Goal: Use online tool/utility: Utilize a website feature to perform a specific function

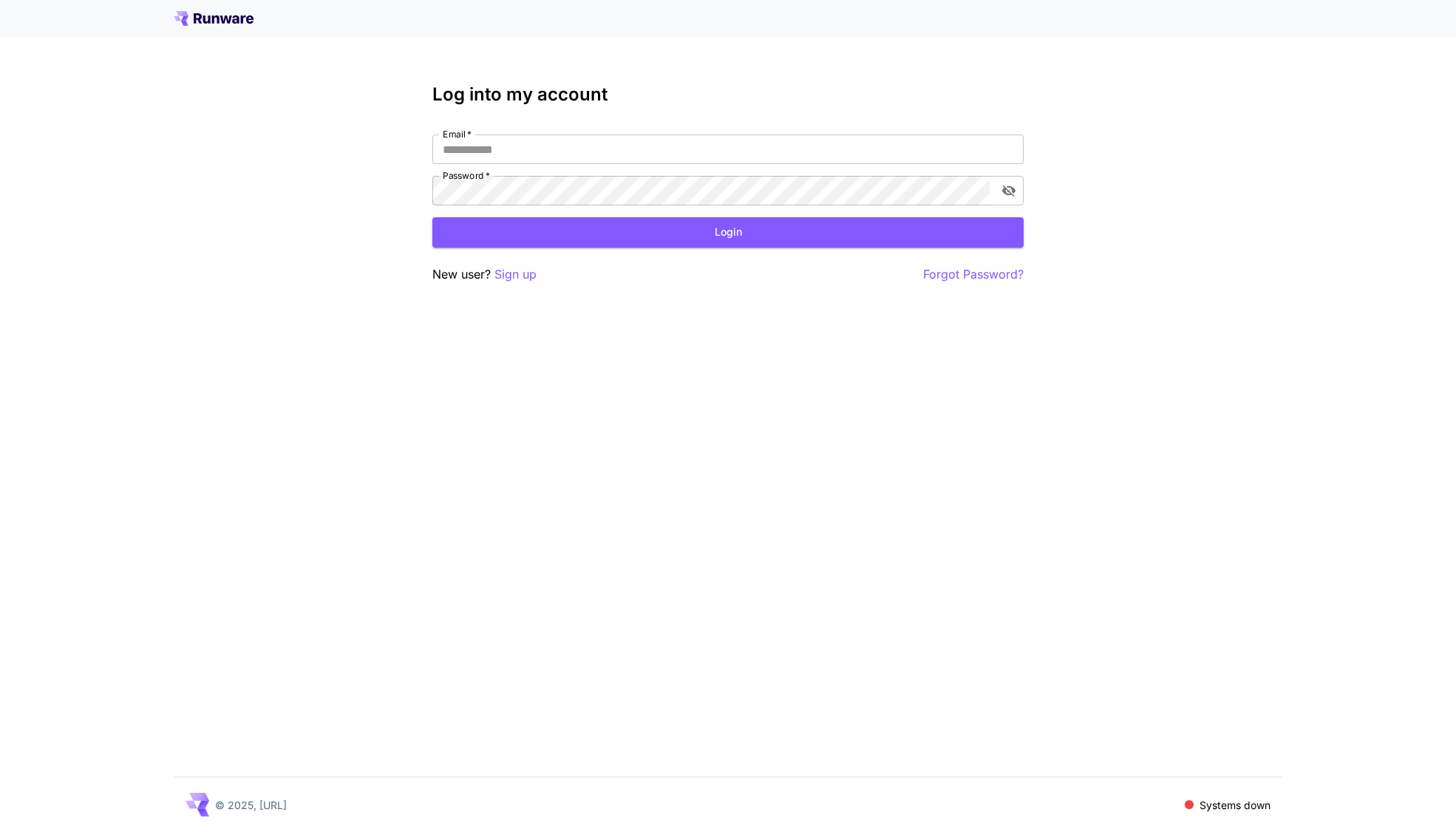
type input "**********"
drag, startPoint x: 0, startPoint y: 0, endPoint x: 628, endPoint y: 164, distance: 649.1
click at [626, 149] on input "**********" at bounding box center [728, 149] width 591 height 29
click at [724, 233] on button "Login" at bounding box center [728, 232] width 591 height 30
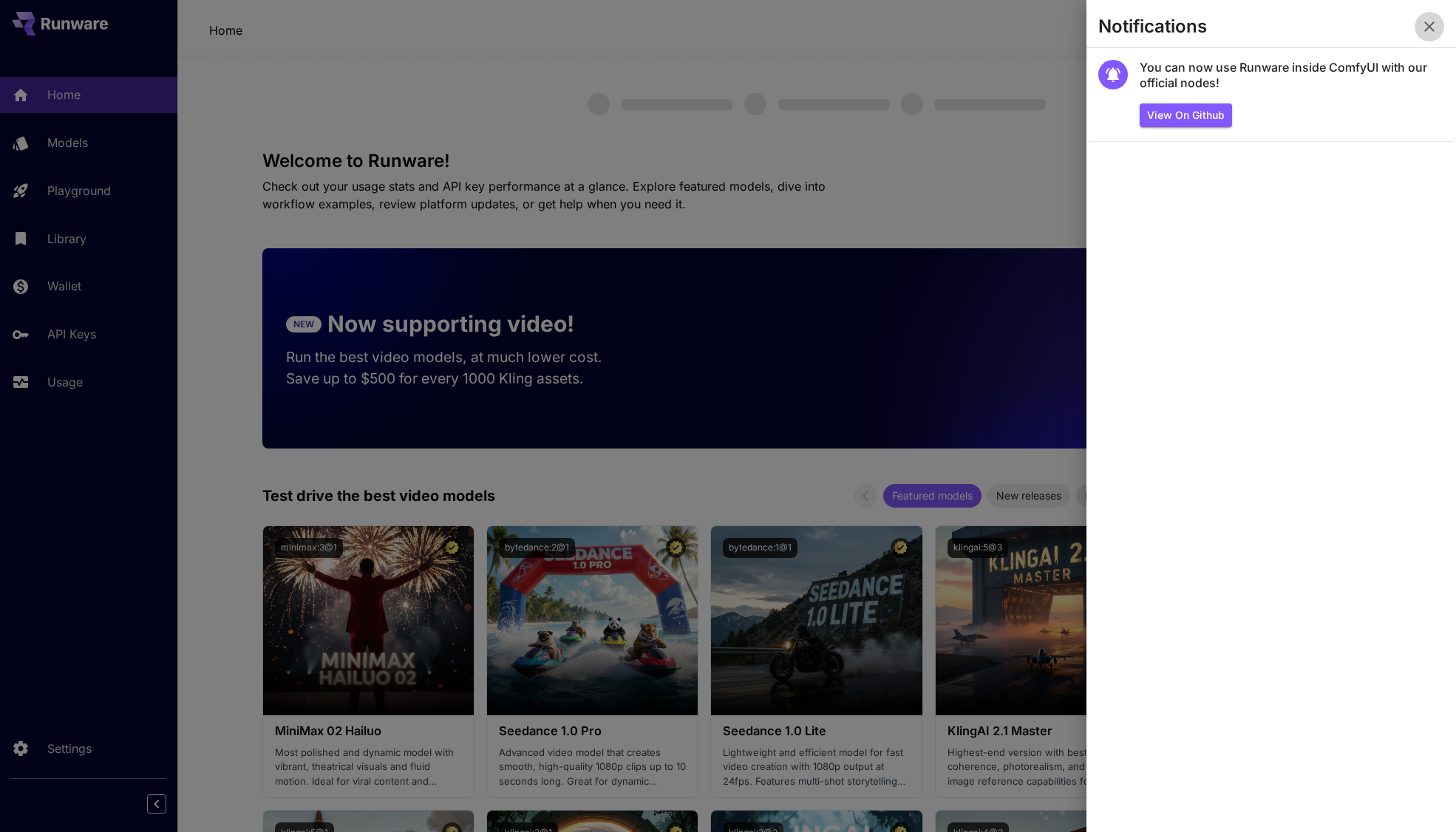
click at [1430, 34] on icon "button" at bounding box center [1429, 27] width 18 height 18
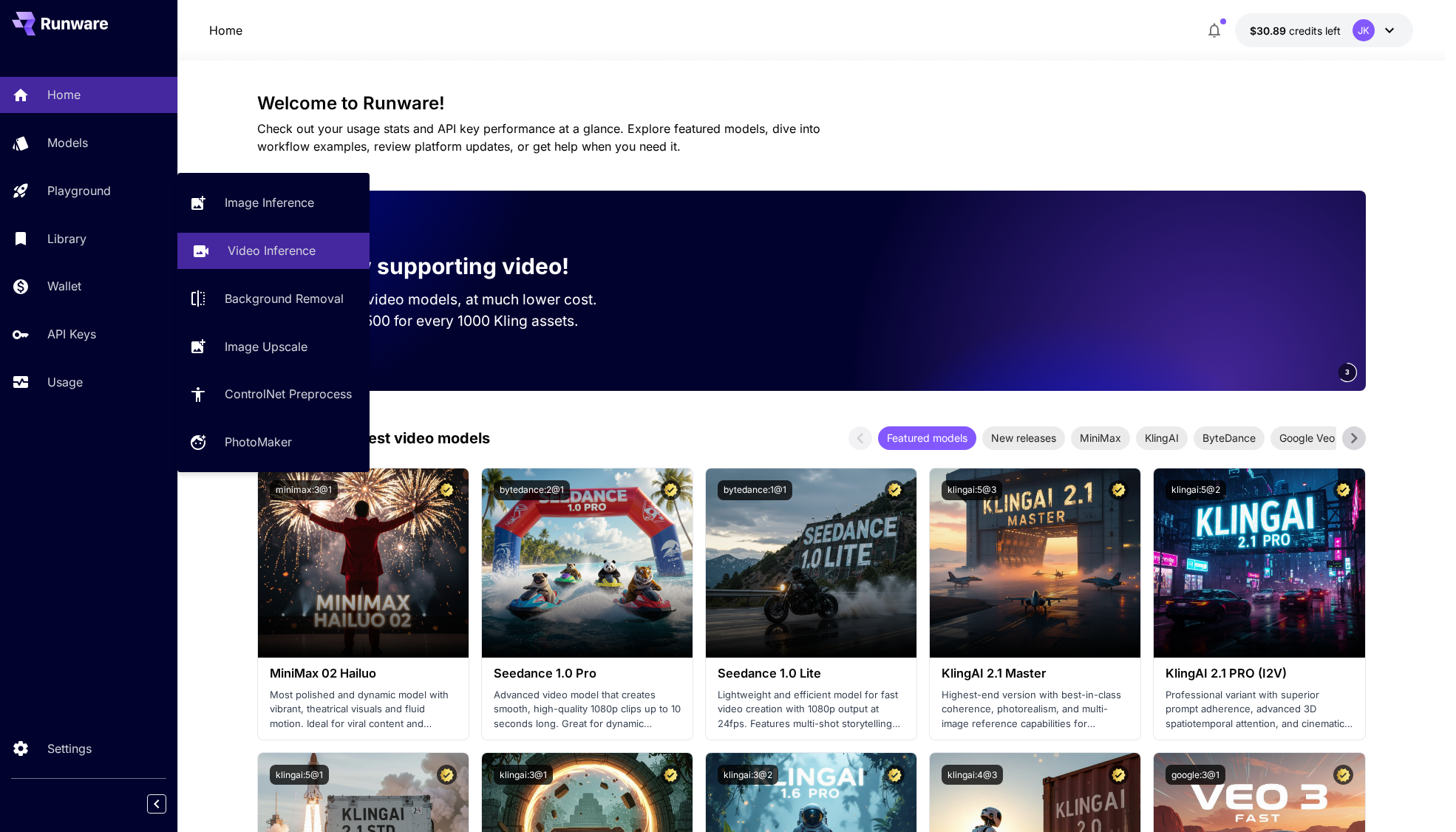
click at [292, 252] on p "Video Inference" at bounding box center [271, 251] width 88 height 18
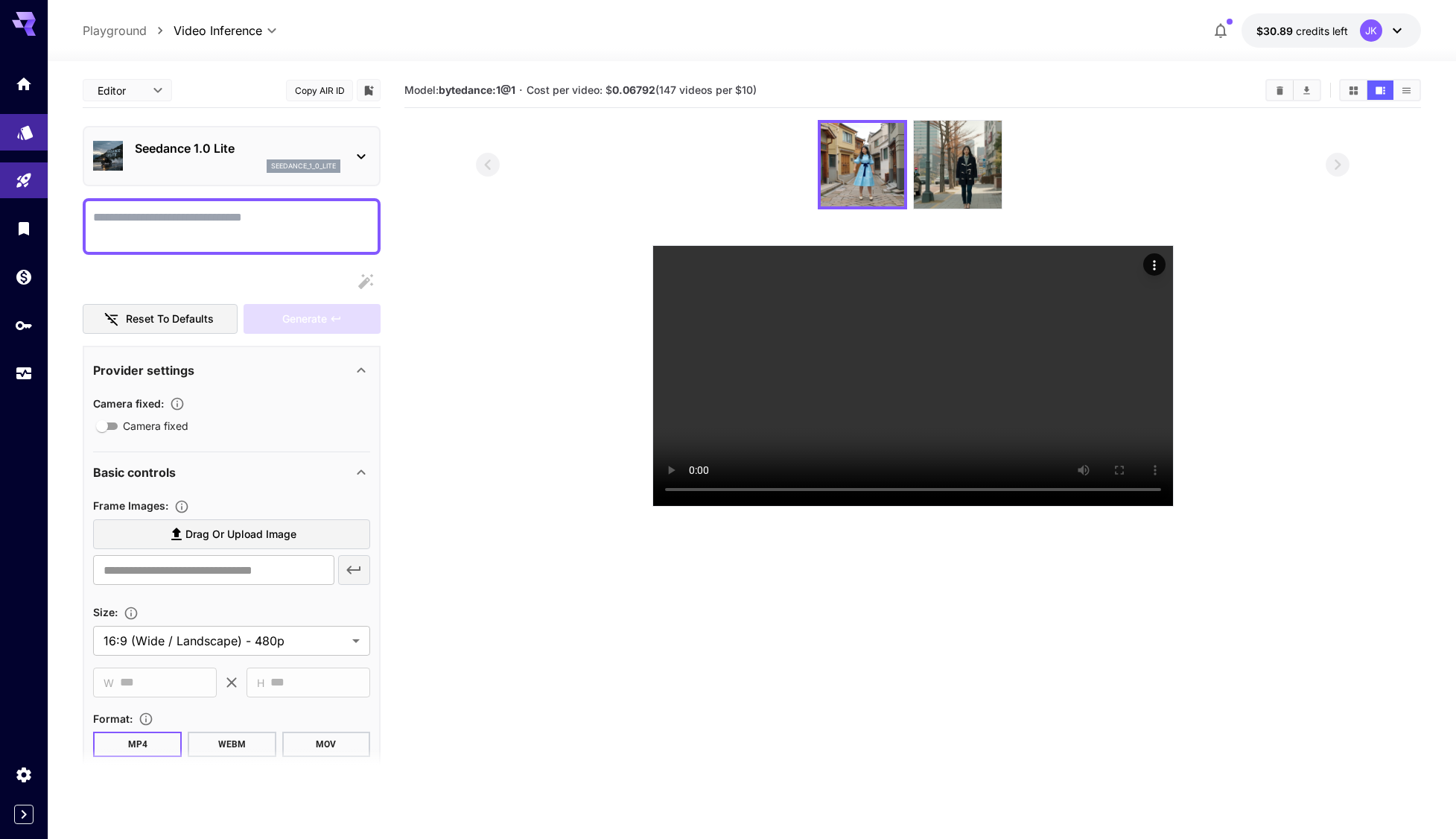
click at [35, 134] on link at bounding box center [24, 132] width 48 height 37
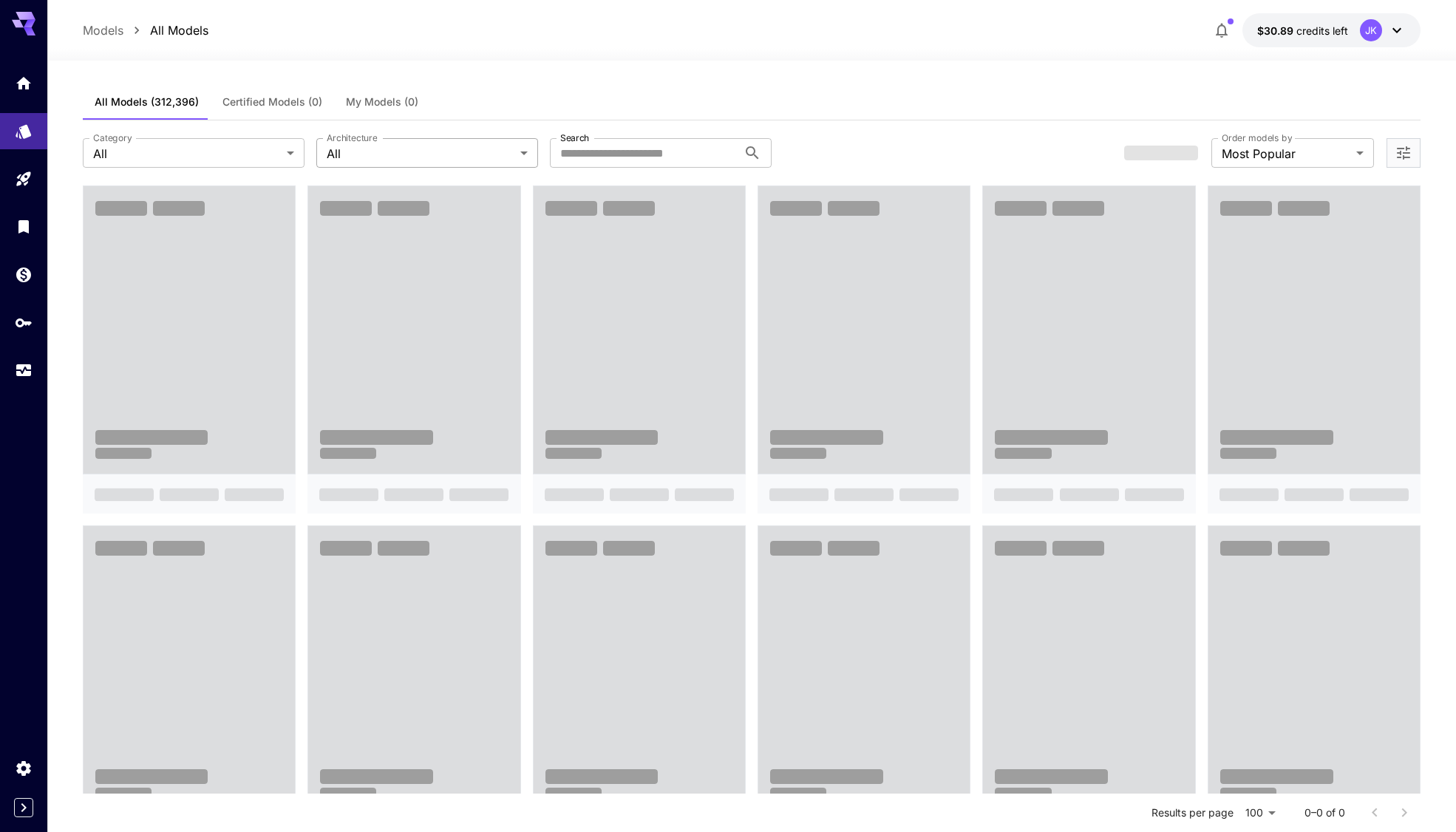
click at [430, 152] on body "**********" at bounding box center [728, 808] width 1456 height 1616
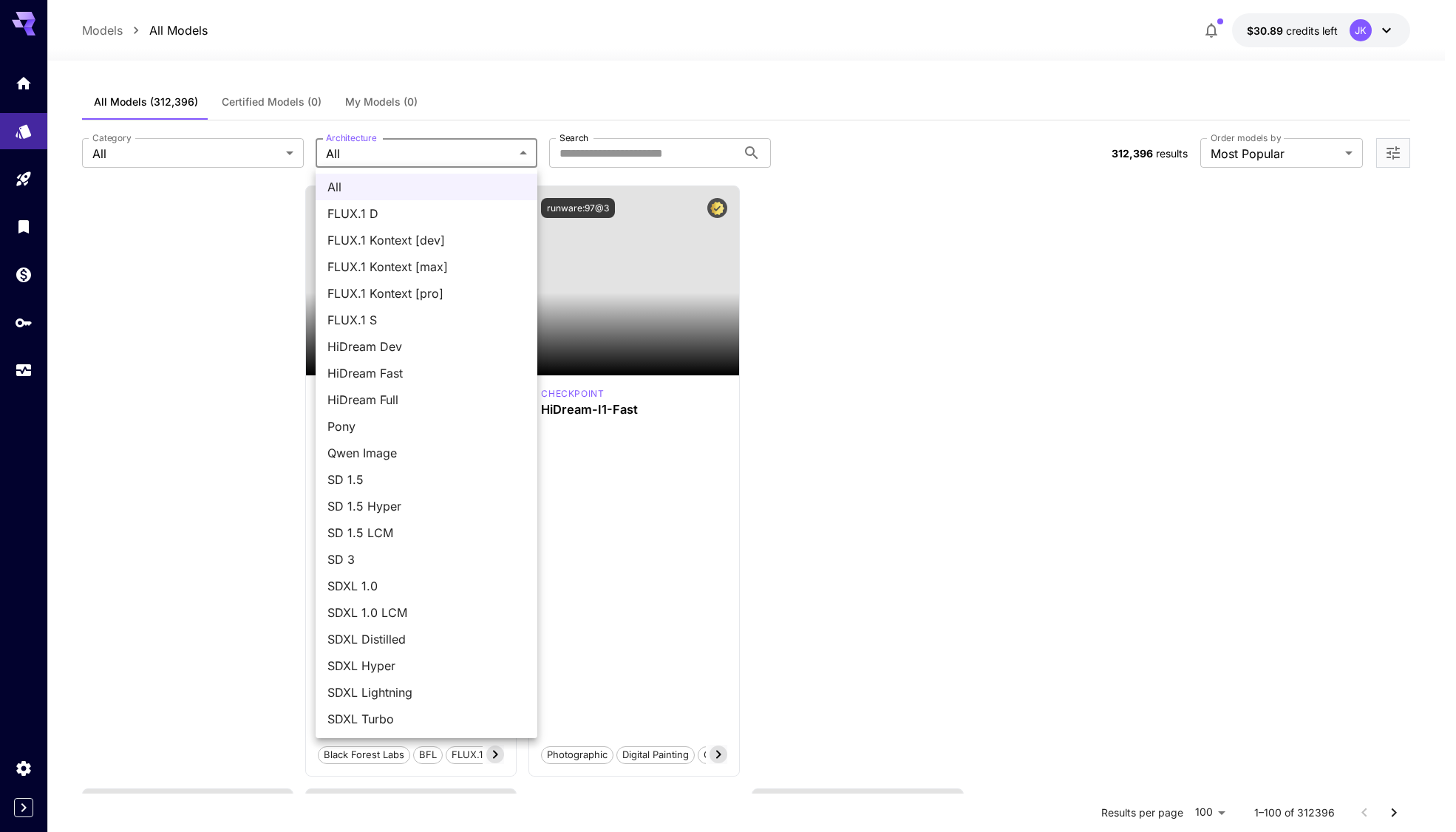
click at [401, 218] on span "FLUX.1 D" at bounding box center [426, 213] width 198 height 18
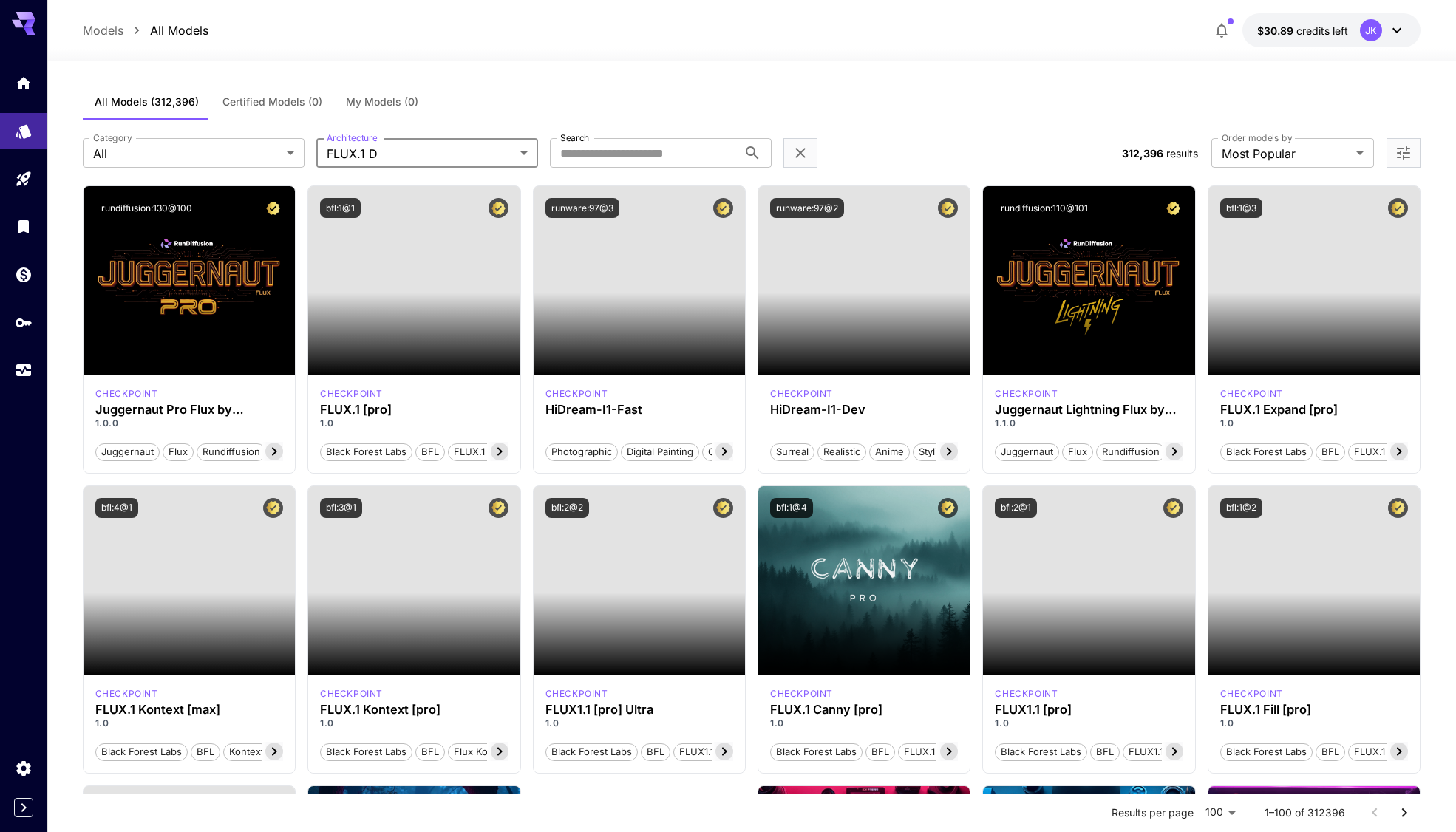
type input "******"
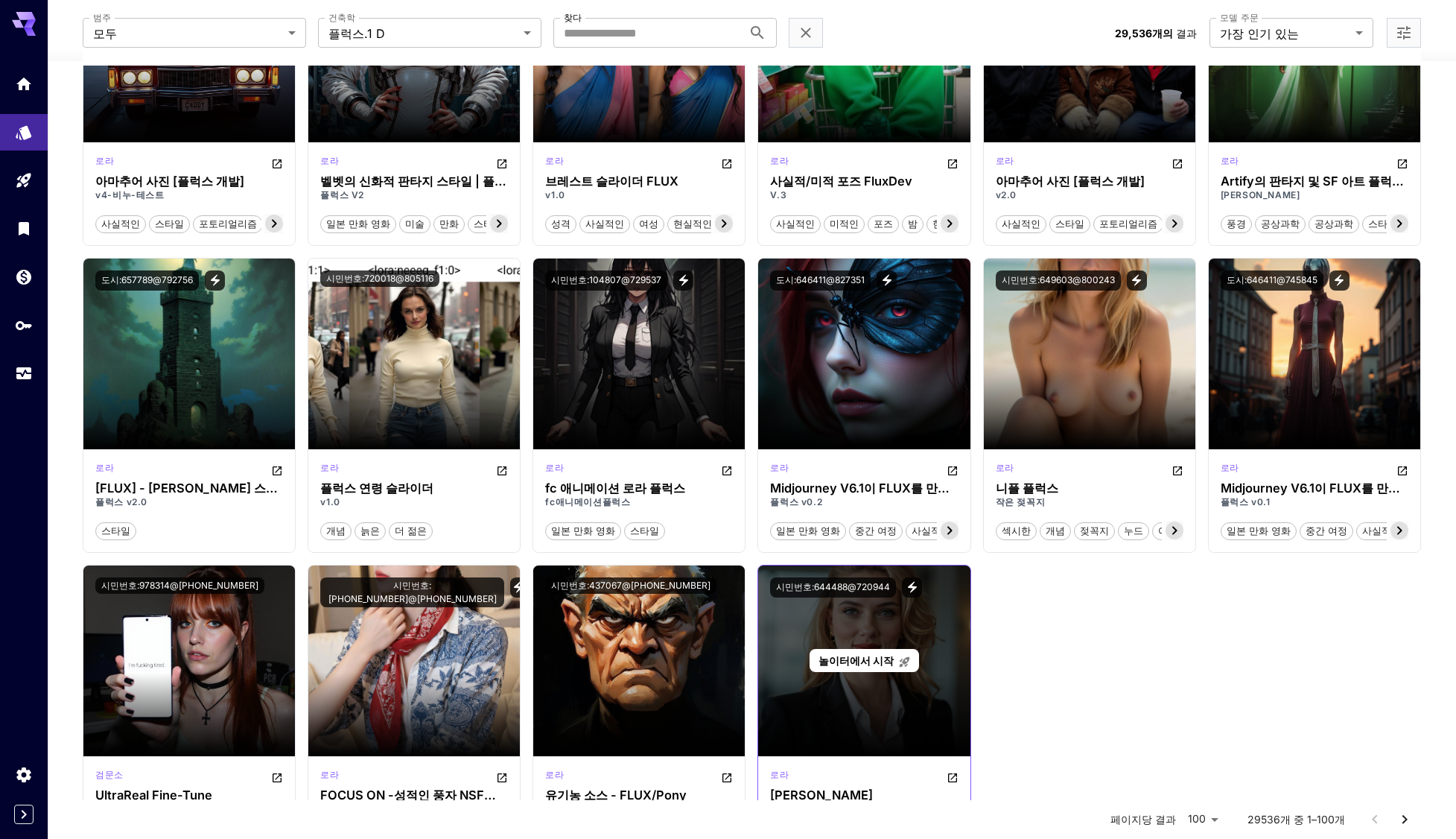
scroll to position [4655, 0]
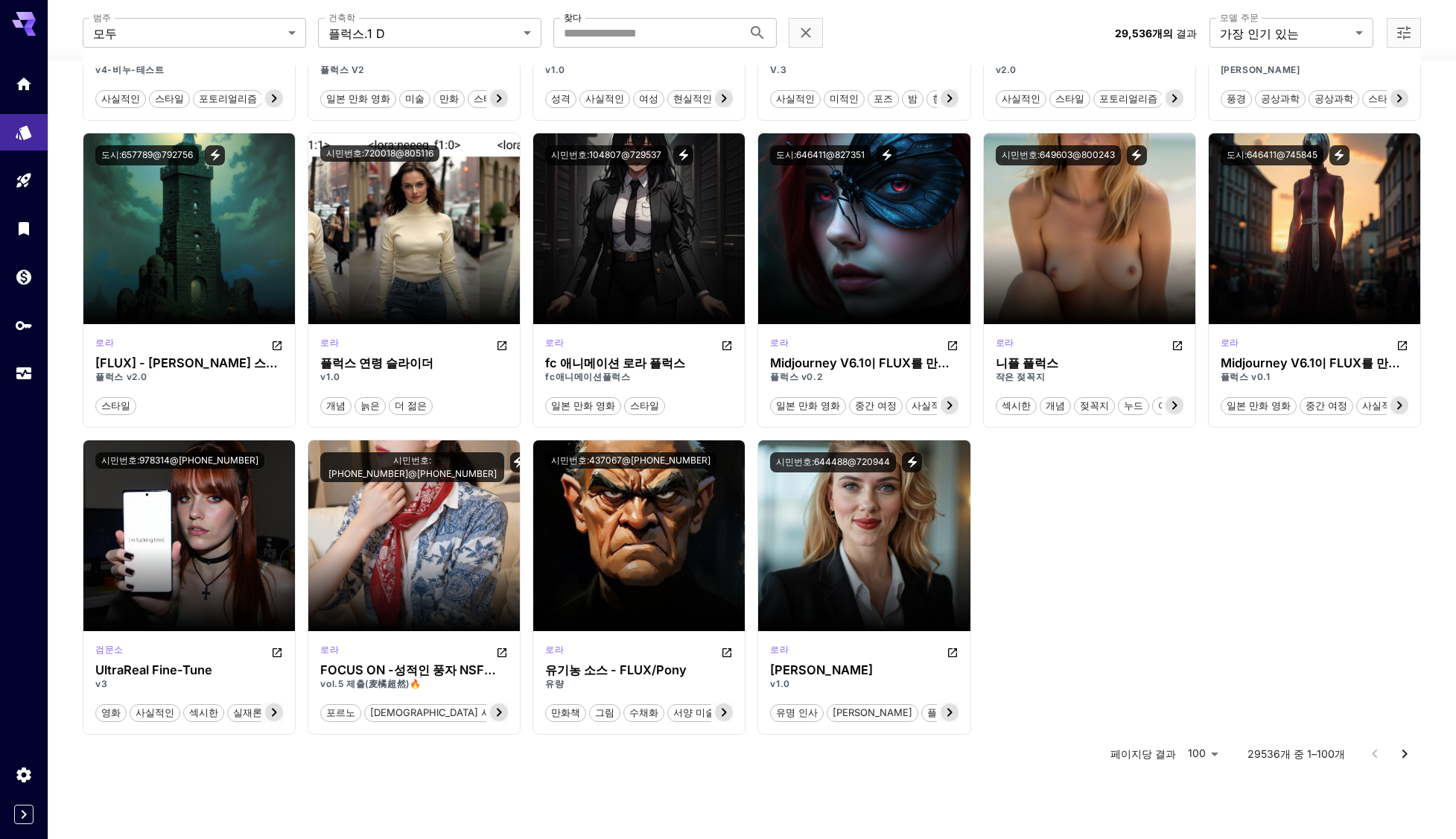
click at [1407, 754] on icon "다음 페이지로 이동" at bounding box center [1405, 754] width 18 height 18
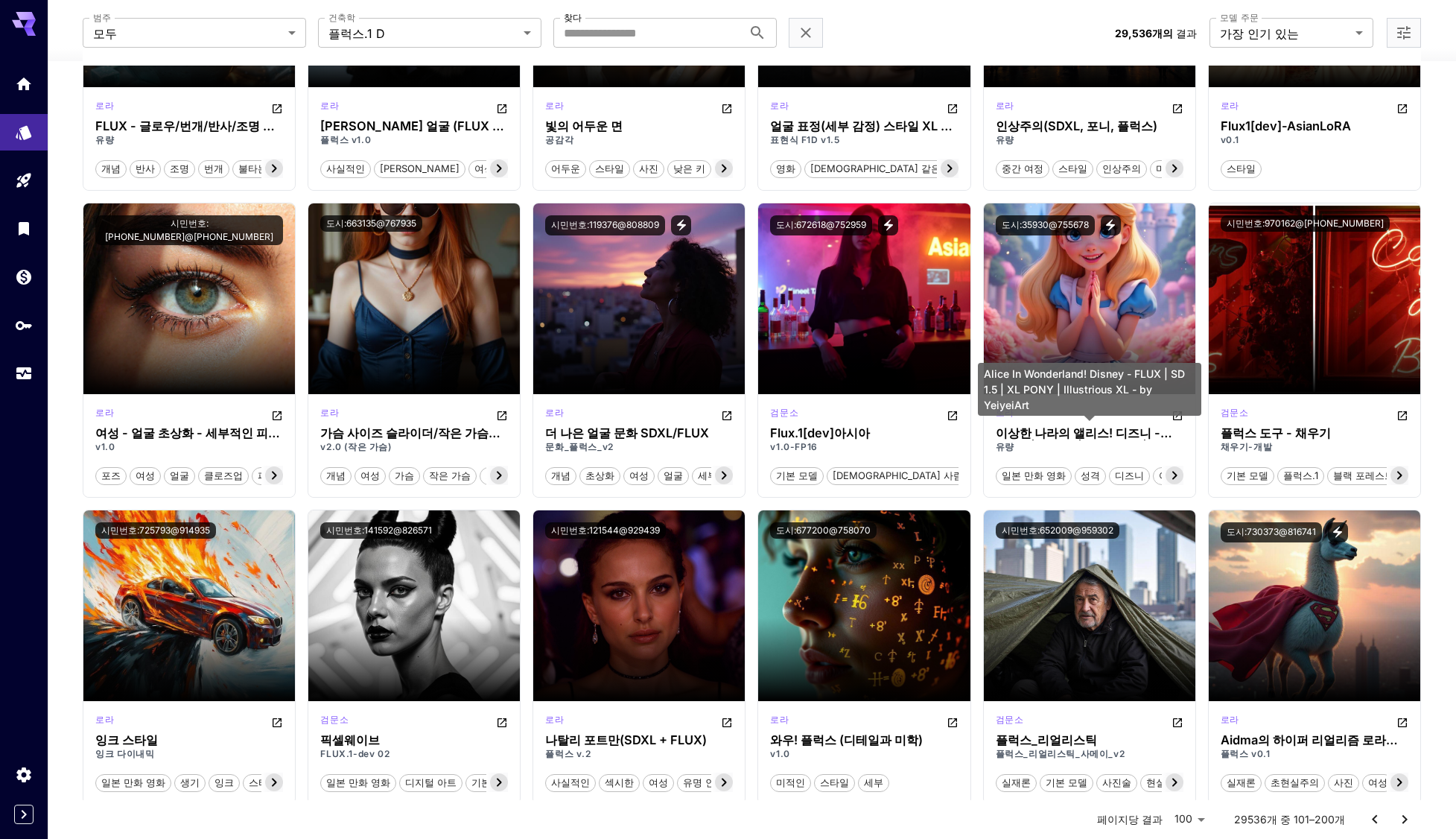
scroll to position [3055, 0]
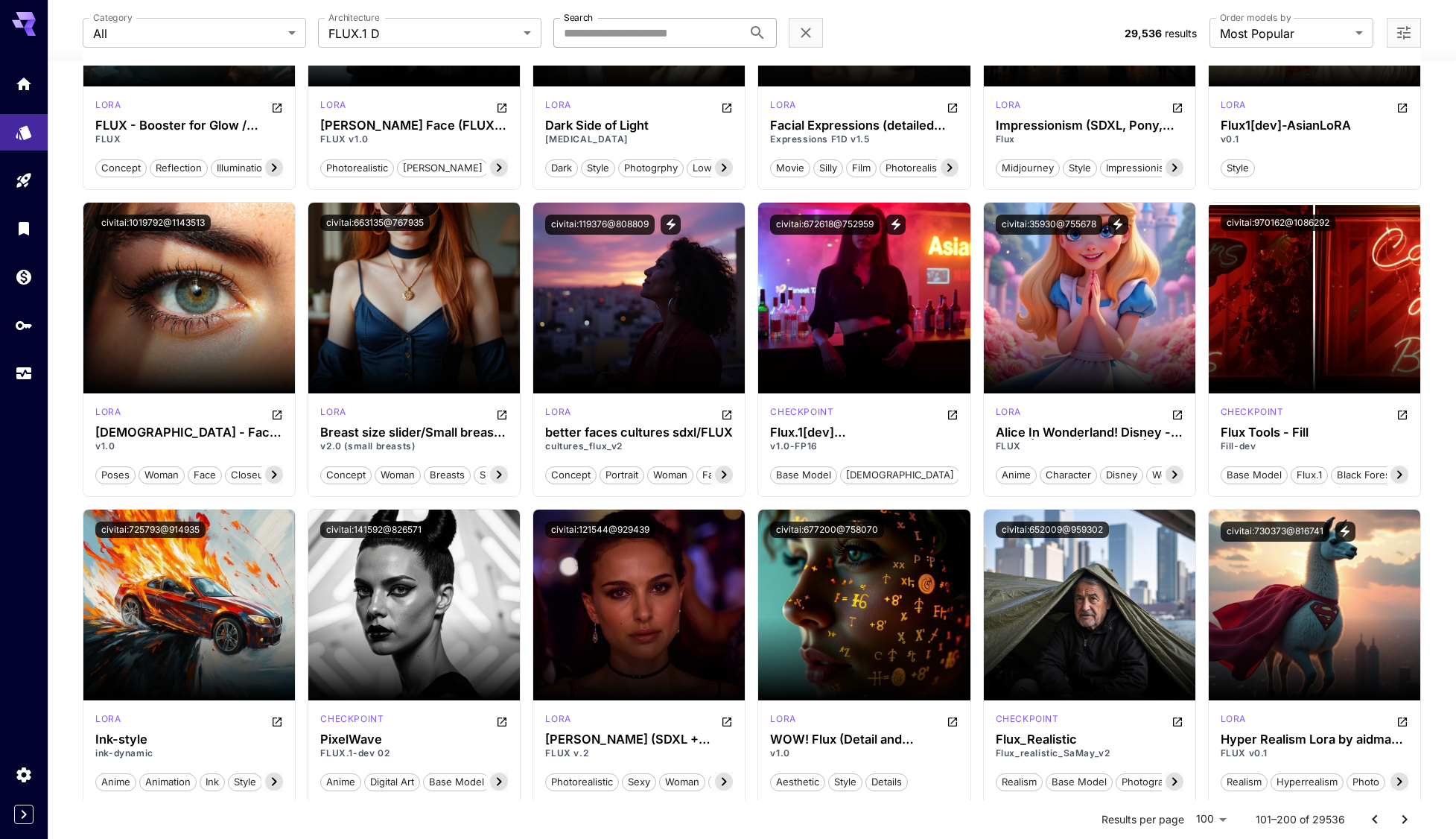
click at [603, 29] on input "Search" at bounding box center [647, 33] width 189 height 30
paste input "**********"
type input "**********"
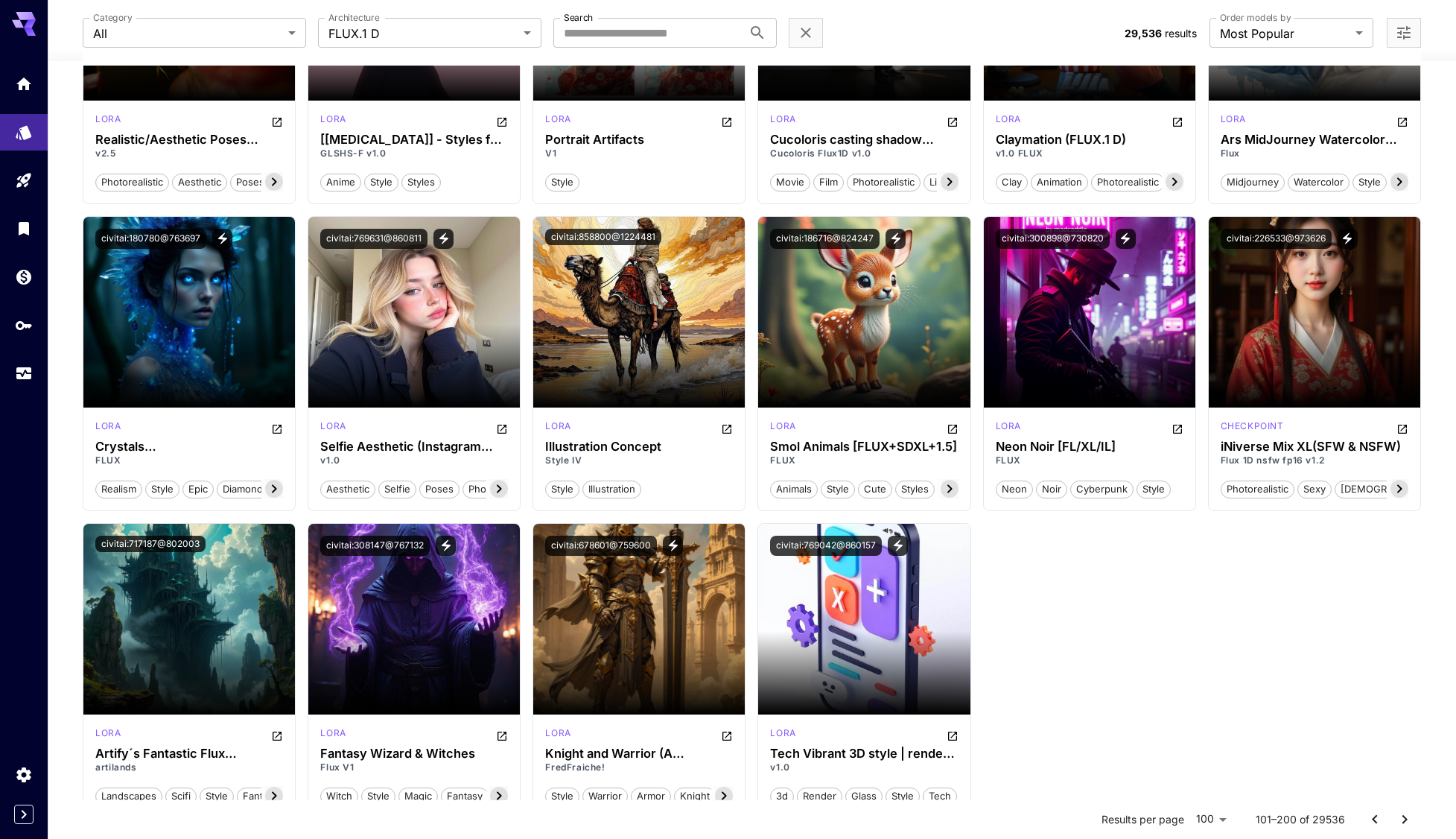
scroll to position [4585, 0]
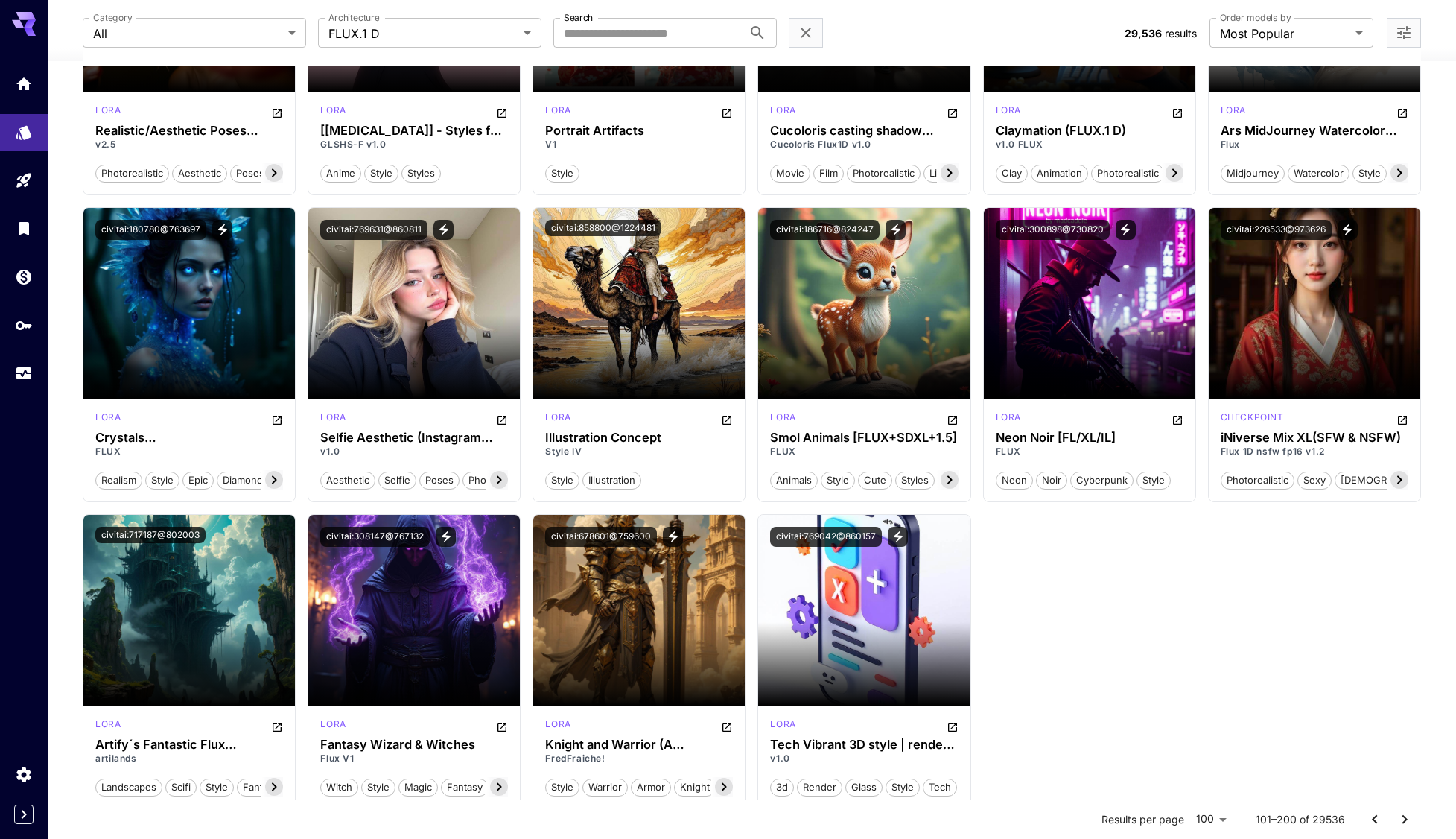
click at [1378, 820] on icon "Go to previous page" at bounding box center [1375, 820] width 18 height 18
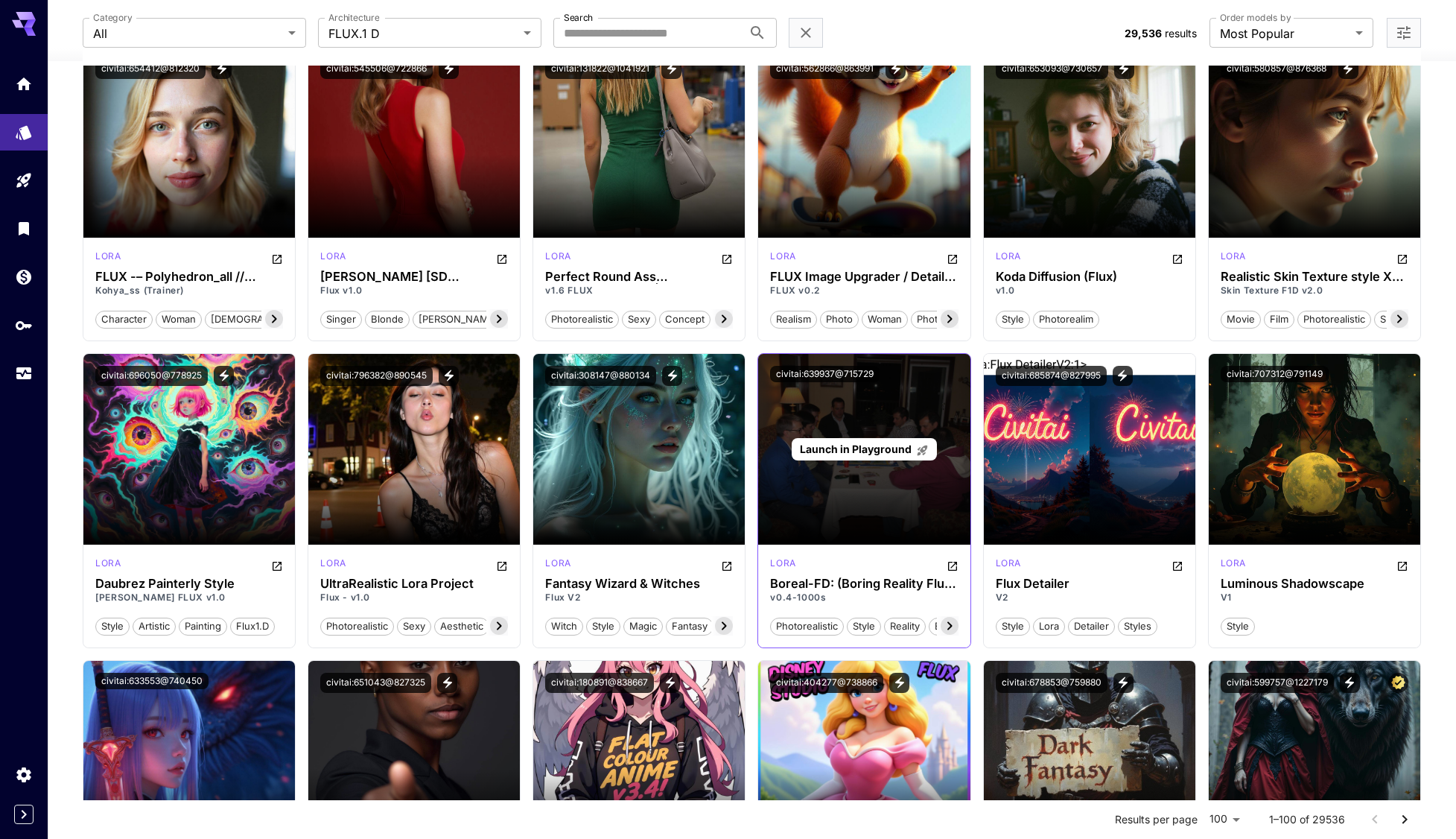
scroll to position [5032, 0]
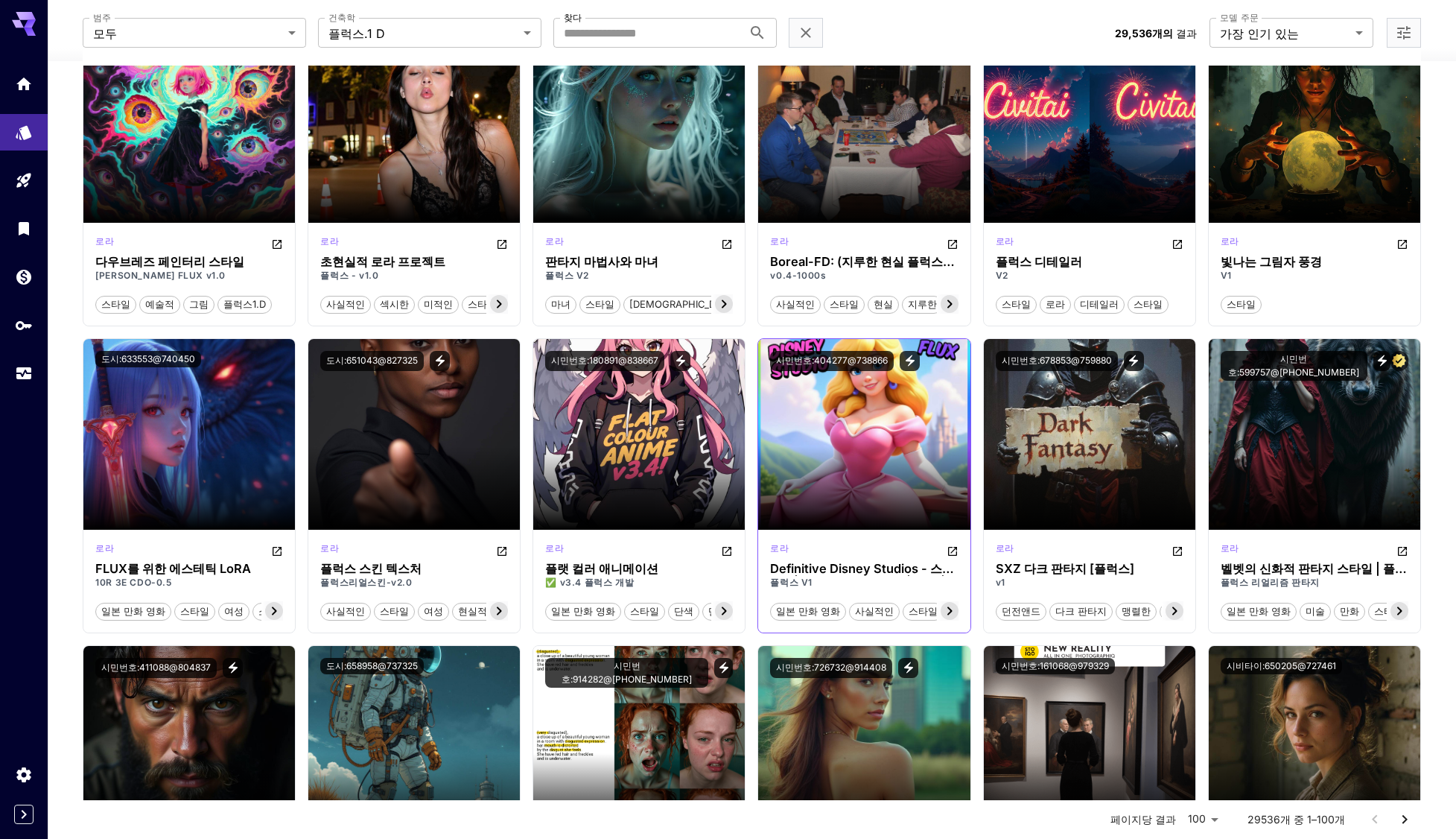
click at [952, 614] on icon at bounding box center [949, 611] width 18 height 18
click at [951, 615] on icon at bounding box center [949, 611] width 18 height 18
click at [950, 614] on icon at bounding box center [949, 611] width 18 height 18
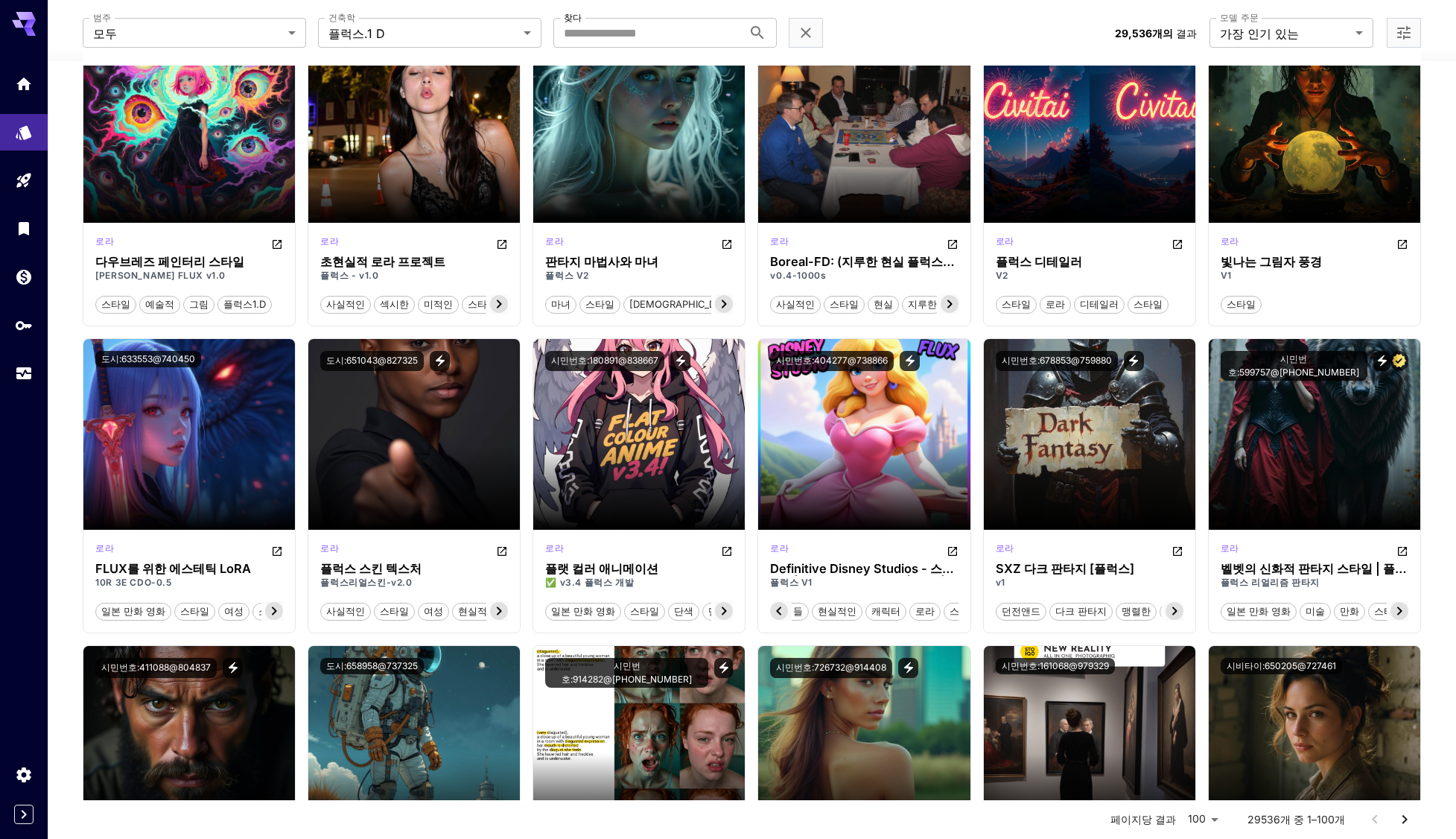
click at [782, 612] on icon at bounding box center [779, 611] width 18 height 18
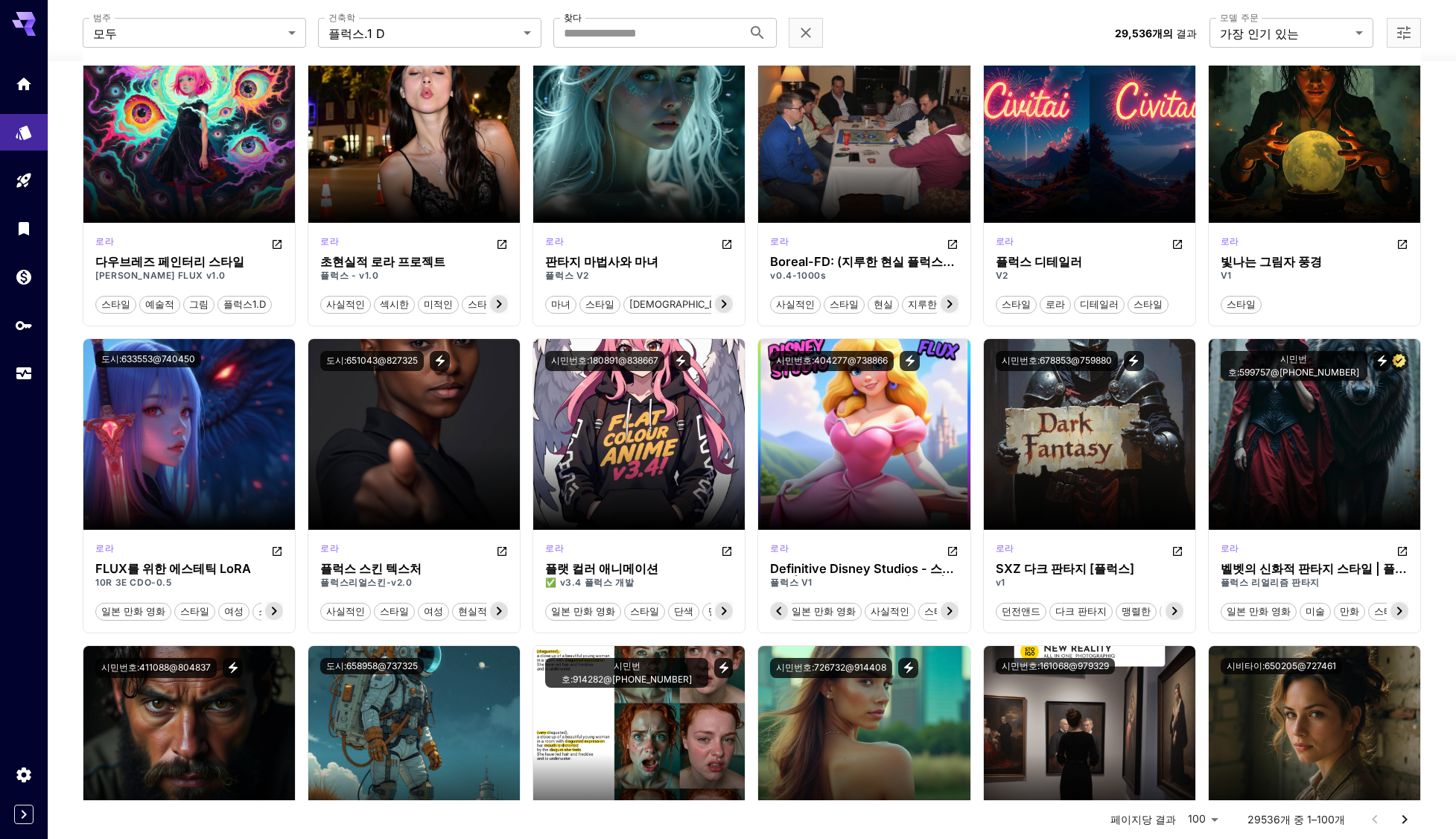
scroll to position [0, 0]
click at [819, 611] on font "일본 만화 영화" at bounding box center [808, 612] width 64 height 12
click at [813, 601] on button "일본 만화 영화" at bounding box center [807, 611] width 76 height 19
click at [812, 606] on font "일본 만화 영화" at bounding box center [808, 612] width 64 height 12
click at [811, 612] on font "일본 만화 영화" at bounding box center [808, 612] width 64 height 12
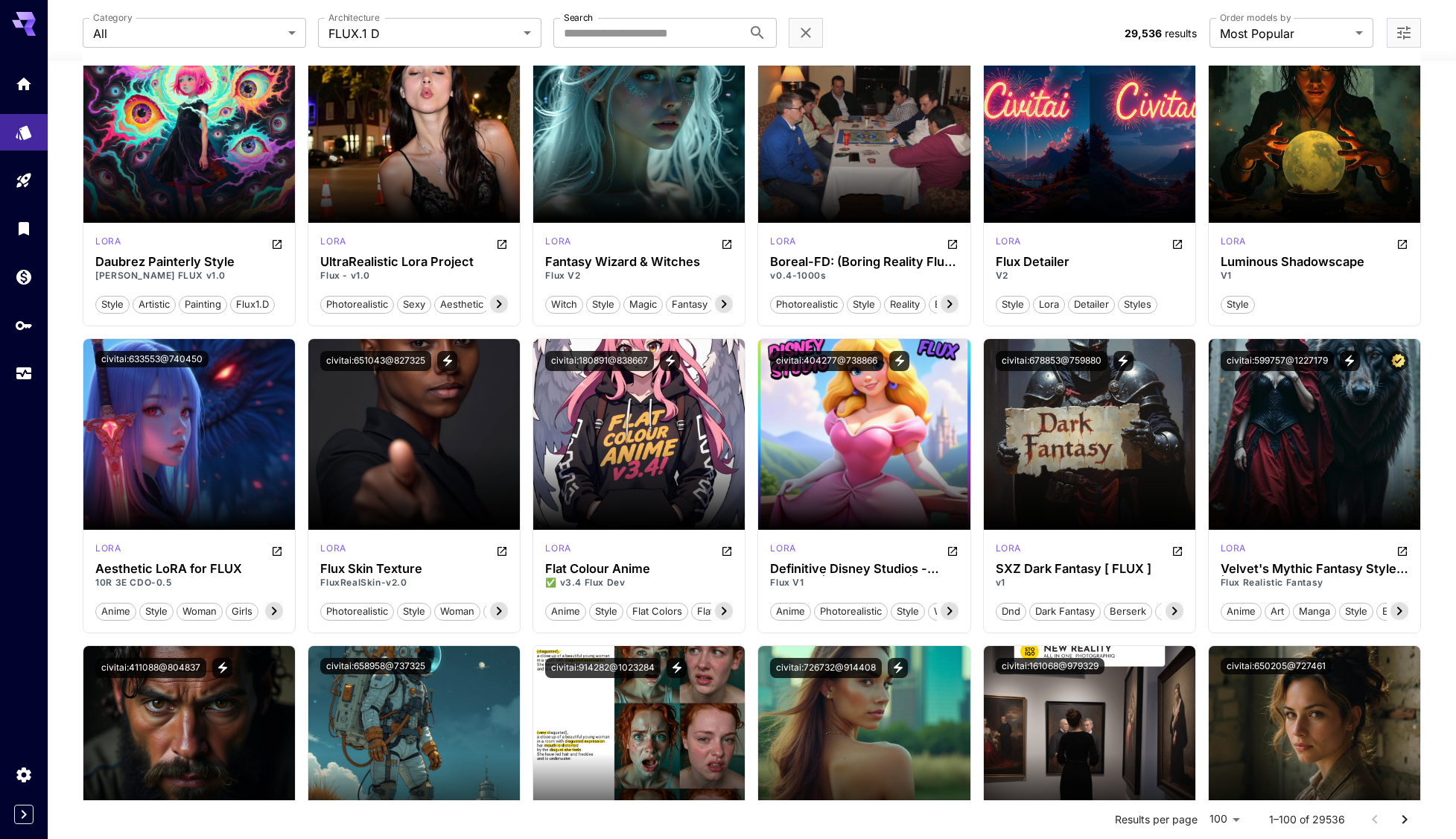
click at [788, 613] on span "anime" at bounding box center [790, 612] width 39 height 15
click at [793, 612] on span "anime" at bounding box center [790, 612] width 39 height 15
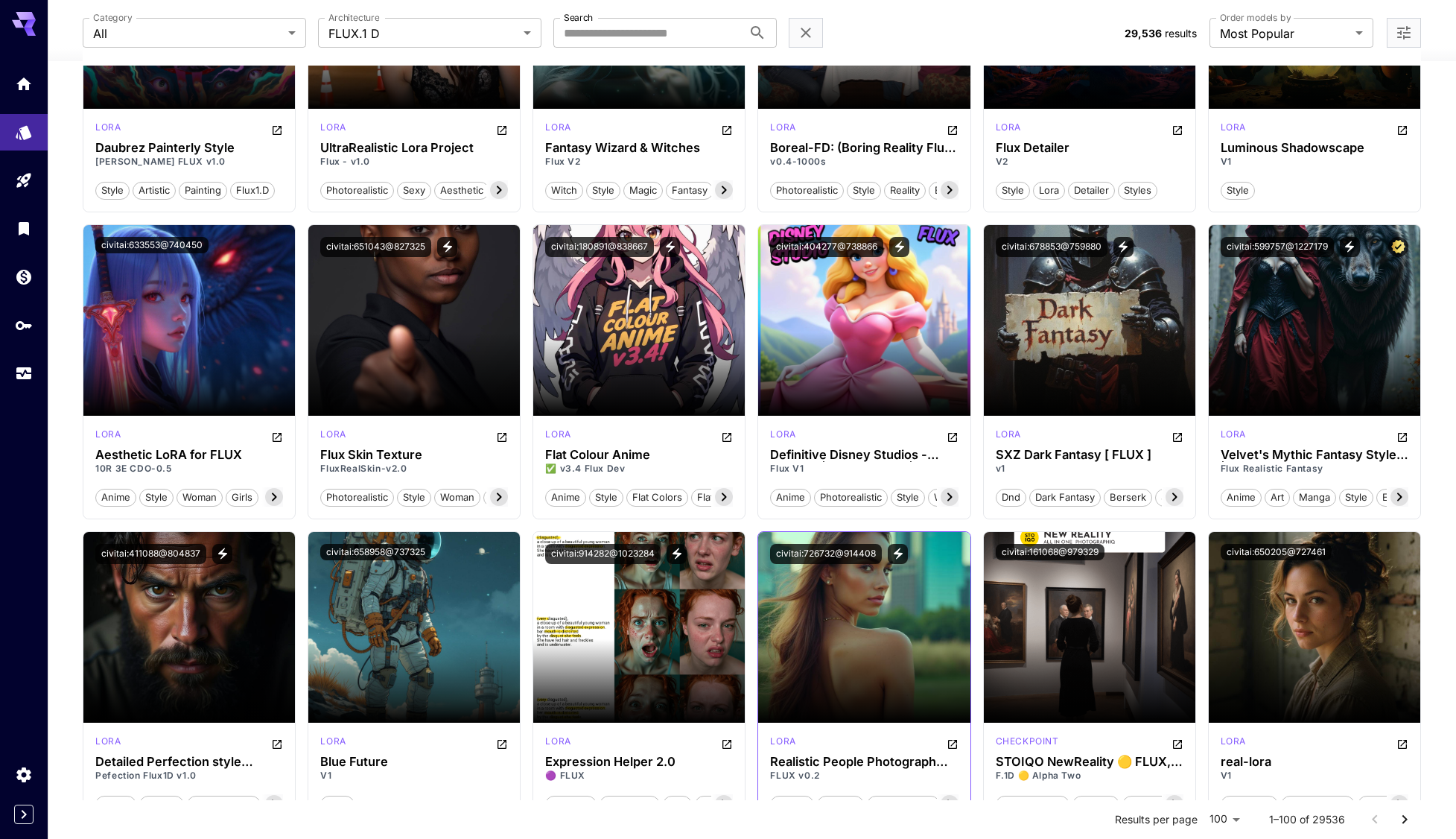
scroll to position [5181, 0]
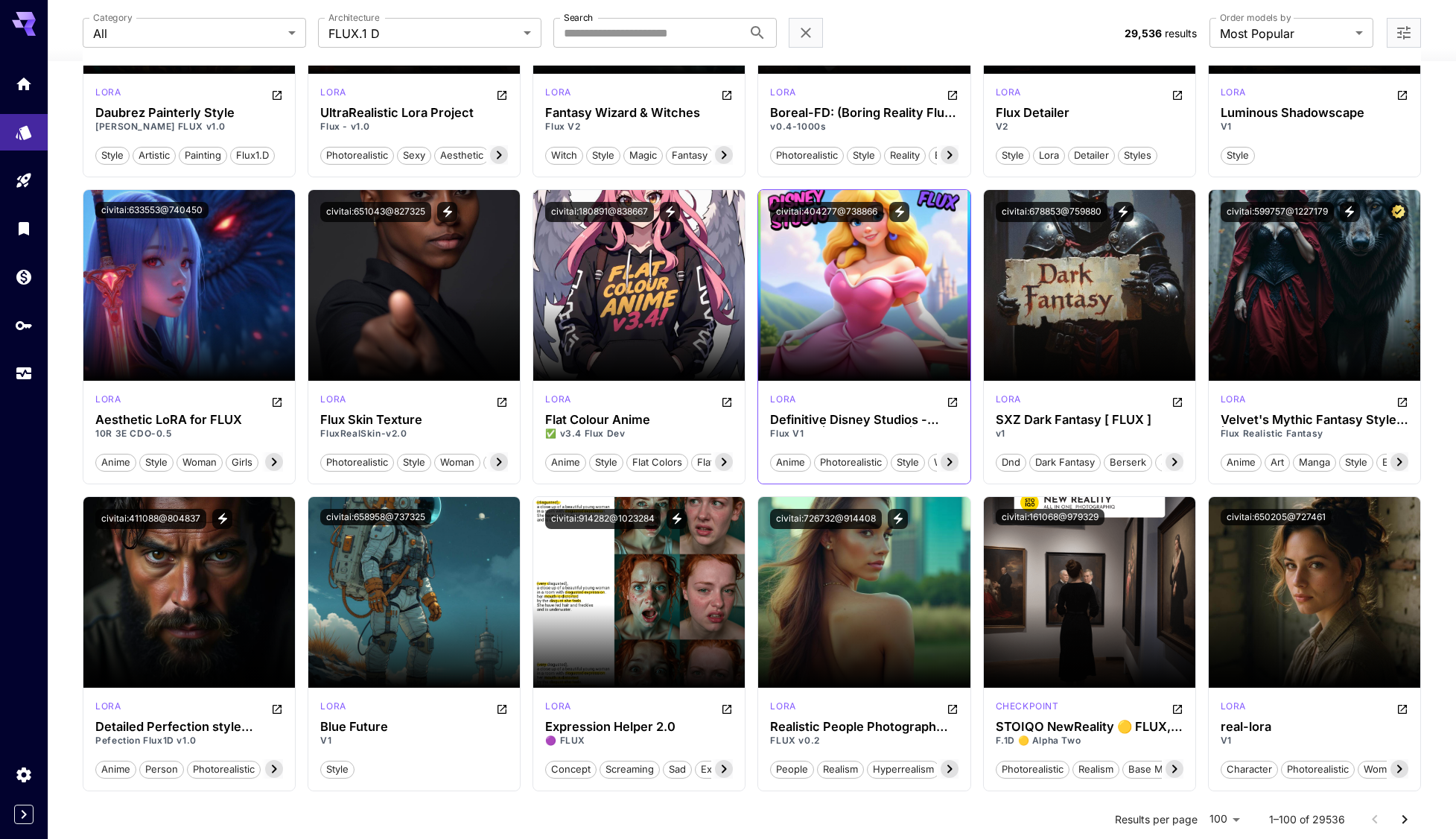
click at [792, 457] on span "anime" at bounding box center [790, 463] width 39 height 15
click at [789, 469] on span "anime" at bounding box center [790, 463] width 39 height 15
click at [946, 460] on icon at bounding box center [949, 462] width 18 height 18
click at [785, 463] on icon at bounding box center [779, 462] width 18 height 18
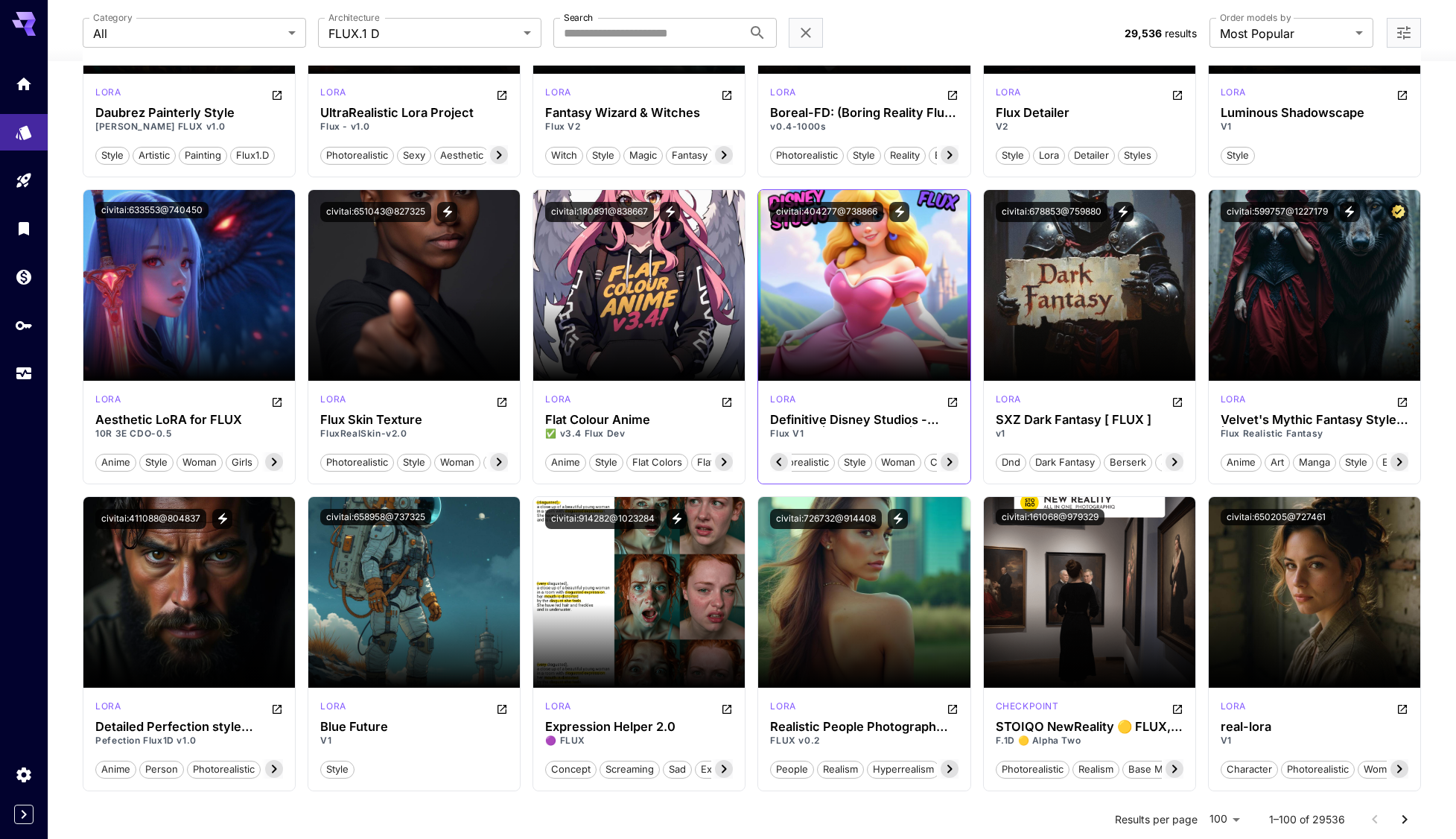
click at [786, 463] on icon at bounding box center [779, 462] width 18 height 18
click at [785, 463] on span "anime" at bounding box center [790, 463] width 39 height 15
click at [789, 462] on span "anime" at bounding box center [790, 463] width 39 height 15
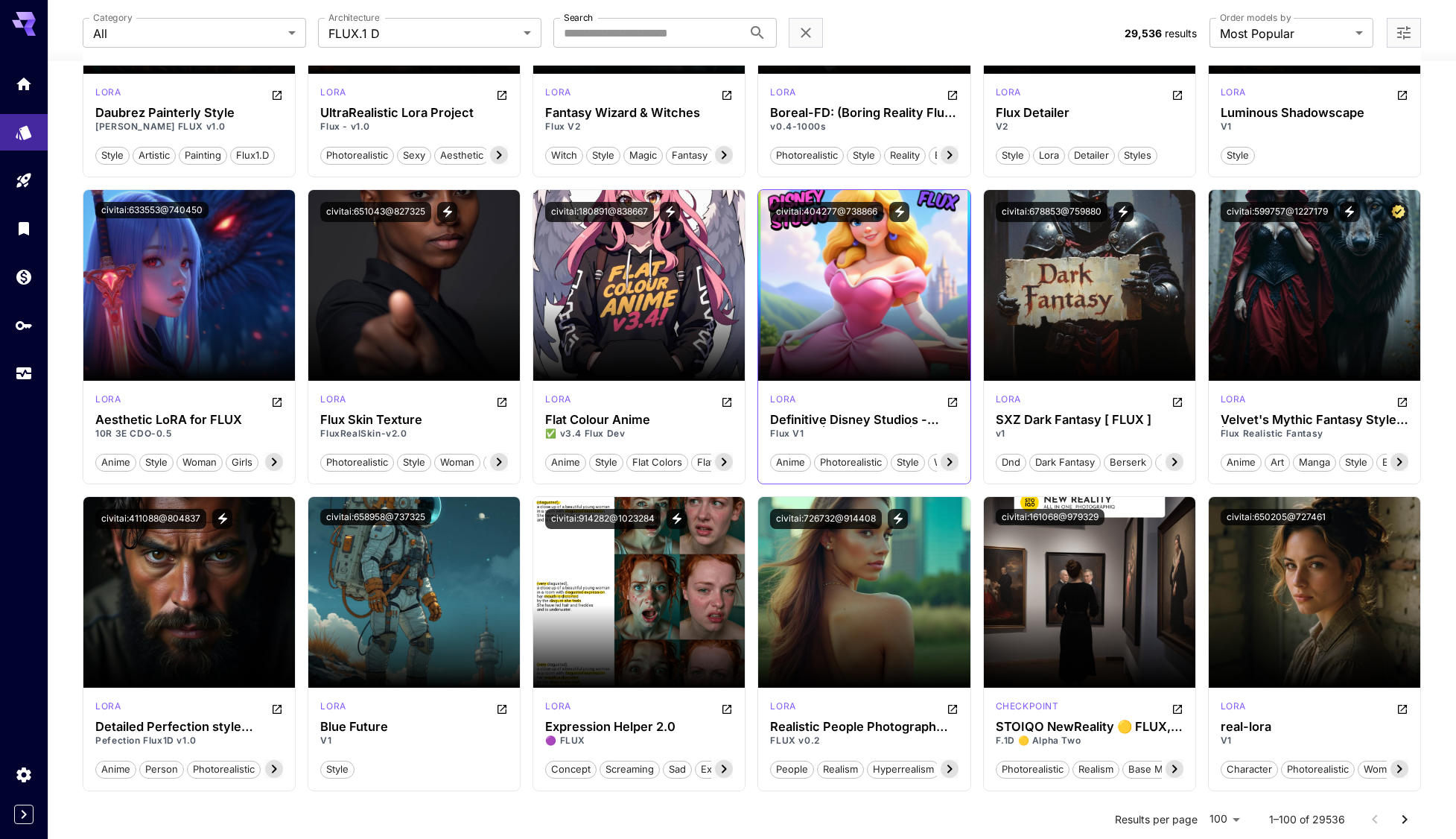
click at [789, 462] on span "anime" at bounding box center [790, 463] width 39 height 15
click at [785, 455] on div "anime" at bounding box center [790, 463] width 41 height 18
click at [785, 459] on span "anime" at bounding box center [790, 463] width 39 height 15
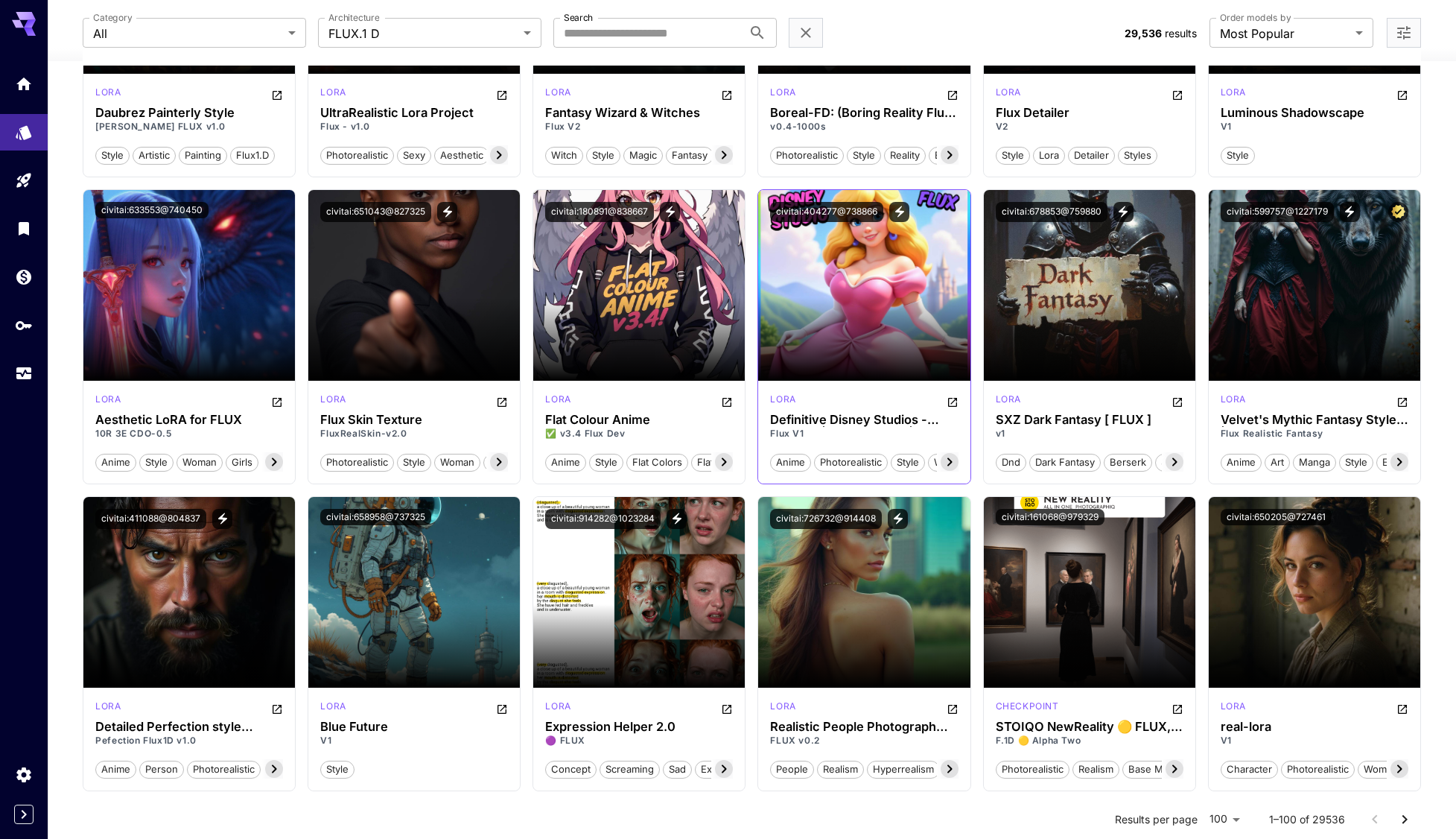
click at [785, 459] on span "anime" at bounding box center [790, 463] width 39 height 15
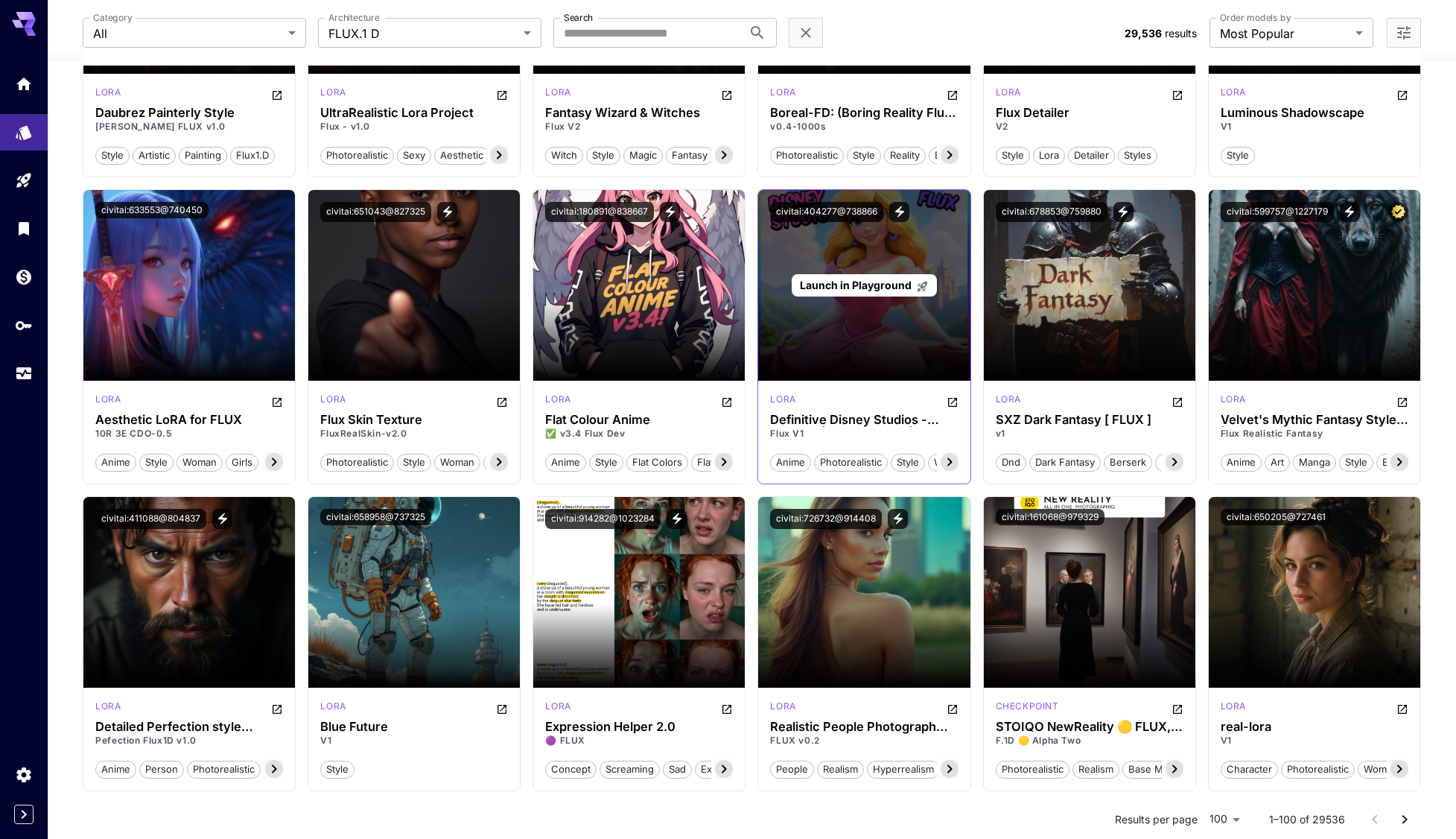
click at [830, 314] on div "Launch in Playground" at bounding box center [864, 285] width 212 height 191
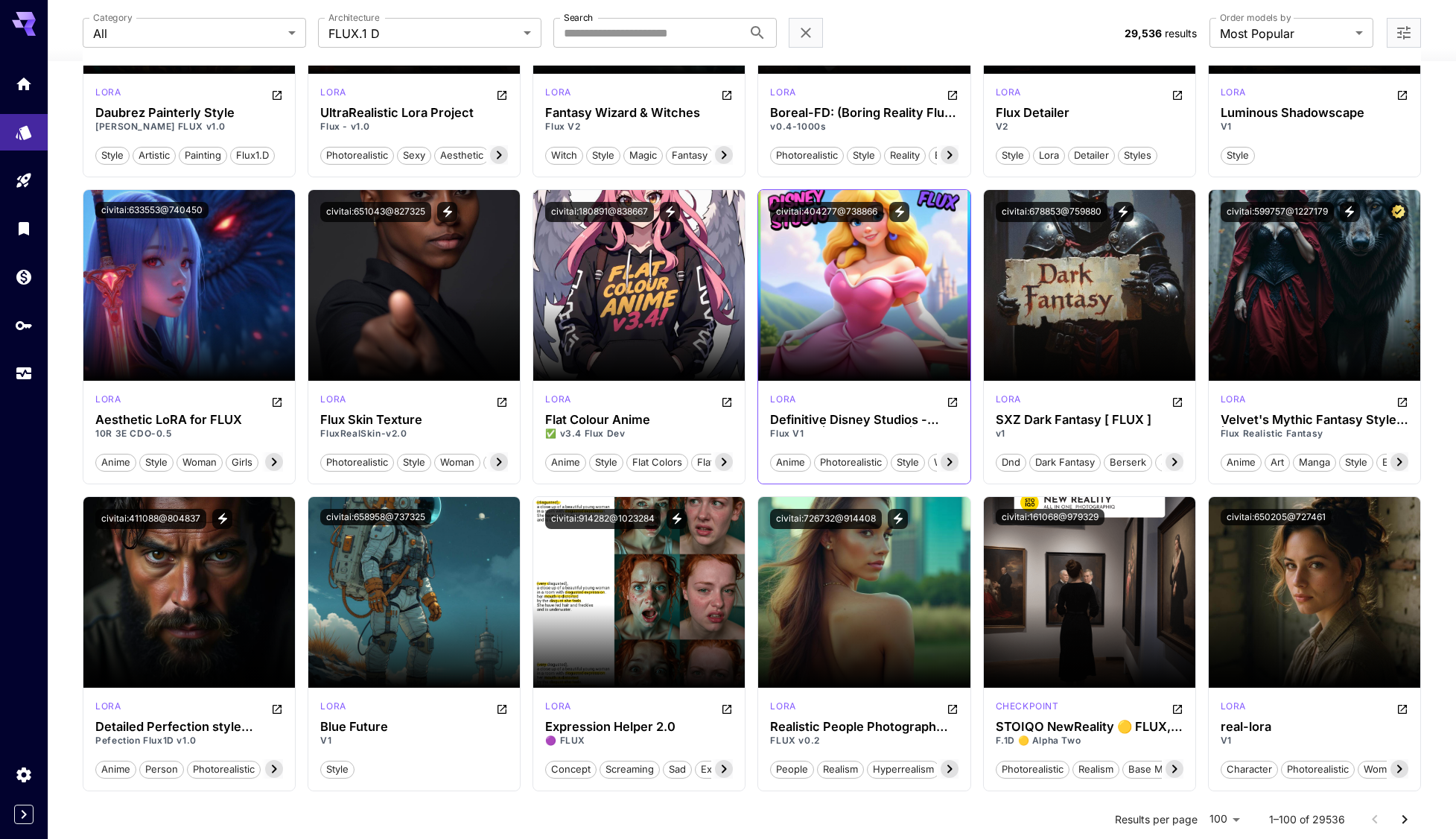
click at [791, 464] on span "anime" at bounding box center [790, 463] width 39 height 15
click at [795, 466] on span "anime" at bounding box center [790, 463] width 39 height 15
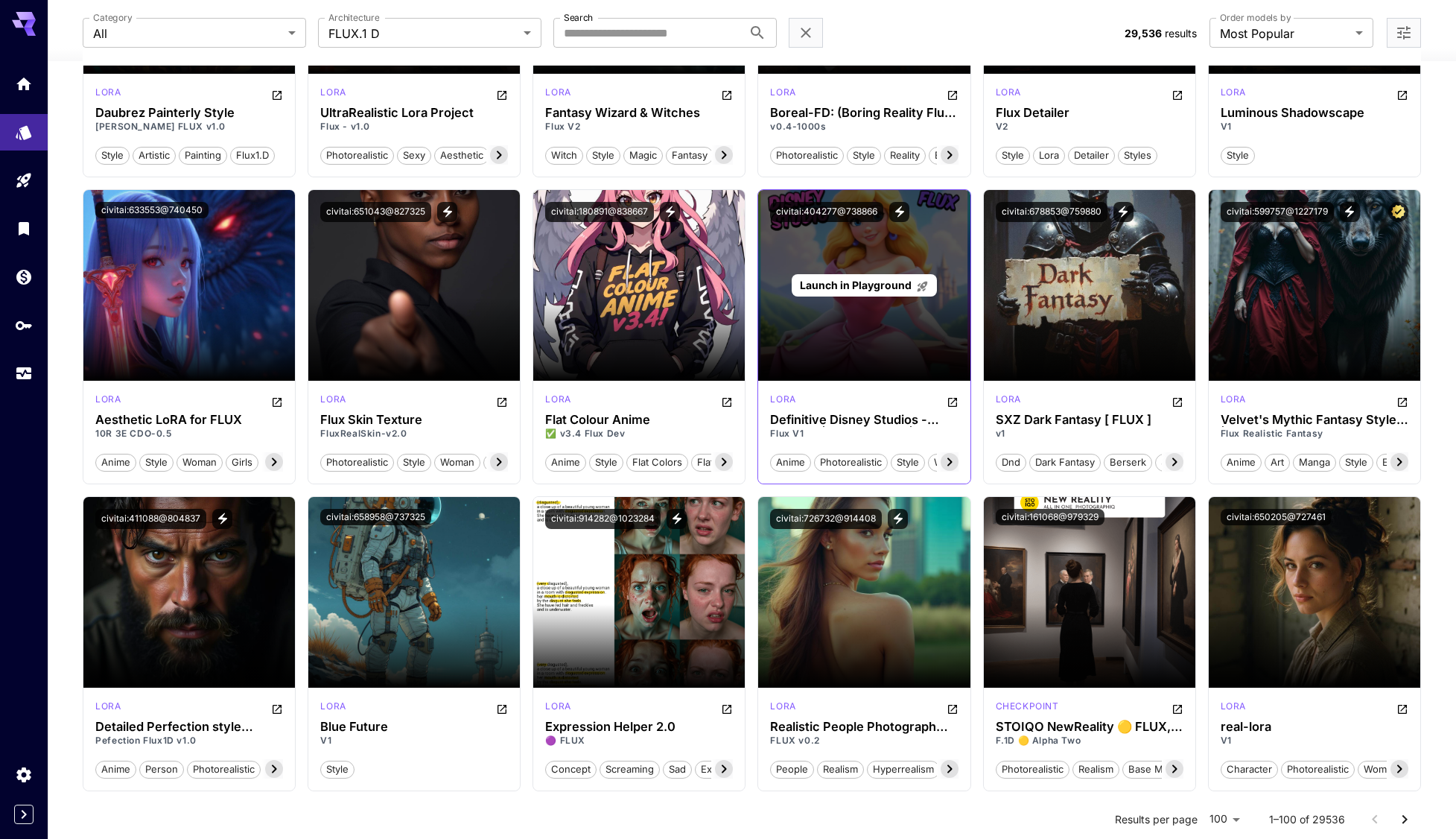
click at [872, 287] on span "Launch in Playground" at bounding box center [856, 285] width 111 height 13
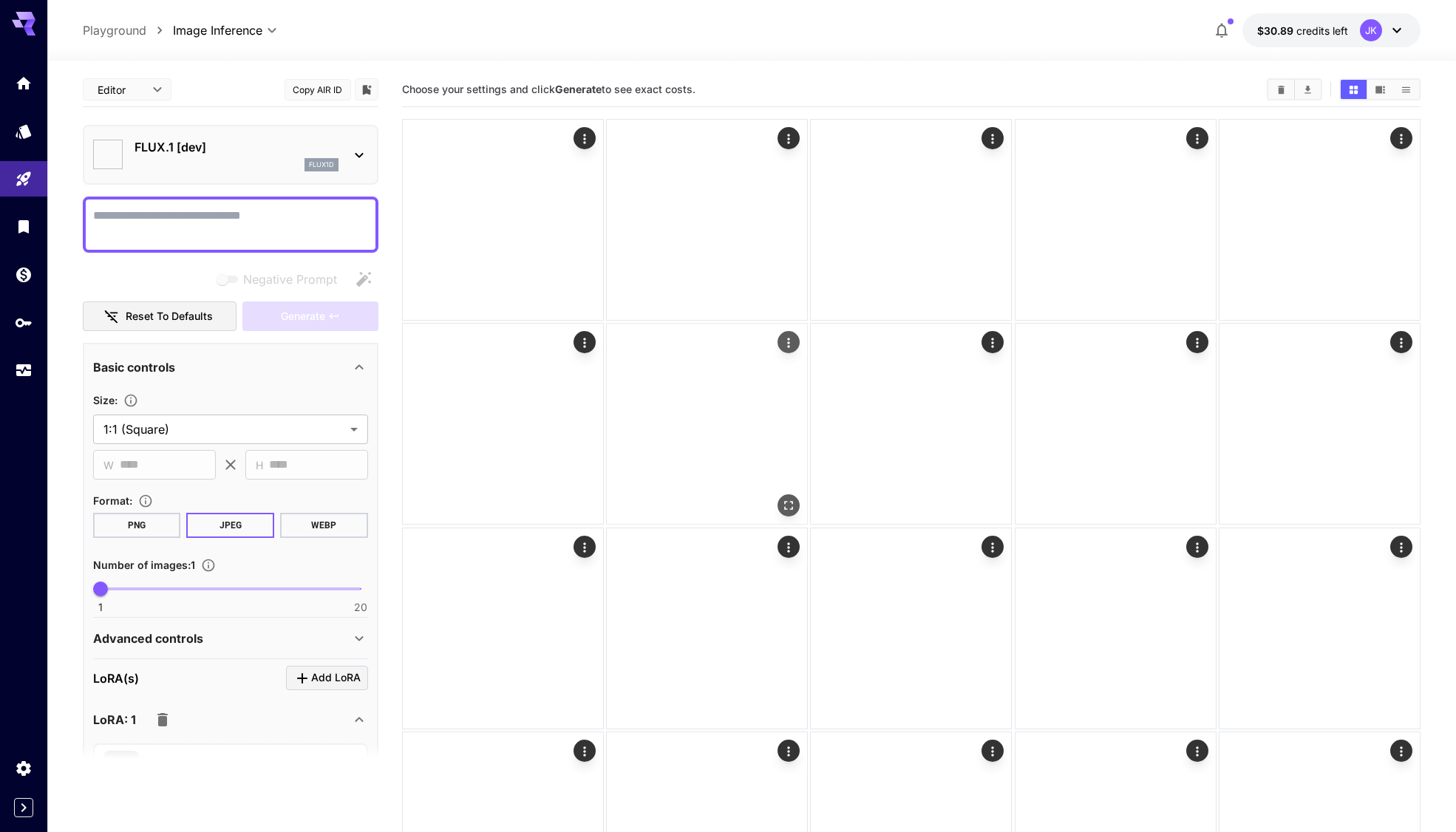
type input "**********"
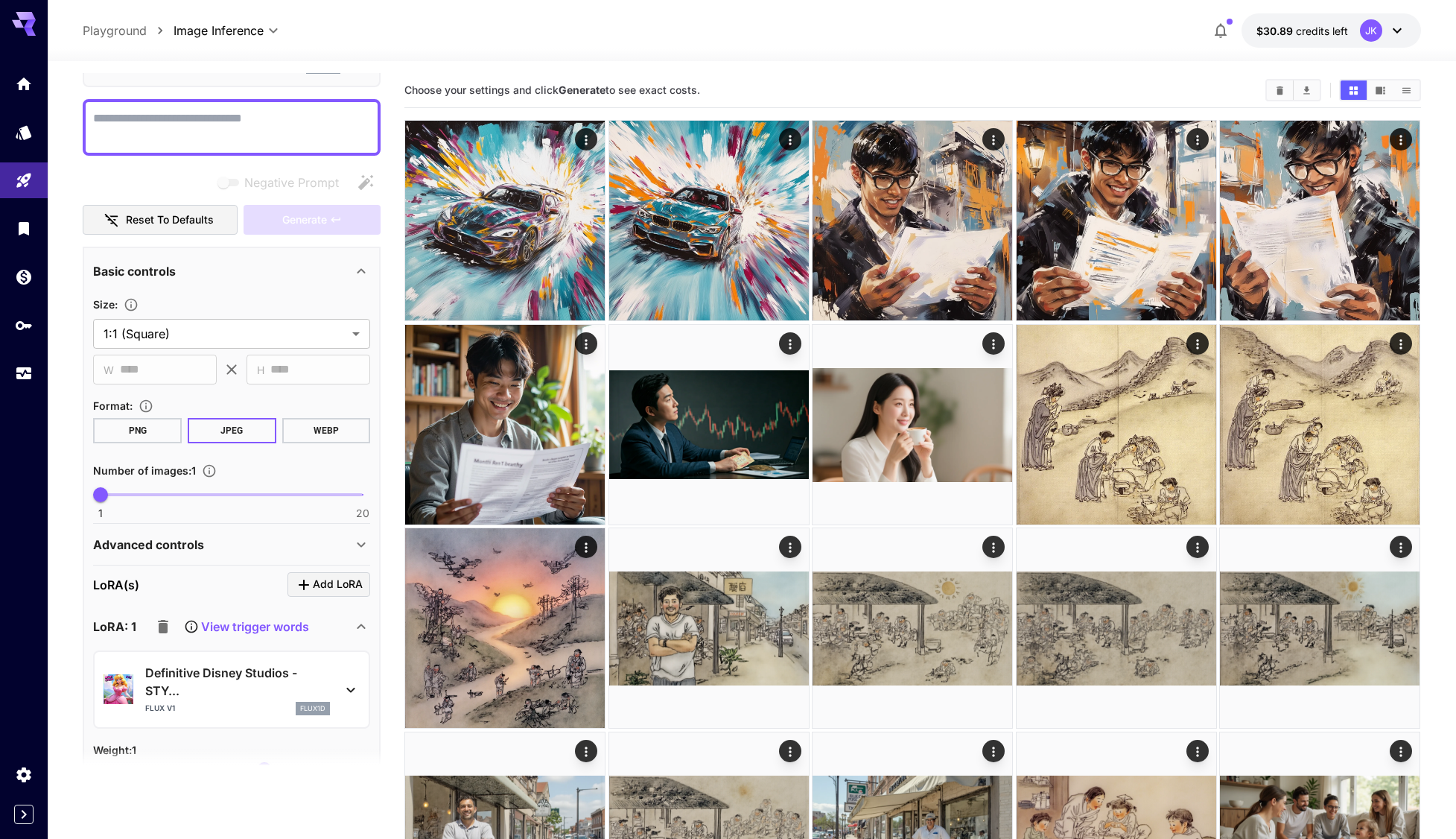
scroll to position [394, 0]
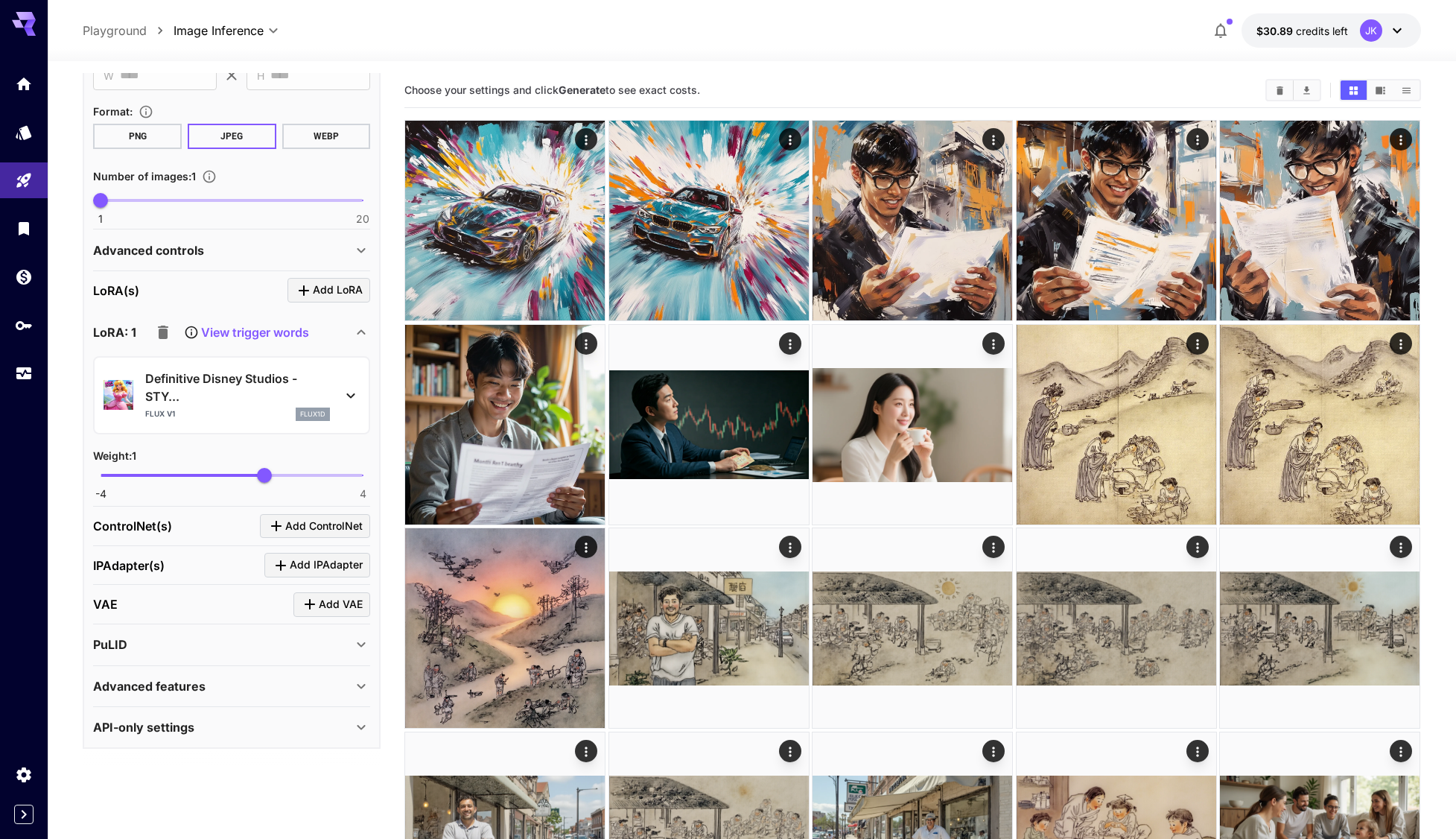
click at [327, 132] on button "WEBP" at bounding box center [327, 136] width 89 height 25
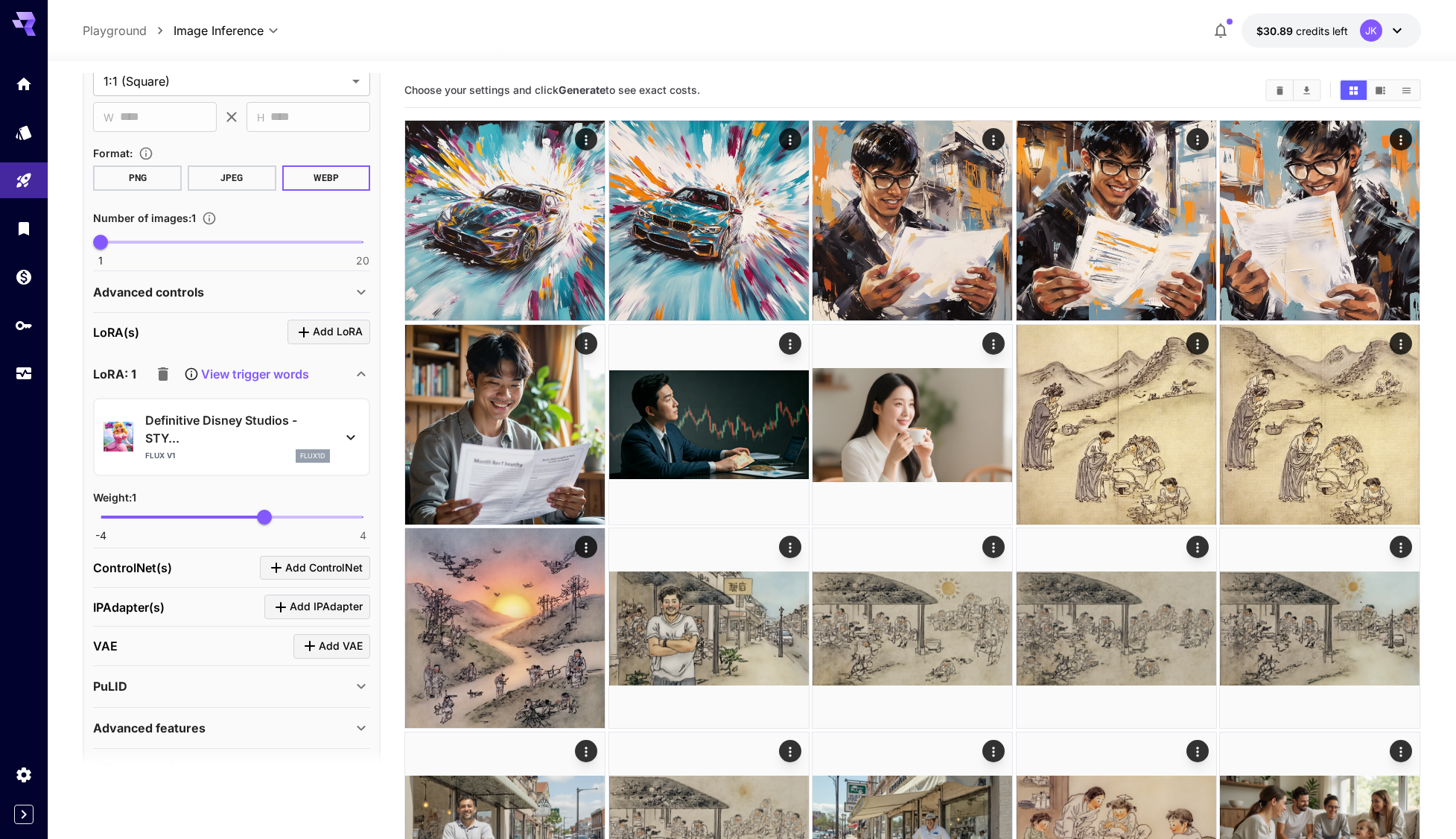
scroll to position [170, 0]
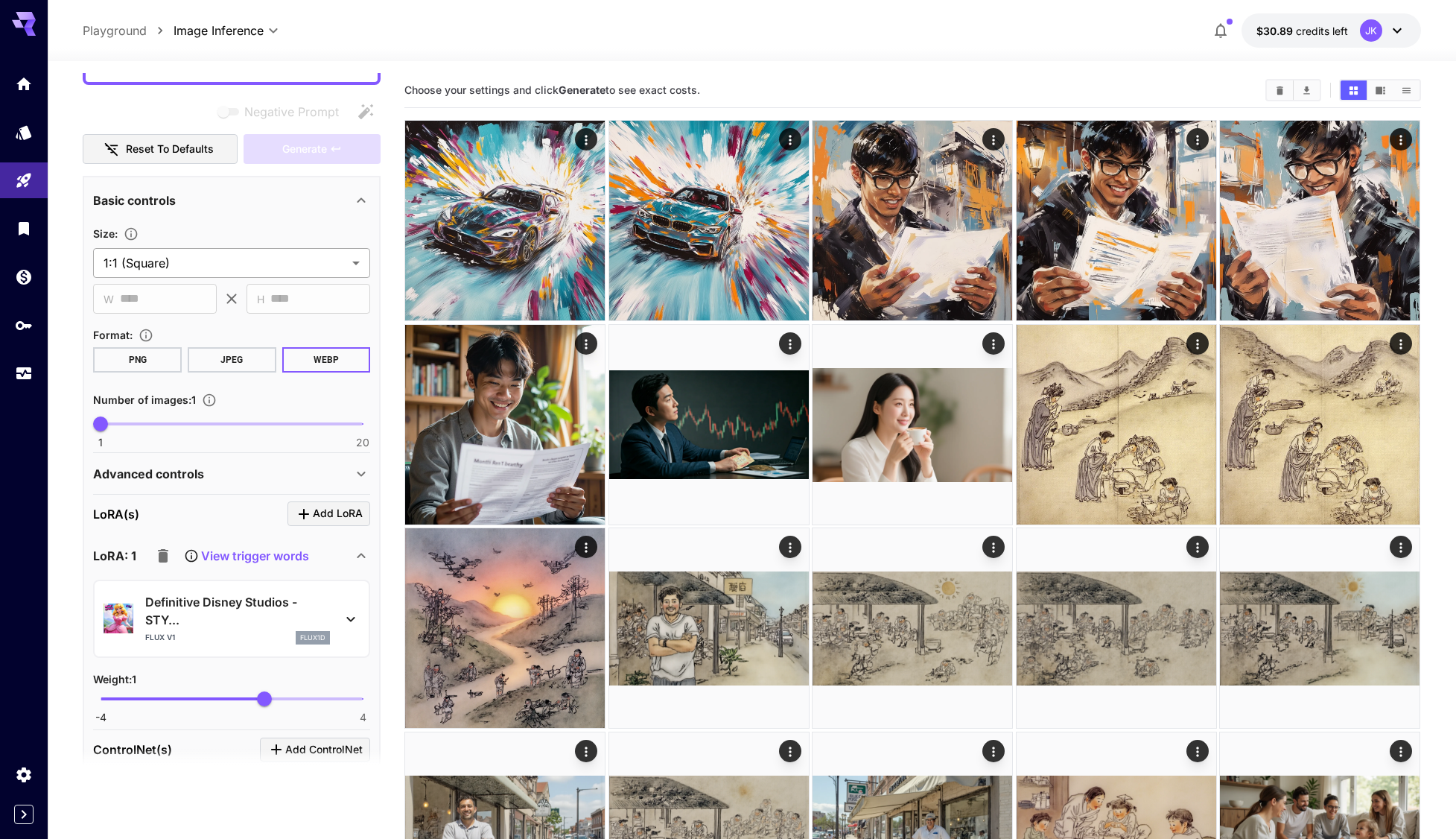
click at [219, 263] on body "**********" at bounding box center [728, 693] width 1456 height 1385
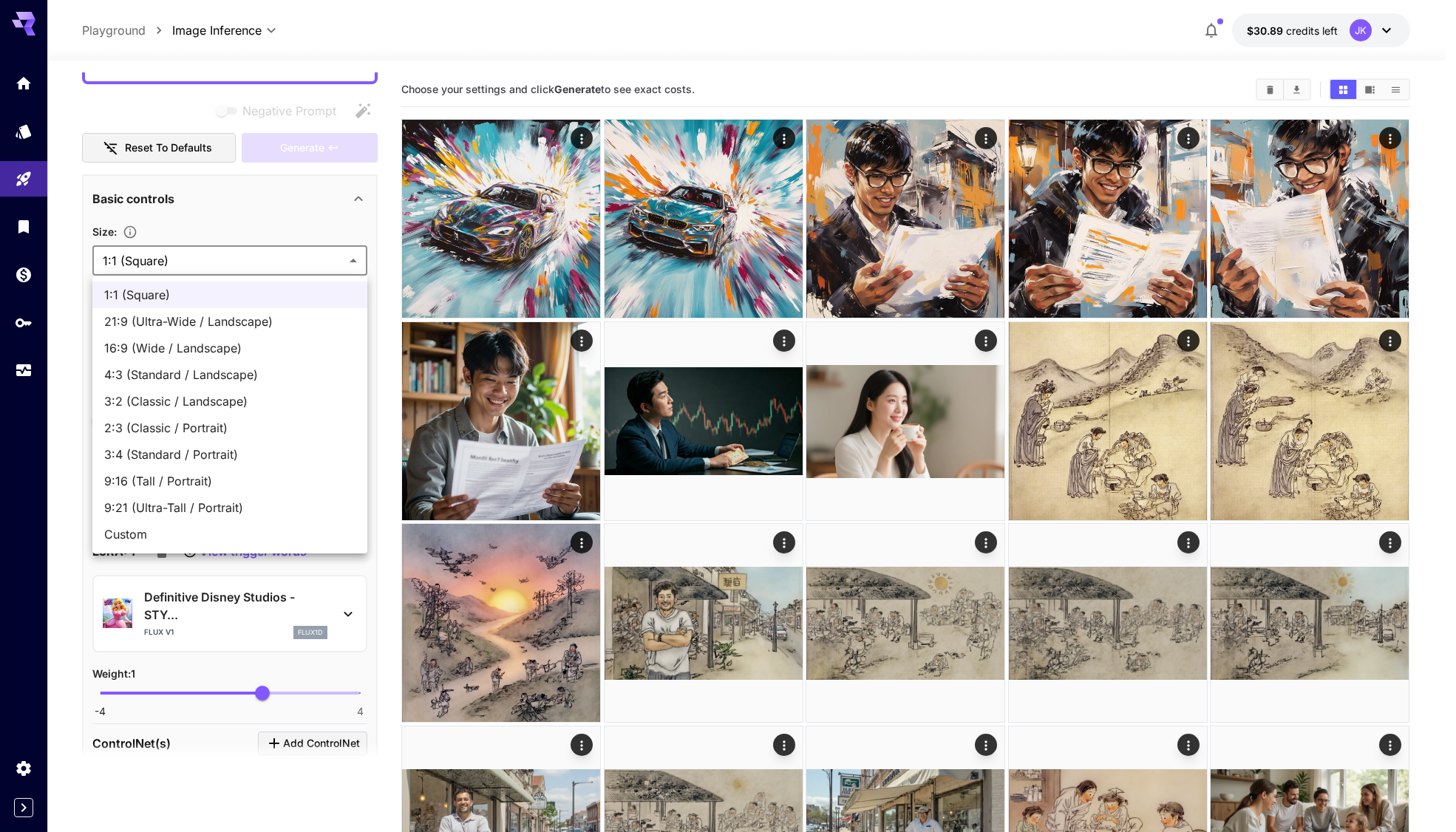
click at [188, 357] on li "16:9 (Wide / Landscape)" at bounding box center [230, 347] width 275 height 27
type input "**********"
type input "****"
type input "***"
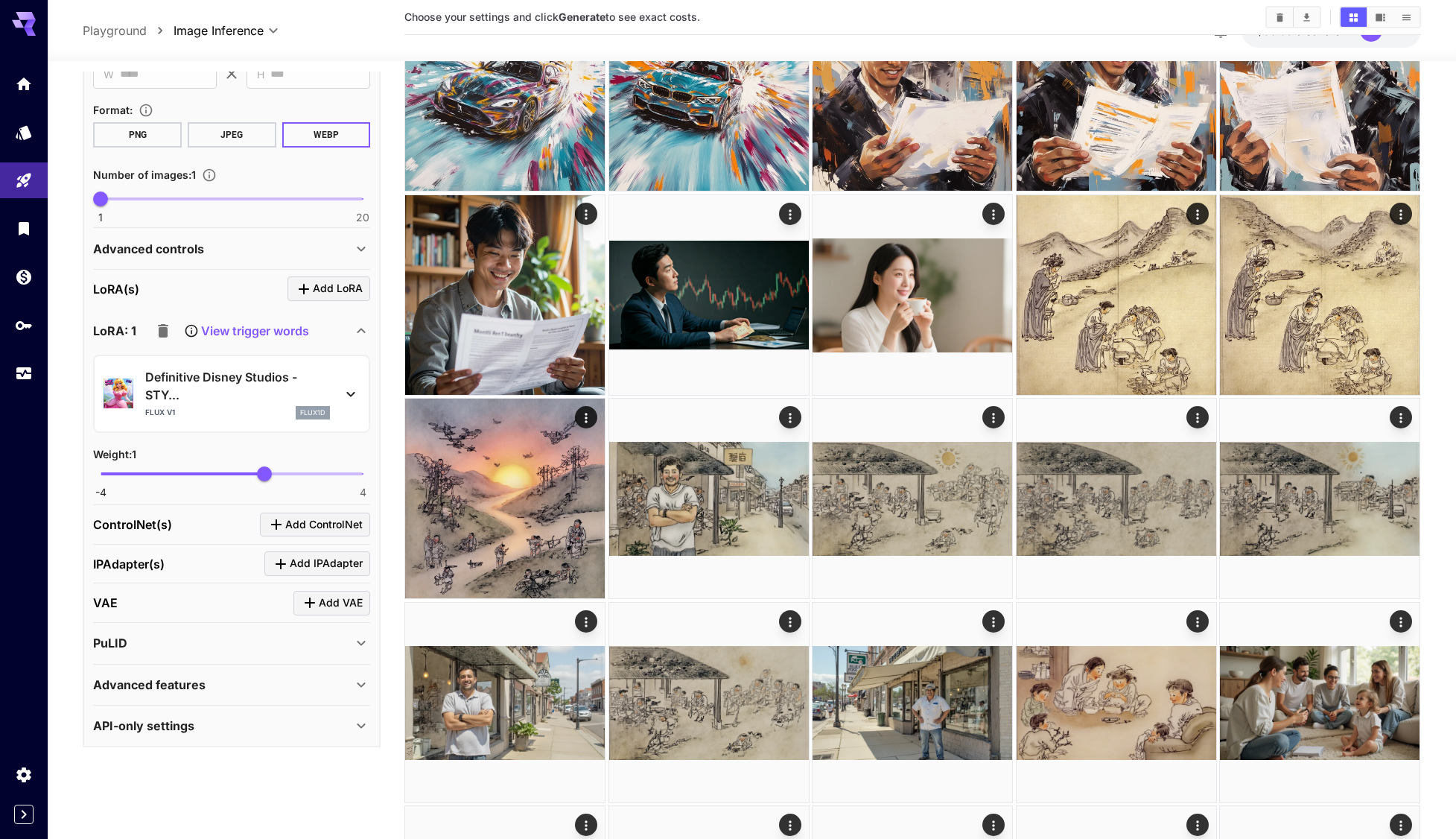
scroll to position [149, 0]
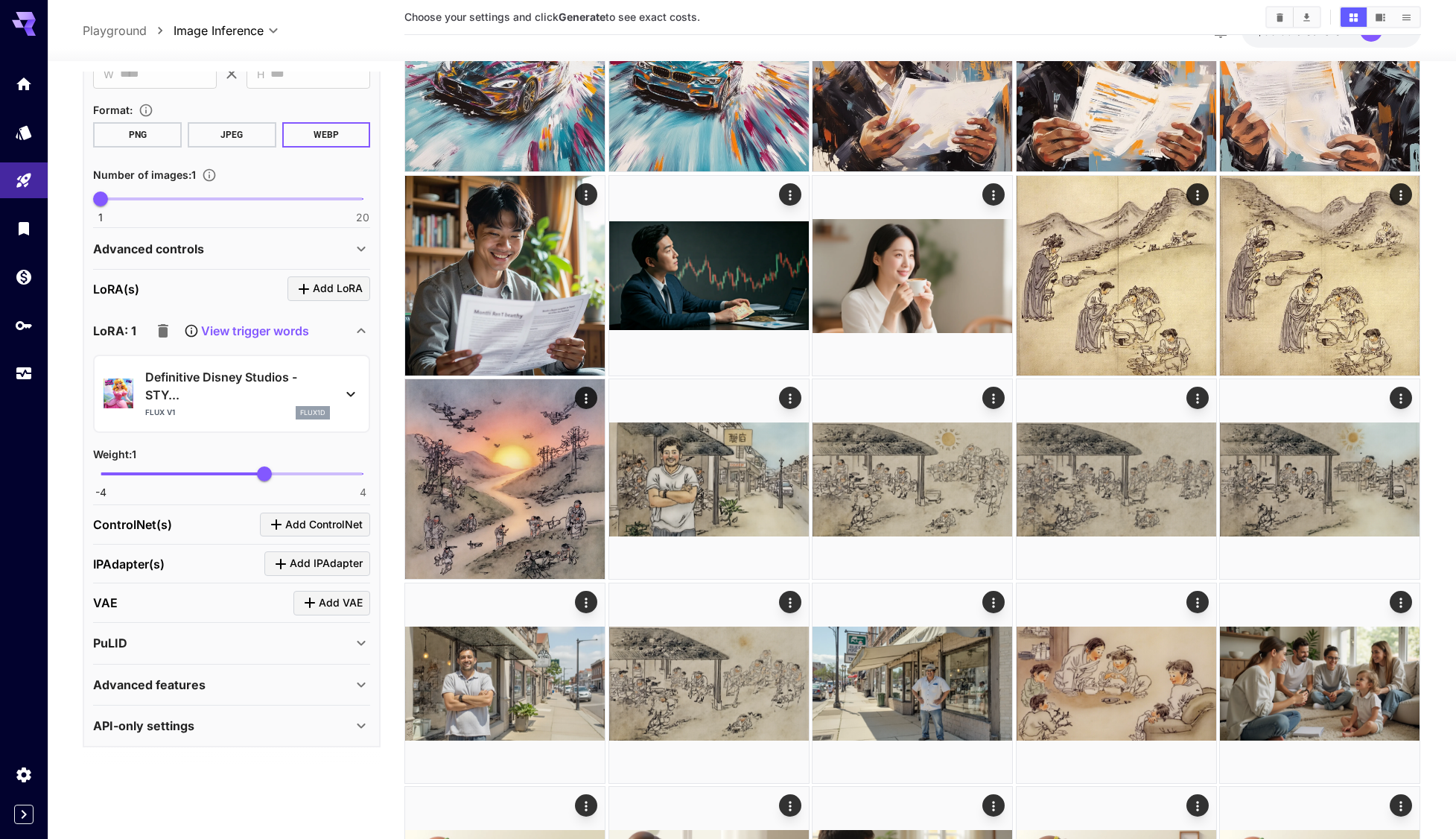
click at [220, 727] on div "API-only settings" at bounding box center [223, 726] width 260 height 18
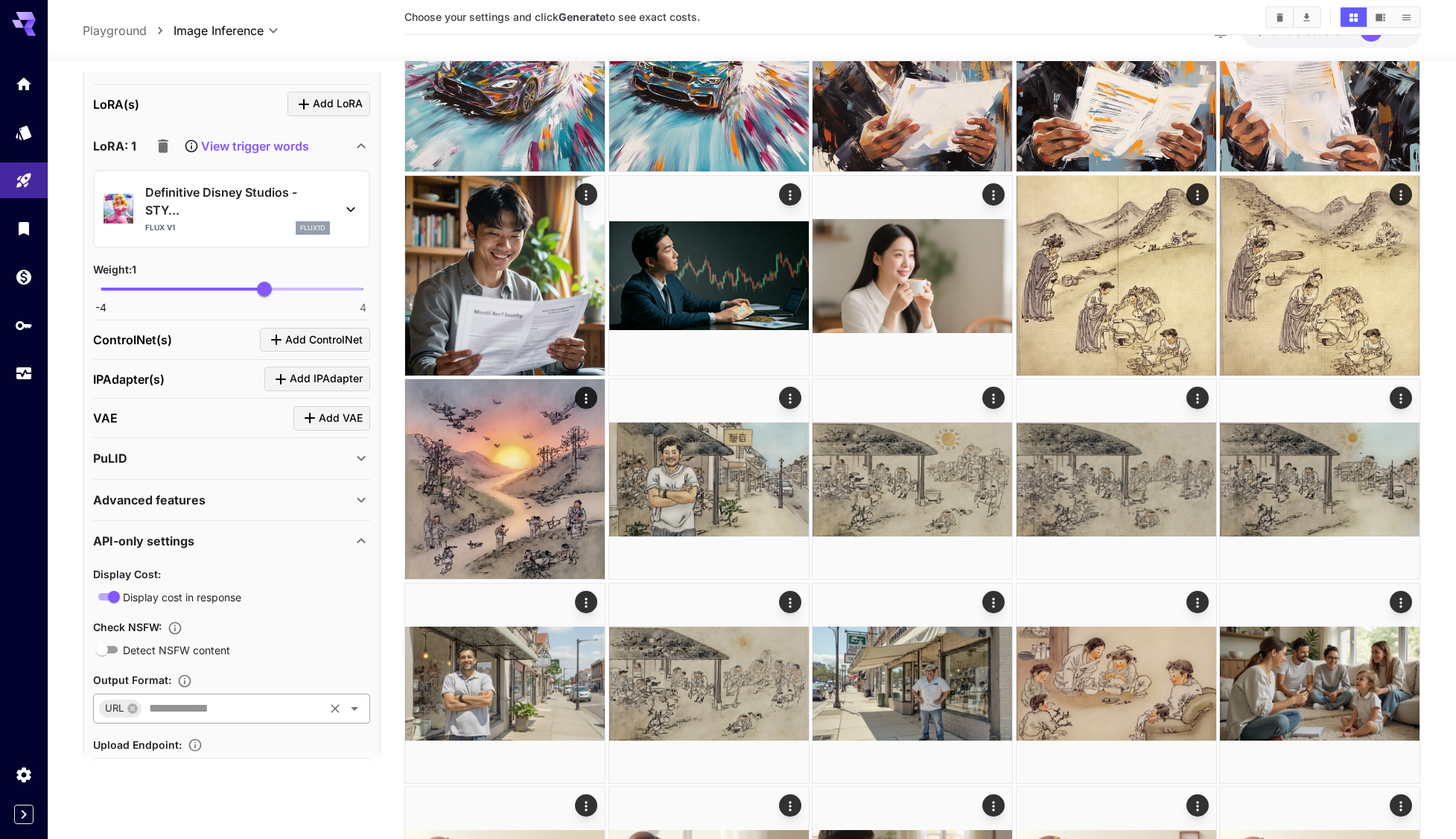
scroll to position [646, 0]
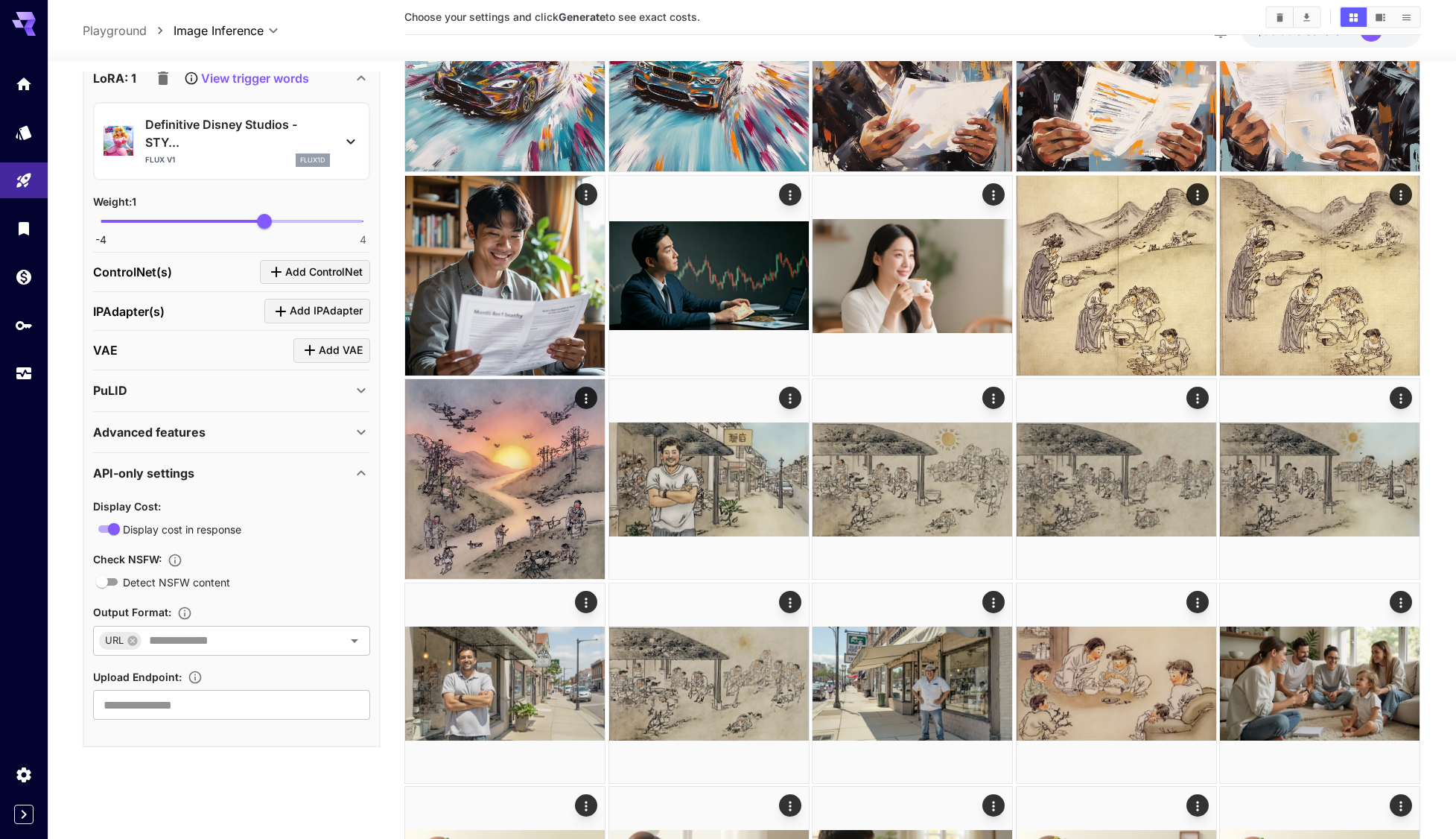
click at [198, 430] on p "Advanced features" at bounding box center [149, 432] width 112 height 18
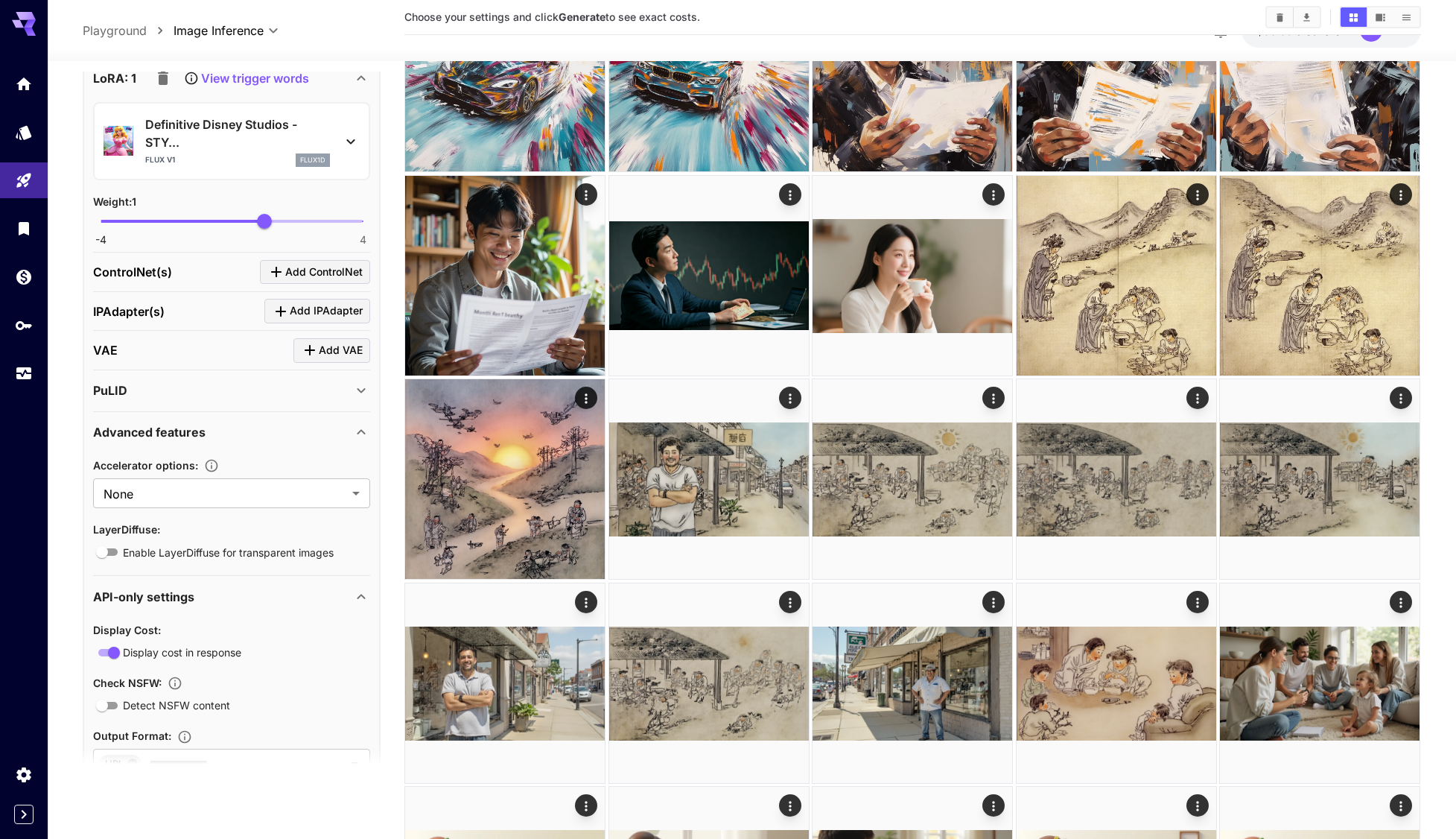
click at [177, 394] on div "PuLID" at bounding box center [223, 390] width 260 height 18
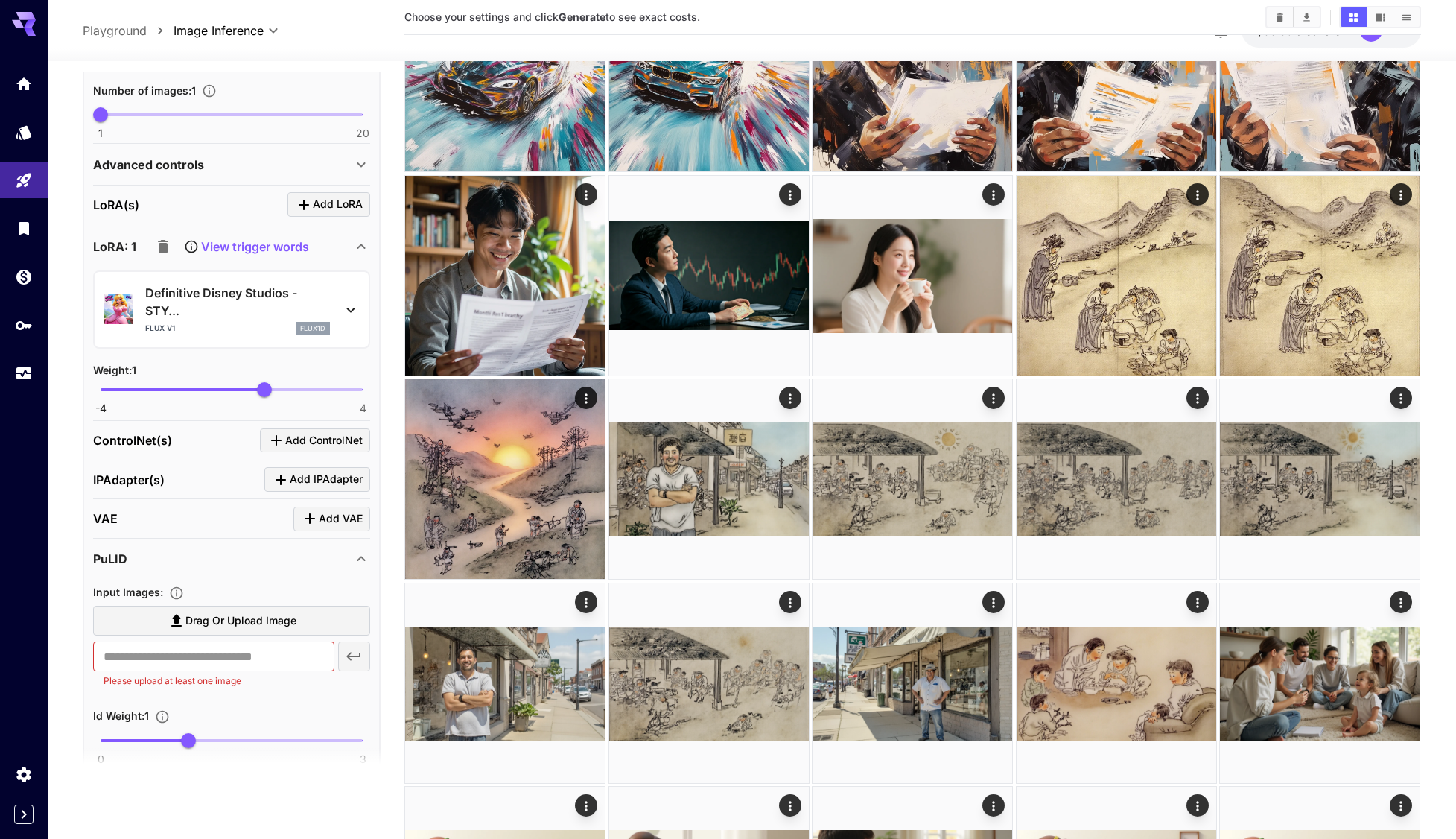
scroll to position [423, 0]
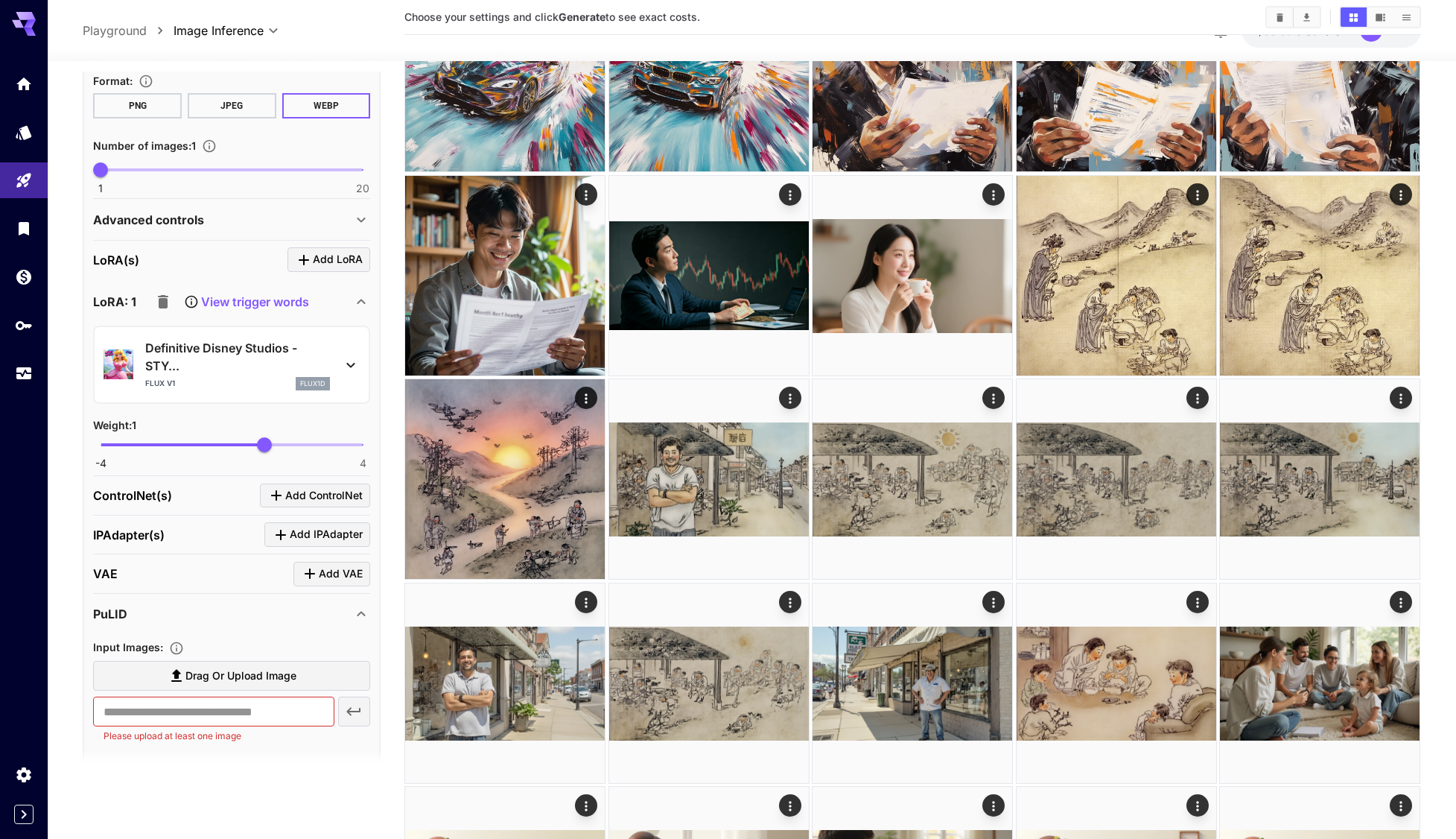
click at [219, 220] on div "Advanced controls" at bounding box center [223, 220] width 260 height 18
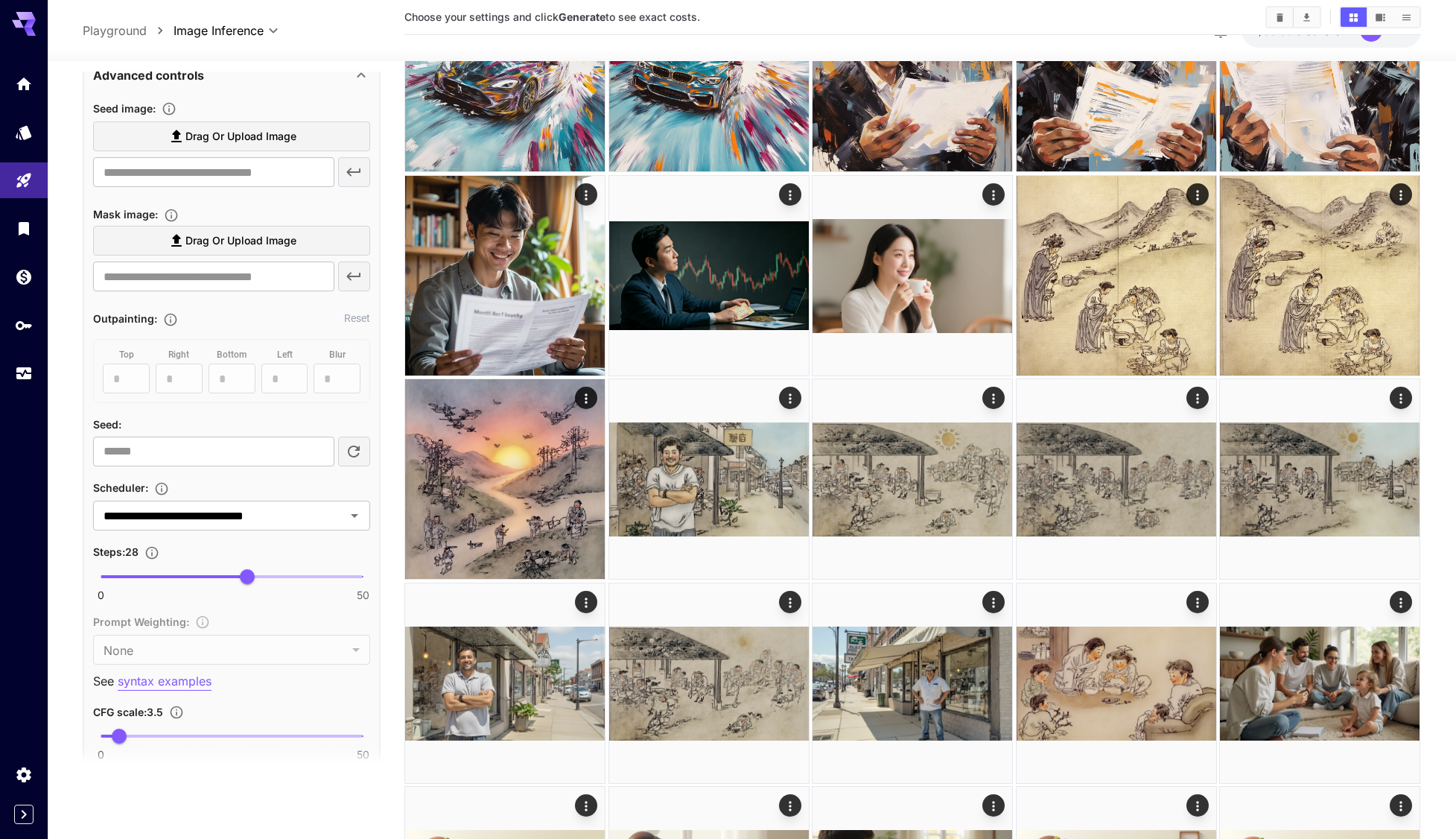
scroll to position [646, 0]
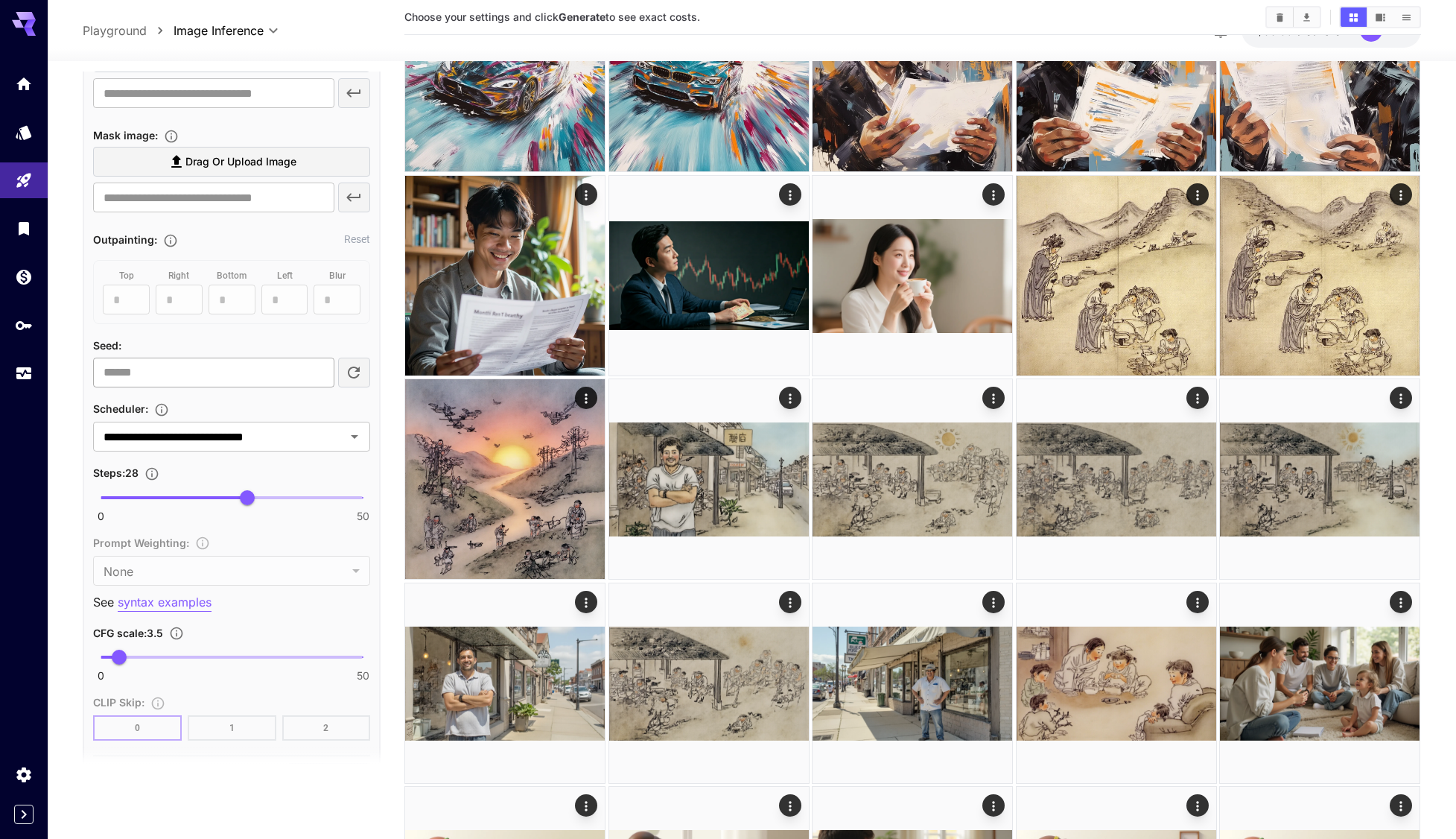
click at [202, 375] on input "number" at bounding box center [213, 373] width 240 height 30
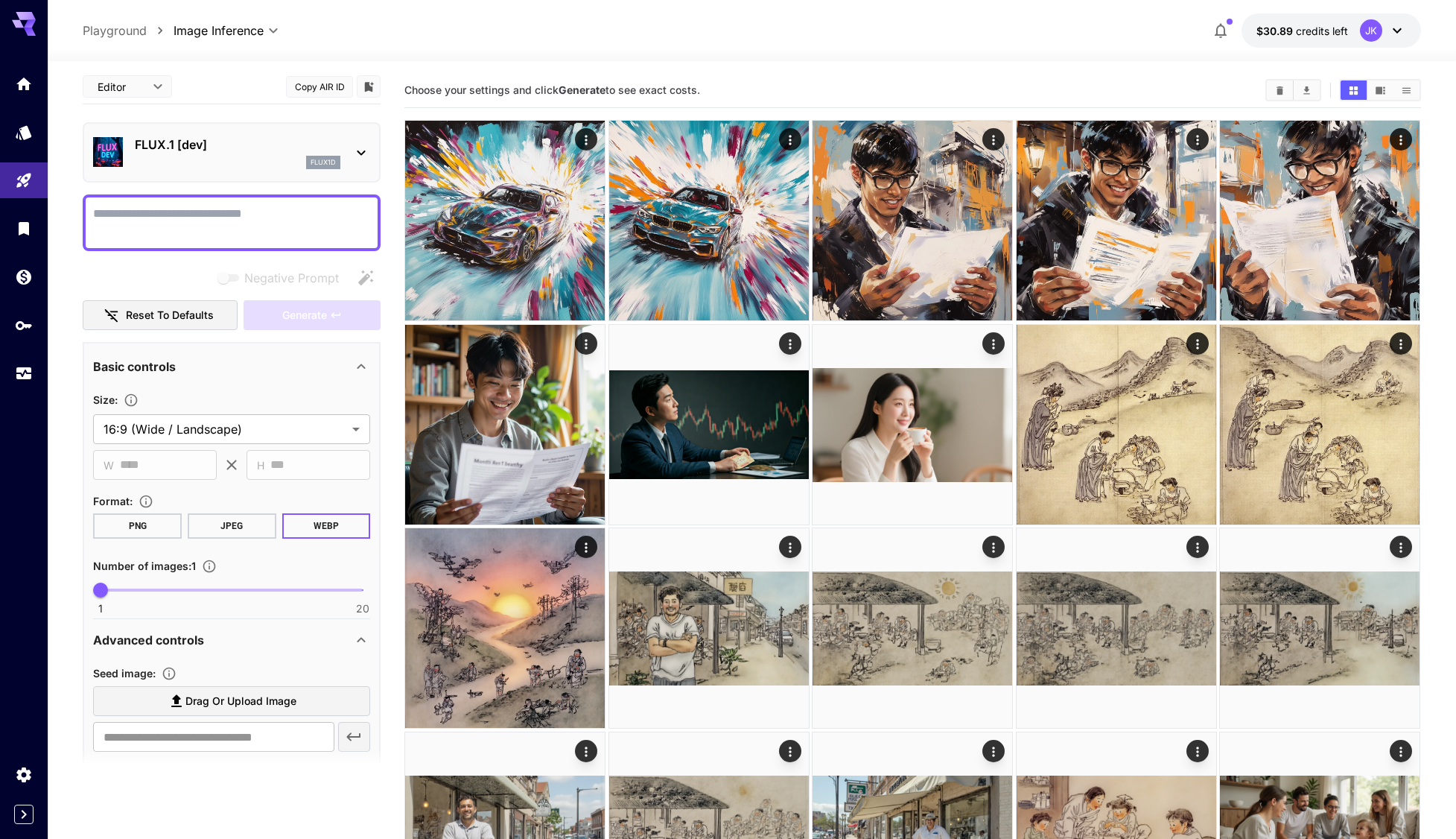
scroll to position [0, 0]
type input "*****"
click at [199, 219] on textarea "Negative Prompt" at bounding box center [232, 226] width 277 height 36
paste textarea "**********"
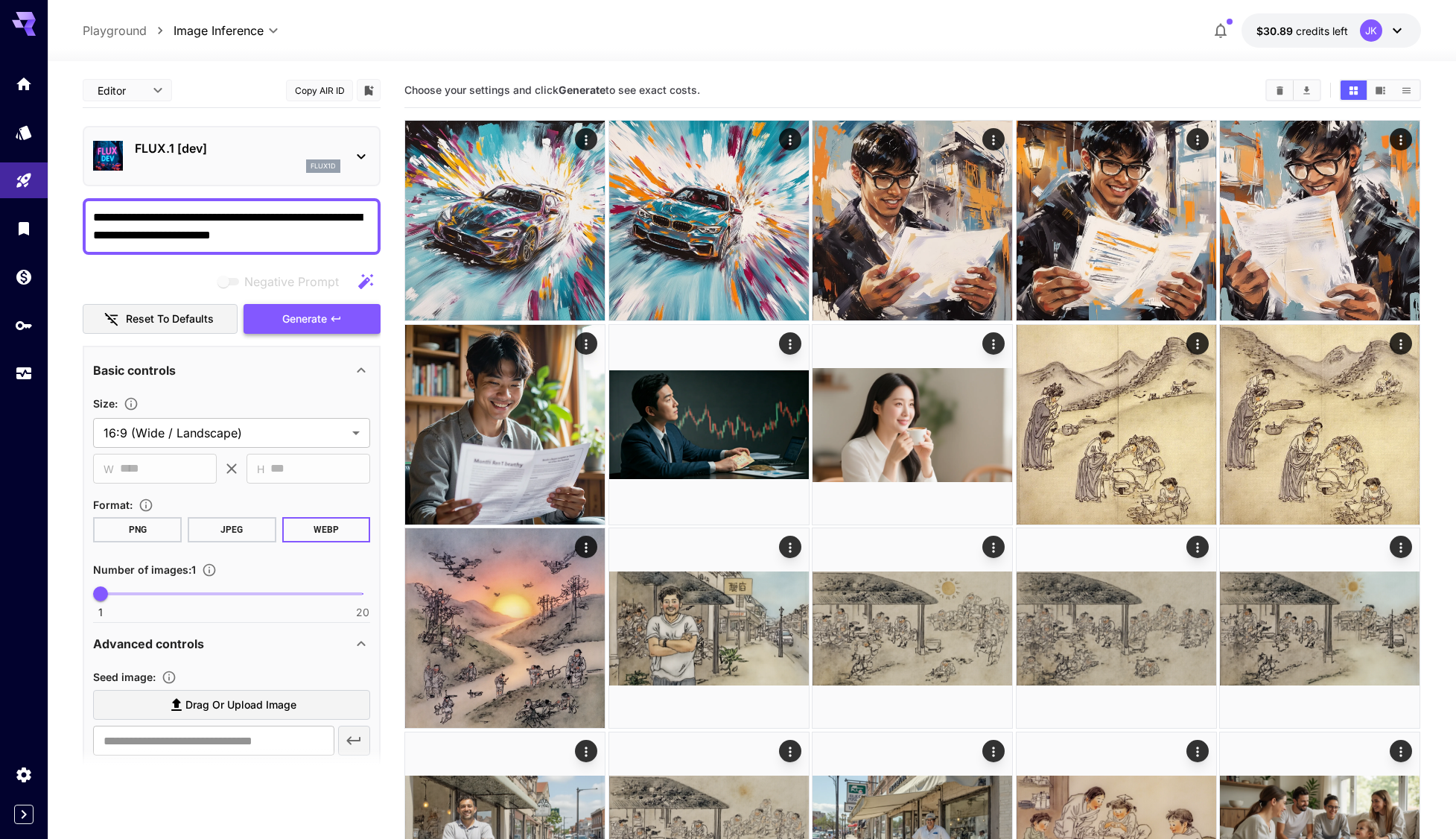
type textarea "**********"
click at [321, 317] on span "Generate" at bounding box center [304, 319] width 44 height 18
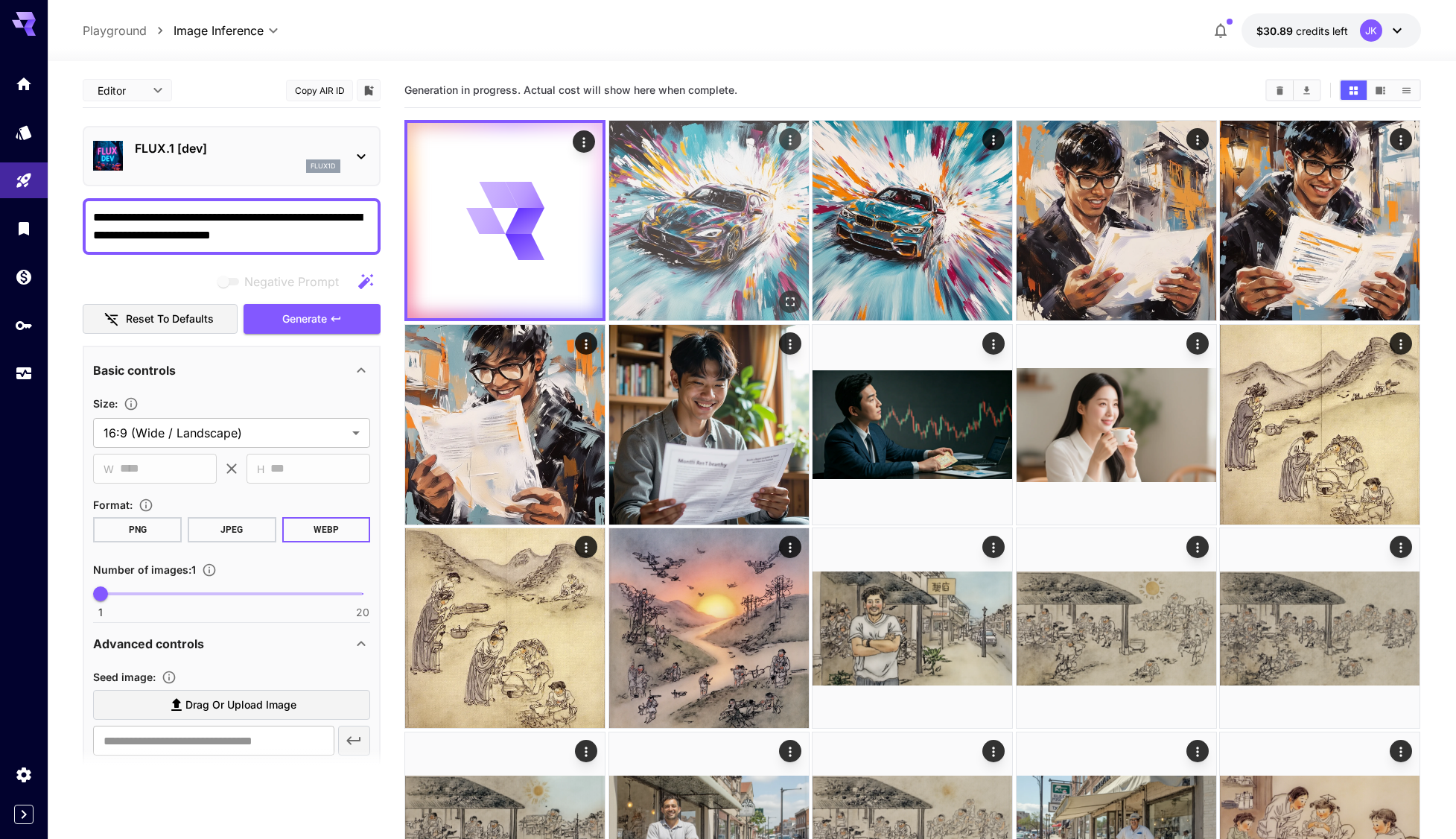
click at [712, 238] on img at bounding box center [709, 220] width 199 height 200
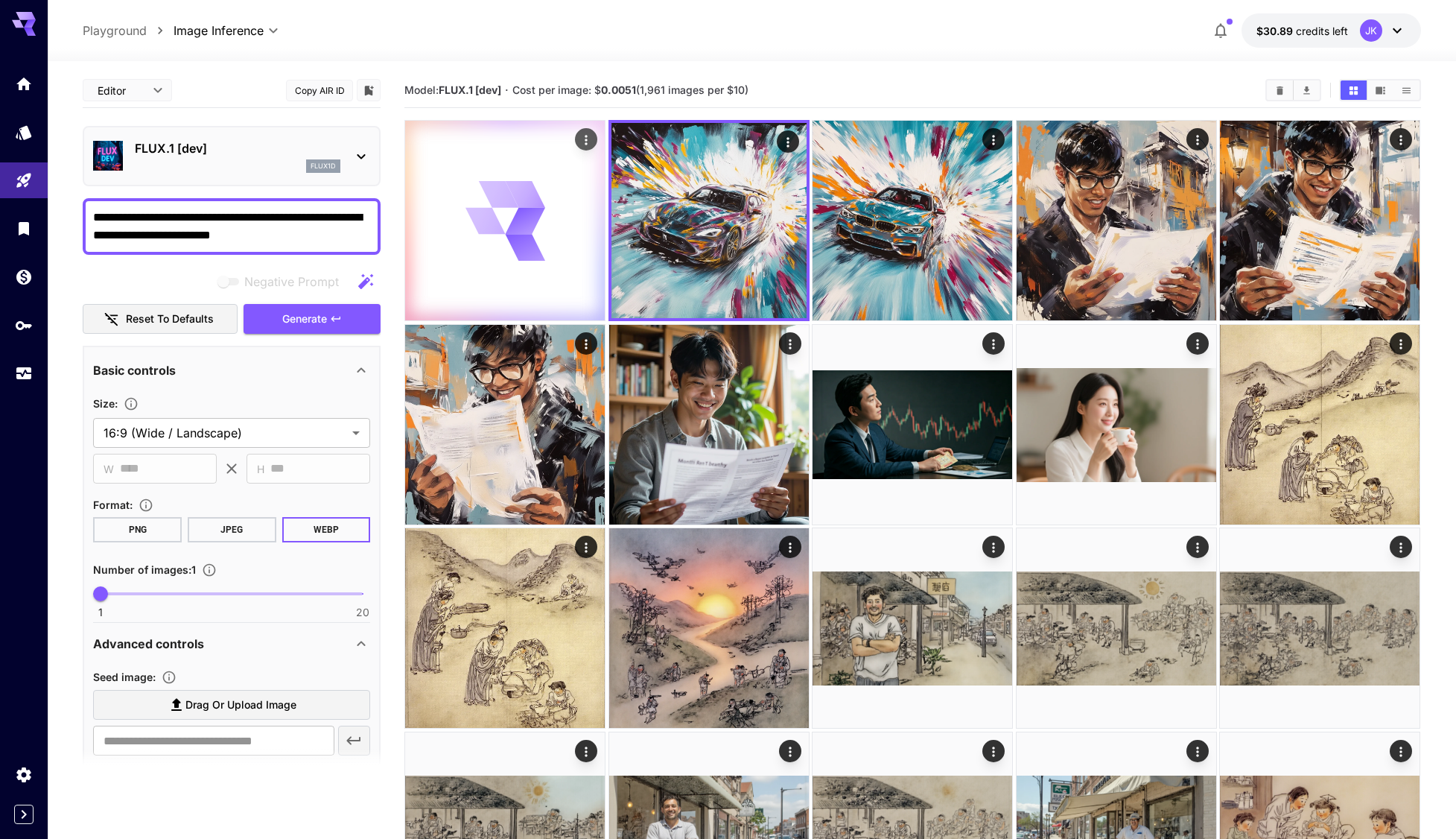
click at [576, 237] on div at bounding box center [504, 220] width 199 height 200
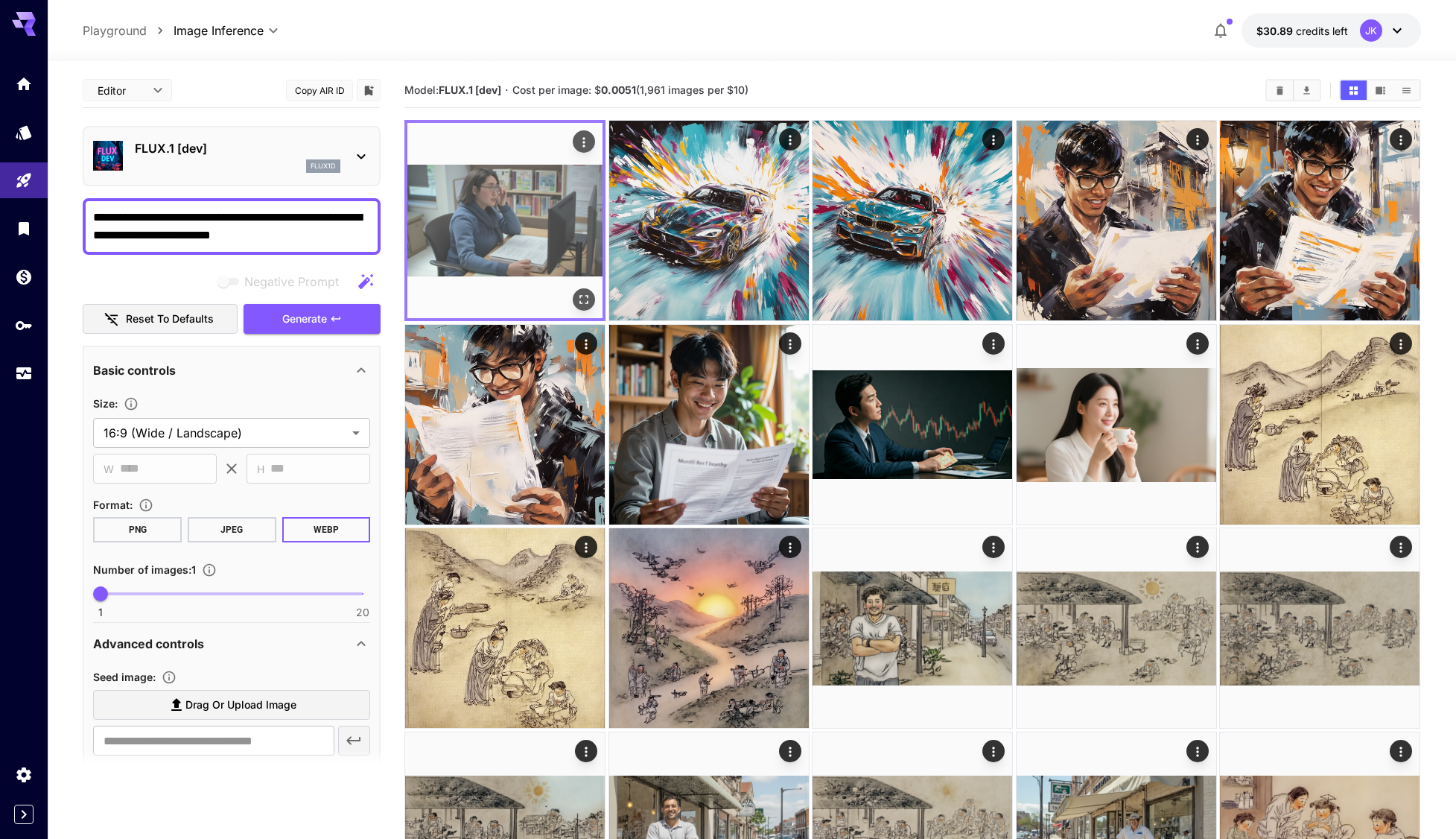
click at [588, 301] on icon "Open in fullscreen" at bounding box center [584, 300] width 9 height 9
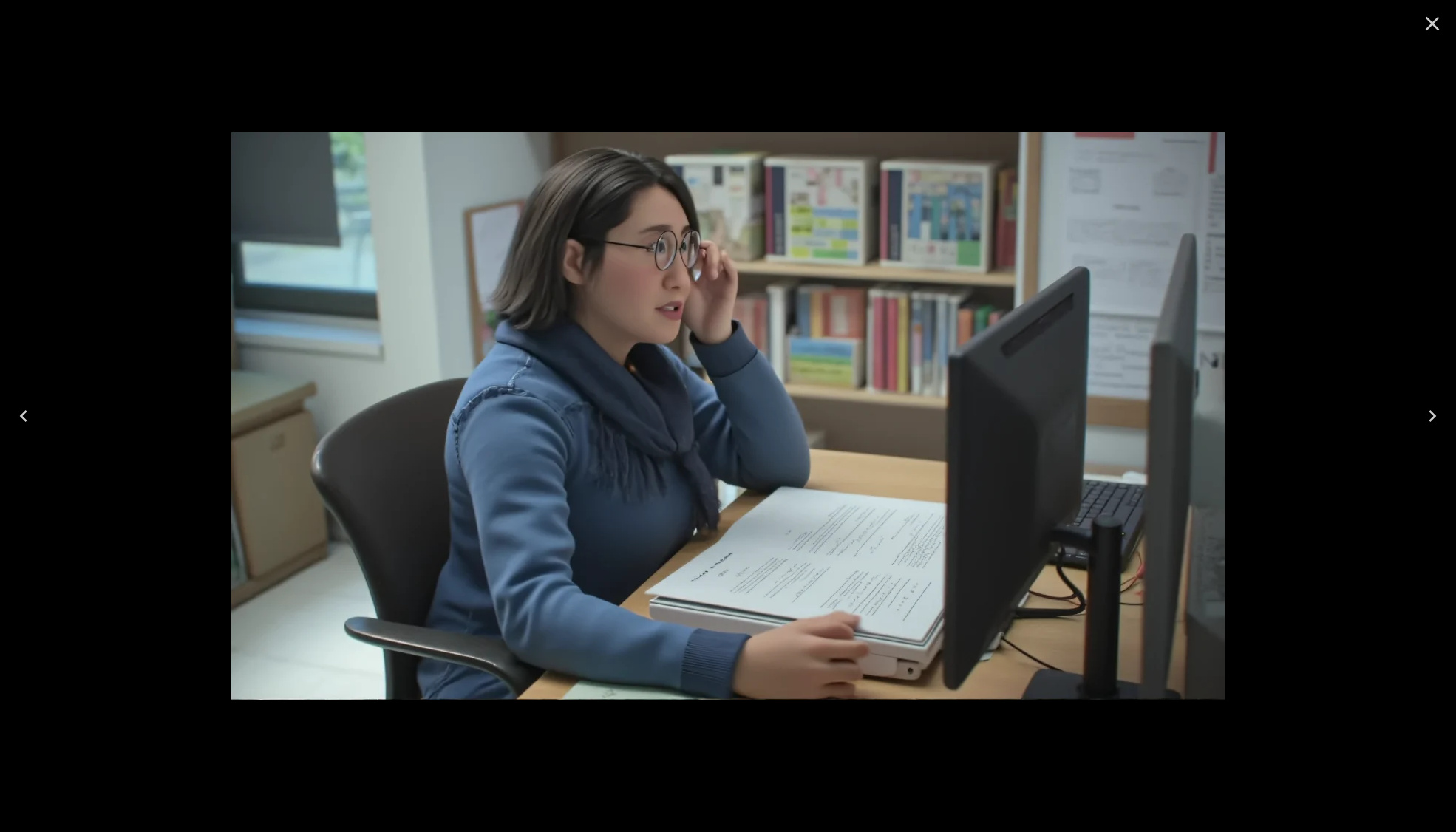
click at [1427, 25] on icon "Close" at bounding box center [1432, 23] width 23 height 23
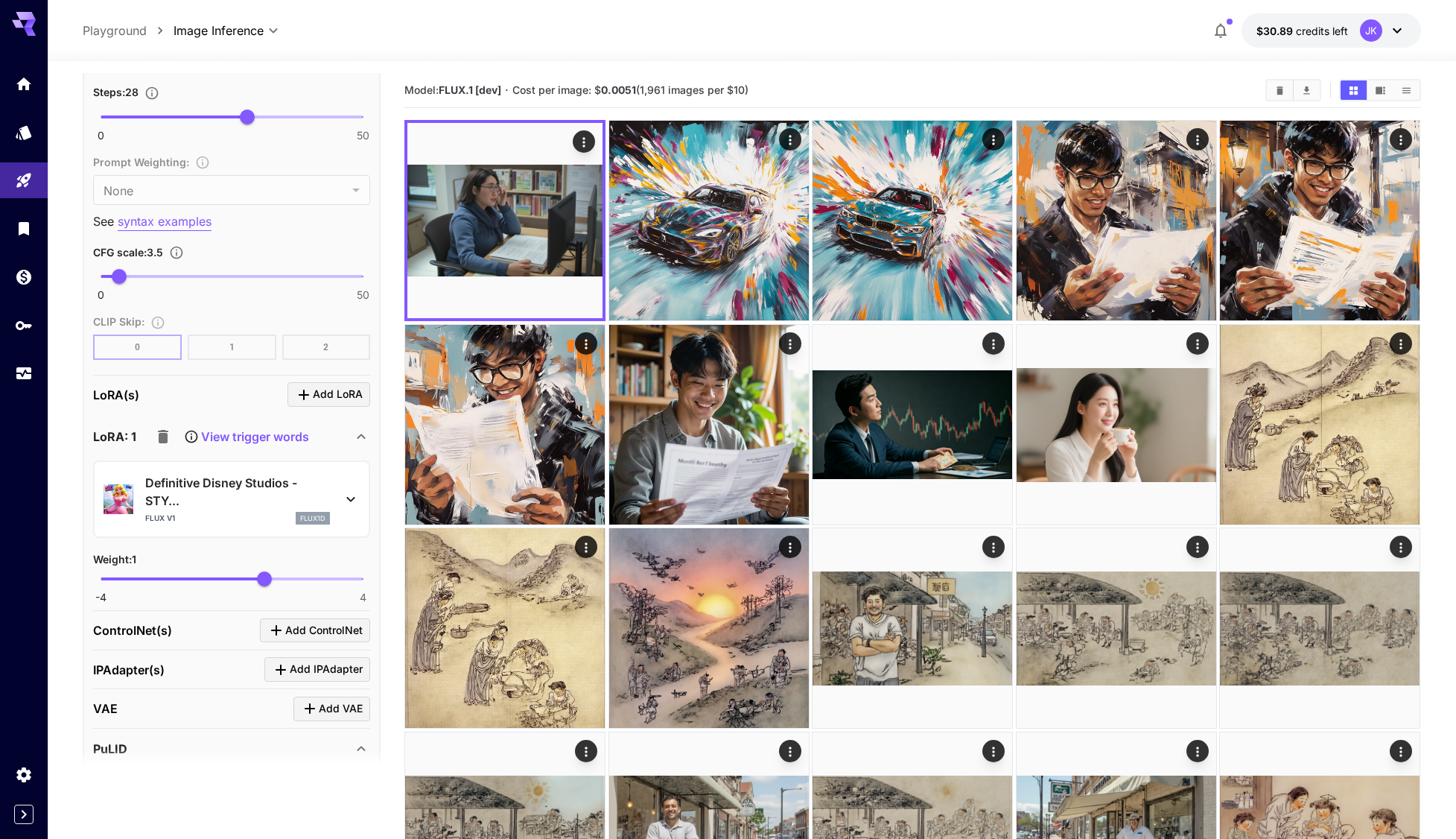
scroll to position [1043, 0]
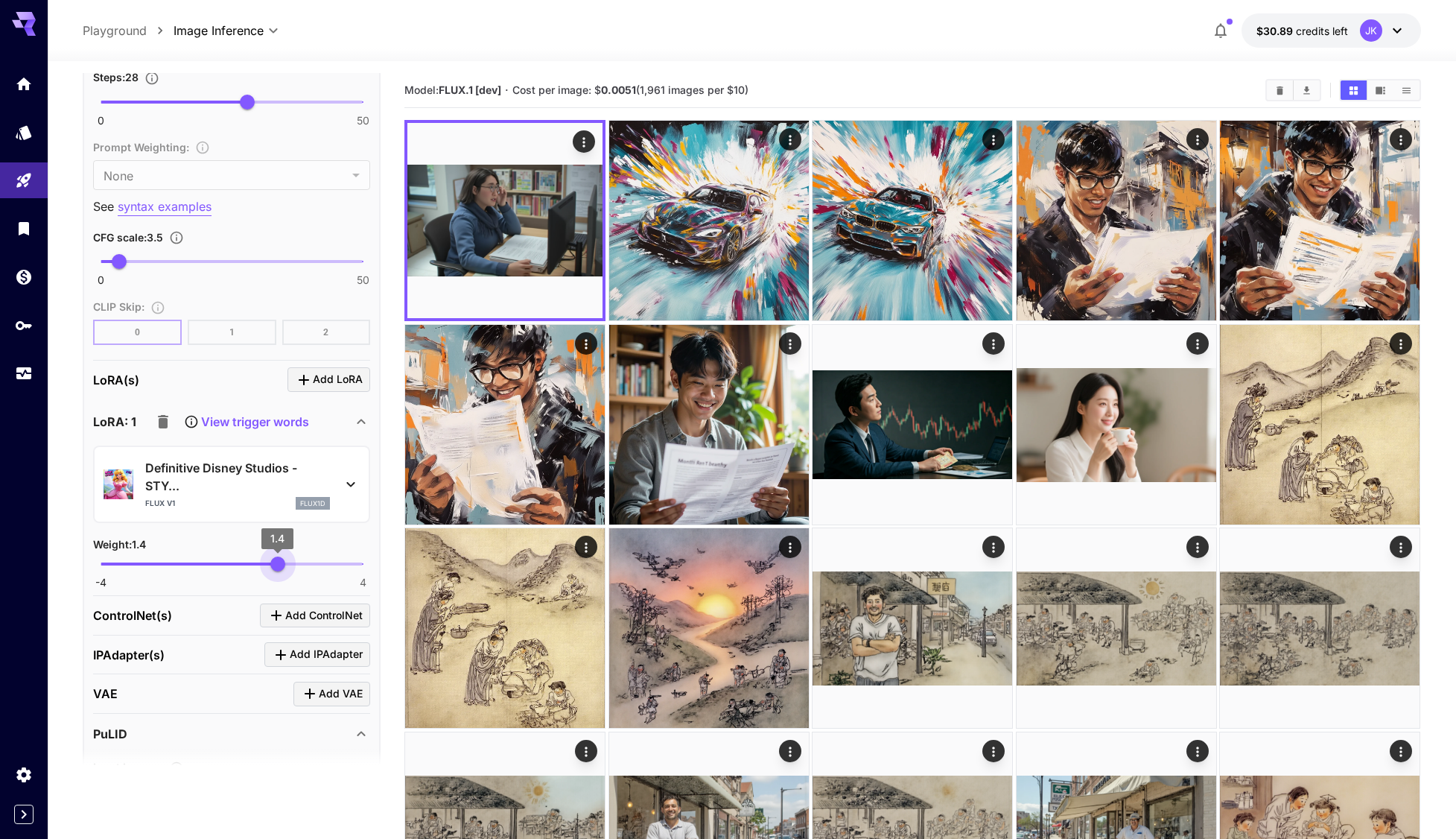
drag, startPoint x: 267, startPoint y: 567, endPoint x: 278, endPoint y: 569, distance: 11.2
click at [278, 569] on span "1.4" at bounding box center [277, 564] width 15 height 15
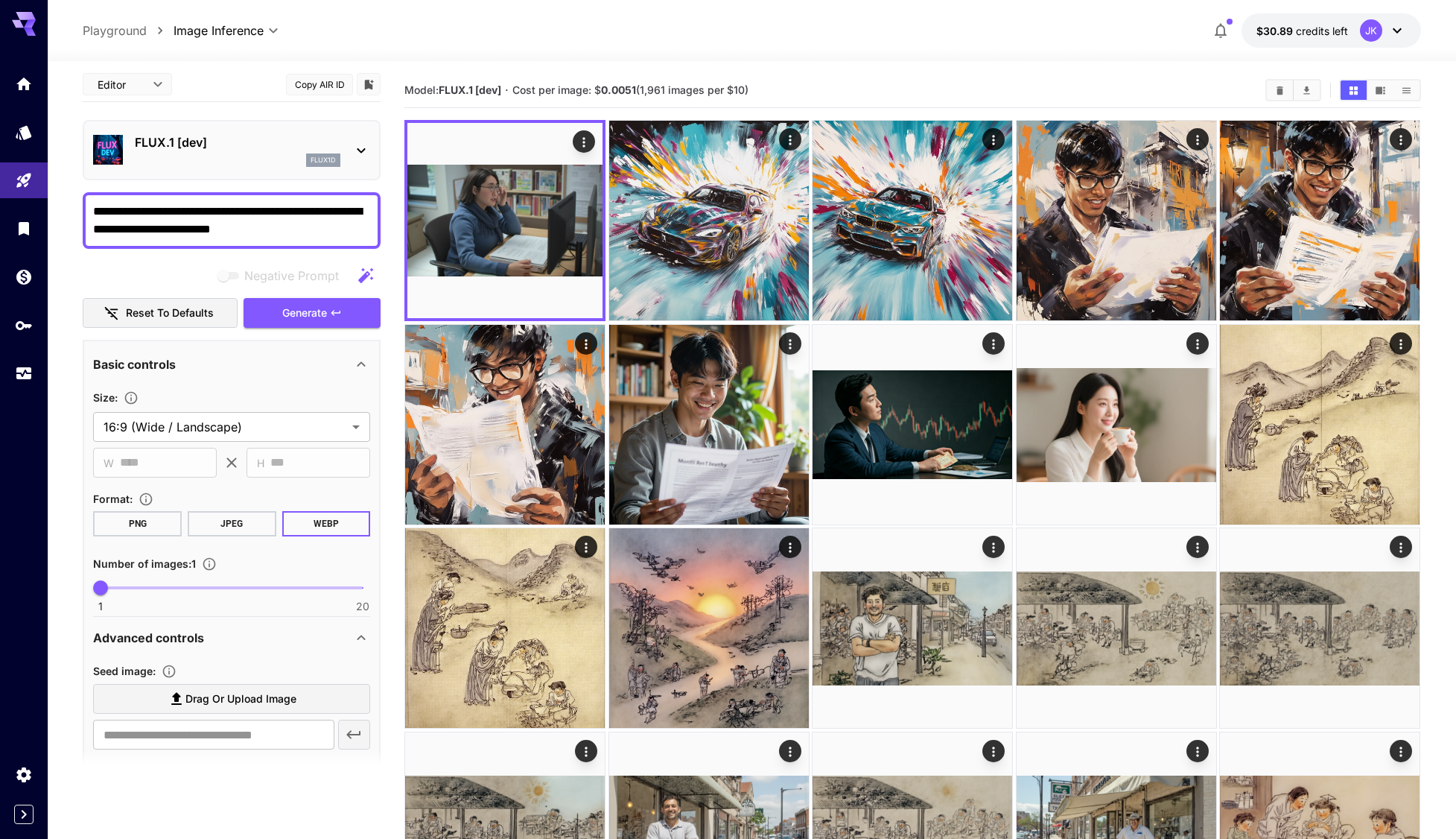
scroll to position [0, 0]
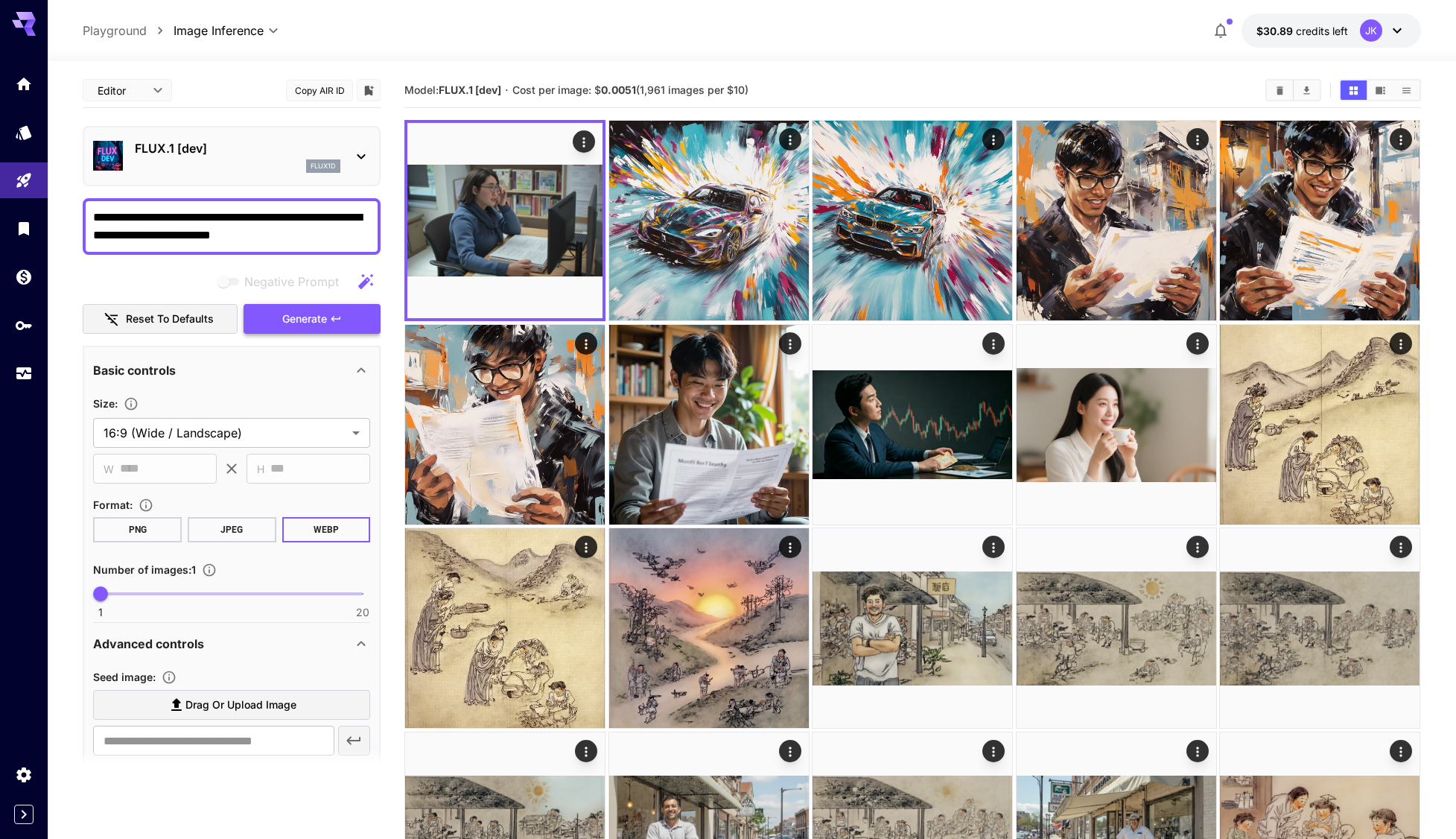
click at [329, 308] on button "Generate" at bounding box center [312, 319] width 137 height 30
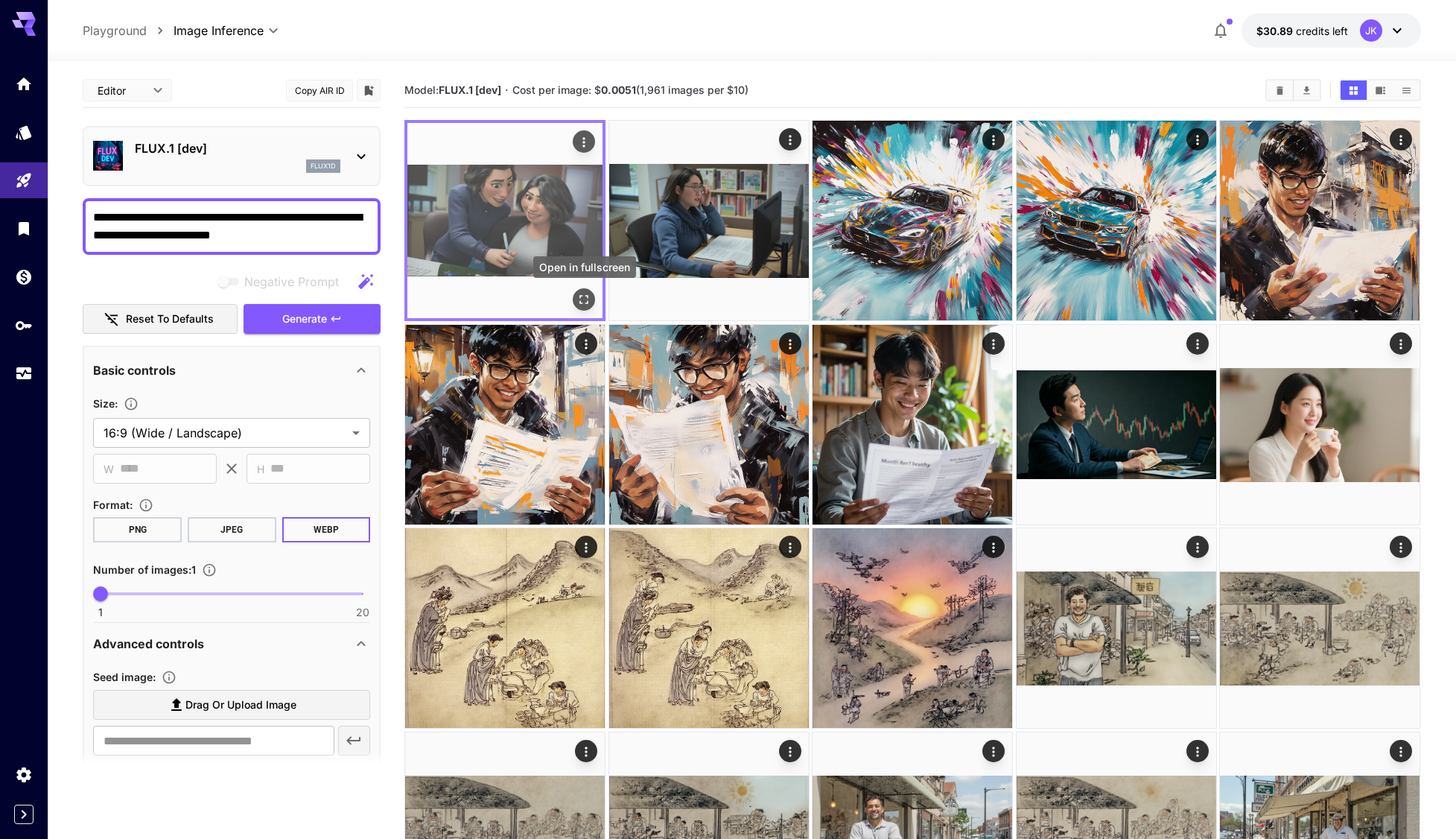
click at [583, 304] on icon "Open in fullscreen" at bounding box center [584, 299] width 15 height 15
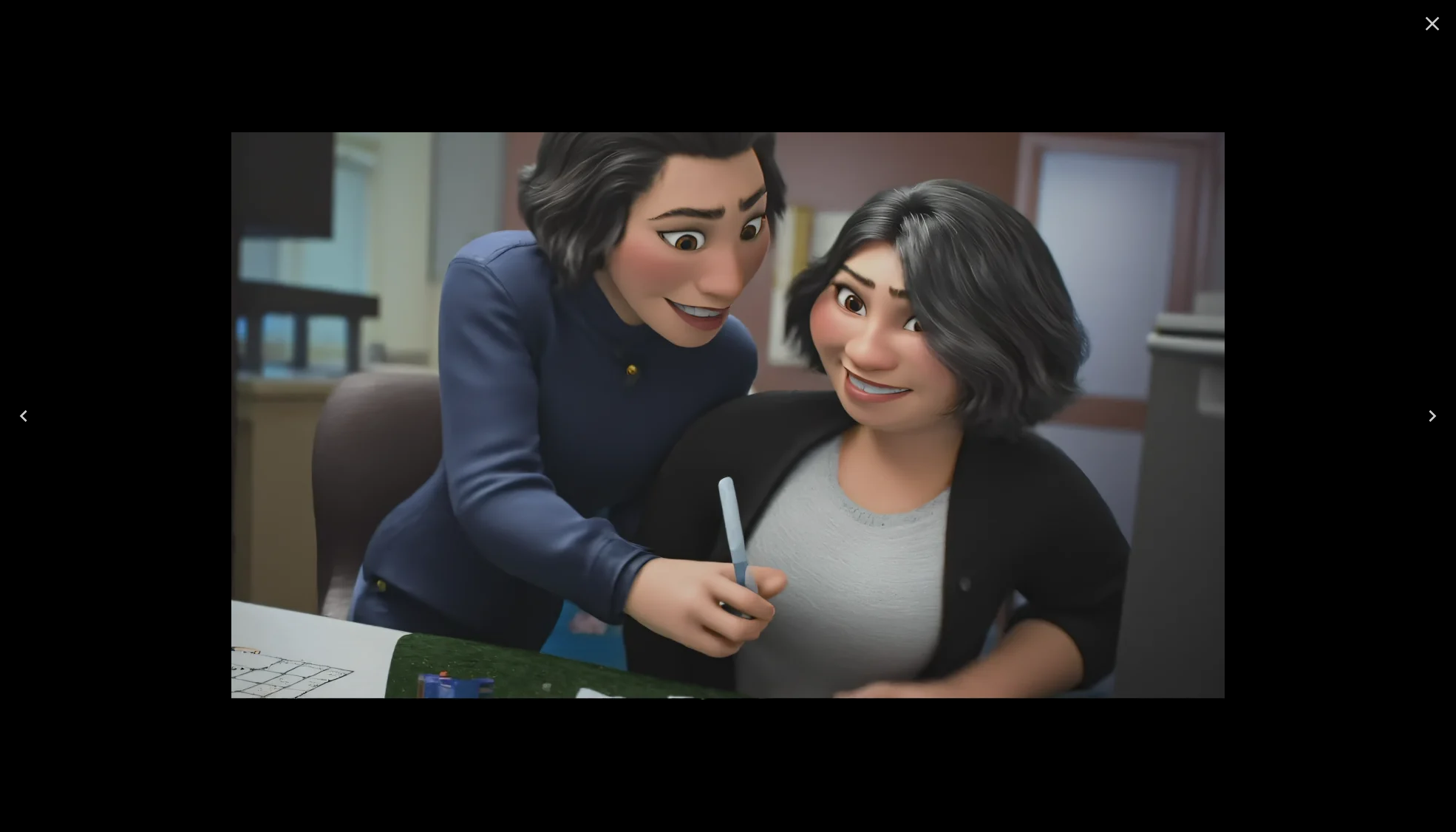
drag, startPoint x: 1437, startPoint y: 23, endPoint x: 992, endPoint y: 162, distance: 466.2
click at [1434, 23] on icon "Close" at bounding box center [1432, 23] width 23 height 23
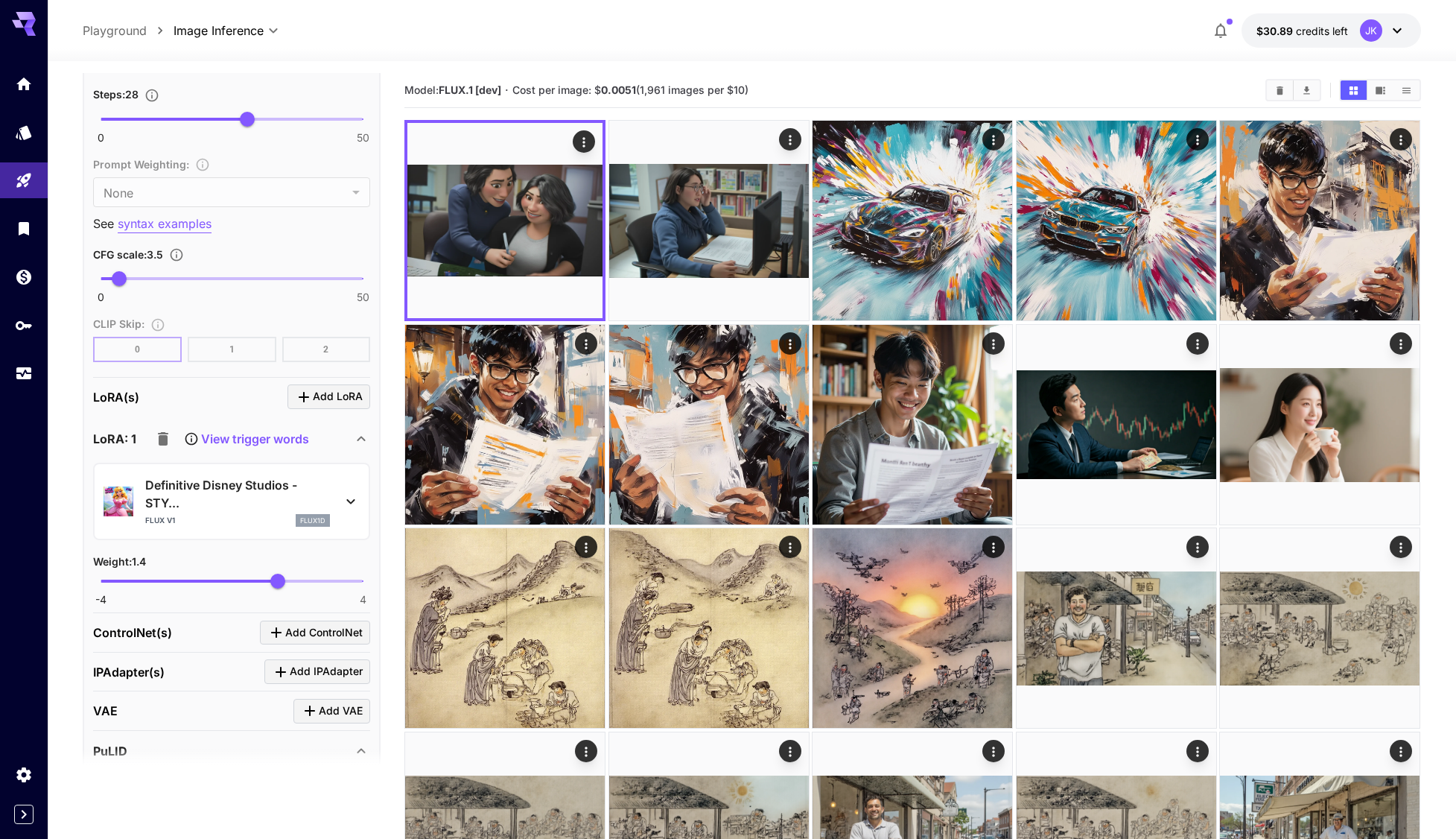
scroll to position [1043, 0]
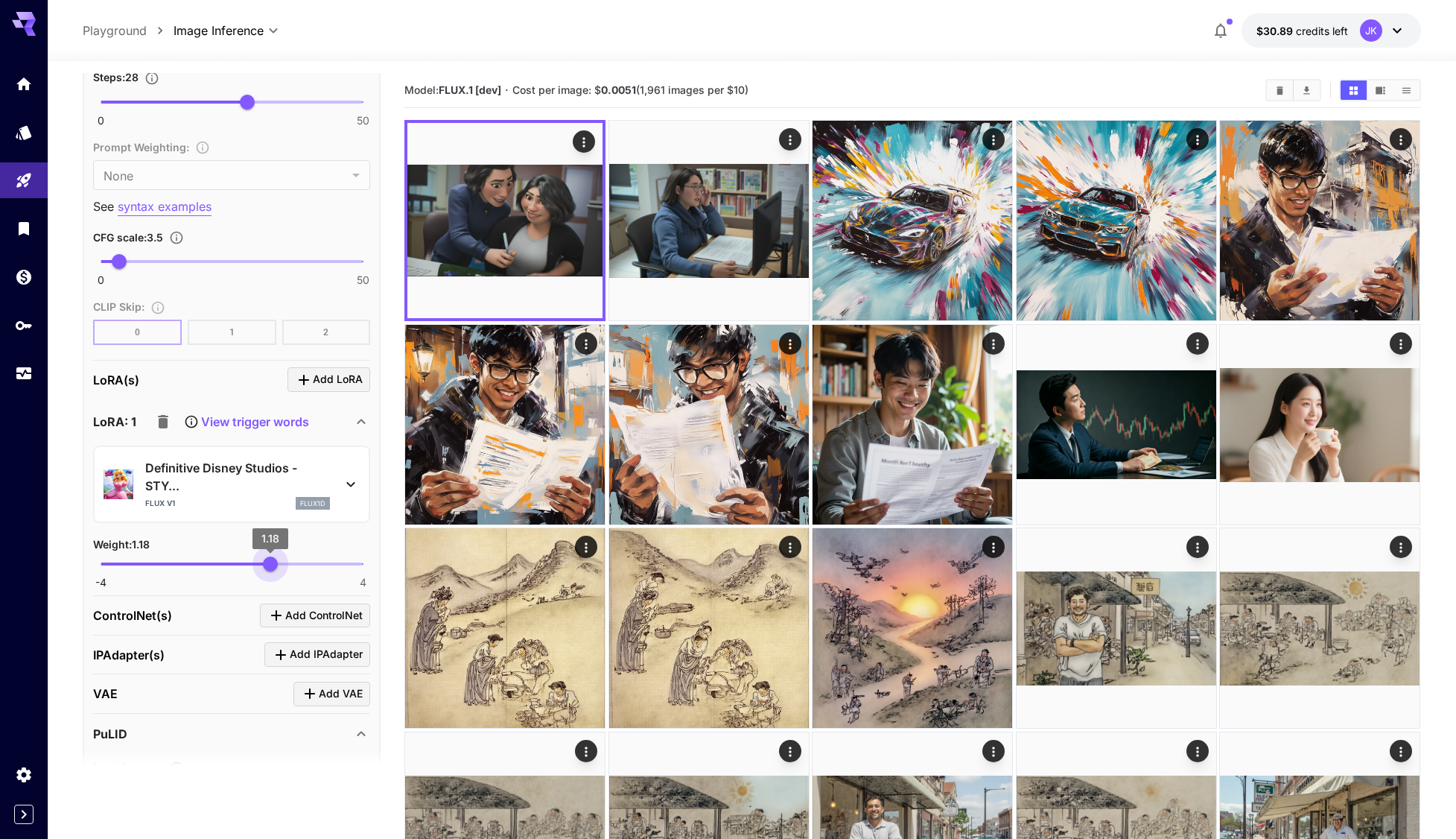
type input "***"
click at [271, 571] on span "1.2" at bounding box center [271, 564] width 15 height 15
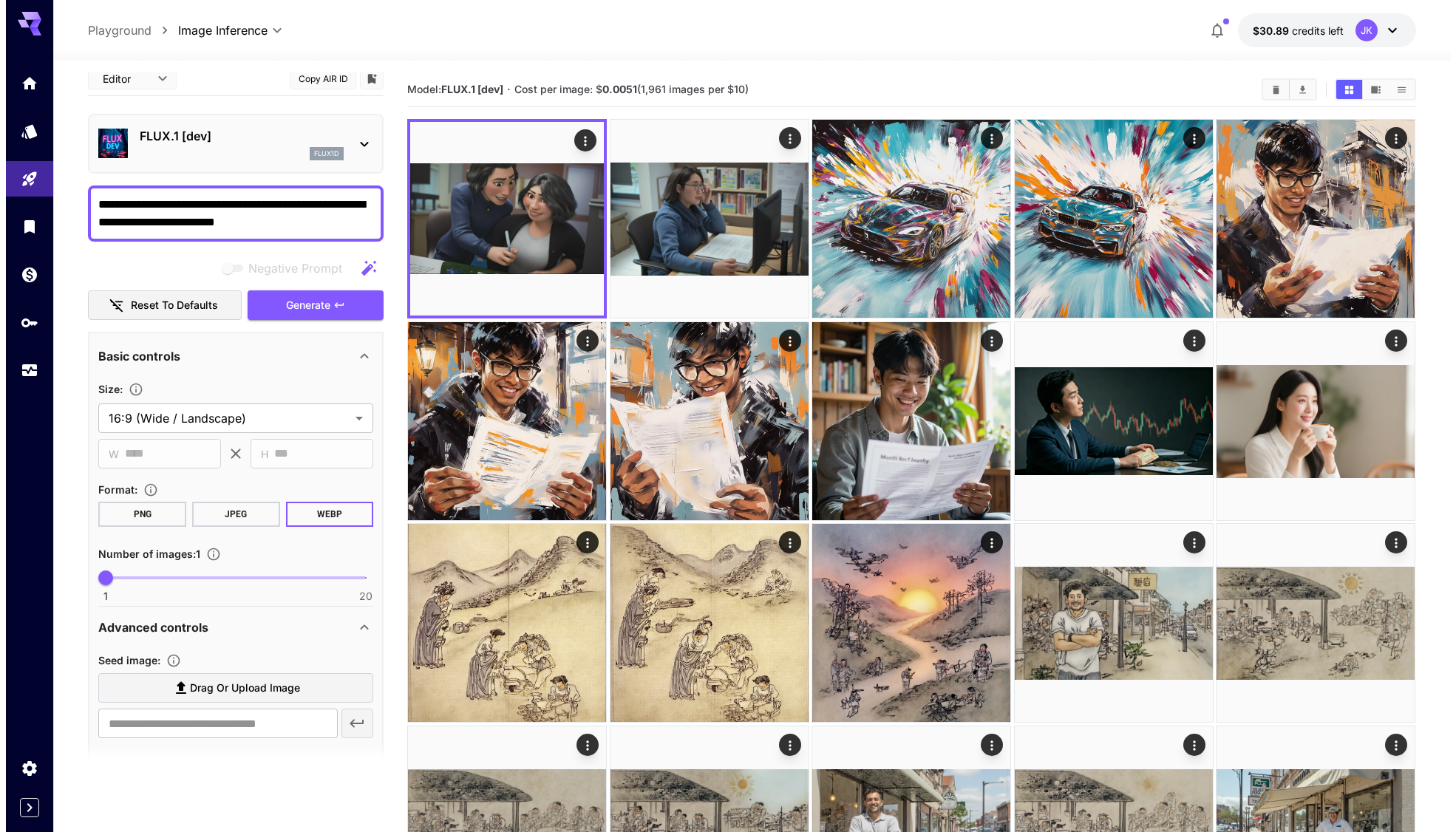
scroll to position [0, 0]
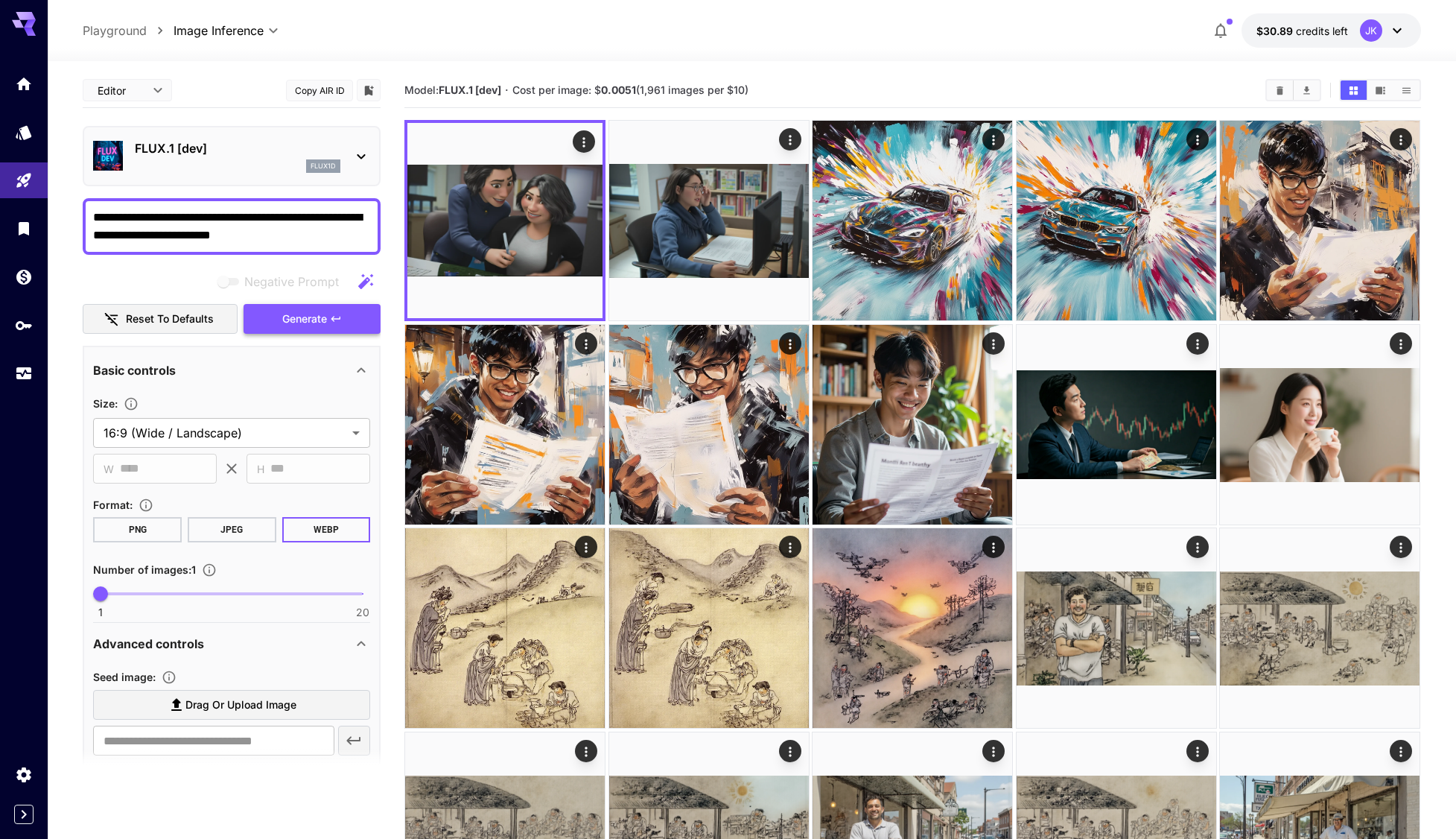
click at [325, 314] on span "Generate" at bounding box center [304, 319] width 44 height 18
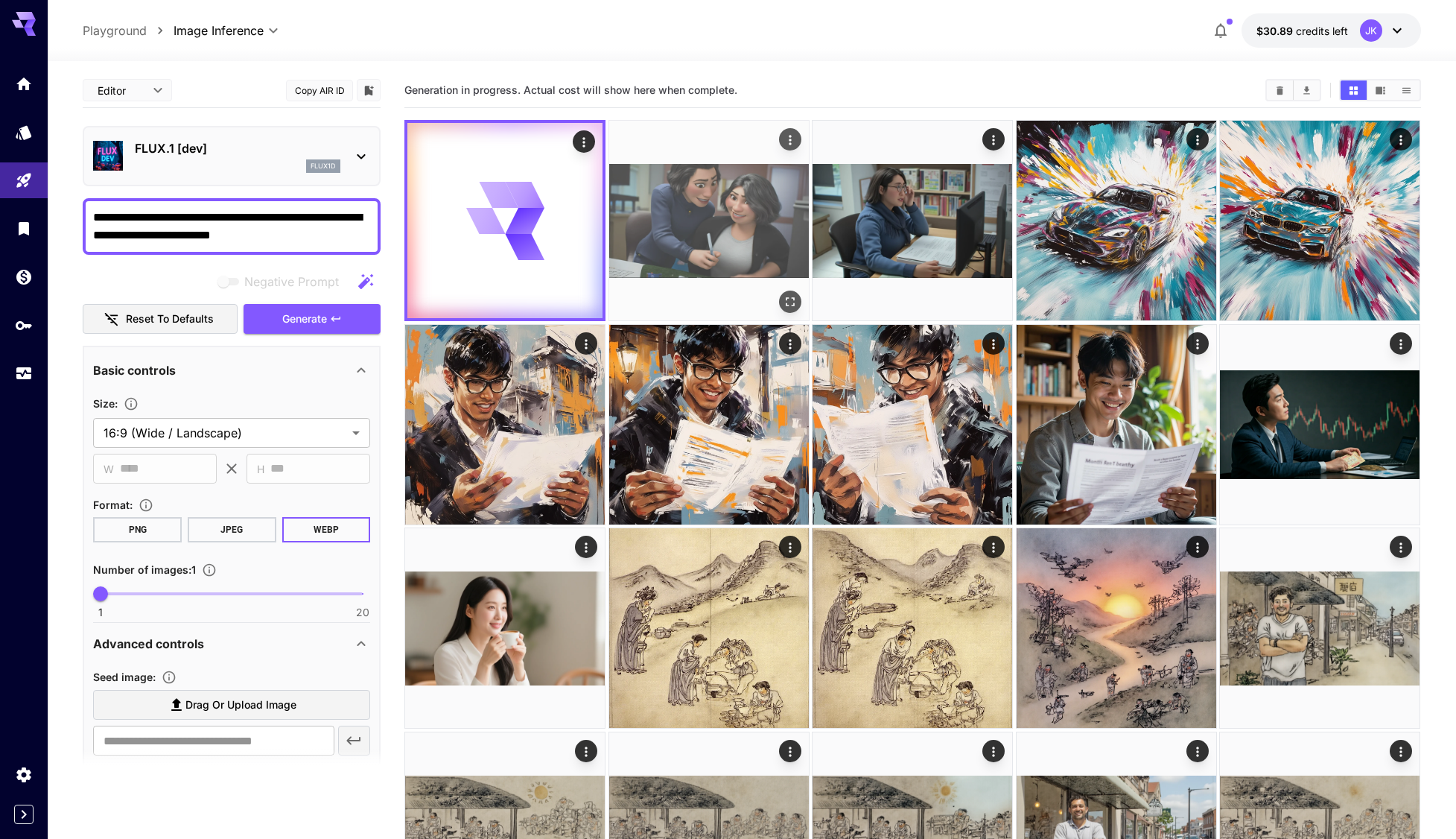
click at [725, 240] on img at bounding box center [709, 220] width 199 height 200
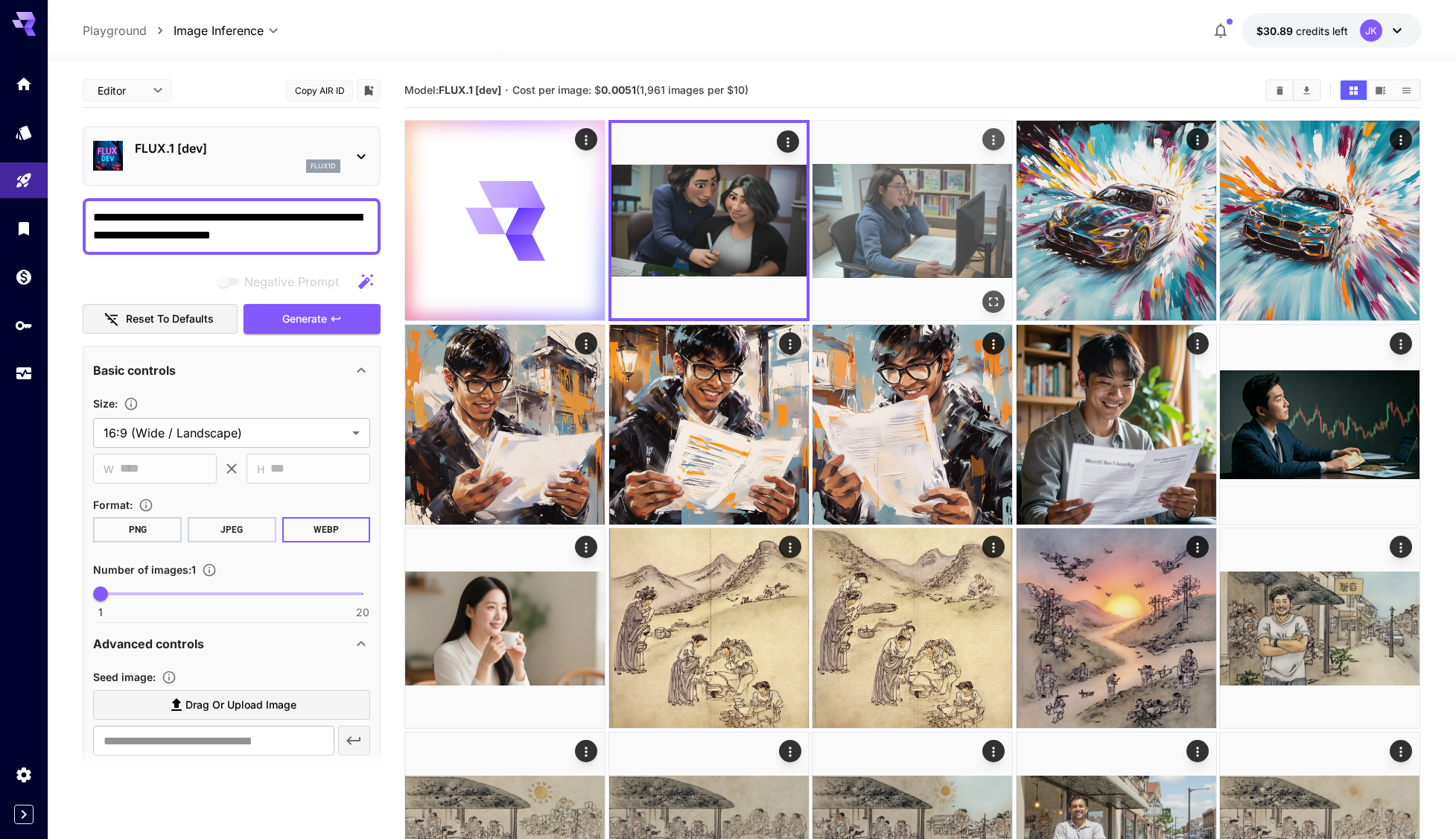
click at [888, 232] on img at bounding box center [912, 220] width 199 height 200
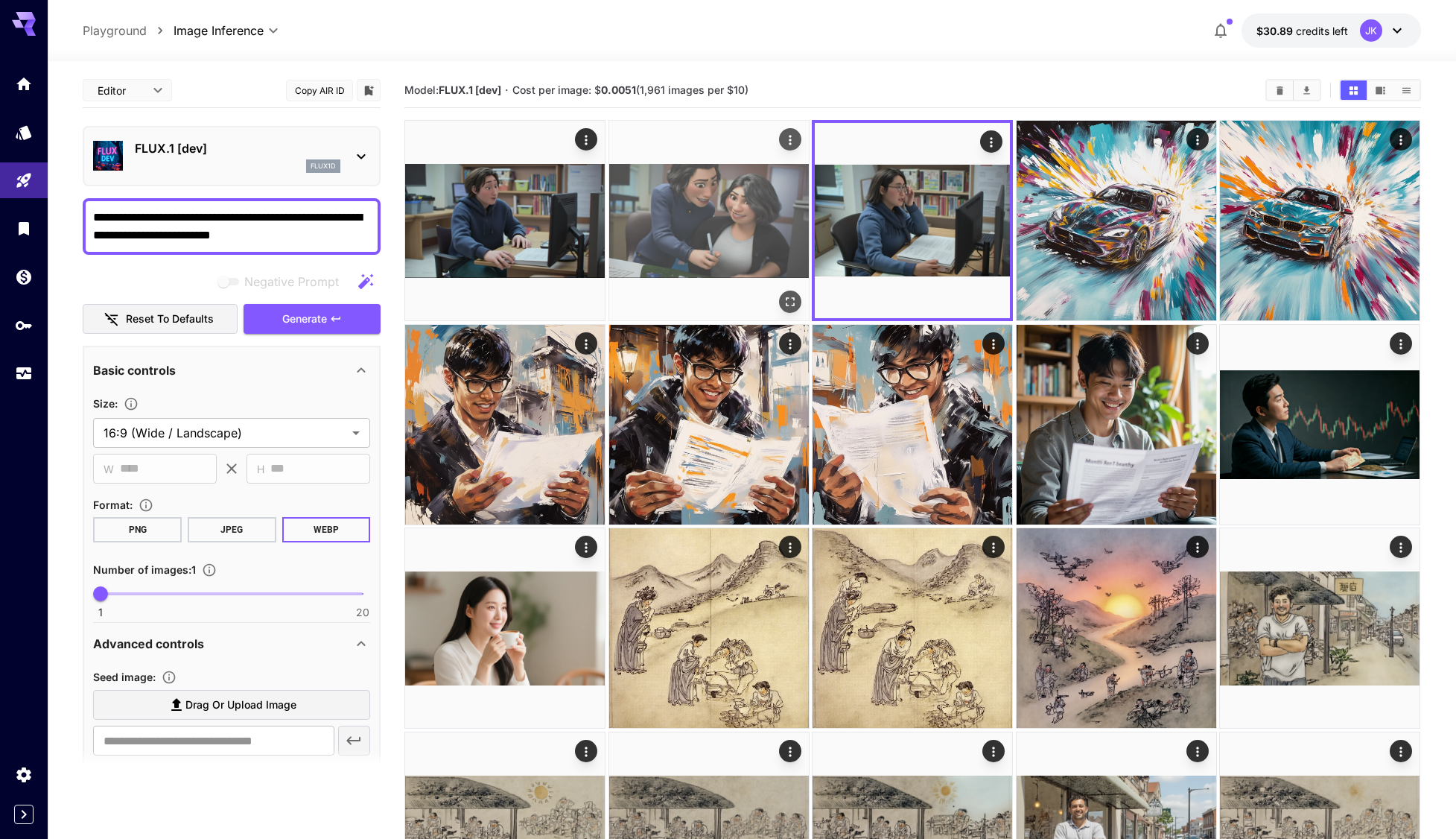
drag, startPoint x: 698, startPoint y: 241, endPoint x: 617, endPoint y: 247, distance: 81.2
click at [698, 241] on img at bounding box center [709, 220] width 199 height 200
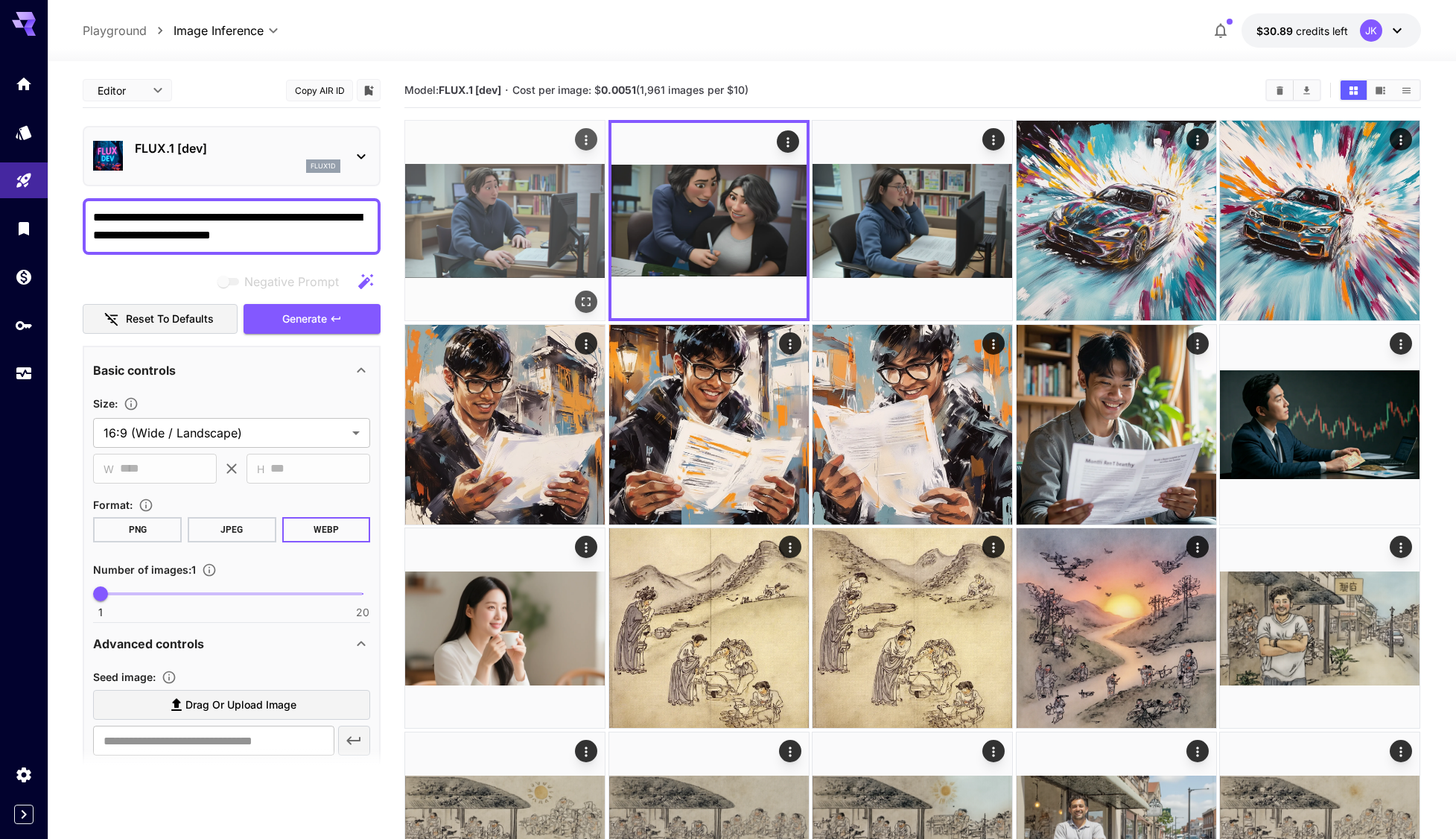
click at [533, 240] on img at bounding box center [504, 220] width 199 height 200
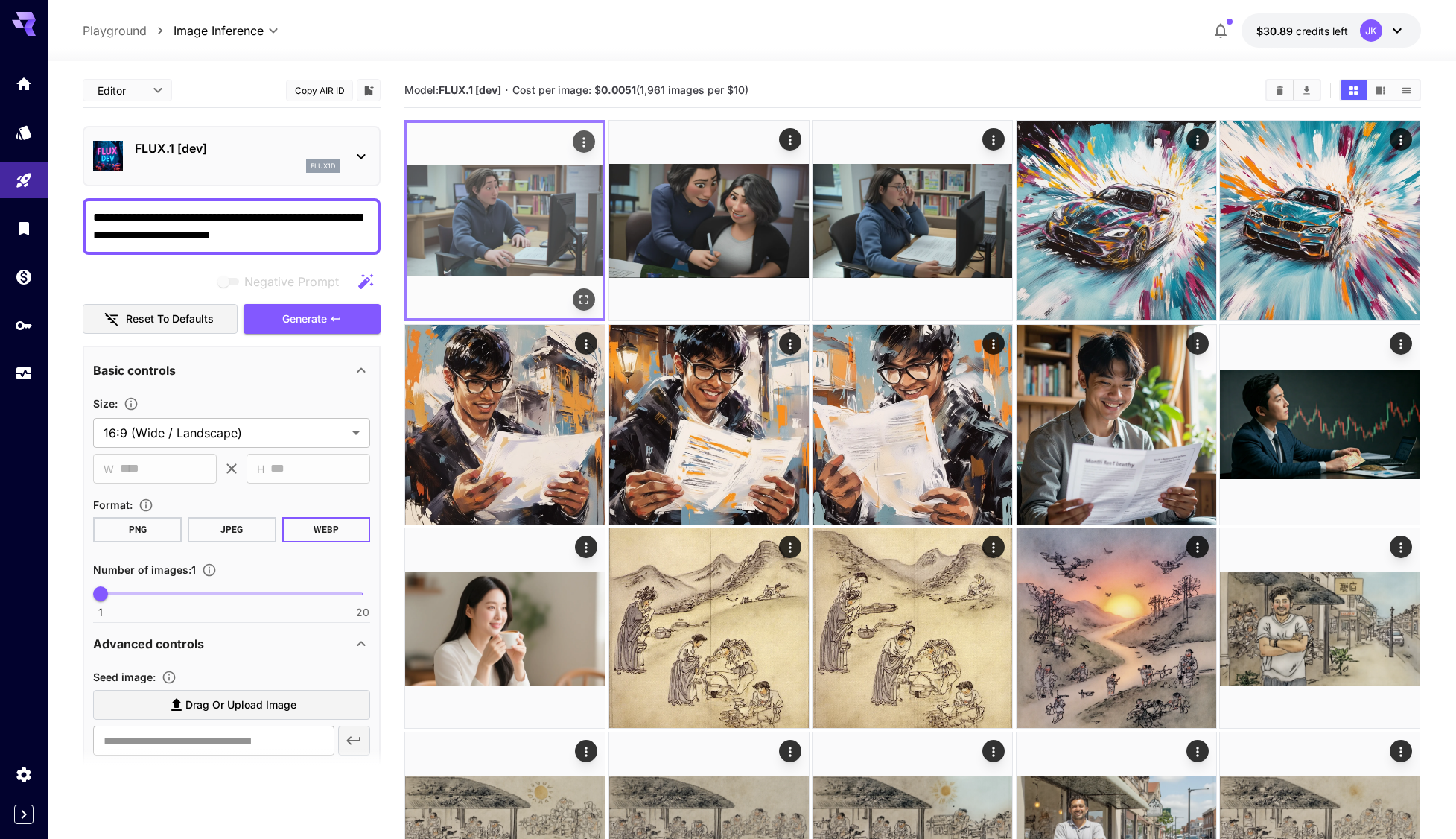
click at [583, 297] on icon "Open in fullscreen" at bounding box center [584, 299] width 15 height 15
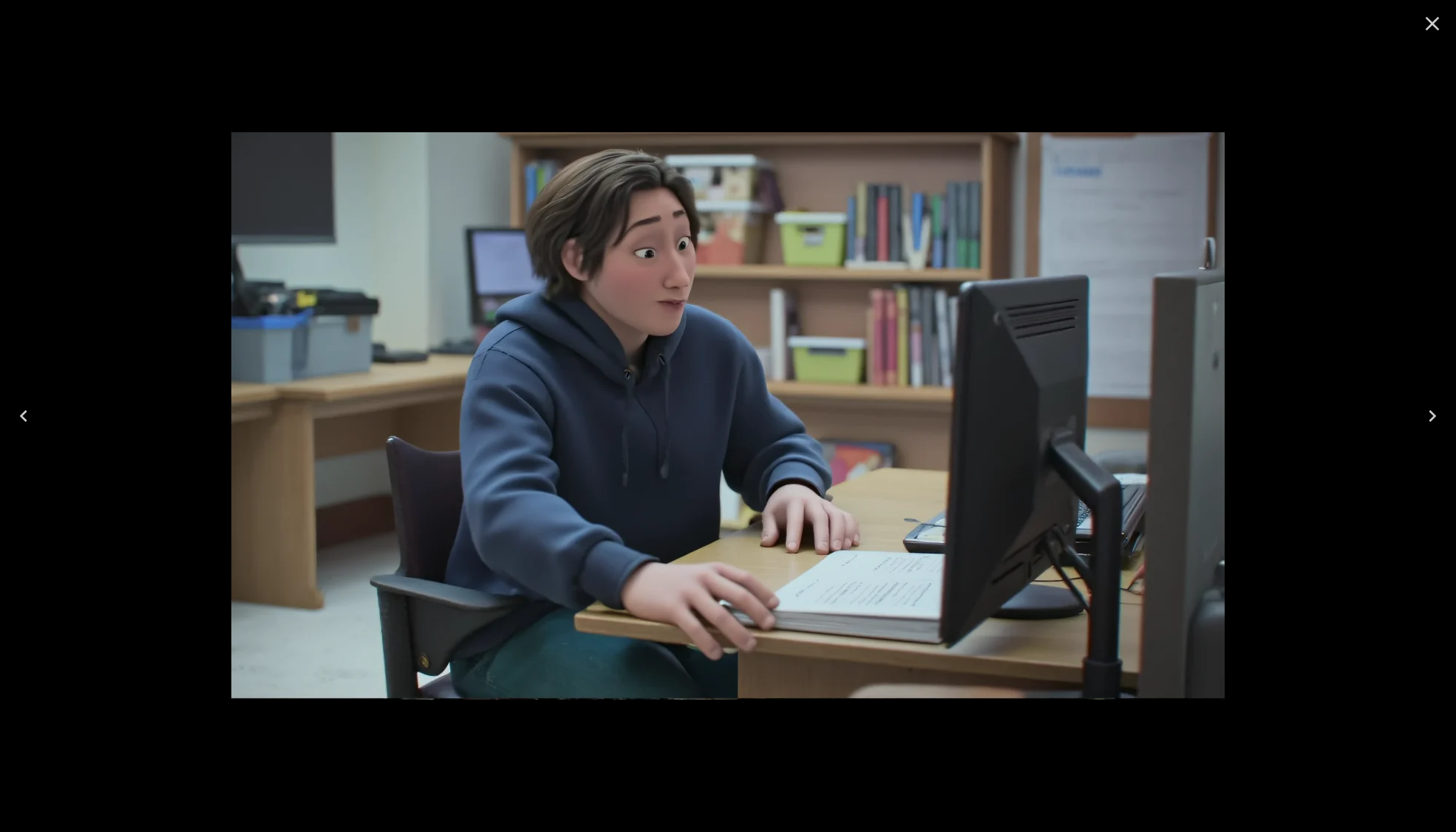
drag, startPoint x: 1428, startPoint y: 25, endPoint x: 1417, endPoint y: 36, distance: 15.6
click at [1428, 25] on icon "Close" at bounding box center [1432, 23] width 23 height 23
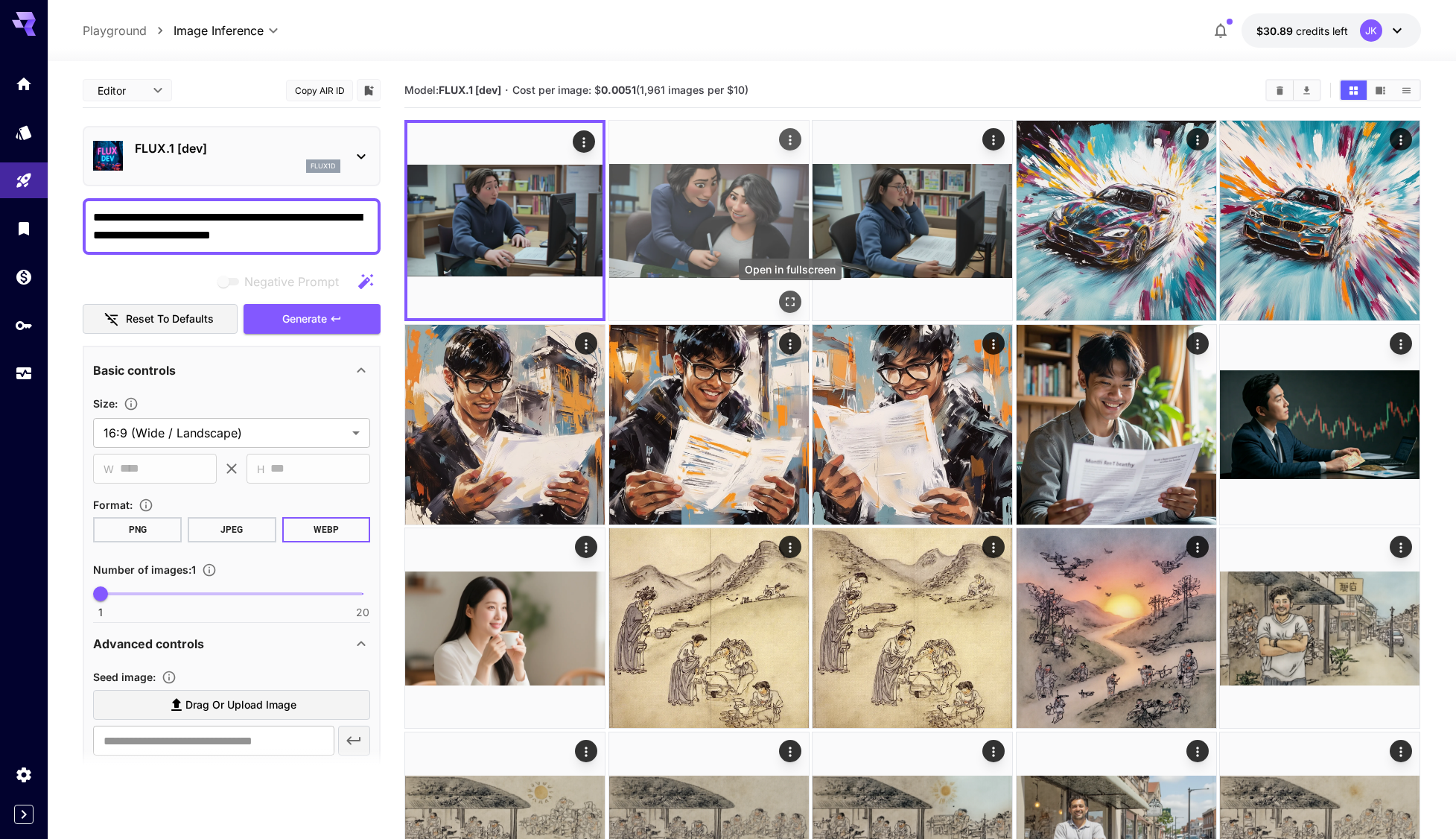
click at [790, 297] on icon "Open in fullscreen" at bounding box center [790, 301] width 15 height 15
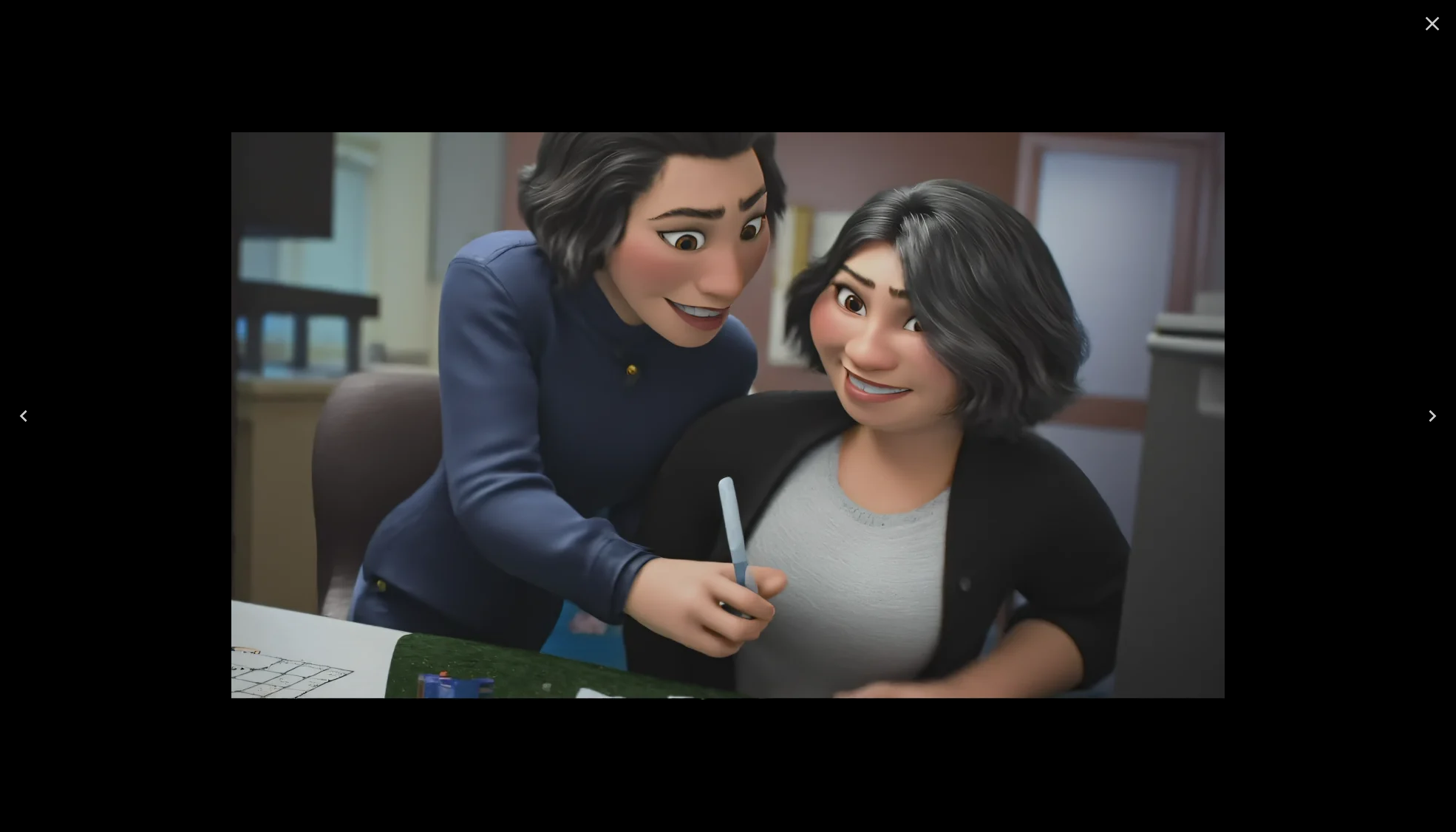
click at [1431, 29] on icon "Close" at bounding box center [1432, 23] width 23 height 23
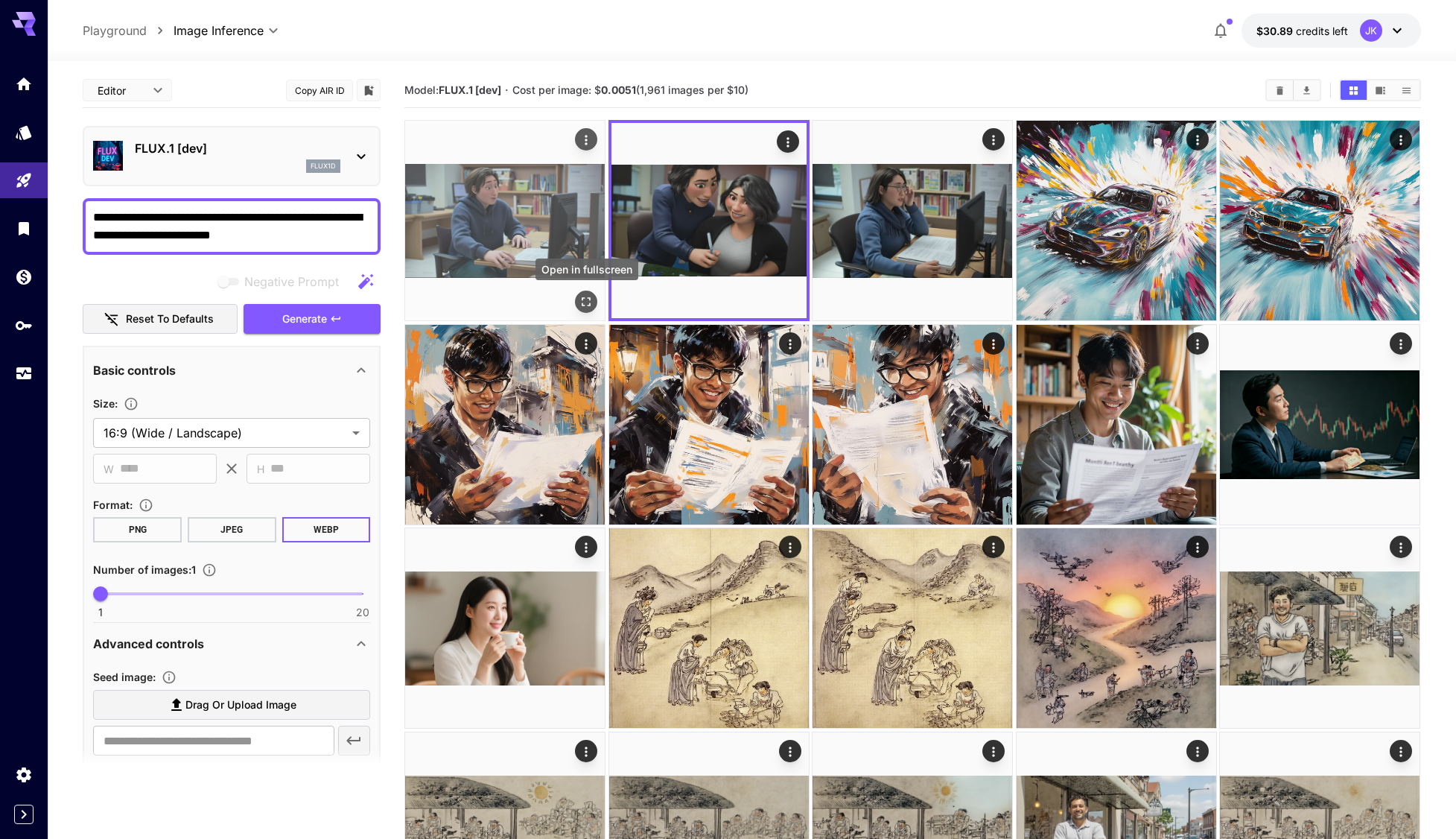
click at [587, 295] on icon "Open in fullscreen" at bounding box center [586, 301] width 15 height 15
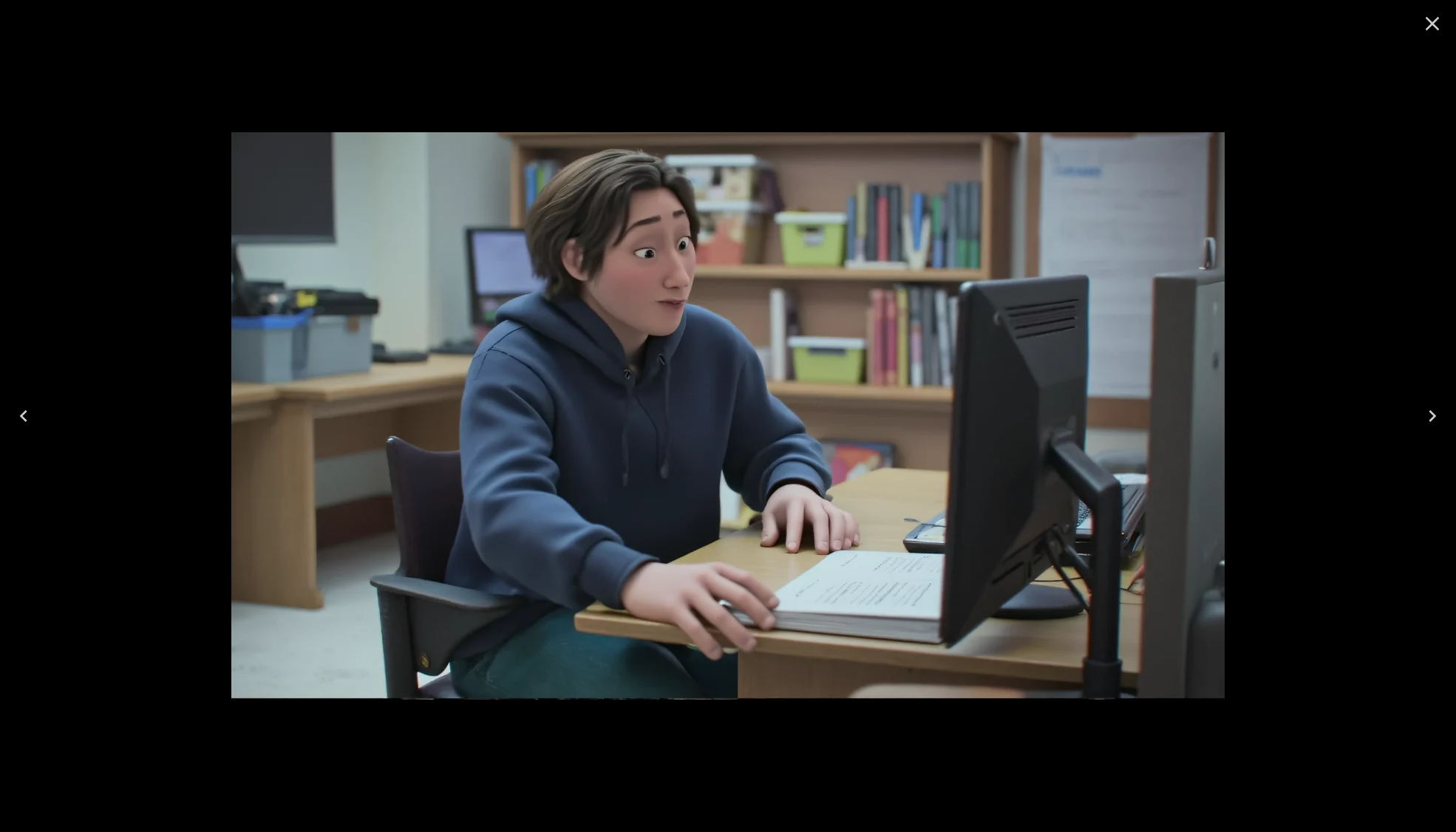
click at [1427, 29] on icon "Close" at bounding box center [1432, 23] width 23 height 23
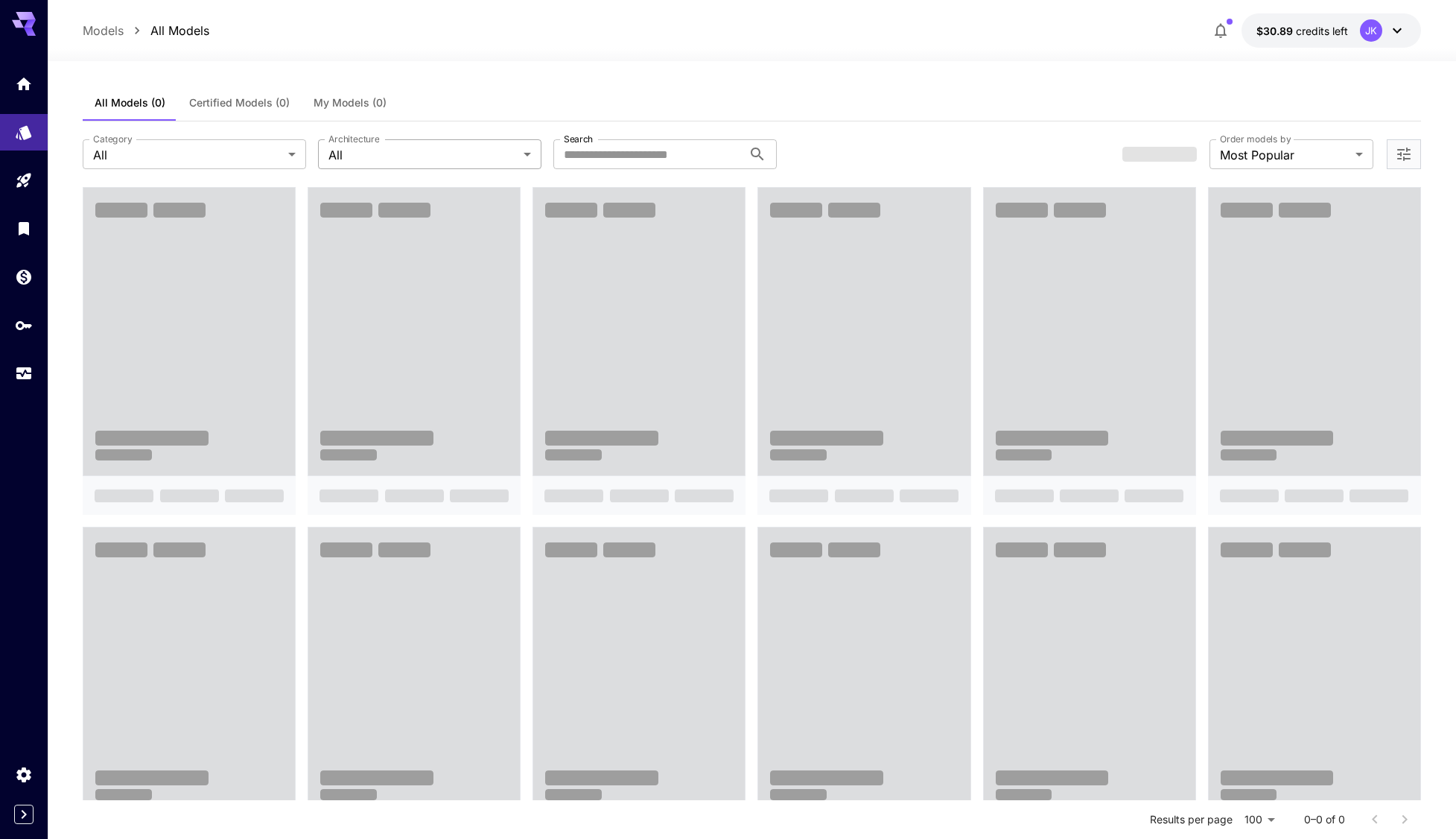
click at [442, 160] on body "**********" at bounding box center [728, 809] width 1456 height 1618
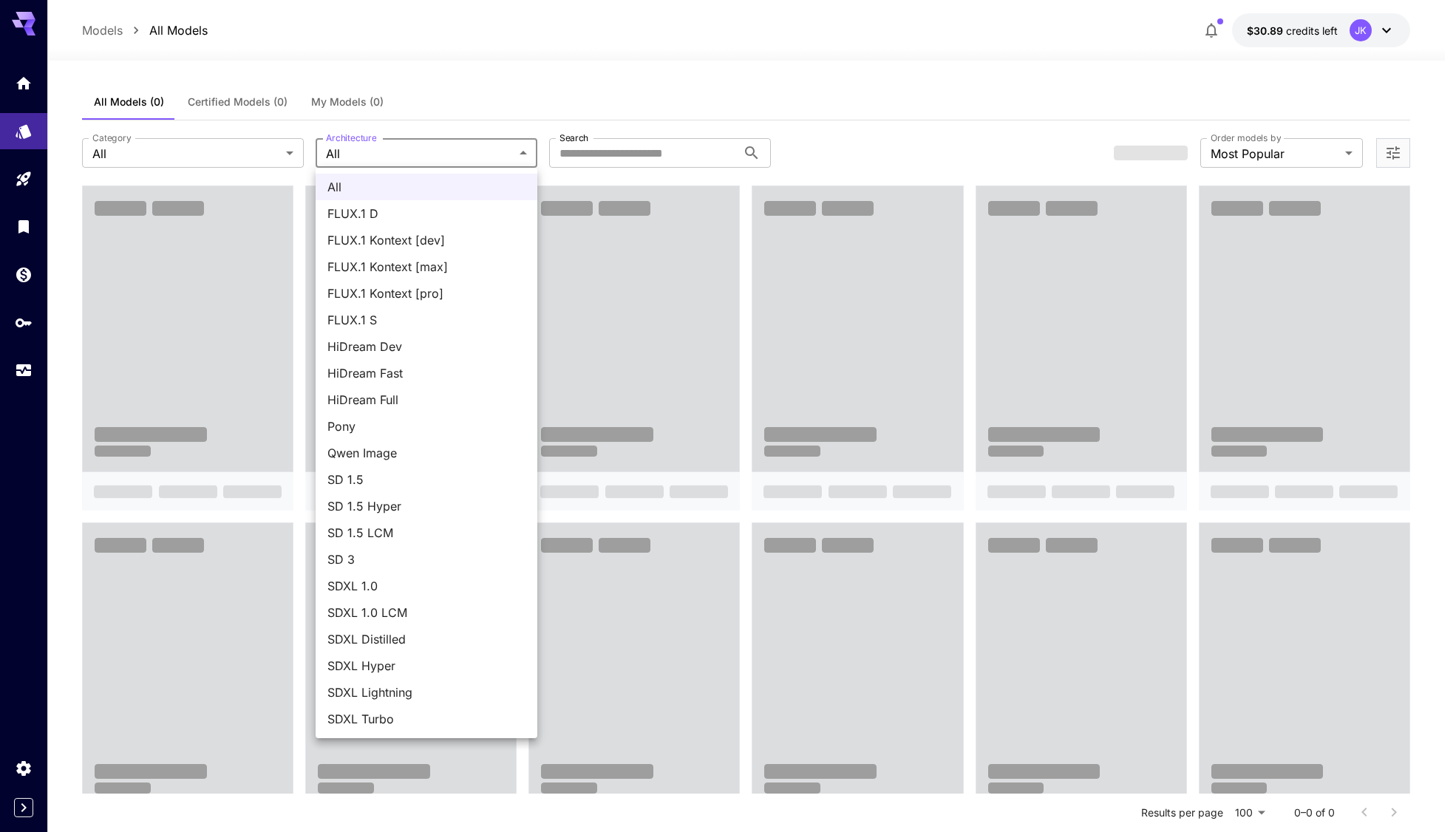
click at [422, 211] on span "FLUX.1 D" at bounding box center [426, 213] width 198 height 18
type input "******"
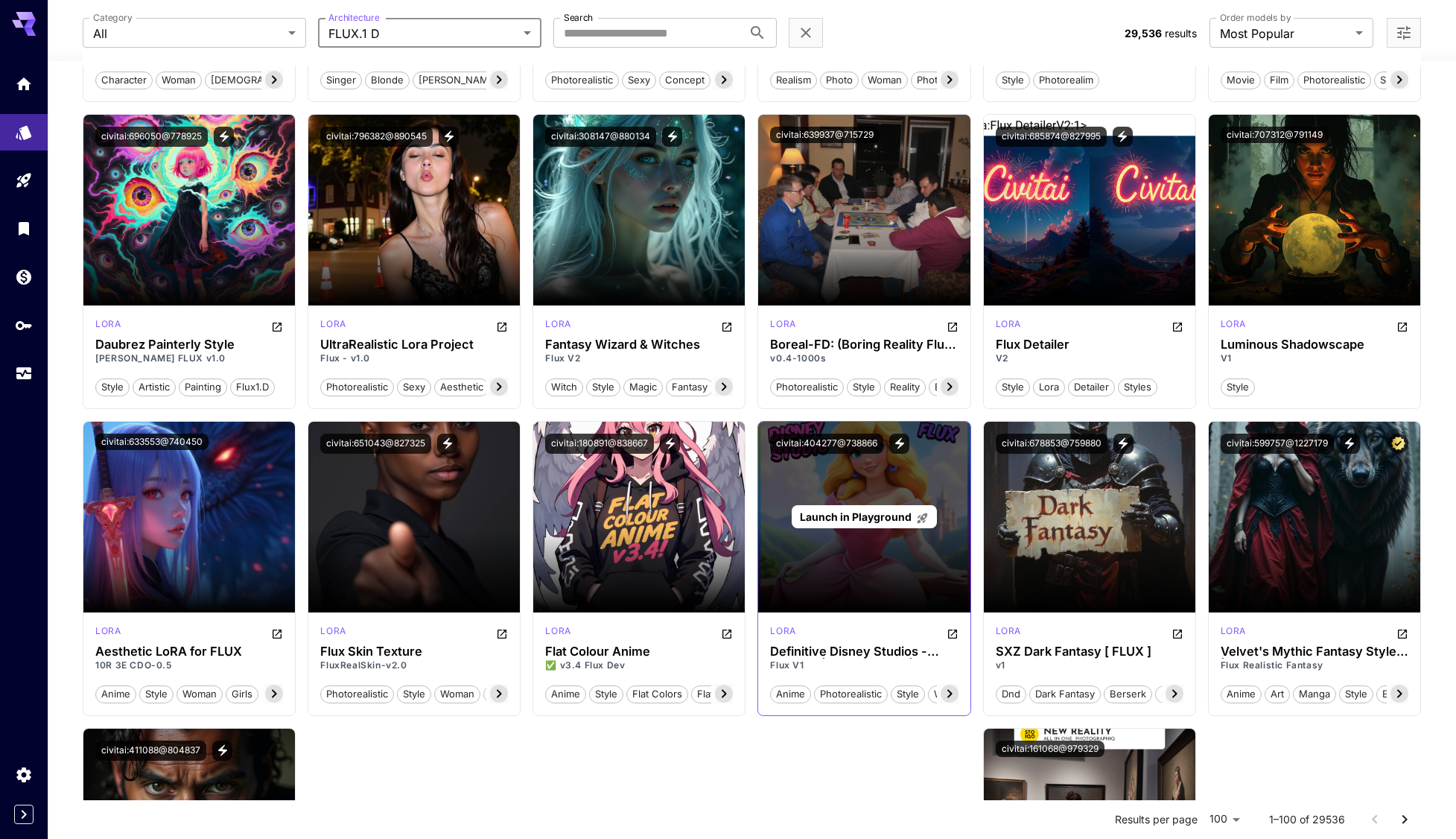
scroll to position [3427, 0]
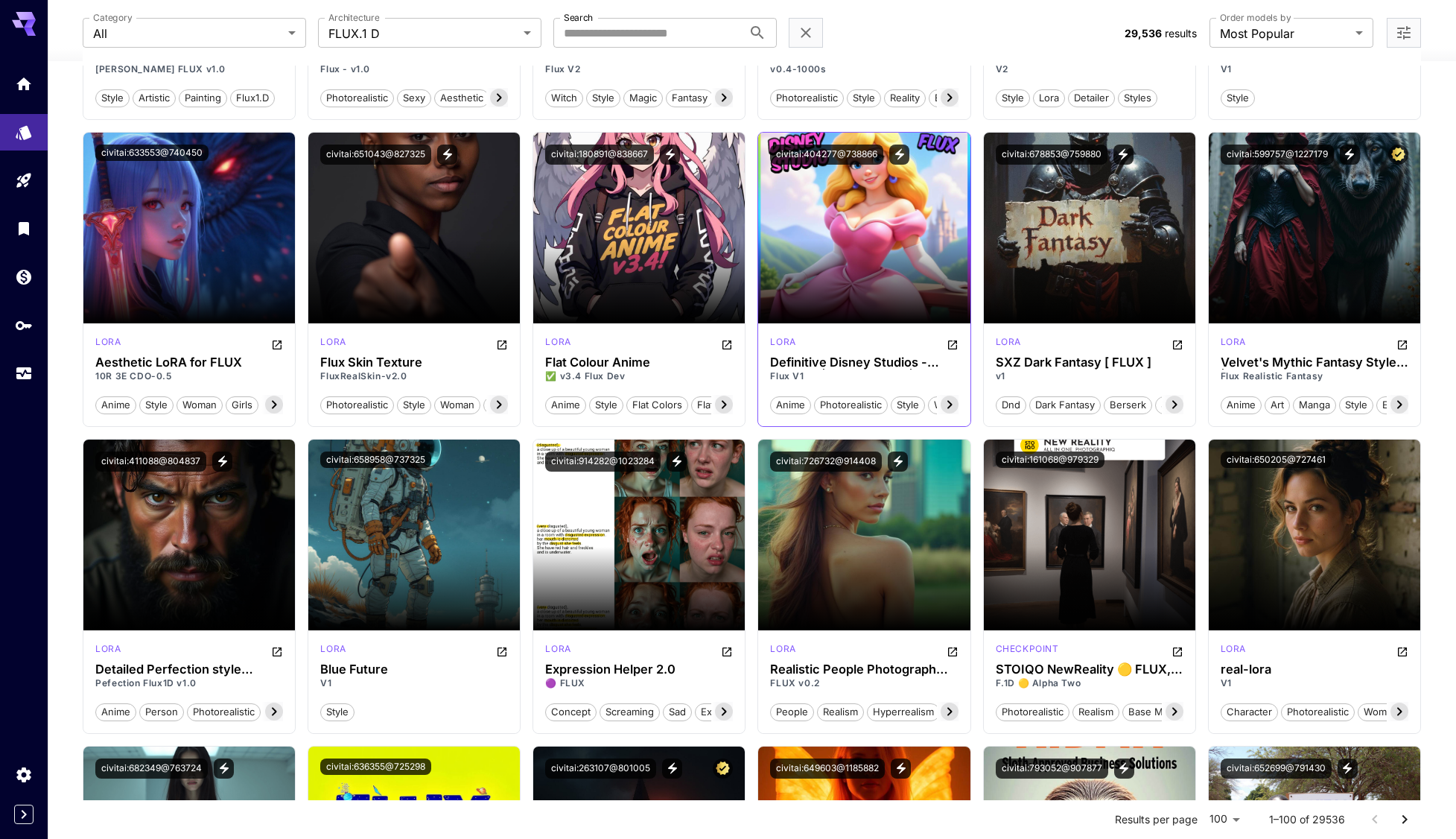
click at [794, 410] on span "anime" at bounding box center [790, 405] width 39 height 15
click at [794, 408] on span "anime" at bounding box center [790, 405] width 39 height 15
click at [792, 404] on span "anime" at bounding box center [790, 405] width 39 height 15
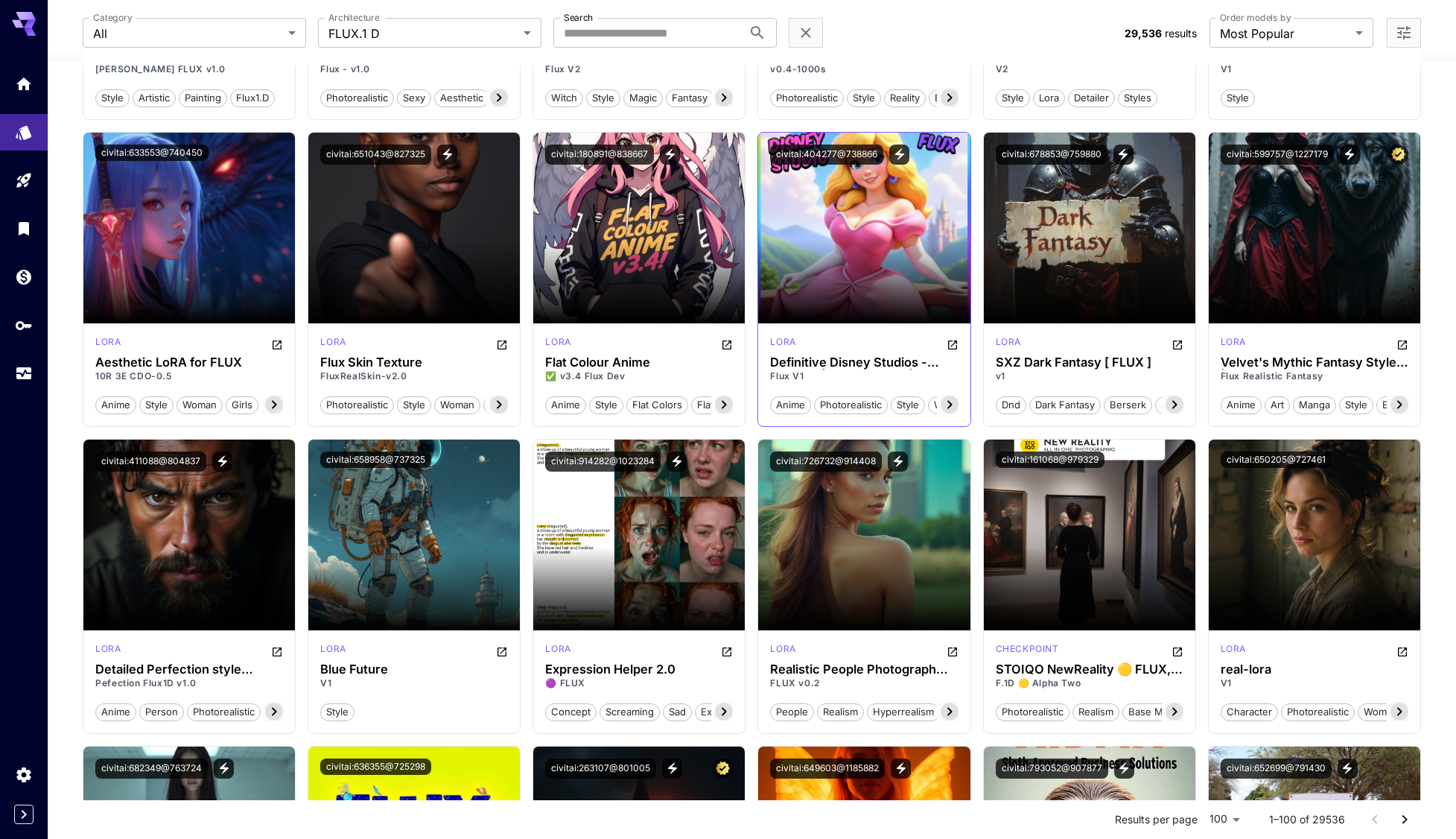
click at [850, 407] on span "photorealistic" at bounding box center [851, 405] width 72 height 15
click at [806, 403] on span "anime" at bounding box center [790, 405] width 39 height 15
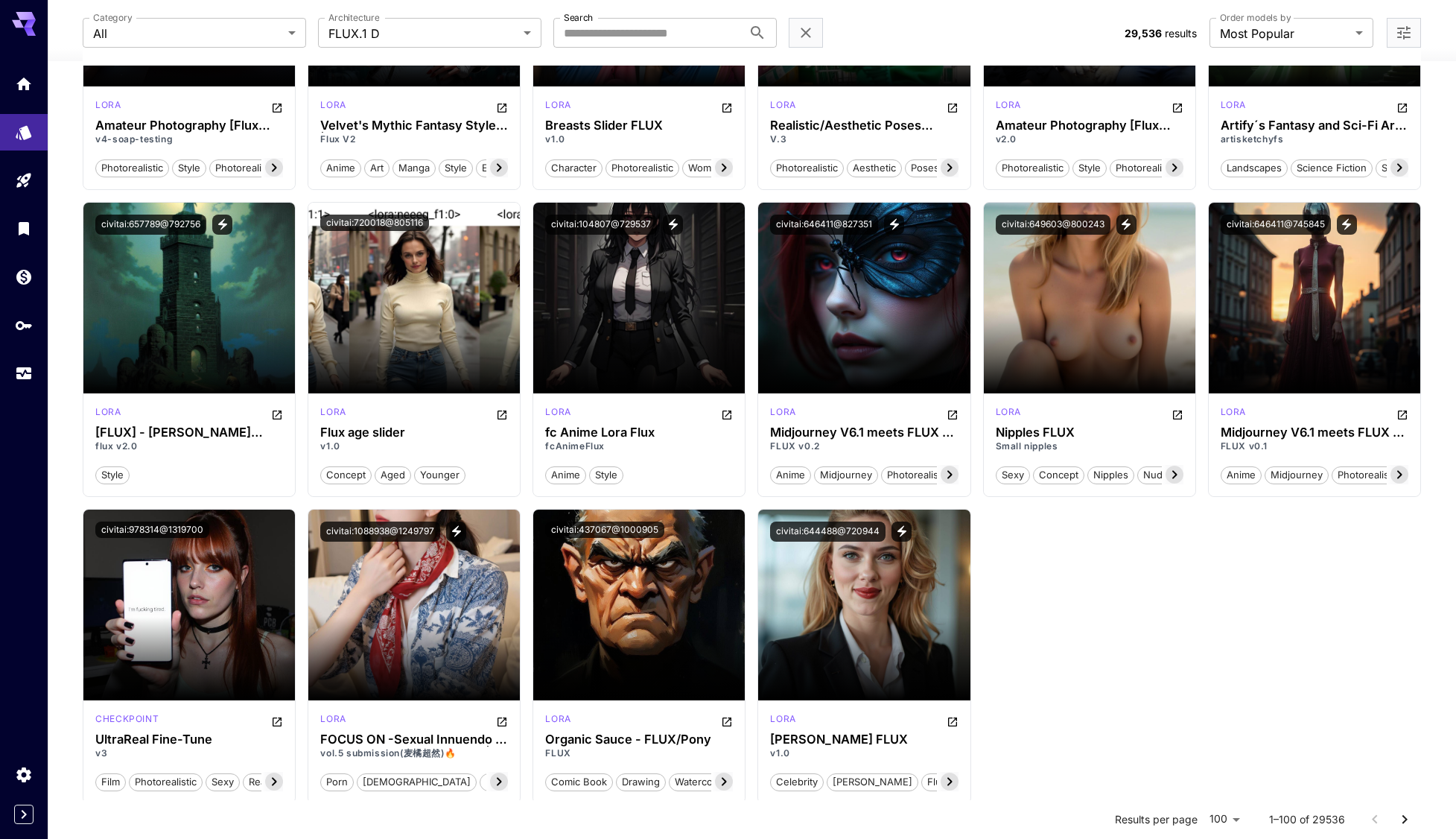
scroll to position [4655, 0]
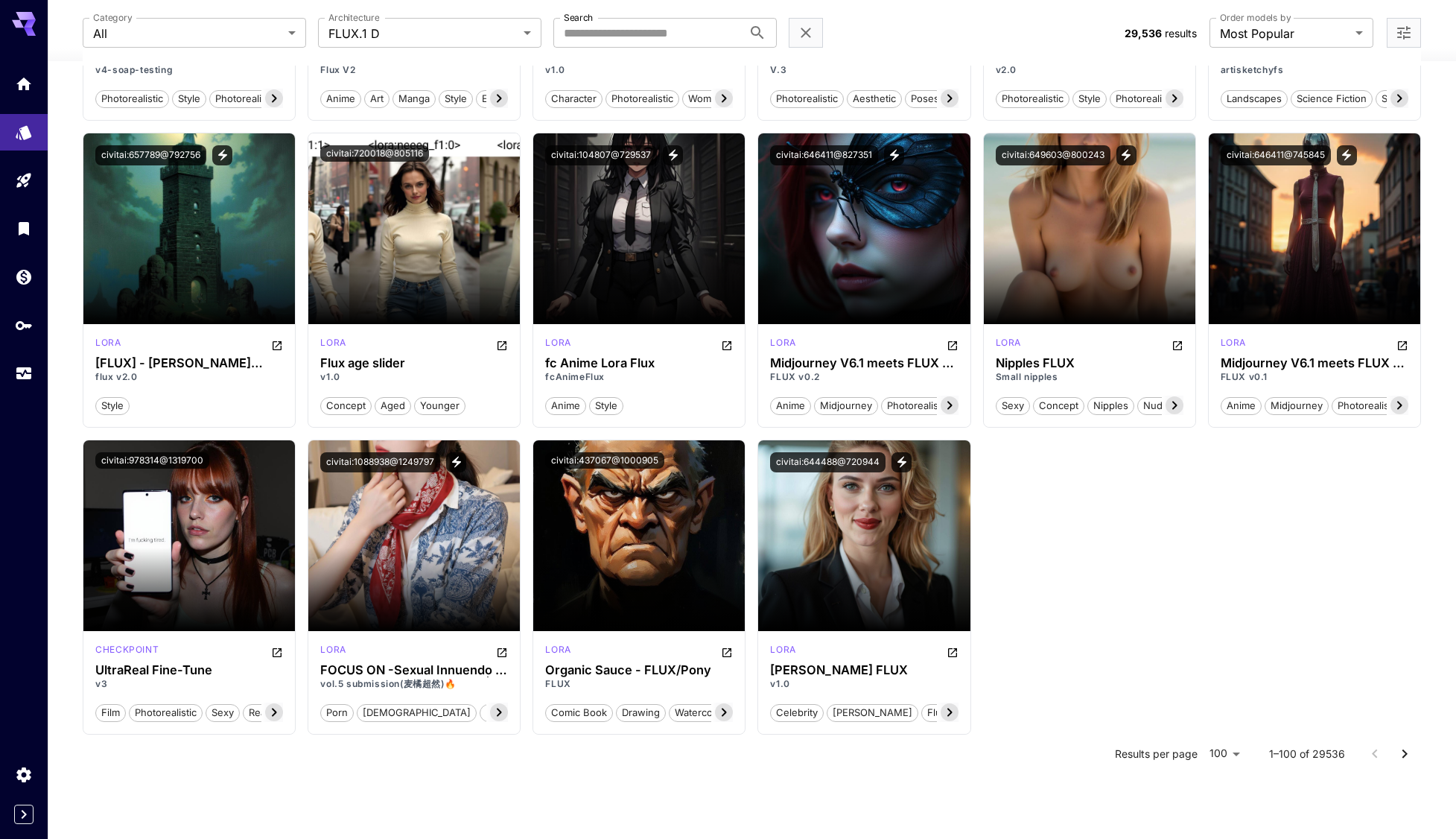
drag, startPoint x: 1399, startPoint y: 754, endPoint x: 1387, endPoint y: 750, distance: 12.6
click at [1398, 754] on icon "Go to next page" at bounding box center [1405, 754] width 18 height 18
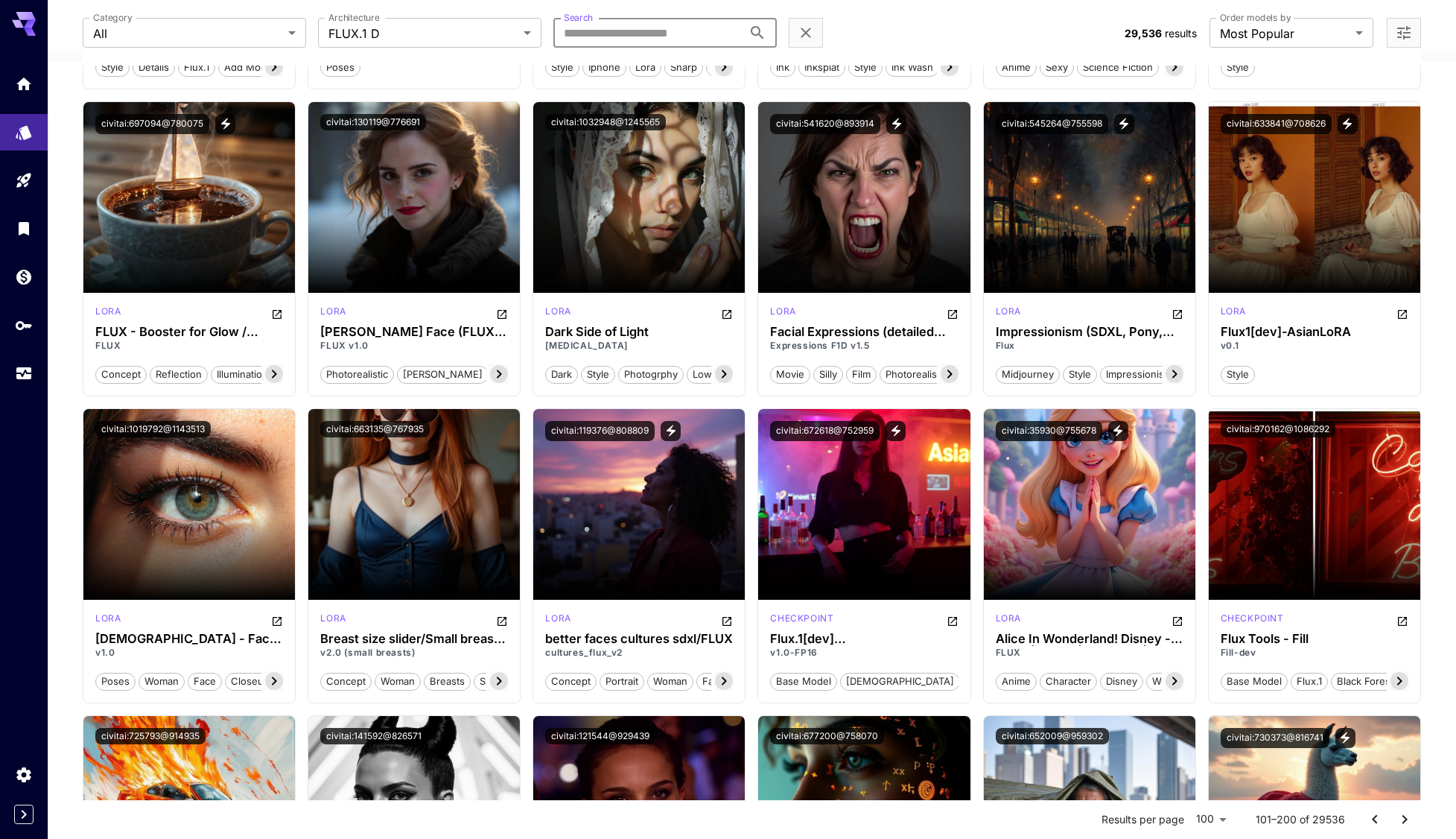
click at [600, 31] on input "Search" at bounding box center [647, 33] width 189 height 30
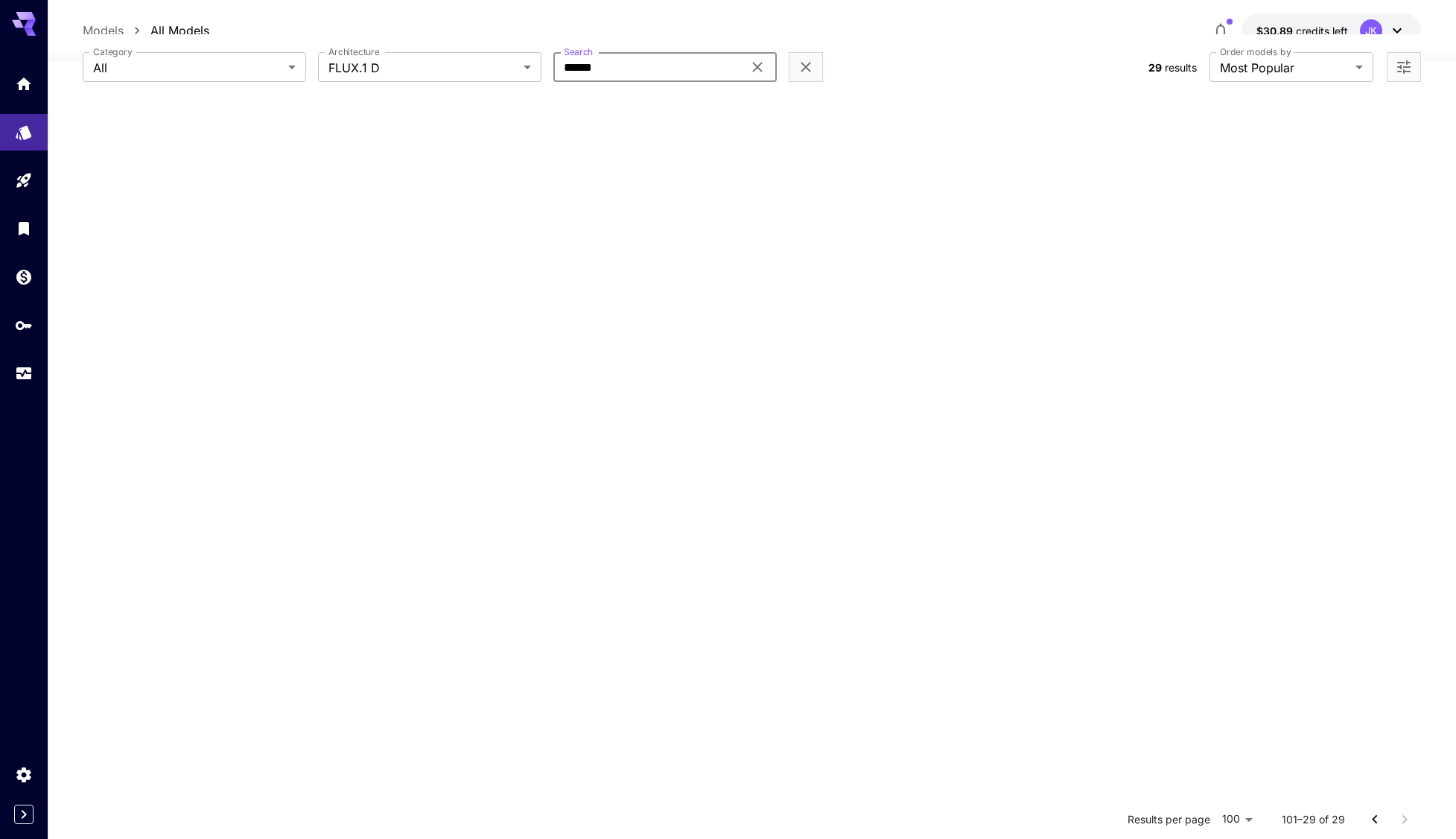
scroll to position [0, 0]
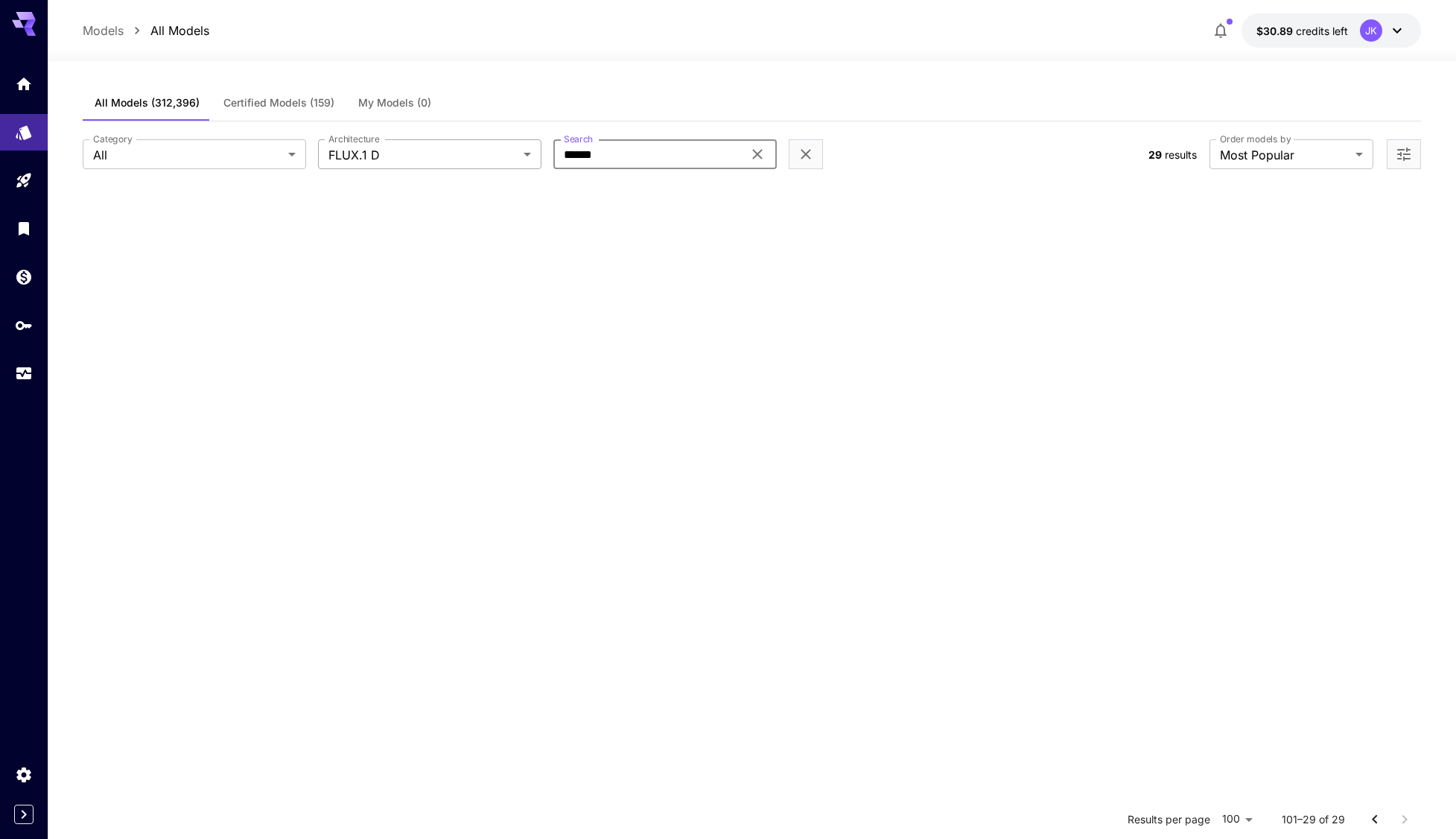
drag, startPoint x: 597, startPoint y: 157, endPoint x: 522, endPoint y: 167, distance: 75.7
click at [501, 159] on div "Category All *** Category Architecture FLUX.1 D ****** Architecture Search ****…" at bounding box center [609, 154] width 1053 height 30
click at [606, 157] on input "******" at bounding box center [647, 154] width 189 height 30
click at [610, 157] on input "******" at bounding box center [647, 154] width 189 height 30
click at [584, 155] on input "******" at bounding box center [647, 154] width 189 height 30
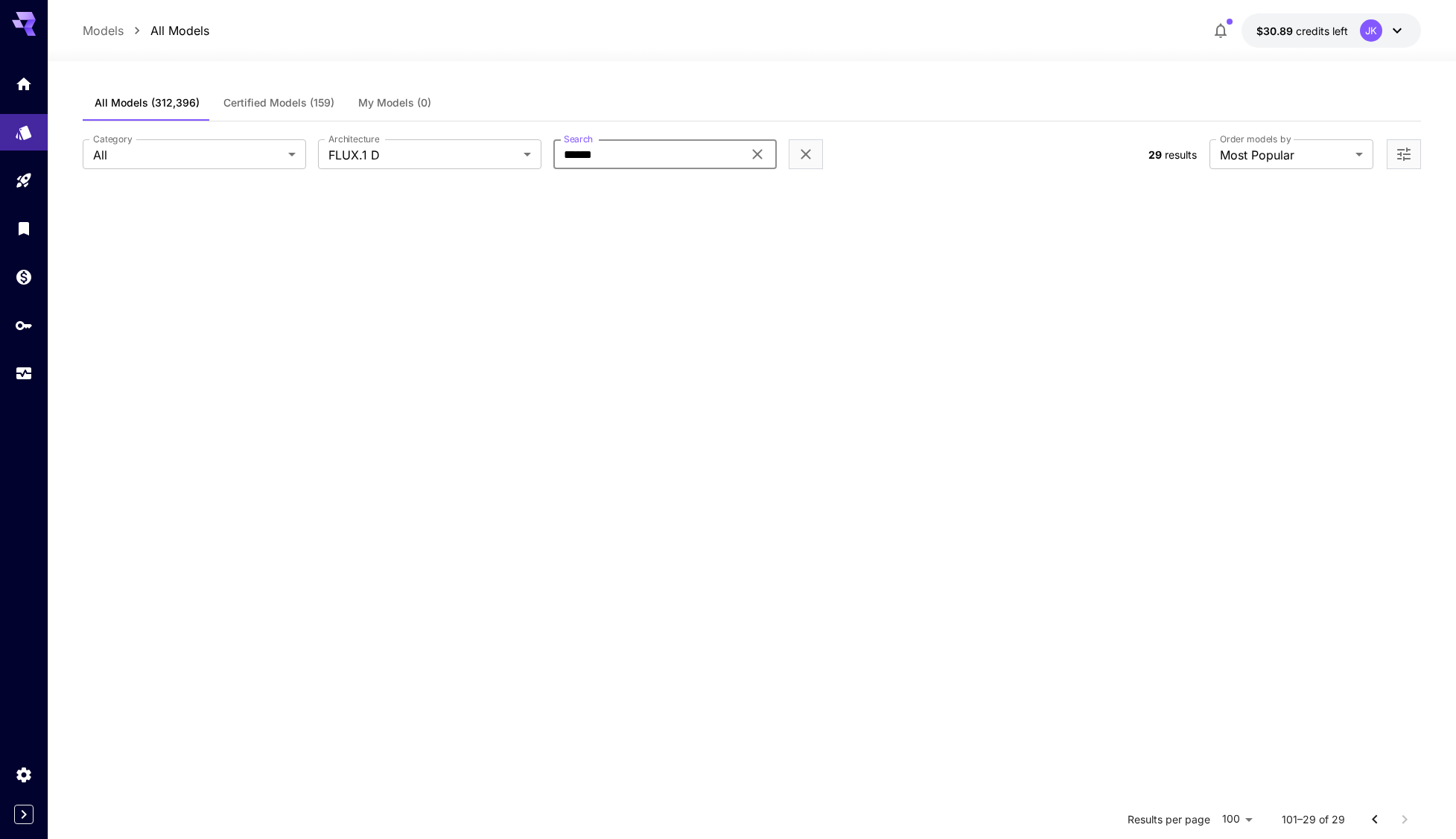
click at [584, 155] on input "******" at bounding box center [647, 154] width 189 height 30
click at [617, 158] on input "******" at bounding box center [647, 154] width 189 height 30
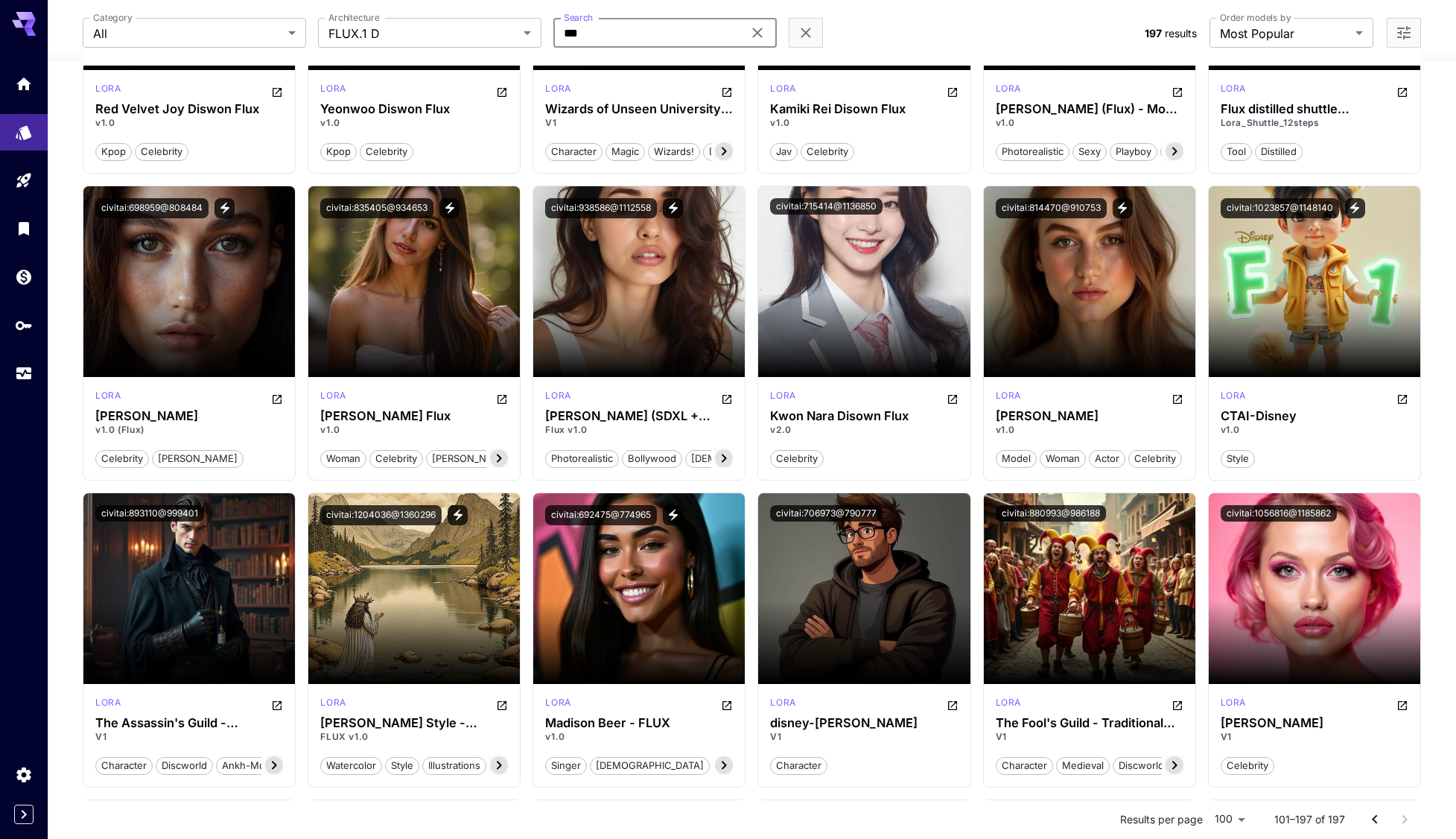
scroll to position [298, 0]
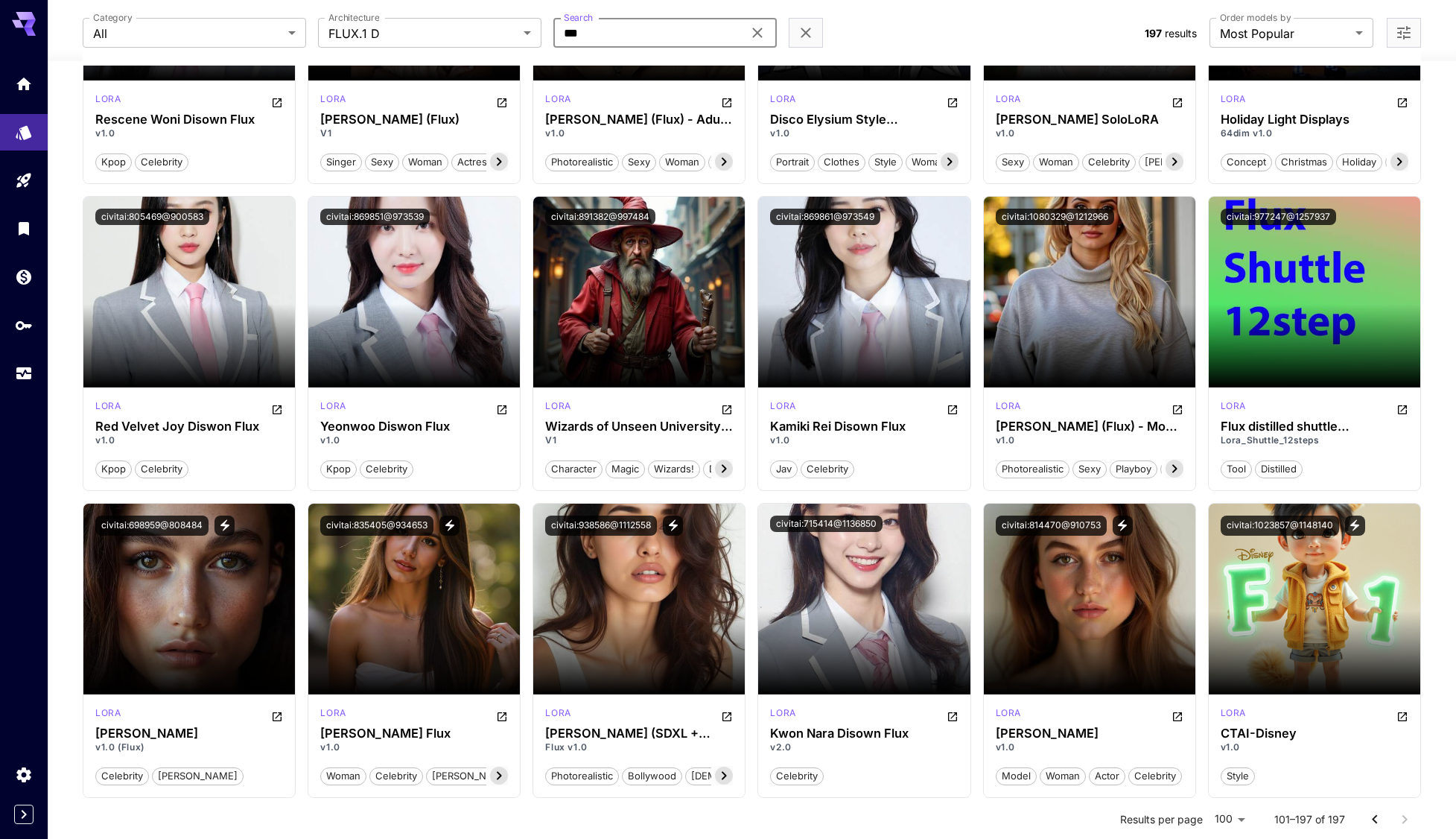
drag, startPoint x: 635, startPoint y: 29, endPoint x: 597, endPoint y: 48, distance: 42.5
click at [470, 45] on div "Category All *** Category Architecture FLUX.1 D ****** Architecture Search *** …" at bounding box center [607, 33] width 1049 height 30
paste input "***"
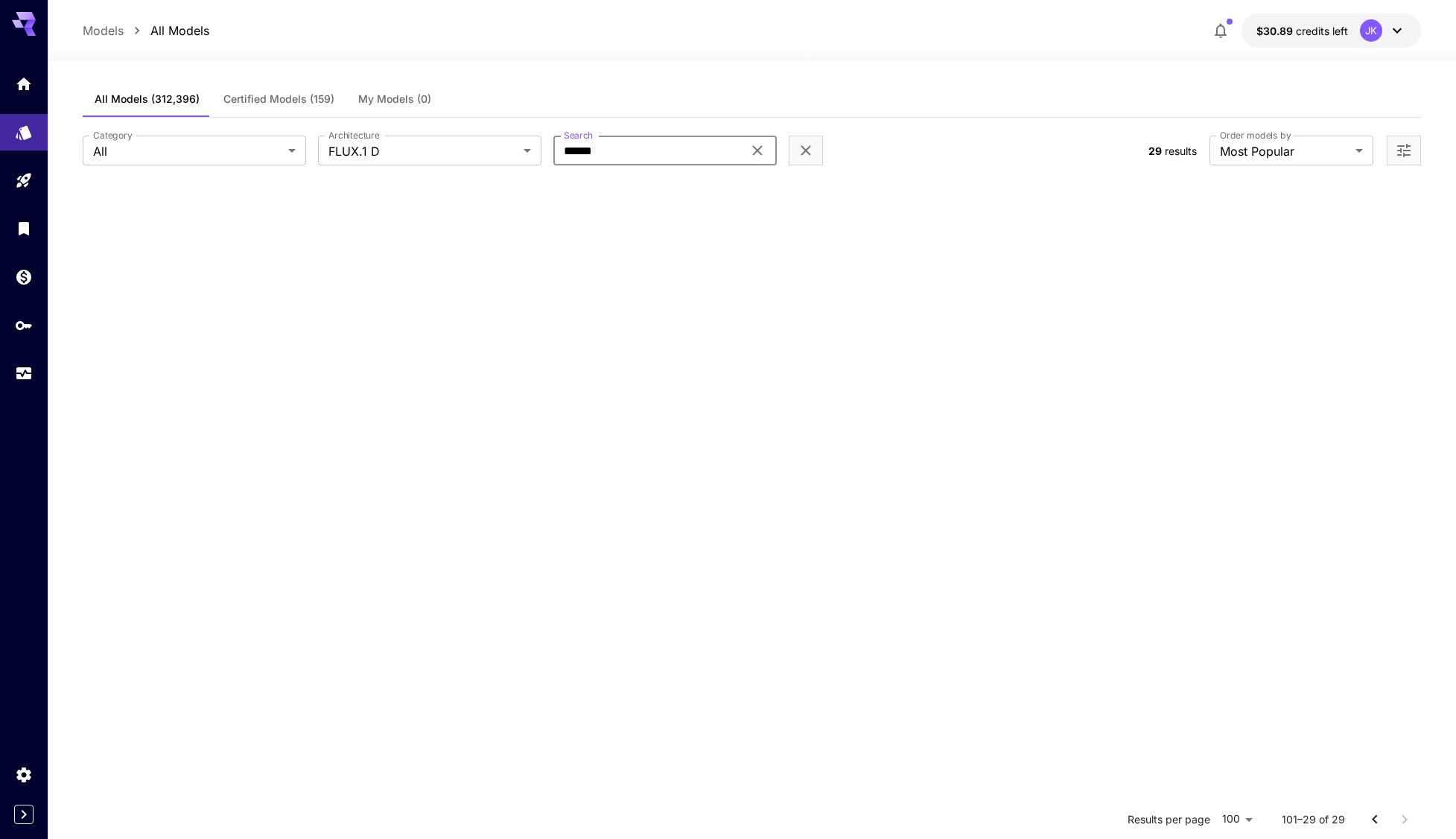
scroll to position [0, 0]
type input "******"
click at [527, 157] on body "**********" at bounding box center [728, 555] width 1456 height 1110
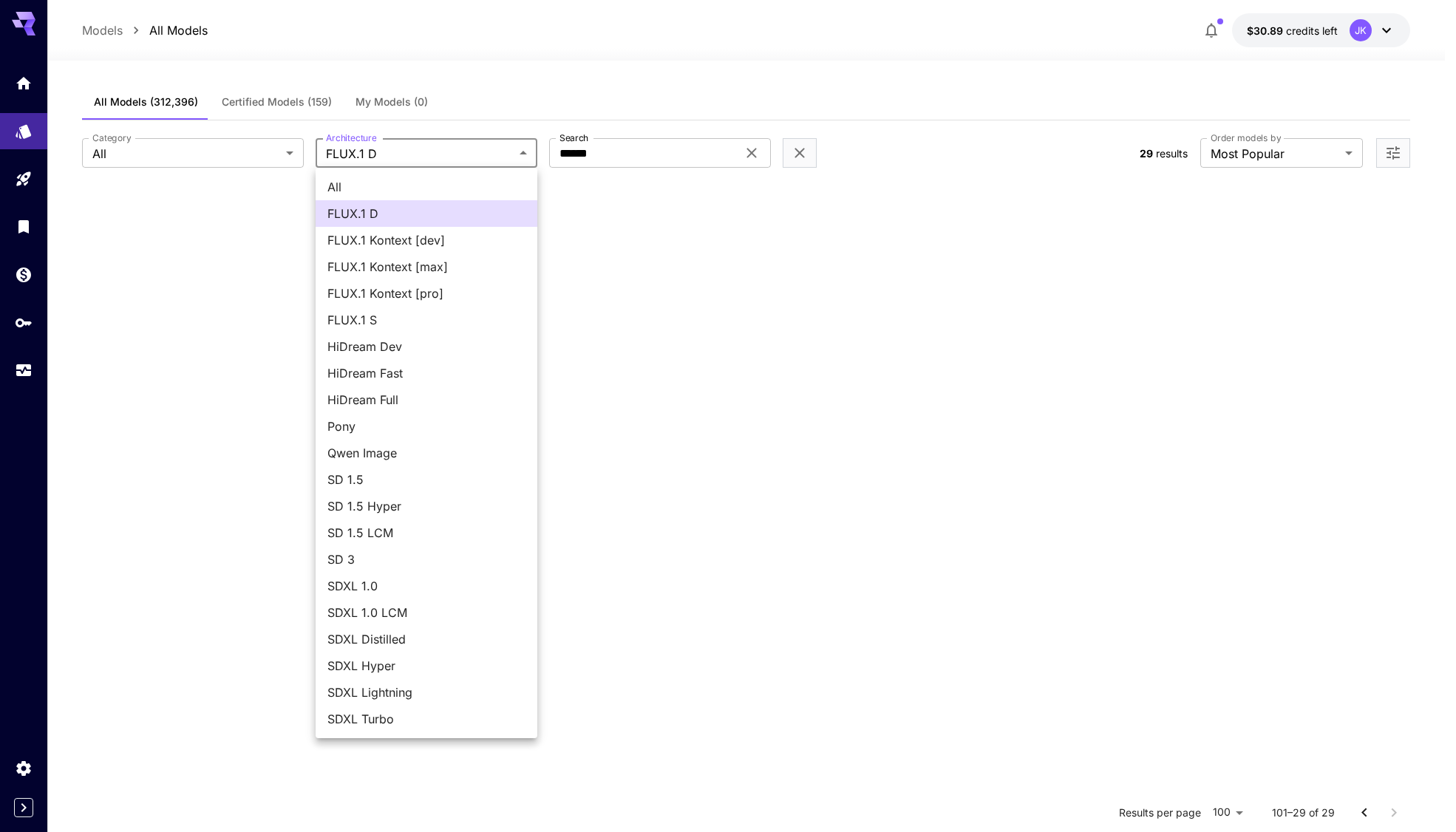
click at [447, 185] on span "All" at bounding box center [426, 187] width 198 height 18
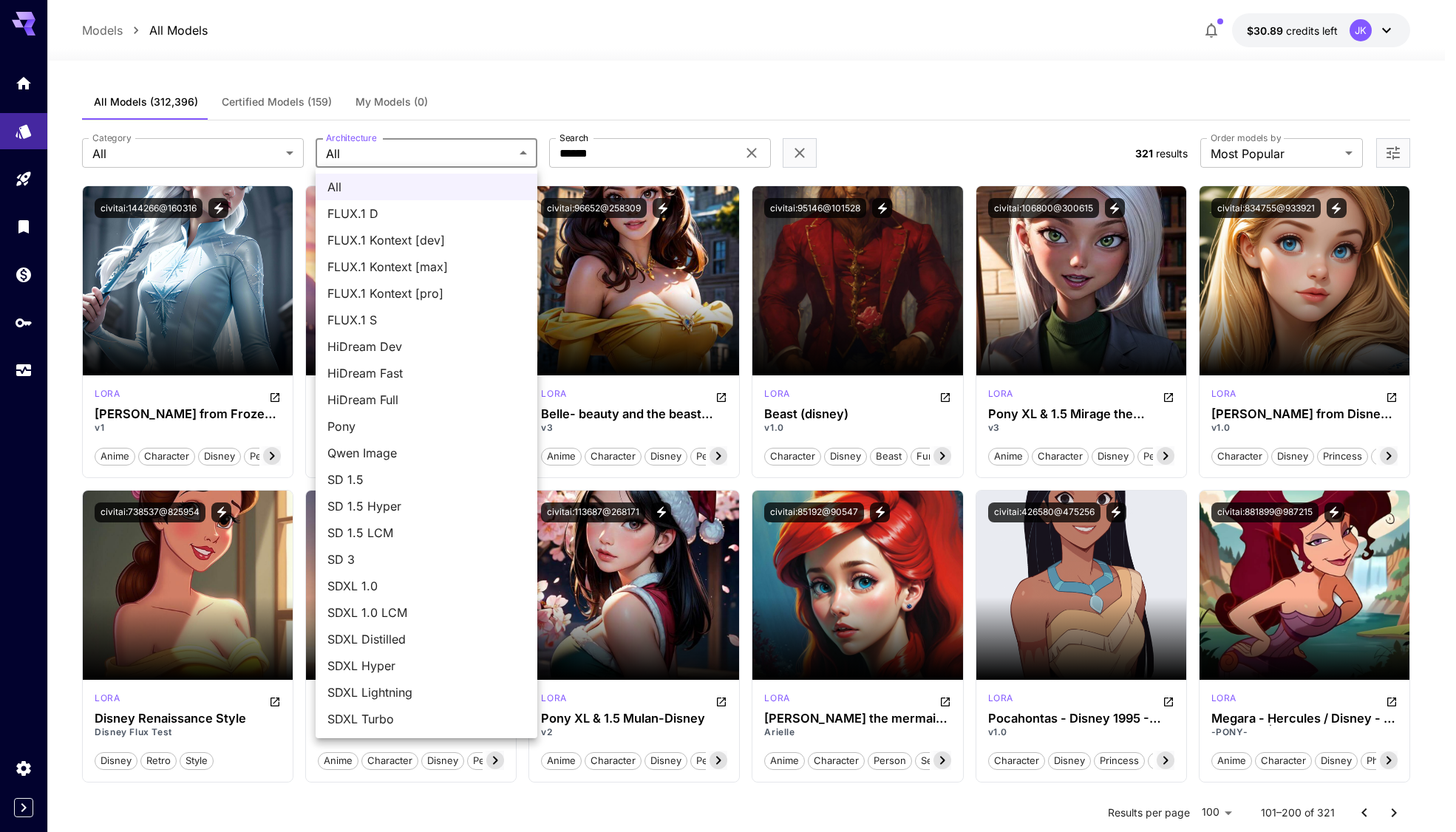
click at [393, 206] on span "FLUX.1 D" at bounding box center [426, 213] width 198 height 18
type input "******"
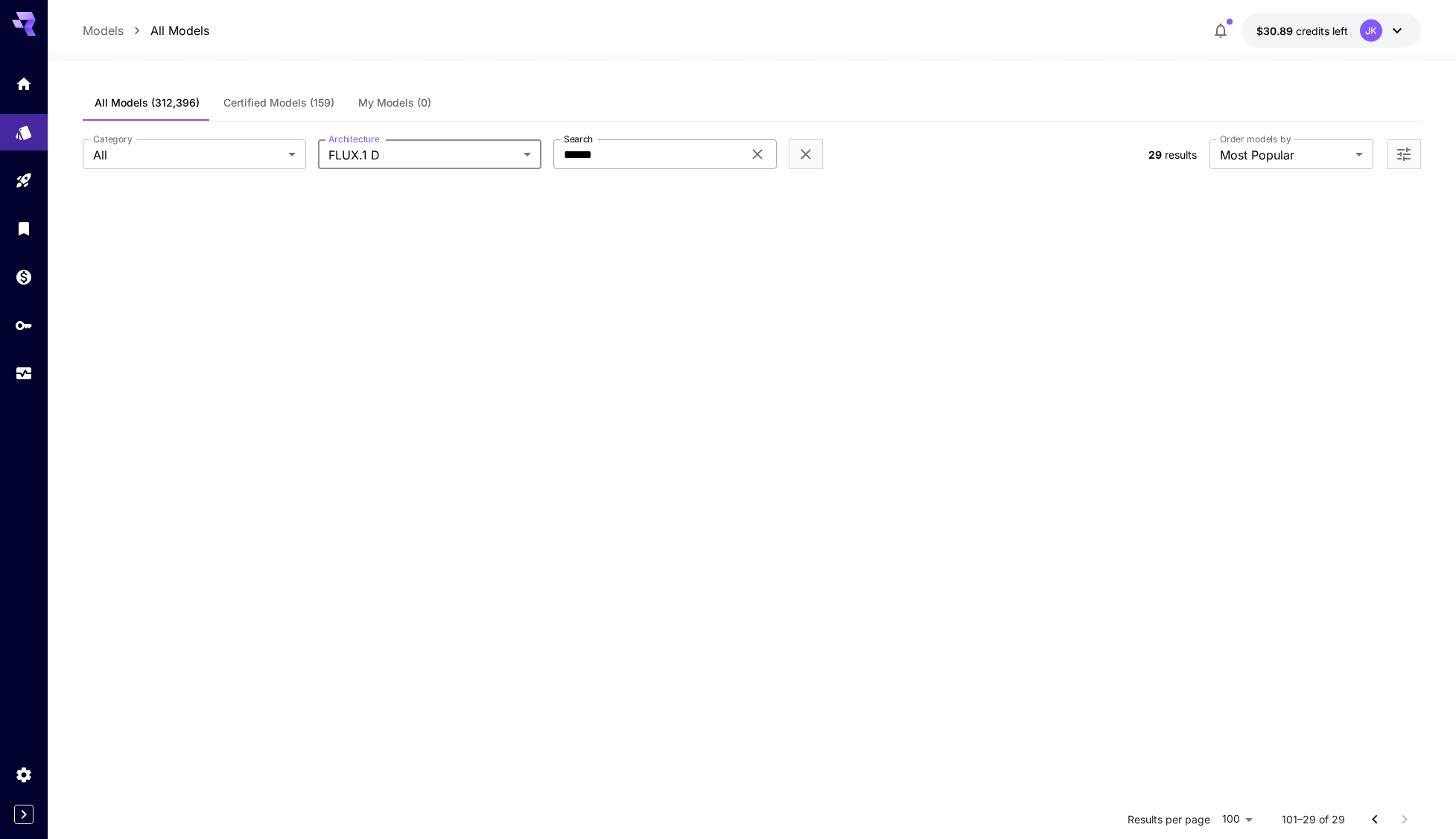
click at [691, 154] on input "******" at bounding box center [647, 154] width 189 height 30
click at [769, 164] on div "****** Search" at bounding box center [664, 154] width 224 height 30
click at [756, 152] on icon at bounding box center [758, 154] width 10 height 10
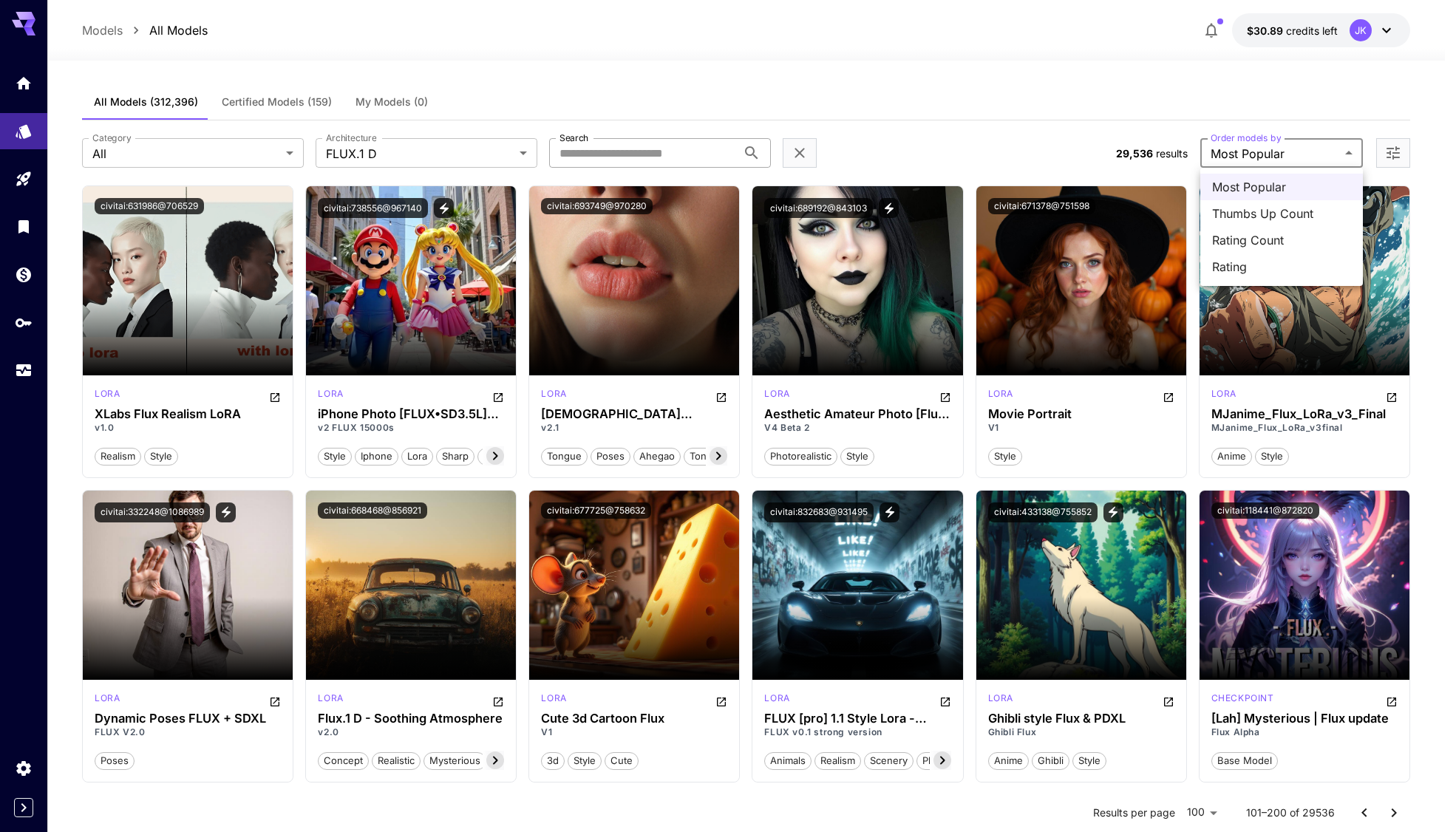
click at [1265, 213] on span "Thumbs Up Count" at bounding box center [1281, 213] width 139 height 18
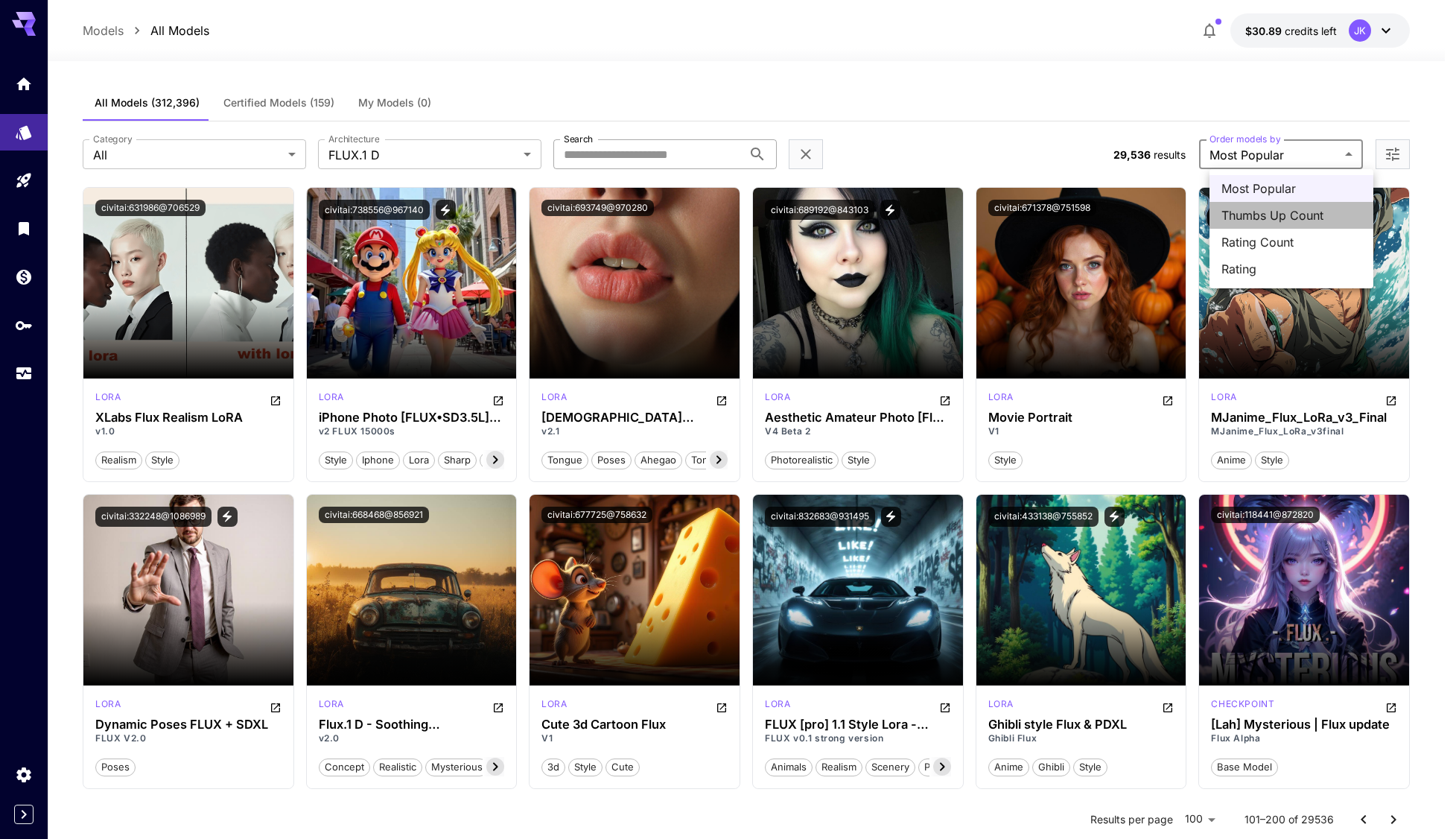
type input "**********"
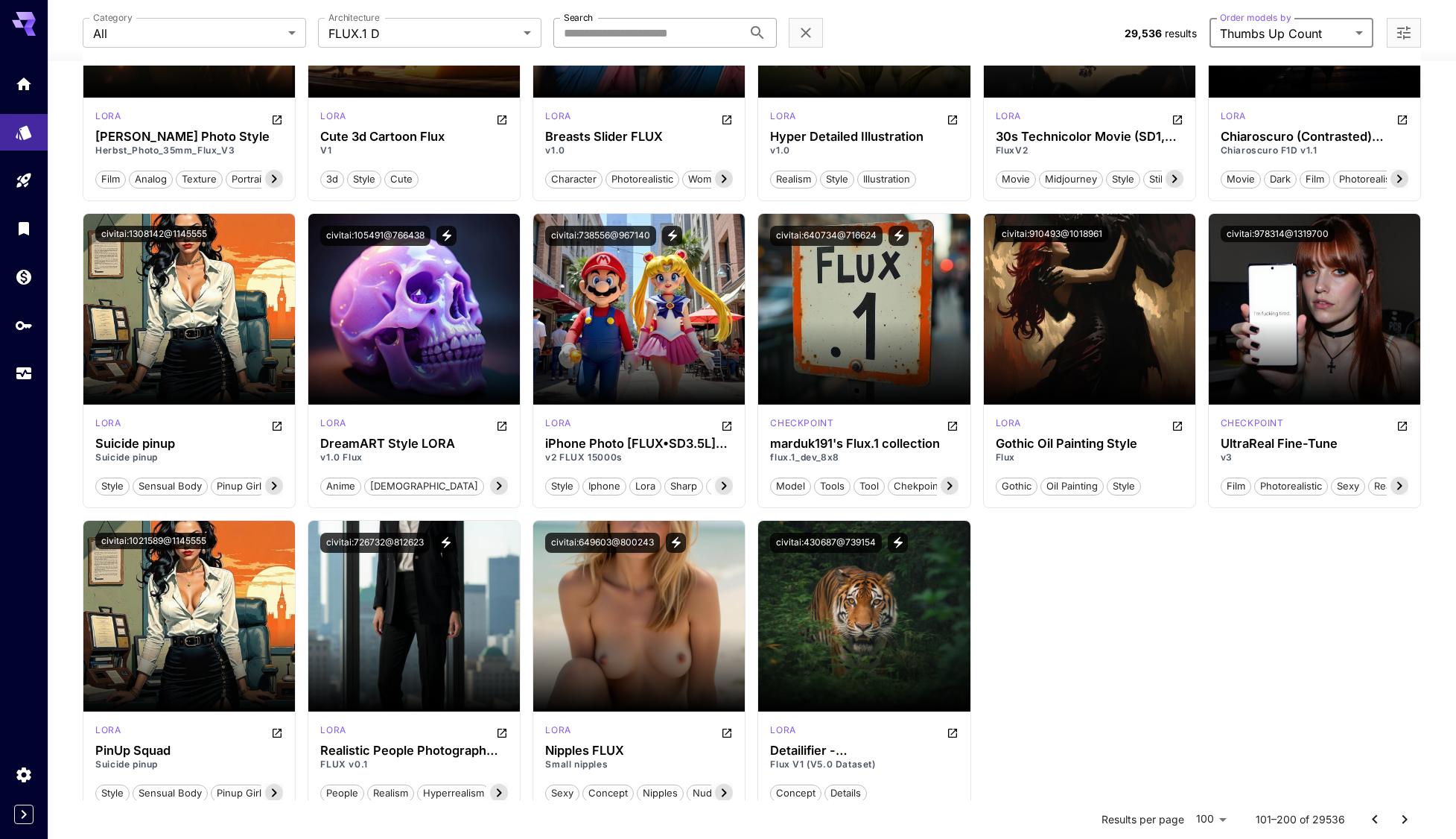
scroll to position [4659, 0]
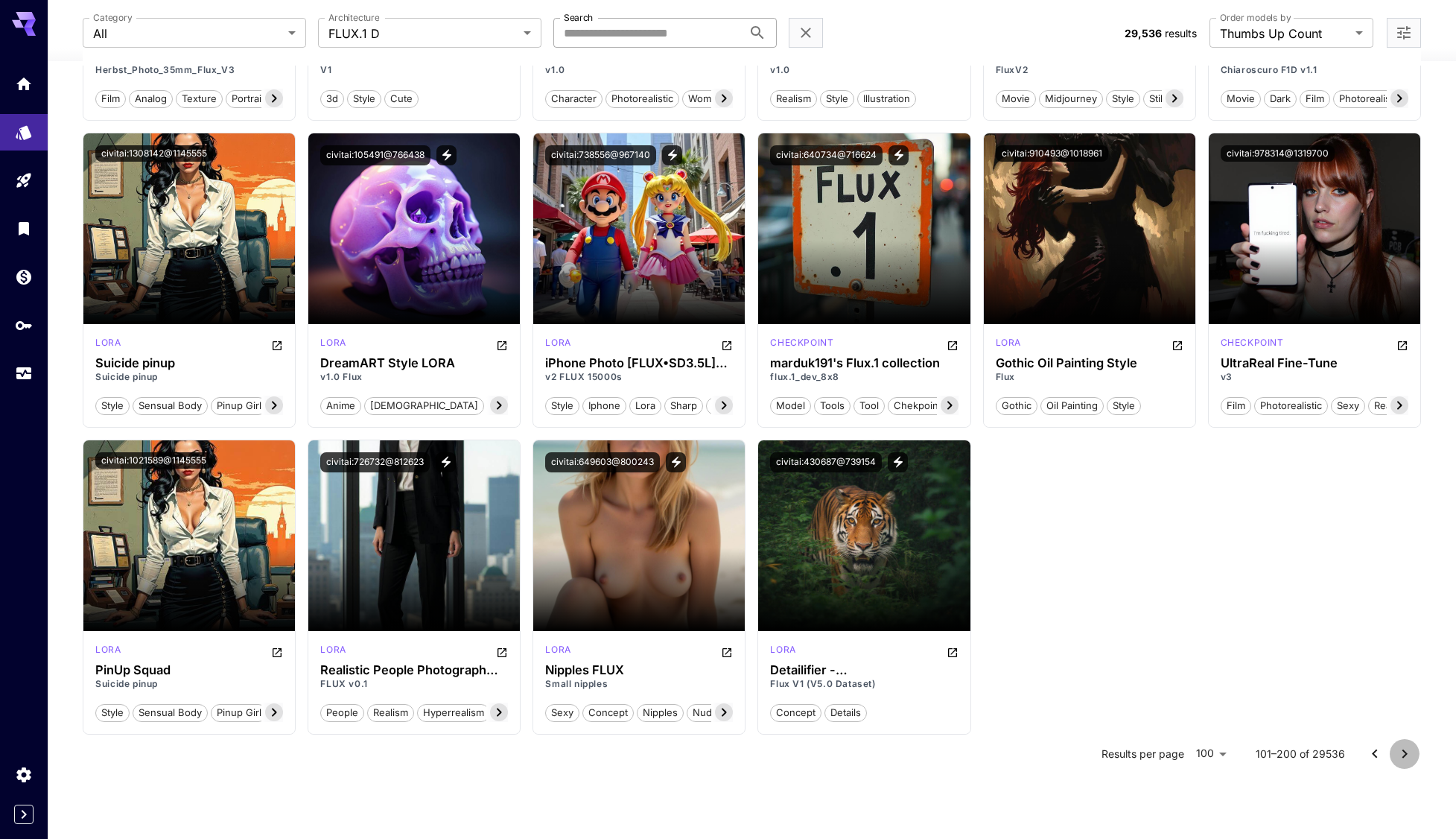
drag, startPoint x: 1402, startPoint y: 759, endPoint x: 1388, endPoint y: 753, distance: 15.2
click at [1403, 759] on icon "Go to next page" at bounding box center [1405, 754] width 18 height 18
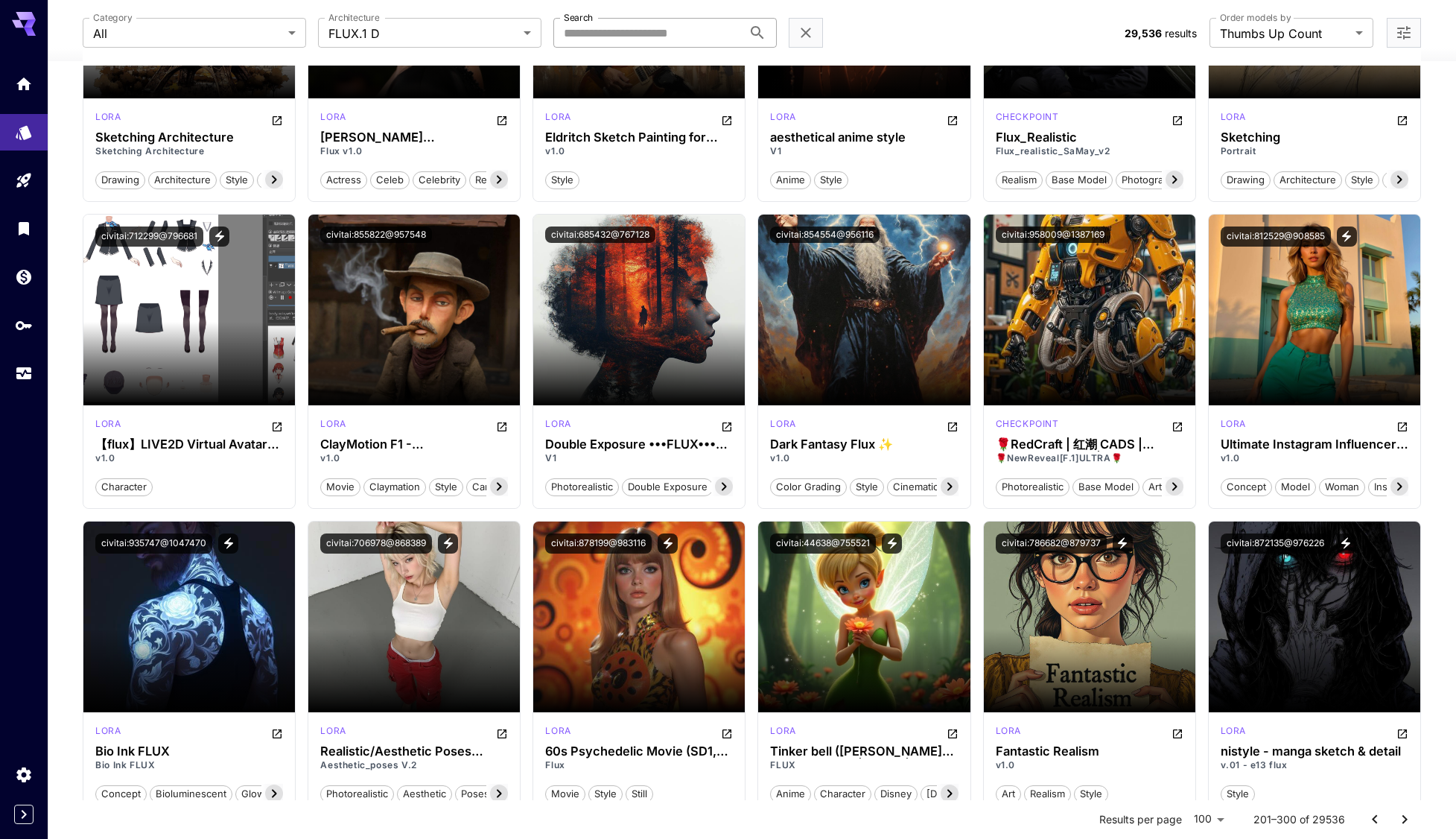
scroll to position [2683, 0]
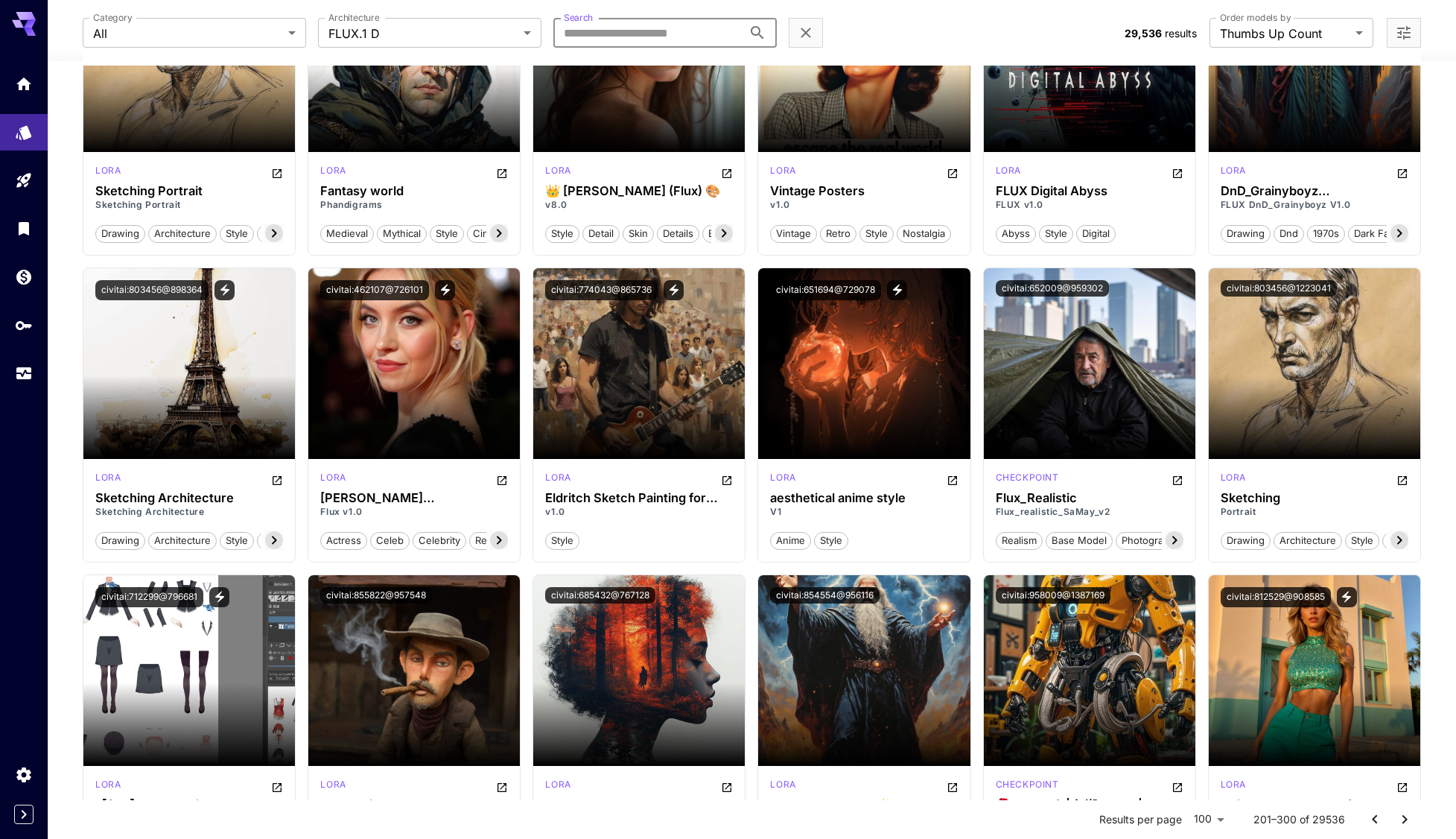
click at [606, 29] on input "Search" at bounding box center [647, 33] width 189 height 30
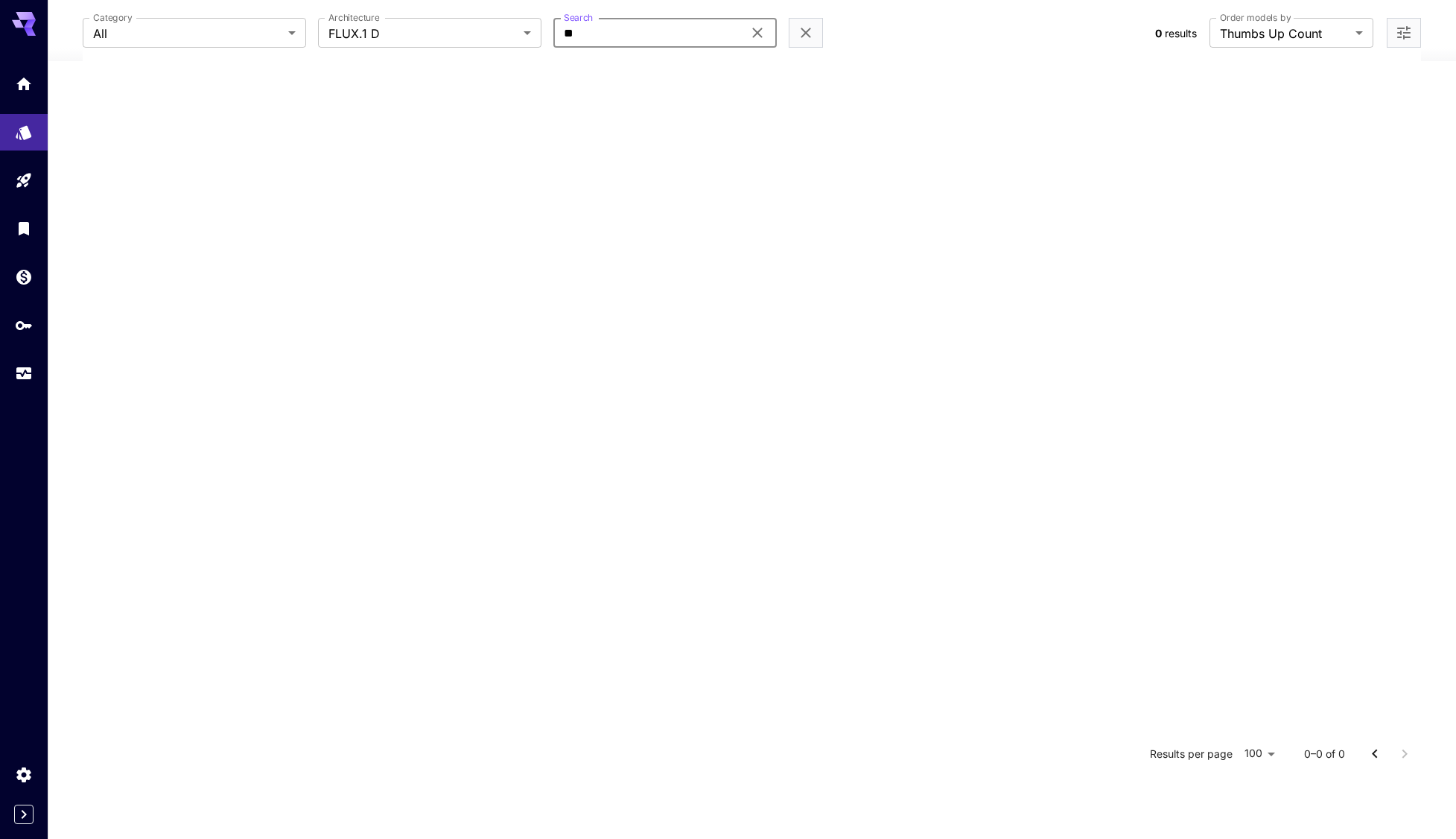
type input "***"
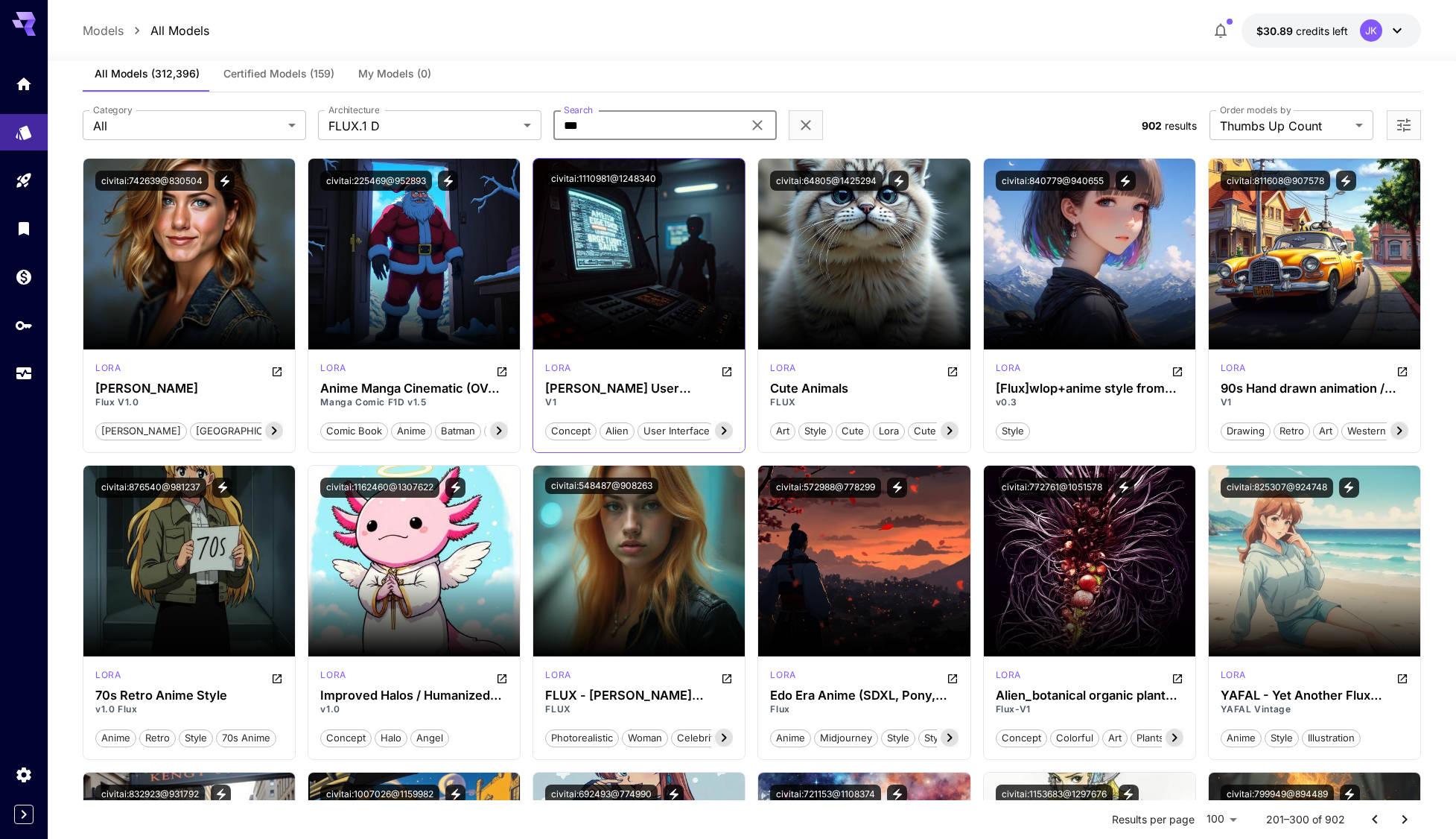
scroll to position [0, 0]
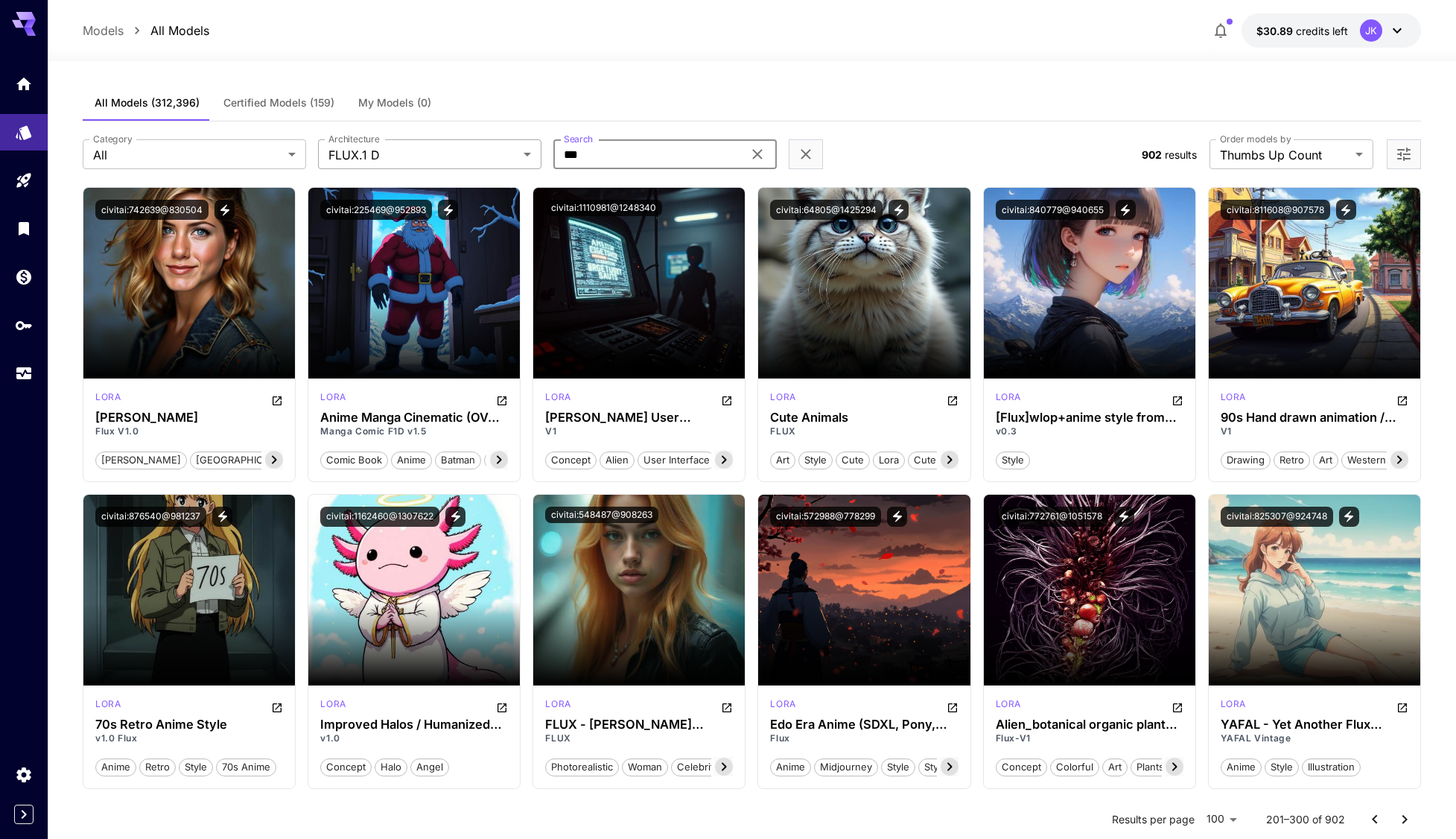
drag, startPoint x: 617, startPoint y: 158, endPoint x: 531, endPoint y: 167, distance: 86.5
click at [545, 162] on div "Category All *** Category Architecture FLUX.1 D ****** Architecture Search *** …" at bounding box center [606, 154] width 1047 height 30
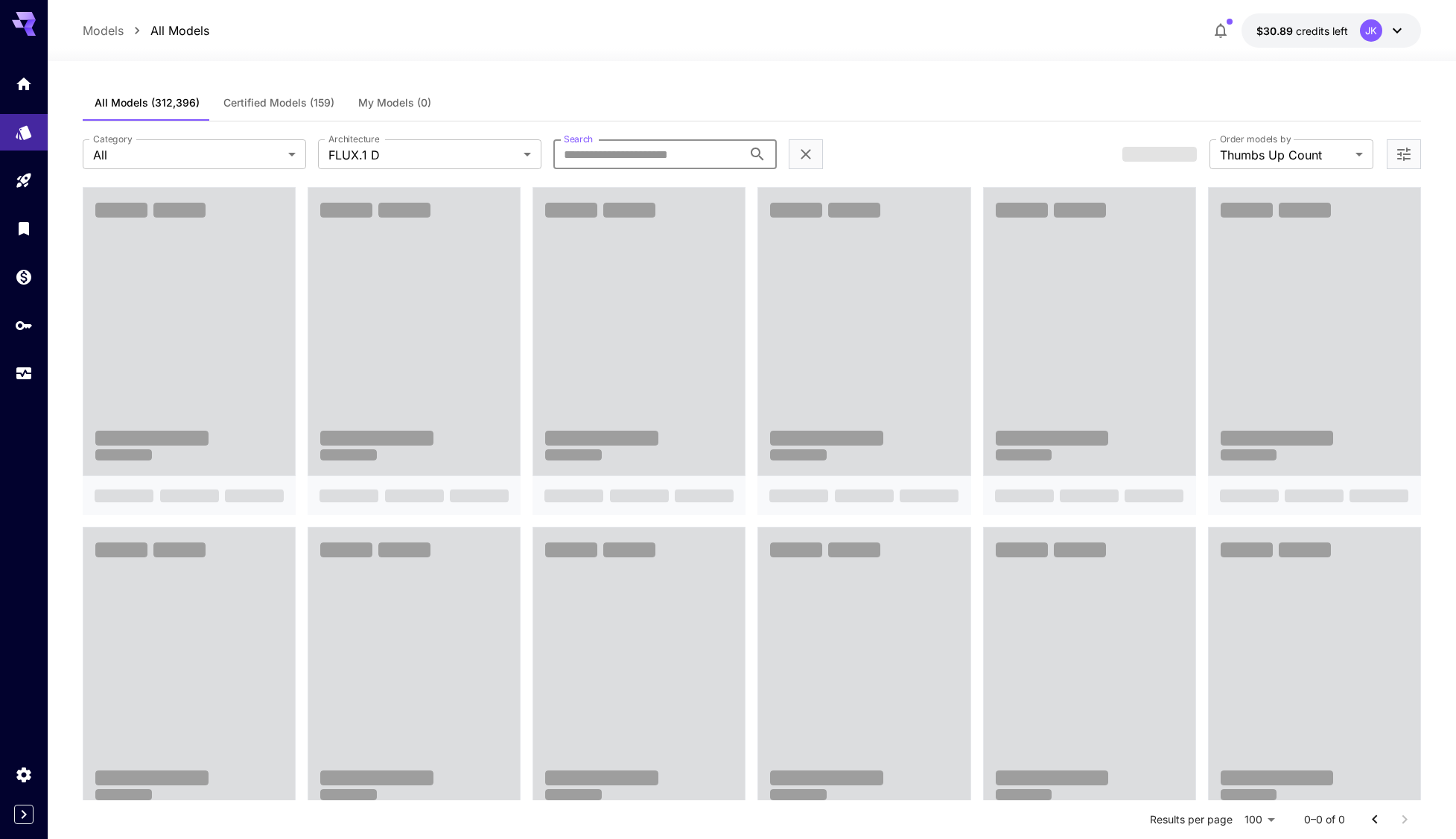
click at [1058, 137] on div "**********" at bounding box center [752, 153] width 1338 height 65
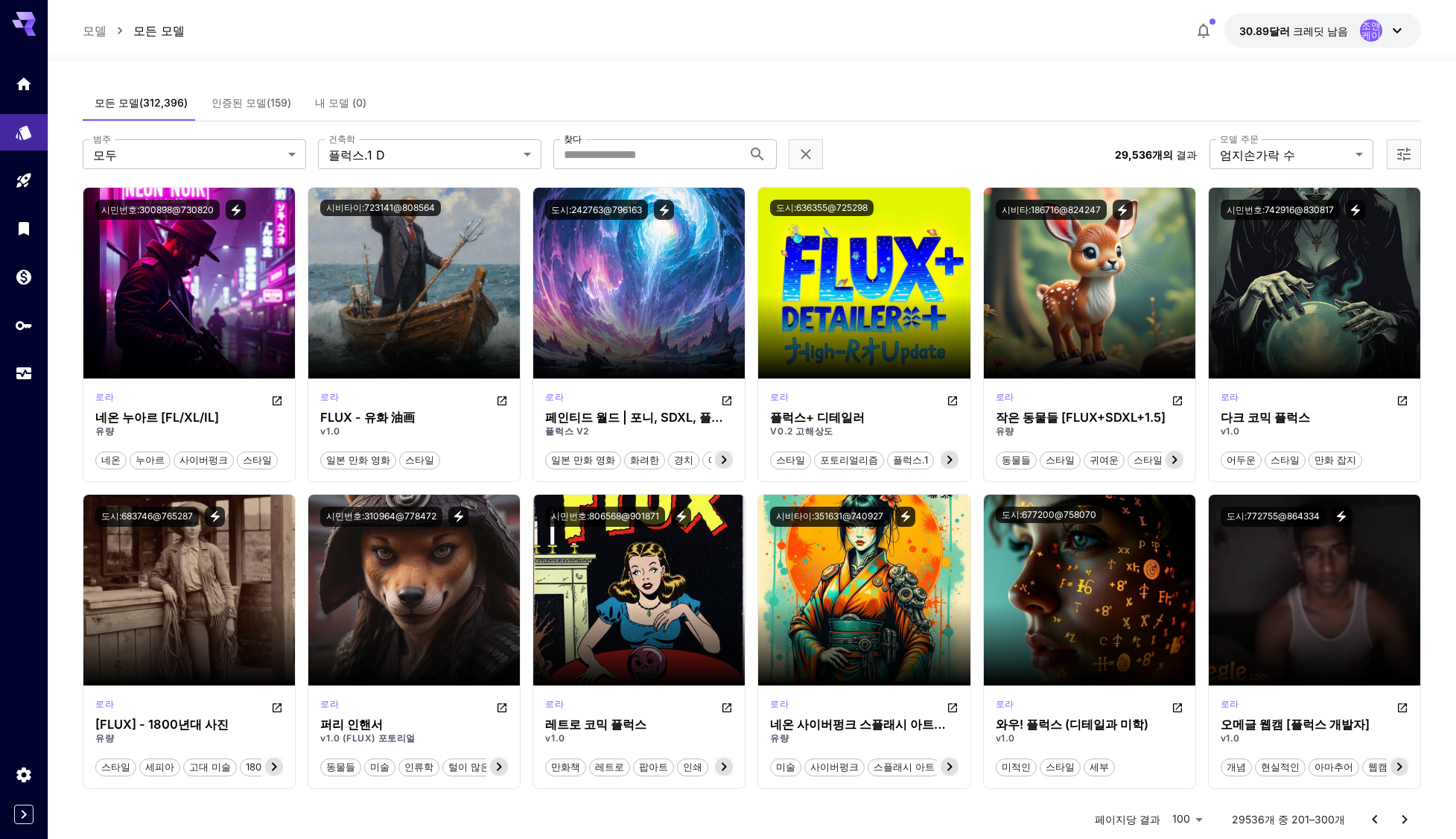
click at [961, 101] on div "모든 모델(312,396) 인증된 모델(159) 내 모델 (0)" at bounding box center [752, 104] width 1338 height 37
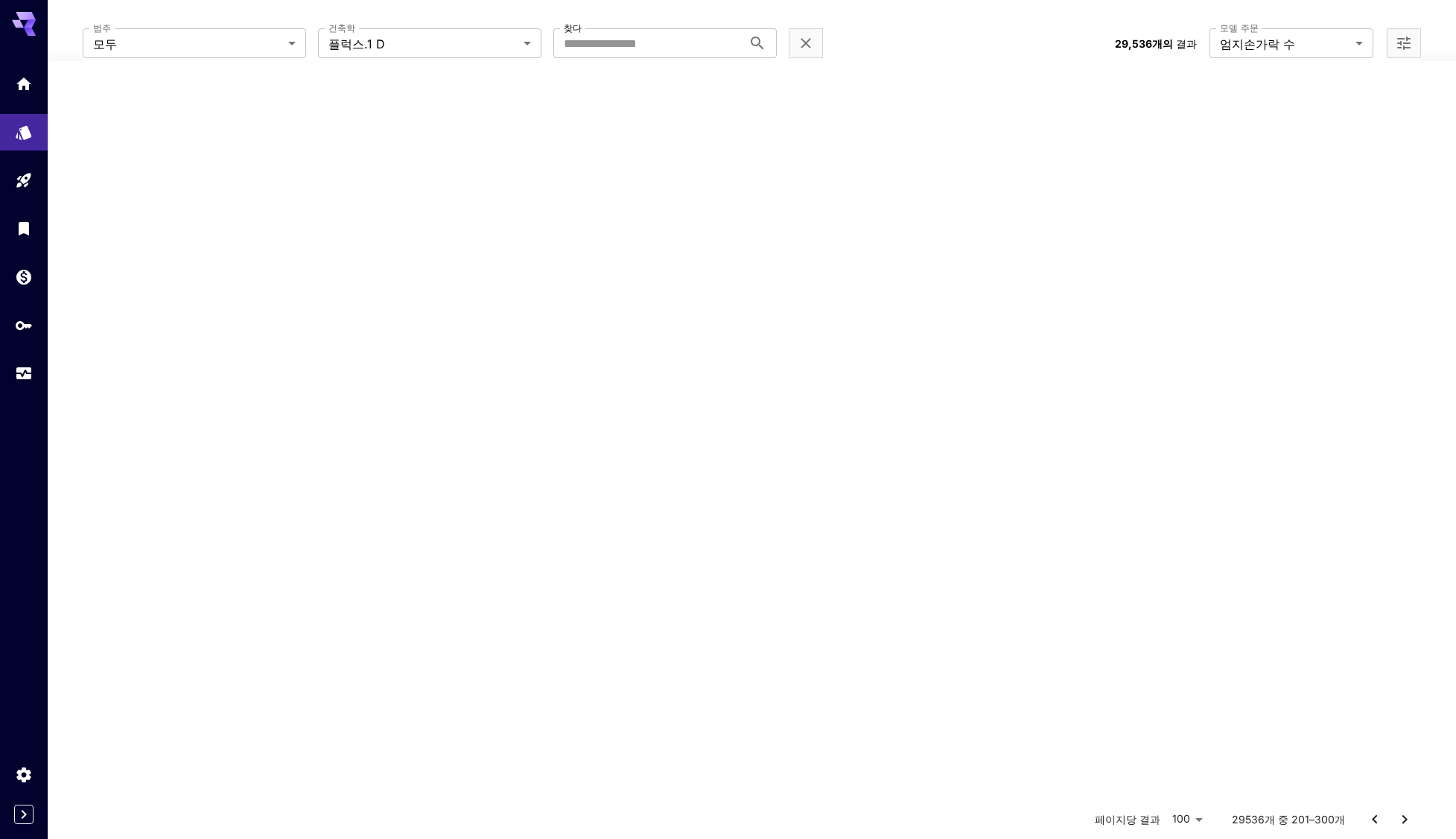
scroll to position [96, 0]
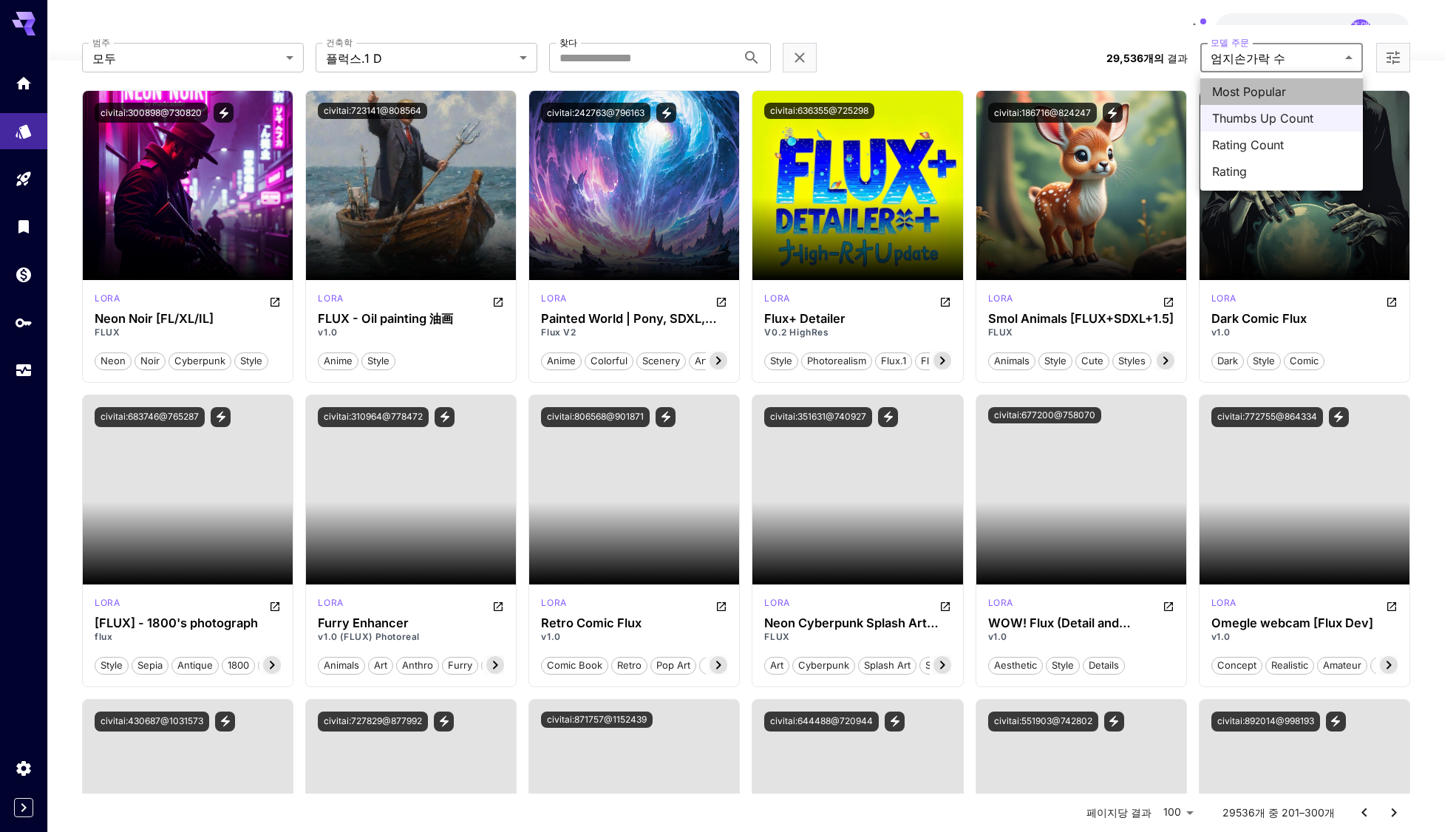
click at [1262, 101] on li "Most Popular" at bounding box center [1281, 92] width 162 height 27
type input "**********"
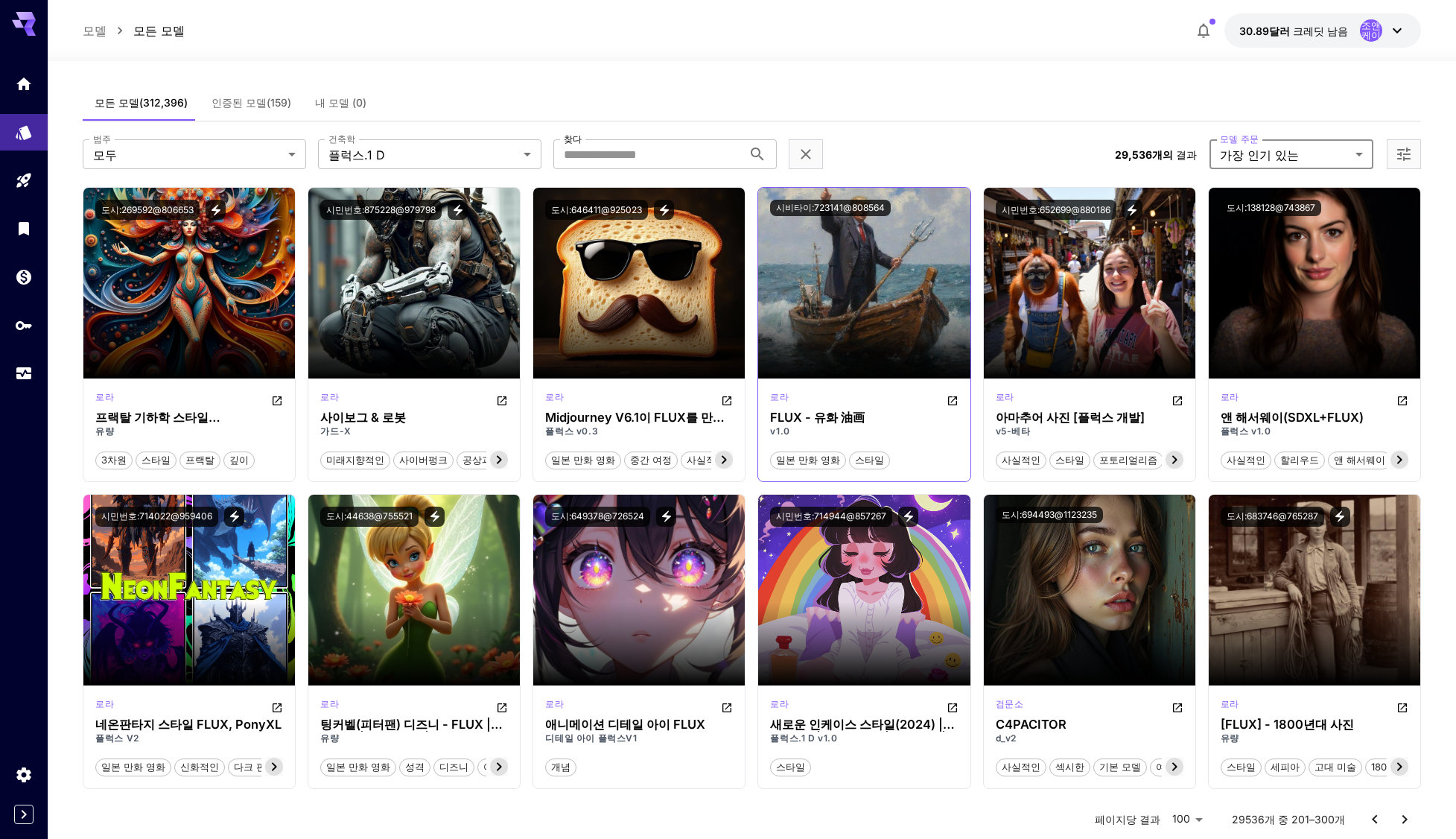
scroll to position [373, 0]
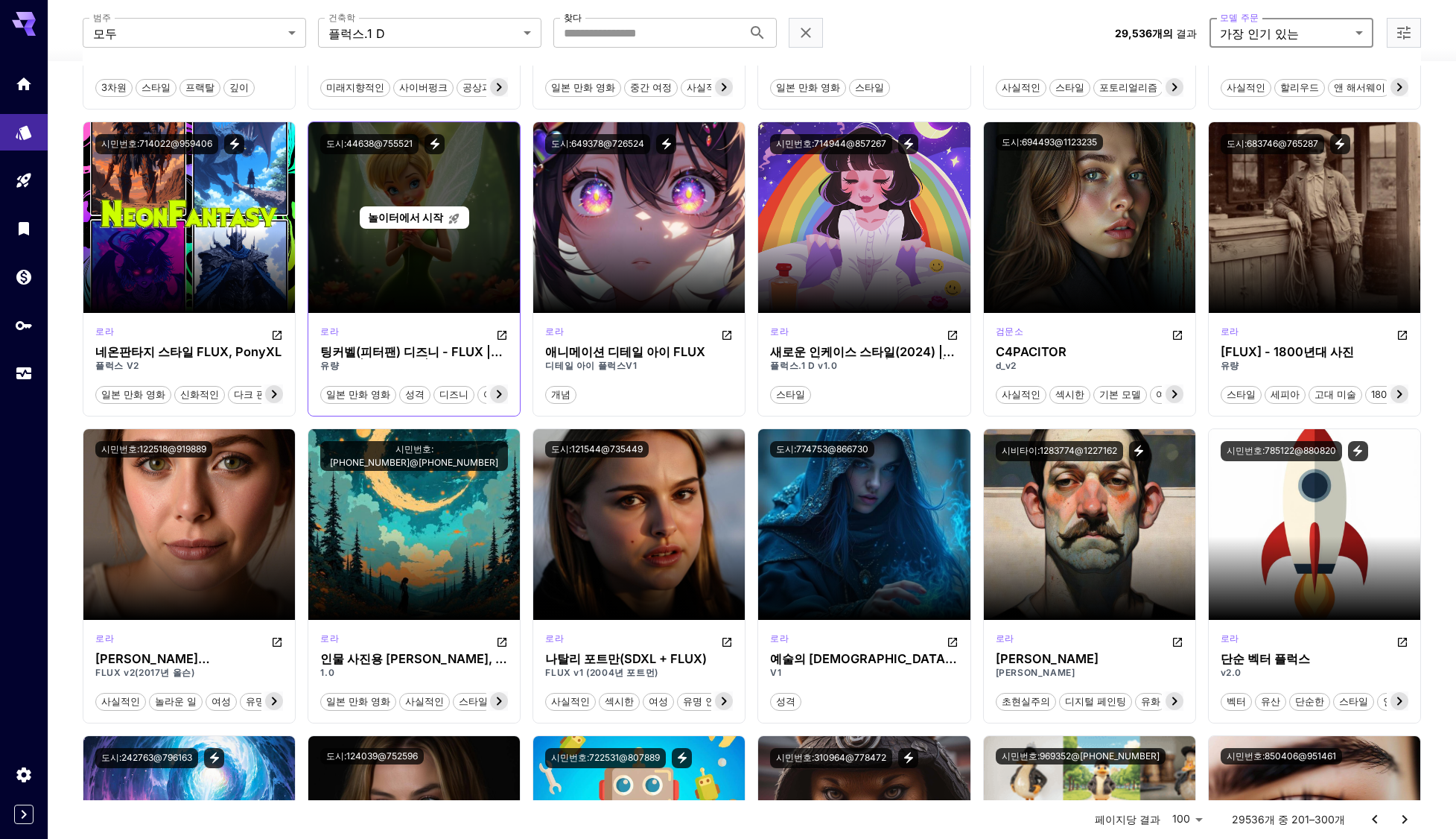
click at [430, 225] on p "놀이터에서 시작" at bounding box center [415, 217] width 92 height 16
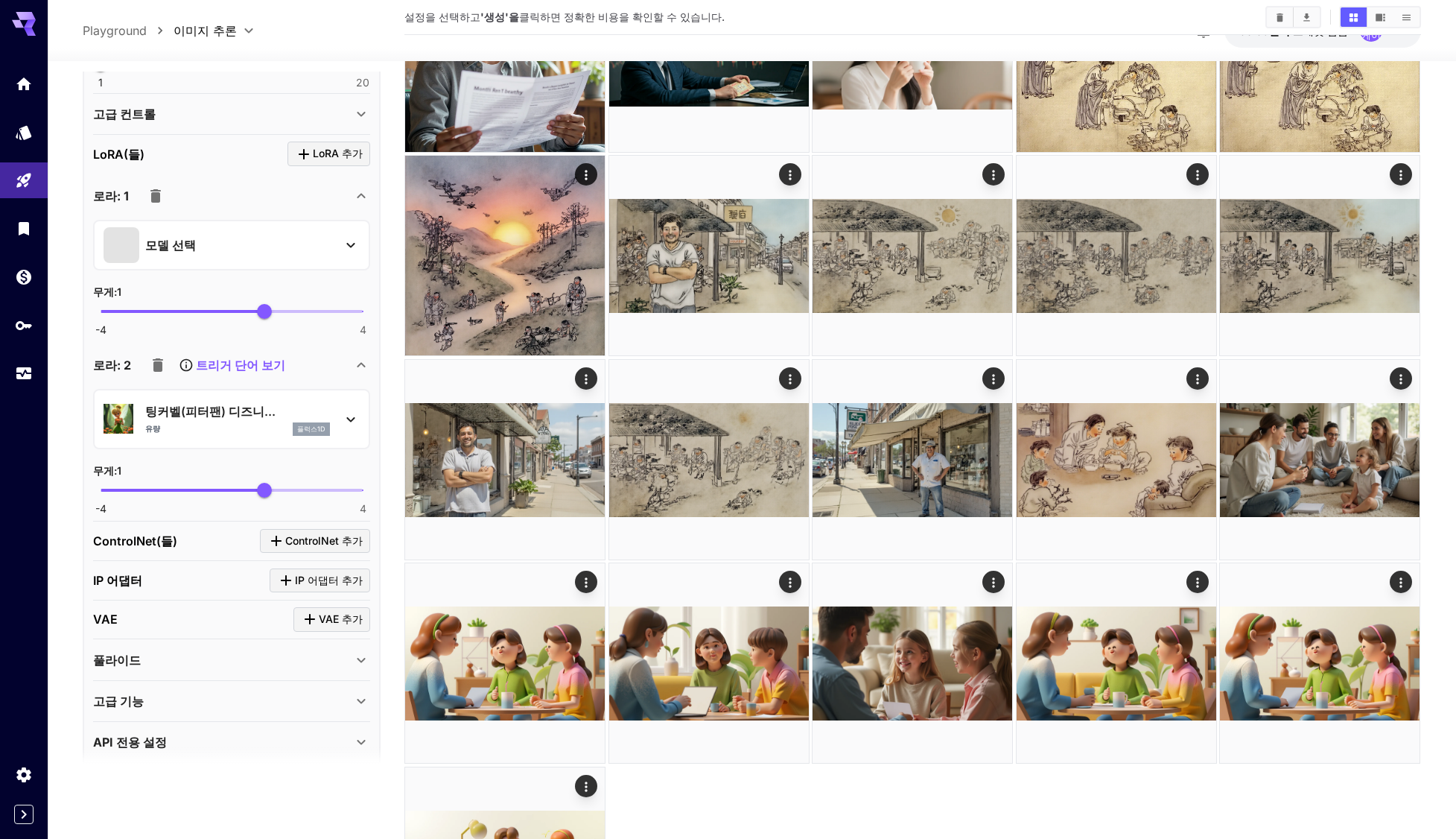
scroll to position [545, 0]
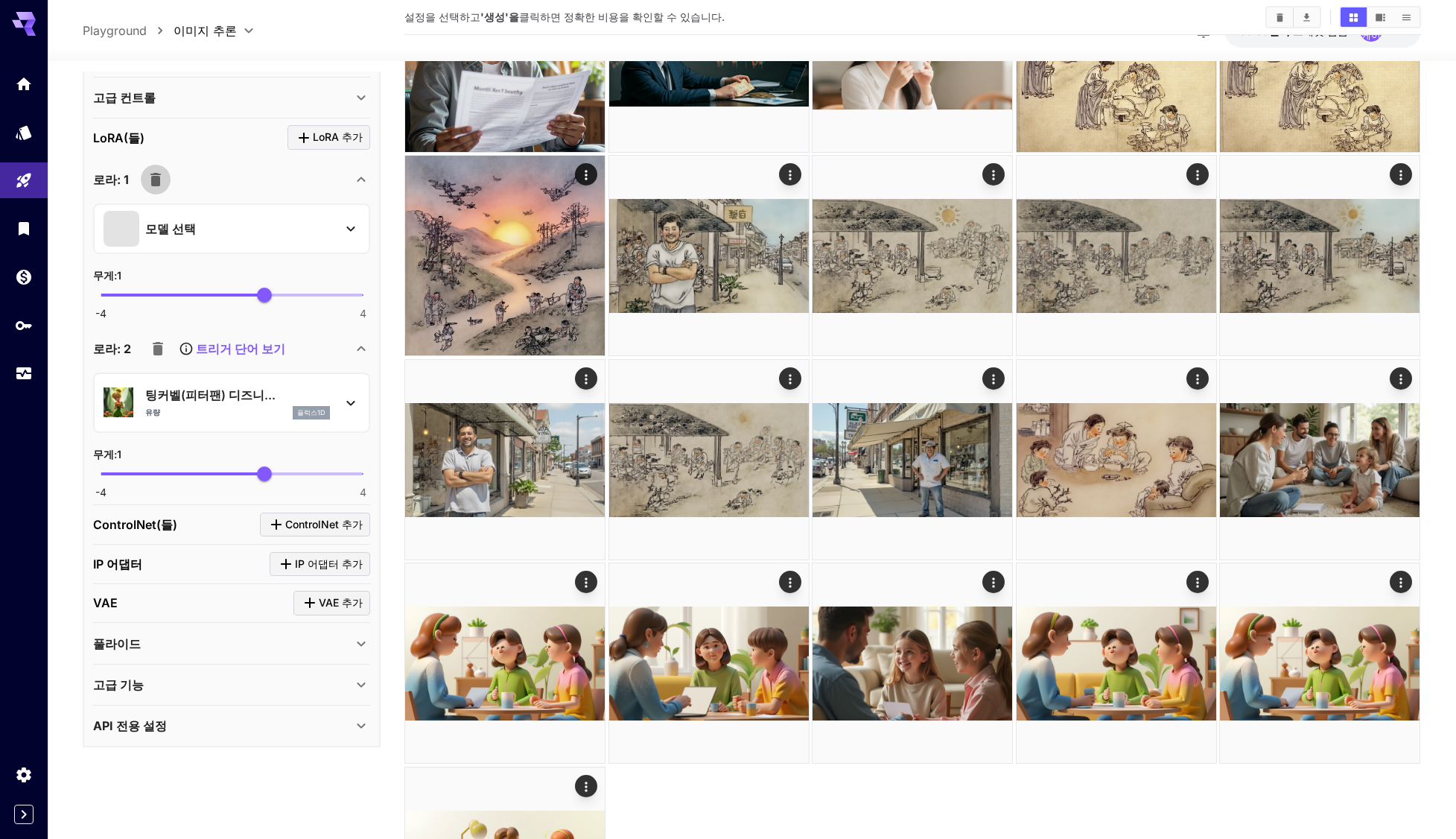
click at [164, 183] on button "button" at bounding box center [156, 179] width 30 height 30
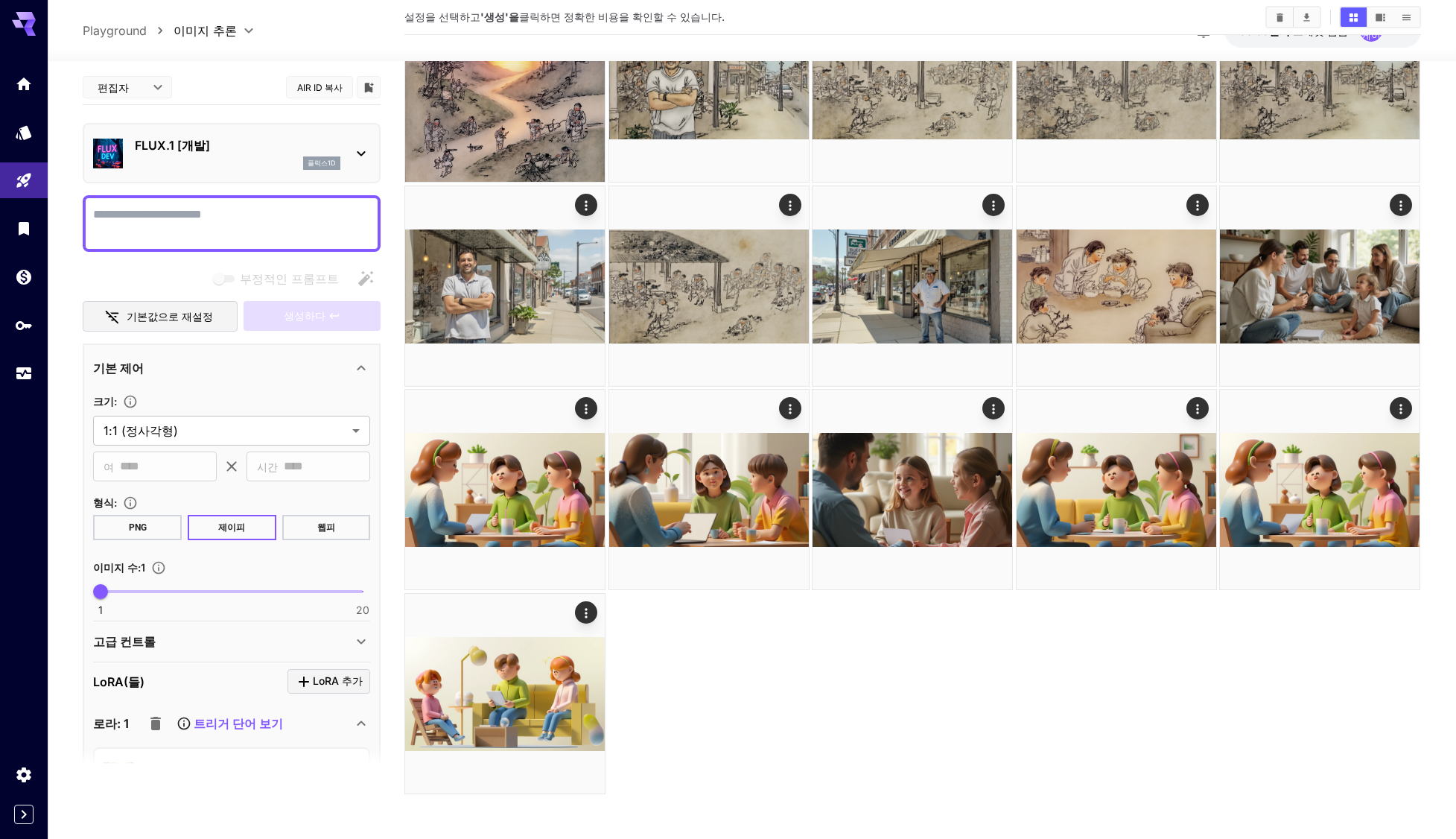
scroll to position [0, 0]
click at [213, 235] on textarea "부정적인 프롬프트" at bounding box center [232, 225] width 277 height 36
paste textarea "**********"
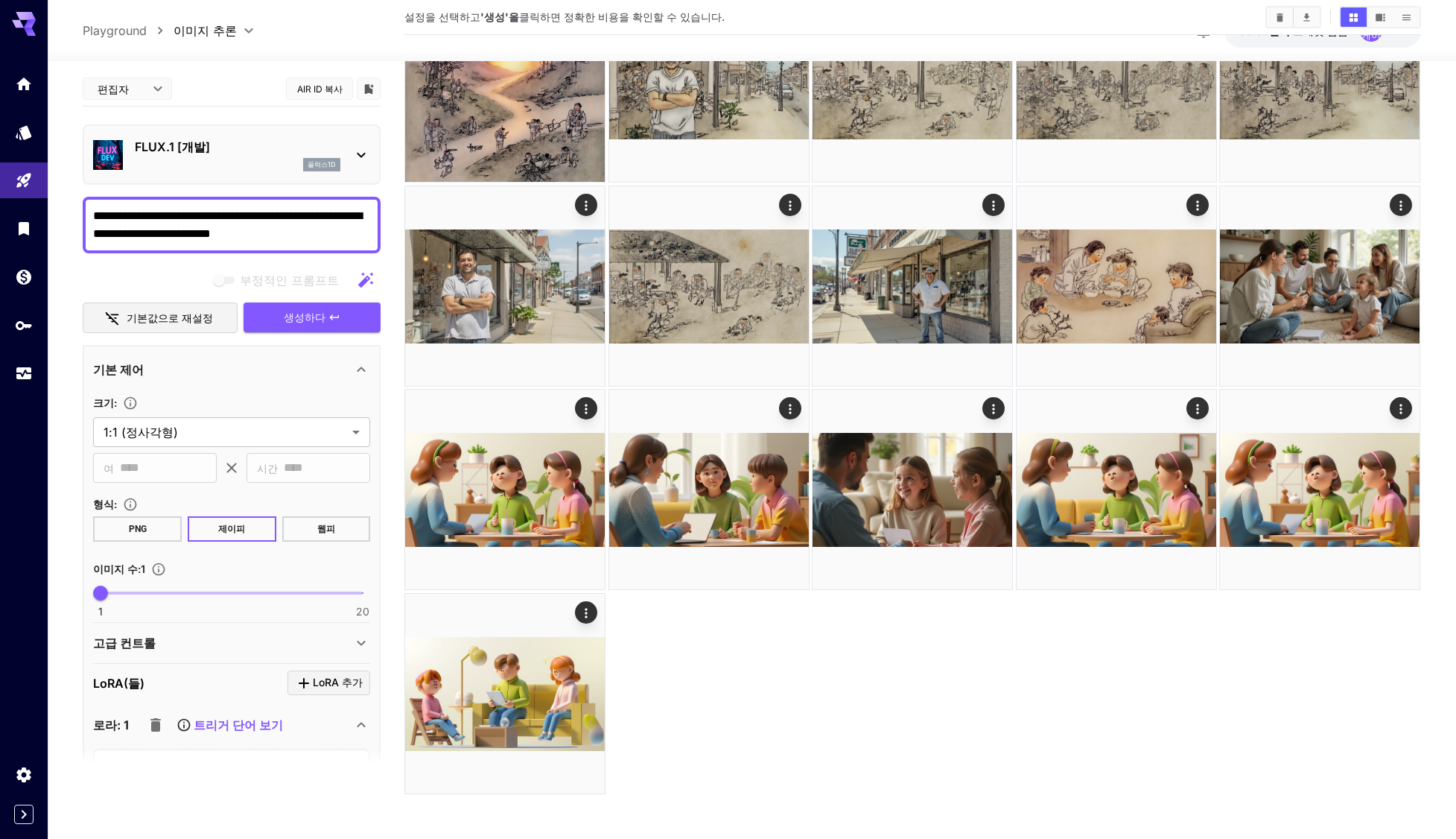
type textarea "**********"
drag, startPoint x: 320, startPoint y: 524, endPoint x: 312, endPoint y: 522, distance: 8.2
click at [321, 524] on font "웹피" at bounding box center [326, 529] width 18 height 10
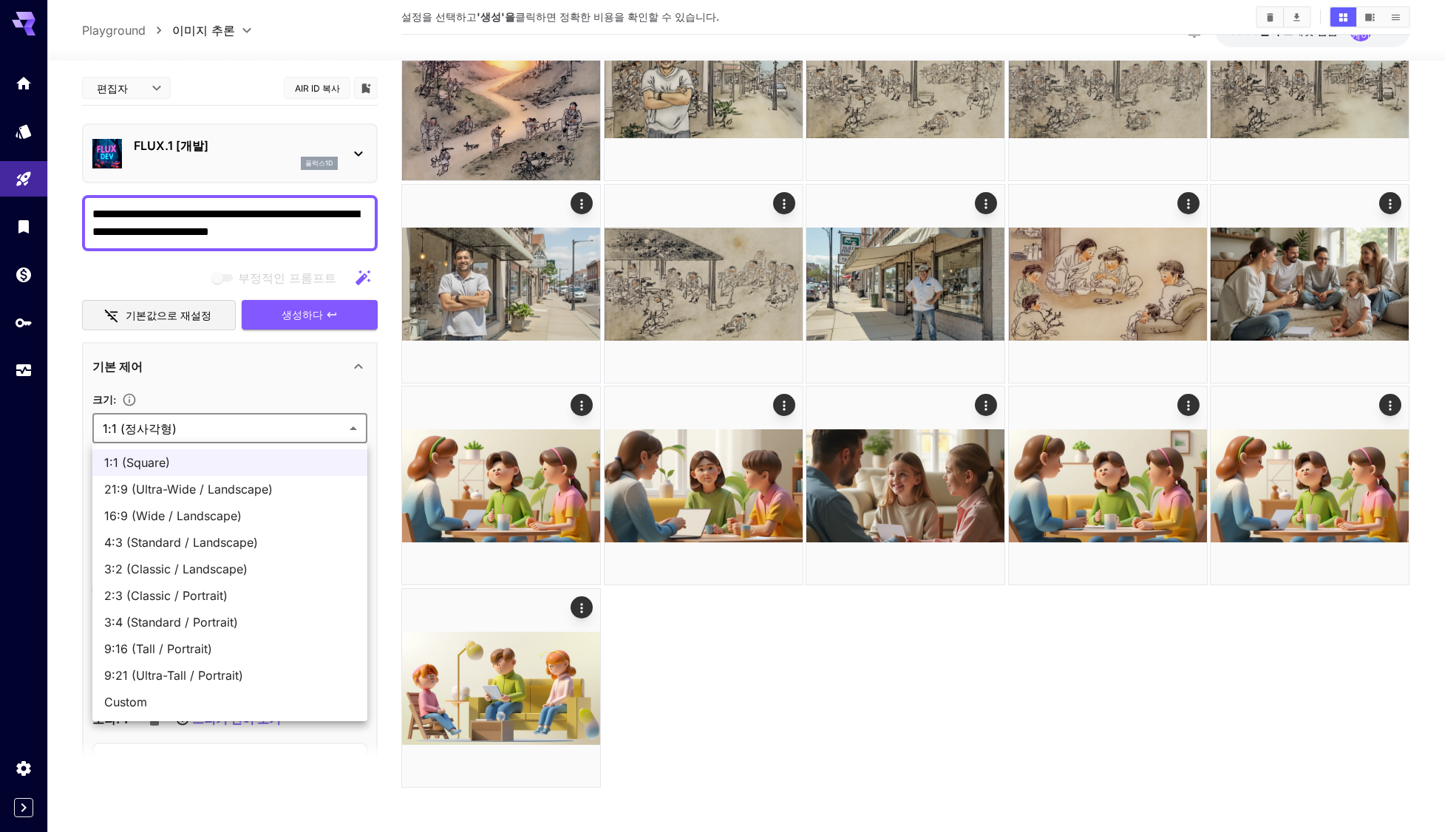
click at [264, 435] on body "**********" at bounding box center [728, 145] width 1456 height 1374
drag, startPoint x: 196, startPoint y: 515, endPoint x: 221, endPoint y: 529, distance: 28.7
click at [196, 516] on font "16:9 (와이드/가로)" at bounding box center [154, 515] width 99 height 15
type input "**********"
type input "****"
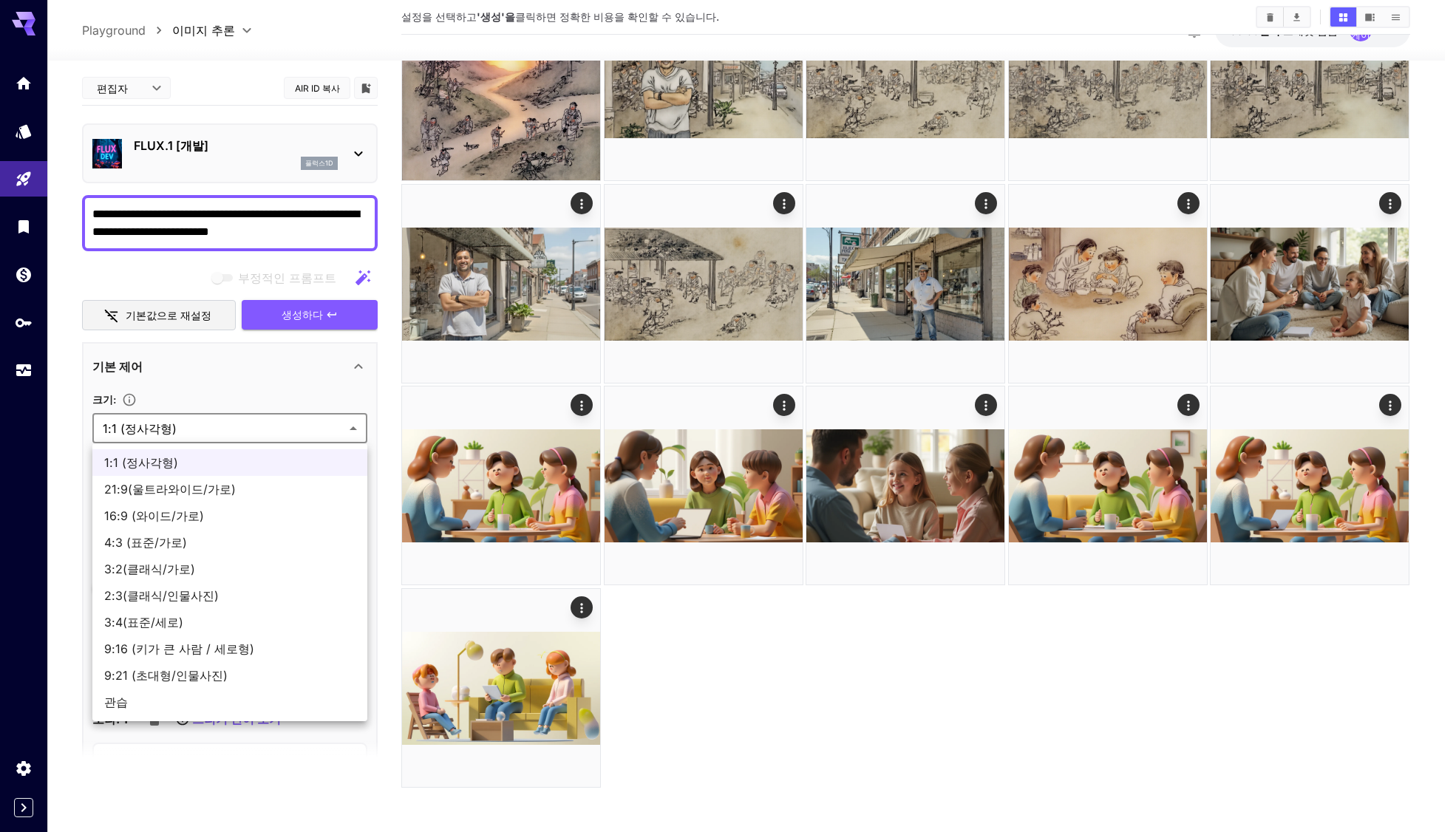
type input "***"
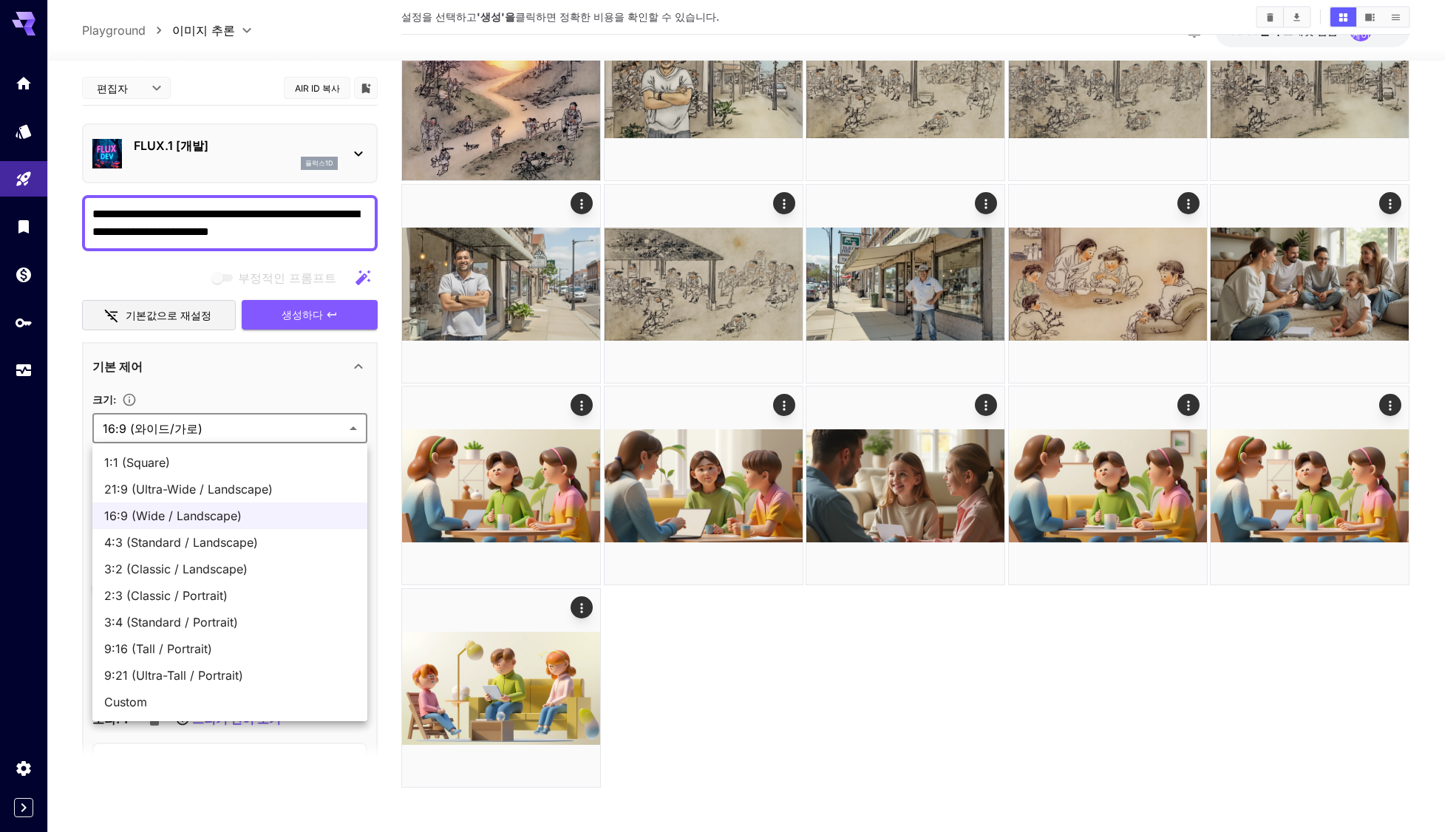
click at [230, 435] on body "**********" at bounding box center [728, 145] width 1456 height 1374
click at [242, 436] on div at bounding box center [728, 416] width 1456 height 832
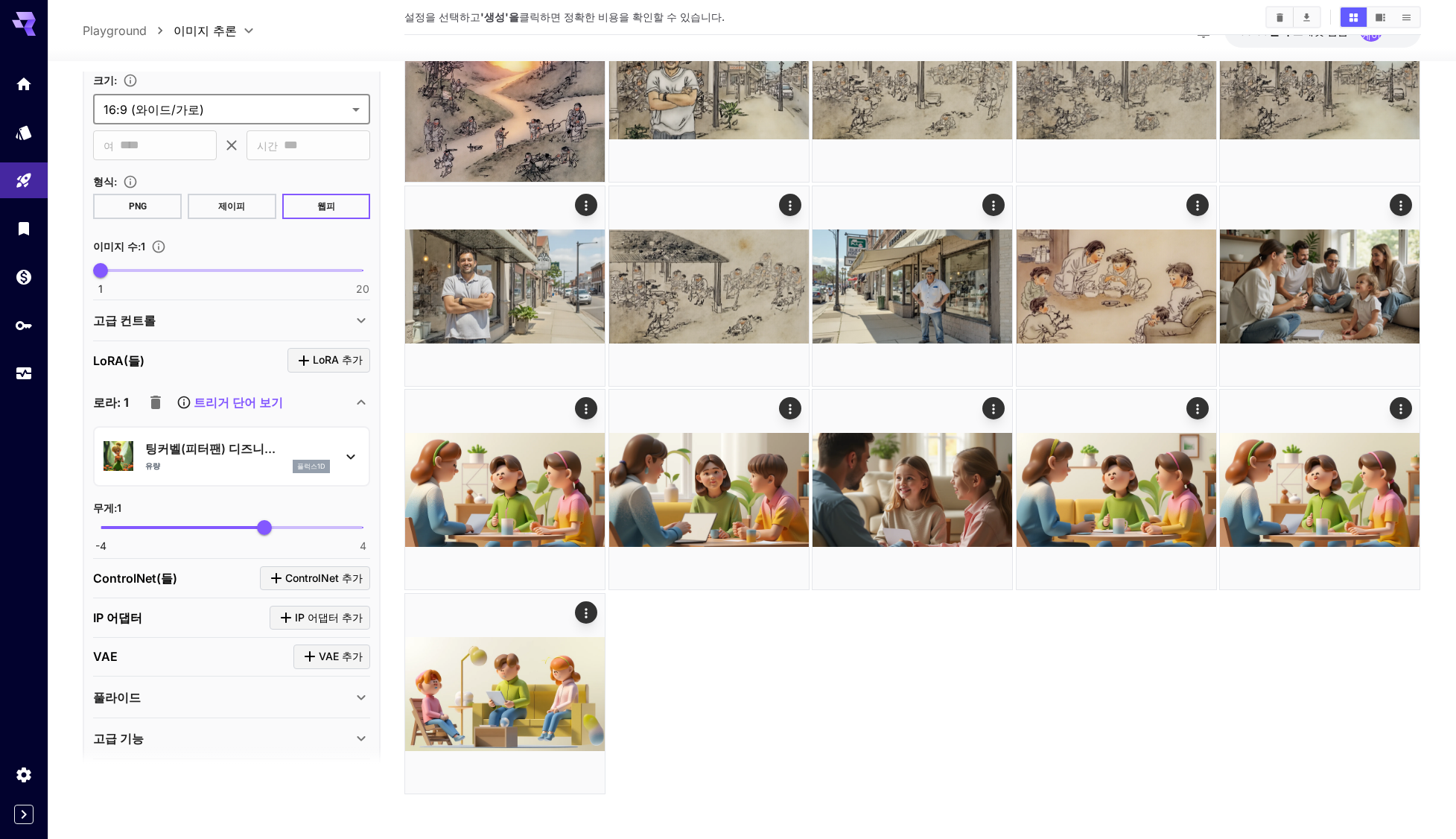
scroll to position [3, 0]
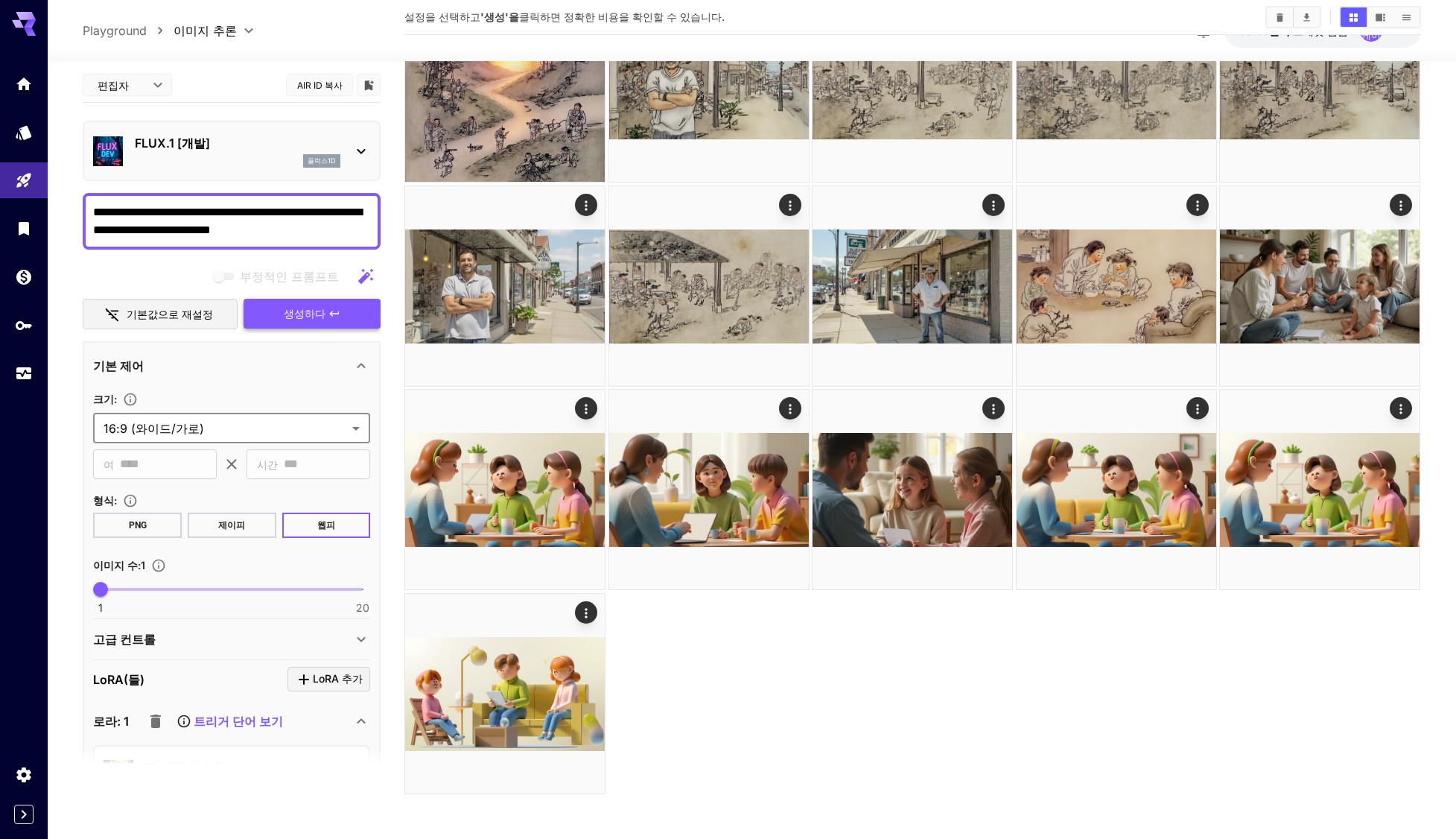
click at [334, 321] on button "생성하다" at bounding box center [312, 314] width 137 height 30
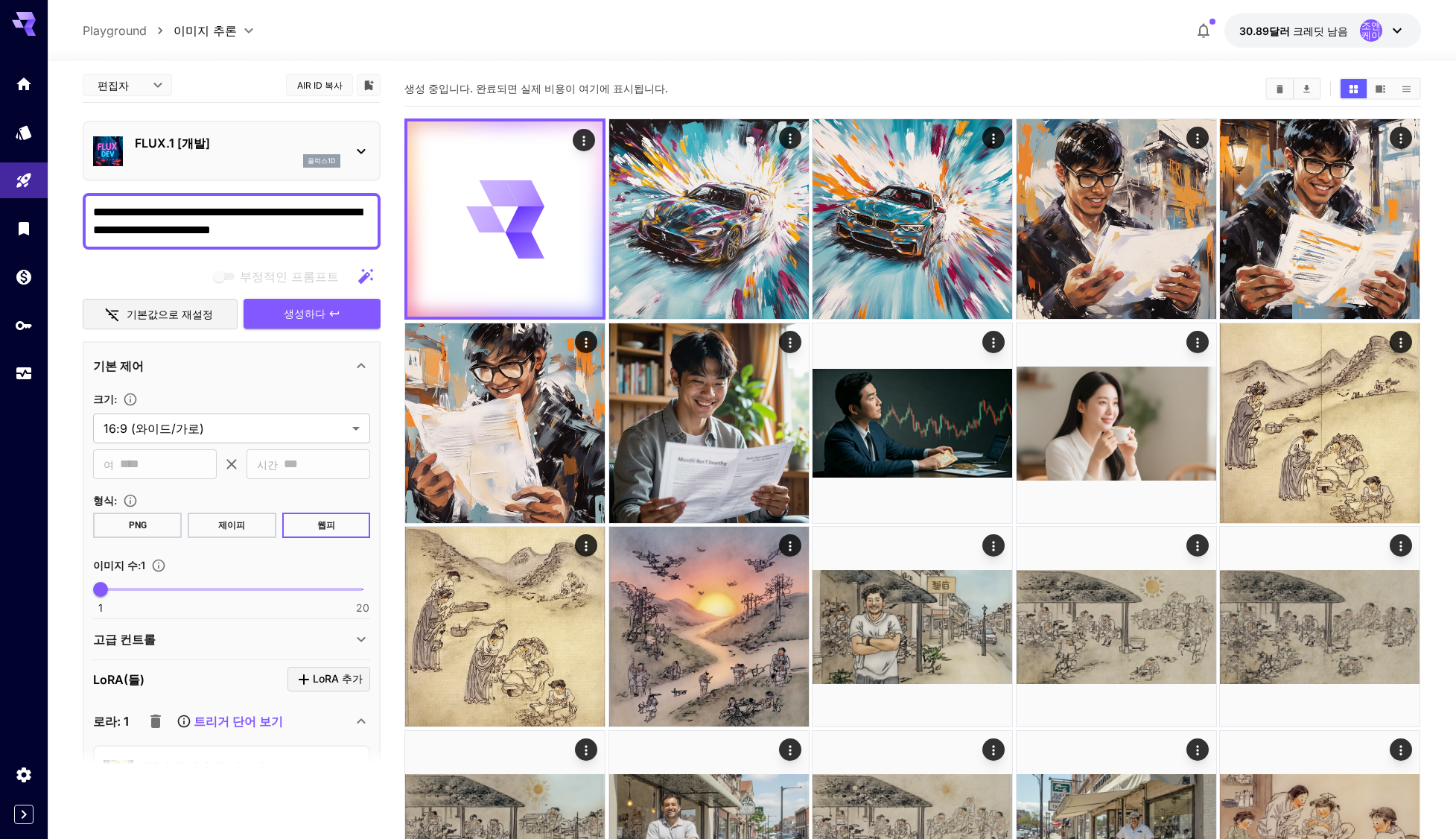
scroll to position [0, 0]
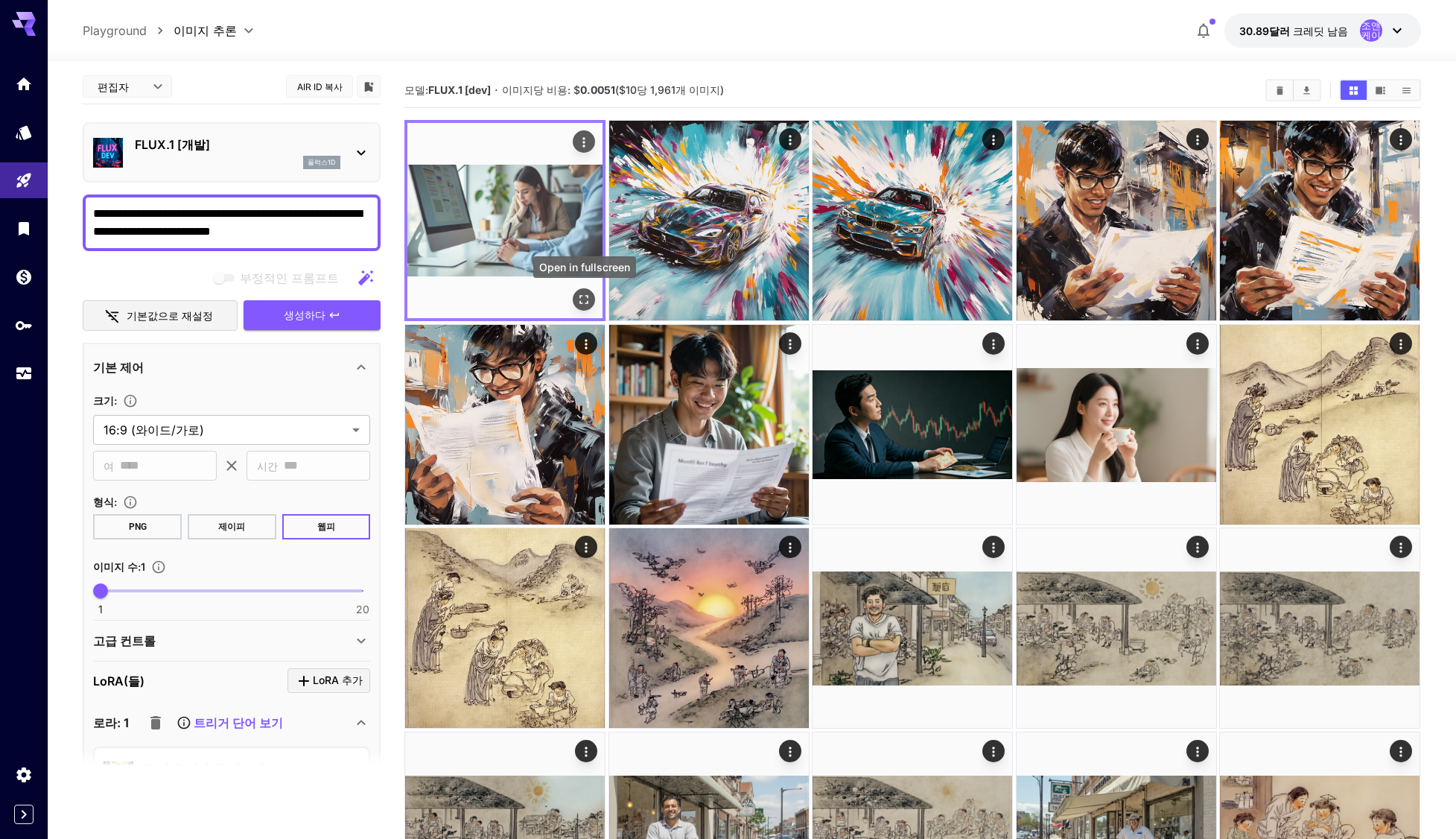
click at [584, 298] on icon "전체 화면으로 열기" at bounding box center [584, 299] width 15 height 15
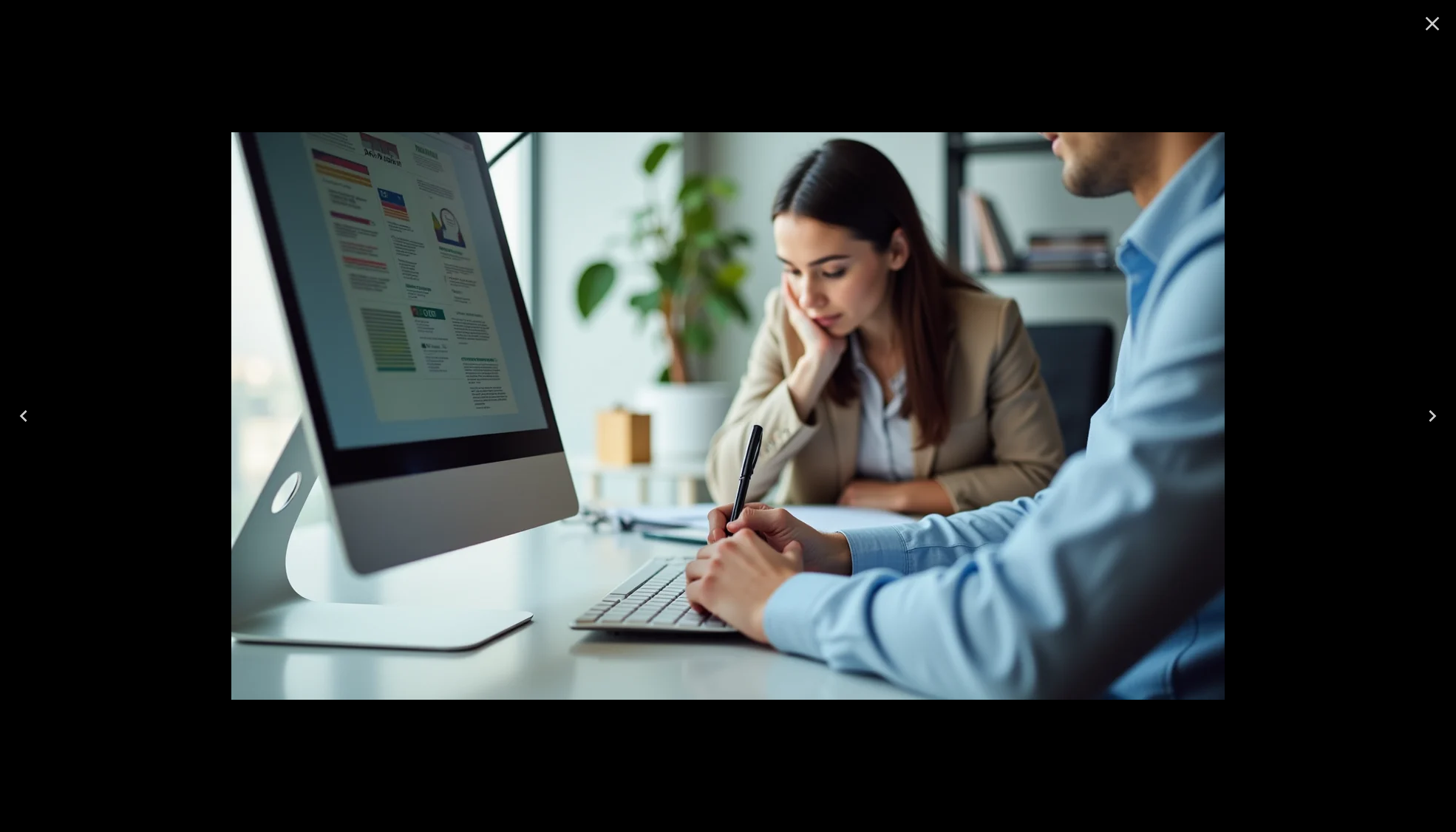
drag, startPoint x: 1431, startPoint y: 22, endPoint x: 1256, endPoint y: 123, distance: 202.1
click at [1432, 22] on icon "Close" at bounding box center [1433, 24] width 14 height 14
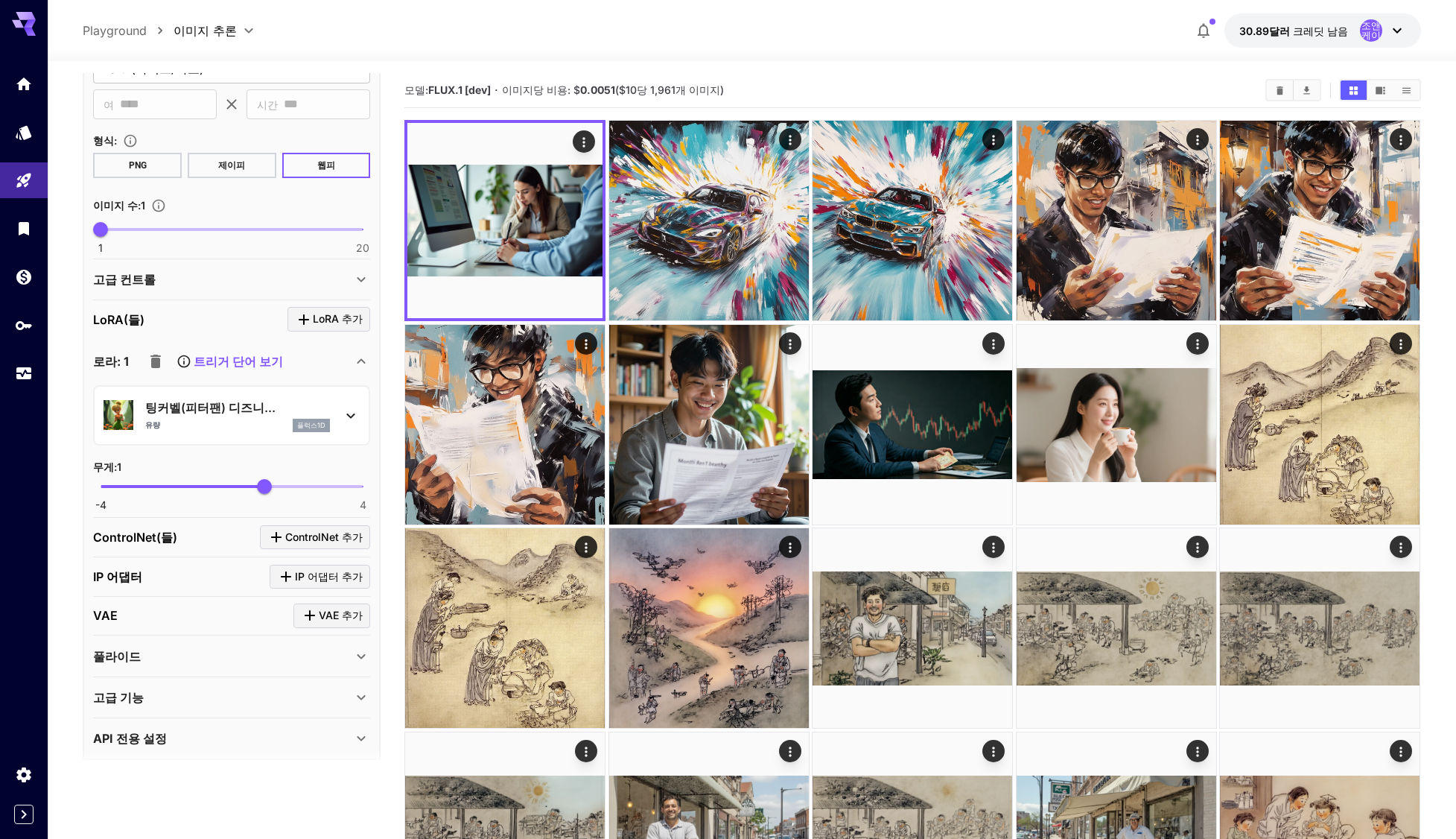
scroll to position [376, 0]
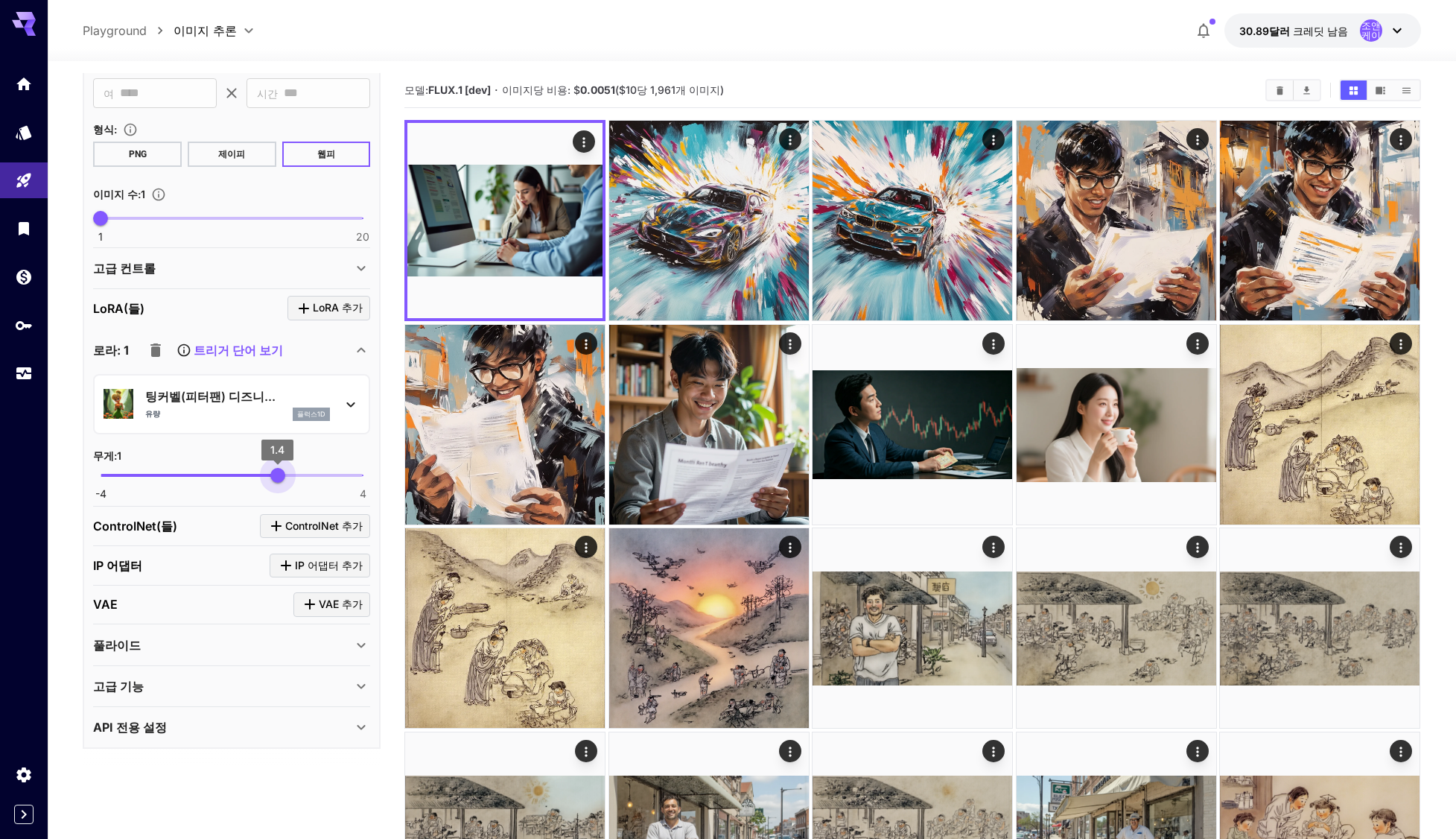
type input "****"
drag, startPoint x: 260, startPoint y: 478, endPoint x: 280, endPoint y: 482, distance: 20.4
click at [280, 482] on span "1.45" at bounding box center [279, 475] width 15 height 15
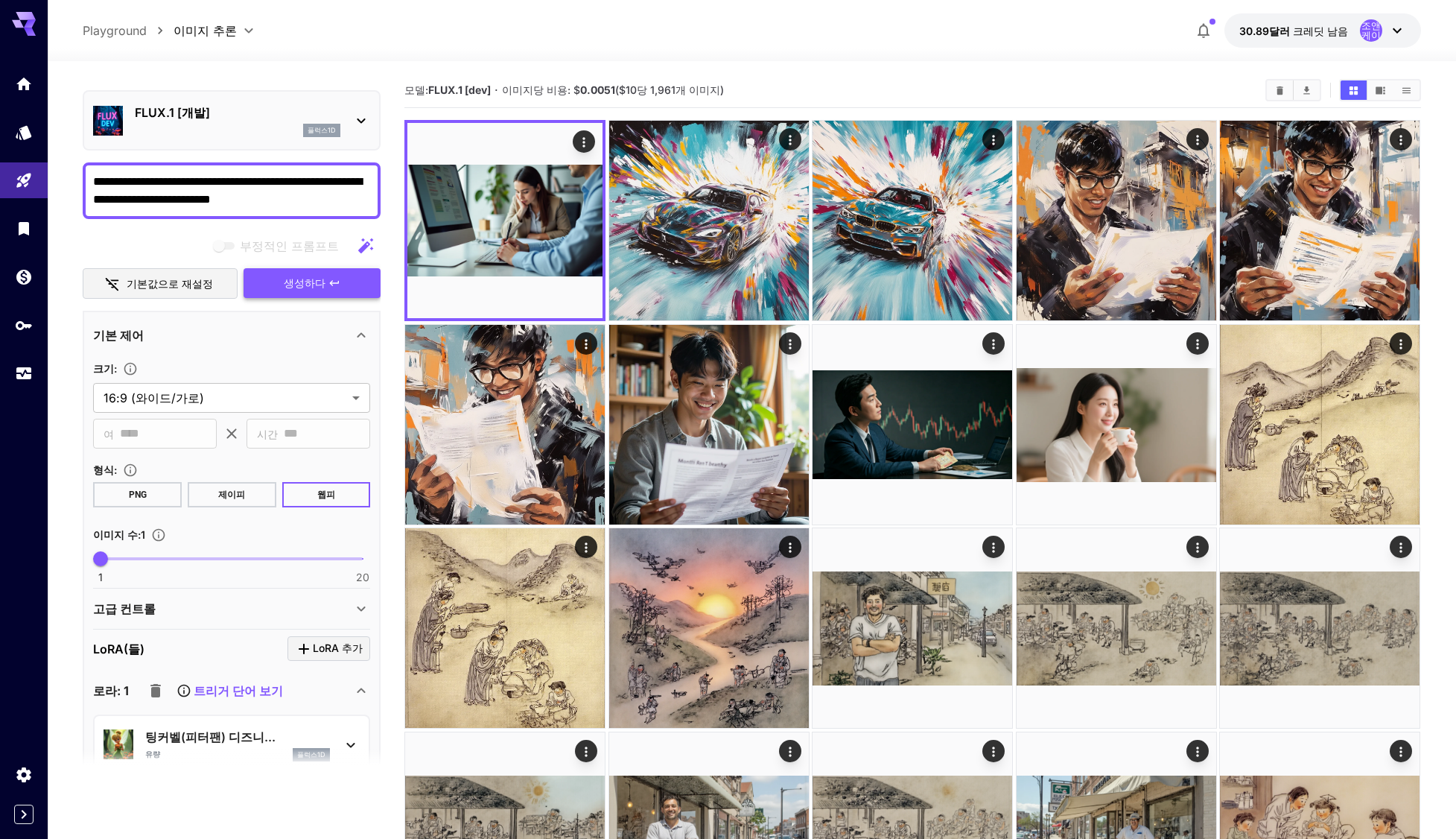
scroll to position [0, 0]
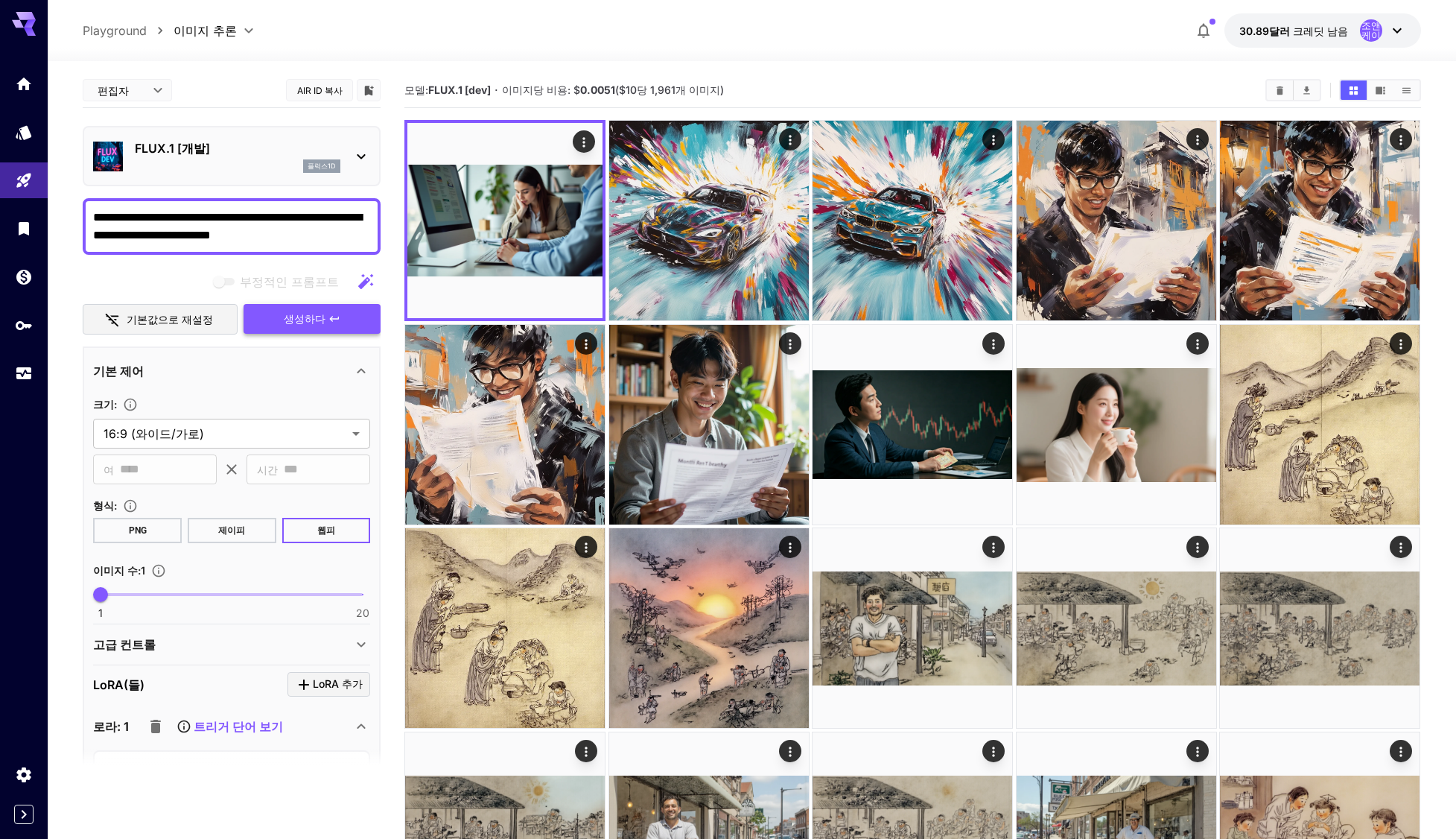
click at [328, 315] on icon "button" at bounding box center [334, 319] width 12 height 12
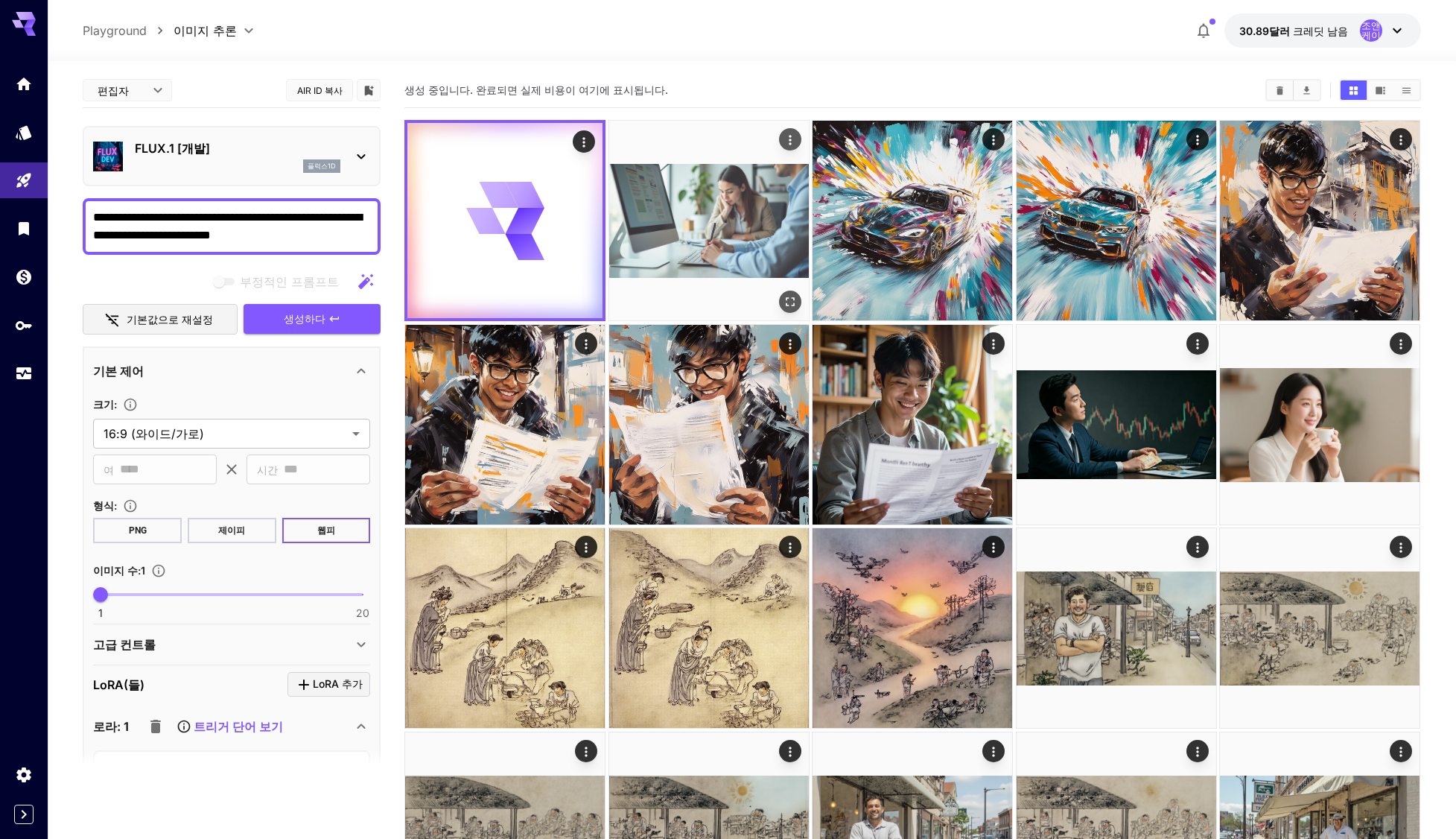
click at [724, 221] on img at bounding box center [709, 220] width 199 height 200
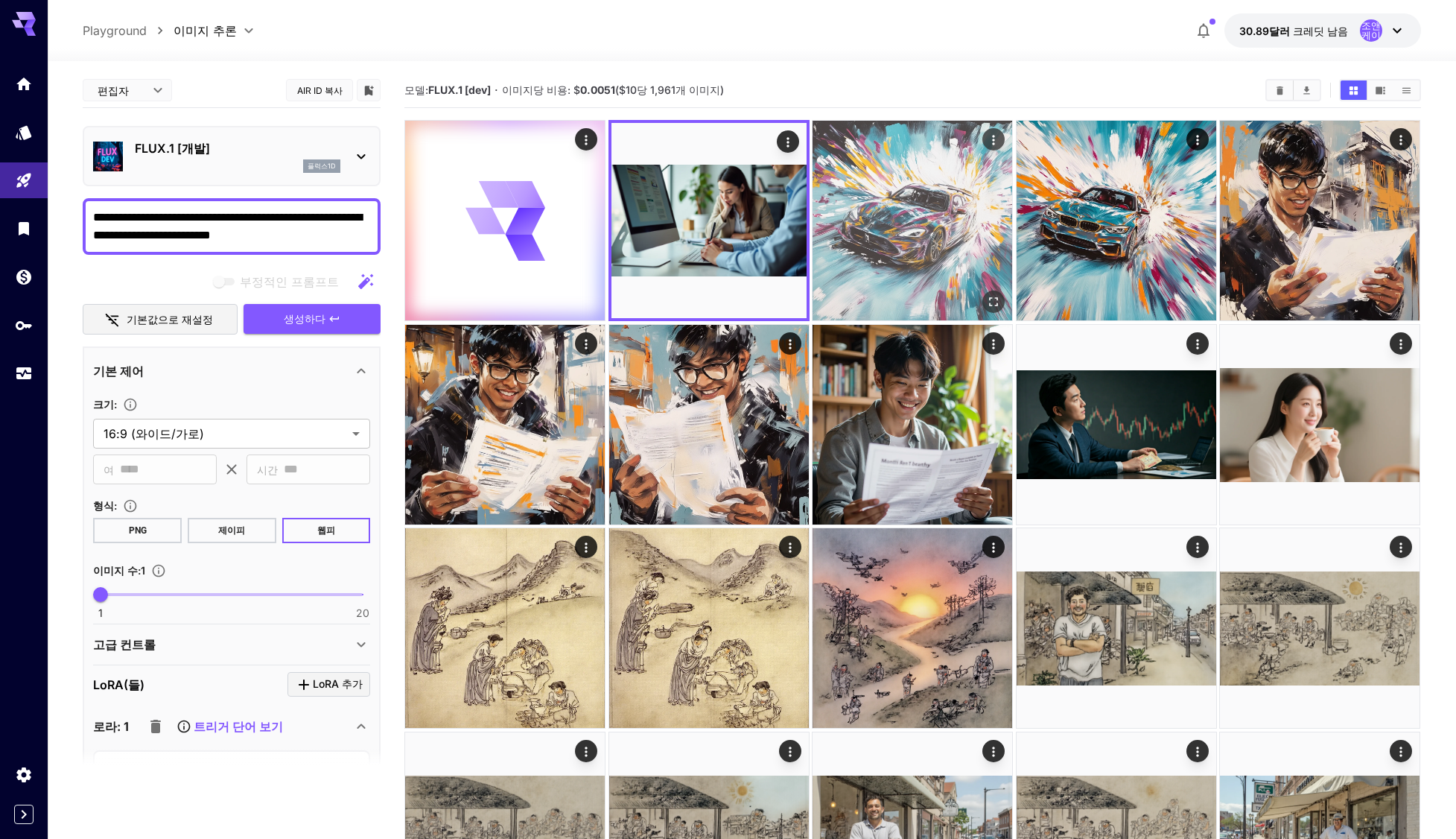
click at [923, 223] on img at bounding box center [912, 220] width 199 height 200
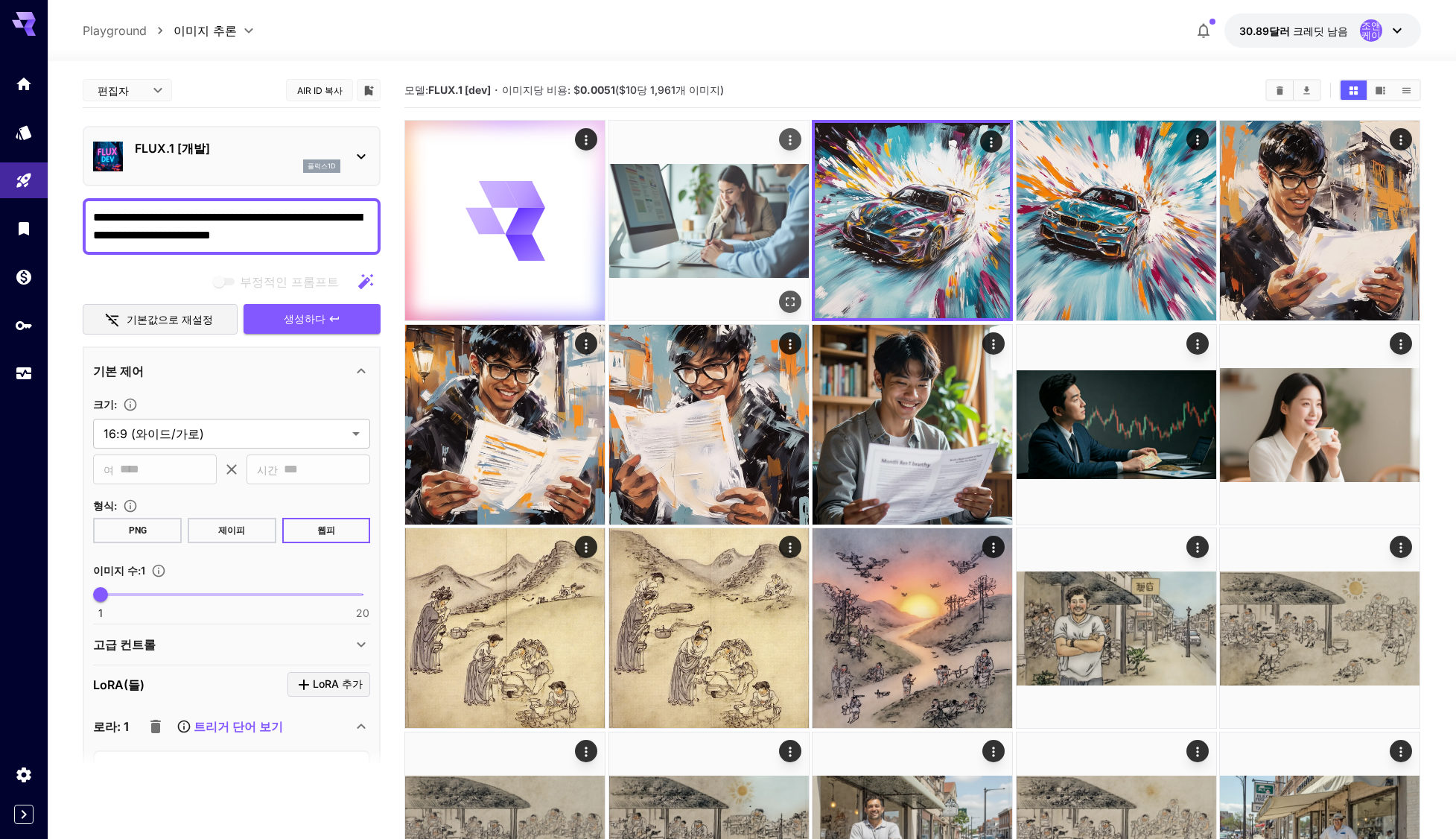
click at [718, 232] on img at bounding box center [709, 220] width 199 height 200
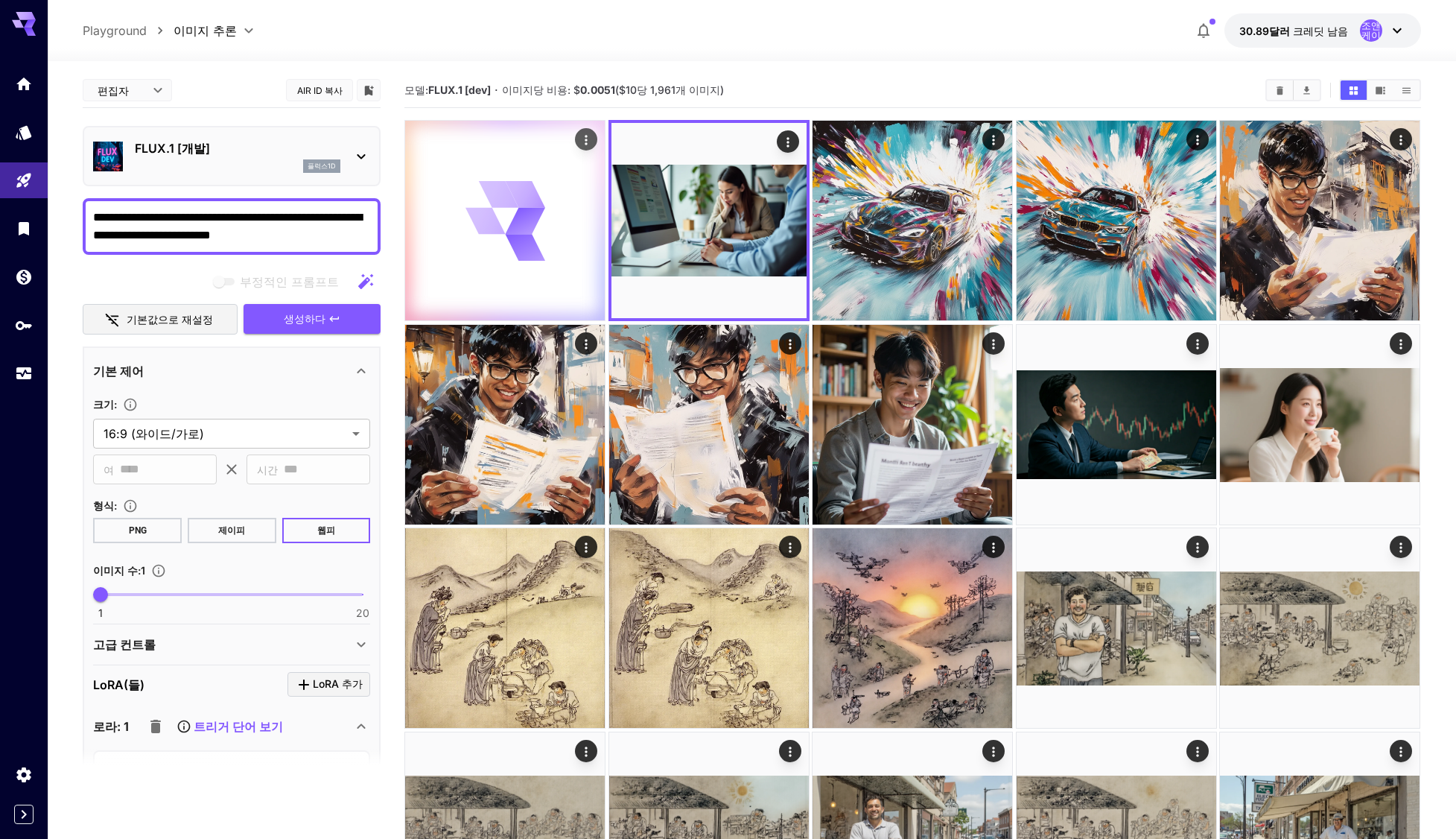
click at [482, 255] on icon at bounding box center [506, 221] width 80 height 80
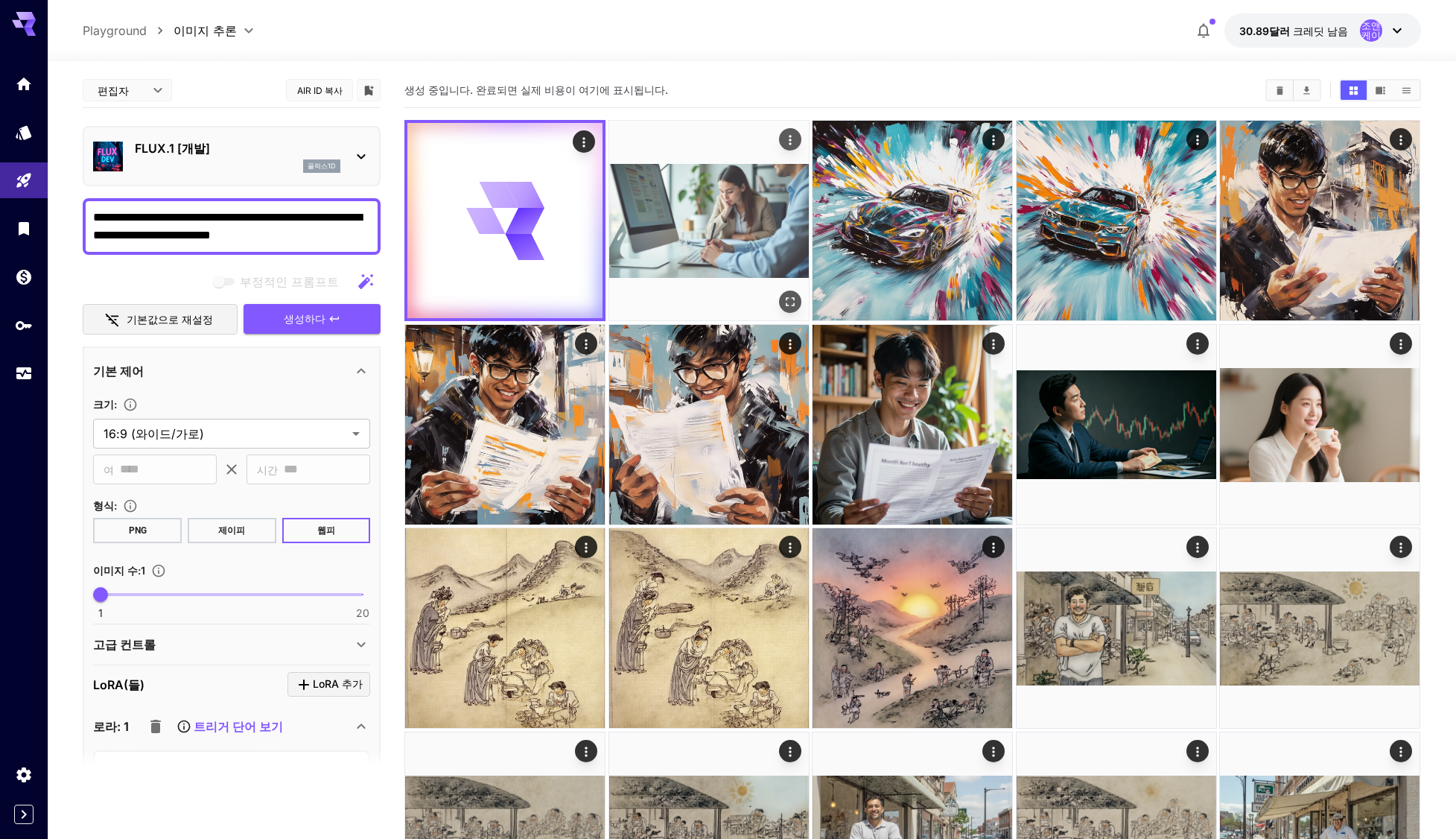
click at [725, 255] on img at bounding box center [709, 220] width 199 height 200
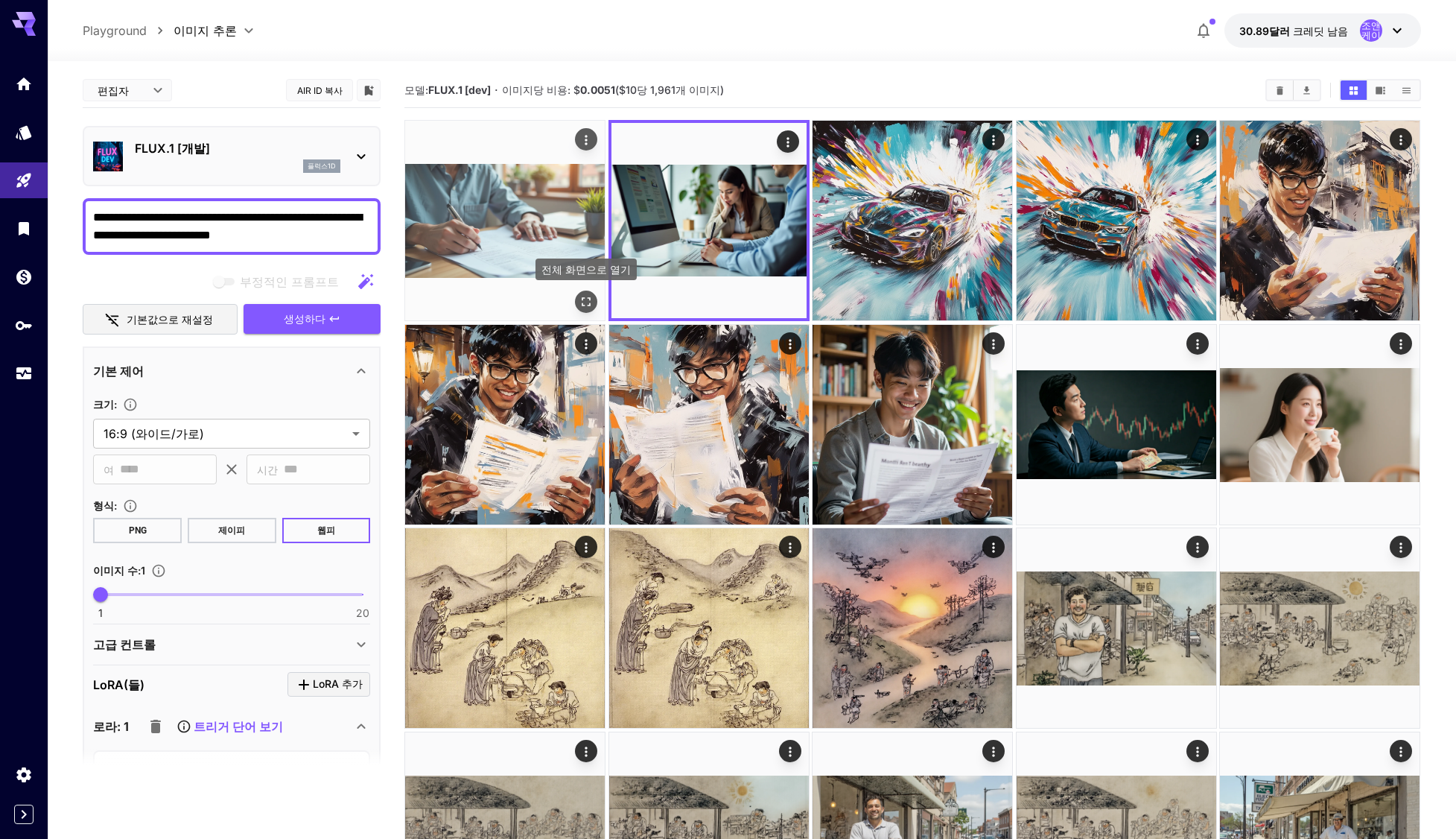
click at [594, 297] on icon "전체 화면으로 열기" at bounding box center [586, 301] width 15 height 15
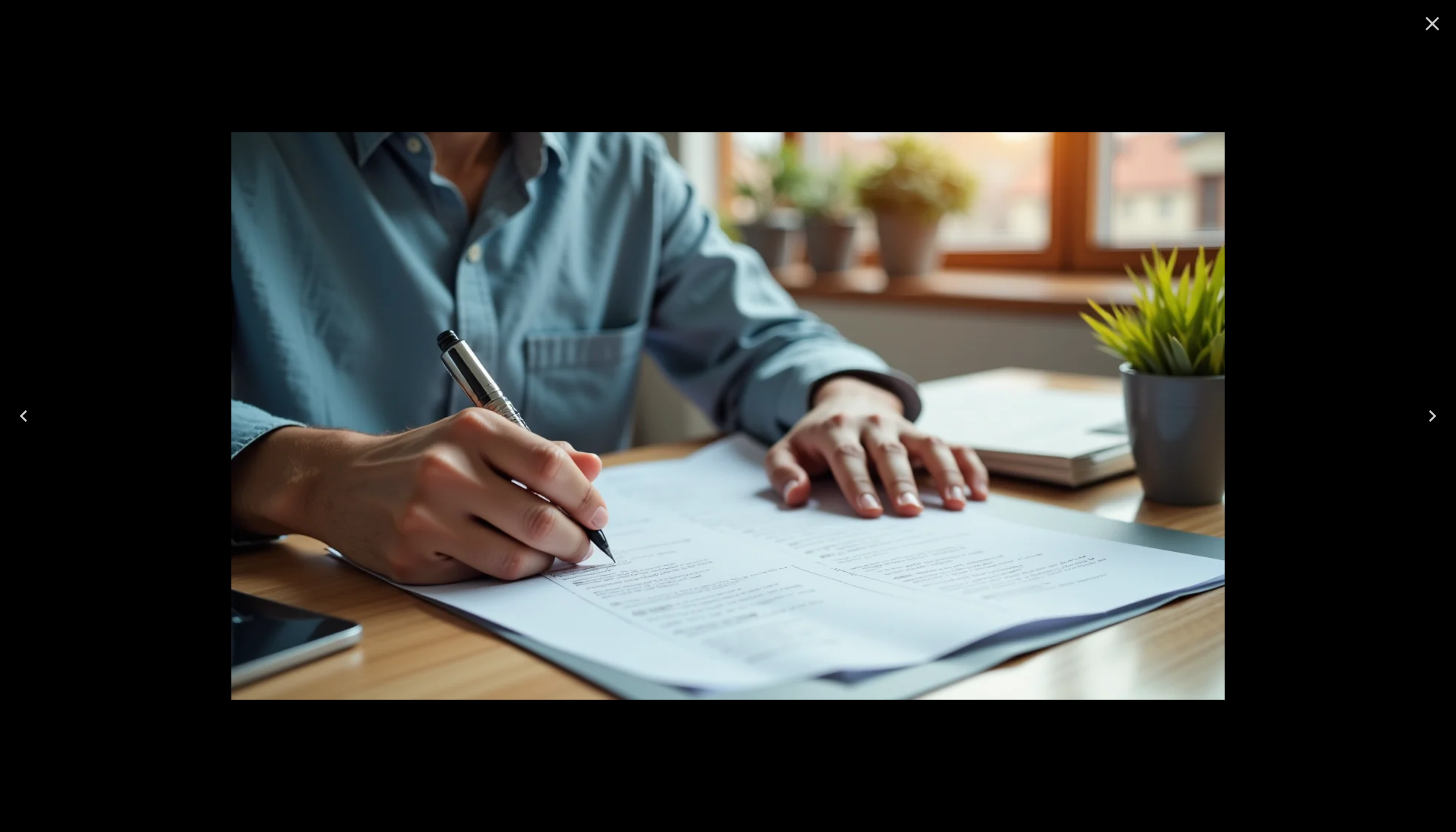
click at [1430, 26] on icon "Close" at bounding box center [1433, 24] width 14 height 14
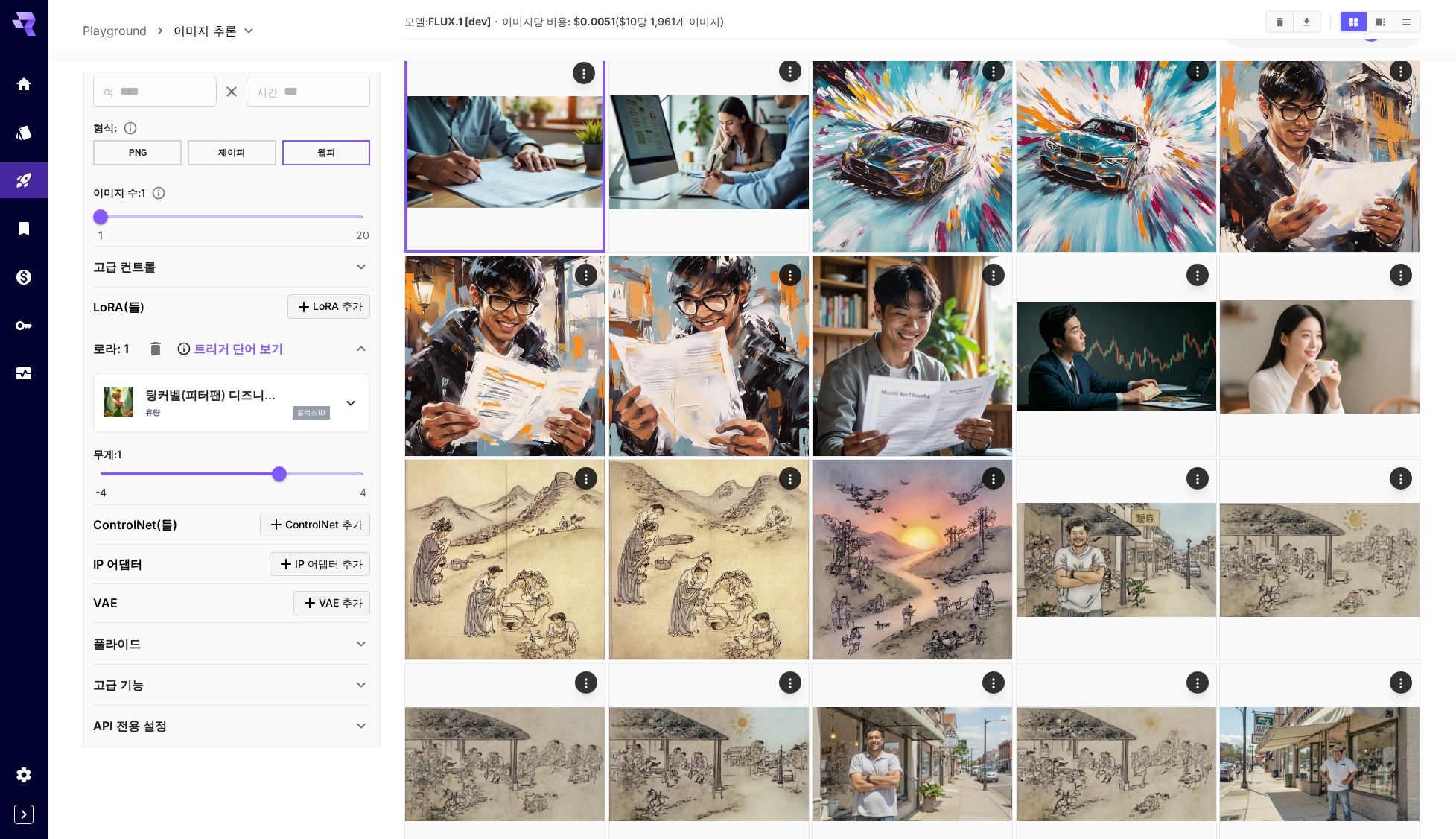
scroll to position [75, 0]
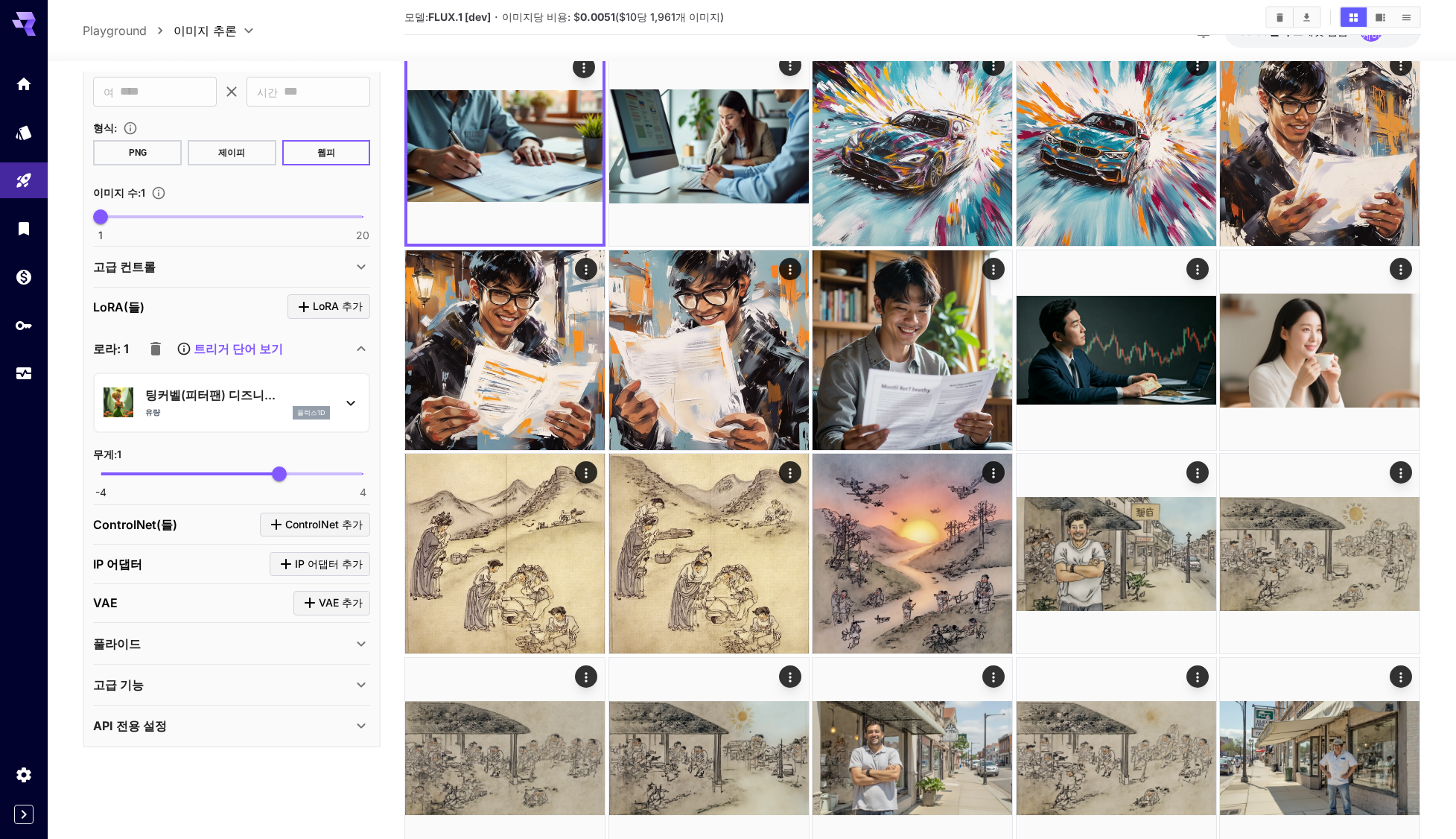
click at [235, 351] on font "트리거 단어 보기" at bounding box center [238, 348] width 90 height 15
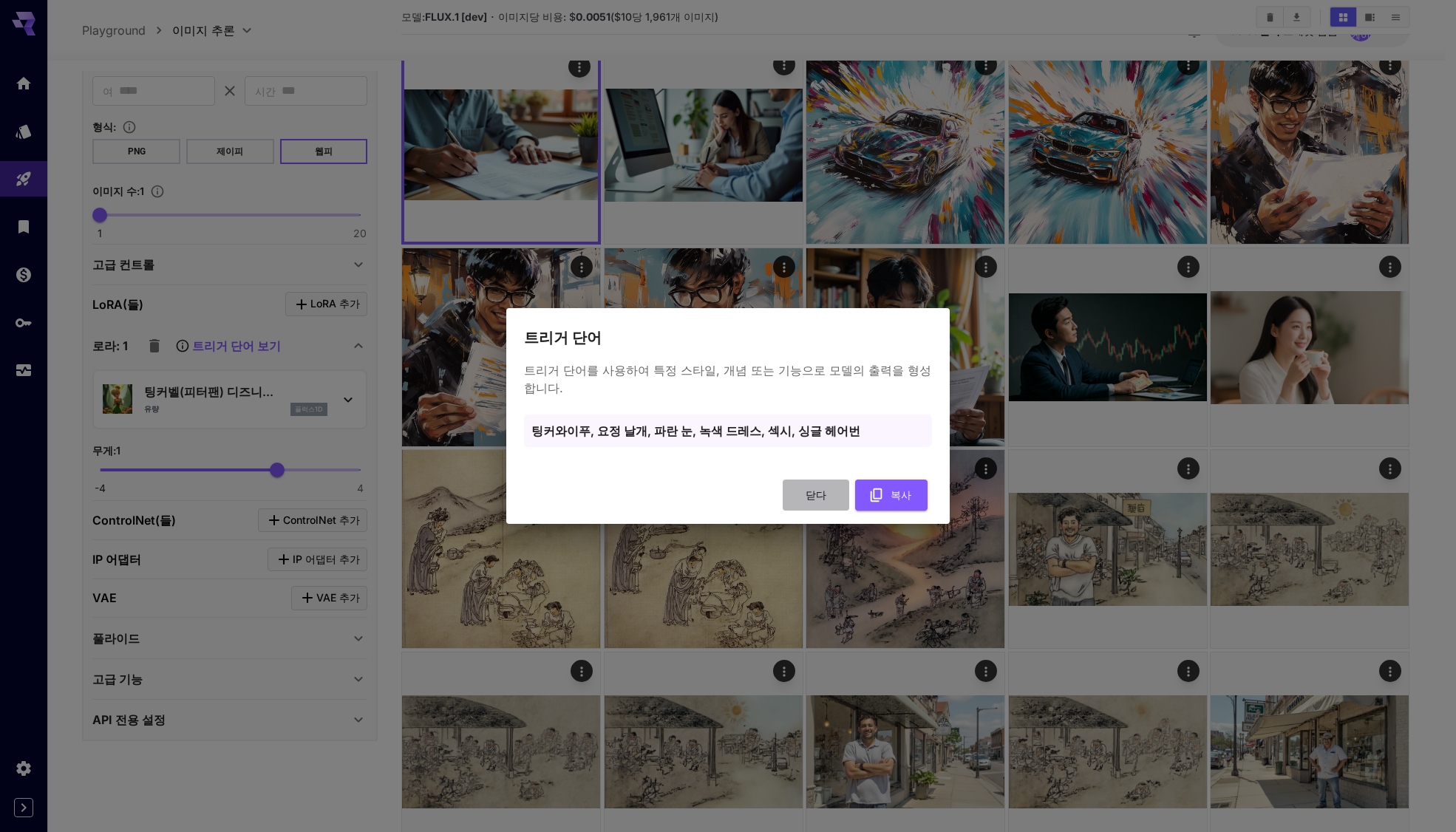
click at [812, 498] on font "닫다" at bounding box center [816, 494] width 21 height 13
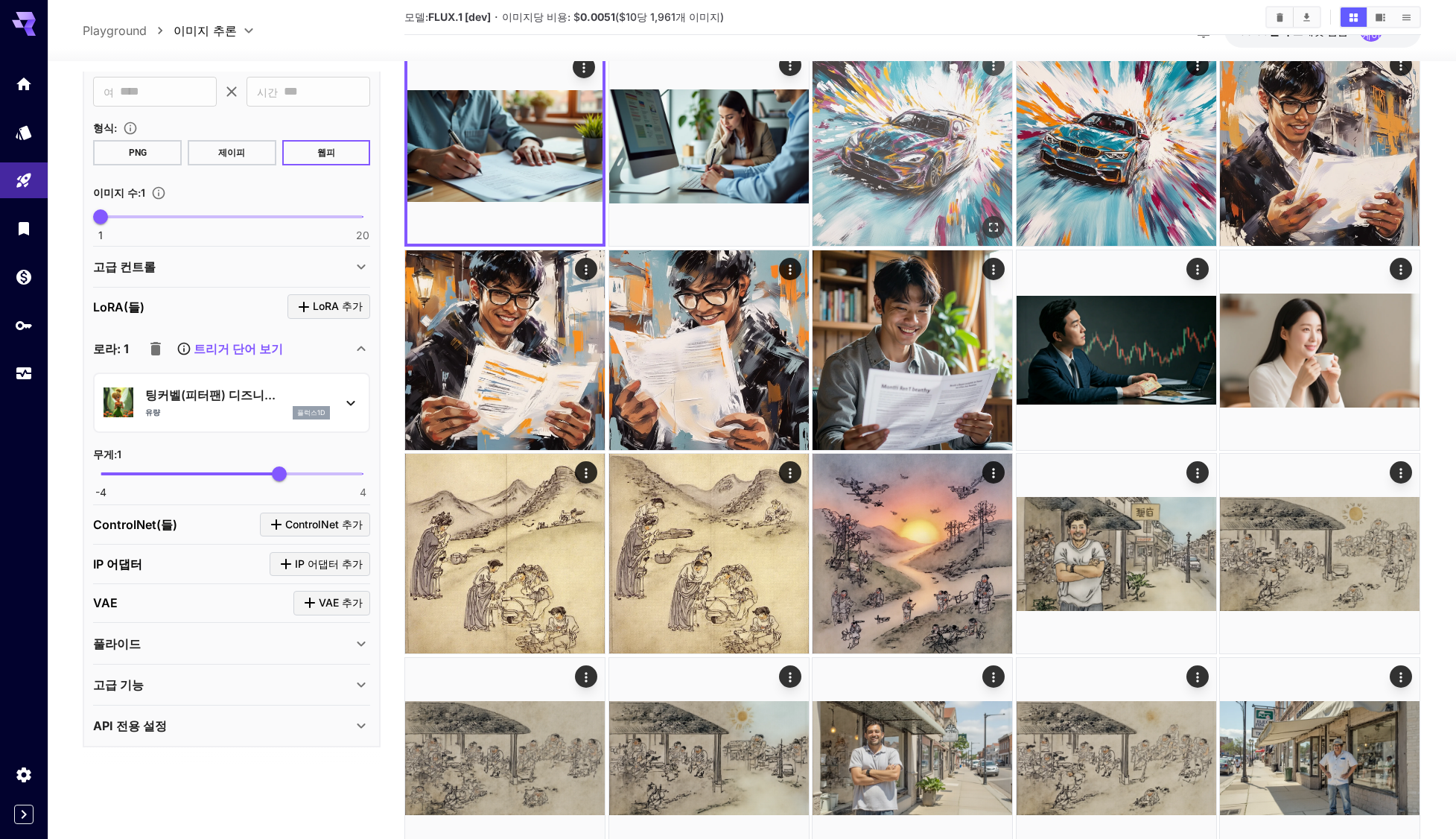
click at [924, 137] on img at bounding box center [912, 145] width 199 height 200
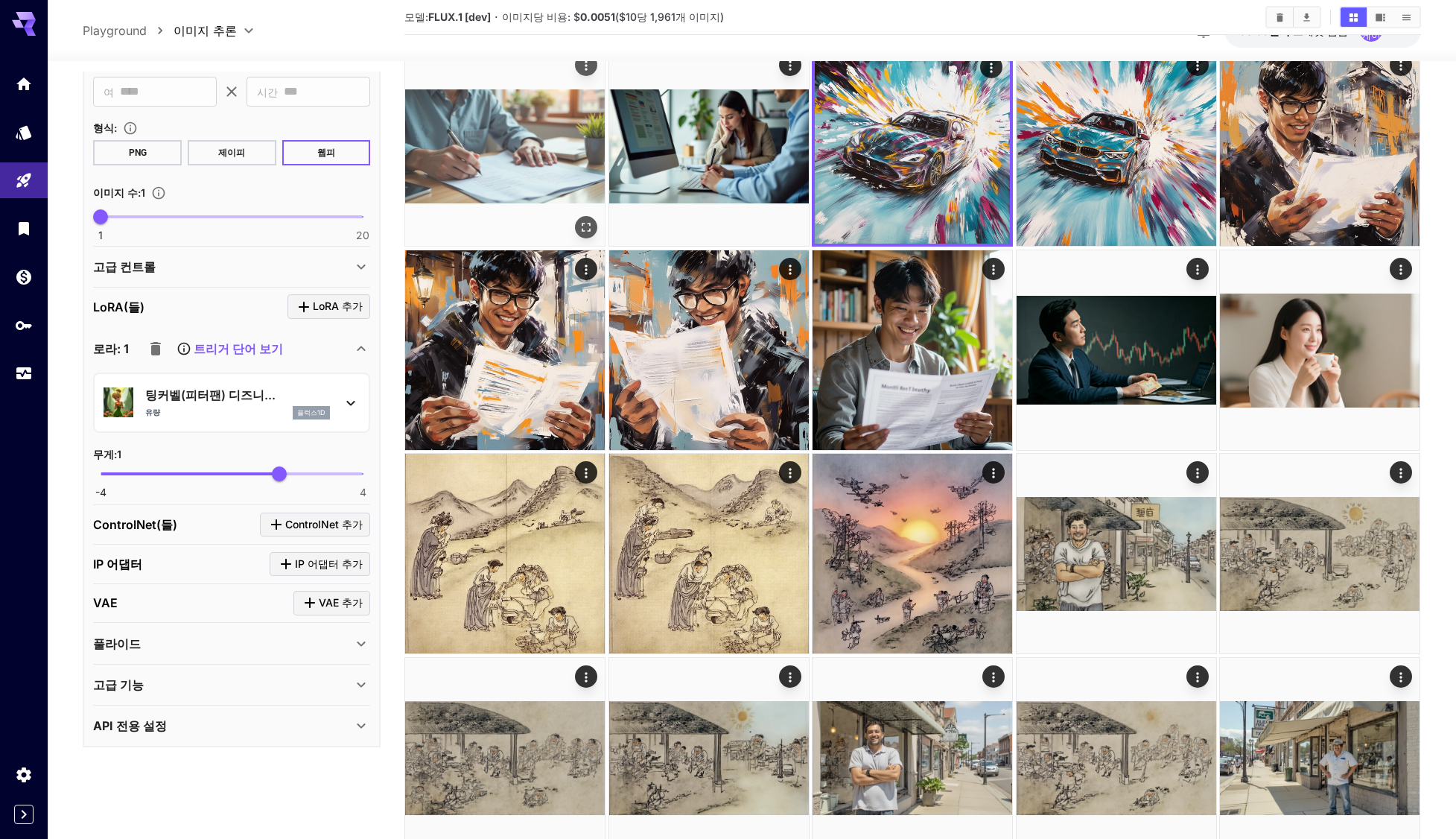
click at [523, 181] on img at bounding box center [504, 145] width 199 height 200
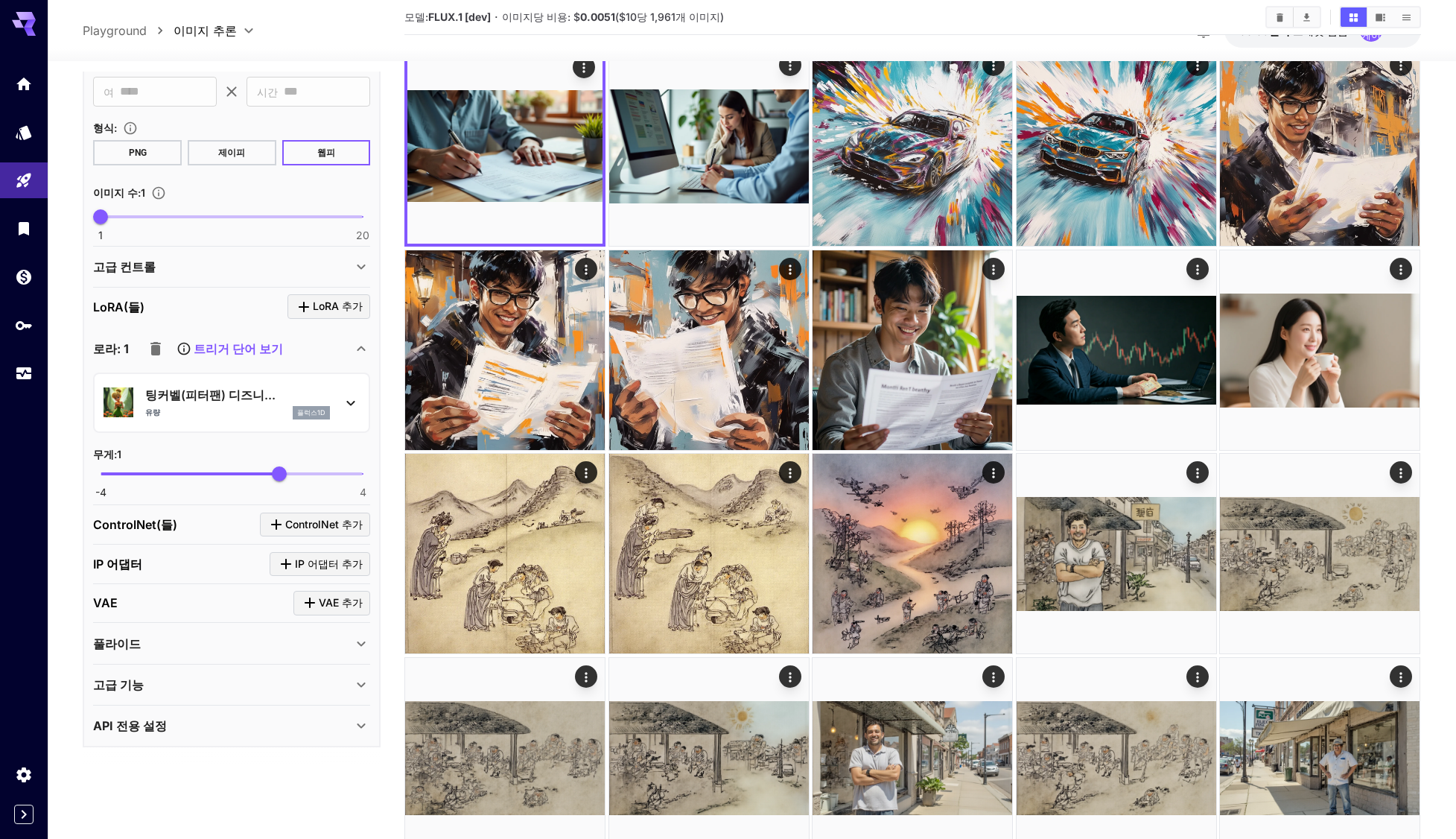
click at [218, 358] on div "트리거 단어 보기" at bounding box center [212, 348] width 142 height 30
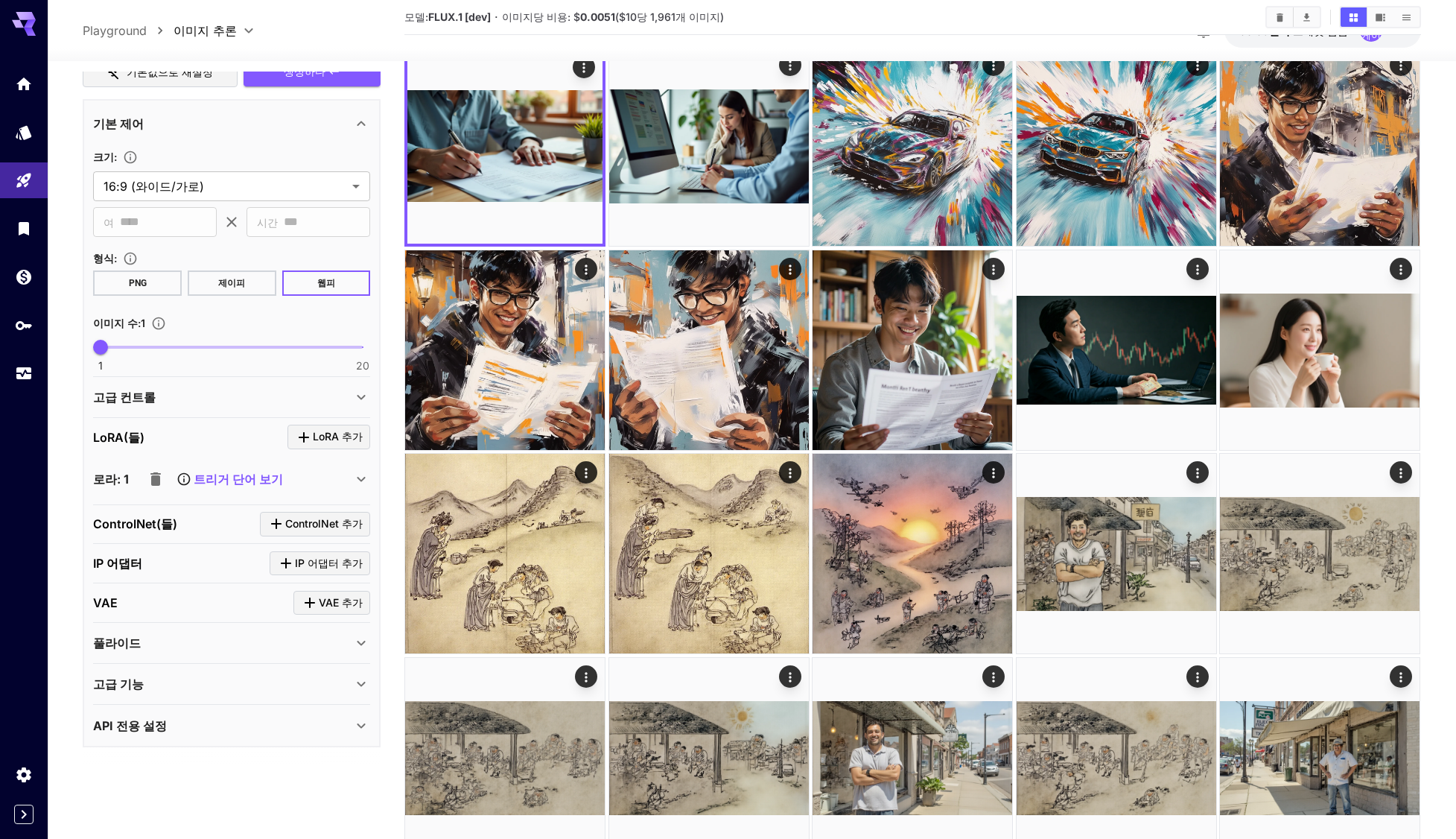
scroll to position [246, 0]
click at [239, 479] on font "트리거 단어 보기" at bounding box center [238, 478] width 90 height 15
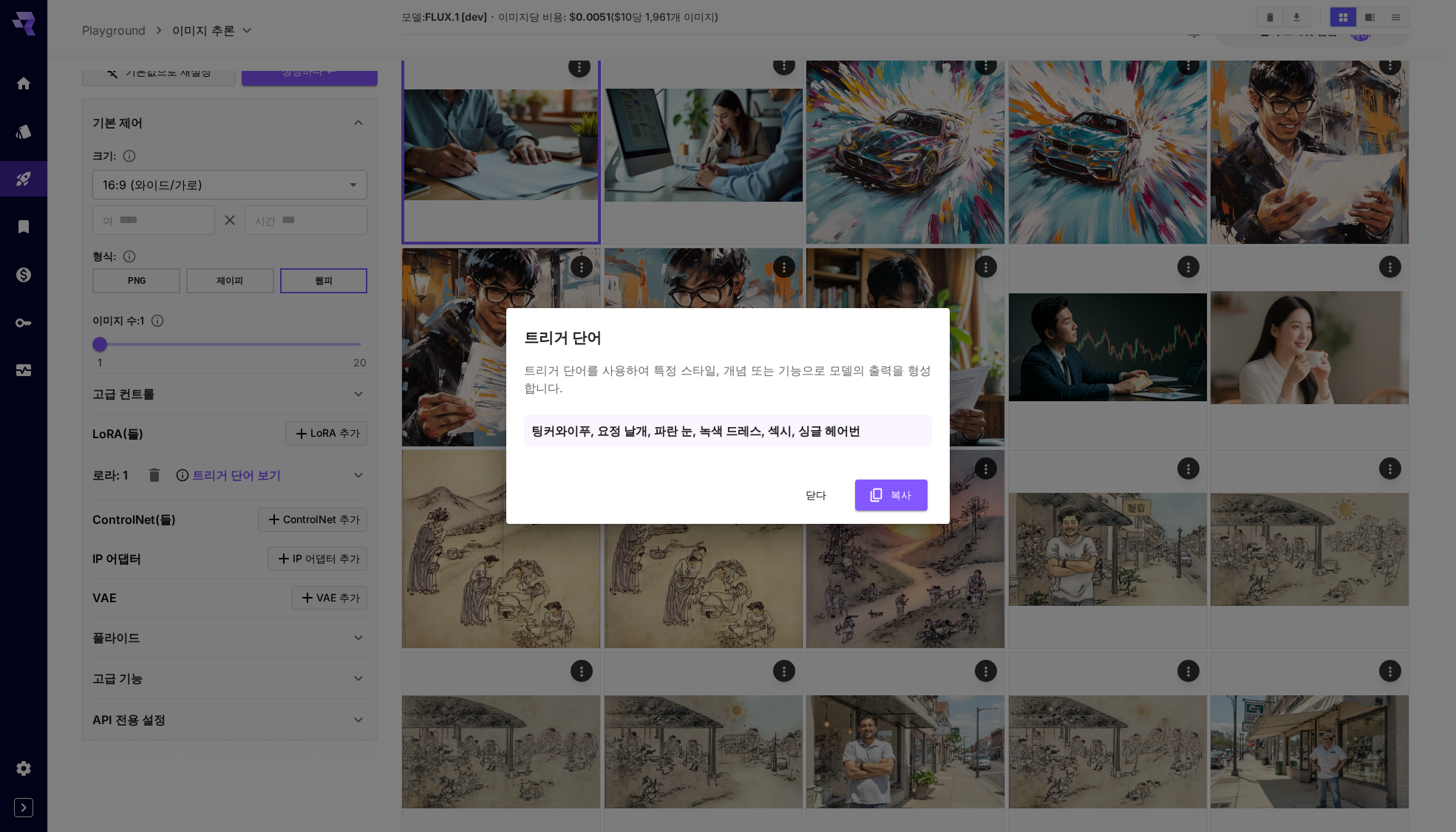
click at [817, 492] on font "닫다" at bounding box center [816, 494] width 21 height 13
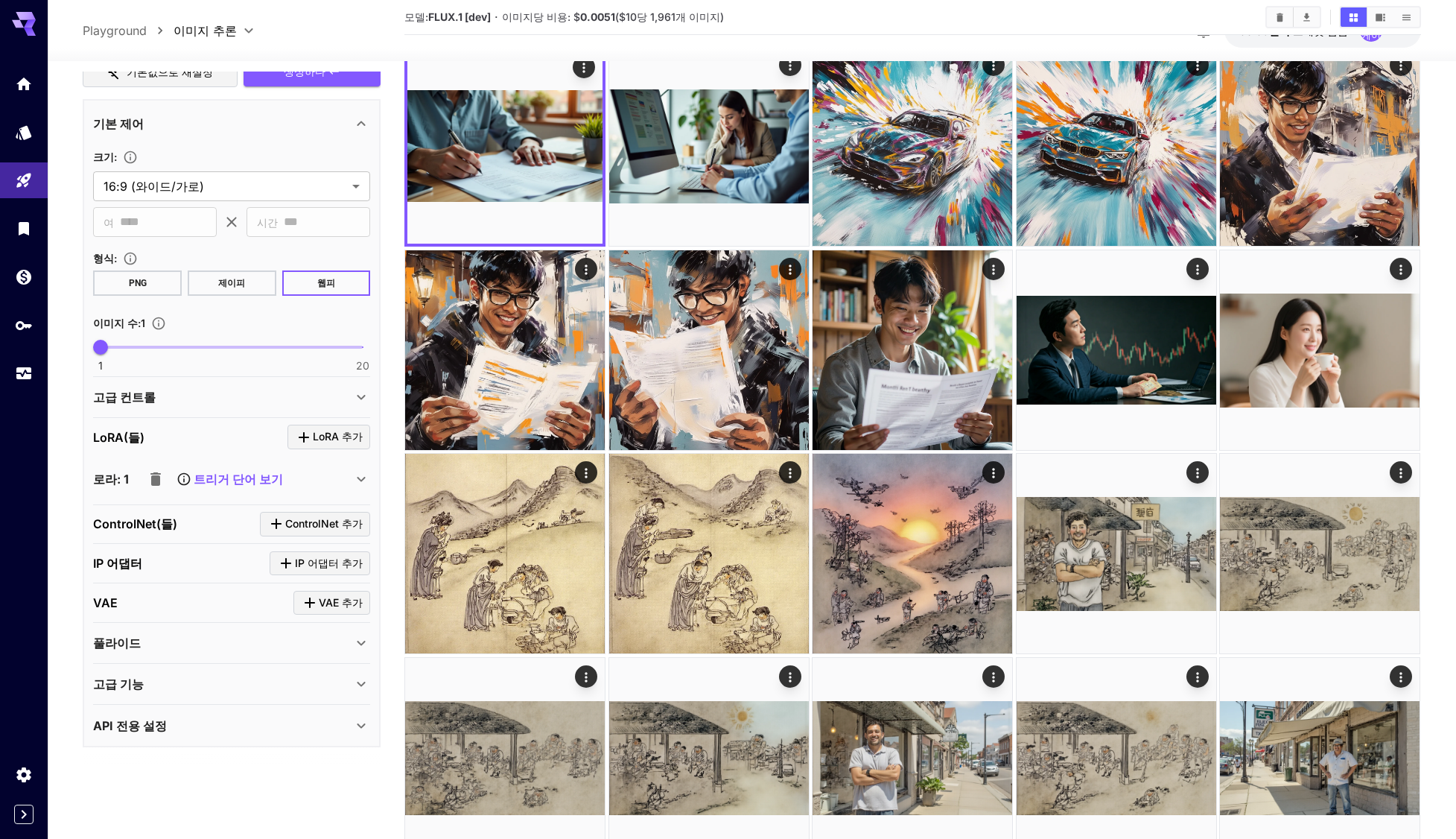
click at [358, 482] on icon at bounding box center [361, 479] width 18 height 18
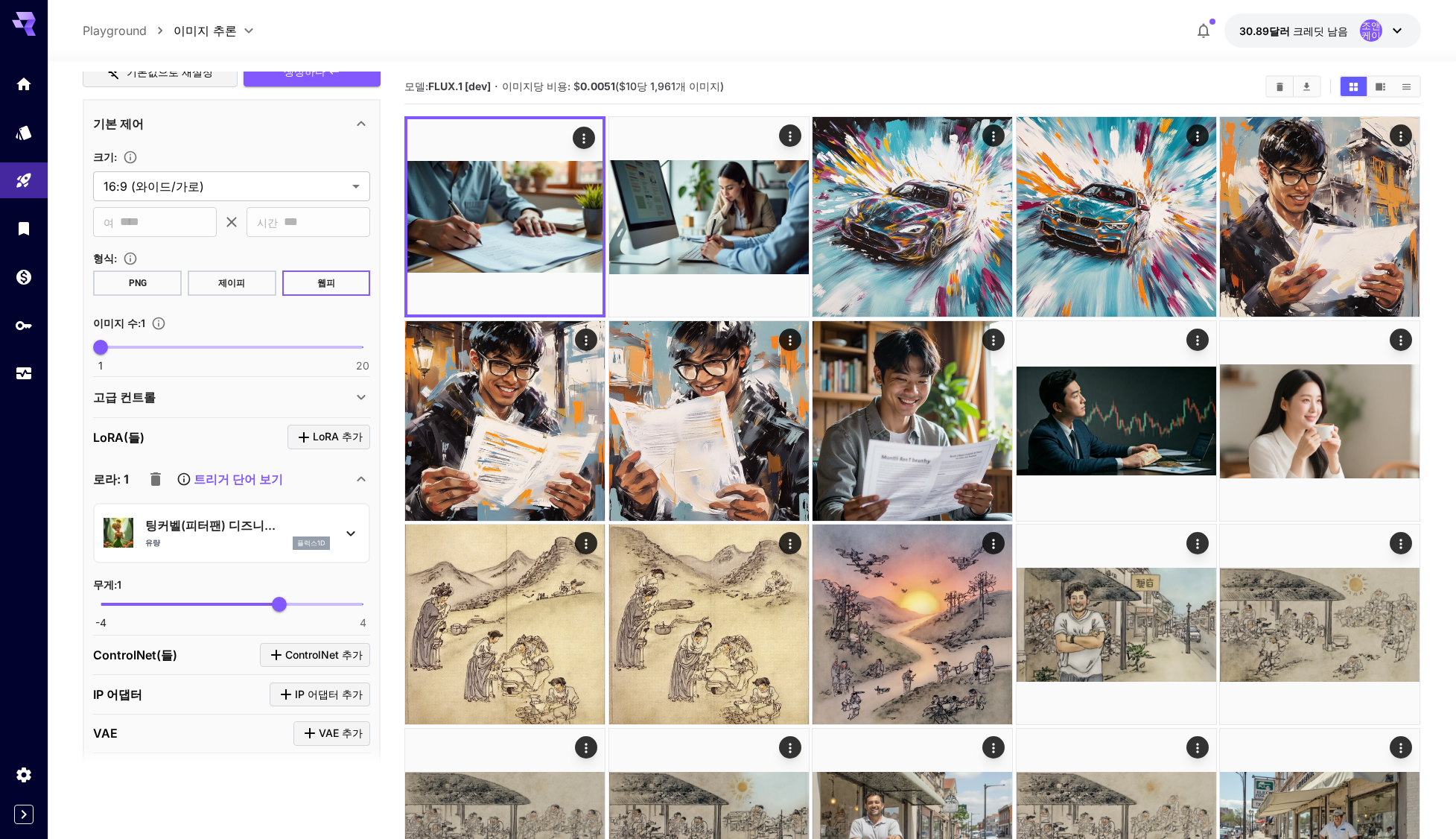
scroll to position [0, 0]
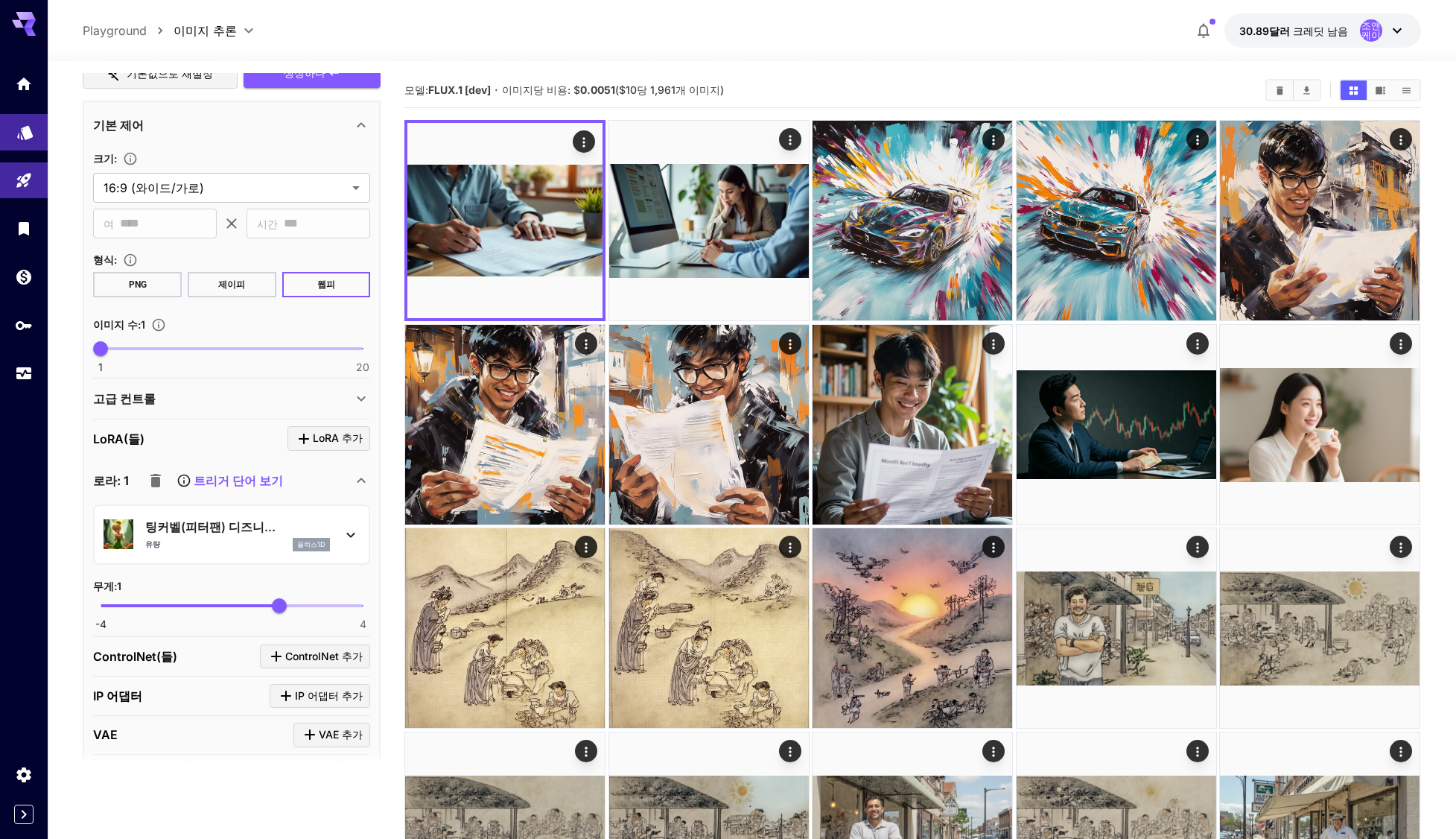
click at [25, 135] on icon "모델" at bounding box center [25, 128] width 18 height 18
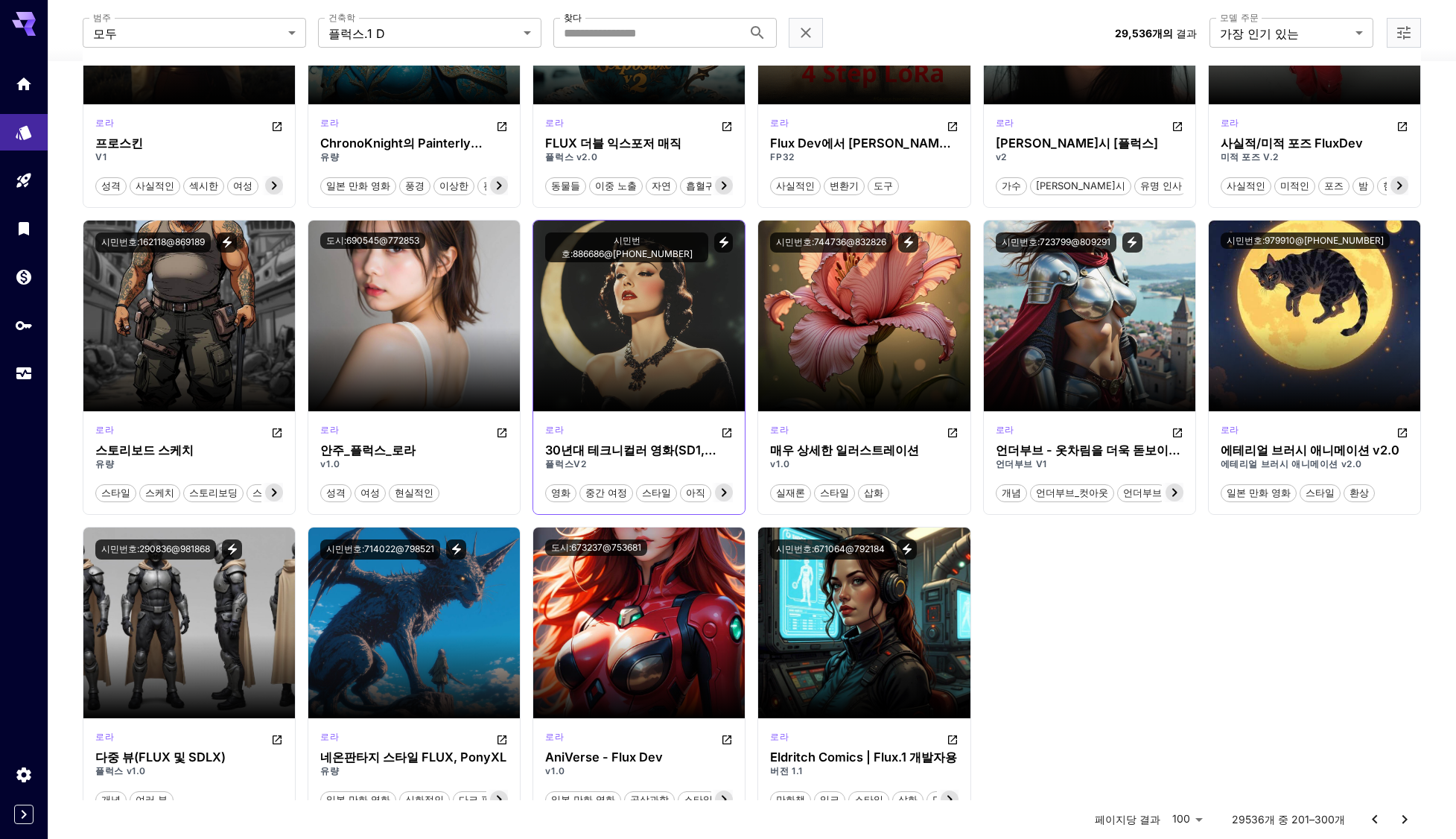
scroll to position [4659, 0]
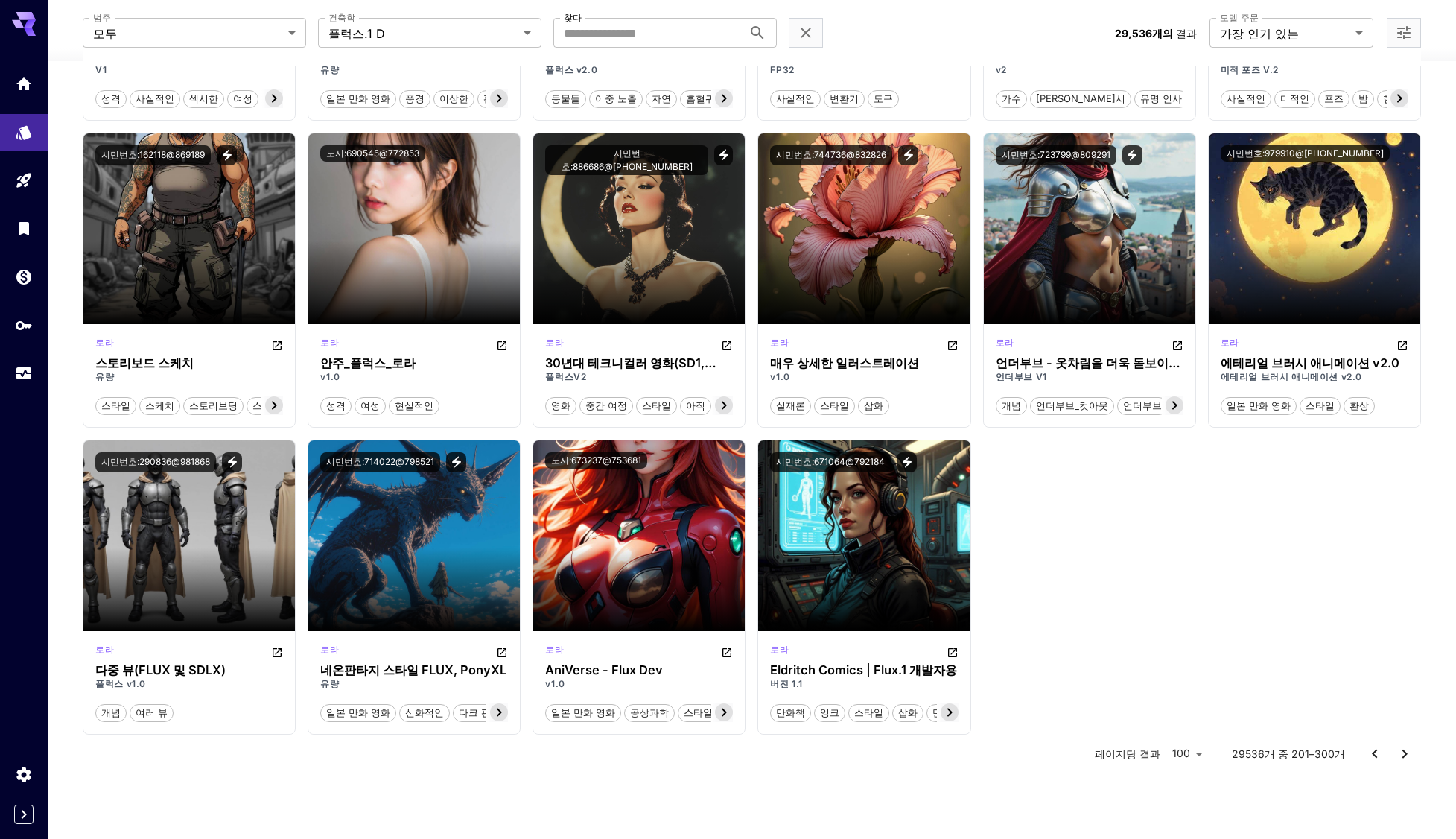
click at [1374, 754] on icon "이전 페이지로 이동" at bounding box center [1374, 754] width 5 height 9
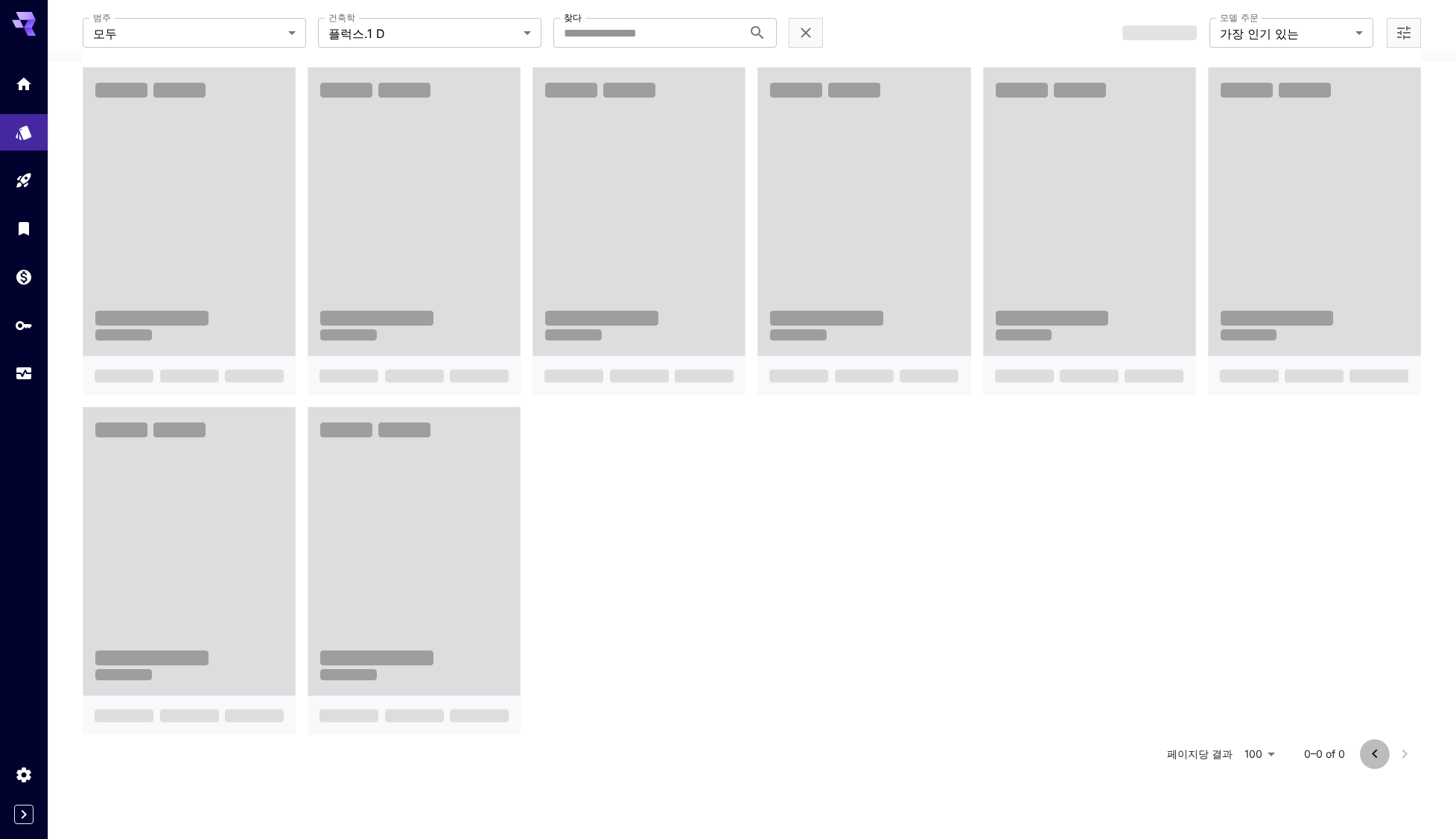
click at [1374, 754] on icon "이전 페이지로 이동" at bounding box center [1374, 754] width 5 height 9
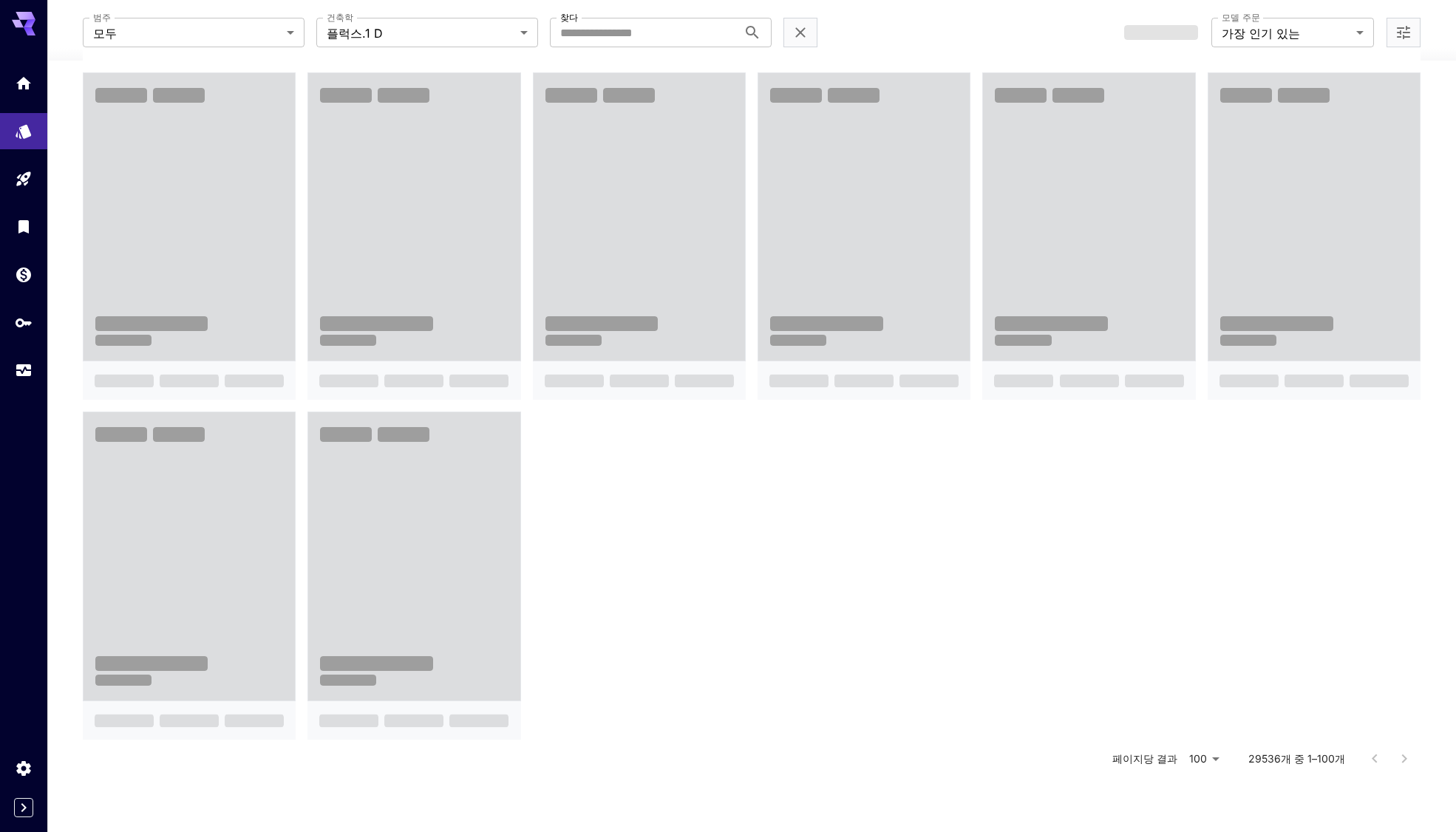
click at [1204, 753] on body "**********" at bounding box center [728, 15] width 1456 height 1616
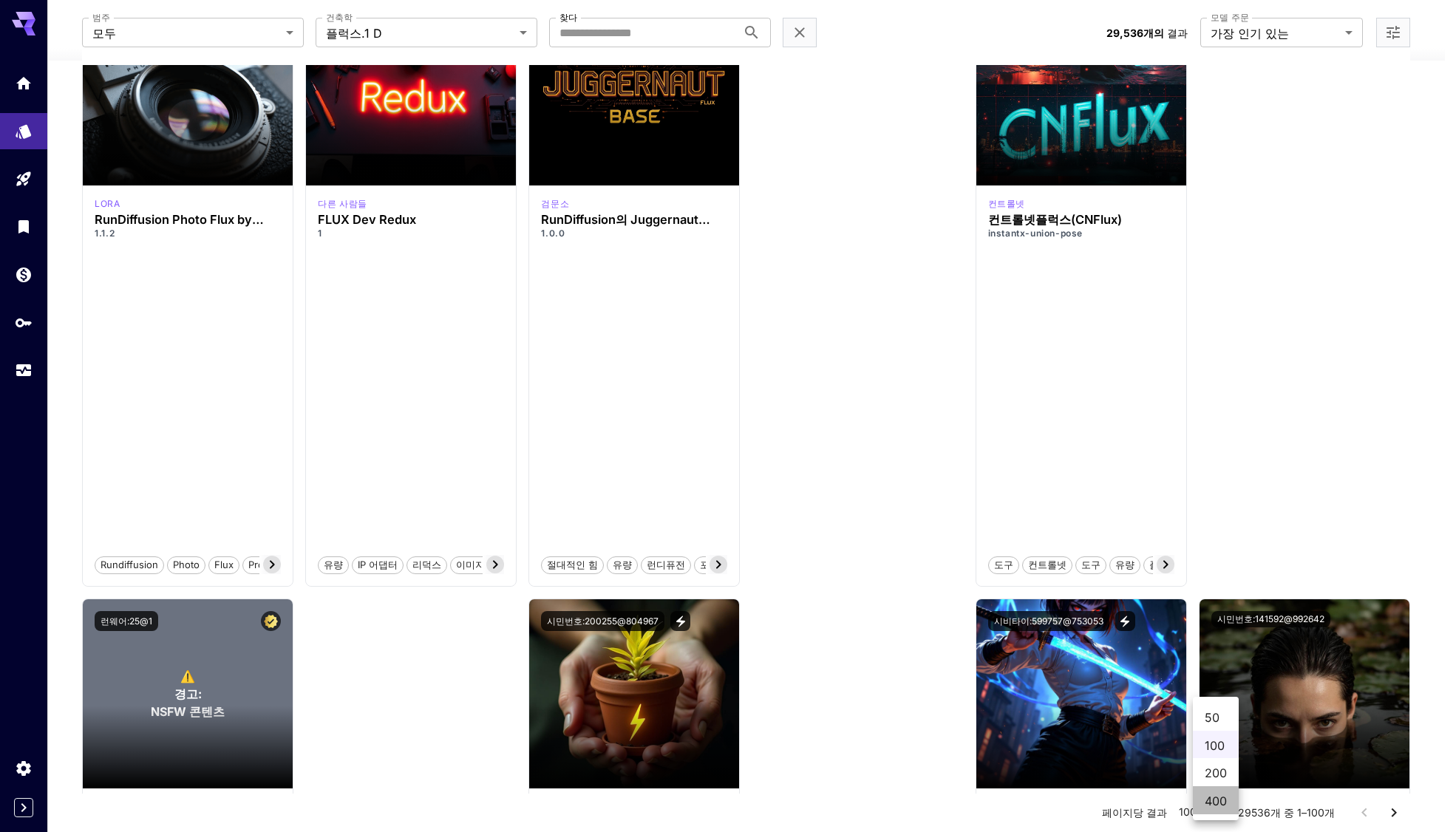
click at [1220, 807] on font "400" at bounding box center [1216, 801] width 22 height 15
type input "***"
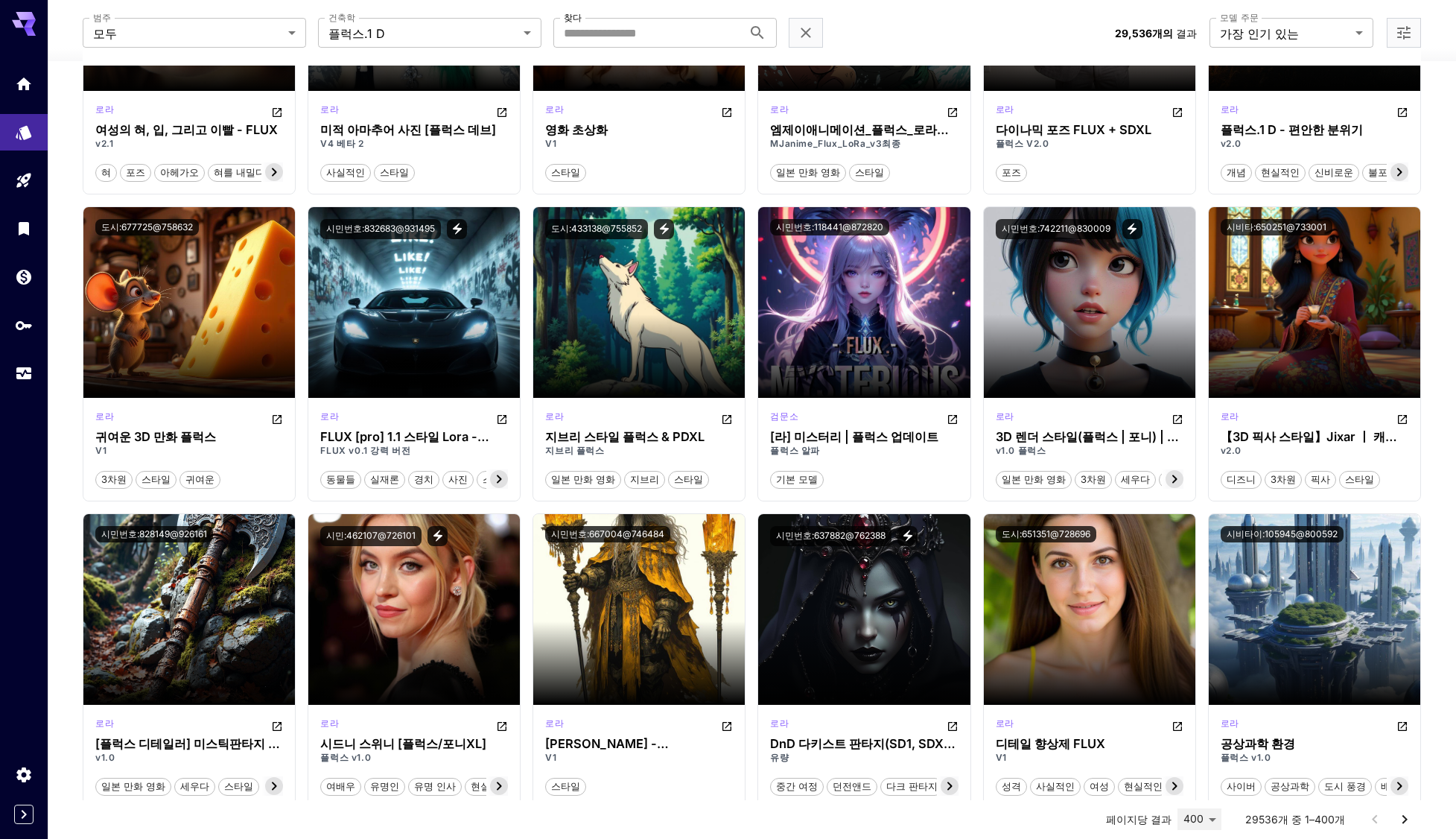
scroll to position [5514, 0]
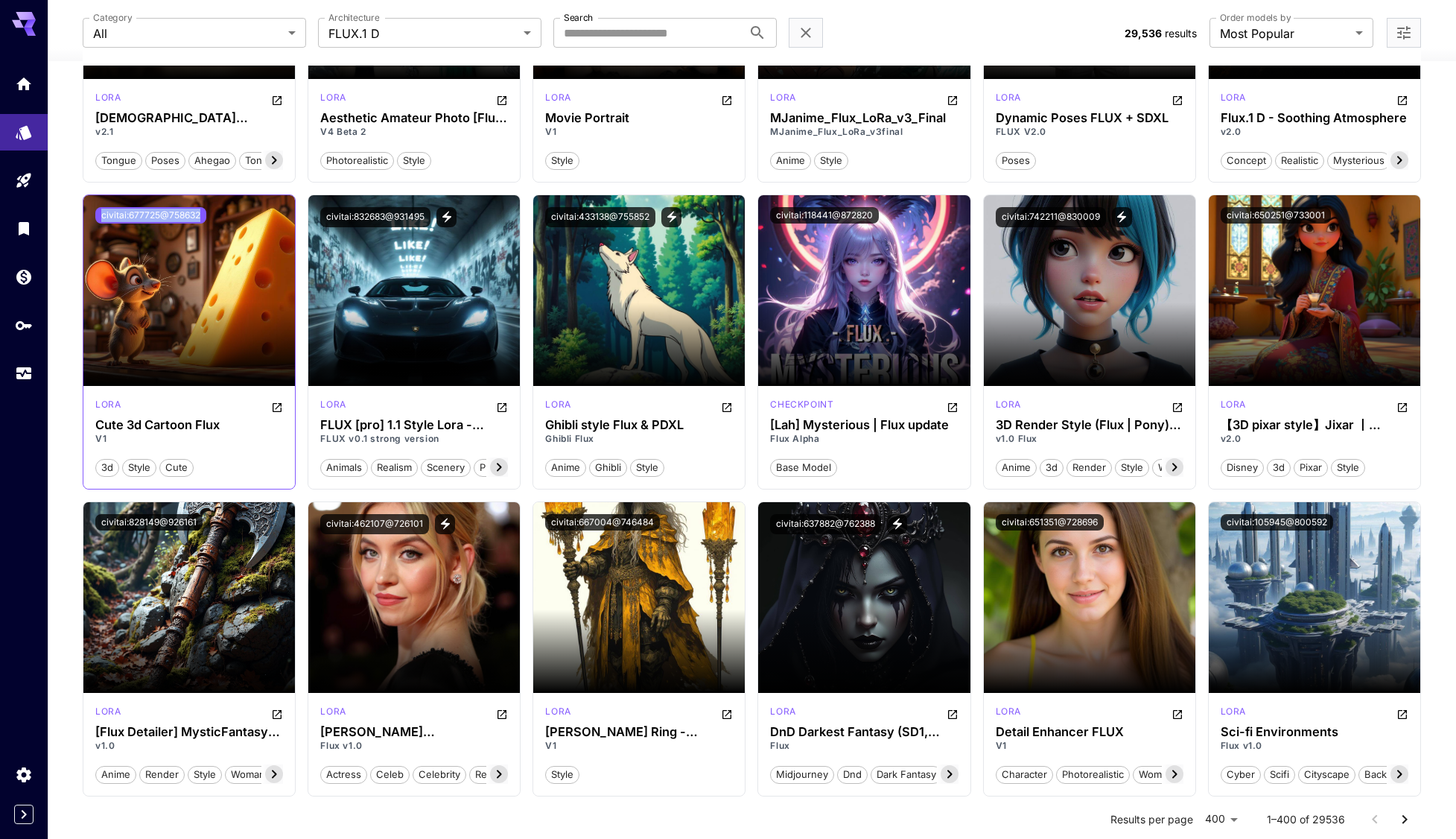
drag, startPoint x: 224, startPoint y: 222, endPoint x: 97, endPoint y: 221, distance: 127.0
click at [97, 221] on div "civitai:677725@758632" at bounding box center [189, 215] width 188 height 17
copy button "civitai:677725@758632"
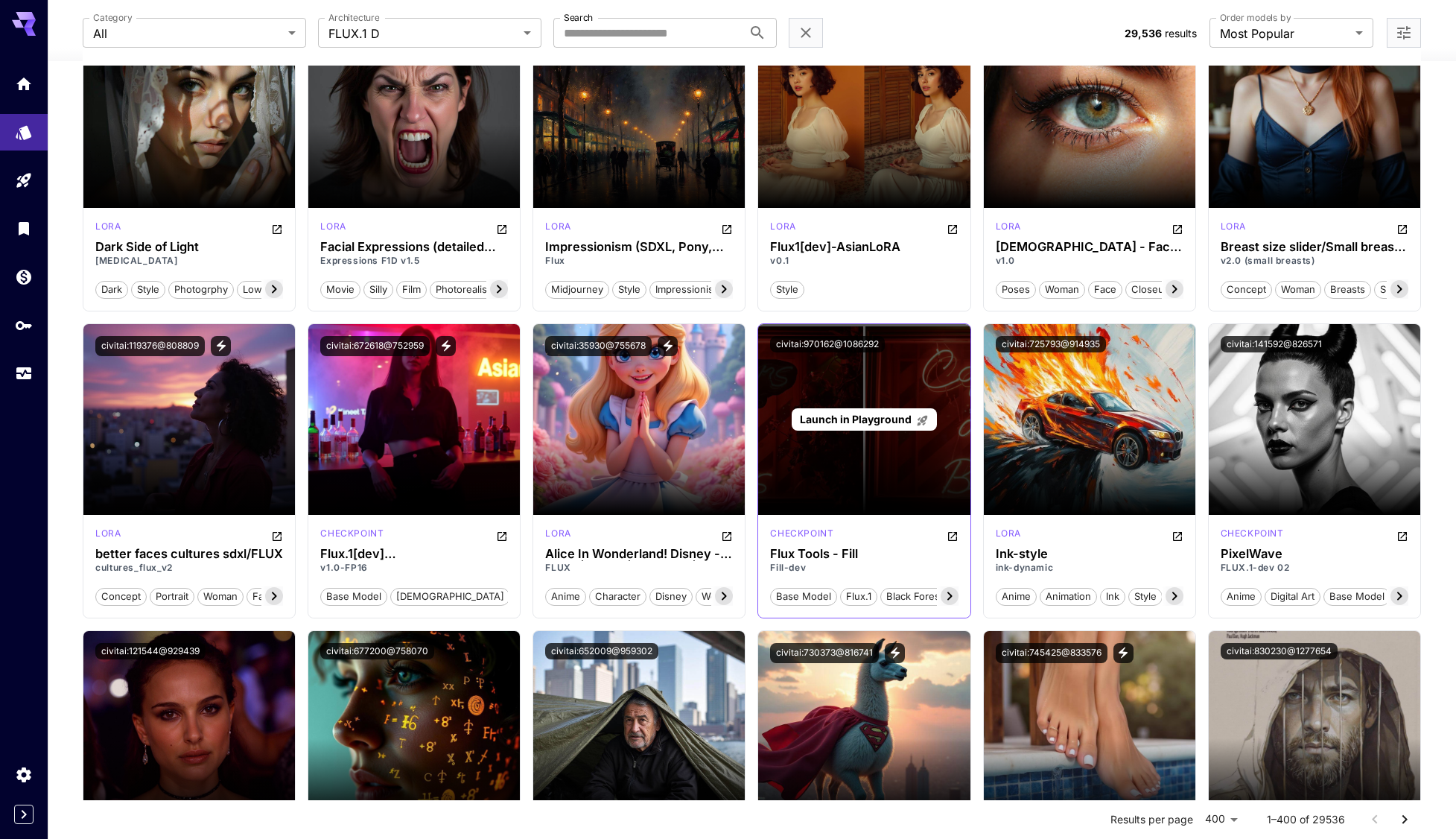
scroll to position [8197, 0]
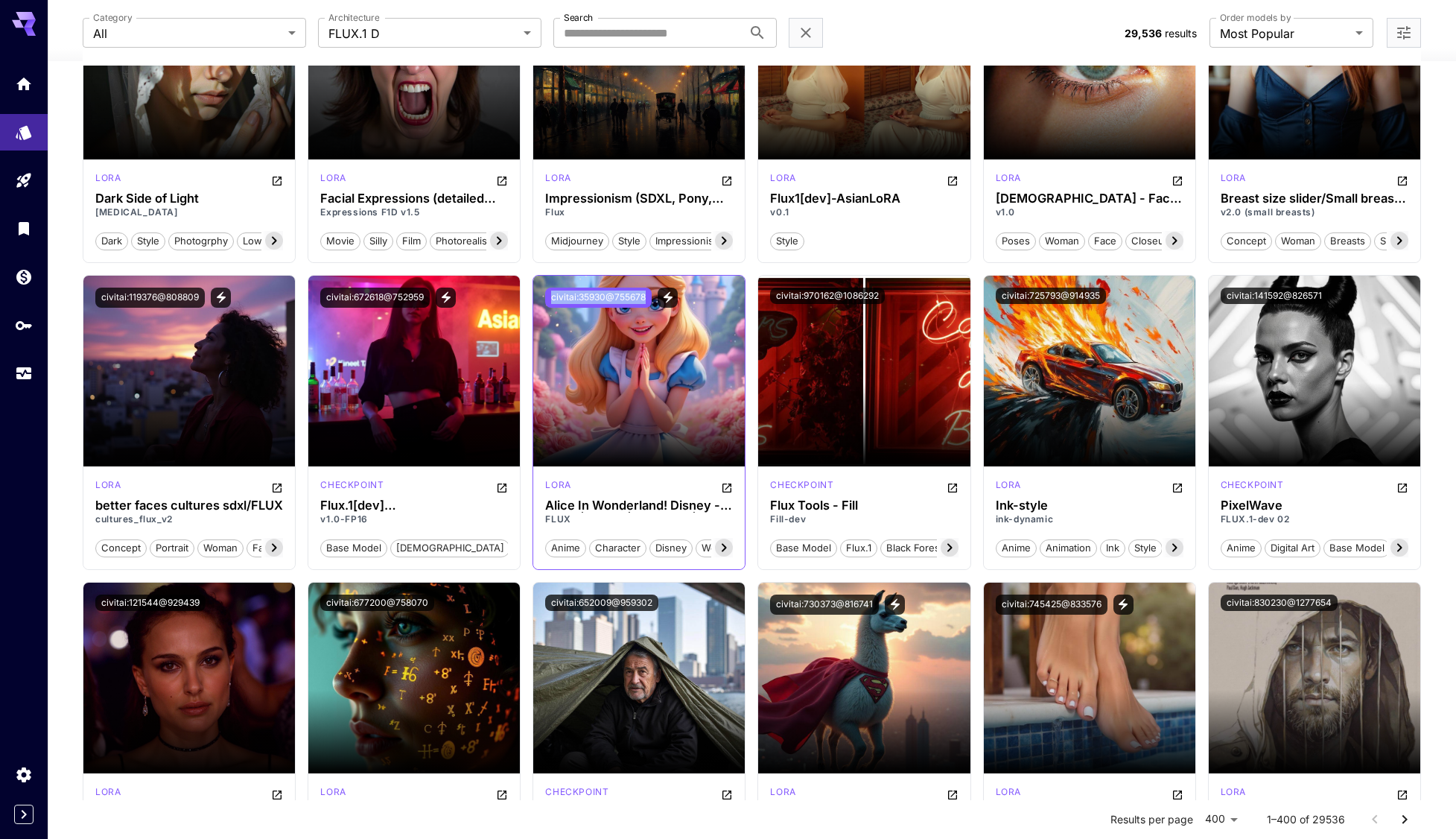
drag, startPoint x: 544, startPoint y: 296, endPoint x: 646, endPoint y: 301, distance: 102.1
click at [646, 301] on div "civitai:35930@755678" at bounding box center [638, 297] width 212 height 44
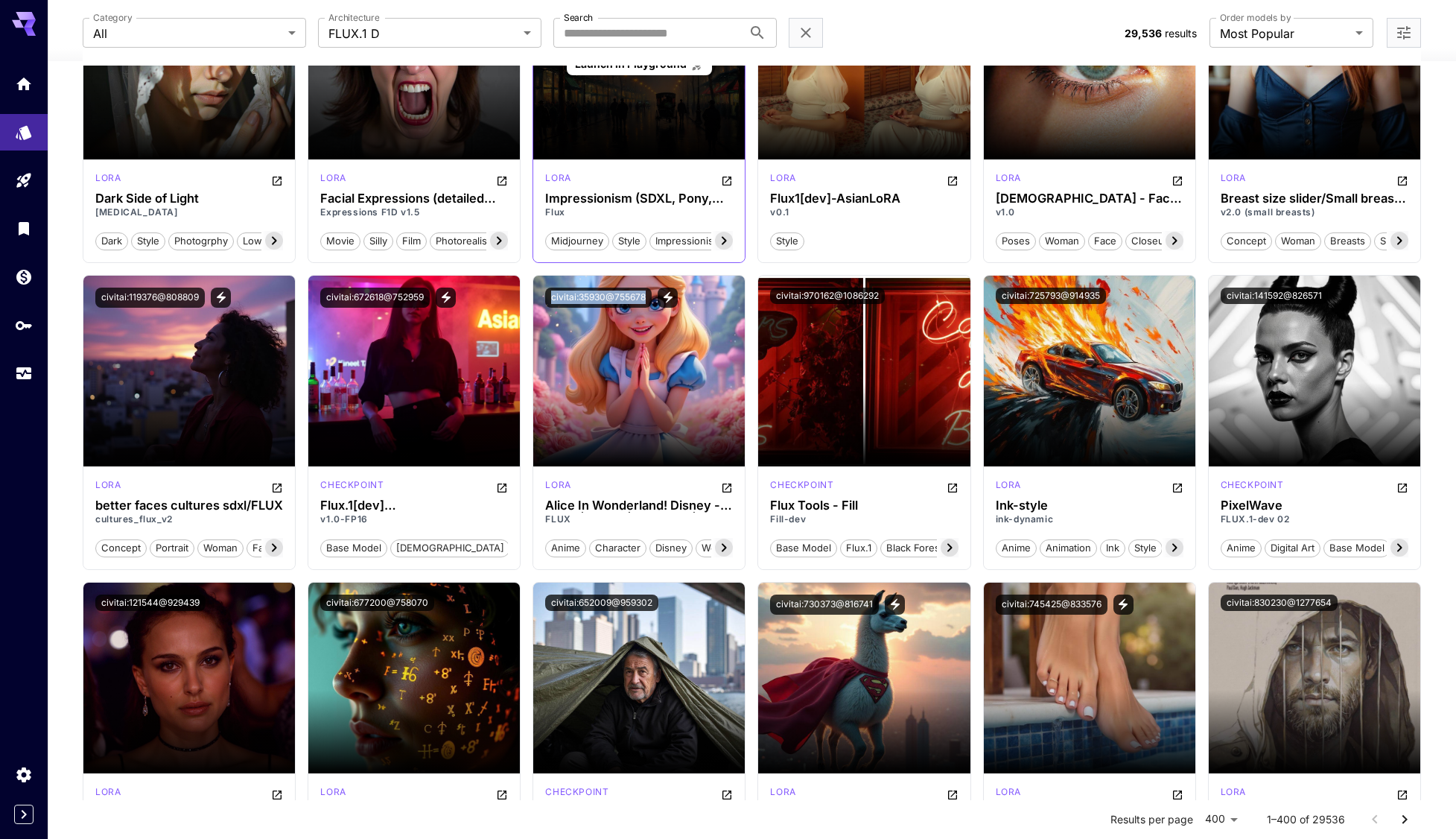
copy button "civitai:35930@755678"
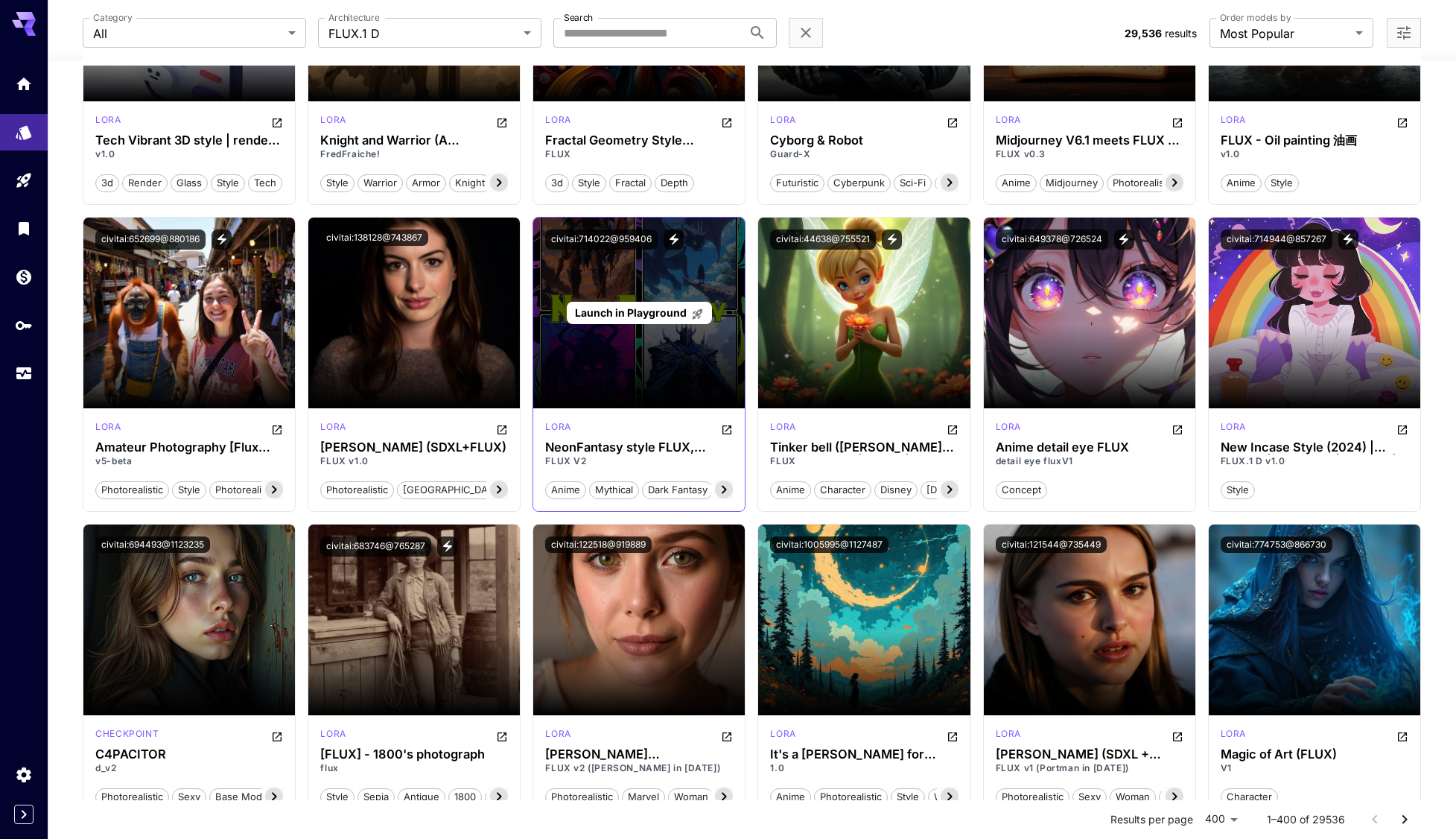
scroll to position [10432, 0]
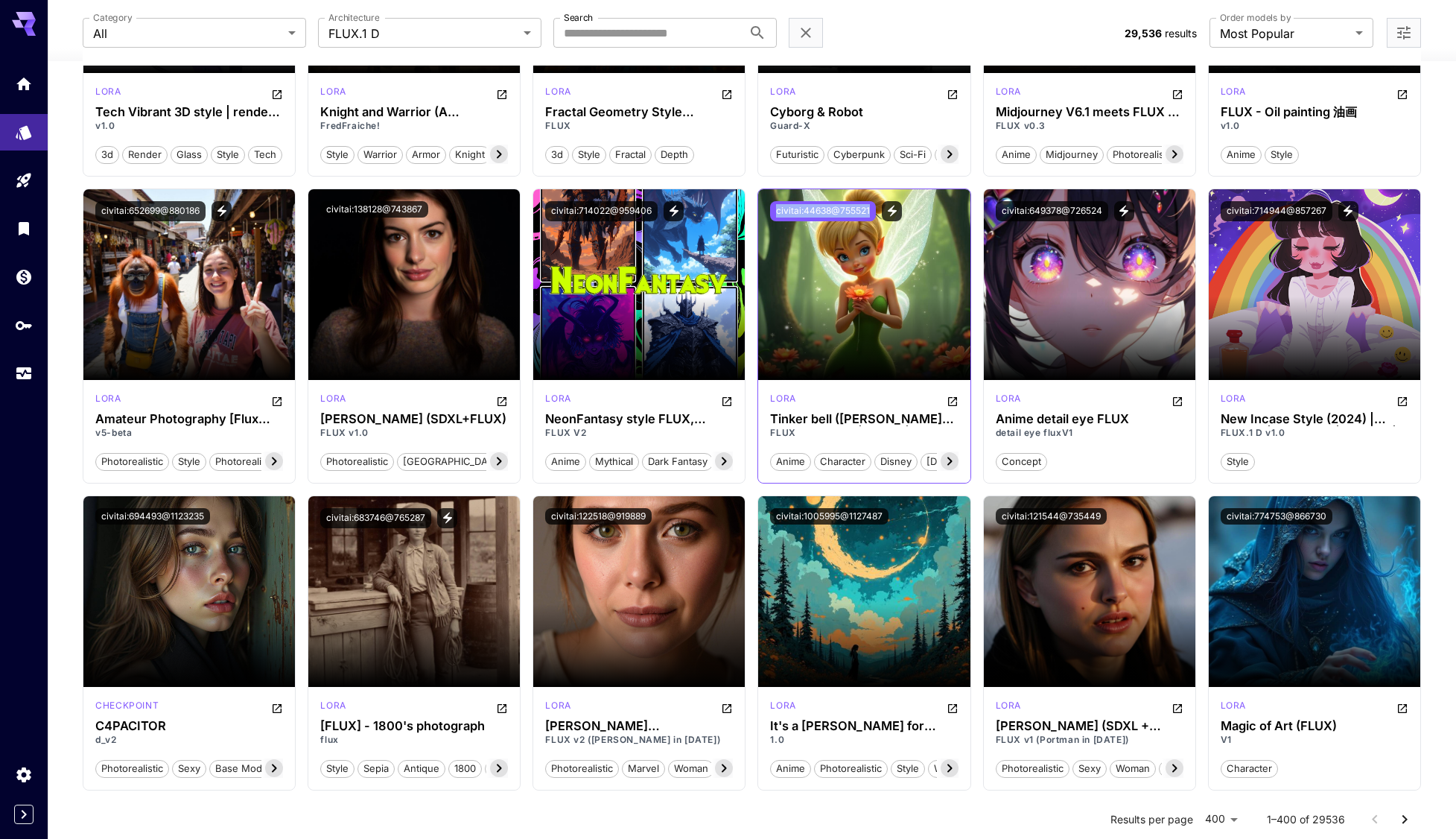
drag, startPoint x: 767, startPoint y: 213, endPoint x: 871, endPoint y: 218, distance: 104.1
click at [871, 218] on div "civitai:44638@755521" at bounding box center [864, 211] width 212 height 44
copy button "civitai:44638@755521"
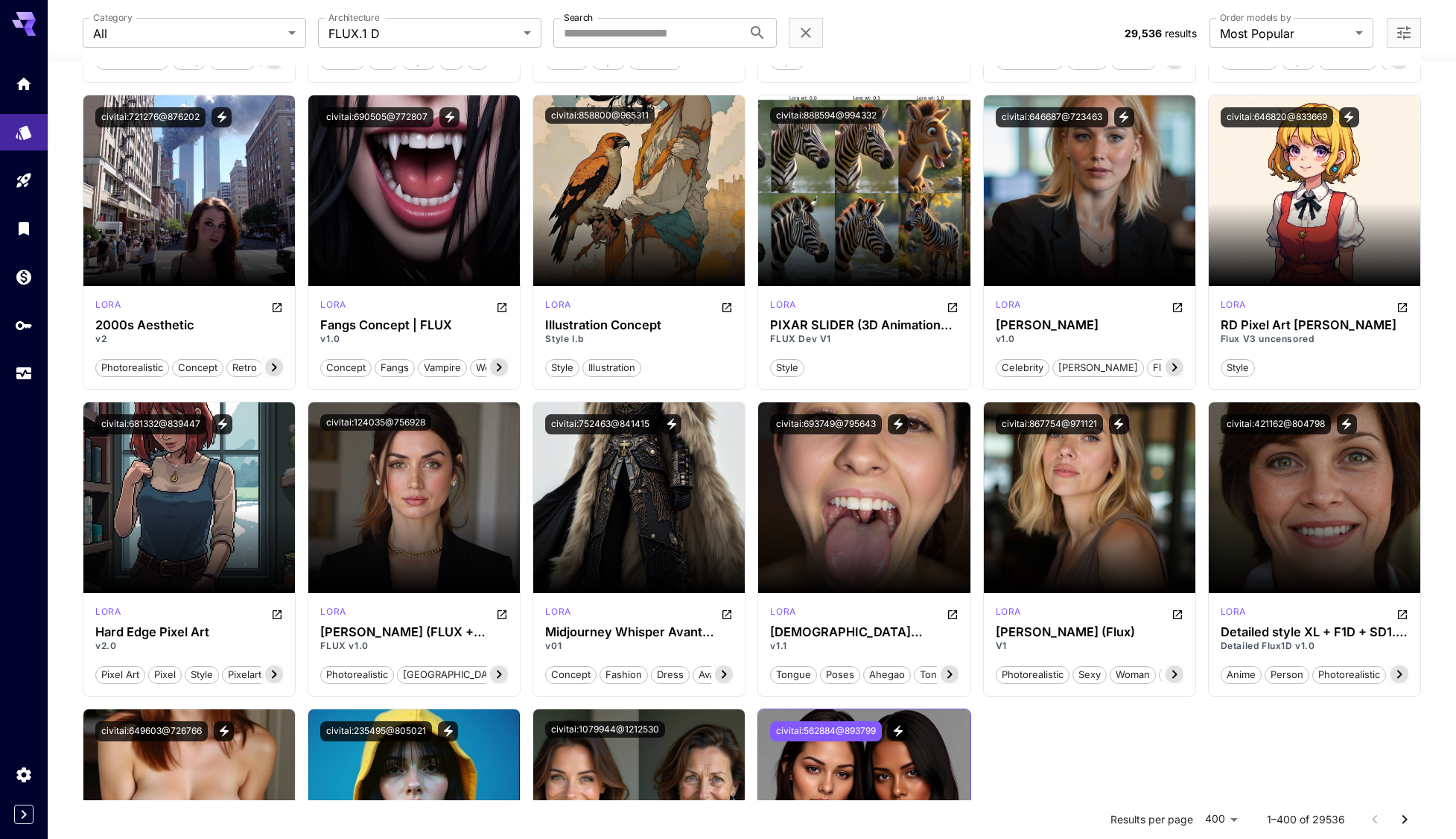
scroll to position [20005, 0]
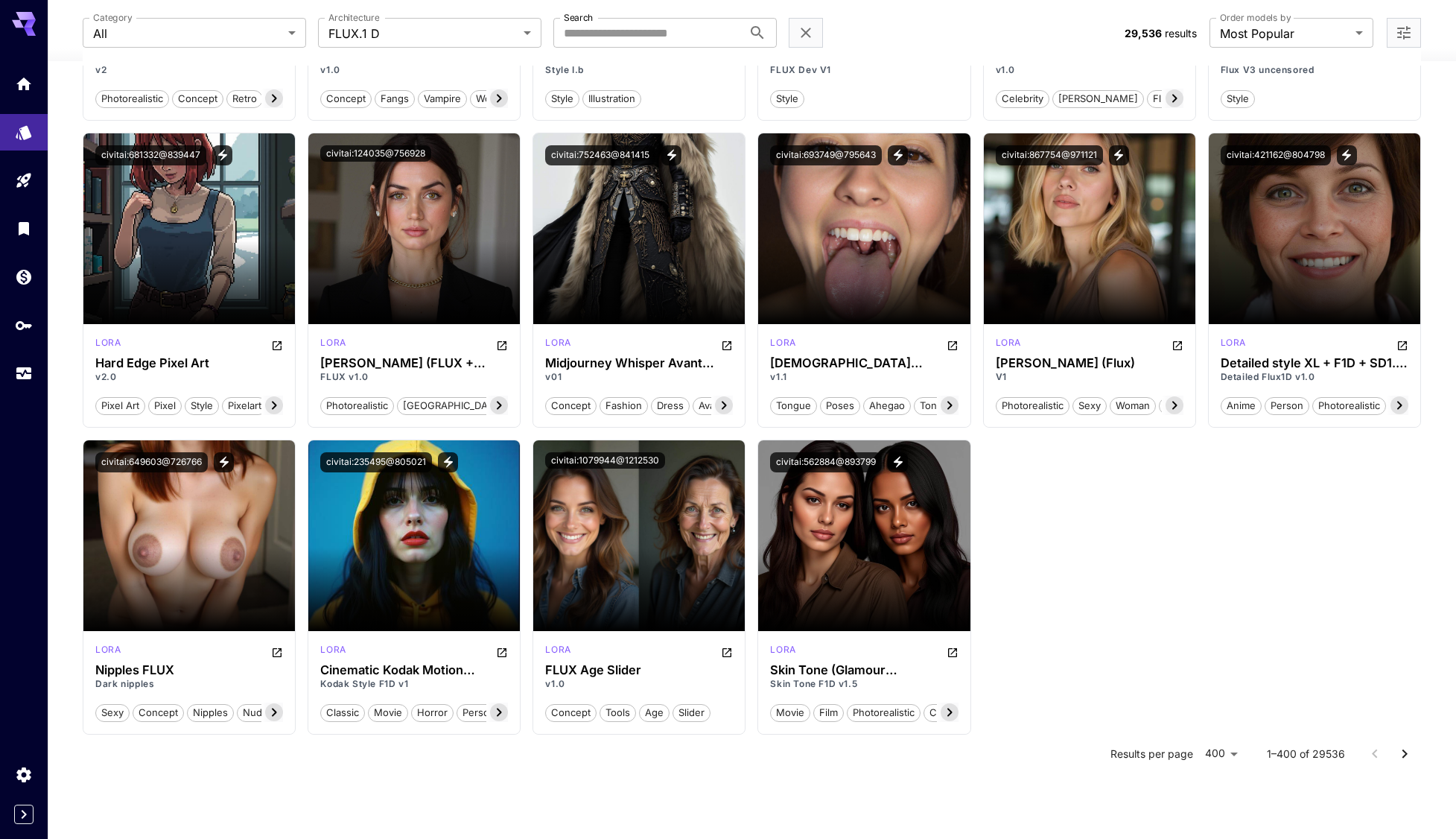
drag, startPoint x: 1407, startPoint y: 761, endPoint x: 1400, endPoint y: 756, distance: 8.6
click at [1400, 757] on icon "Go to next page" at bounding box center [1405, 754] width 18 height 18
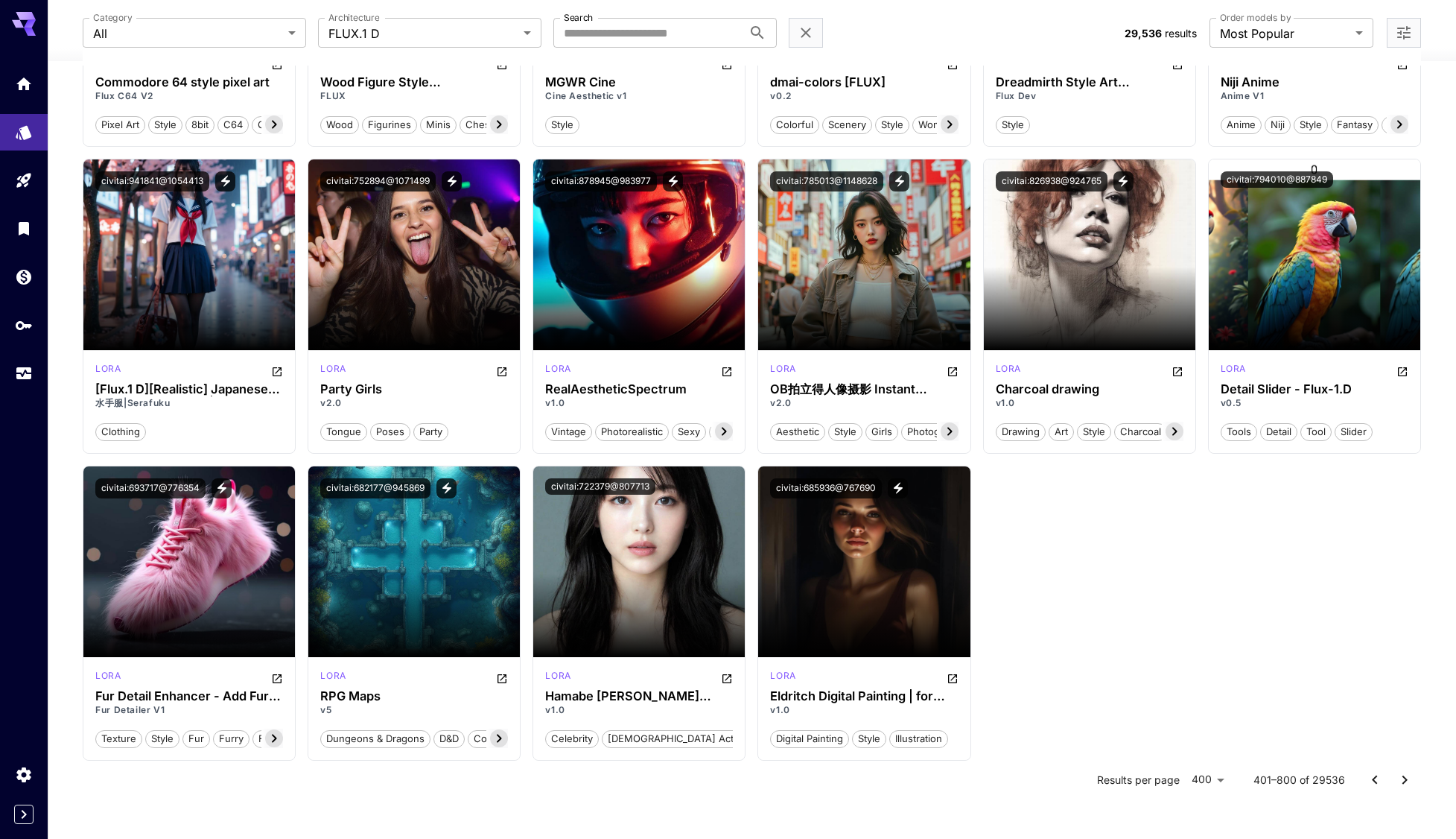
scroll to position [20011, 0]
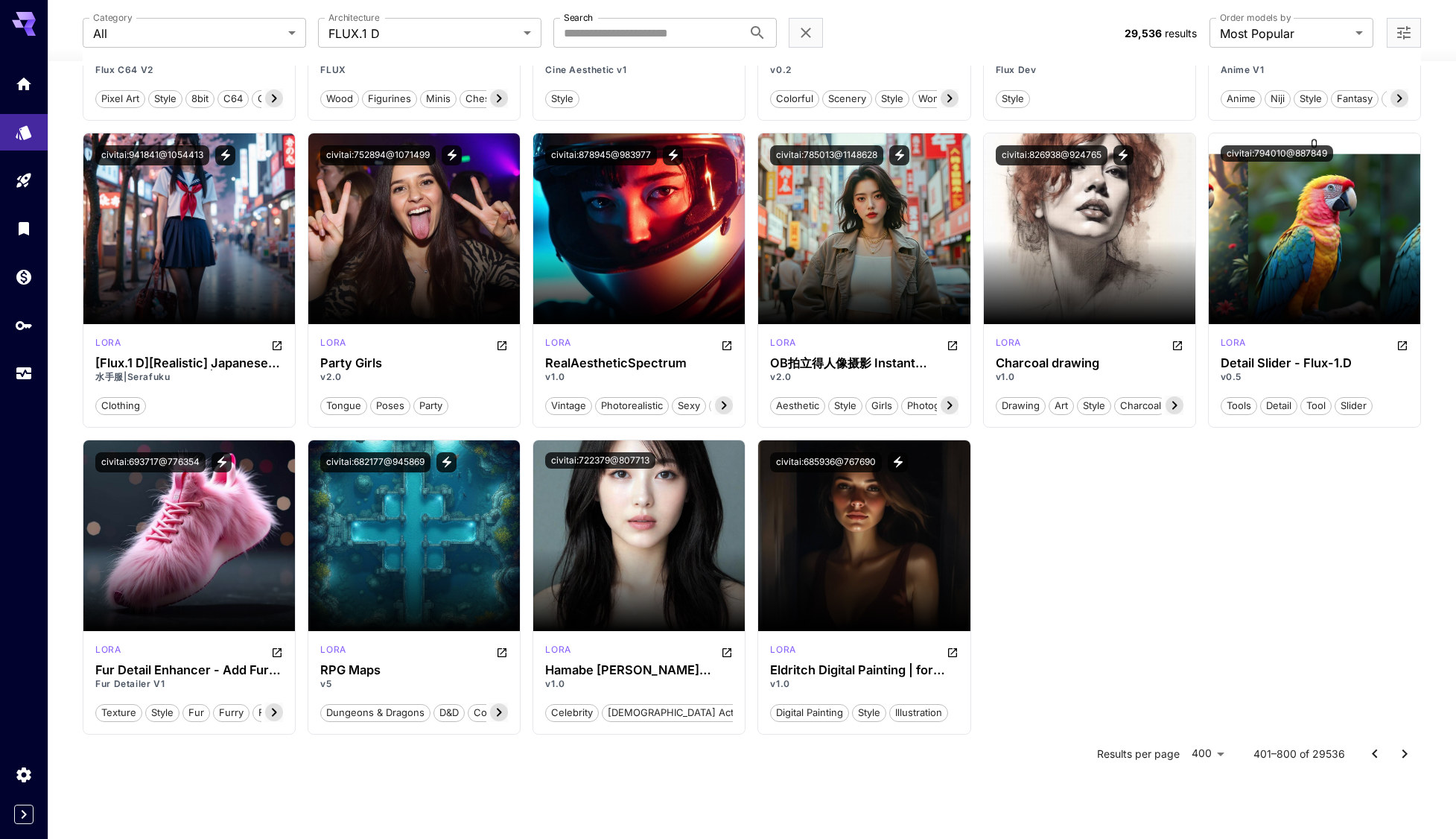
click at [1403, 766] on button "Go to next page" at bounding box center [1405, 754] width 30 height 30
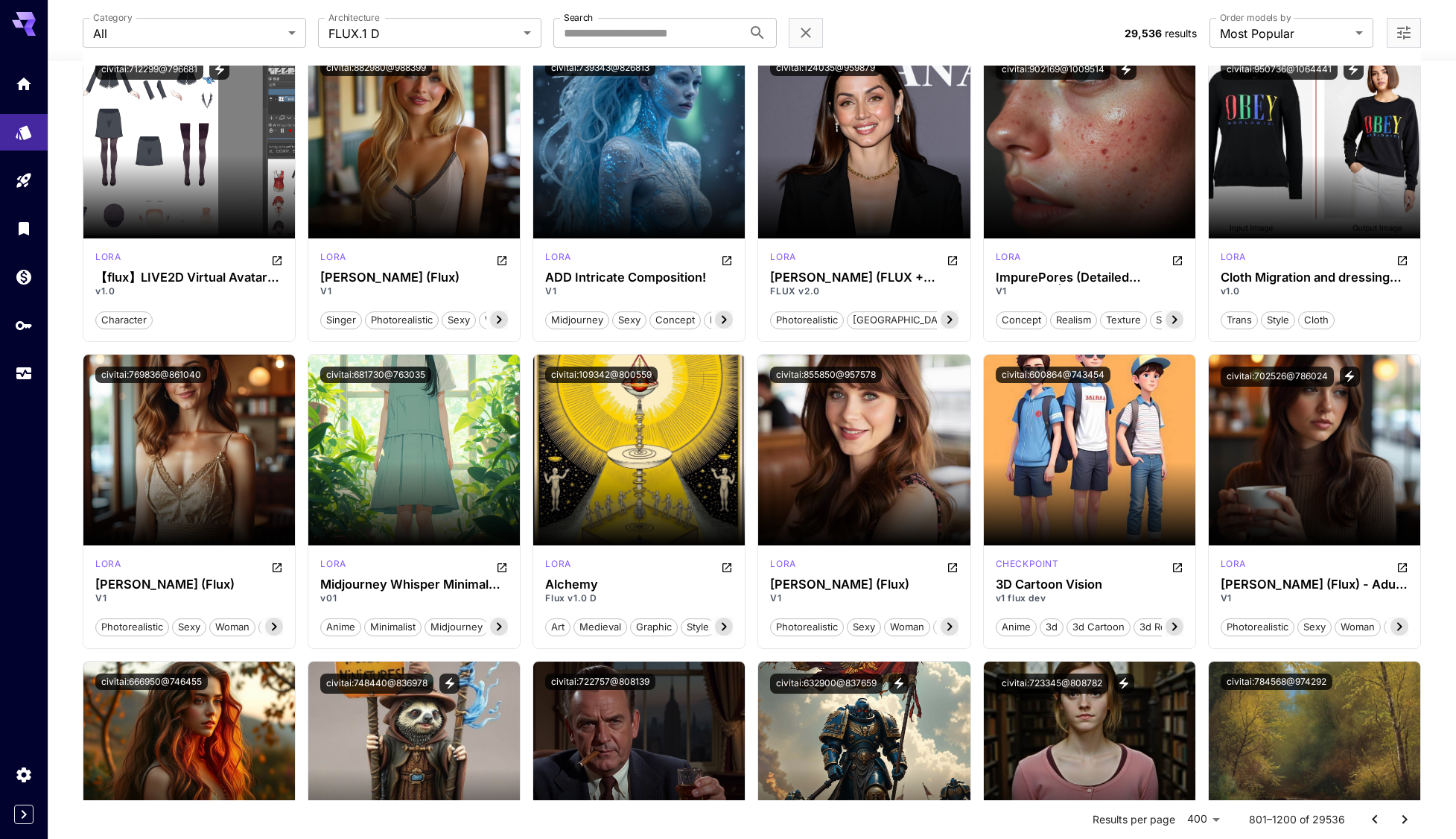
scroll to position [0, 0]
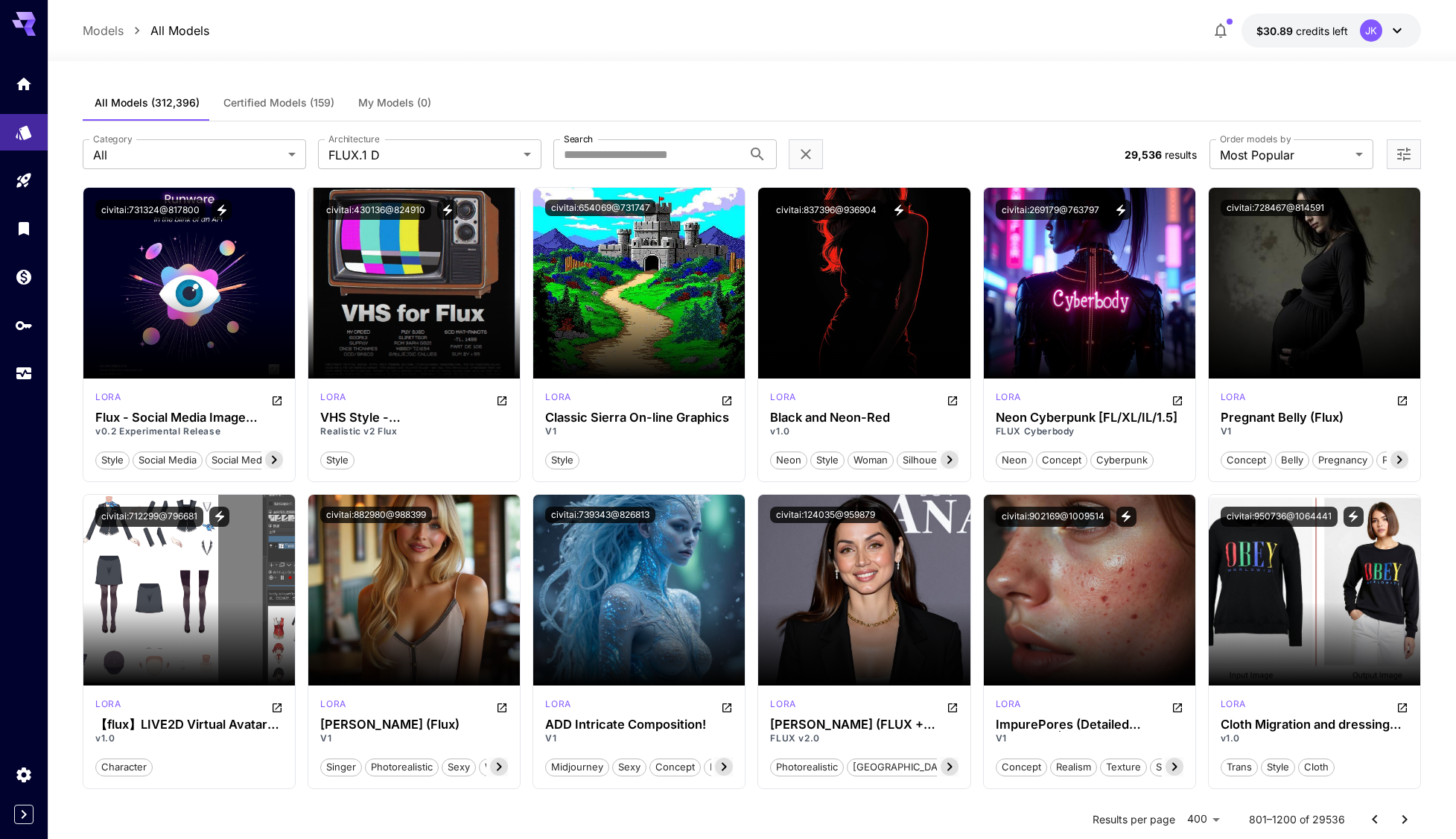
click at [1303, 139] on div "**********" at bounding box center [752, 153] width 1338 height 65
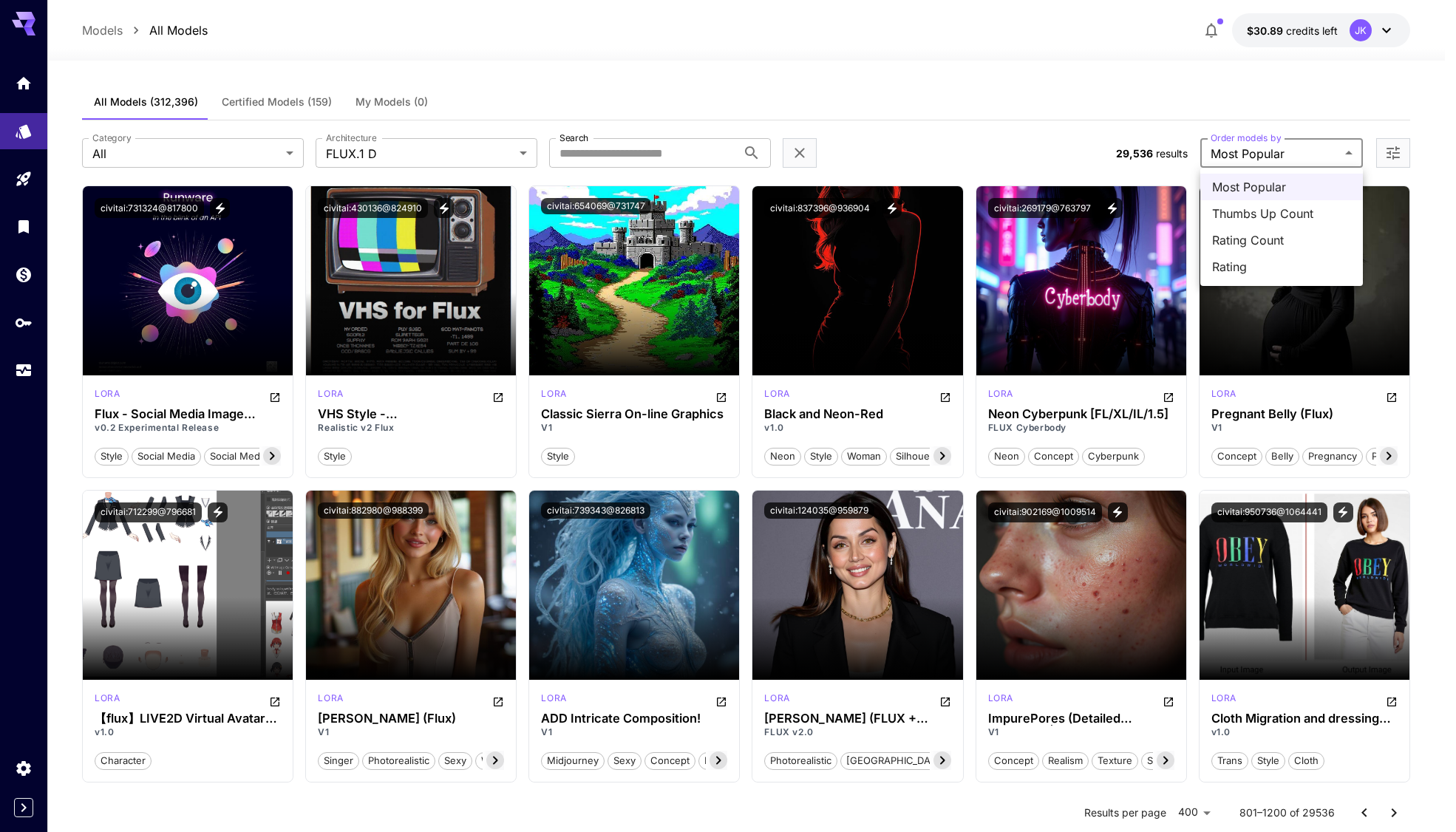
click at [1261, 191] on span "Most Popular" at bounding box center [1281, 187] width 139 height 18
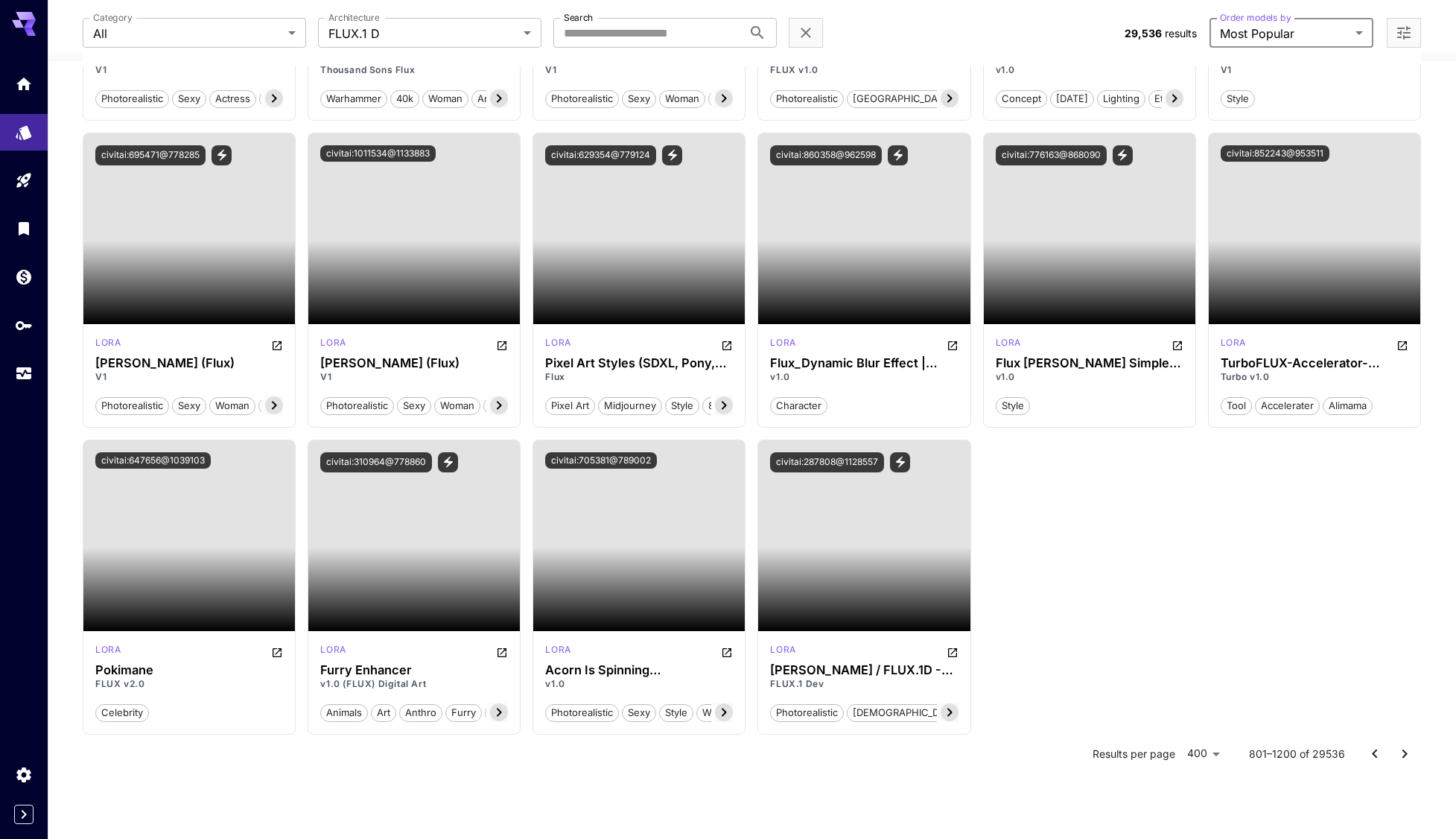
scroll to position [30547, 0]
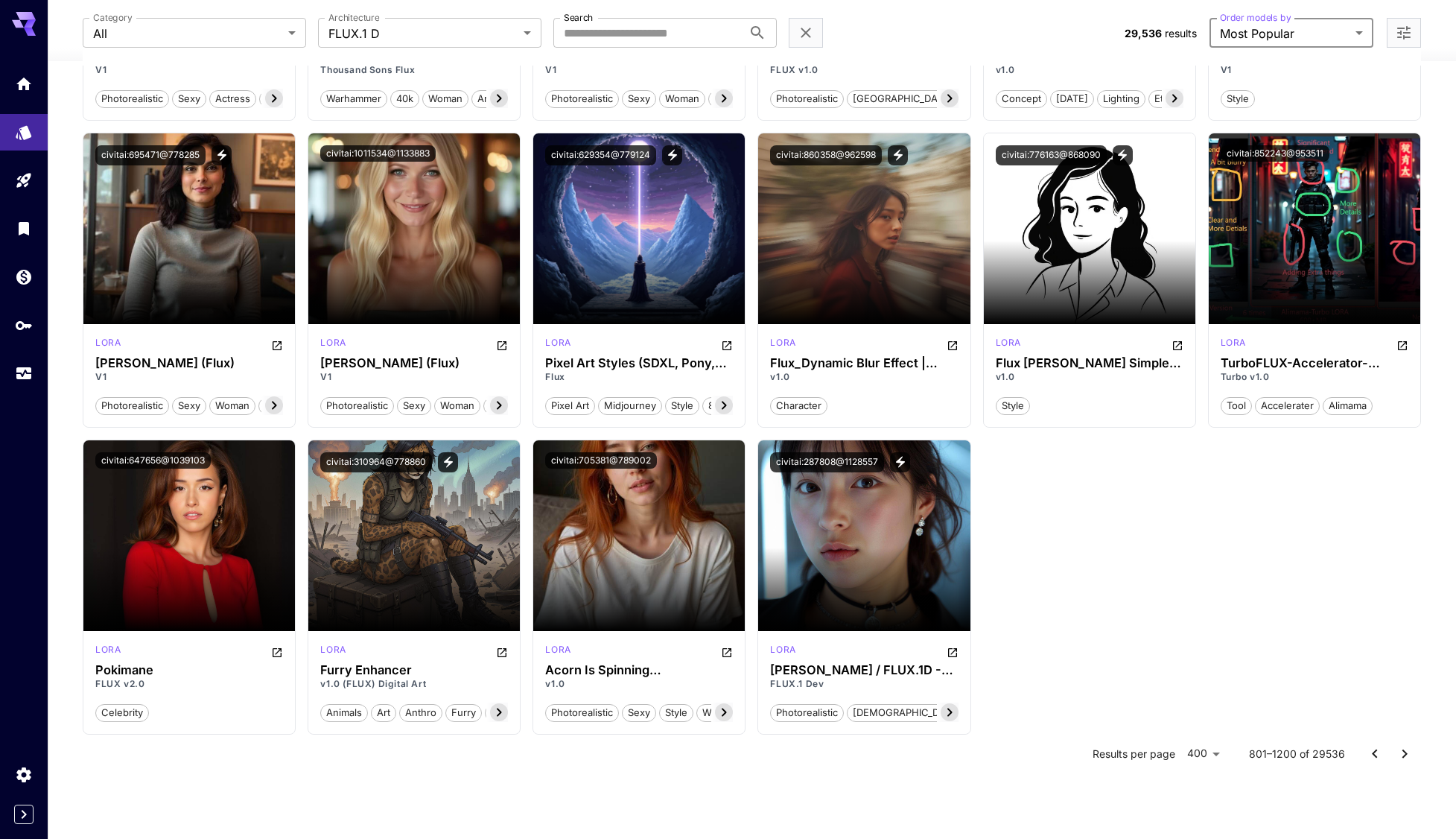
click at [1366, 750] on icon "Go to previous page" at bounding box center [1375, 754] width 18 height 18
click at [1372, 760] on icon "Go to previous page" at bounding box center [1375, 754] width 18 height 18
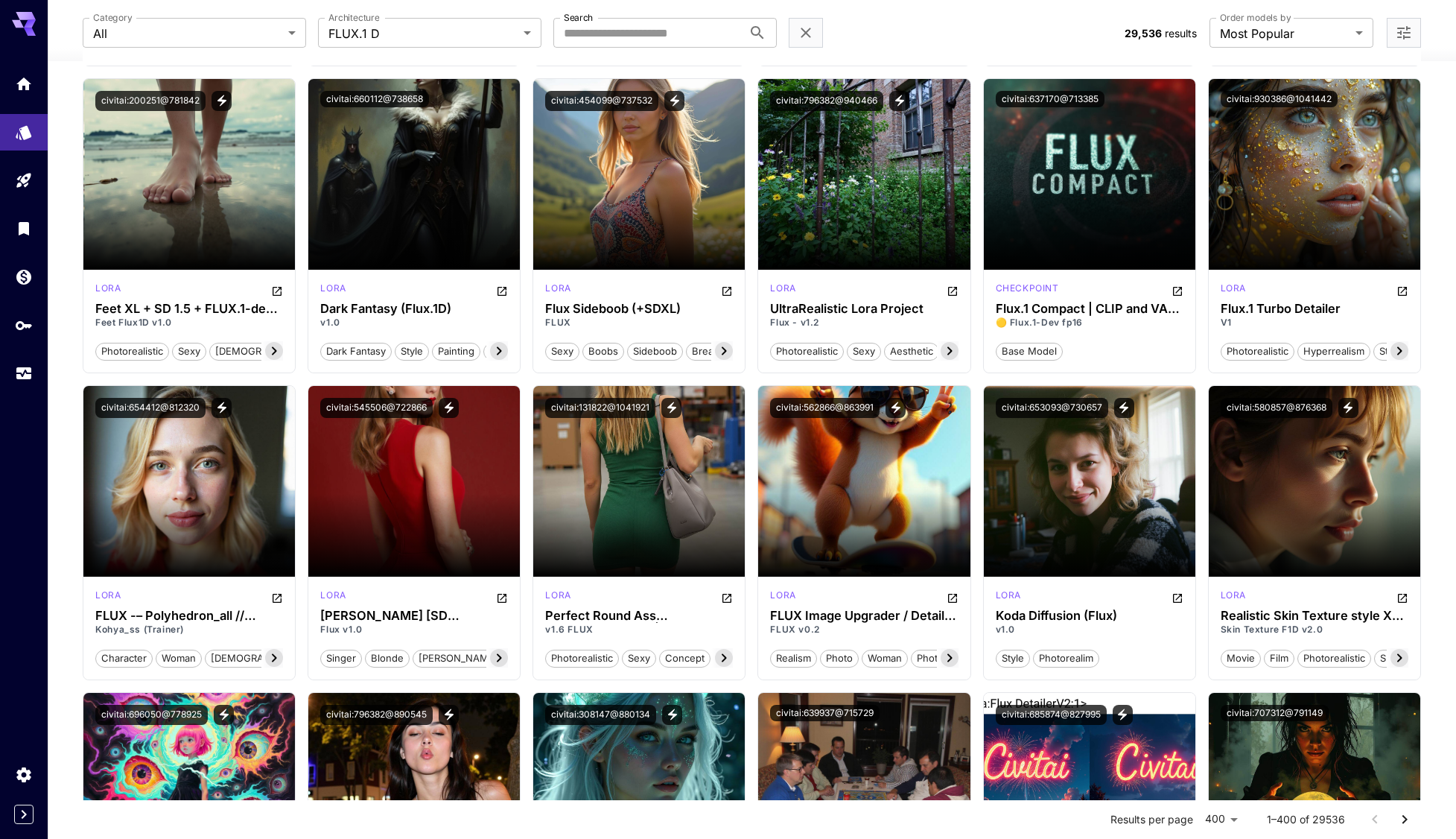
scroll to position [2608, 0]
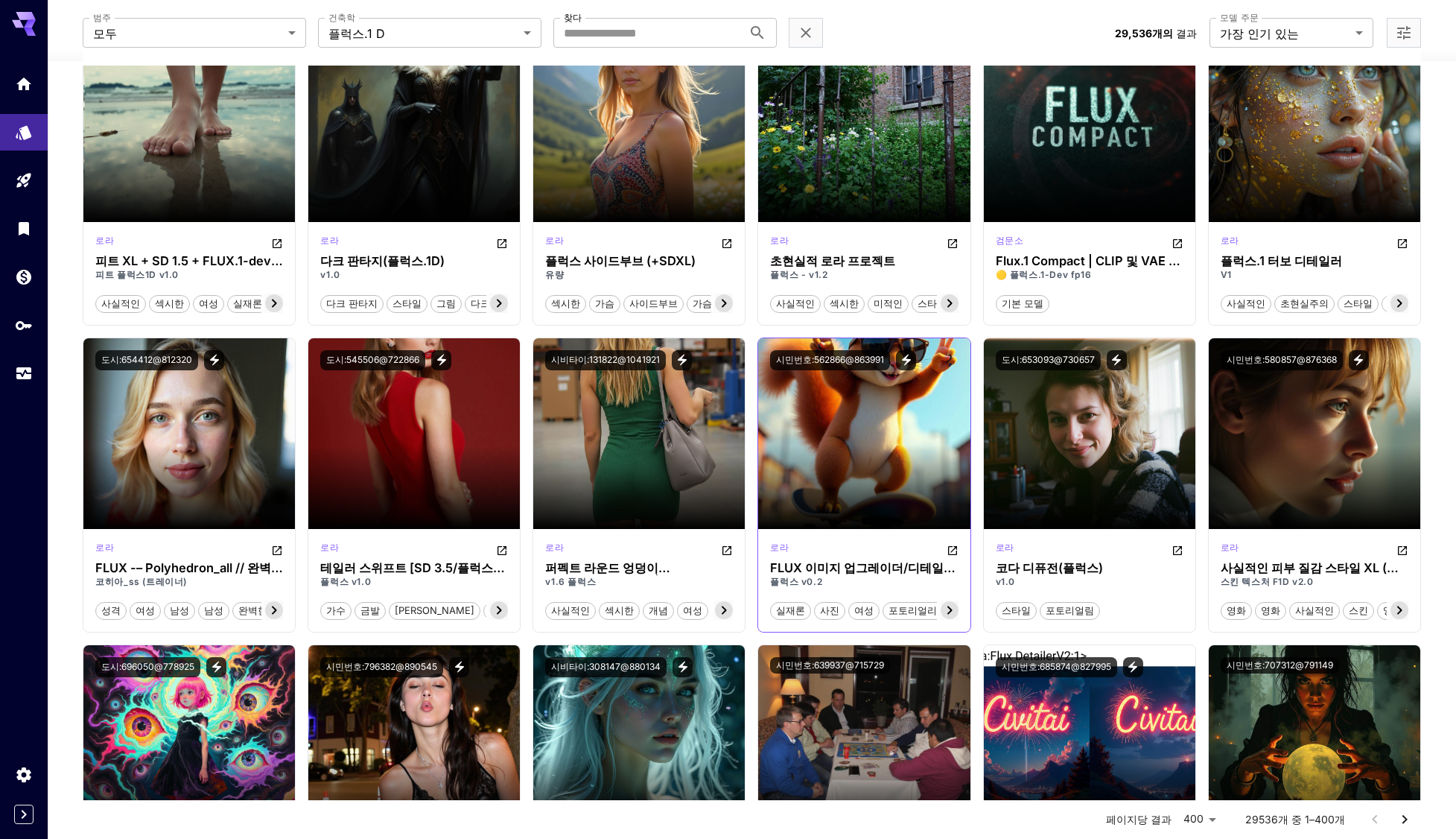
click at [953, 611] on icon at bounding box center [949, 610] width 18 height 18
click at [952, 615] on icon at bounding box center [949, 610] width 18 height 18
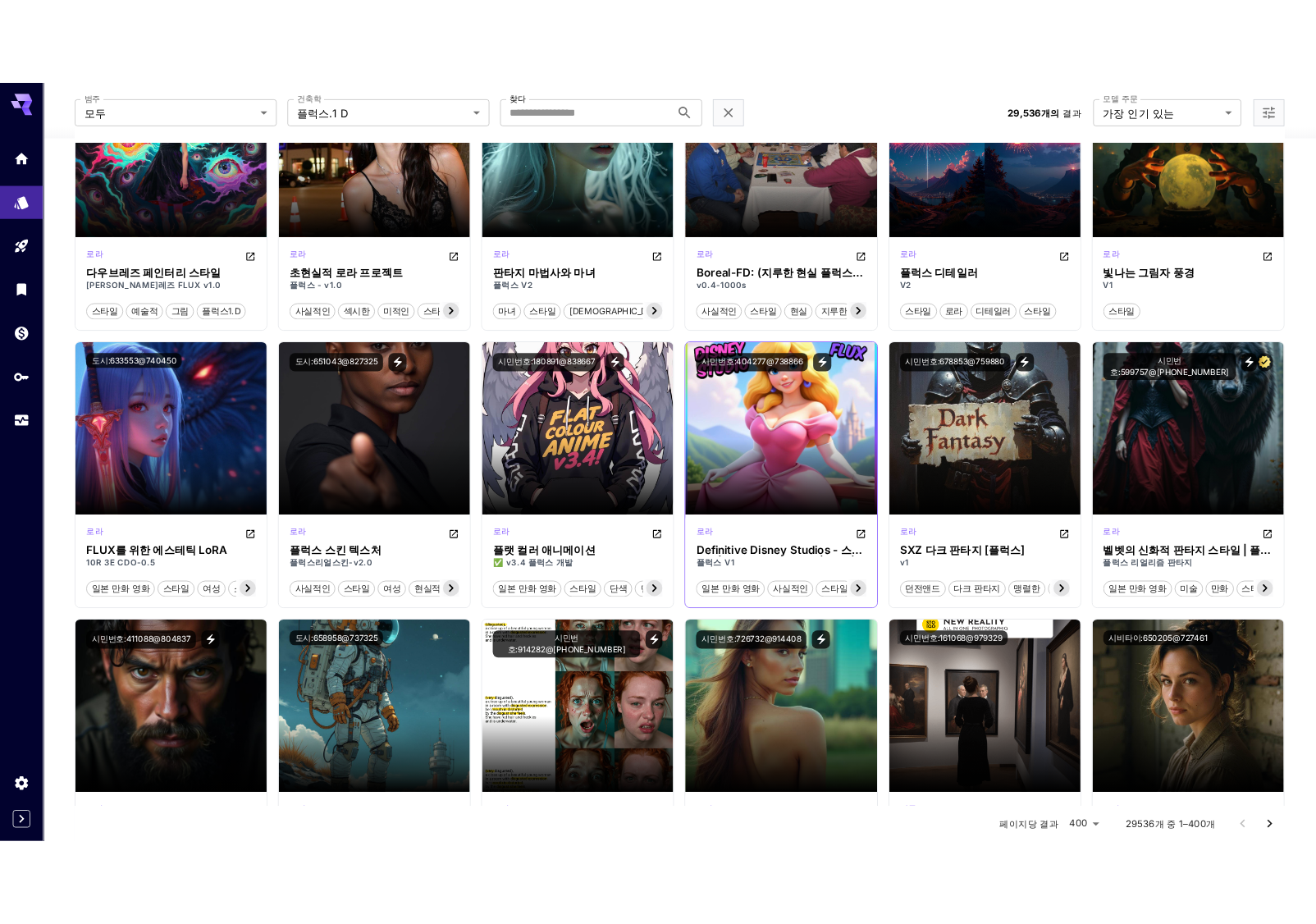
scroll to position [3611, 0]
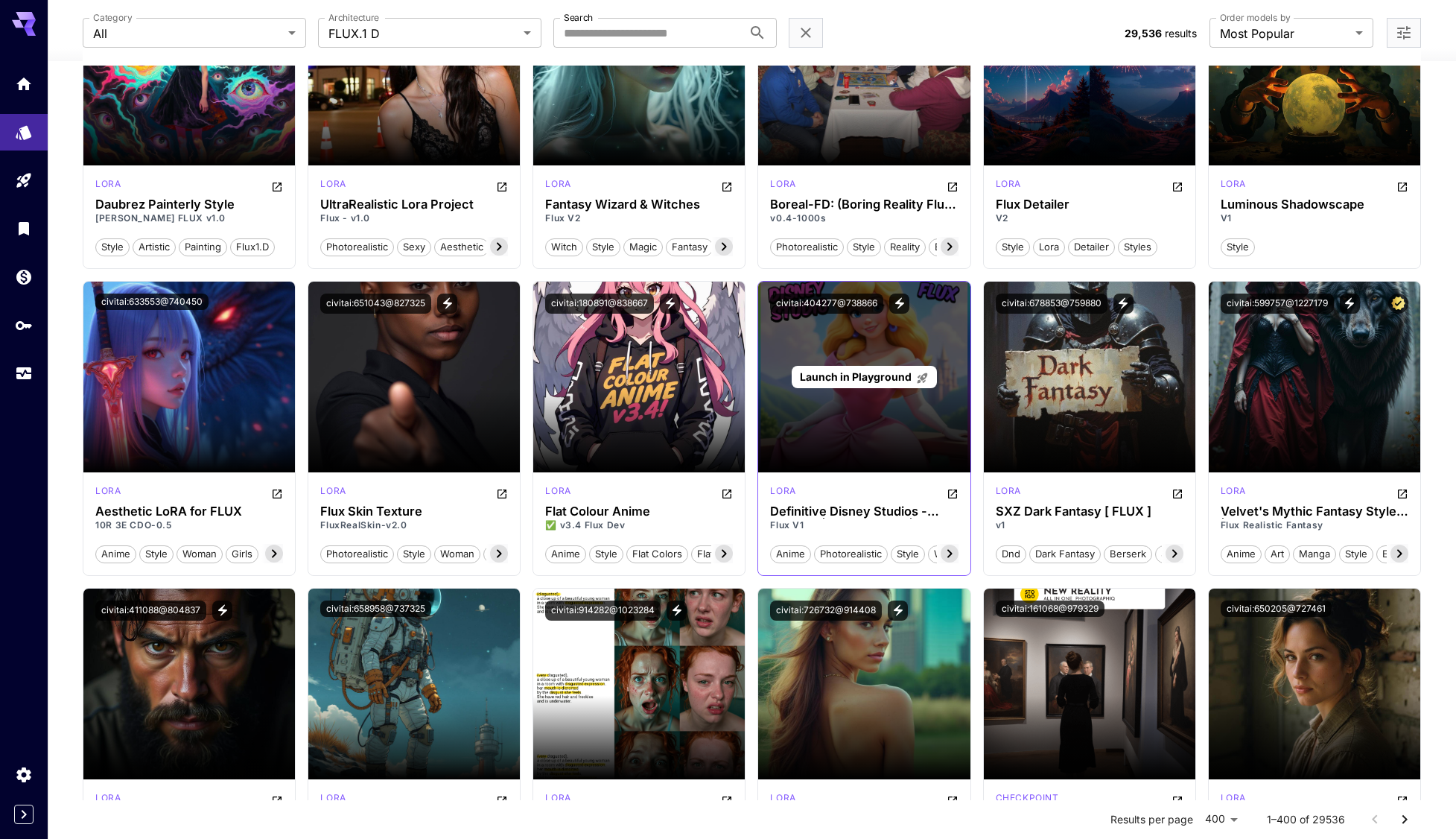
drag, startPoint x: 770, startPoint y: 300, endPoint x: 888, endPoint y: 332, distance: 122.3
click at [893, 343] on main "Launch in Playground civitai:404277@738866" at bounding box center [864, 376] width 212 height 191
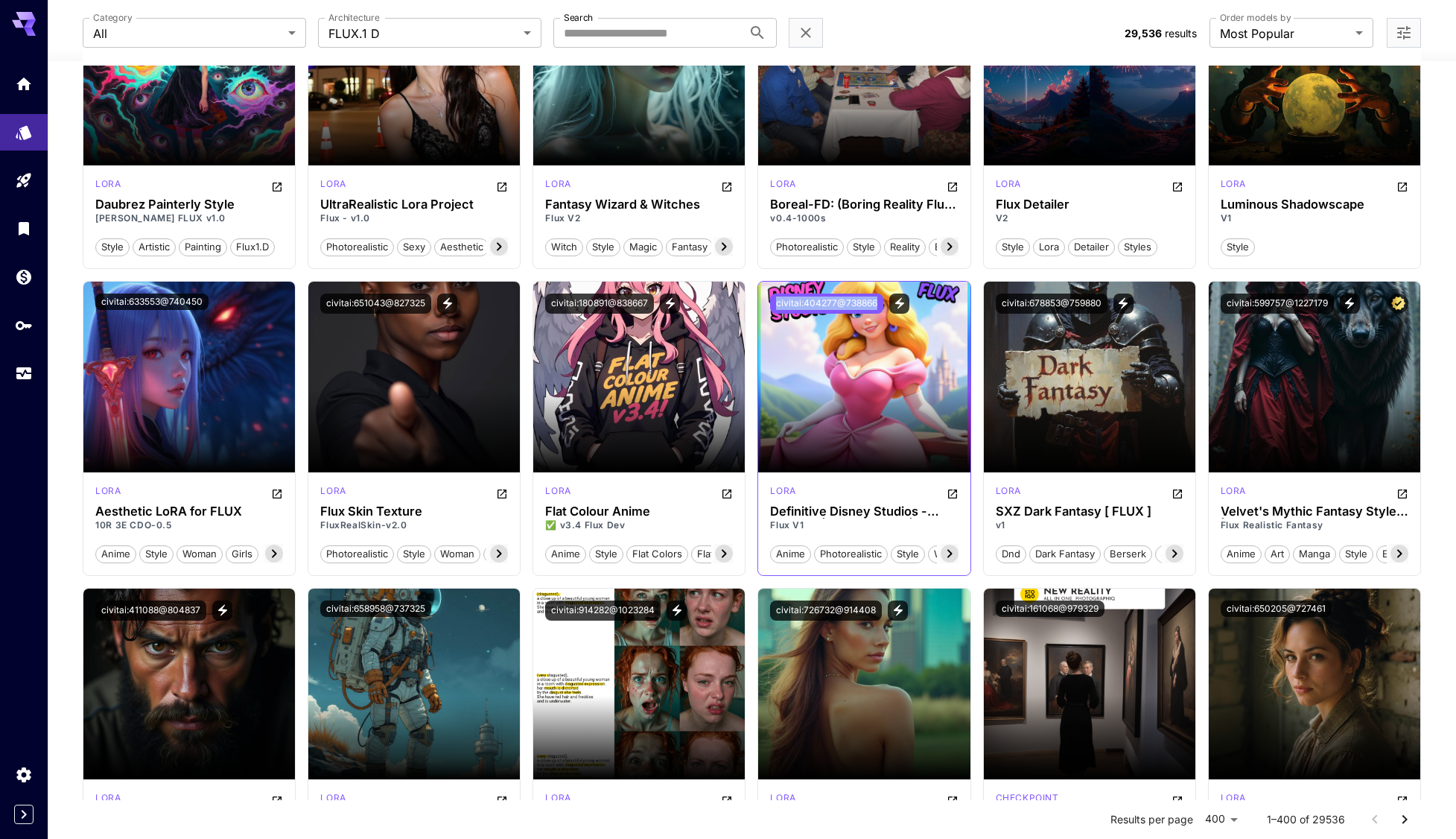
drag, startPoint x: 886, startPoint y: 303, endPoint x: 778, endPoint y: 307, distance: 108.1
click at [778, 307] on section "civitai:404277@738866" at bounding box center [839, 303] width 139 height 20
copy button "civitai:404277@738866"
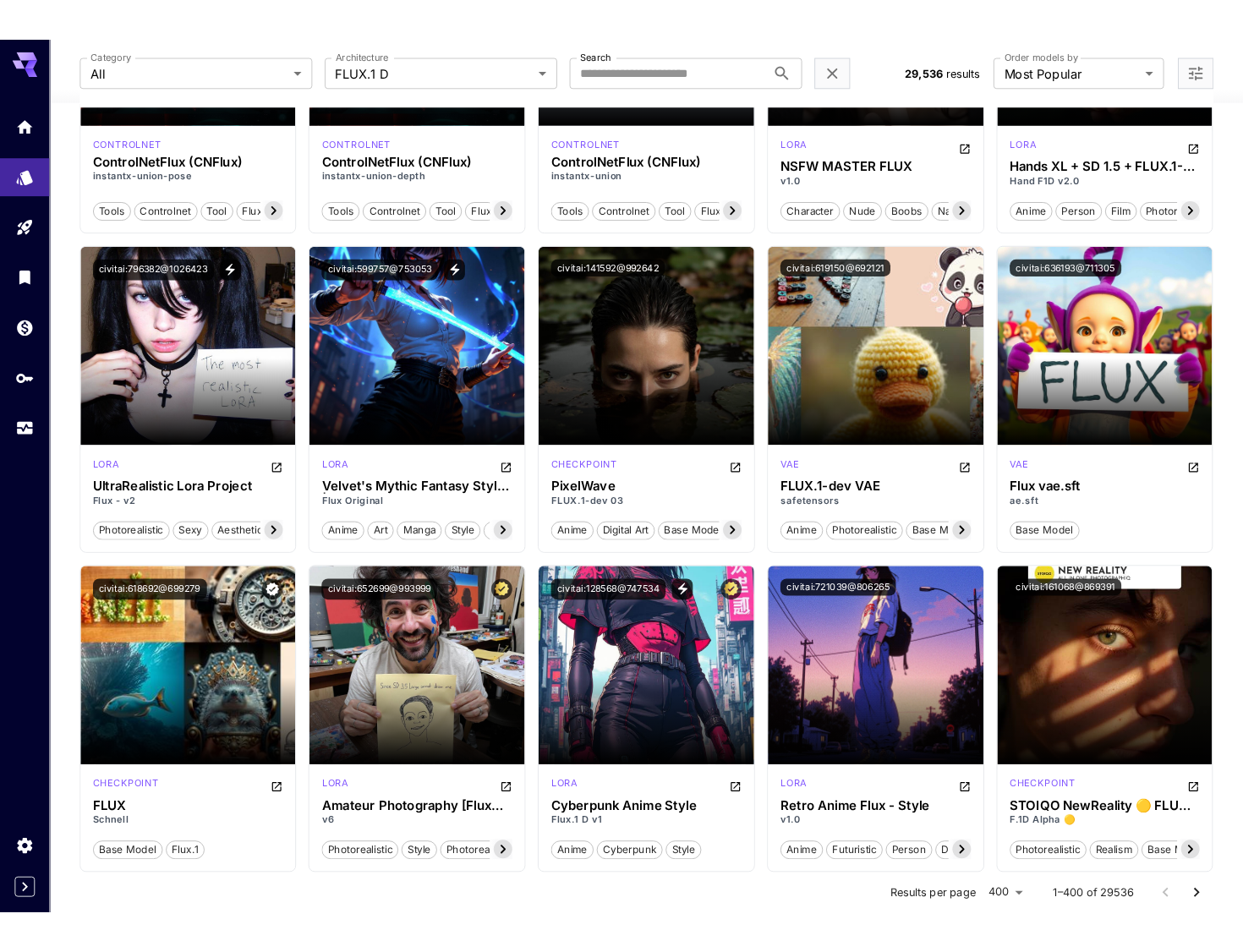
scroll to position [1099, 0]
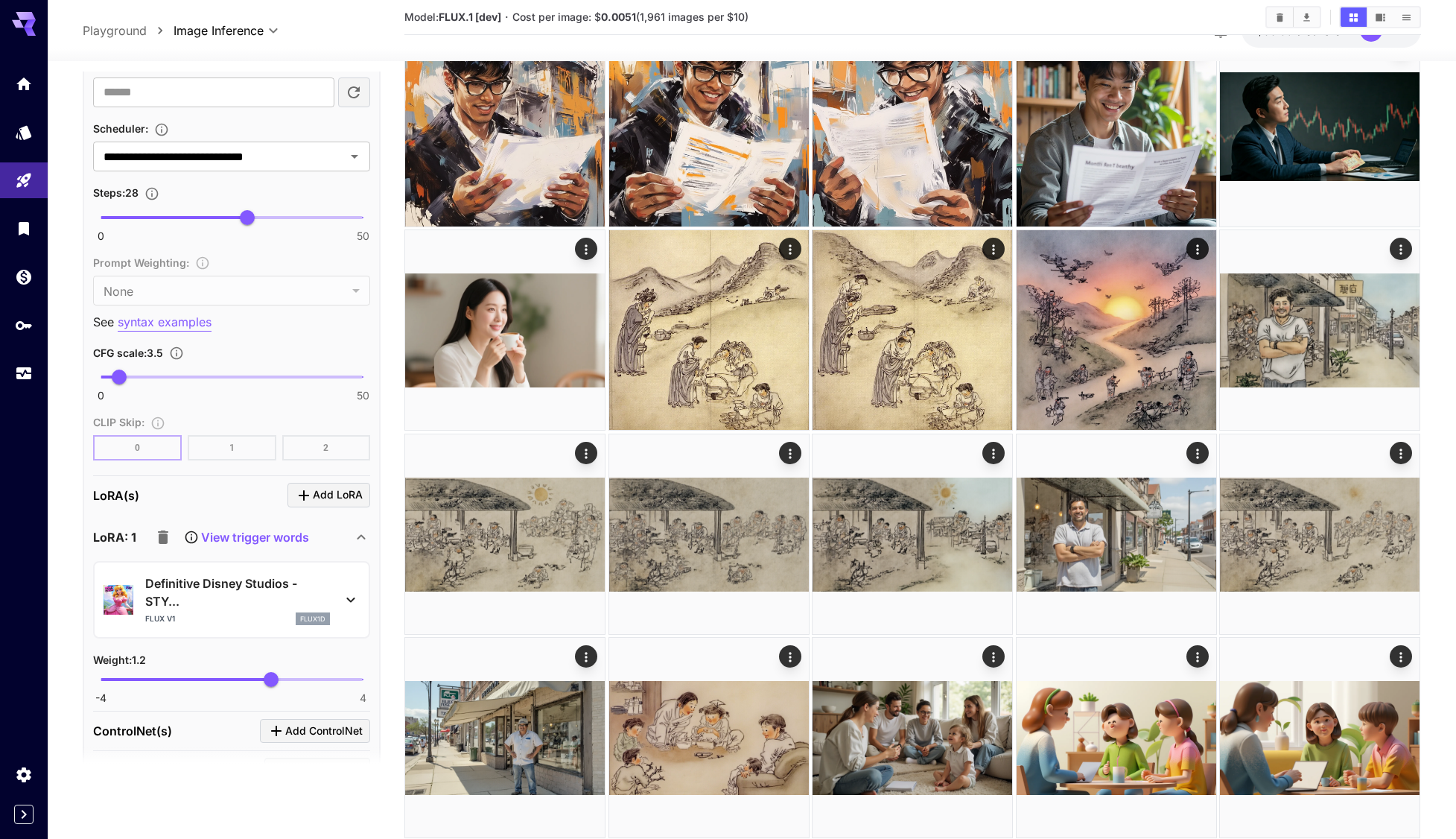
scroll to position [969, 0]
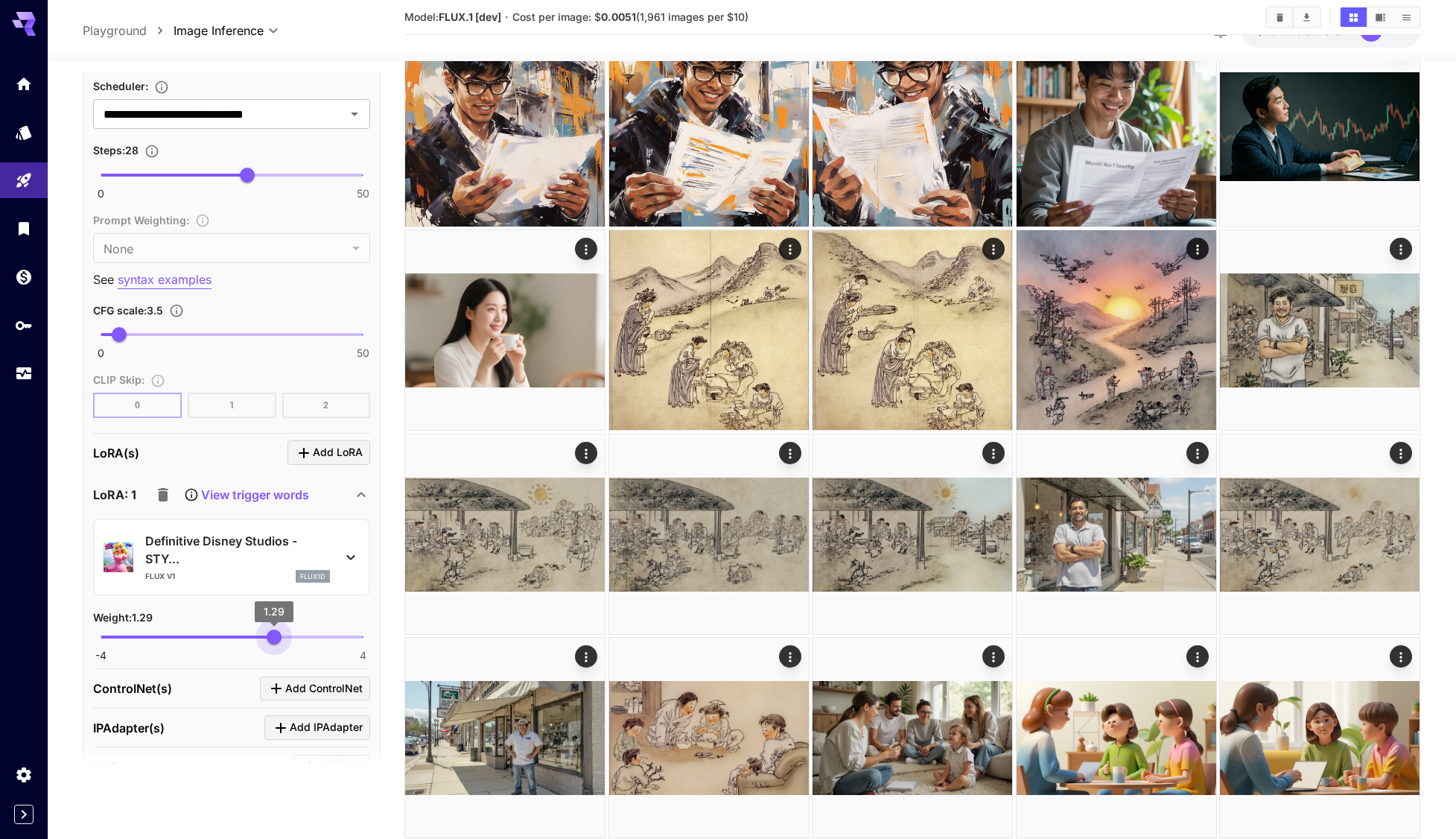
type input "****"
click at [275, 640] on span "1.31" at bounding box center [274, 637] width 15 height 15
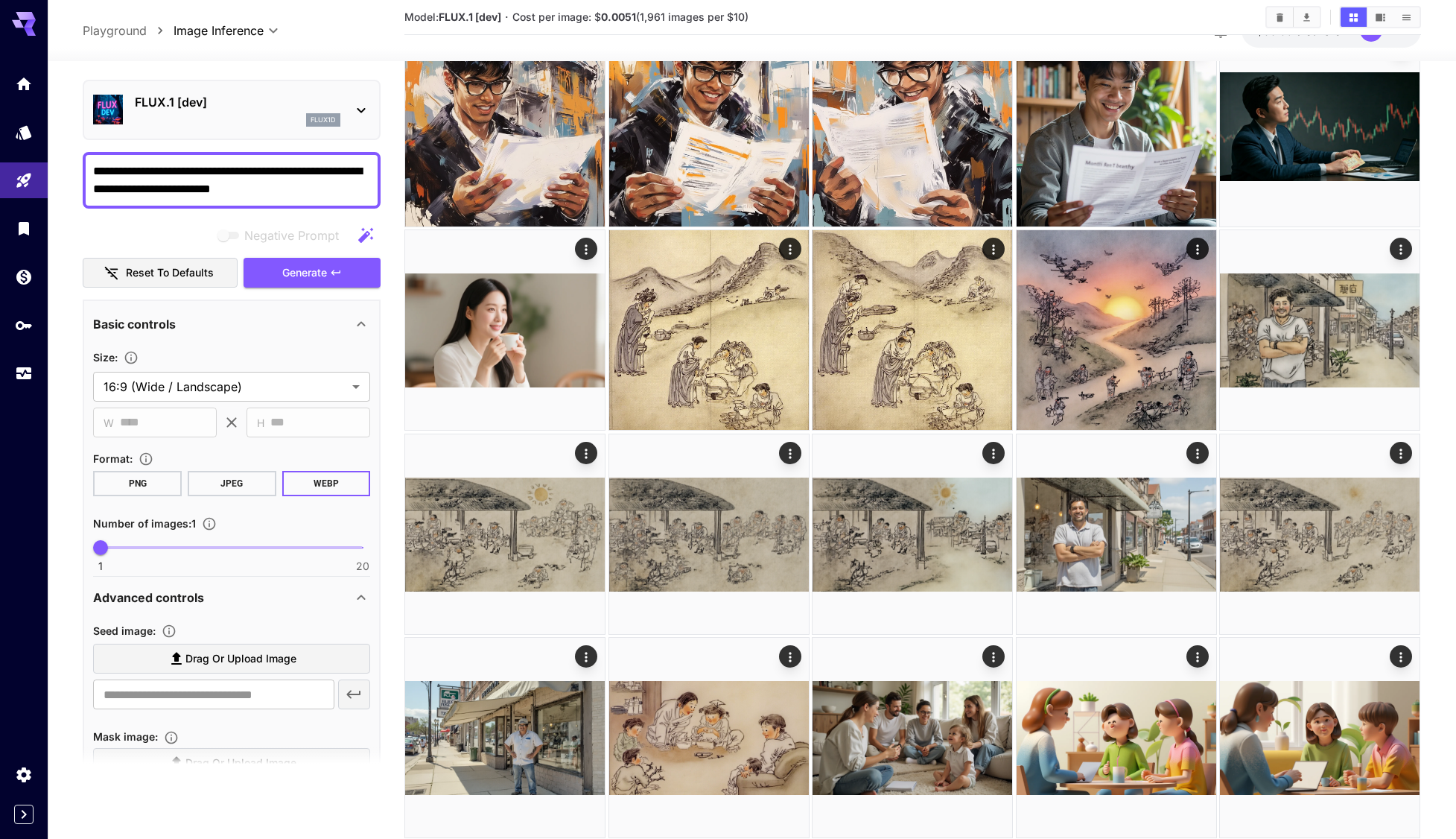
scroll to position [0, 0]
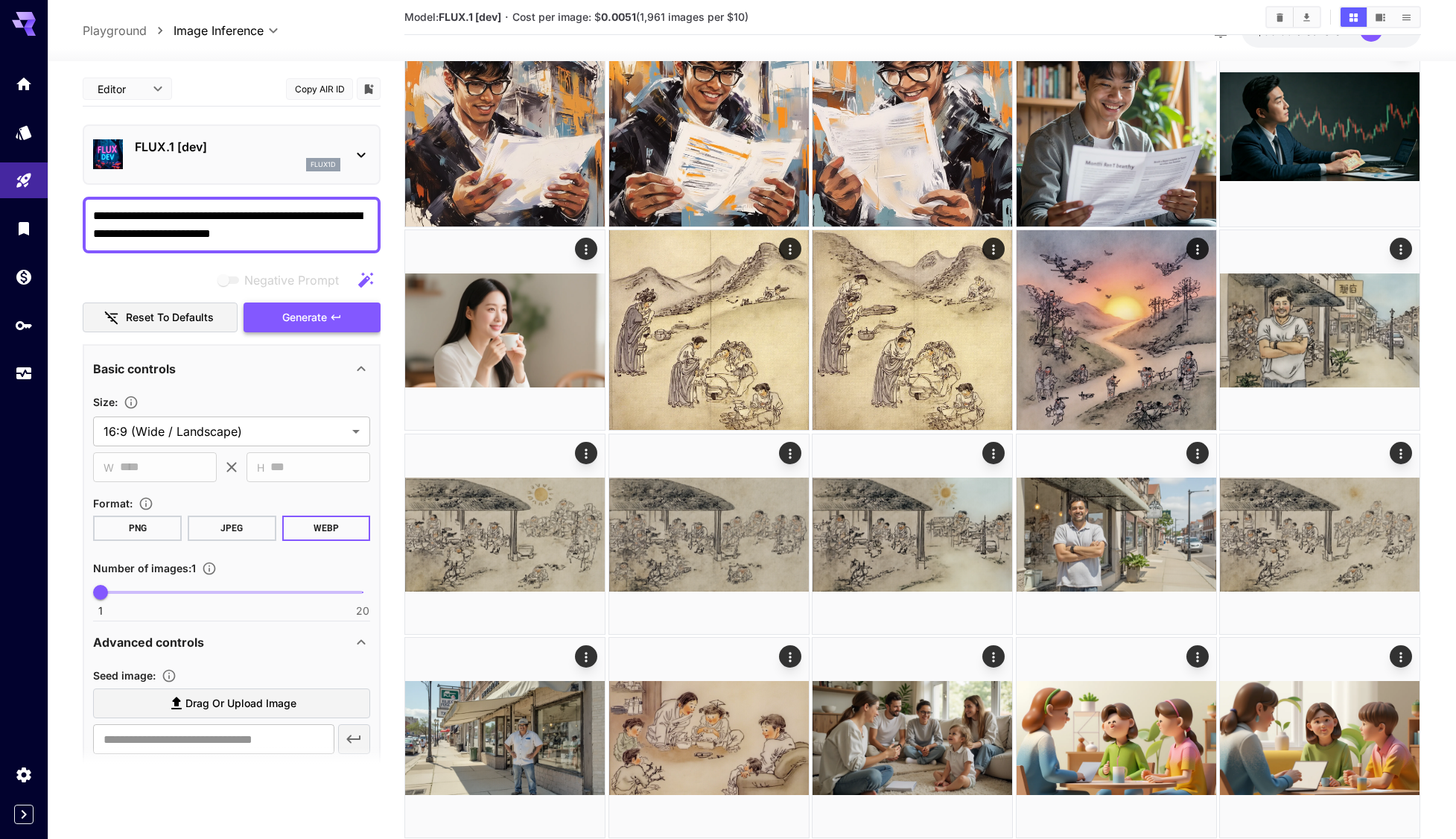
click at [331, 323] on button "Generate" at bounding box center [312, 317] width 137 height 30
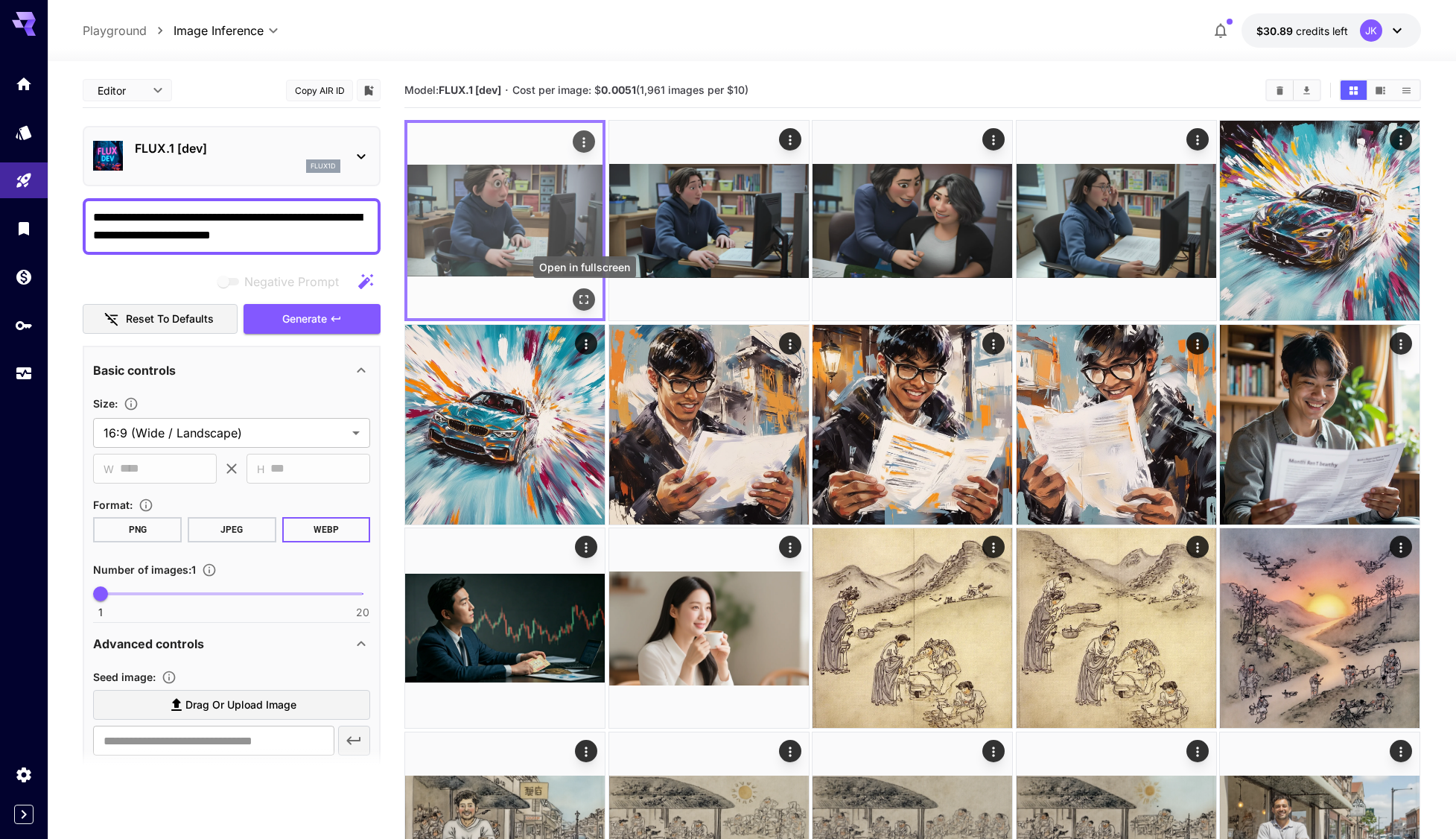
click at [579, 301] on icon "Open in fullscreen" at bounding box center [584, 299] width 15 height 15
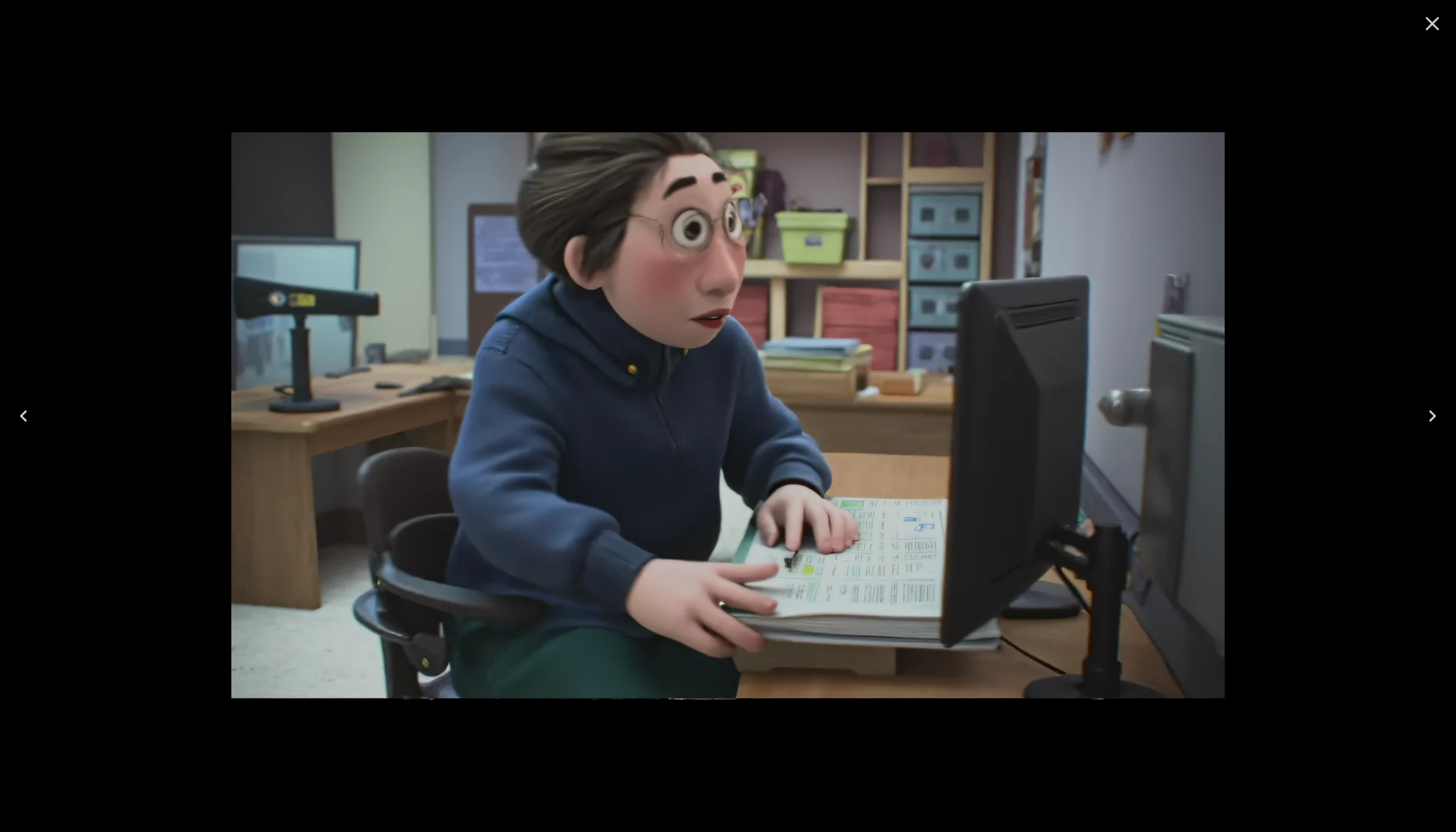
click at [1430, 23] on icon "Close" at bounding box center [1432, 23] width 23 height 23
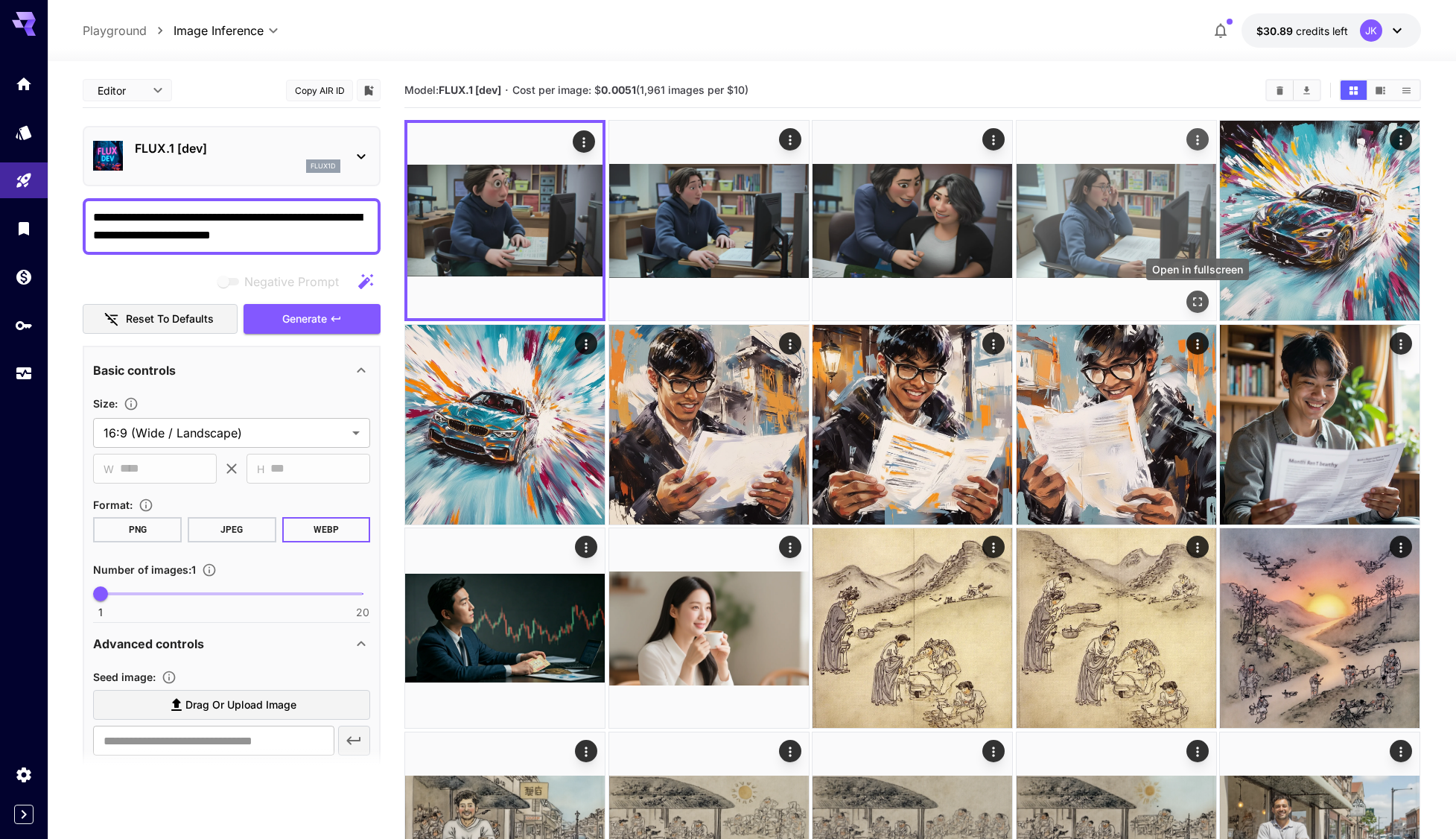
click at [1201, 299] on icon "Open in fullscreen" at bounding box center [1197, 302] width 9 height 9
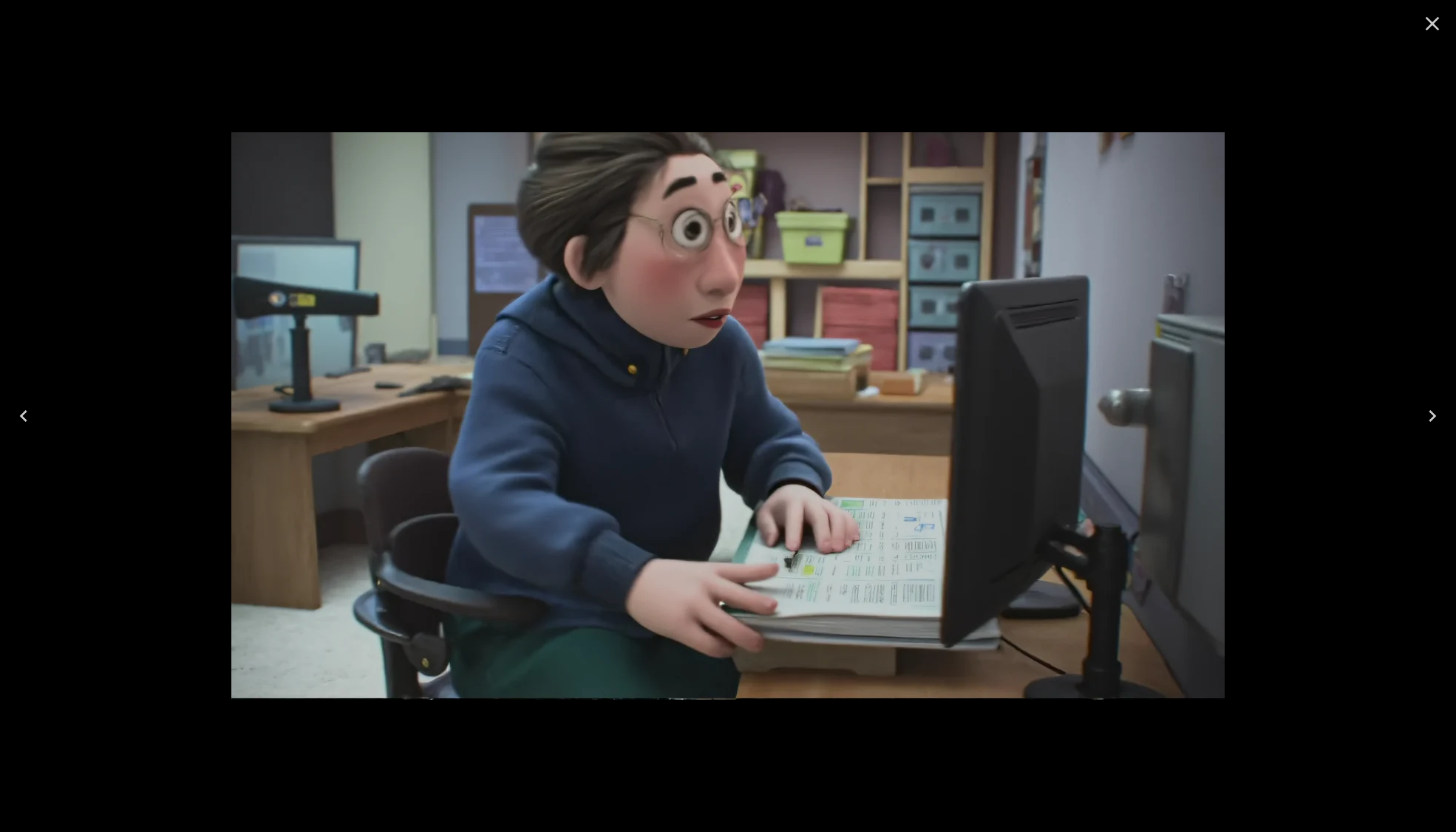
drag, startPoint x: 1438, startPoint y: 22, endPoint x: 1226, endPoint y: 23, distance: 212.0
click at [1435, 24] on icon "Close" at bounding box center [1432, 23] width 23 height 23
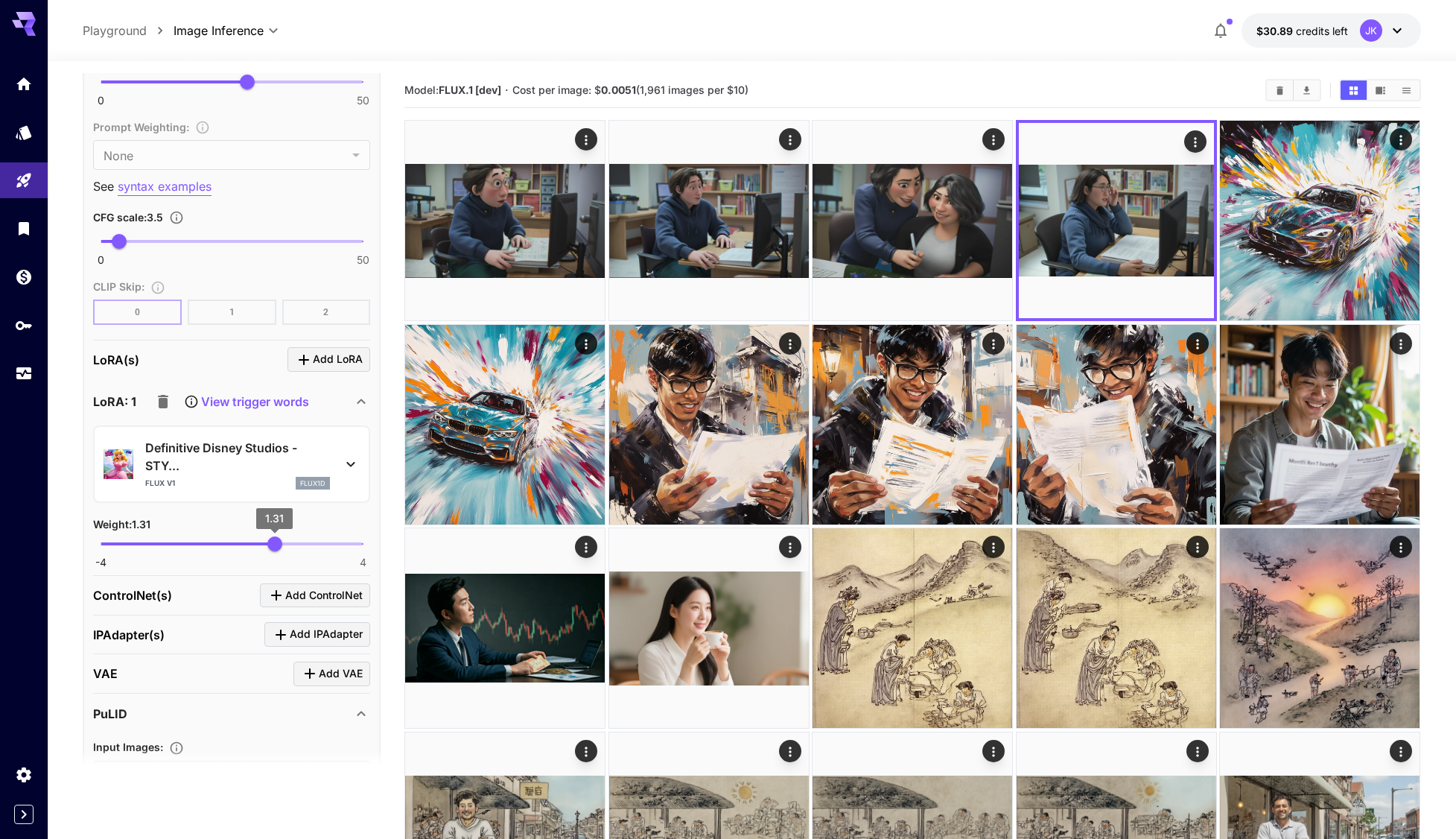
scroll to position [1118, 0]
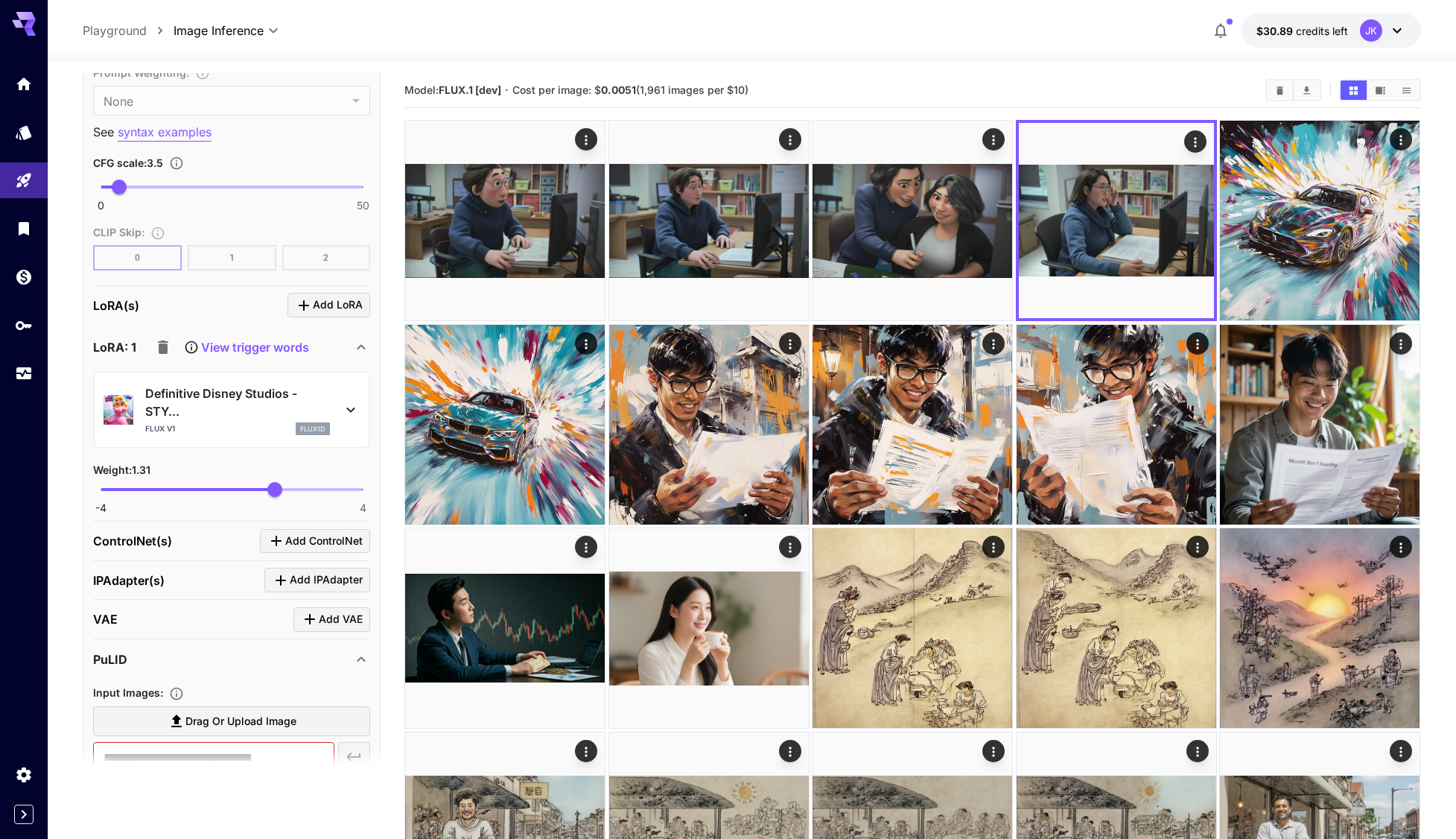
click at [162, 348] on icon "button" at bounding box center [163, 347] width 10 height 13
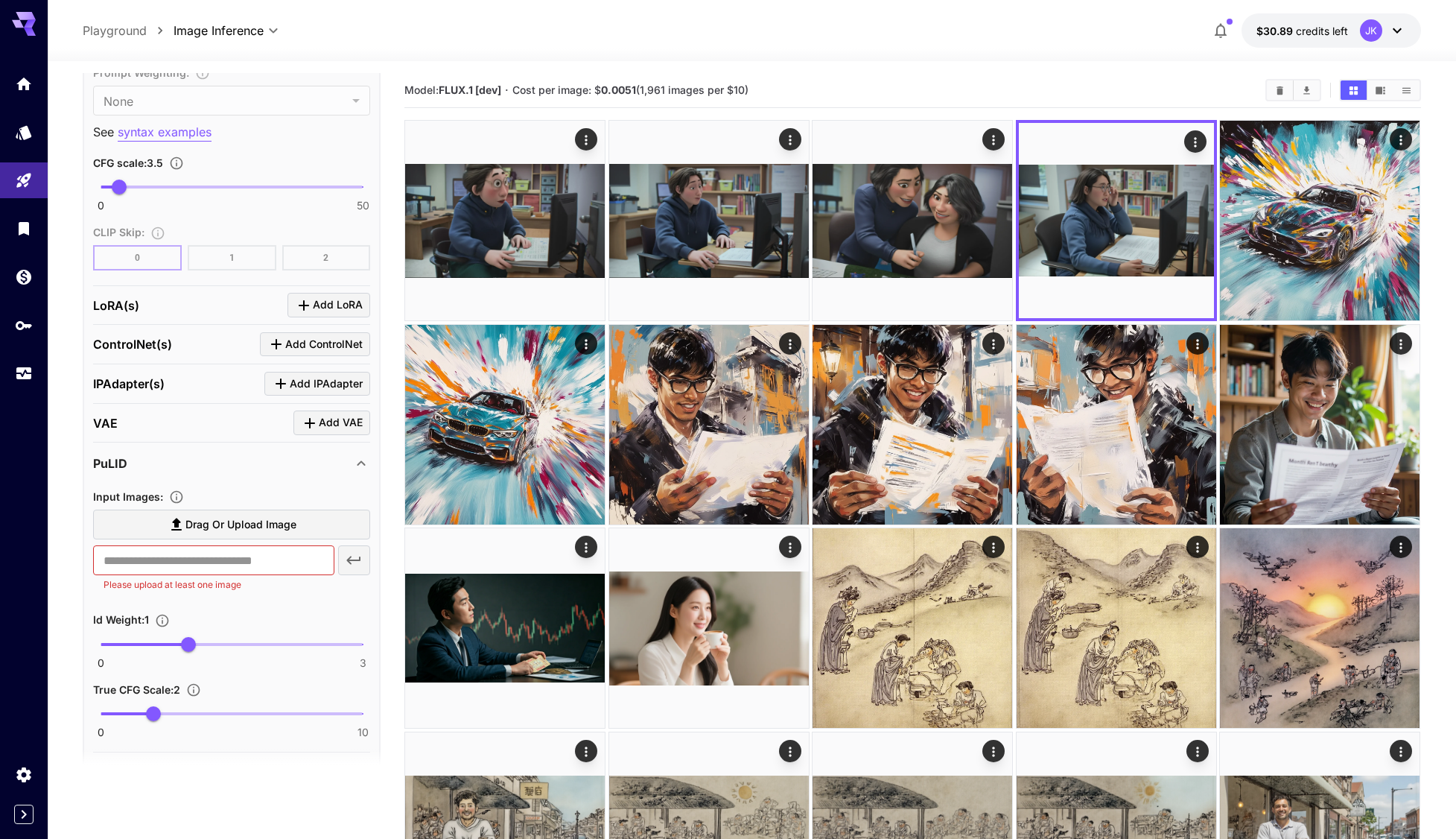
click at [179, 308] on div "[PERSON_NAME](s) Add [PERSON_NAME]" at bounding box center [232, 305] width 277 height 24
click at [321, 307] on span "Add LoRA" at bounding box center [337, 305] width 50 height 18
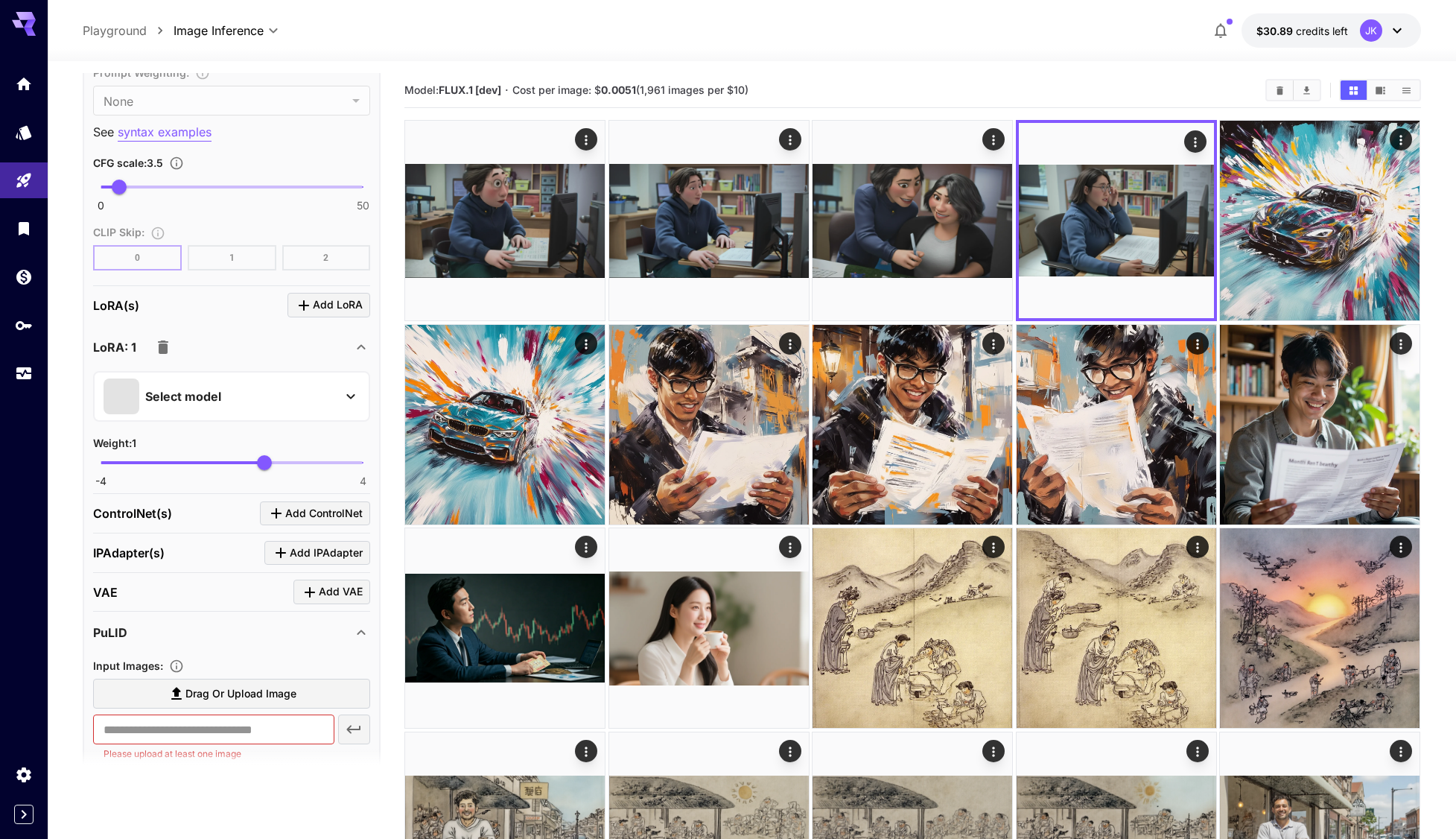
click at [233, 402] on div "Select model" at bounding box center [219, 396] width 233 height 36
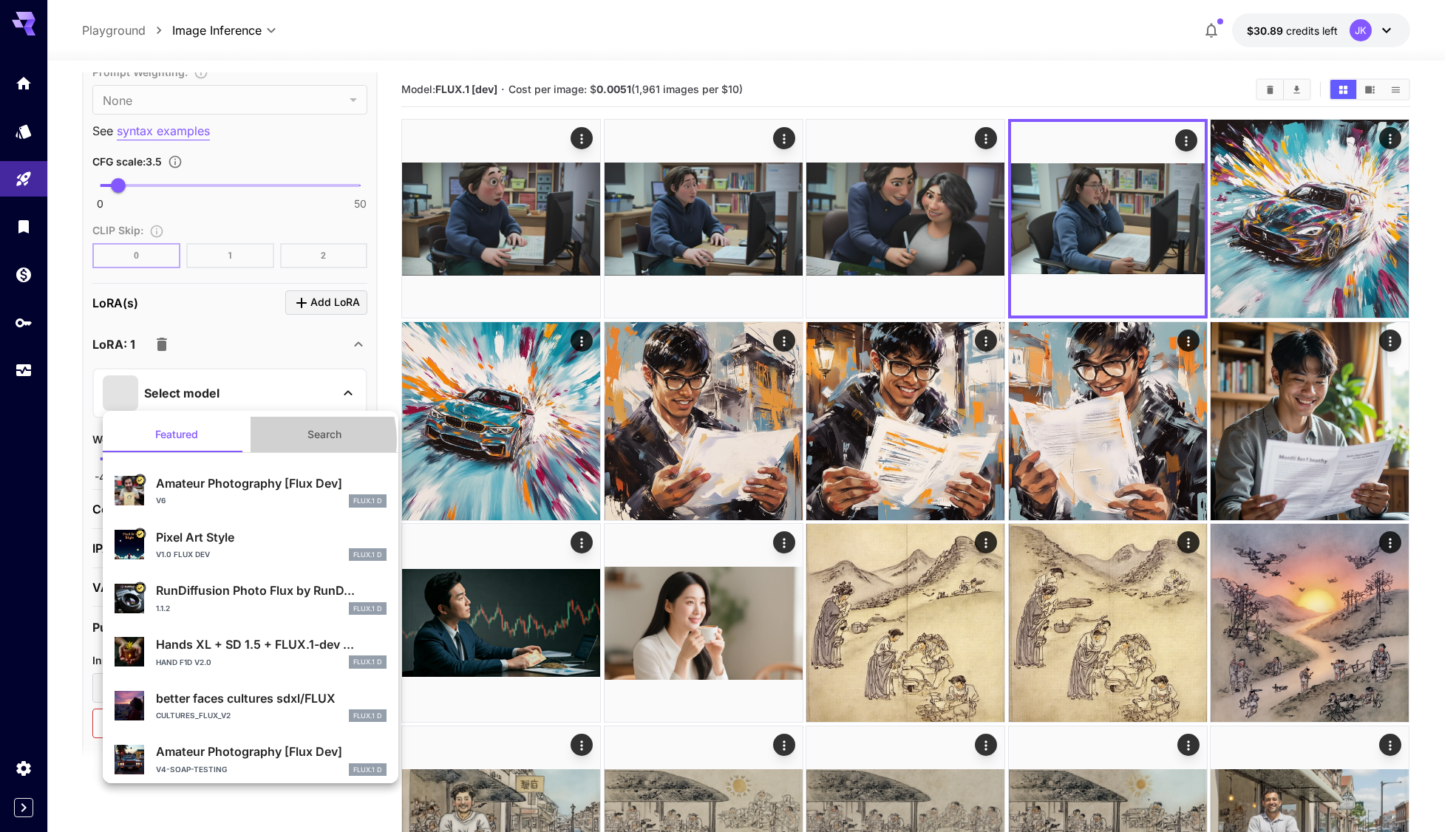
click at [294, 440] on button "Search" at bounding box center [324, 434] width 148 height 35
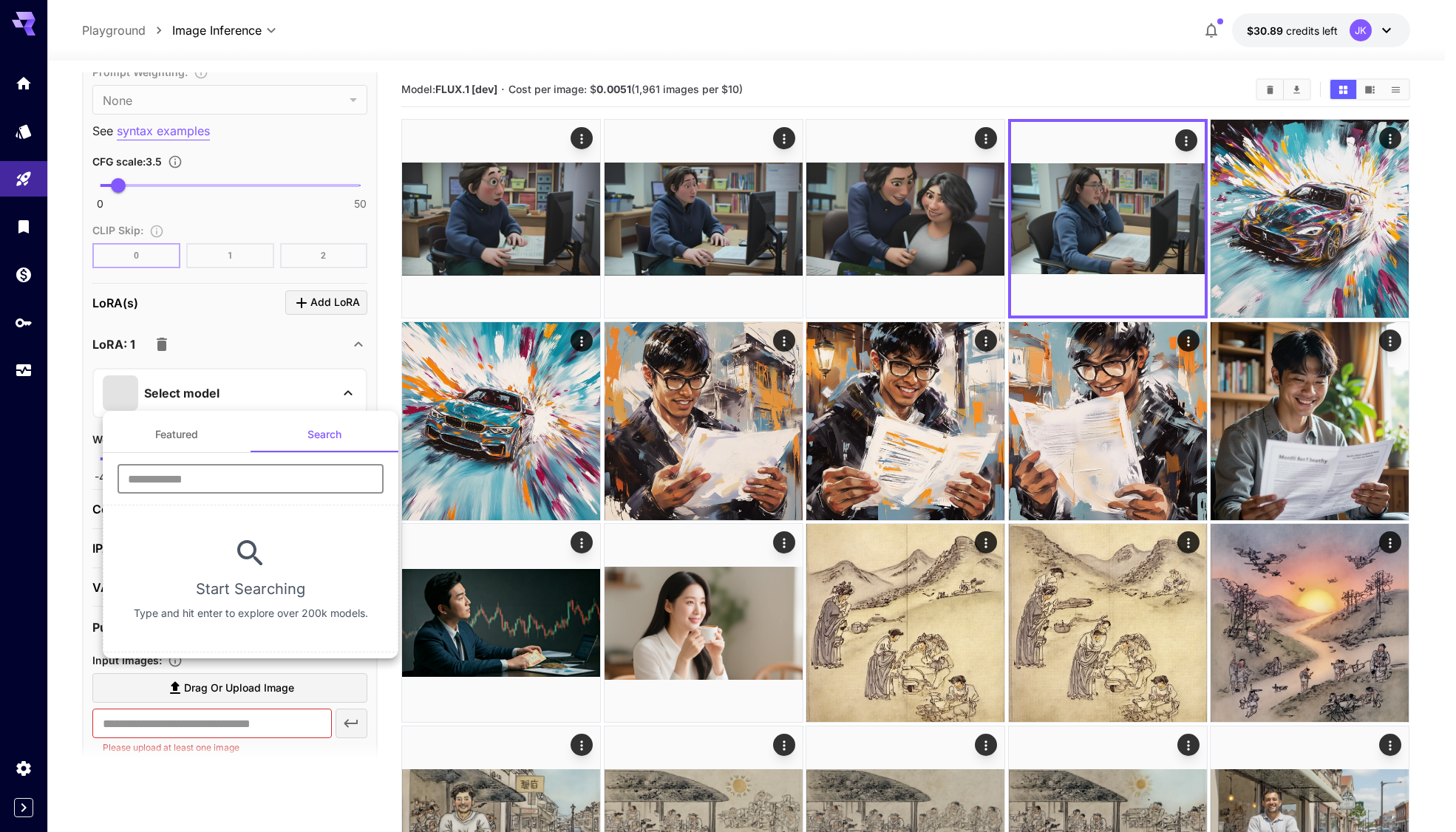
click at [211, 480] on input "text" at bounding box center [251, 479] width 266 height 29
paste input "**********"
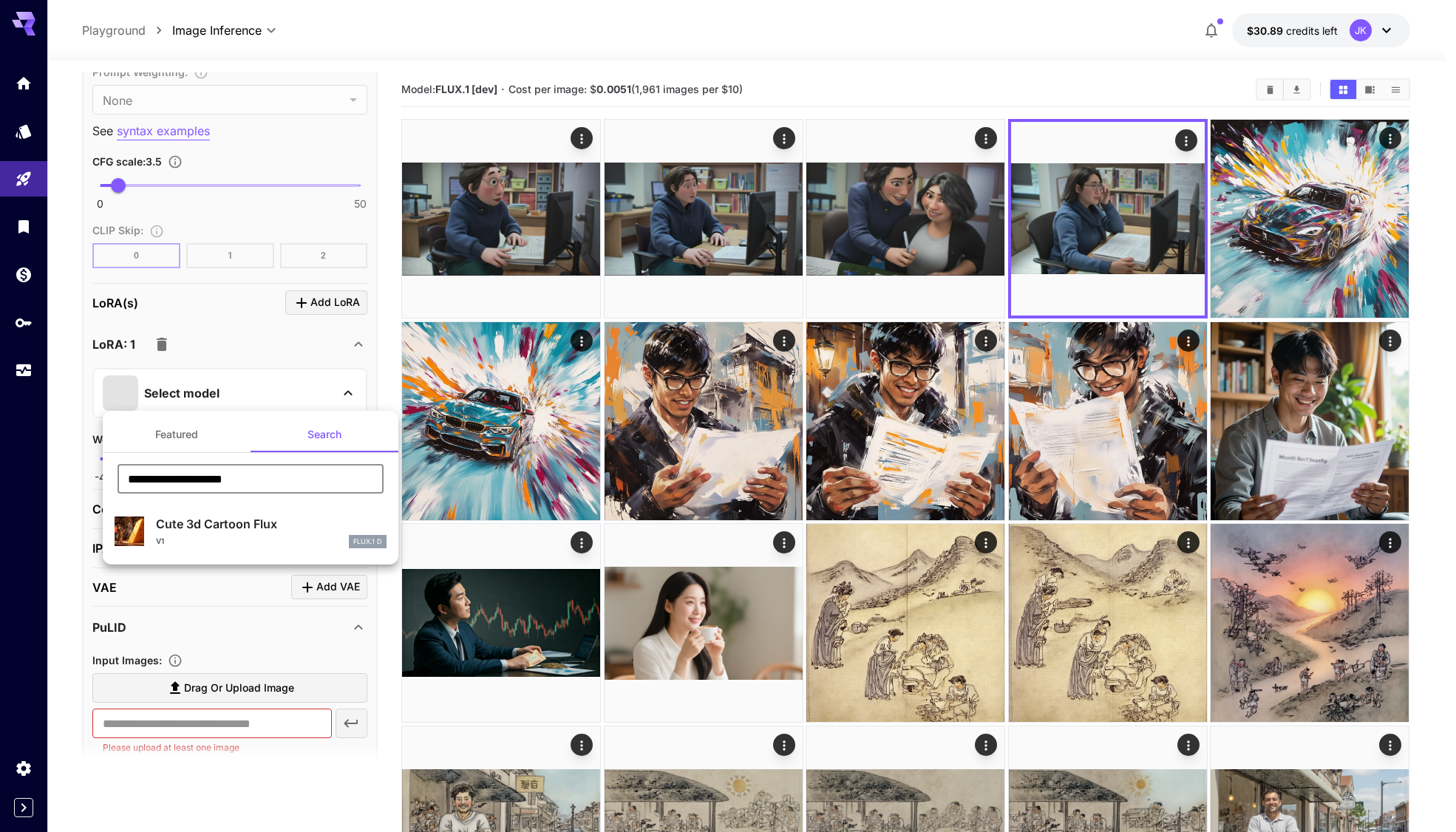
type input "**********"
click at [206, 538] on div "V1 FLUX.1 D" at bounding box center [270, 541] width 231 height 13
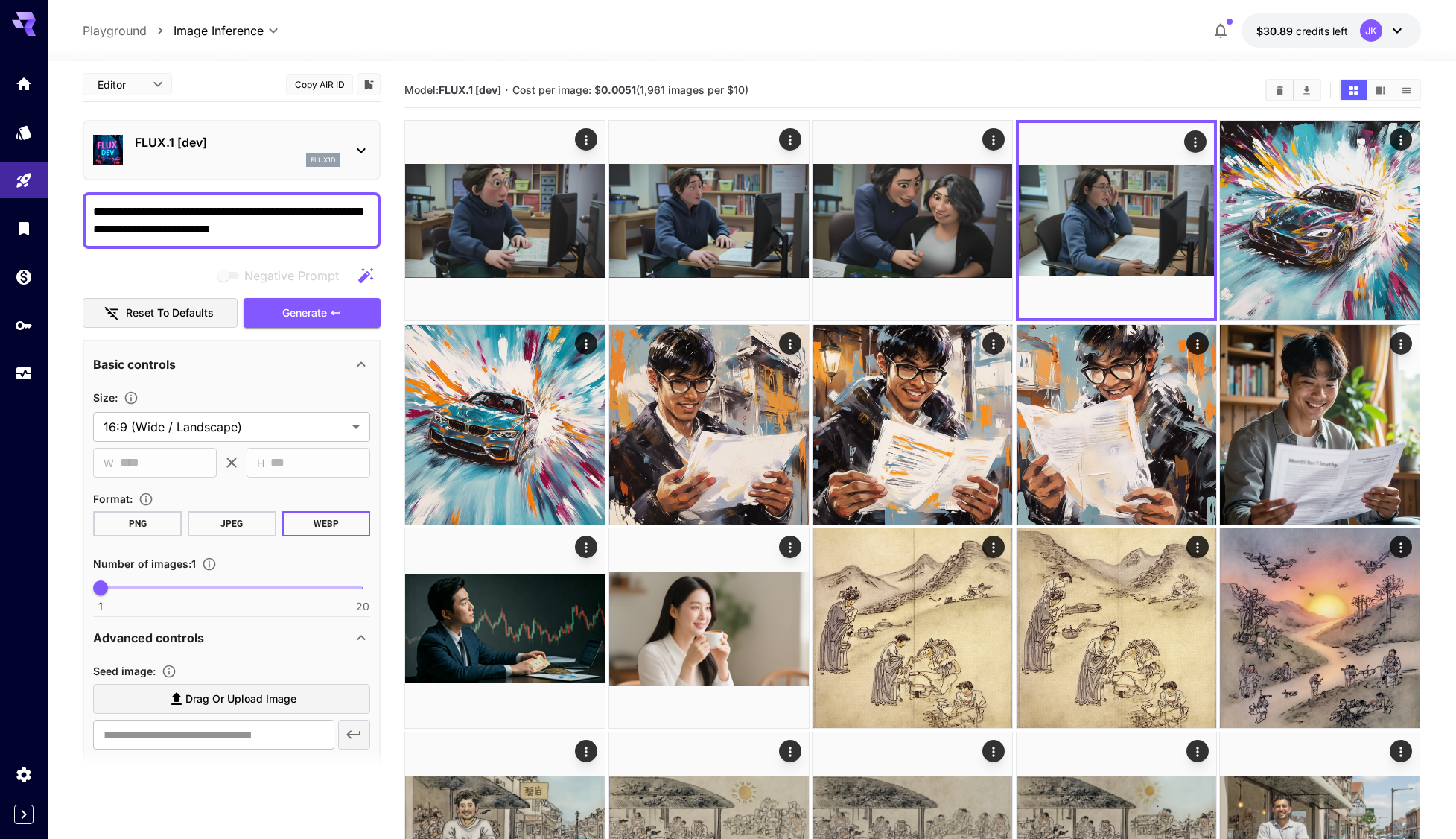
scroll to position [0, 0]
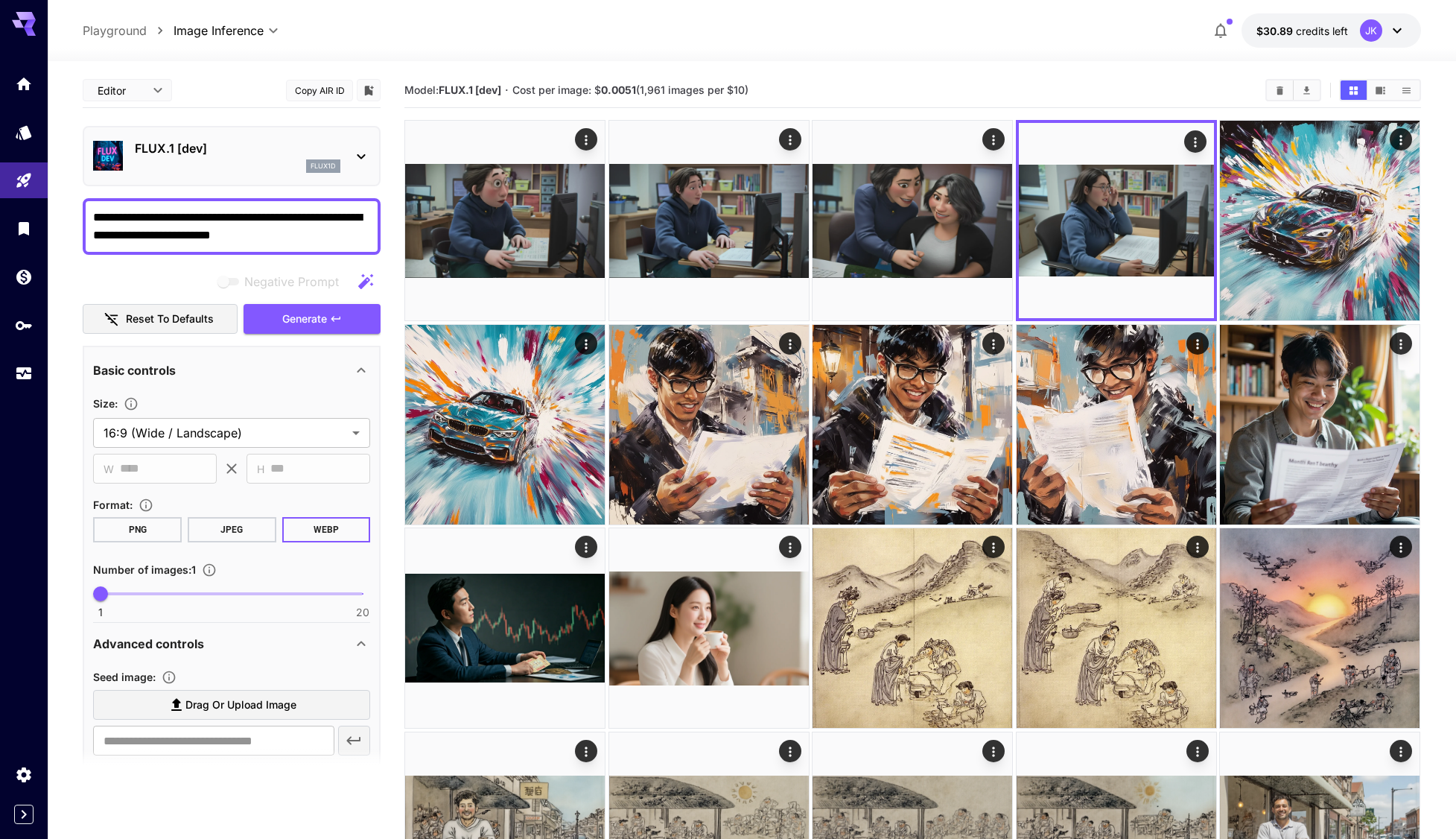
click at [312, 313] on span "Generate" at bounding box center [304, 319] width 44 height 18
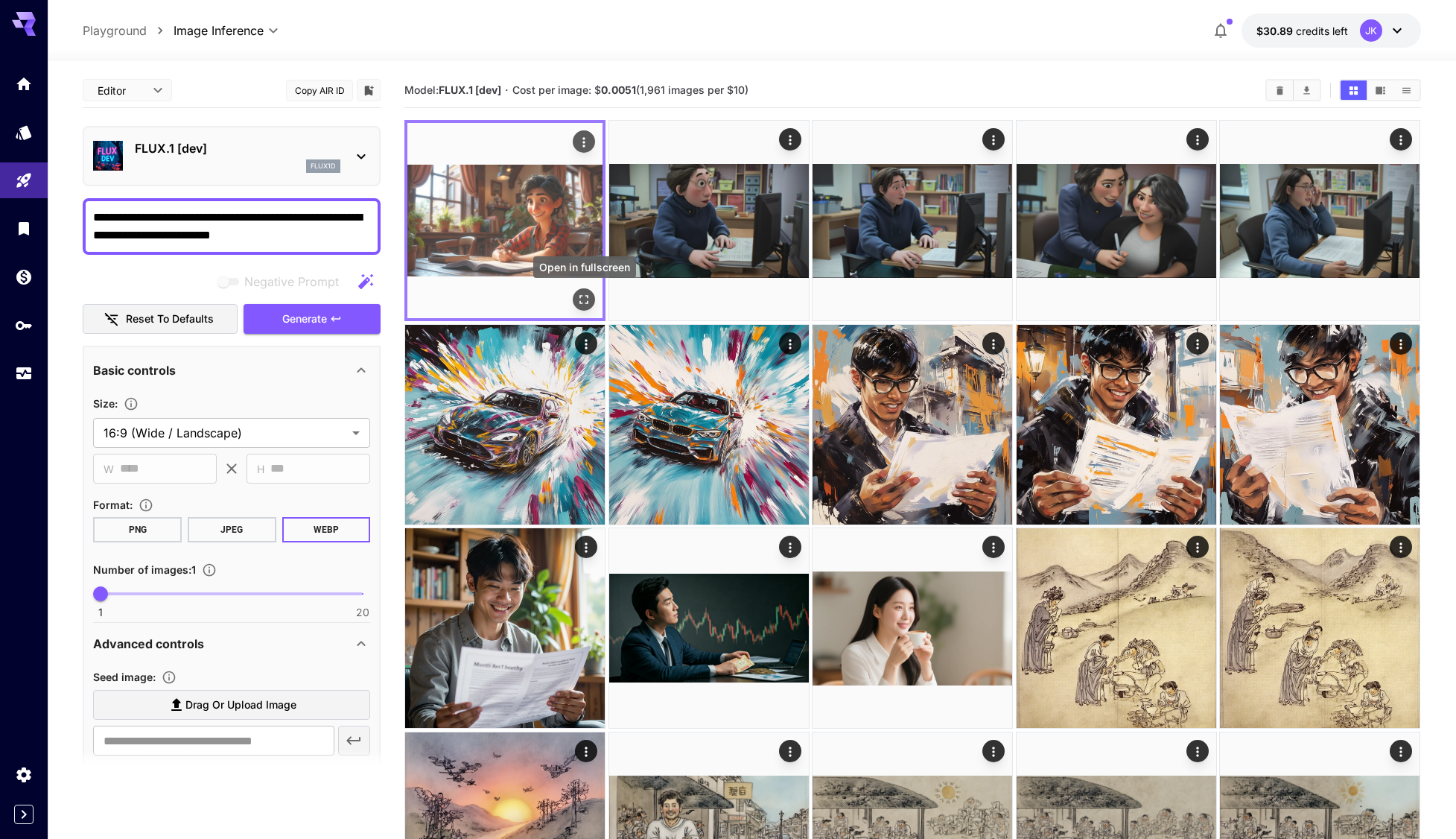
click at [581, 305] on icon "Open in fullscreen" at bounding box center [584, 299] width 15 height 15
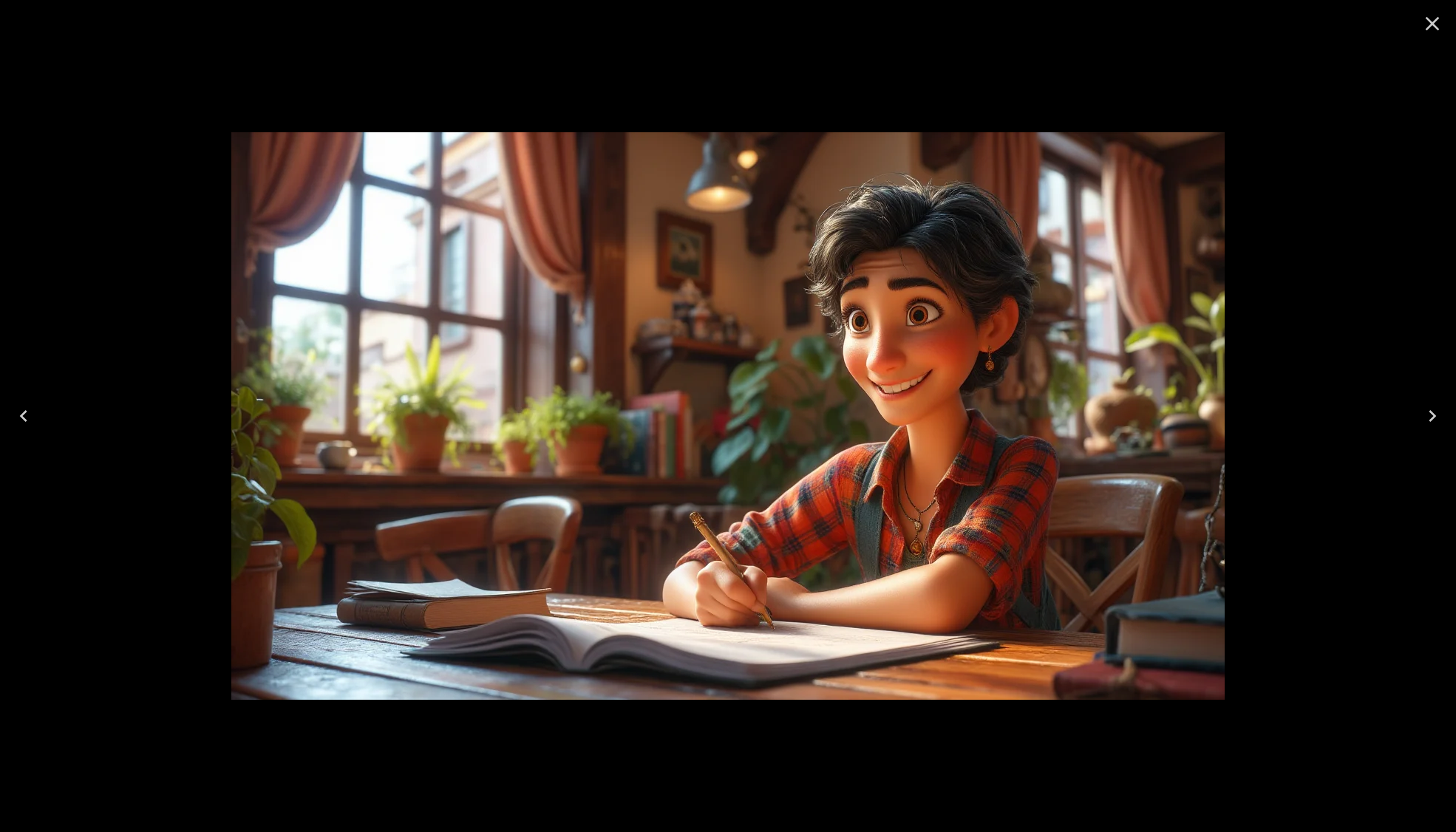
drag, startPoint x: 1433, startPoint y: 28, endPoint x: 1415, endPoint y: 38, distance: 20.6
click at [1433, 28] on icon "Close" at bounding box center [1432, 23] width 23 height 23
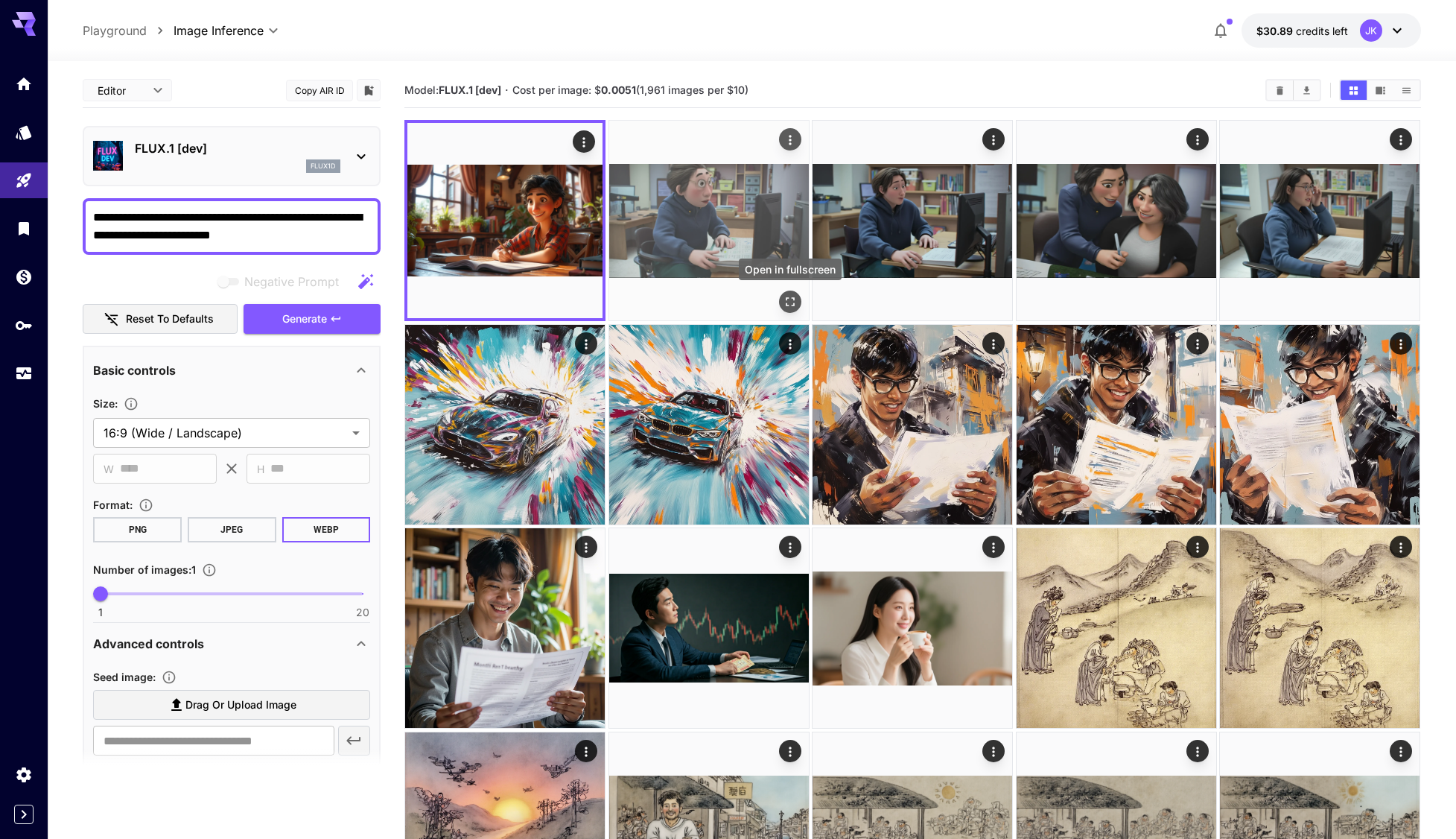
click at [787, 301] on icon "Open in fullscreen" at bounding box center [790, 302] width 9 height 9
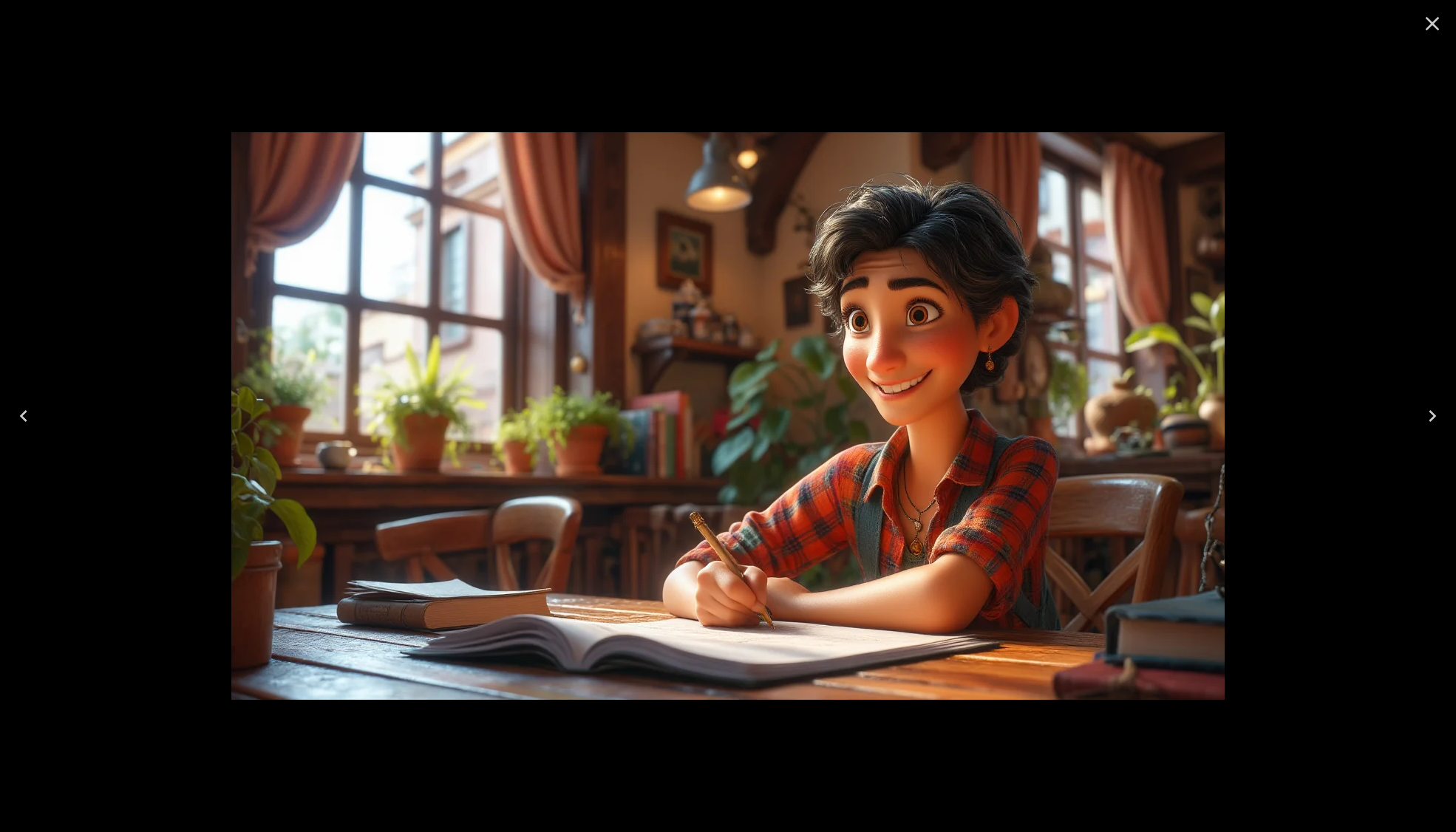
drag, startPoint x: 1427, startPoint y: 29, endPoint x: 1417, endPoint y: 34, distance: 11.2
click at [1427, 29] on icon "Close" at bounding box center [1432, 23] width 23 height 23
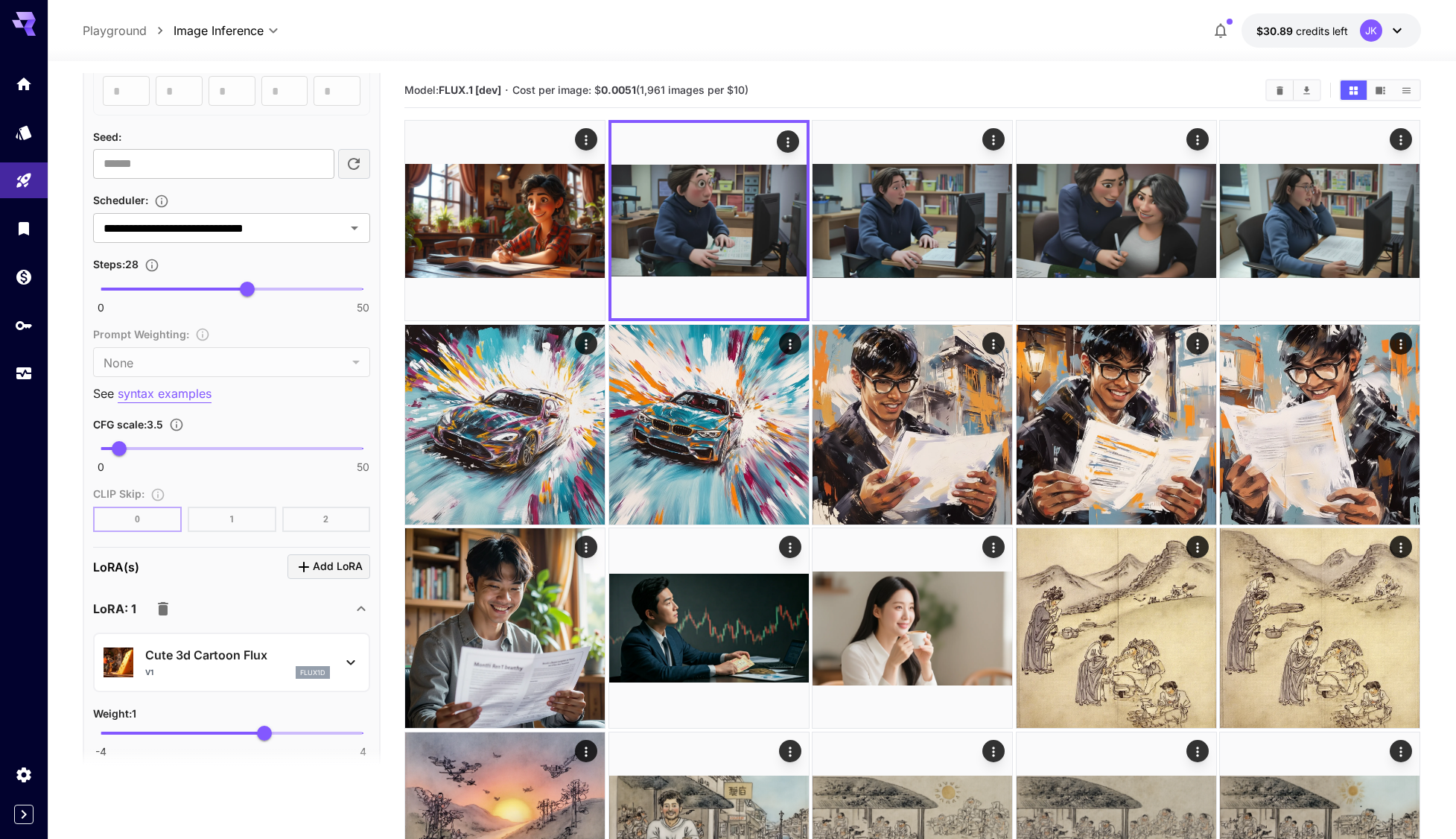
scroll to position [894, 0]
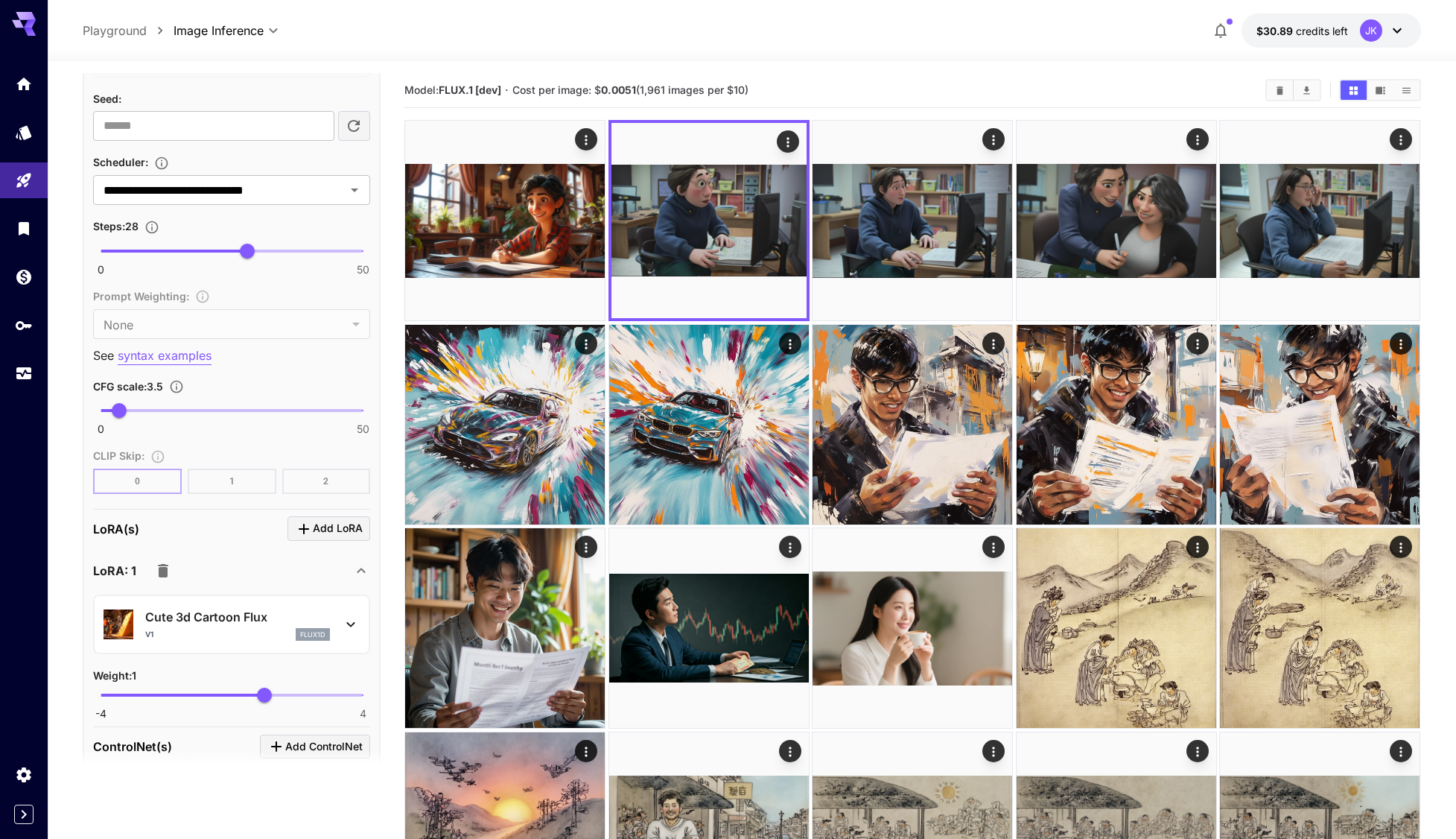
drag, startPoint x: 588, startPoint y: 301, endPoint x: 644, endPoint y: 323, distance: 60.2
click at [0, 0] on icon "Open in fullscreen" at bounding box center [0, 0] width 0 height 0
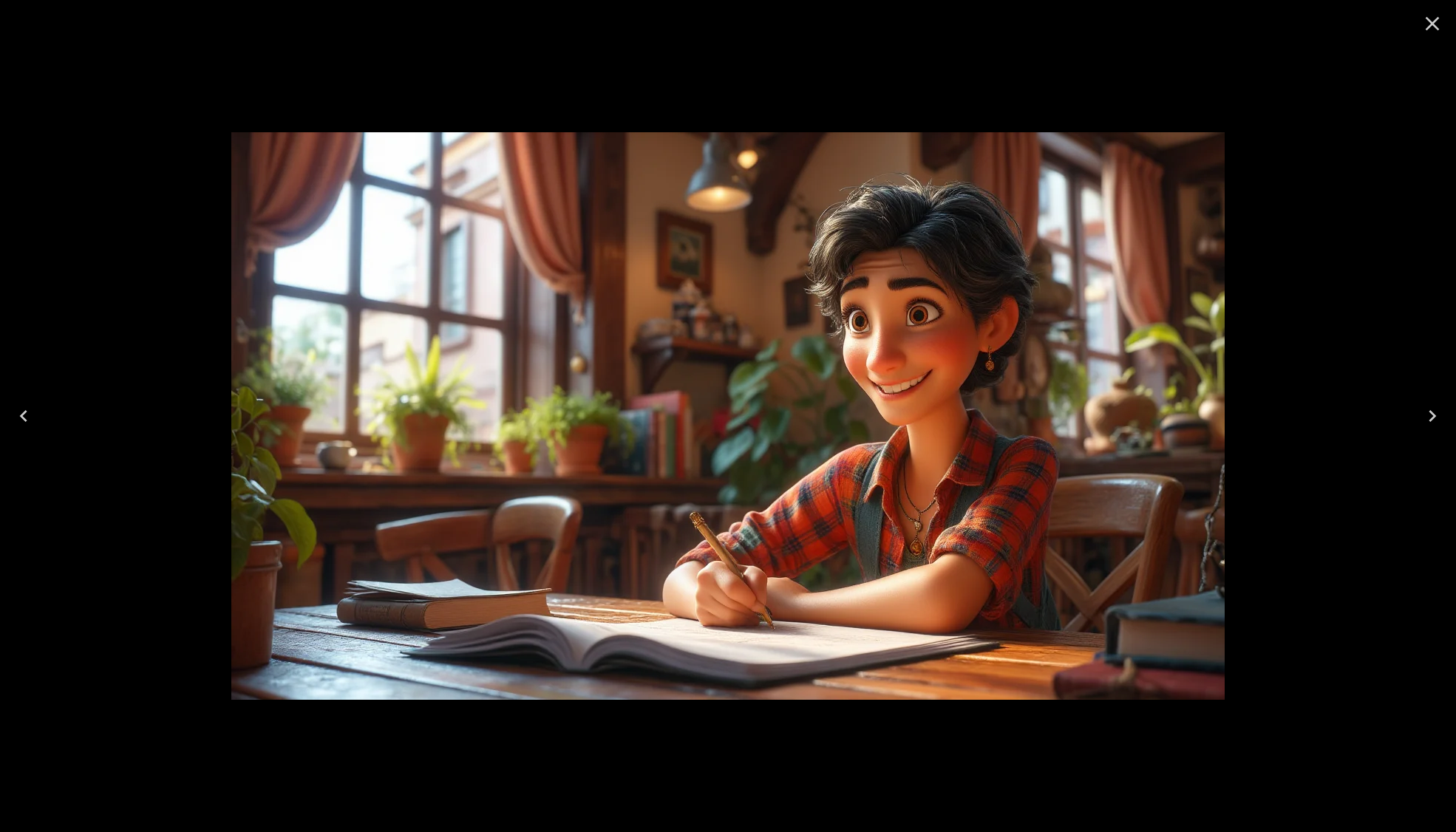
click at [1434, 22] on icon "Close" at bounding box center [1433, 24] width 14 height 14
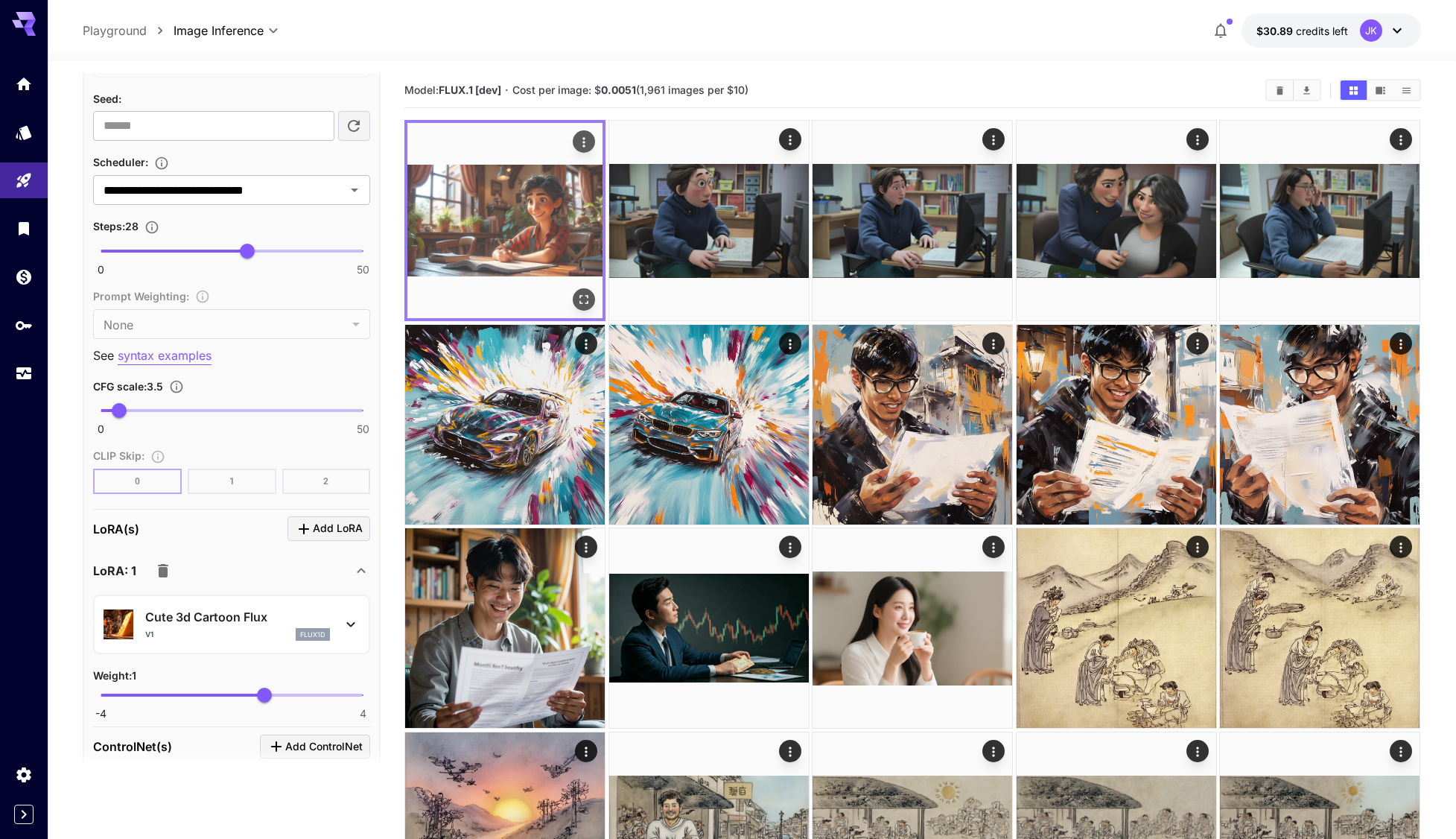
click at [586, 296] on icon "Open in fullscreen" at bounding box center [584, 300] width 9 height 9
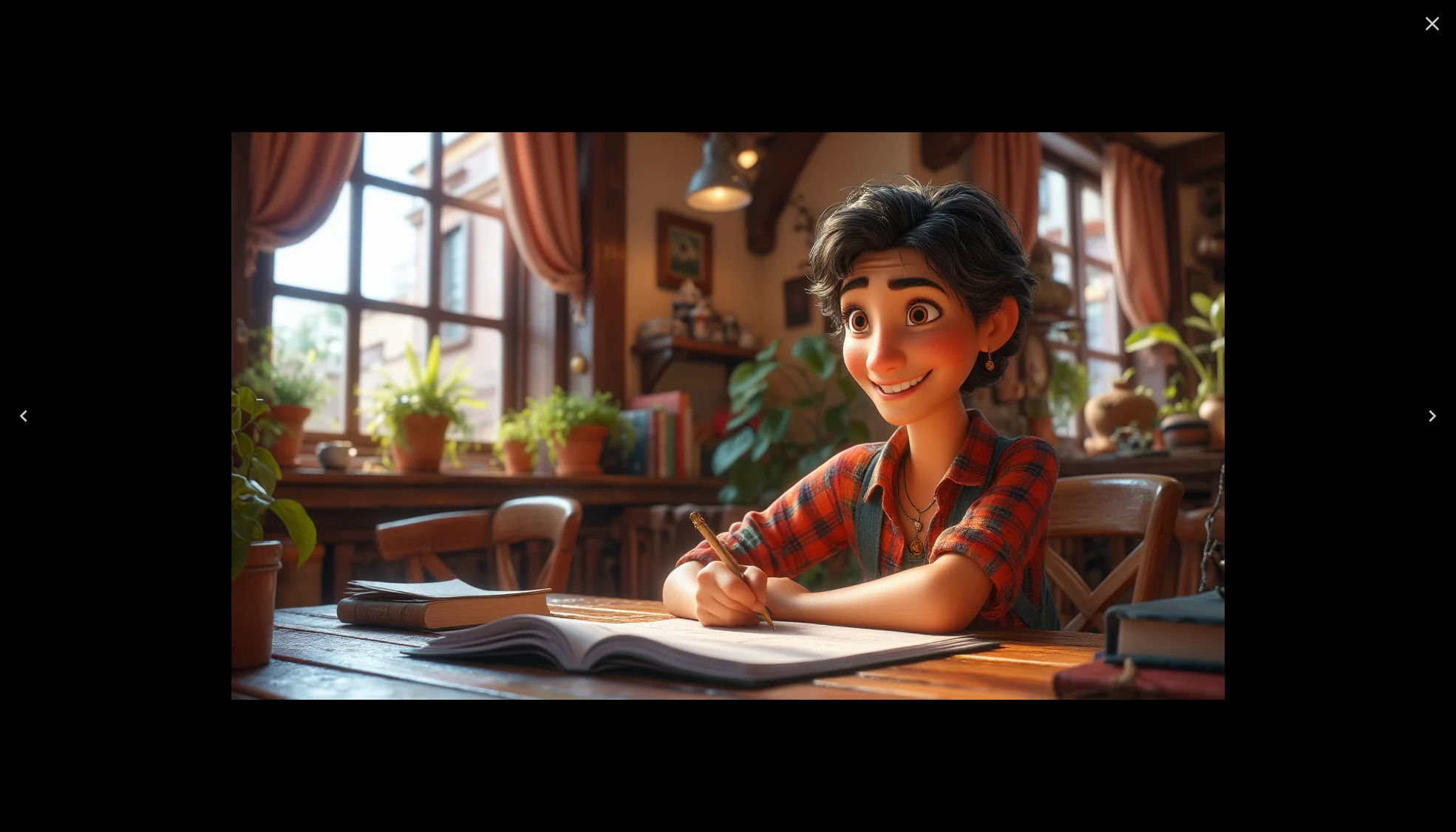
drag, startPoint x: 1432, startPoint y: 24, endPoint x: 955, endPoint y: 24, distance: 477.0
click at [1432, 24] on icon "Close" at bounding box center [1433, 24] width 14 height 14
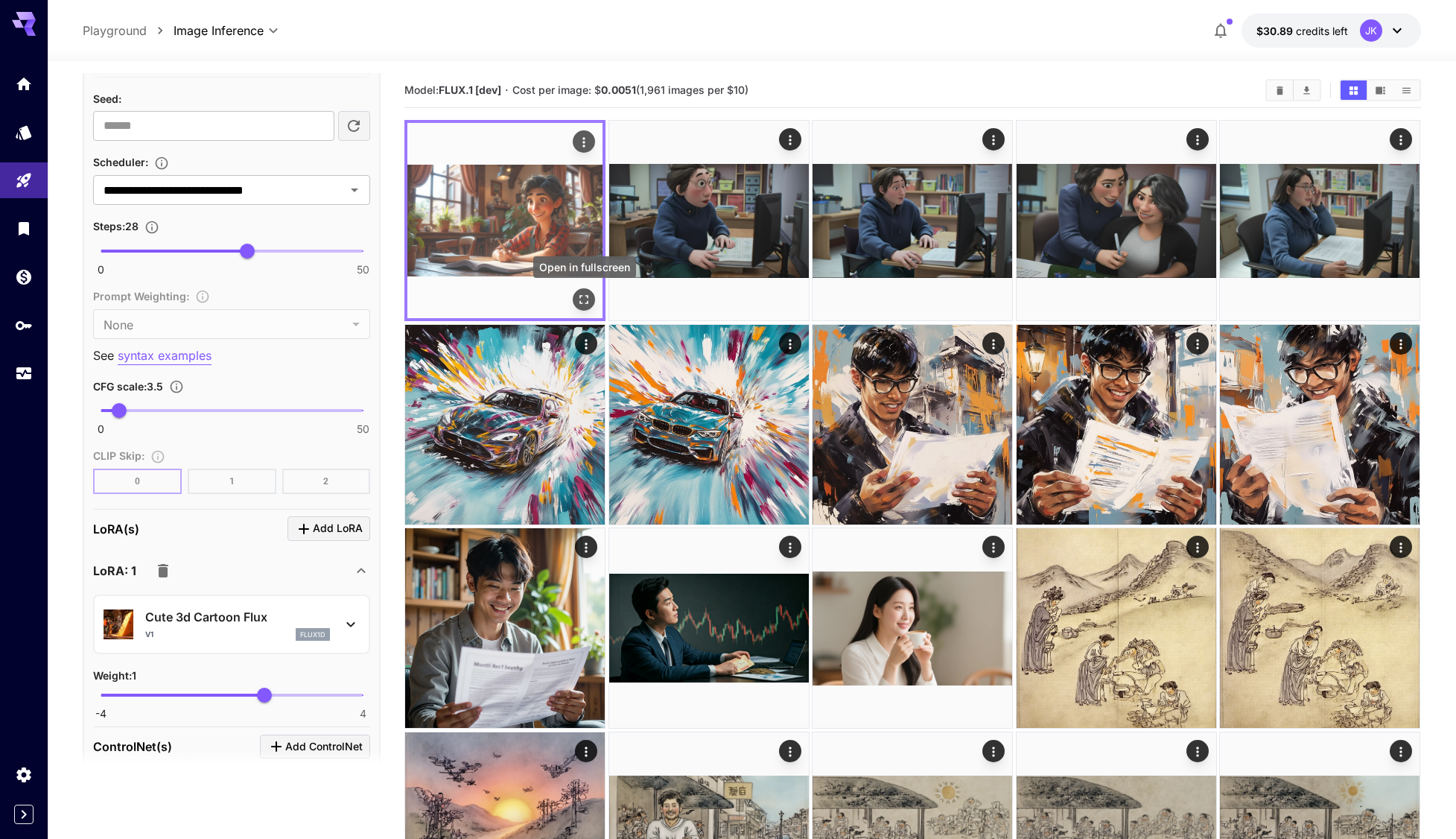
click at [585, 301] on icon "Open in fullscreen" at bounding box center [584, 299] width 15 height 15
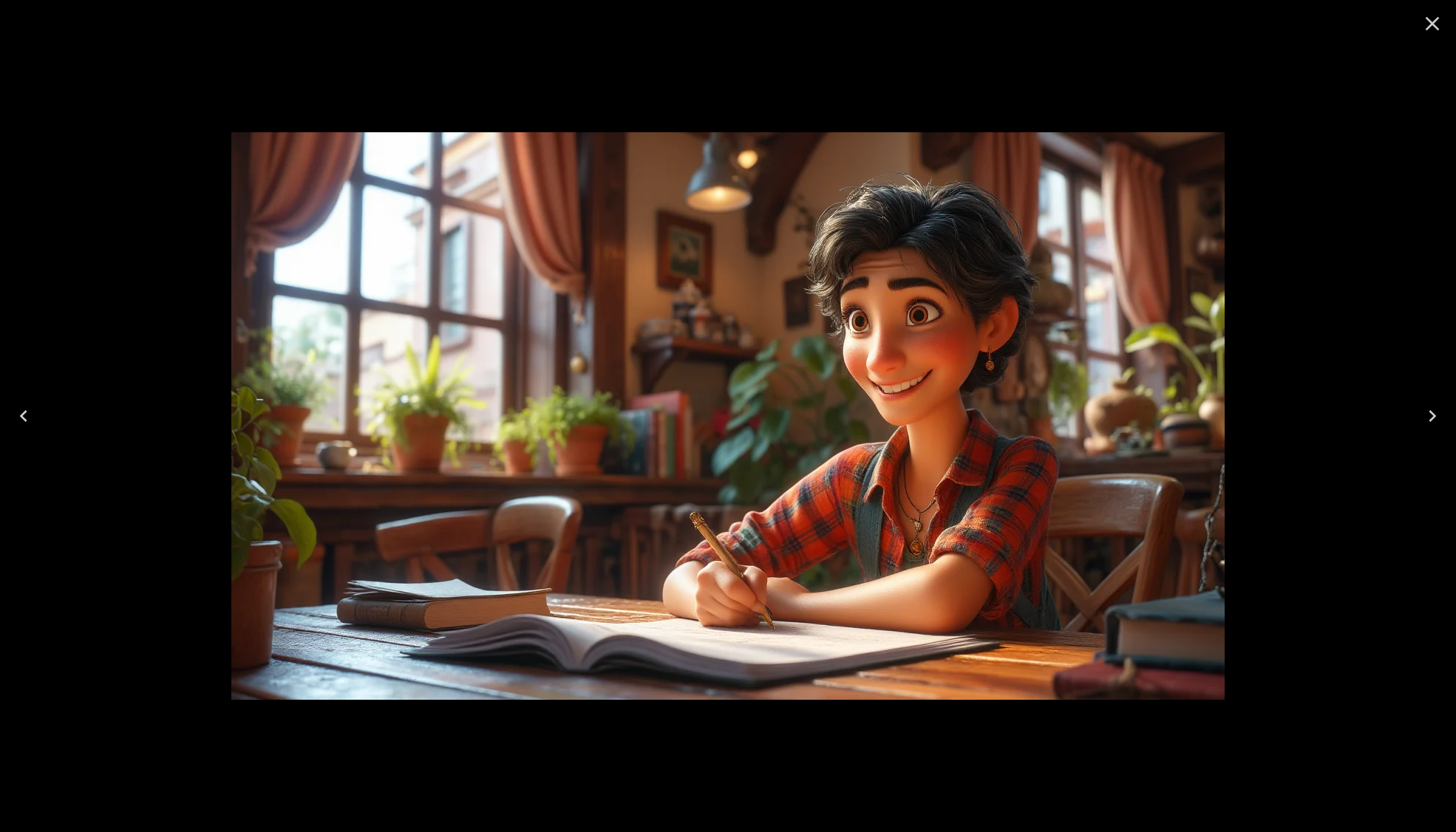
click at [1432, 22] on icon "Close" at bounding box center [1433, 24] width 14 height 14
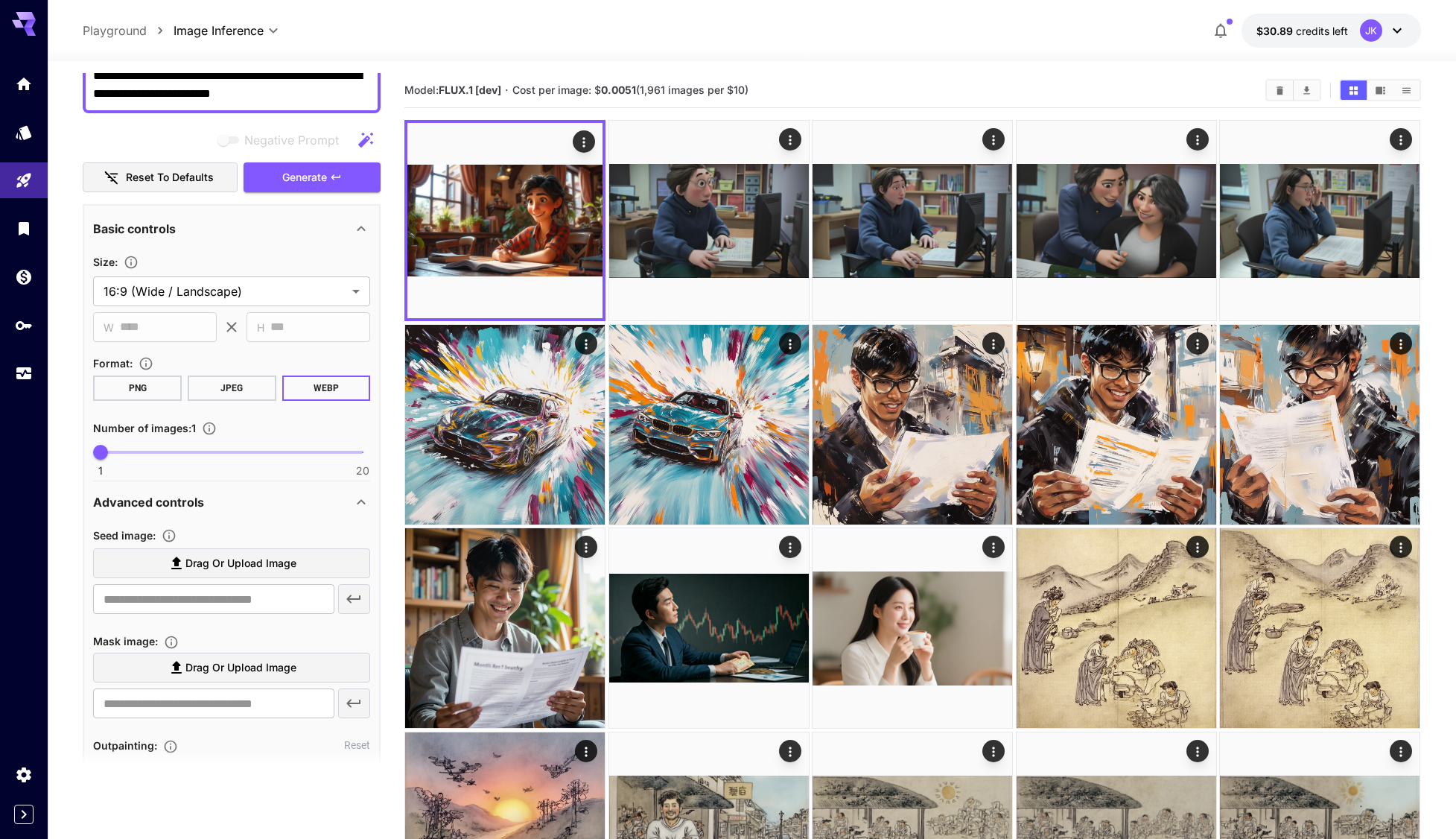
scroll to position [75, 0]
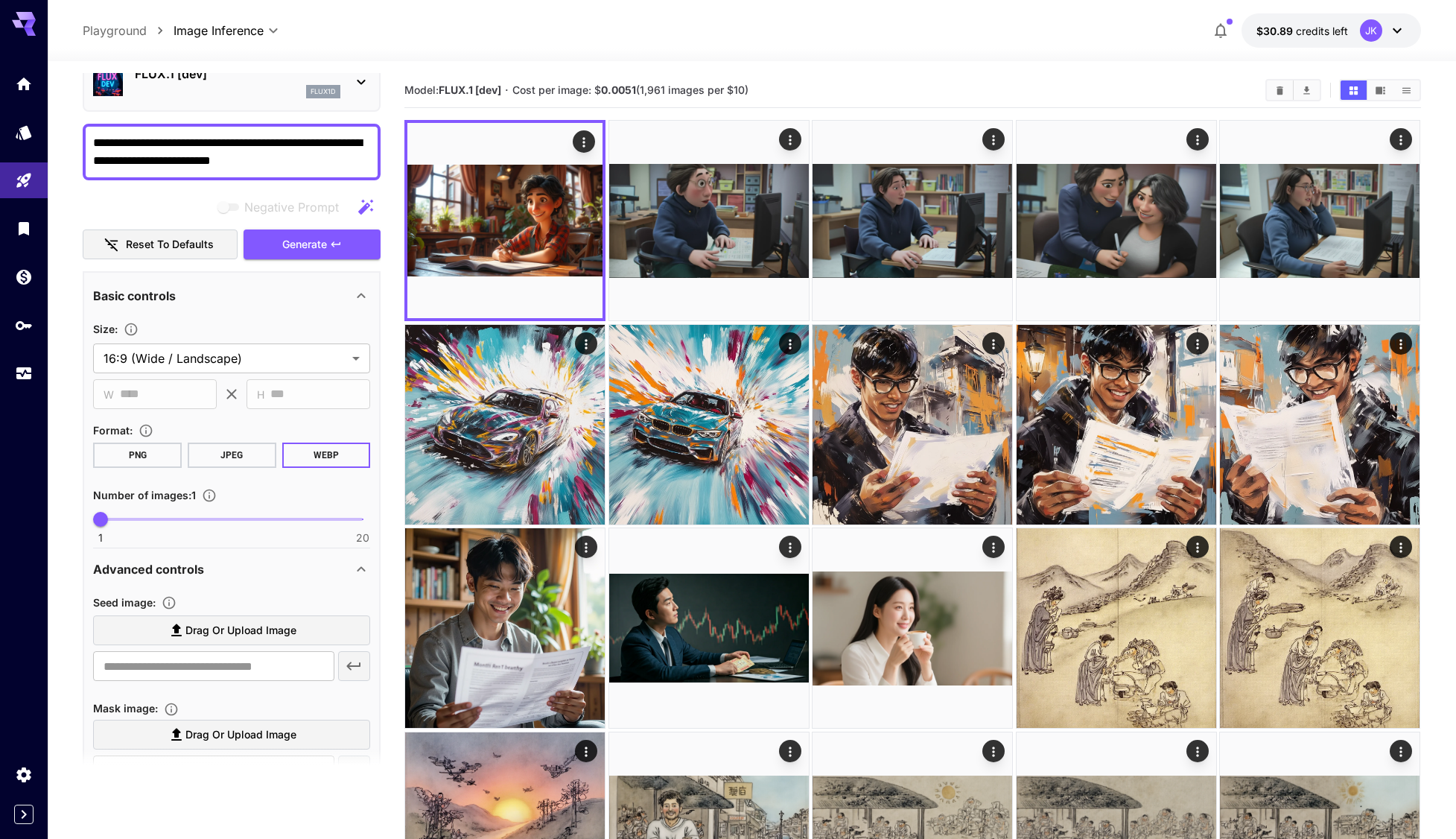
click at [192, 154] on textarea "**********" at bounding box center [232, 152] width 277 height 36
paste textarea
type textarea "**********"
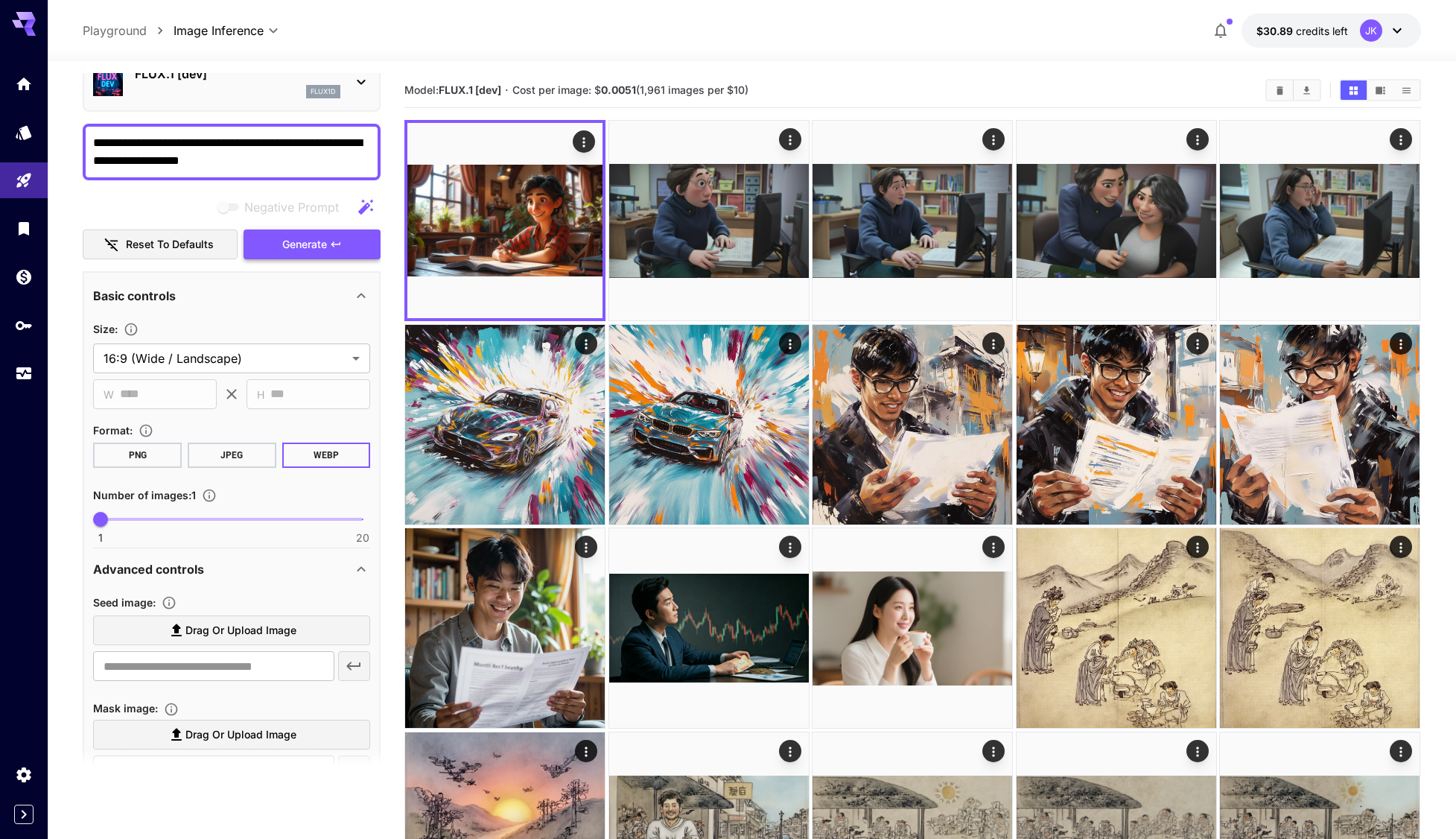
click at [306, 246] on span "Generate" at bounding box center [304, 244] width 44 height 18
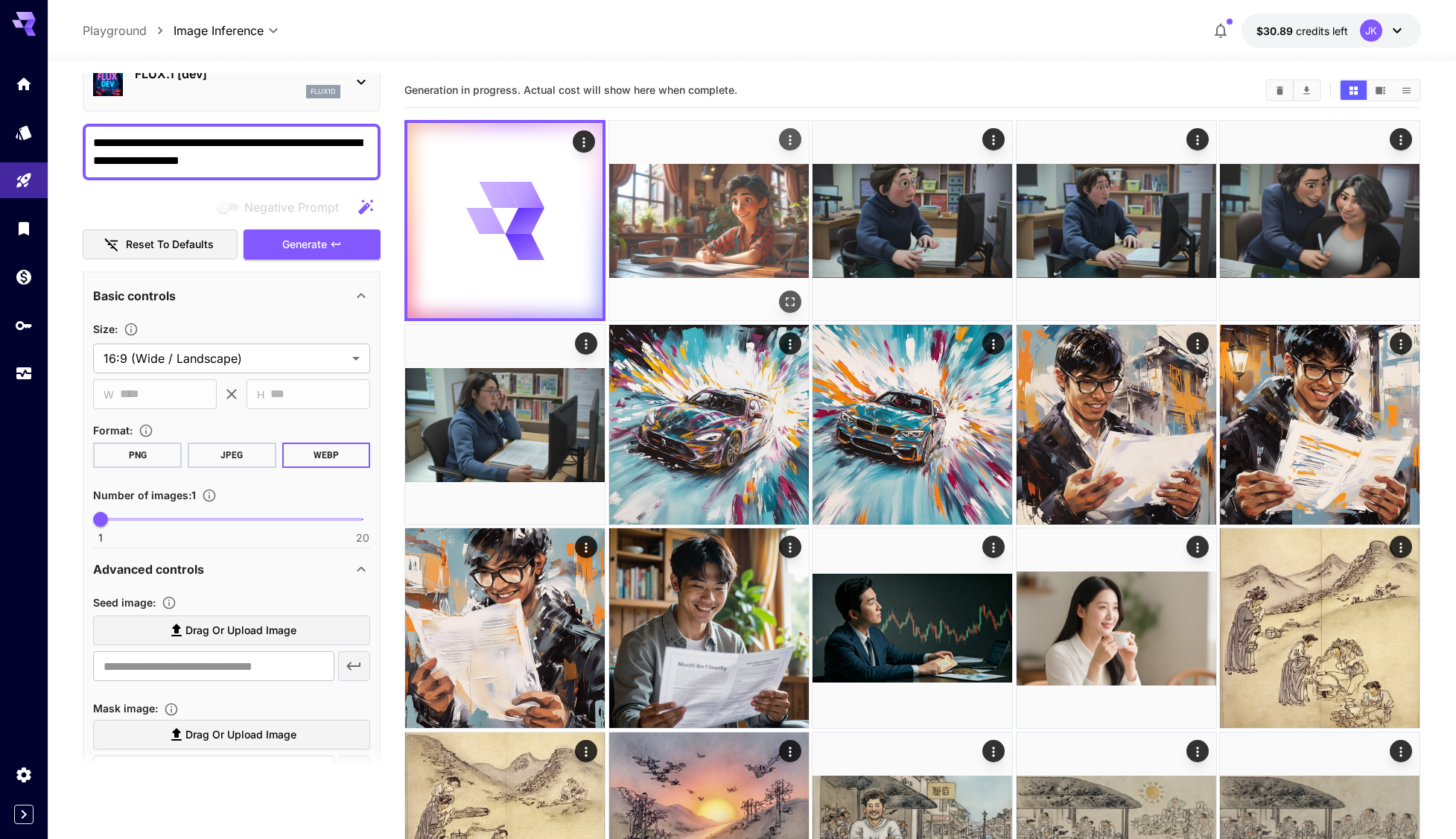
click at [691, 233] on img at bounding box center [709, 220] width 199 height 200
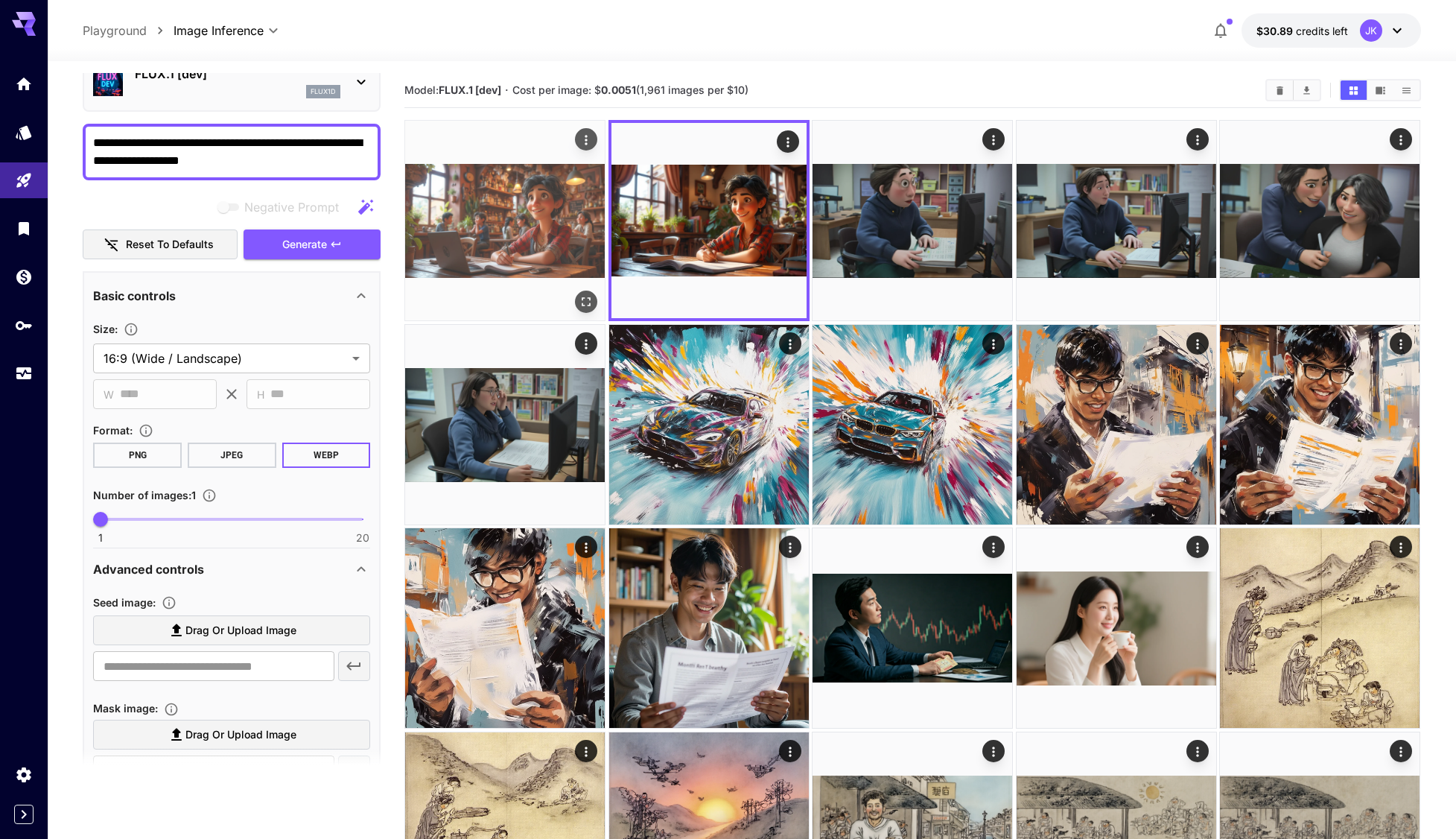
click at [587, 301] on icon "Open in fullscreen" at bounding box center [586, 301] width 15 height 15
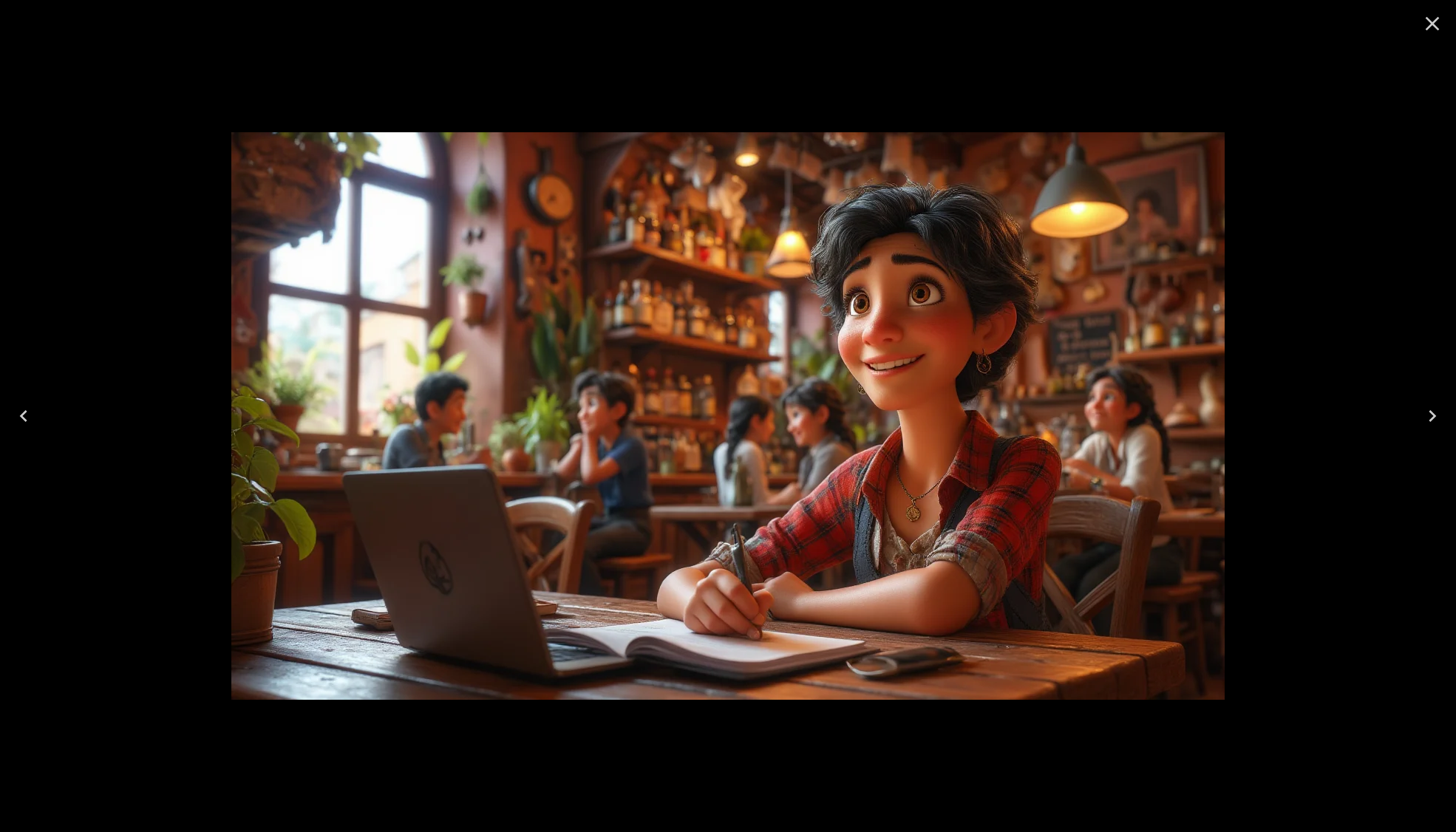
drag, startPoint x: 1425, startPoint y: 23, endPoint x: 1014, endPoint y: 182, distance: 440.7
click at [1426, 23] on icon "Close" at bounding box center [1432, 23] width 23 height 23
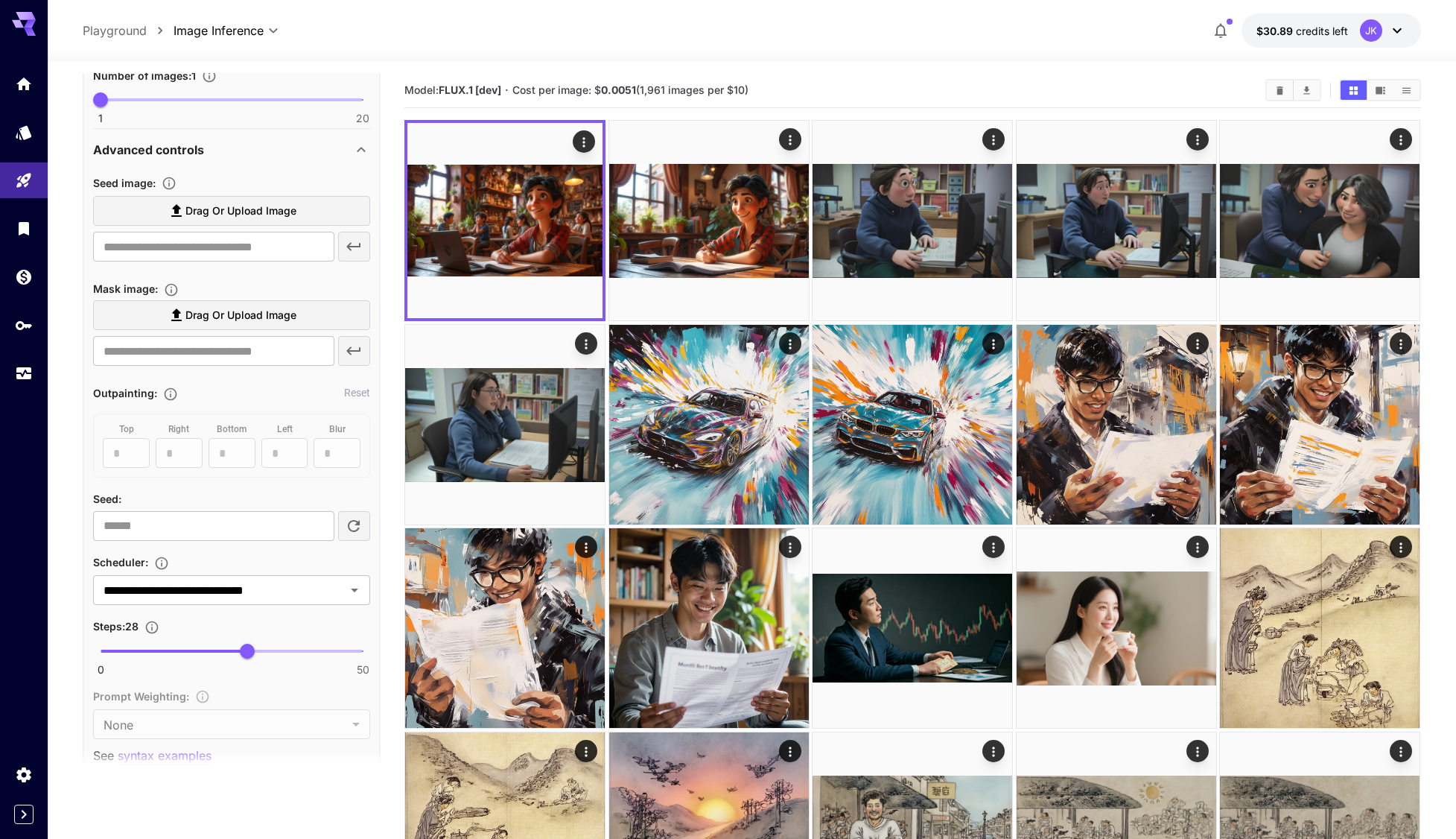
scroll to position [522, 0]
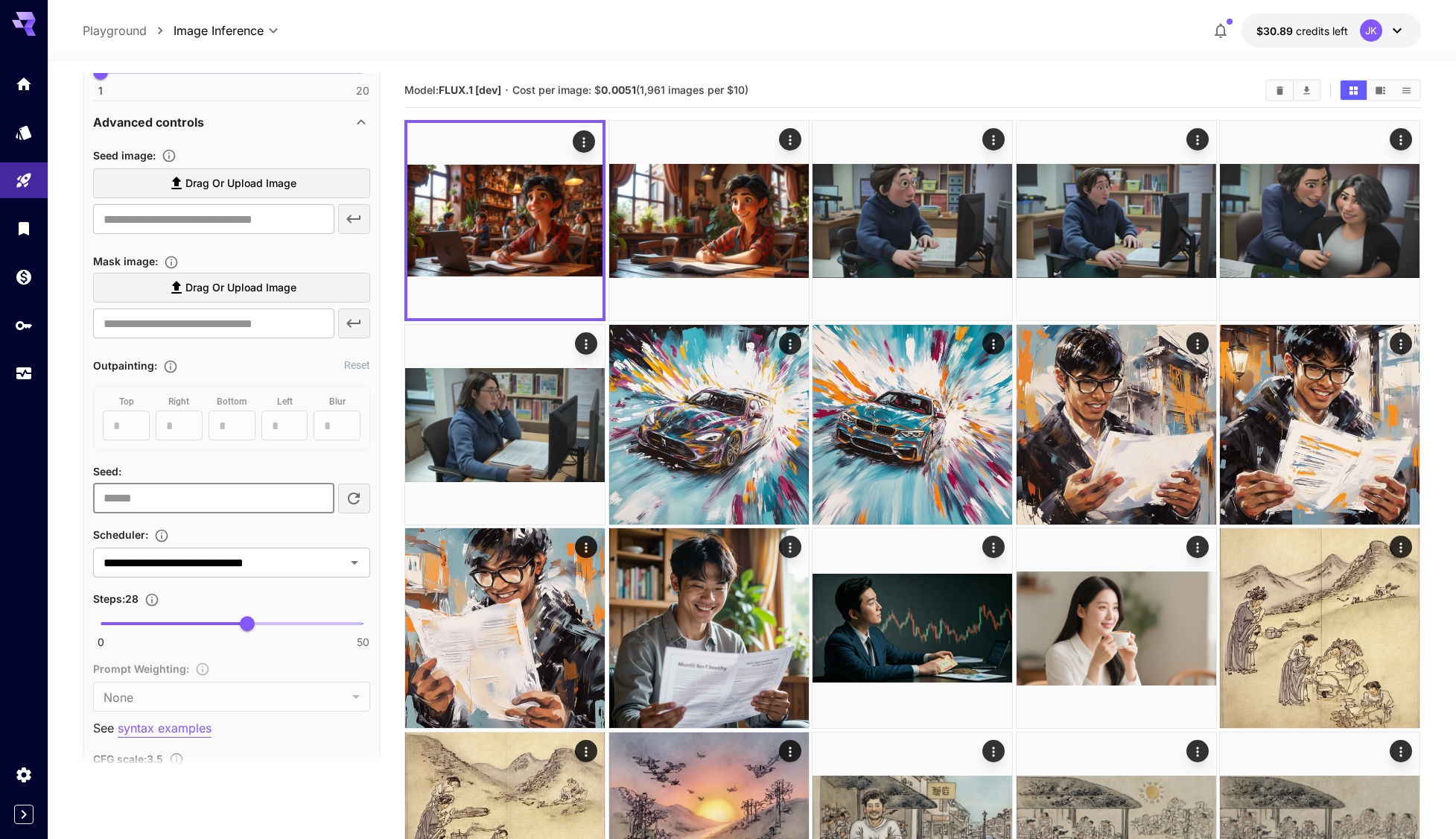
drag, startPoint x: 157, startPoint y: 499, endPoint x: -18, endPoint y: 501, distance: 175.0
click at [0, 501] on html "**********" at bounding box center [728, 795] width 1456 height 1589
click at [74, 458] on section "**********" at bounding box center [752, 825] width 1408 height 1528
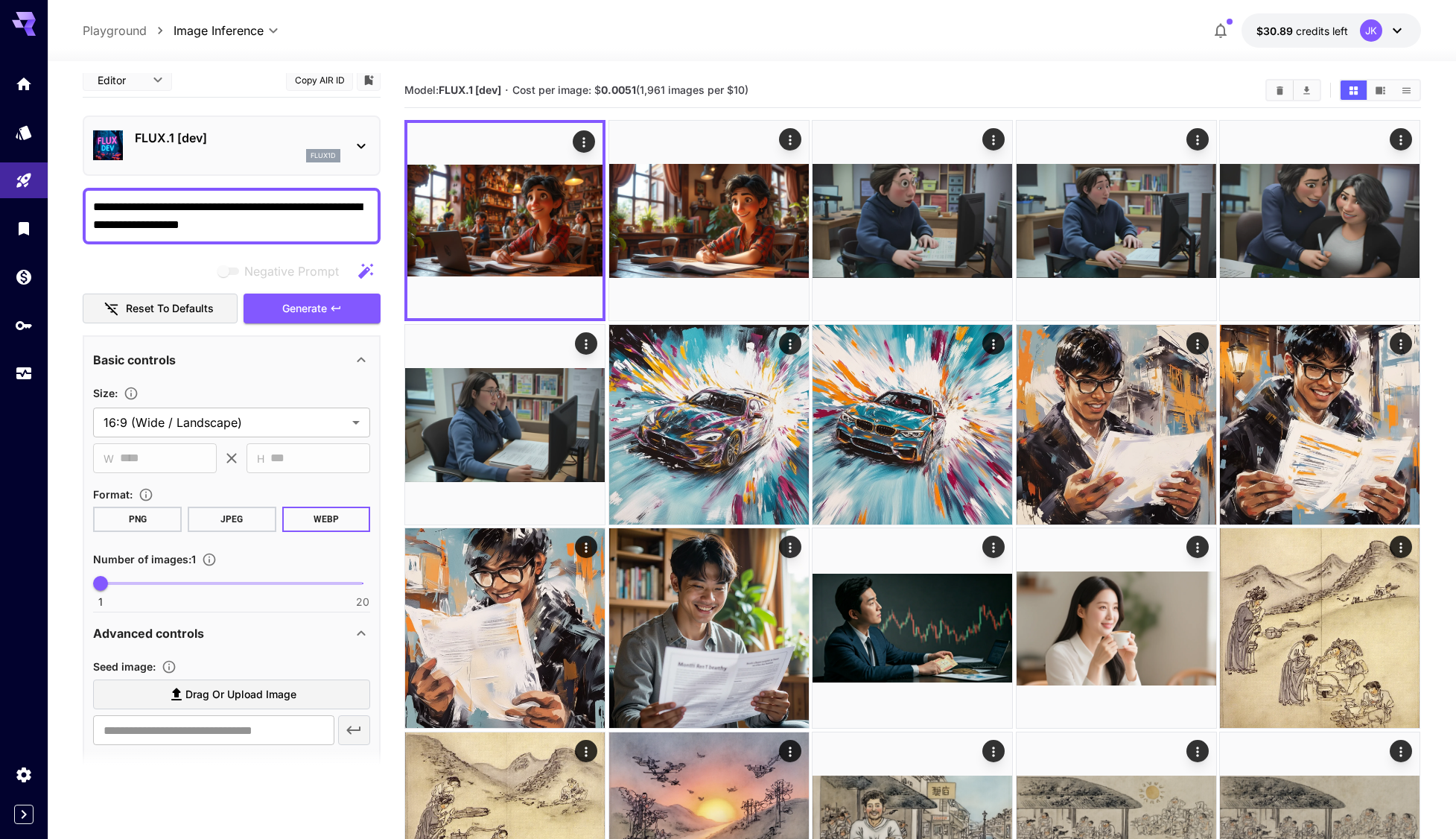
scroll to position [0, 0]
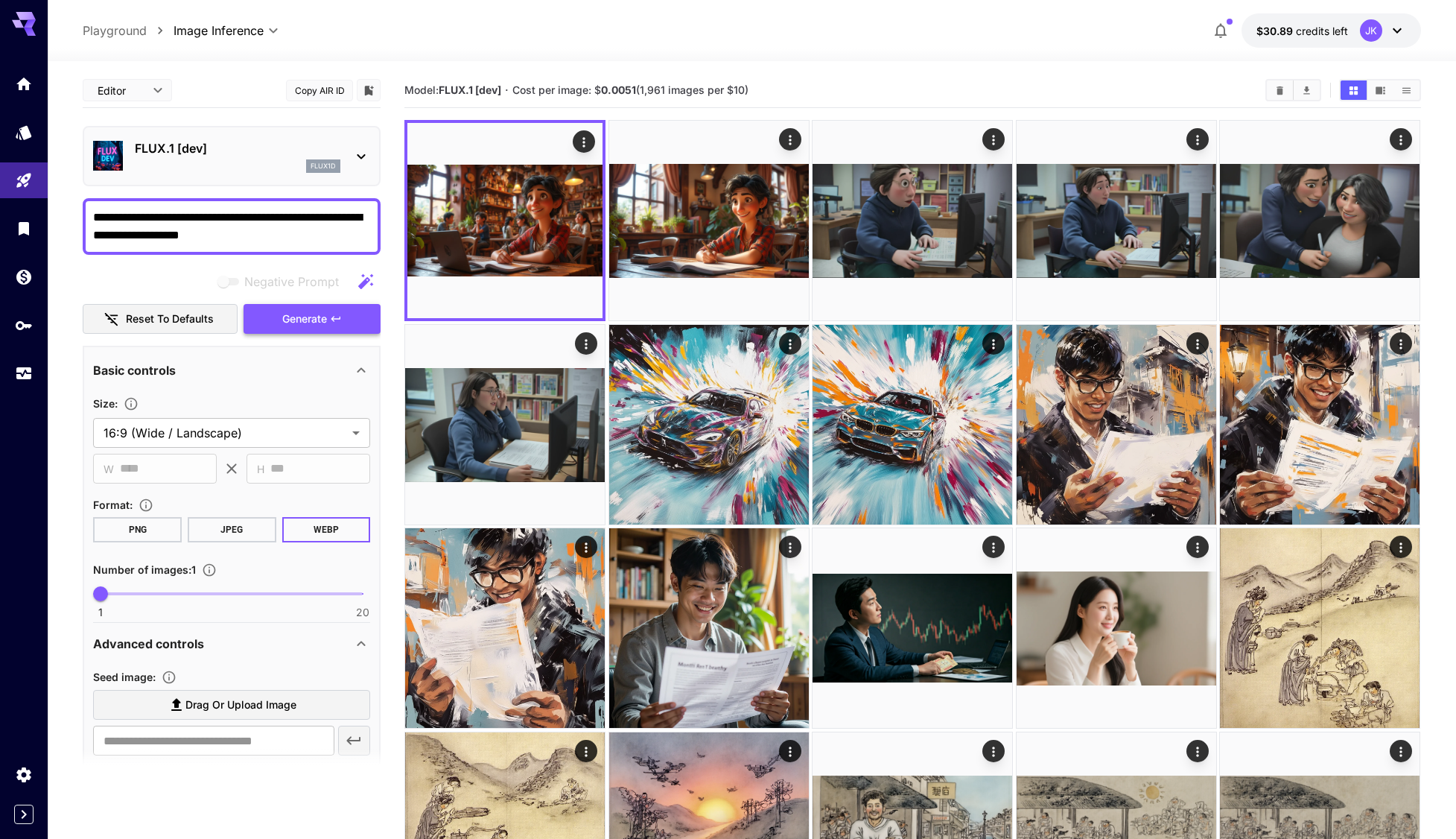
click at [307, 326] on span "Generate" at bounding box center [304, 319] width 44 height 18
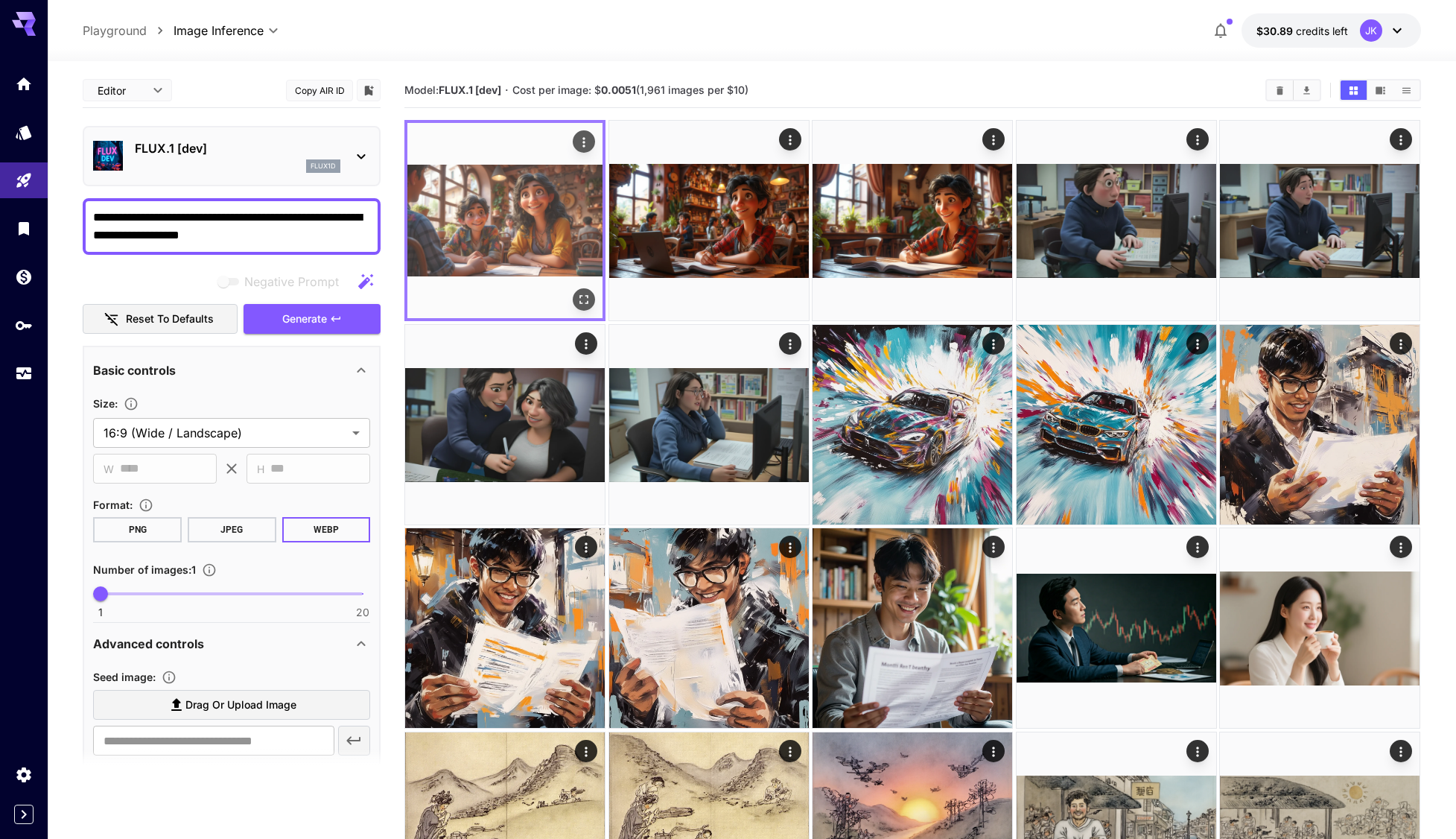
click at [590, 298] on icon "Open in fullscreen" at bounding box center [584, 299] width 15 height 15
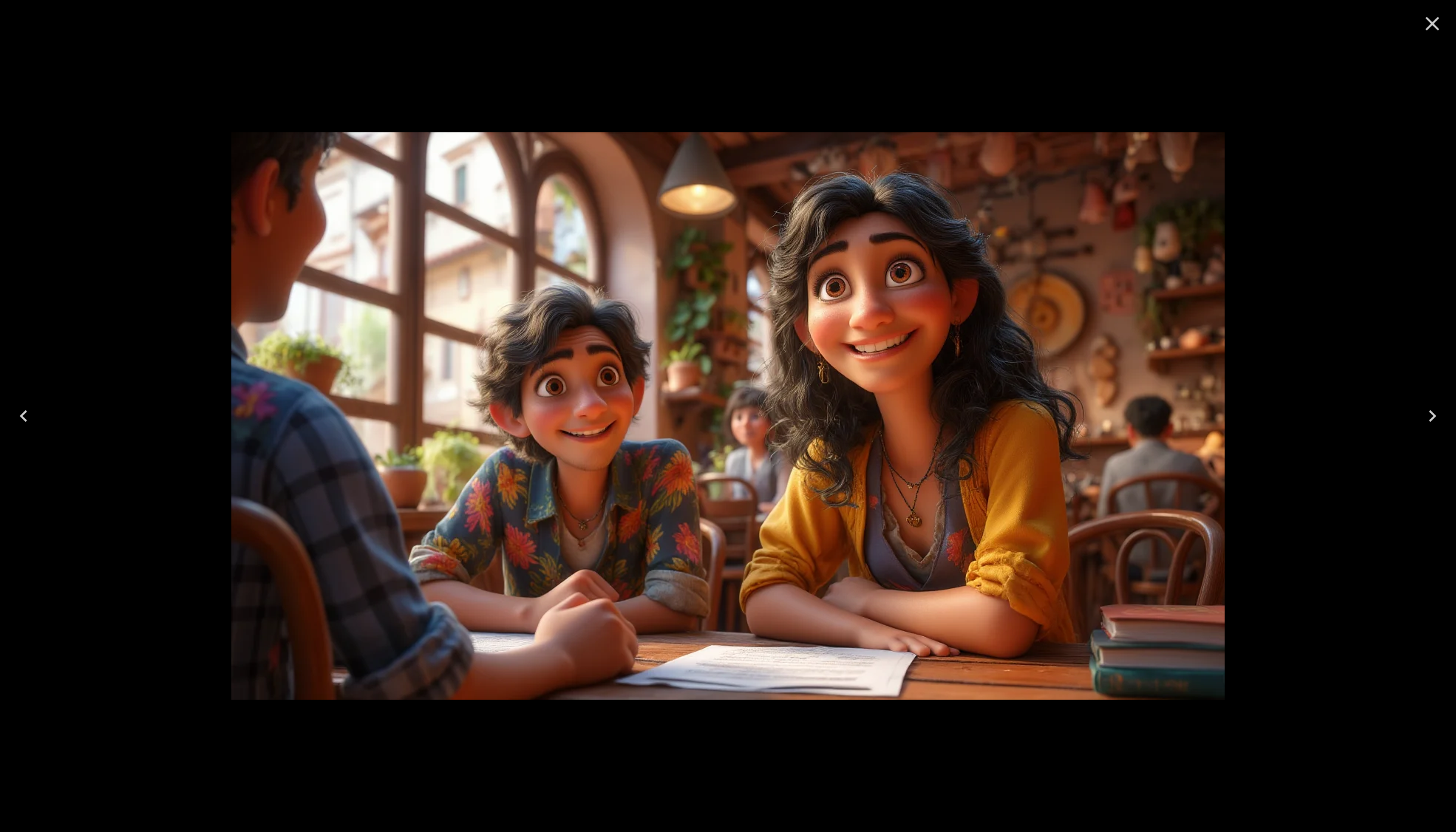
click at [1433, 25] on icon "Close" at bounding box center [1432, 23] width 23 height 23
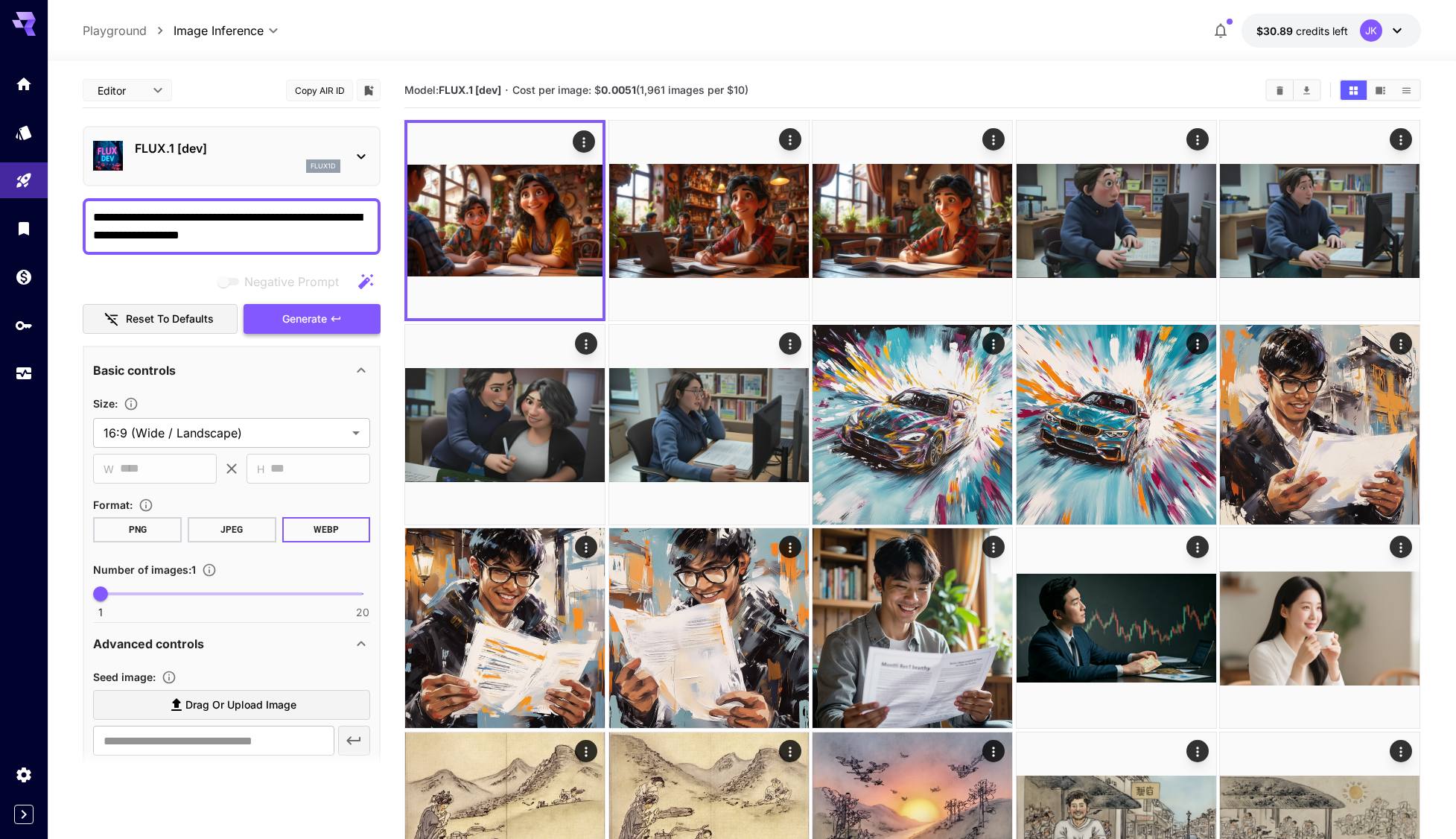
click at [340, 310] on button "Generate" at bounding box center [312, 319] width 137 height 30
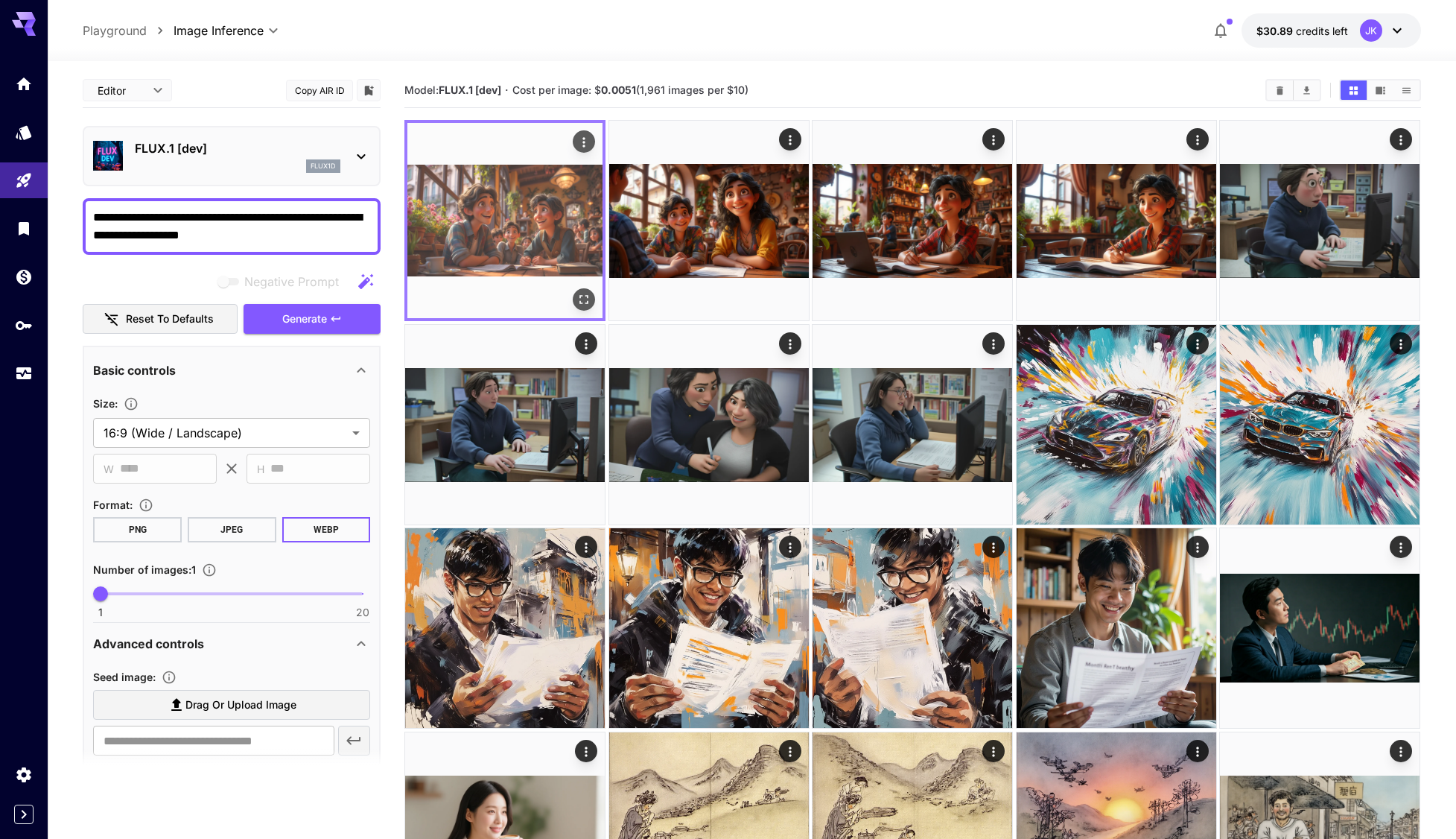
click at [580, 301] on icon "Open in fullscreen" at bounding box center [584, 299] width 15 height 15
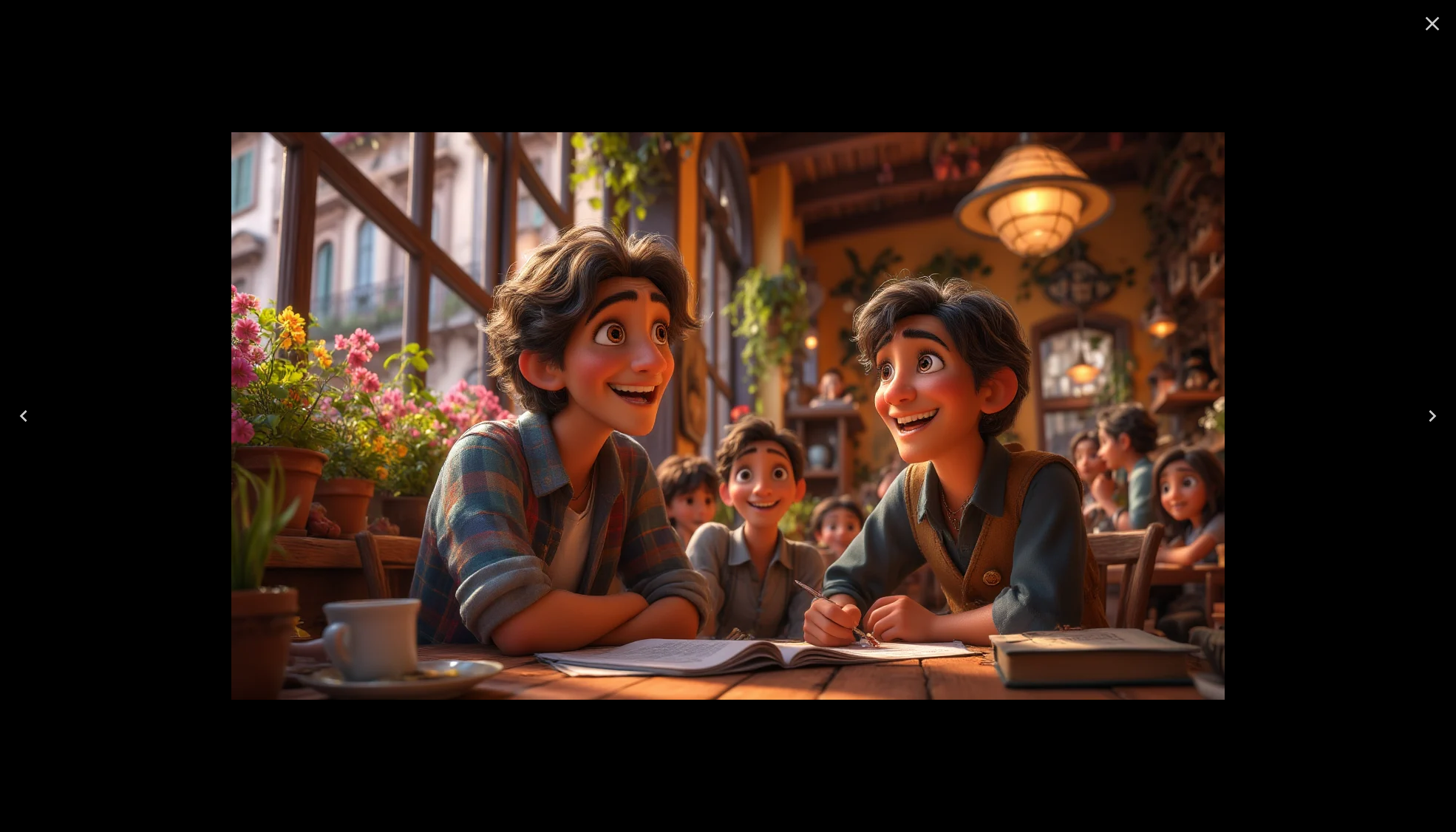
click at [1423, 24] on icon "Close" at bounding box center [1432, 23] width 23 height 23
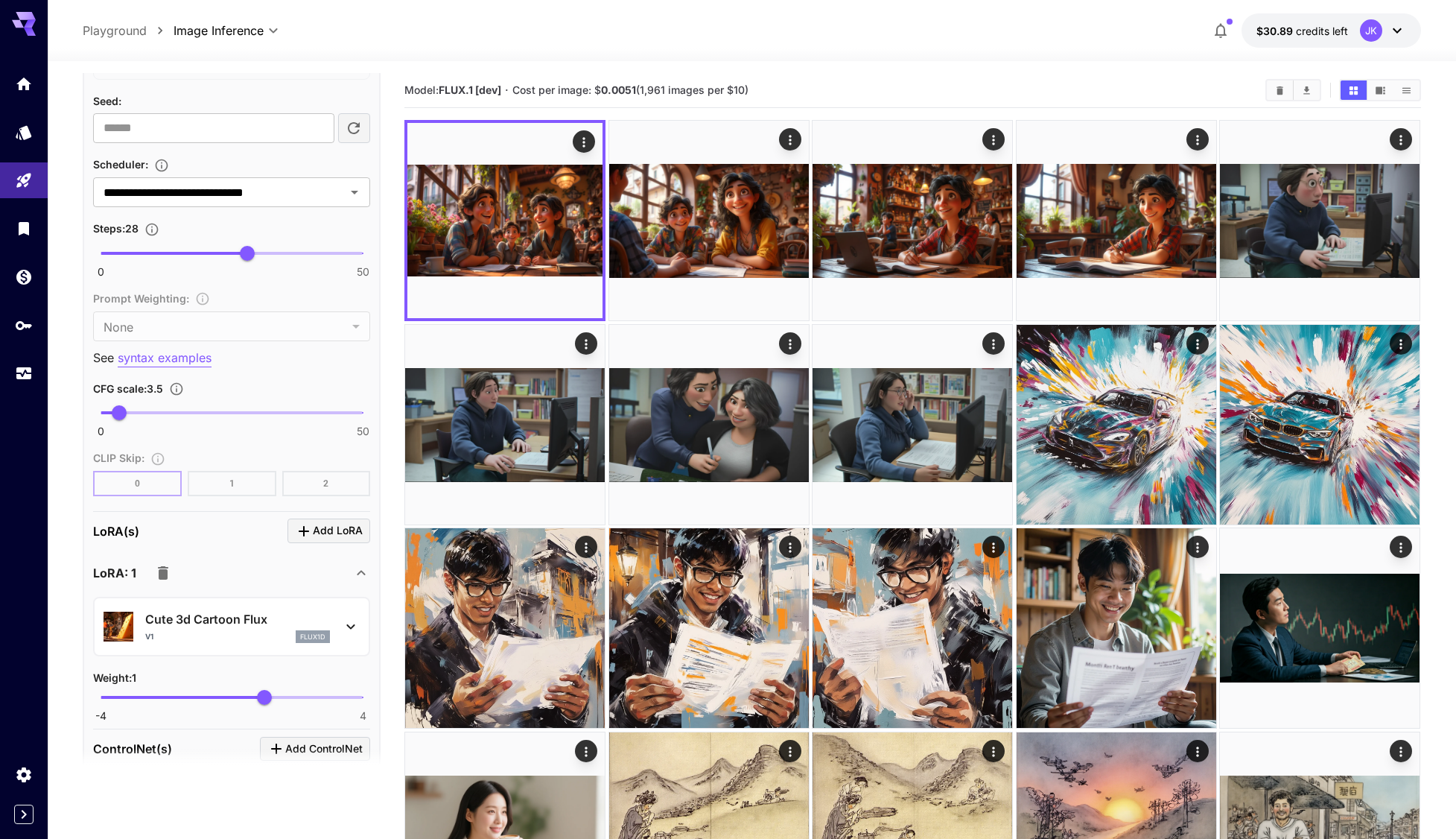
scroll to position [894, 0]
click at [158, 572] on icon "button" at bounding box center [163, 570] width 10 height 13
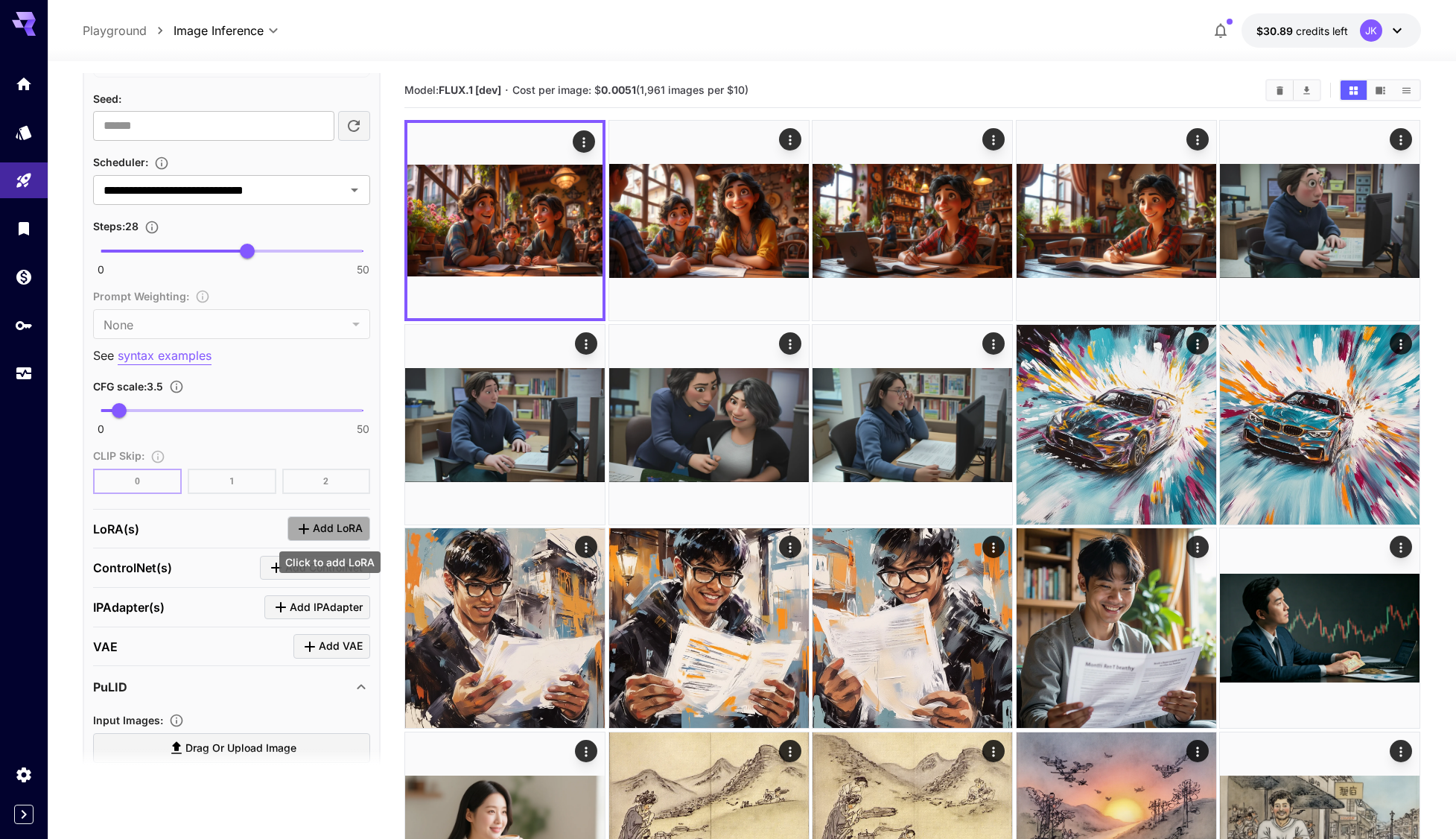
click at [327, 533] on span "Add LoRA" at bounding box center [337, 528] width 50 height 18
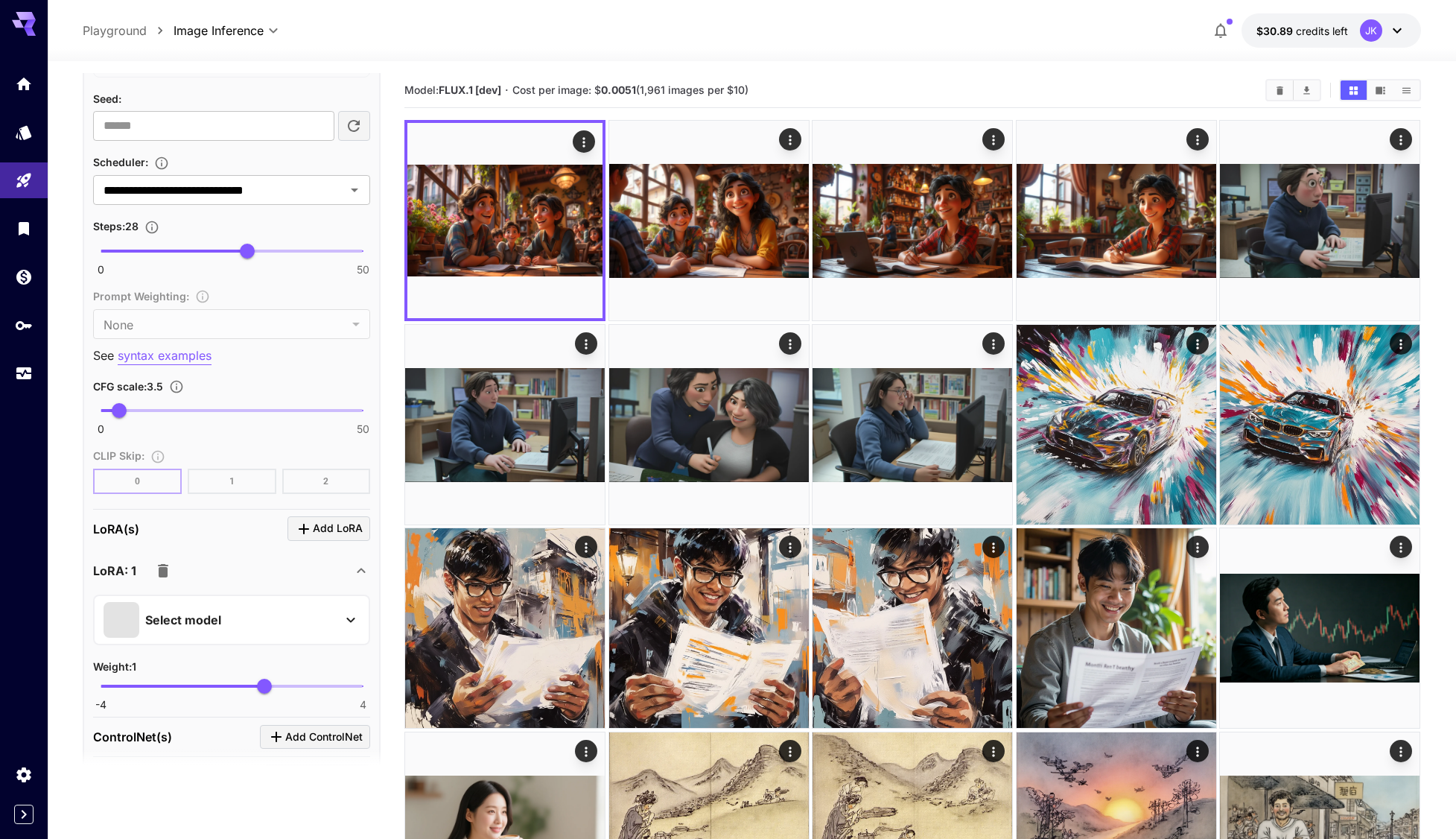
click at [239, 623] on div "Select model" at bounding box center [219, 619] width 233 height 36
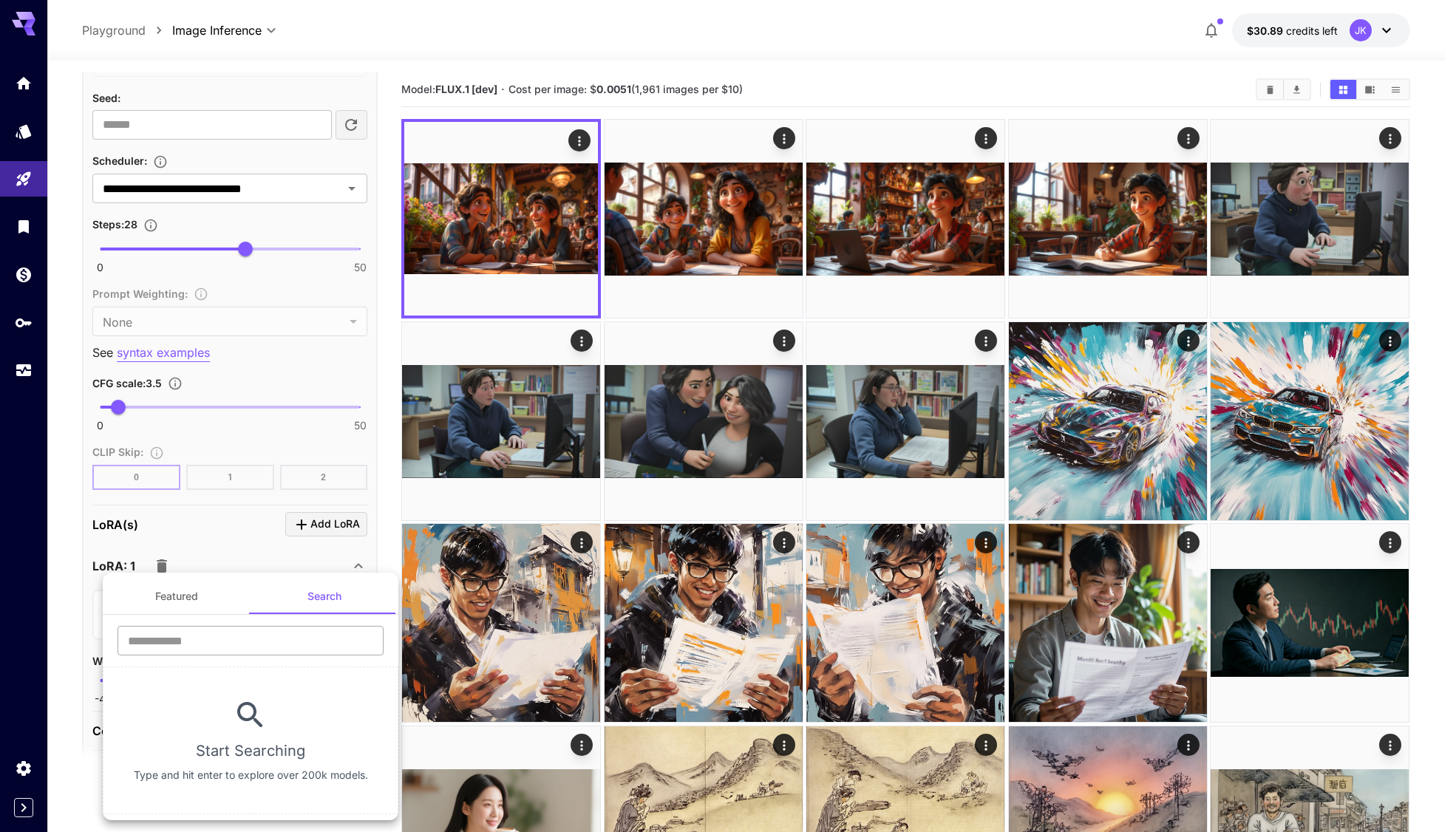
click at [265, 645] on input "text" at bounding box center [251, 640] width 266 height 29
paste input "**********"
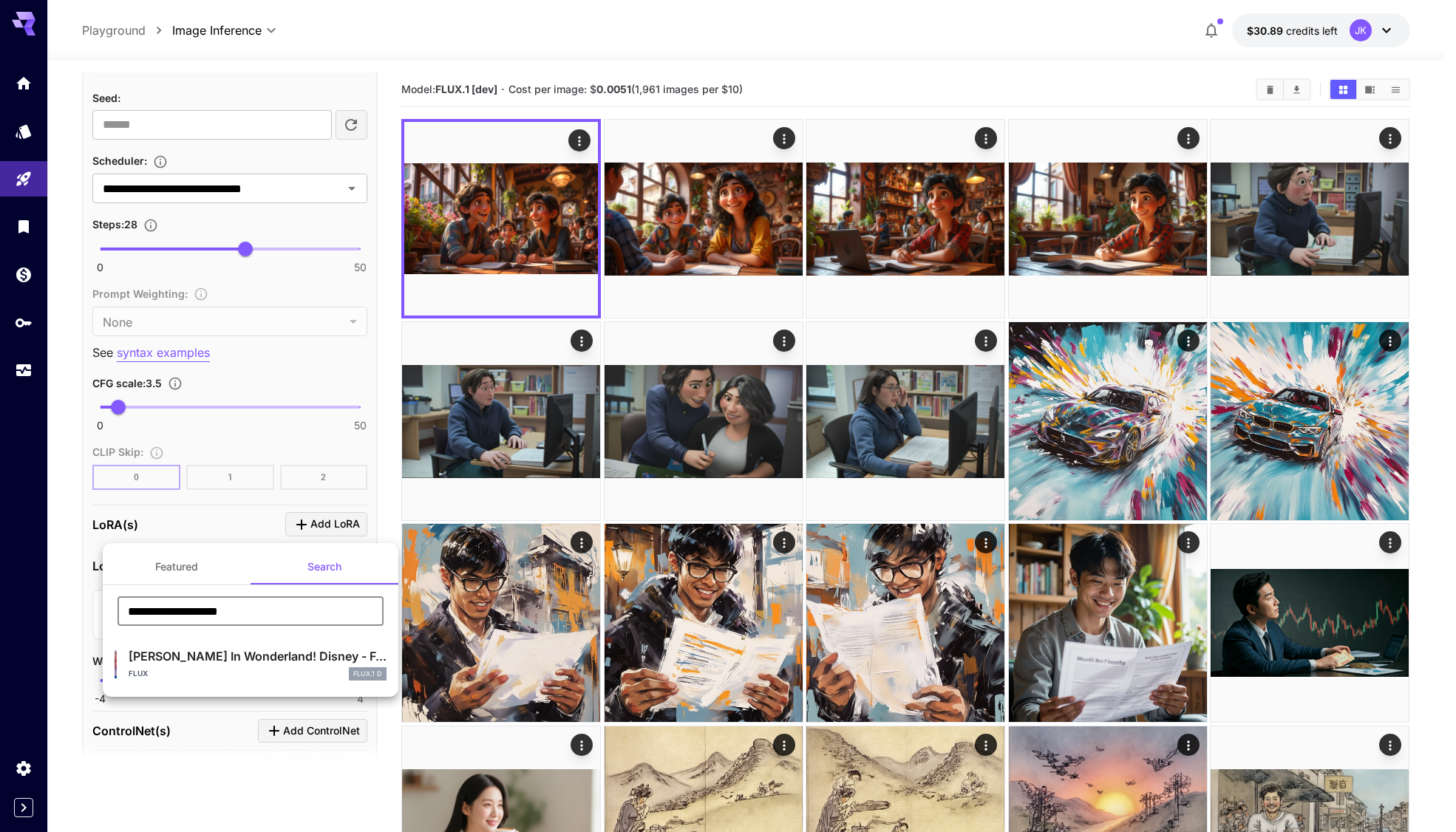
type input "**********"
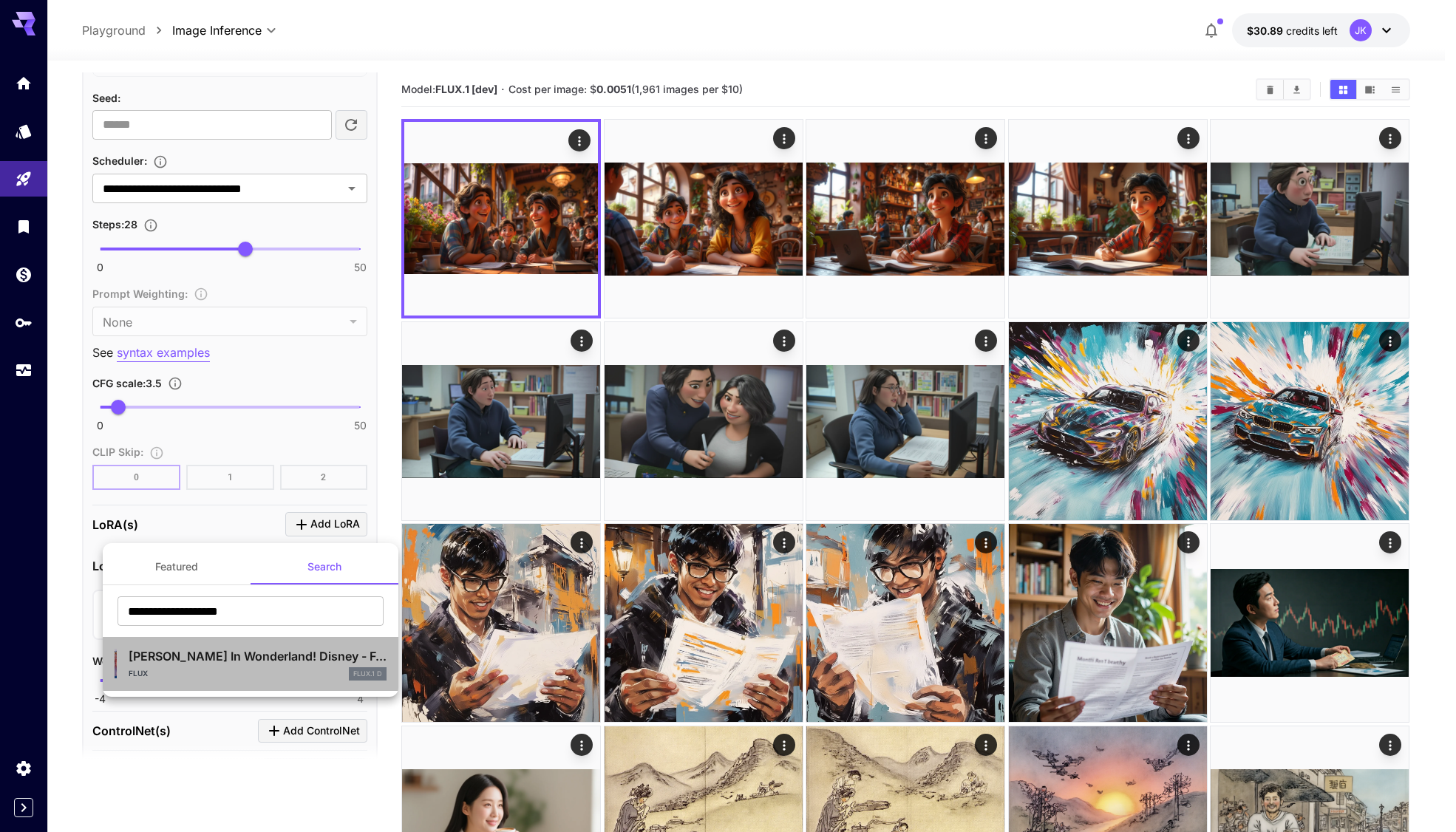
click at [197, 651] on p "Alice In Wonderland! Disney - F..." at bounding box center [258, 656] width 258 height 18
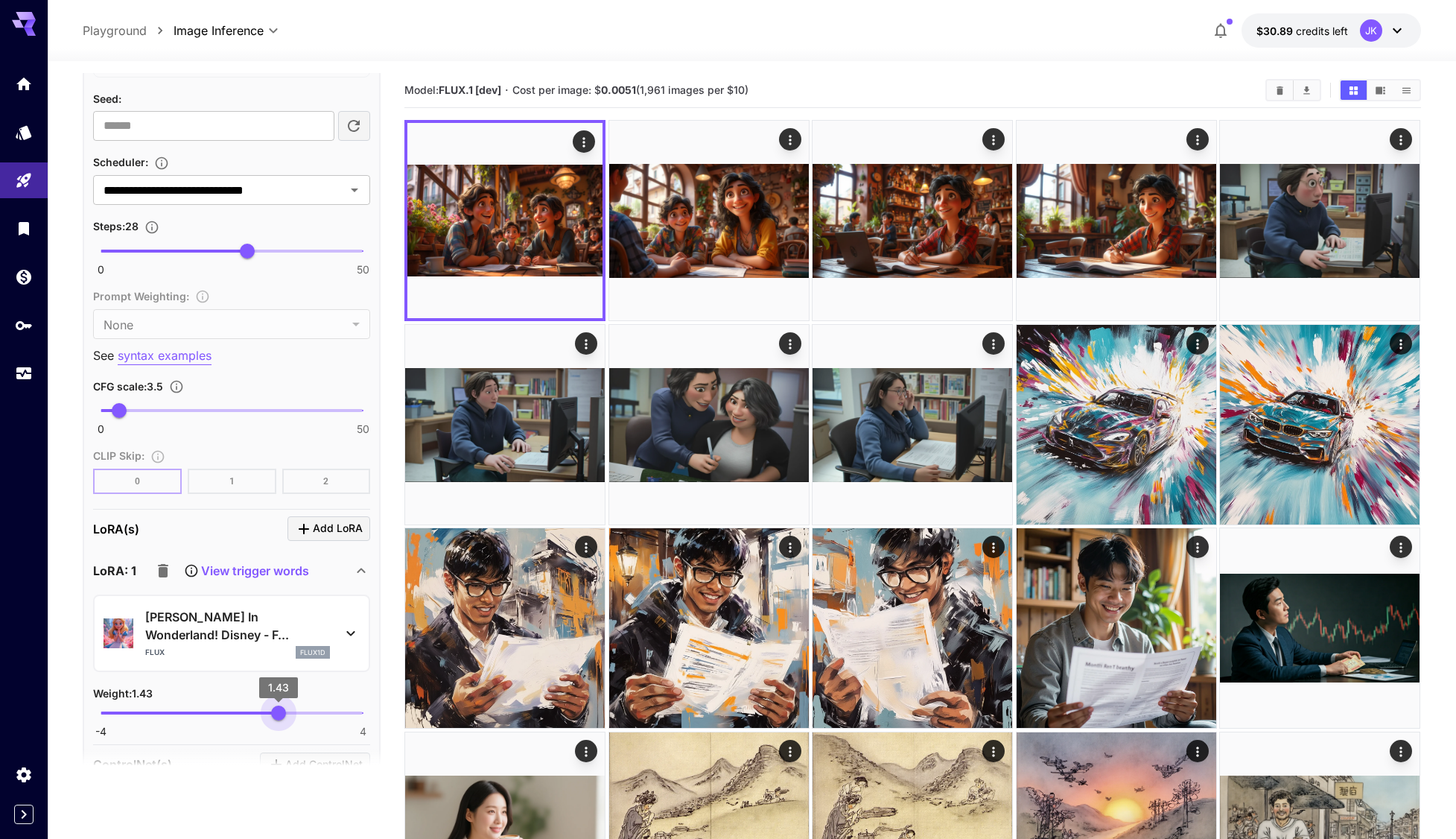
drag, startPoint x: 268, startPoint y: 714, endPoint x: 279, endPoint y: 715, distance: 11.0
click at [279, 715] on span "1.43" at bounding box center [278, 713] width 15 height 15
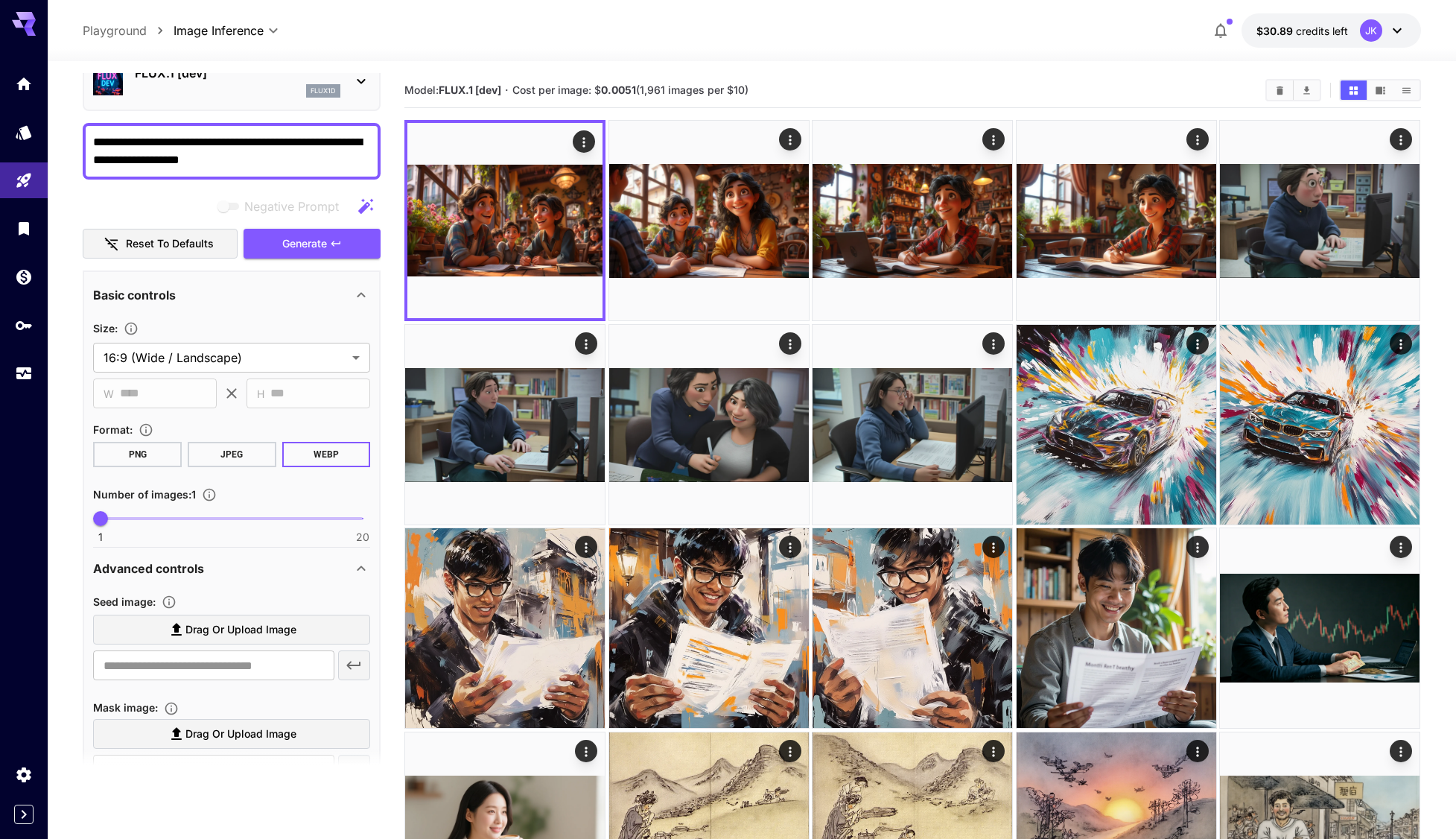
scroll to position [75, 0]
click at [317, 244] on span "Generate" at bounding box center [304, 244] width 44 height 18
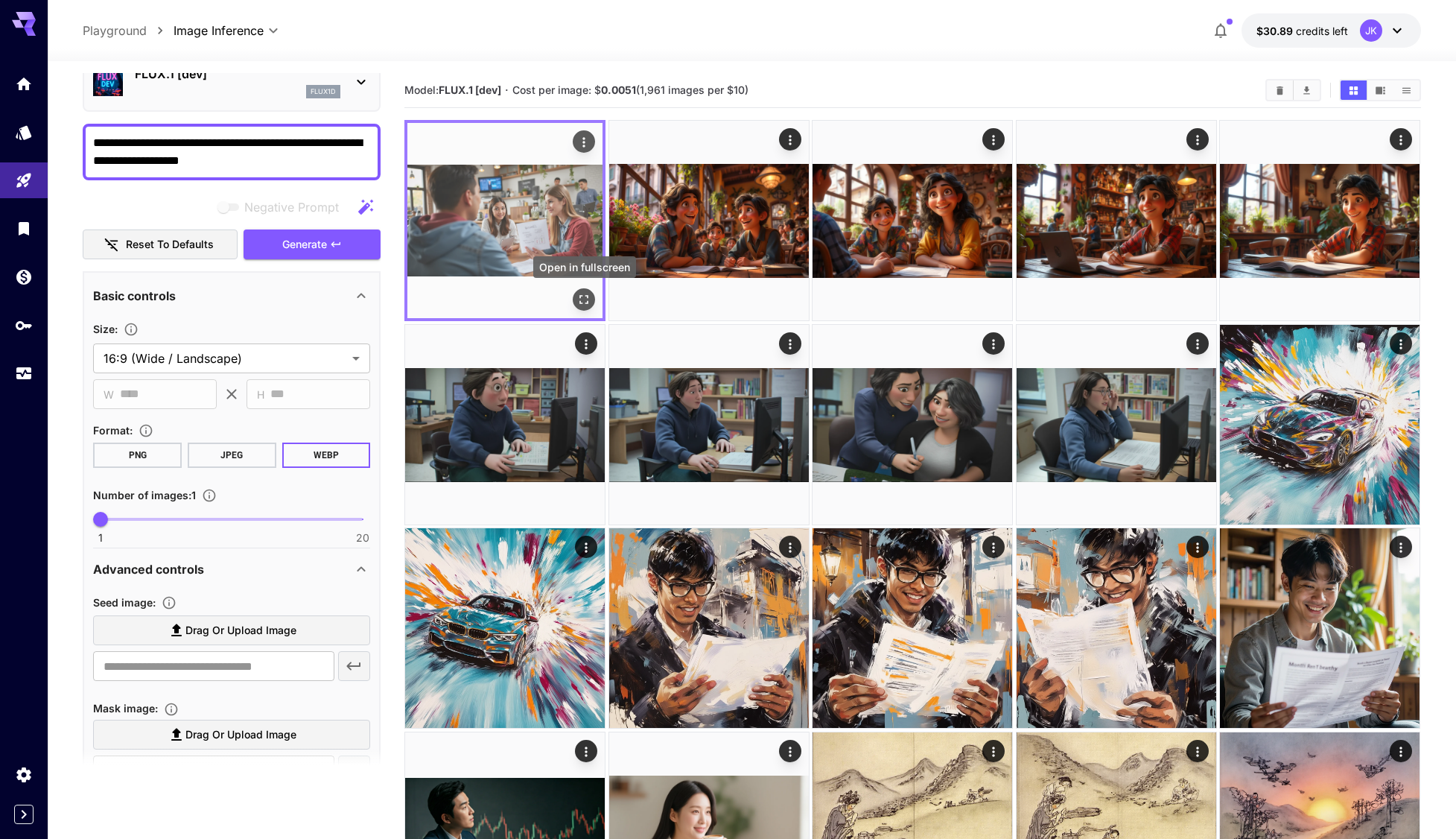
click at [590, 307] on icon "Open in fullscreen" at bounding box center [584, 299] width 15 height 15
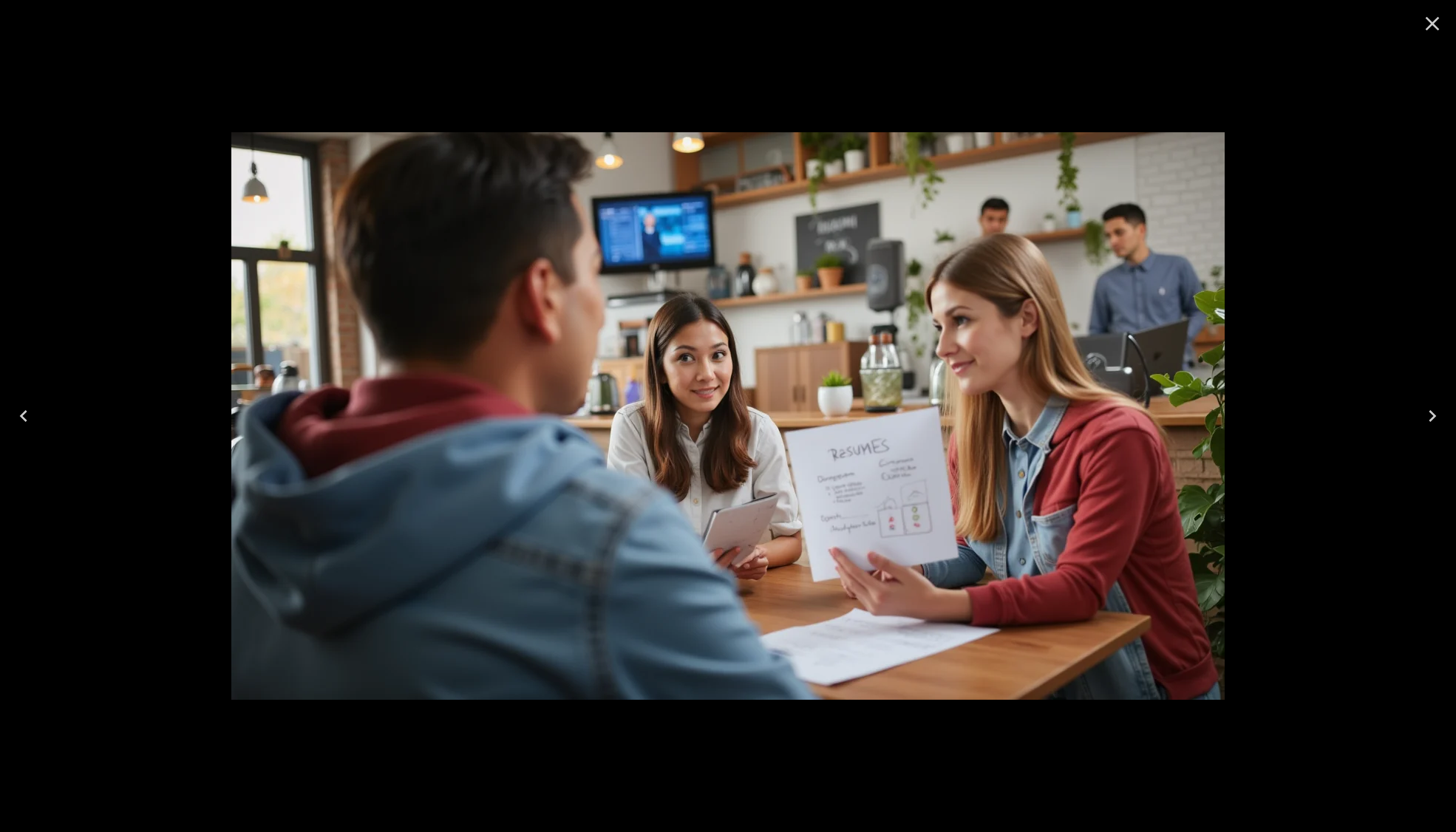
click at [1427, 23] on icon "Close" at bounding box center [1432, 23] width 23 height 23
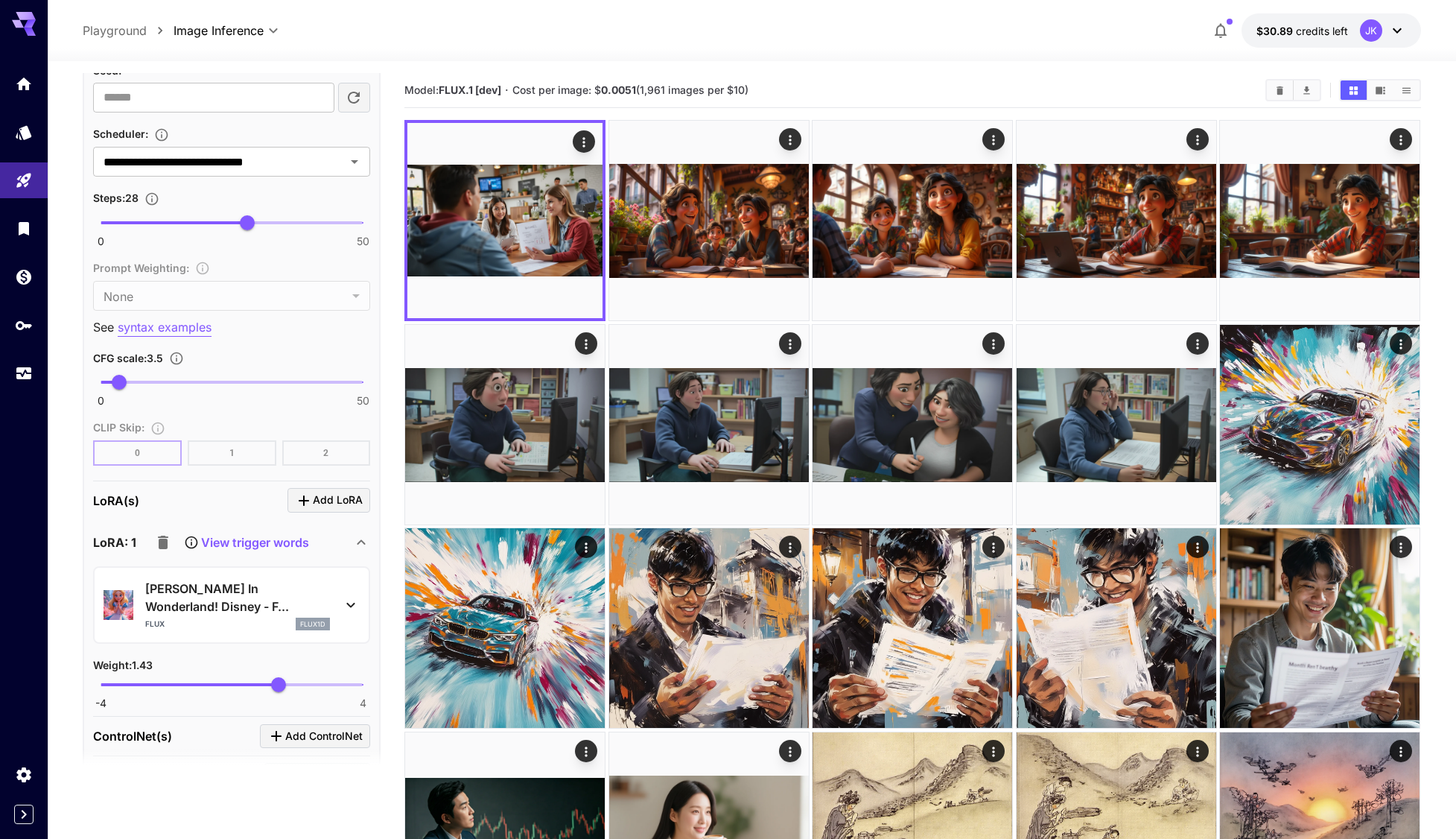
scroll to position [969, 0]
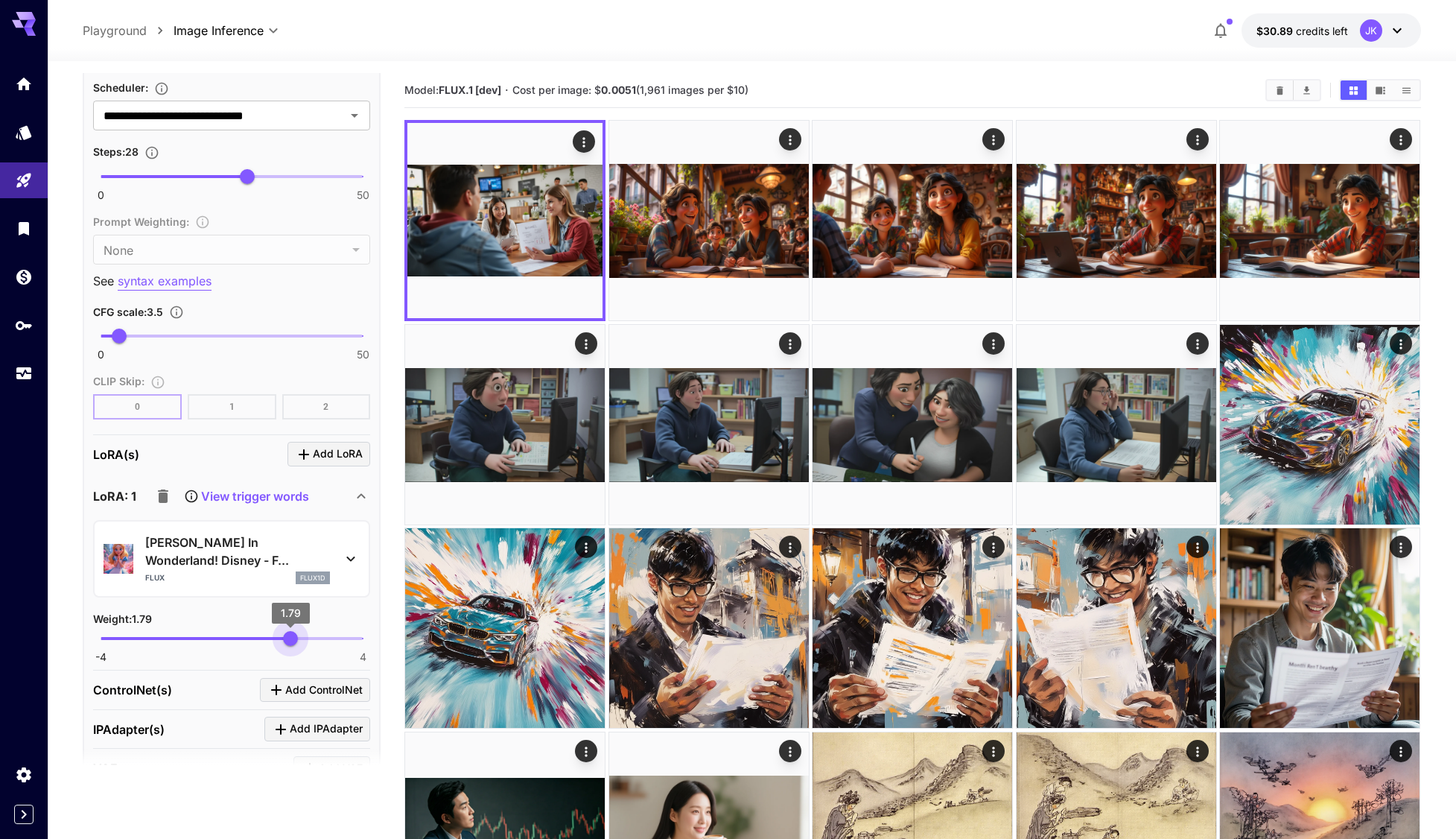
drag, startPoint x: 280, startPoint y: 646, endPoint x: 291, endPoint y: 646, distance: 11.0
click at [291, 646] on span "1.79" at bounding box center [290, 638] width 15 height 15
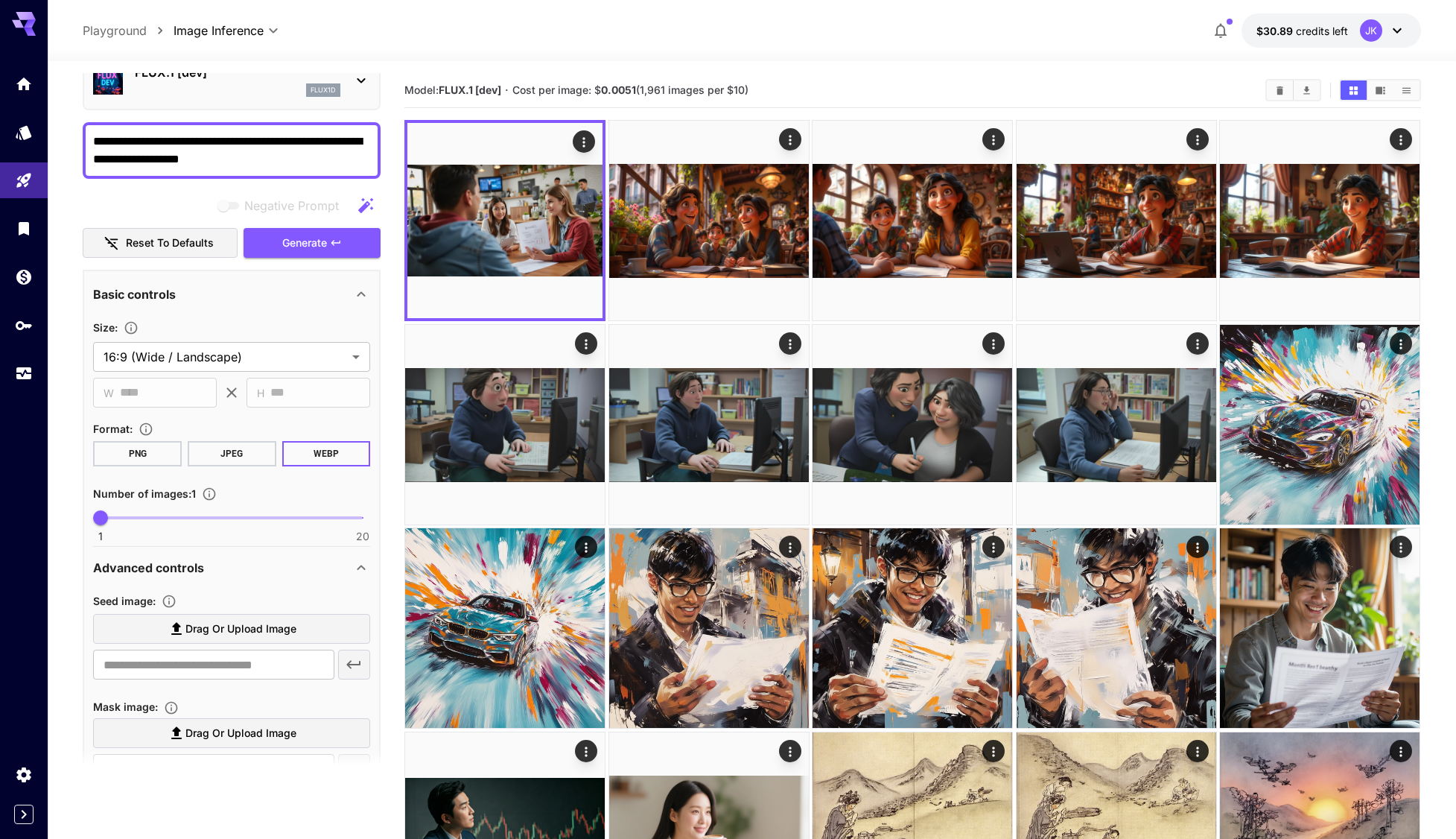
scroll to position [75, 0]
click at [313, 256] on button "Generate" at bounding box center [312, 244] width 137 height 30
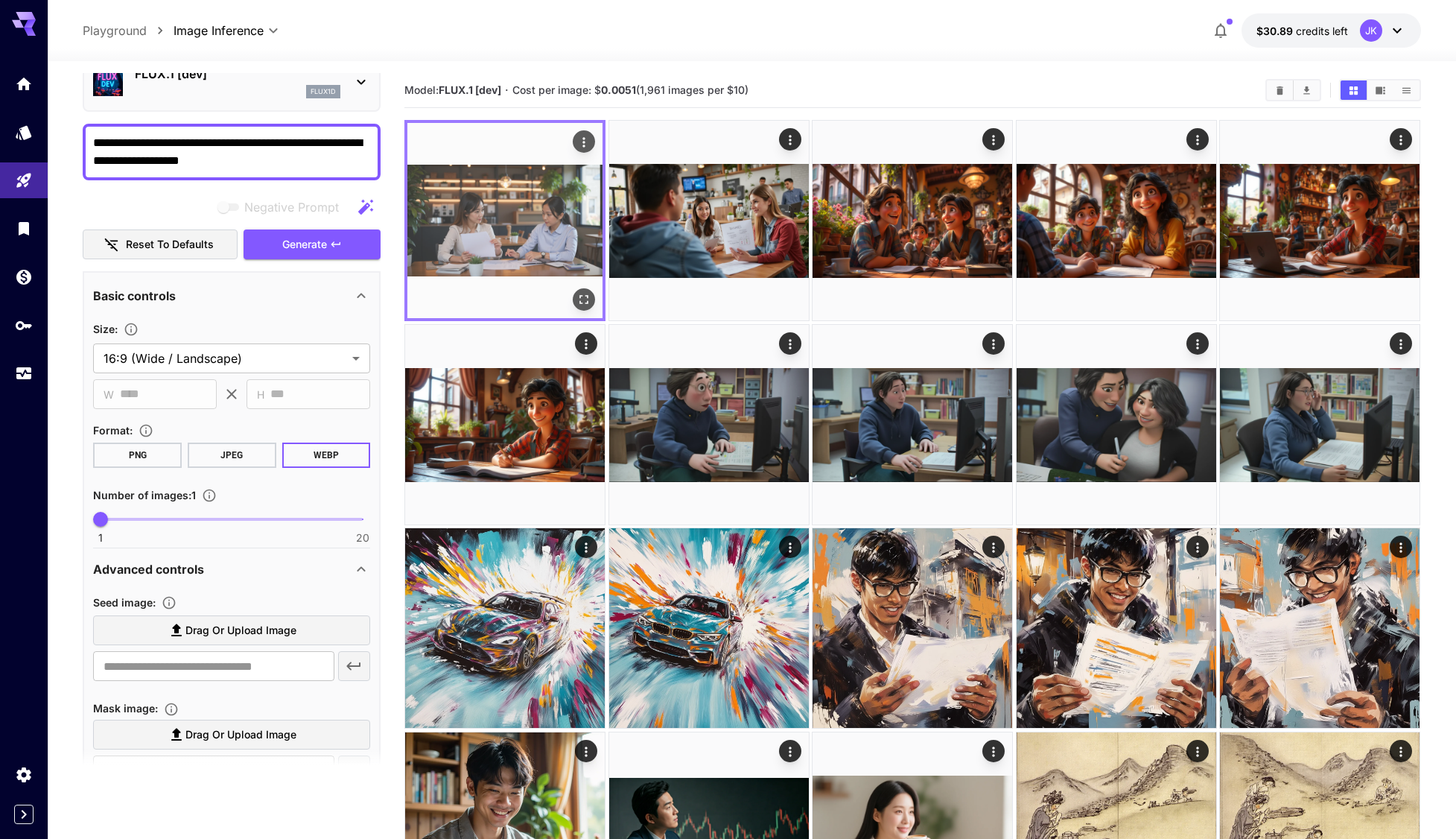
click at [590, 306] on icon "Open in fullscreen" at bounding box center [584, 299] width 15 height 15
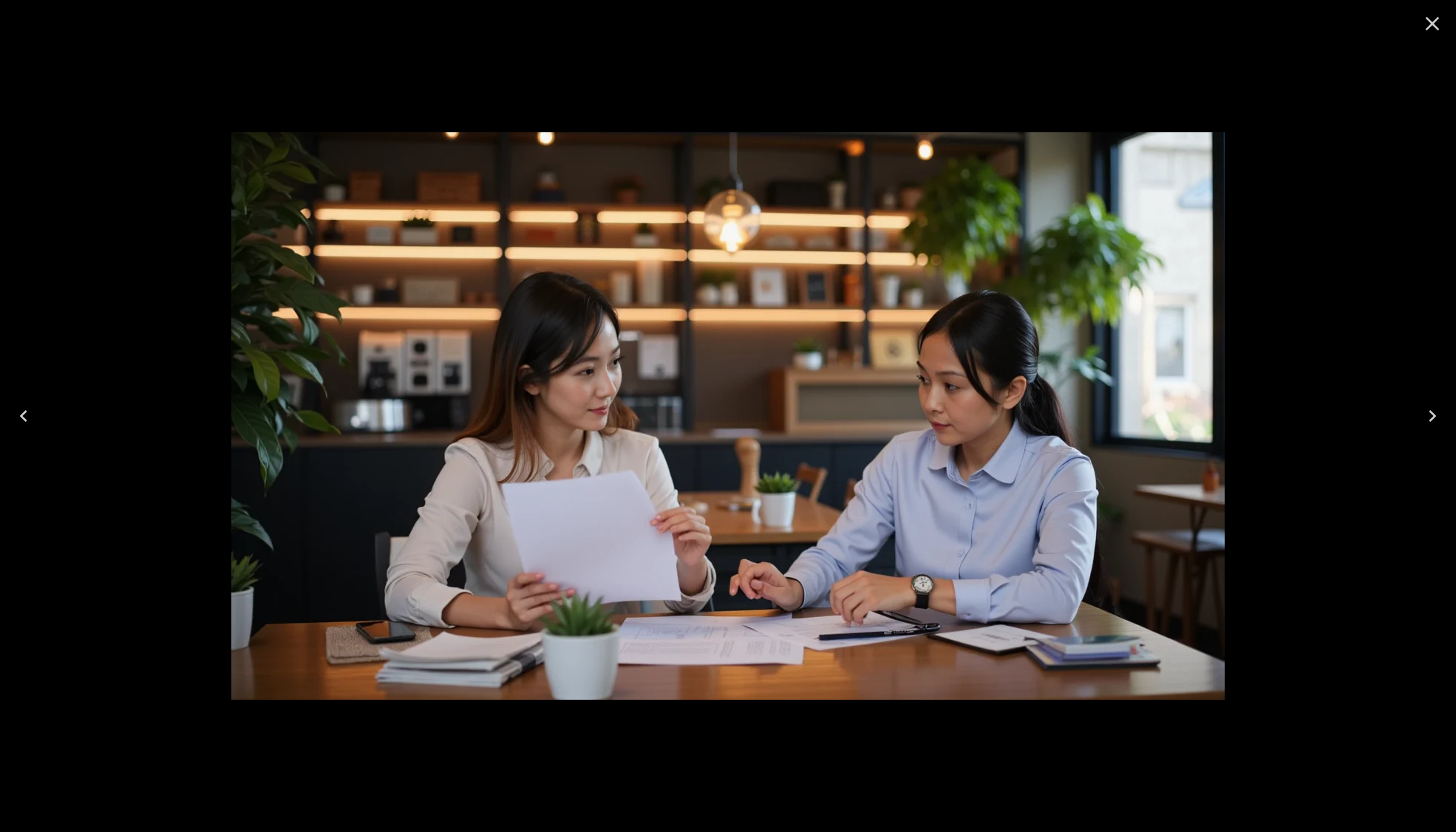
drag, startPoint x: 1433, startPoint y: 26, endPoint x: 1377, endPoint y: 54, distance: 62.6
click at [1432, 29] on icon "Close" at bounding box center [1432, 23] width 23 height 23
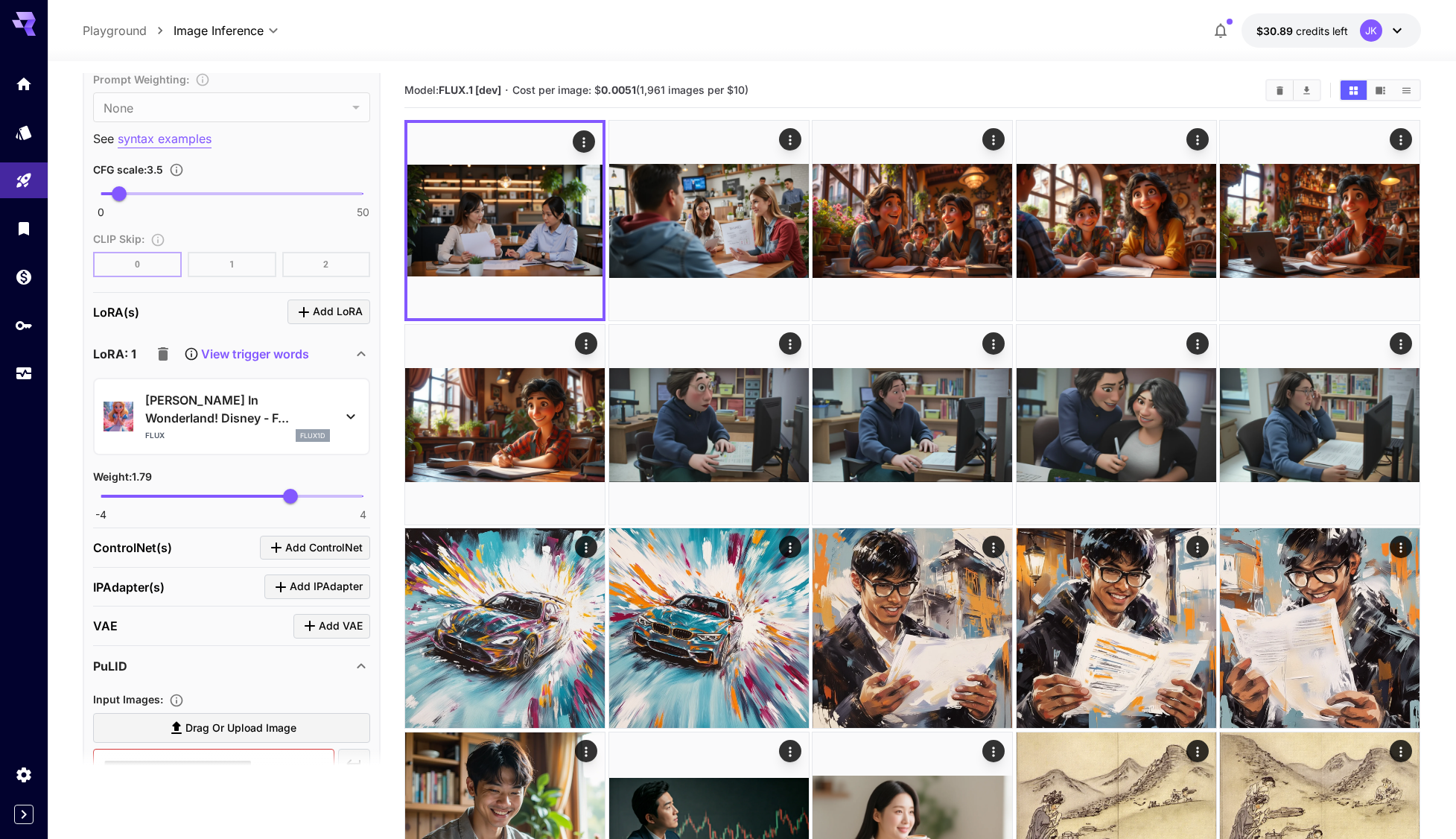
scroll to position [1118, 0]
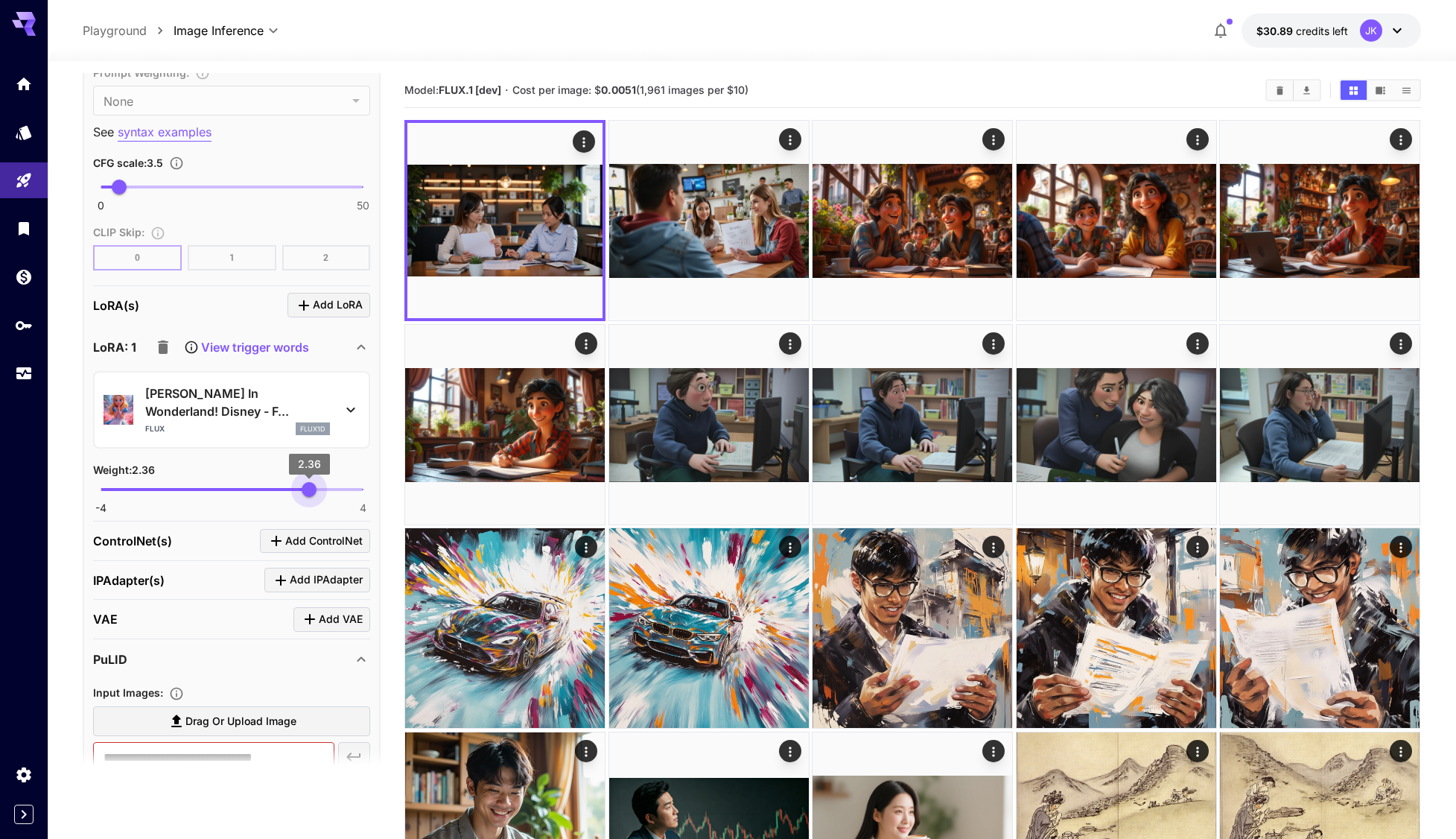
type input "****"
drag, startPoint x: 291, startPoint y: 492, endPoint x: 312, endPoint y: 495, distance: 21.2
click at [312, 495] on span "2.45" at bounding box center [312, 489] width 15 height 15
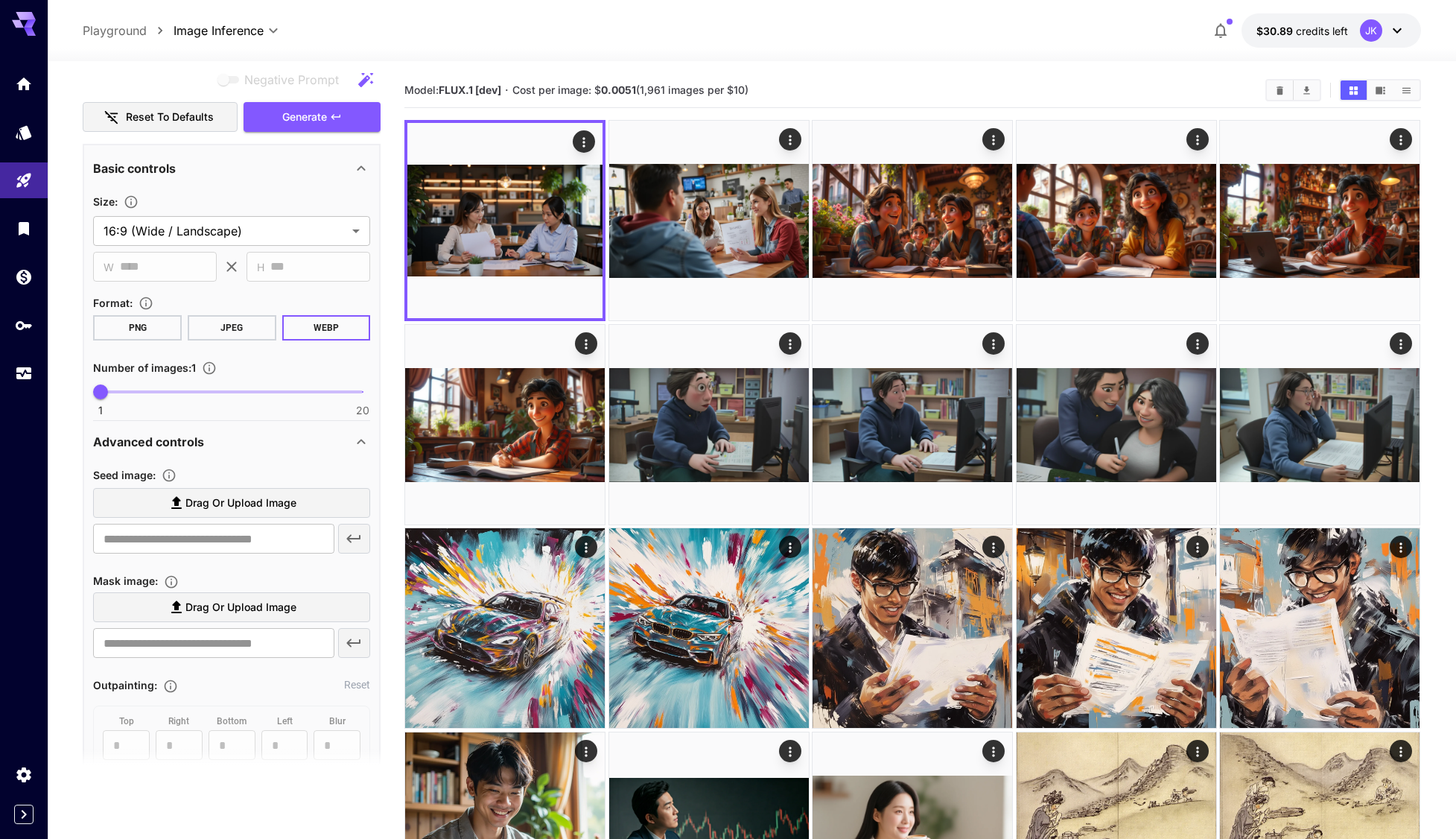
scroll to position [0, 0]
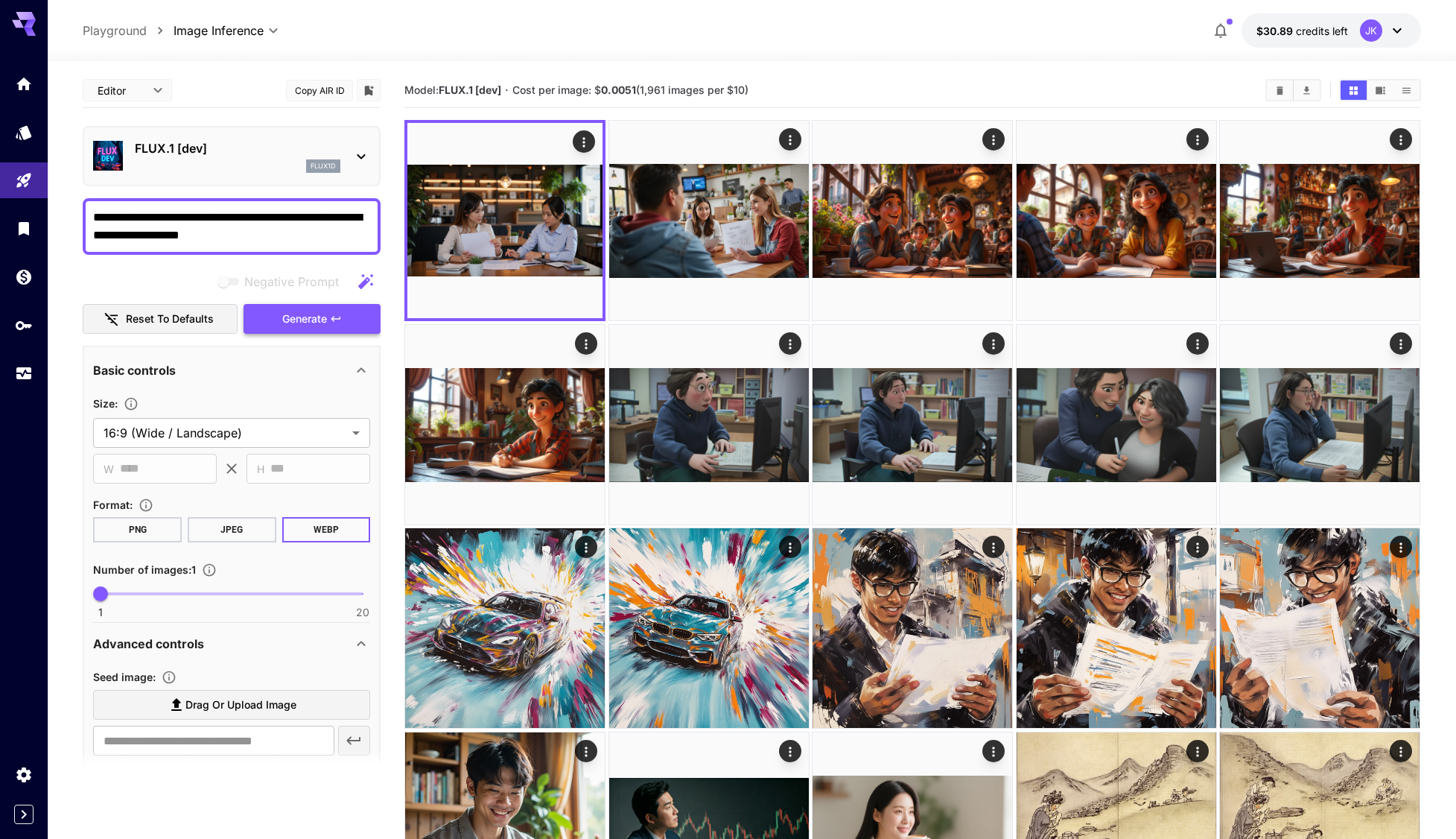
click at [307, 314] on span "Generate" at bounding box center [304, 319] width 44 height 18
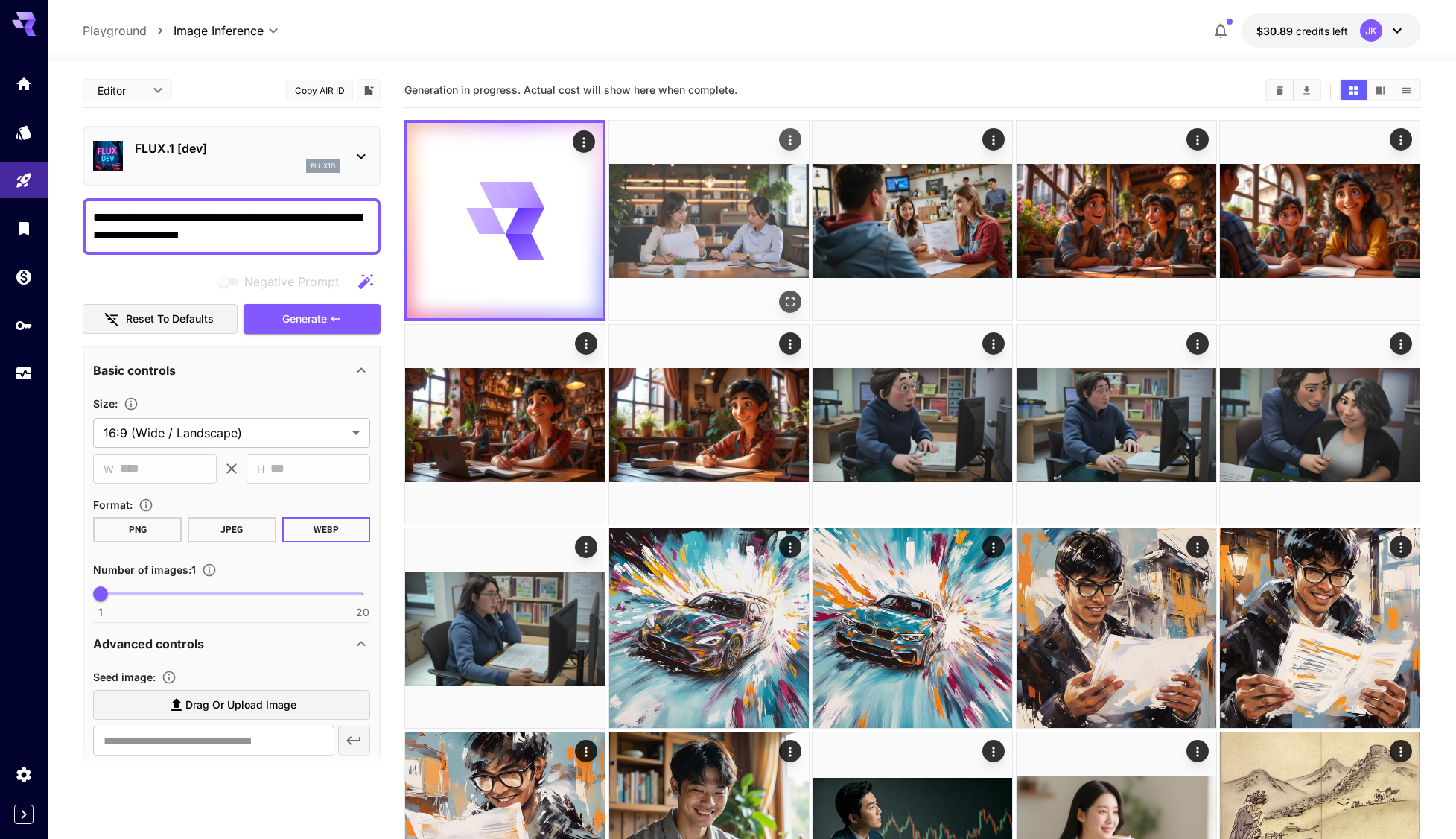
click at [728, 227] on img at bounding box center [709, 220] width 199 height 200
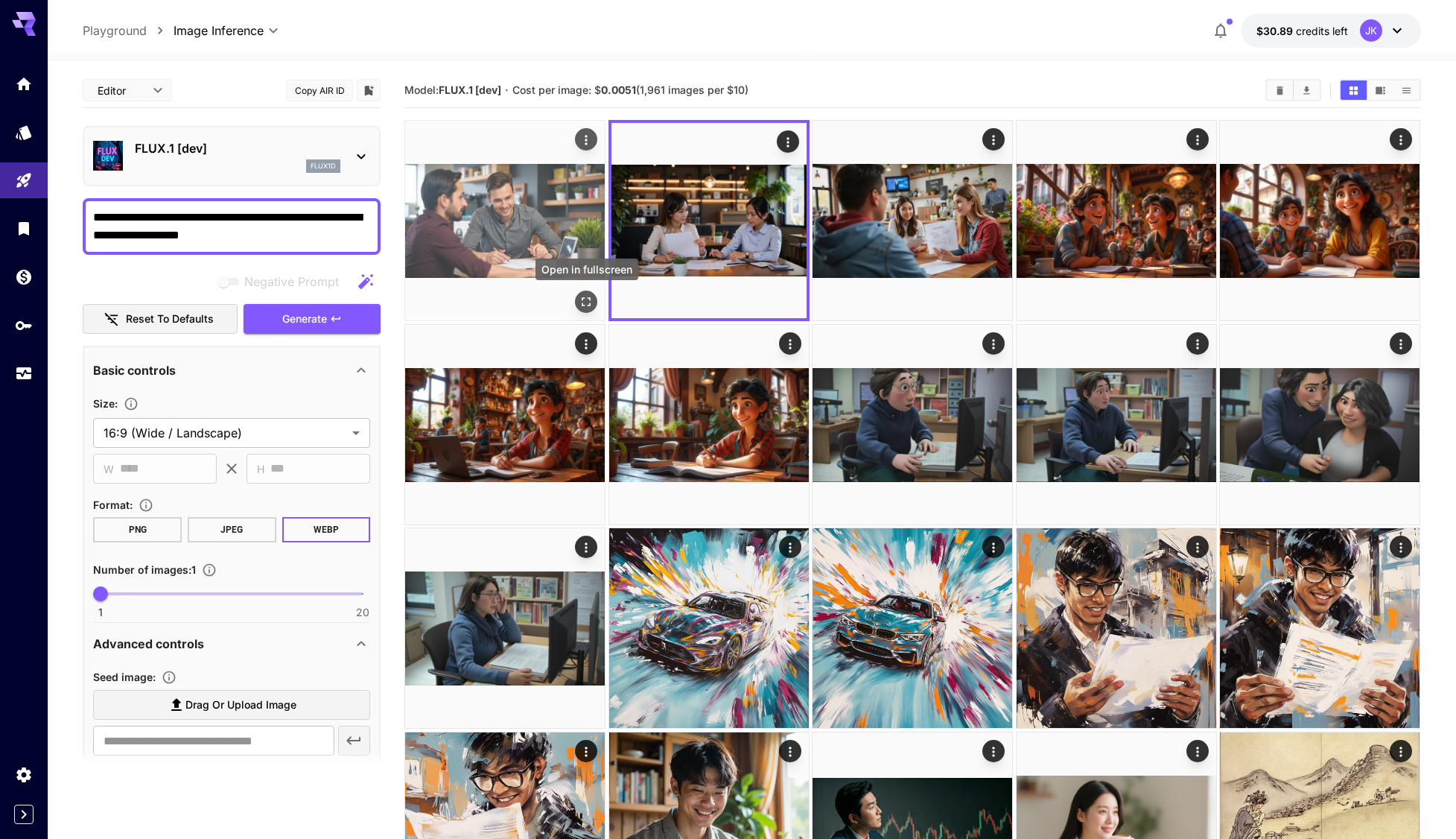
click at [586, 301] on icon "Open in fullscreen" at bounding box center [586, 301] width 15 height 15
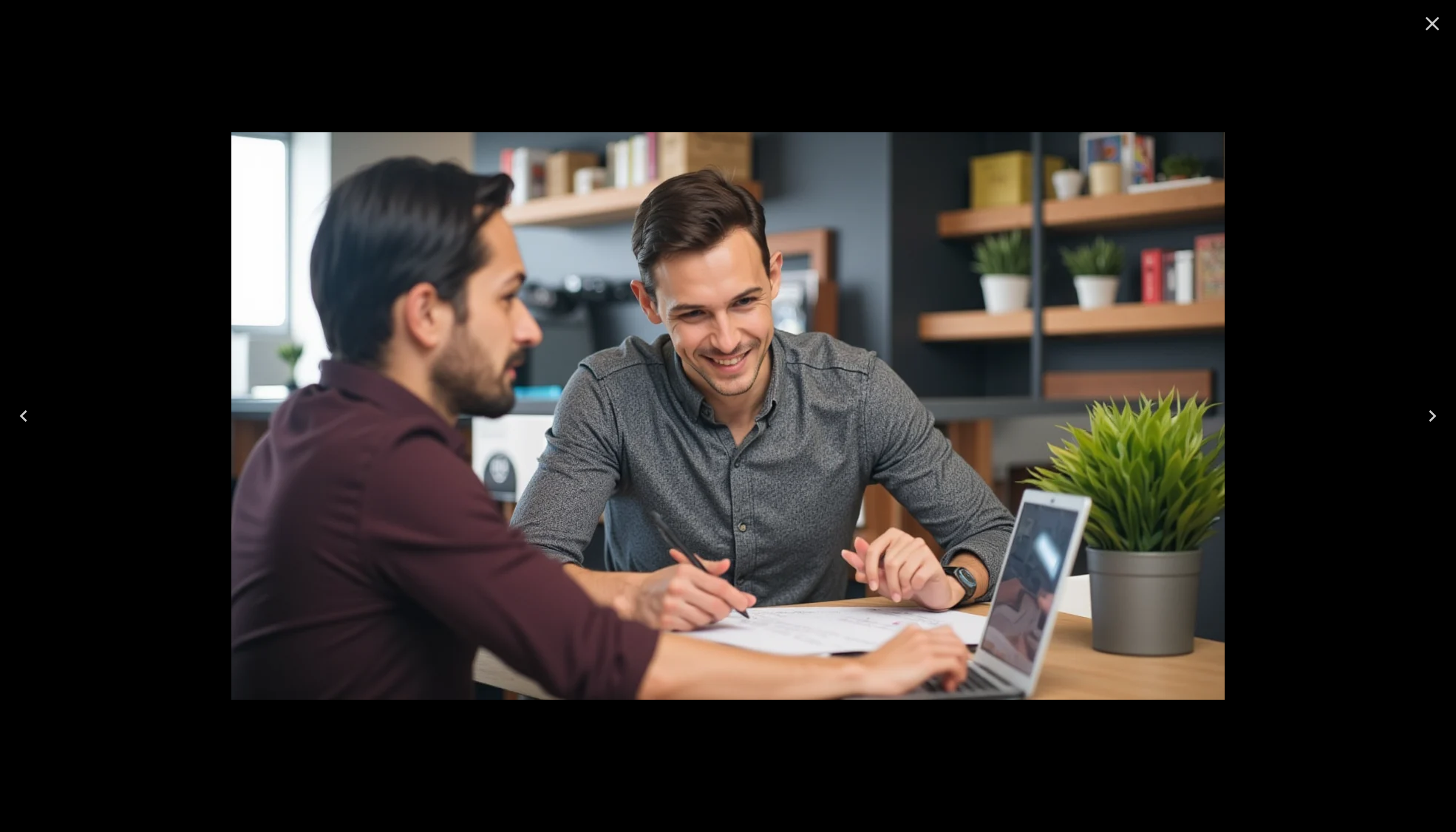
click at [1427, 23] on icon "Close" at bounding box center [1432, 23] width 23 height 23
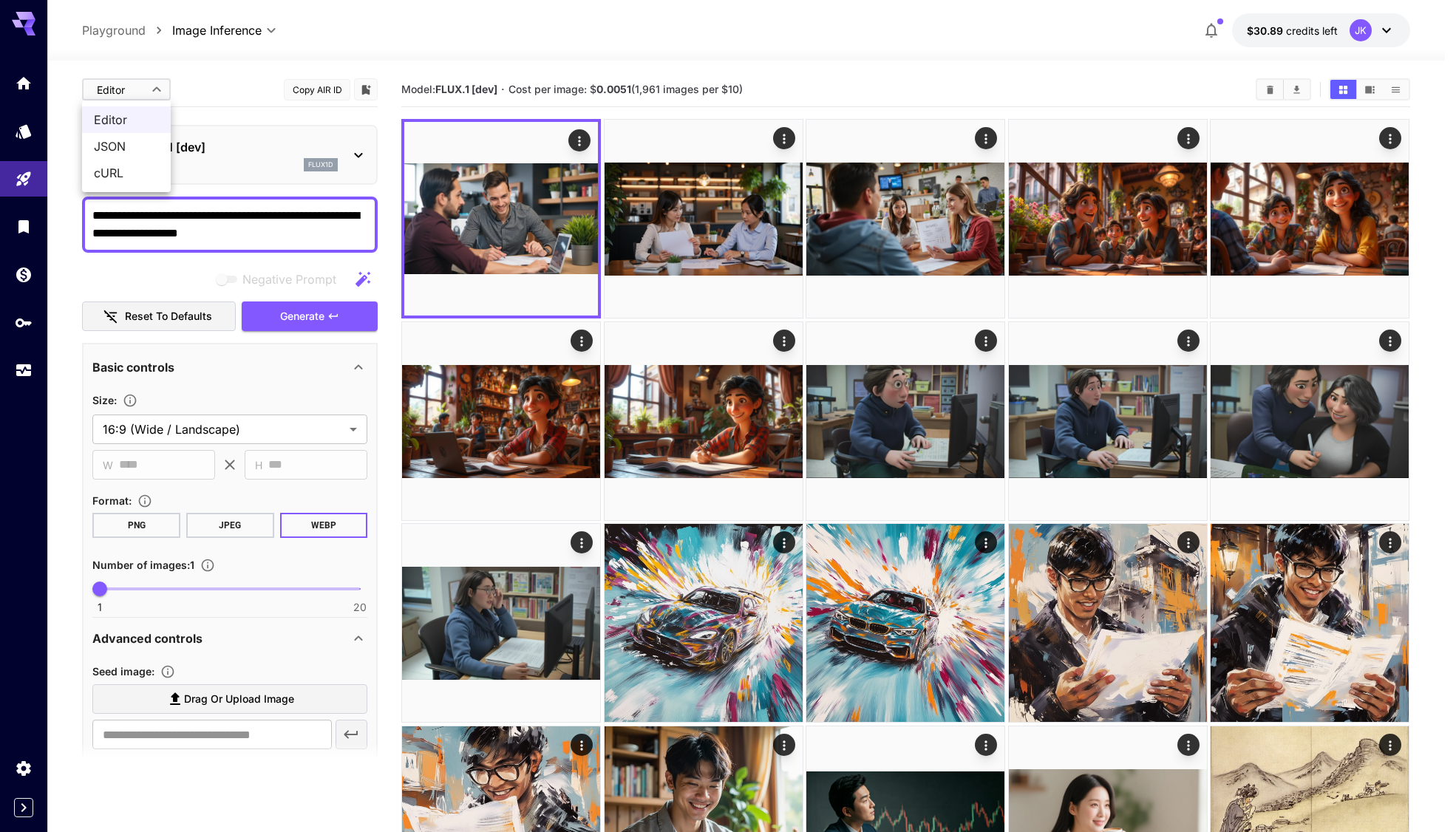
click at [125, 152] on span "JSON" at bounding box center [126, 146] width 65 height 18
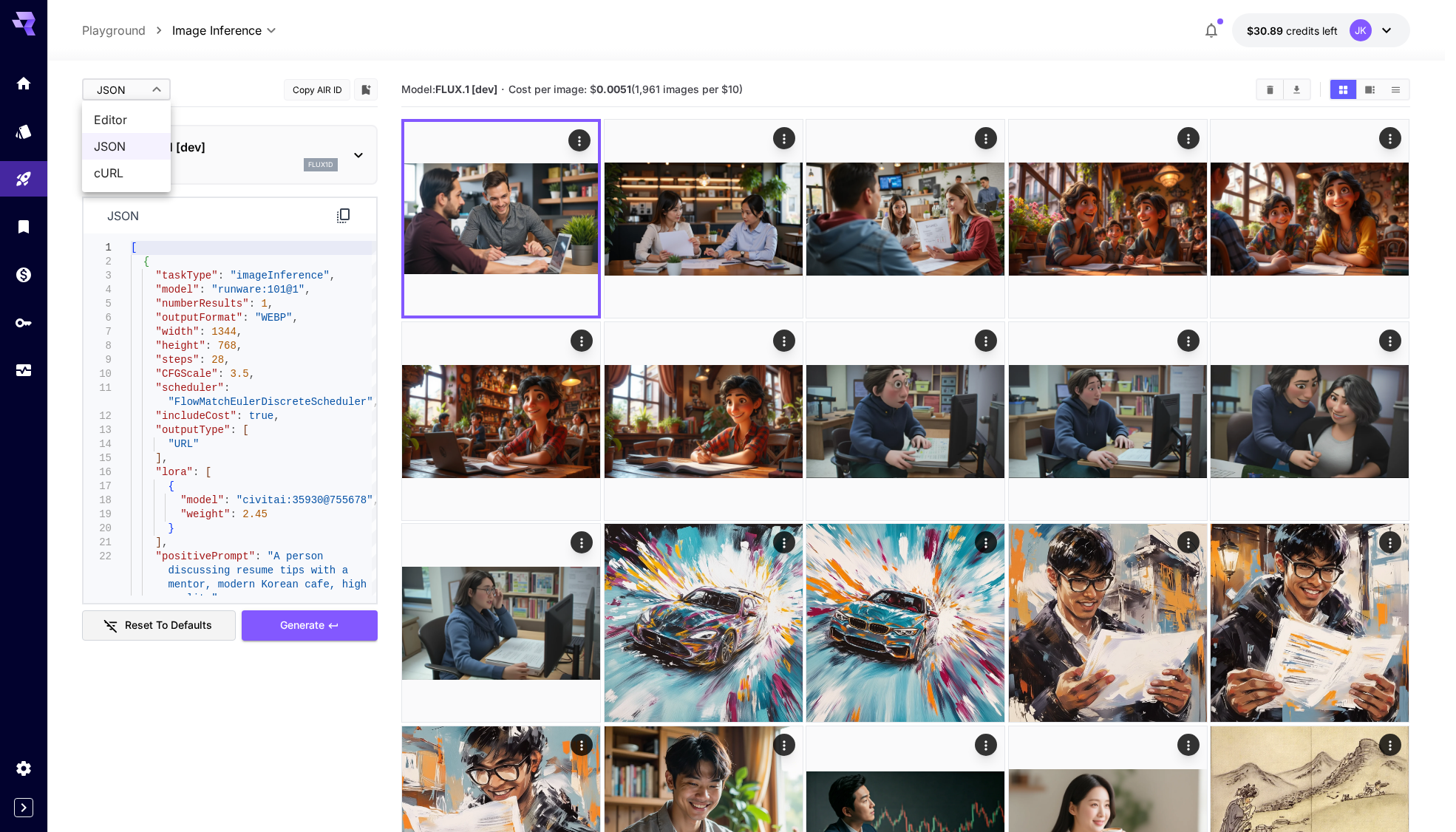
click at [138, 113] on span "Editor" at bounding box center [126, 119] width 65 height 18
type input "****"
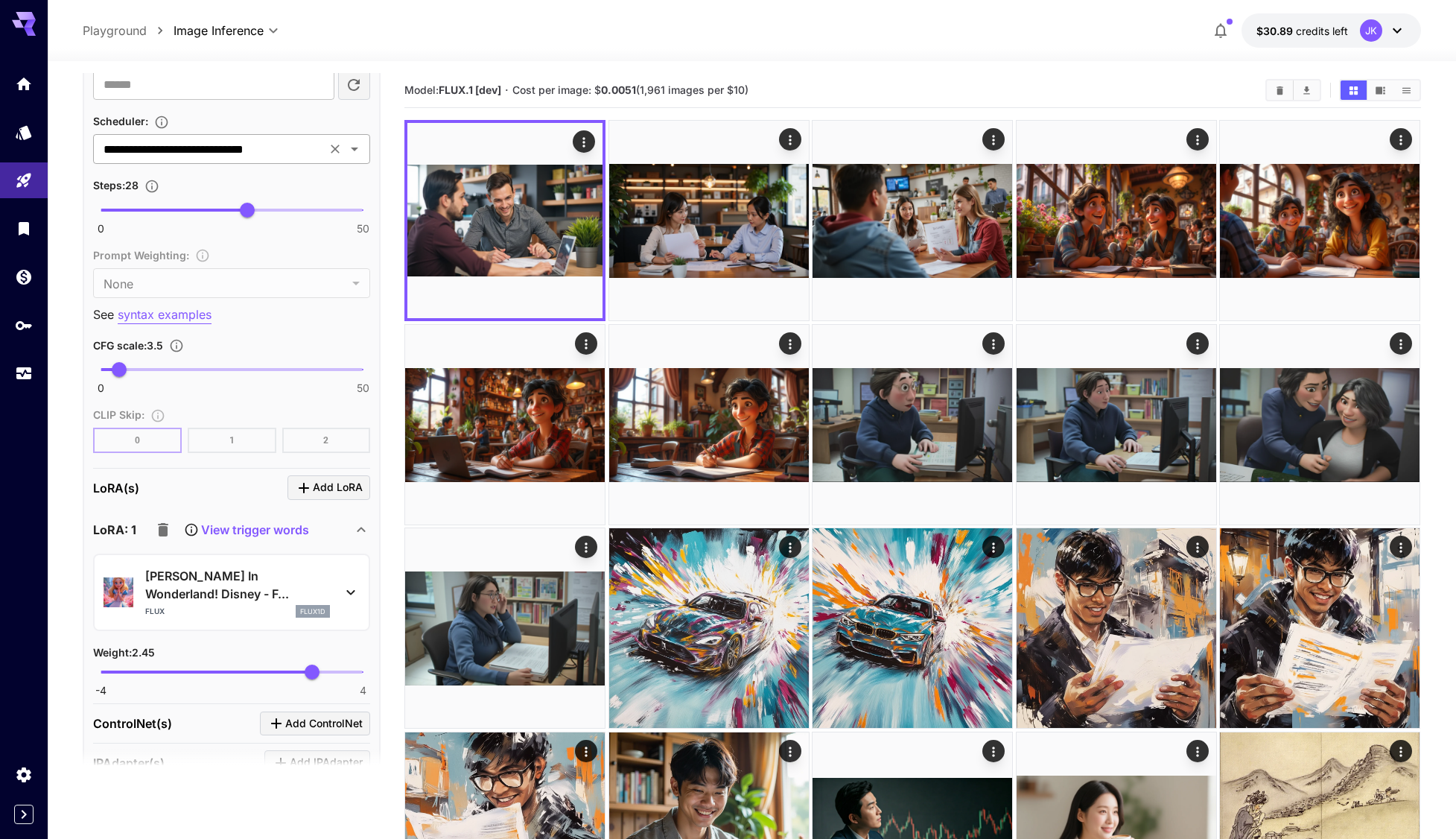
scroll to position [1118, 0]
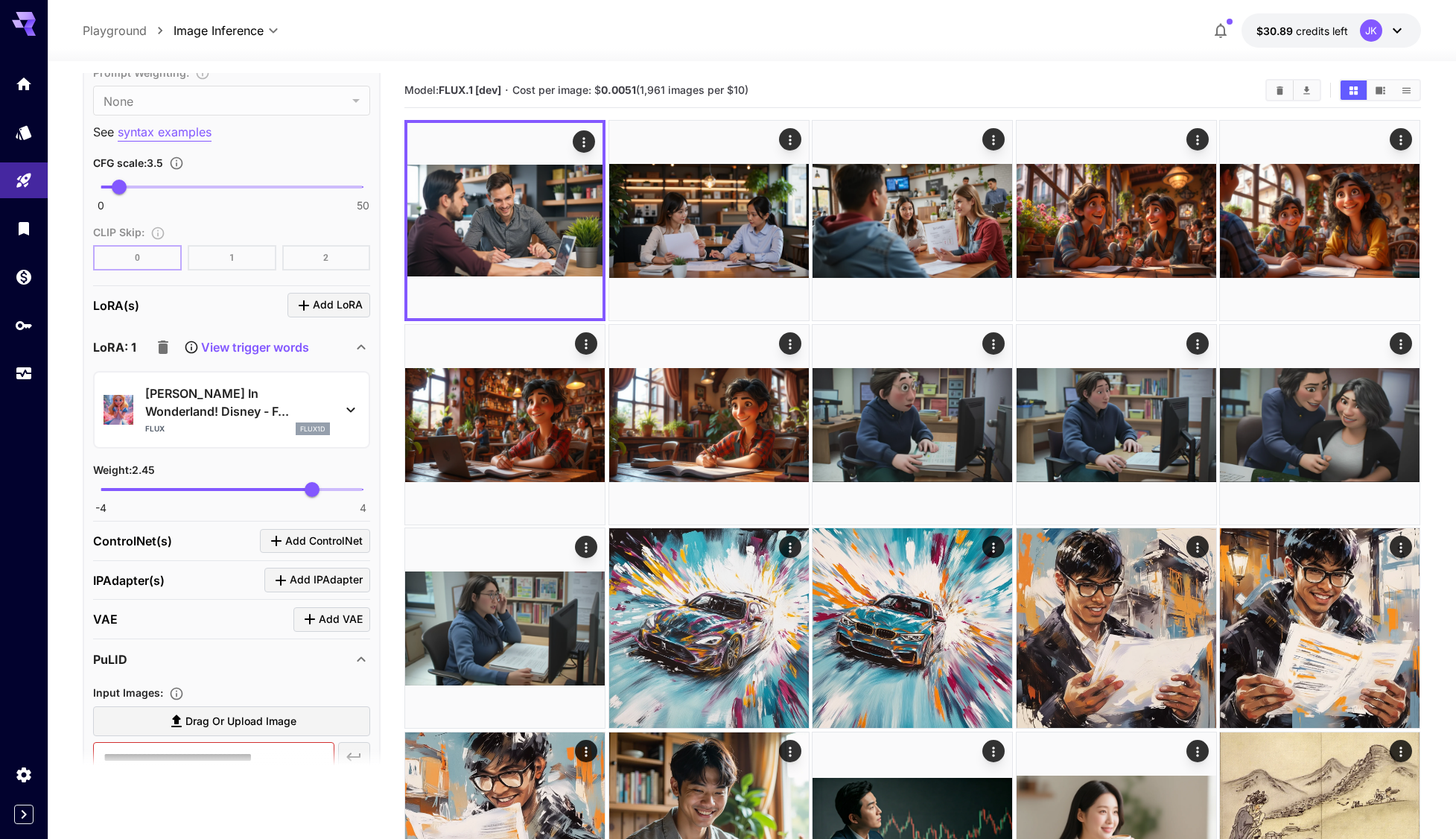
click at [155, 350] on icon "button" at bounding box center [163, 347] width 18 height 18
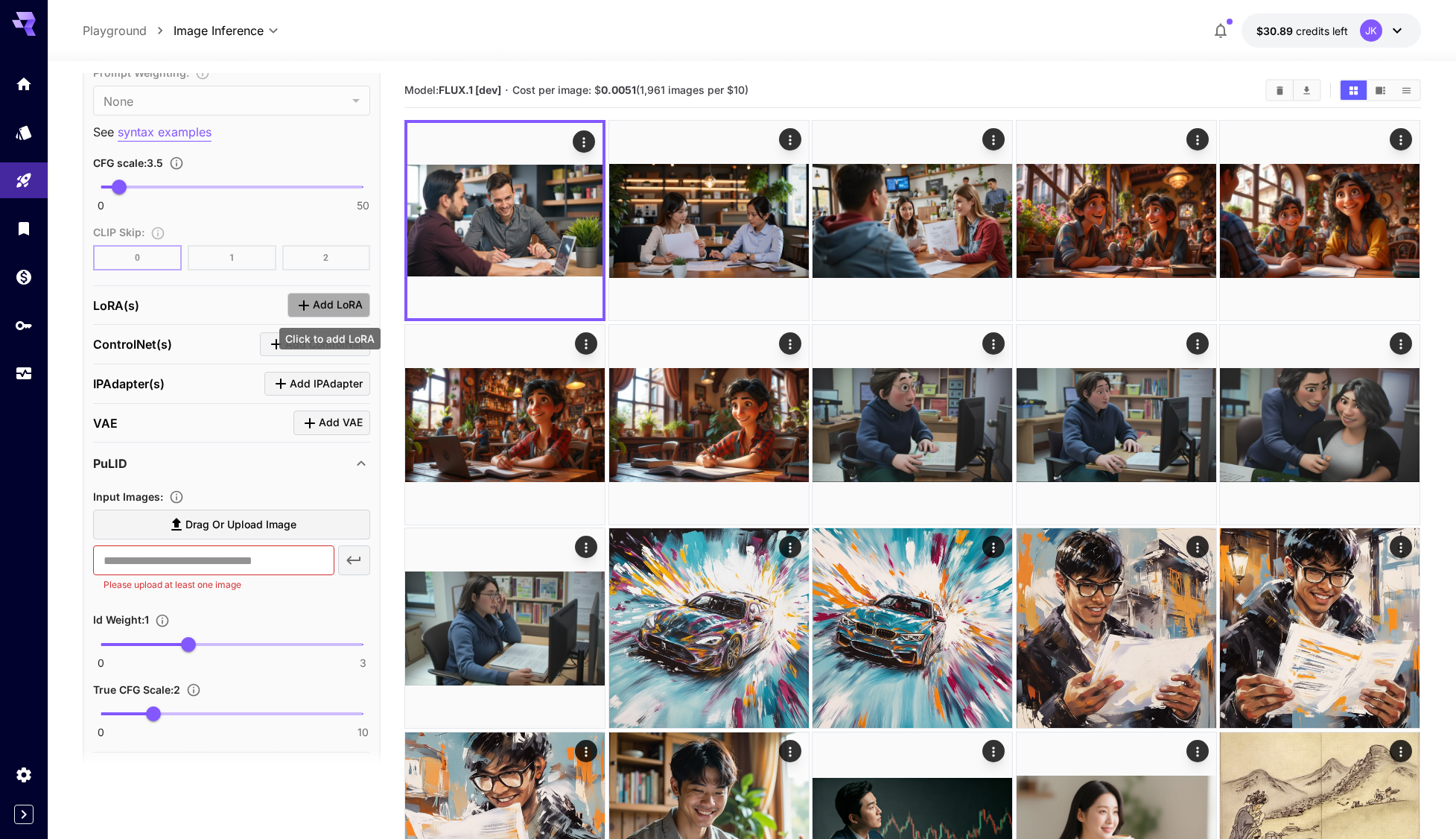
click at [330, 307] on span "Add LoRA" at bounding box center [337, 305] width 50 height 18
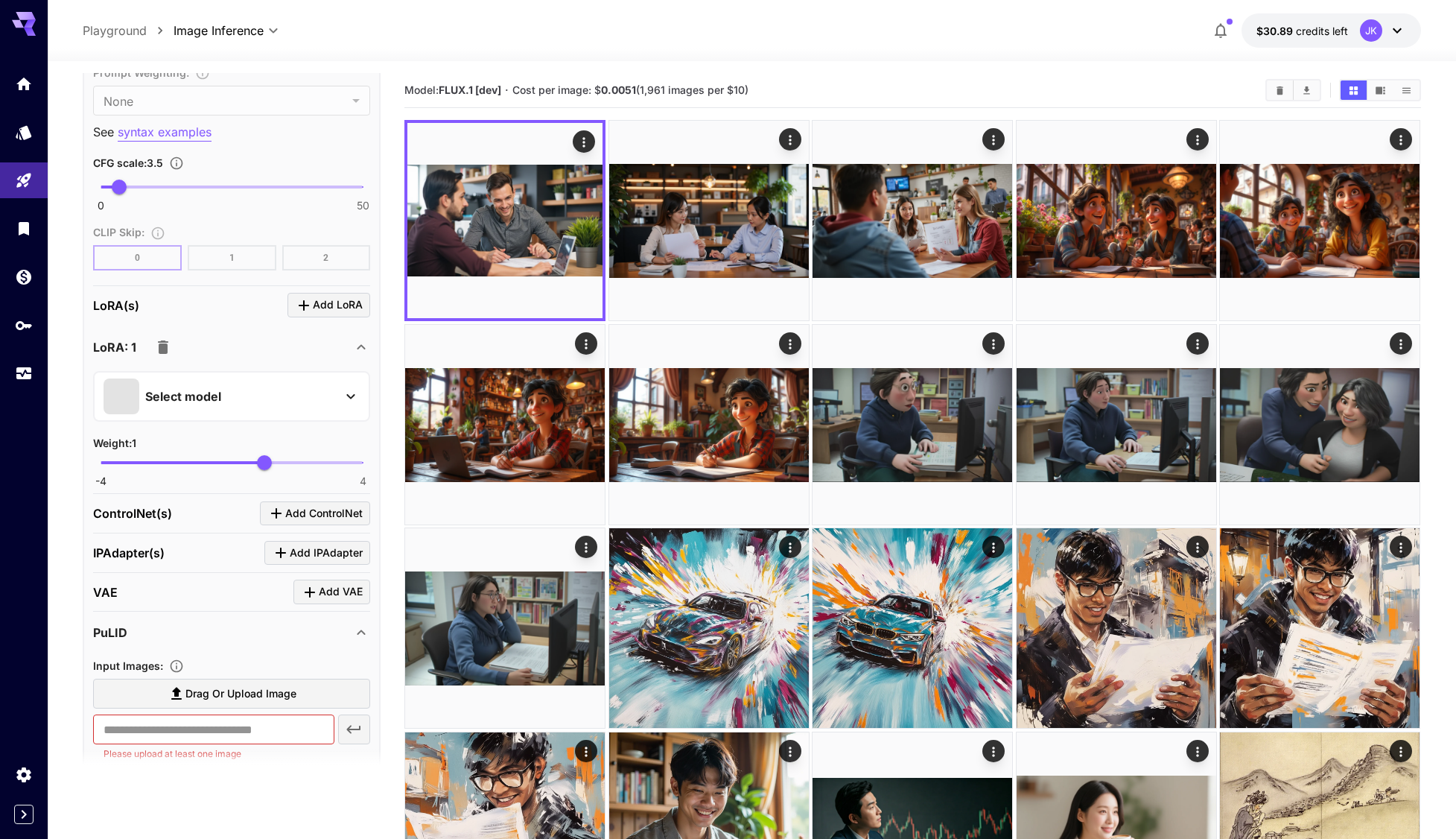
click at [219, 397] on p "Select model" at bounding box center [183, 396] width 76 height 18
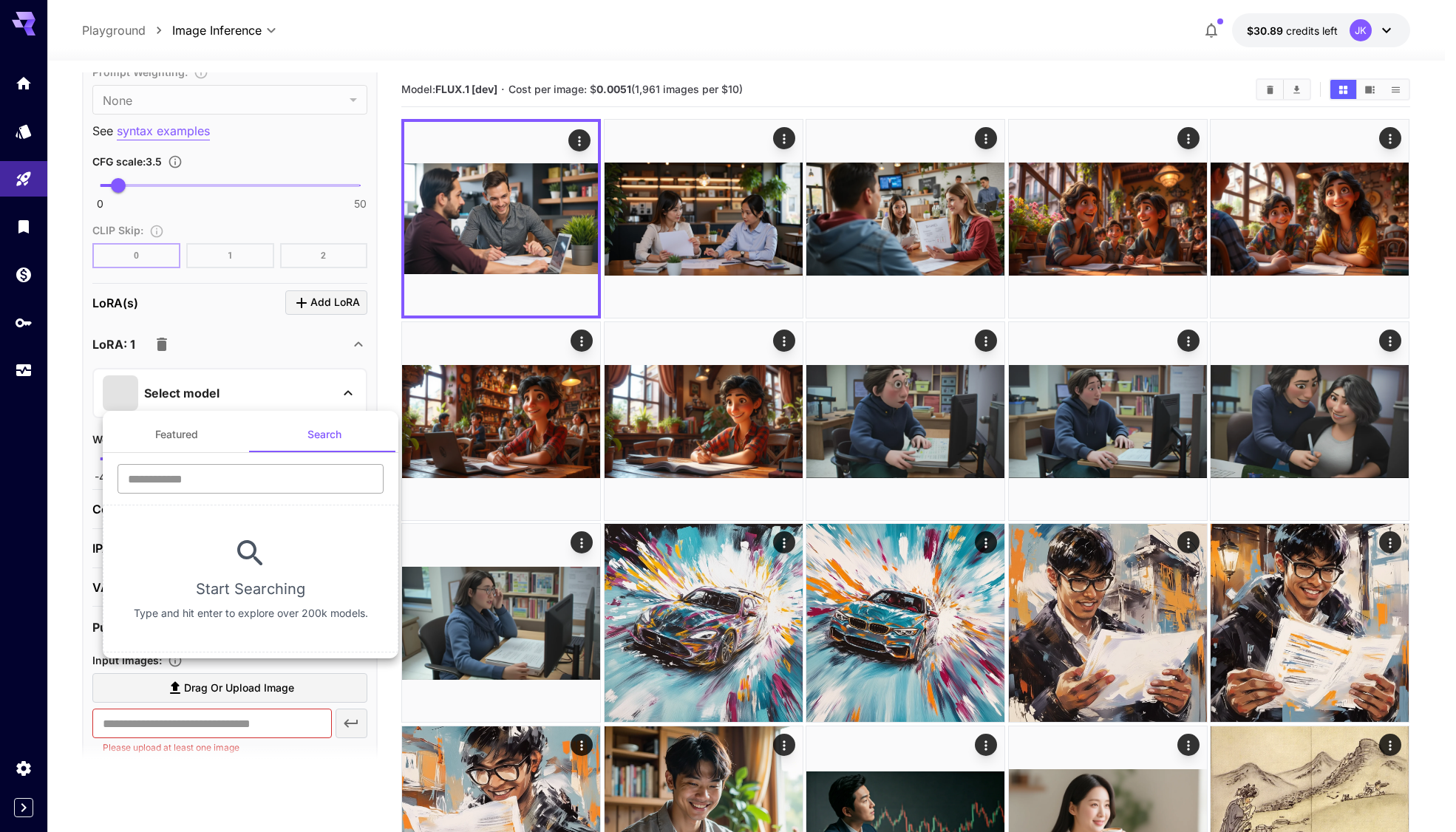
click at [248, 473] on input "text" at bounding box center [251, 479] width 266 height 29
paste input "**********"
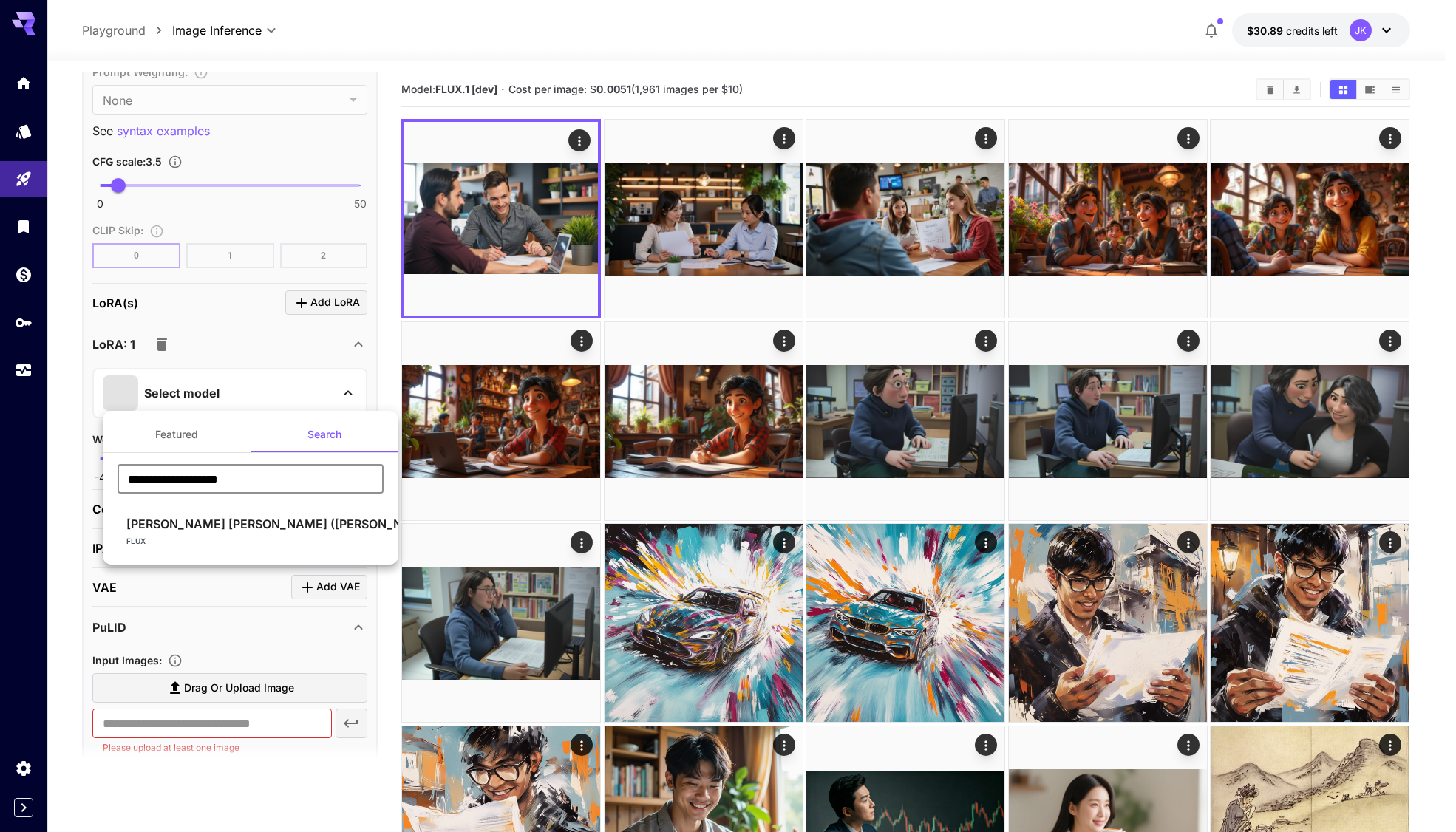
type input "**********"
click at [197, 525] on p "Tinker bell (Peter Pan) Disney ..." at bounding box center [310, 524] width 368 height 18
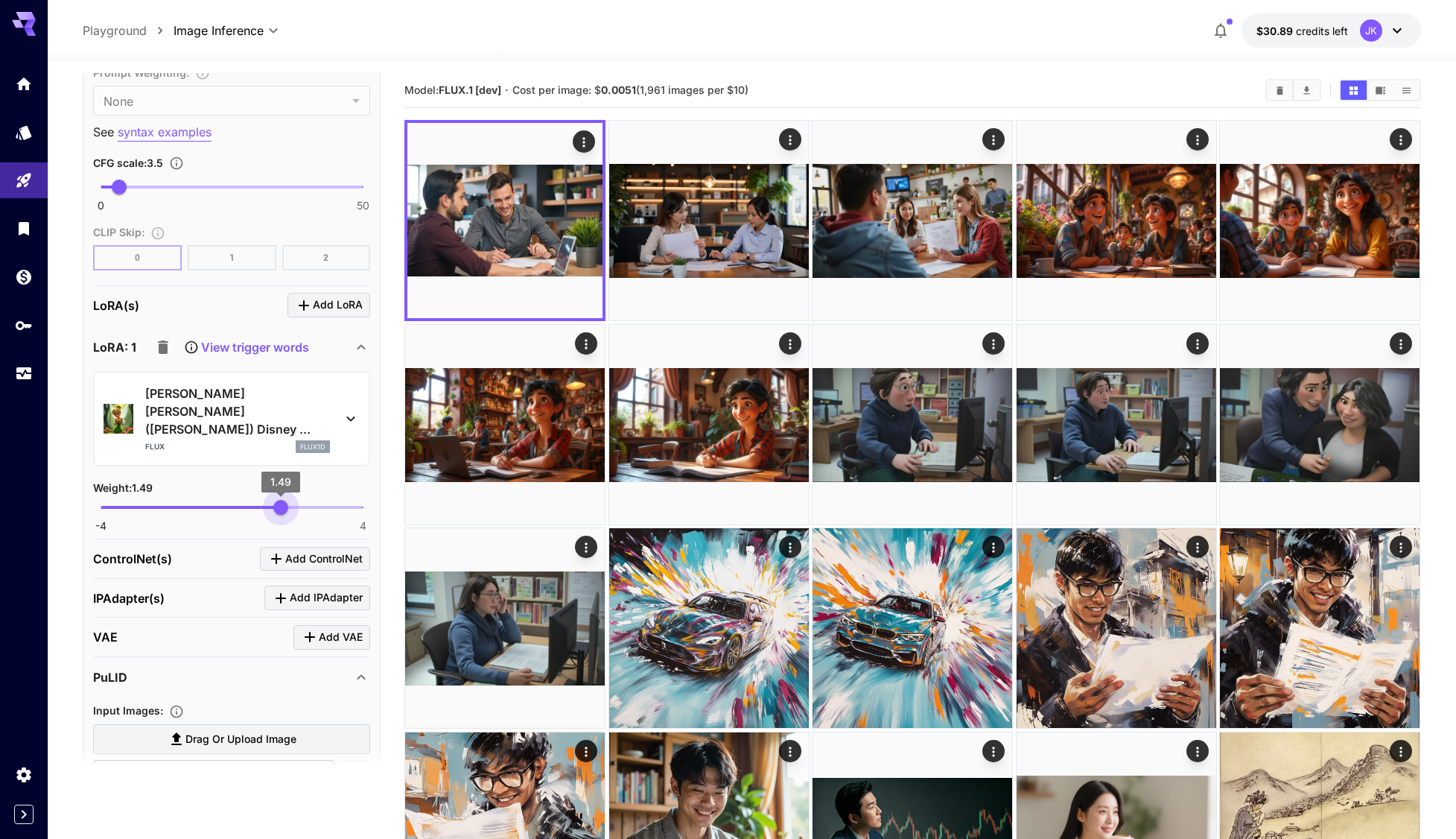
drag, startPoint x: 265, startPoint y: 477, endPoint x: 280, endPoint y: 477, distance: 15.0
click at [280, 500] on span "1.49" at bounding box center [280, 507] width 15 height 15
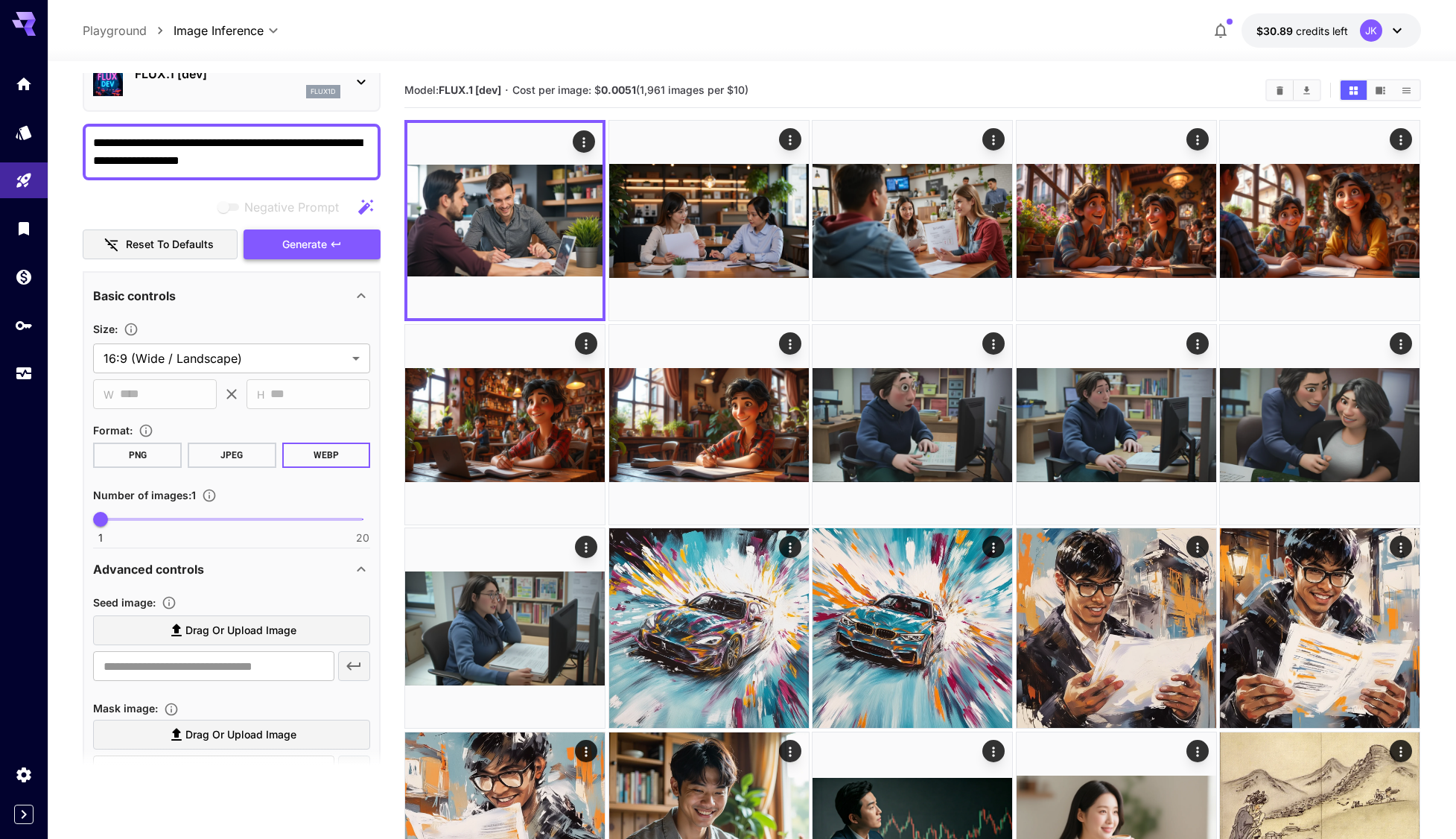
click at [317, 241] on span "Generate" at bounding box center [304, 244] width 44 height 18
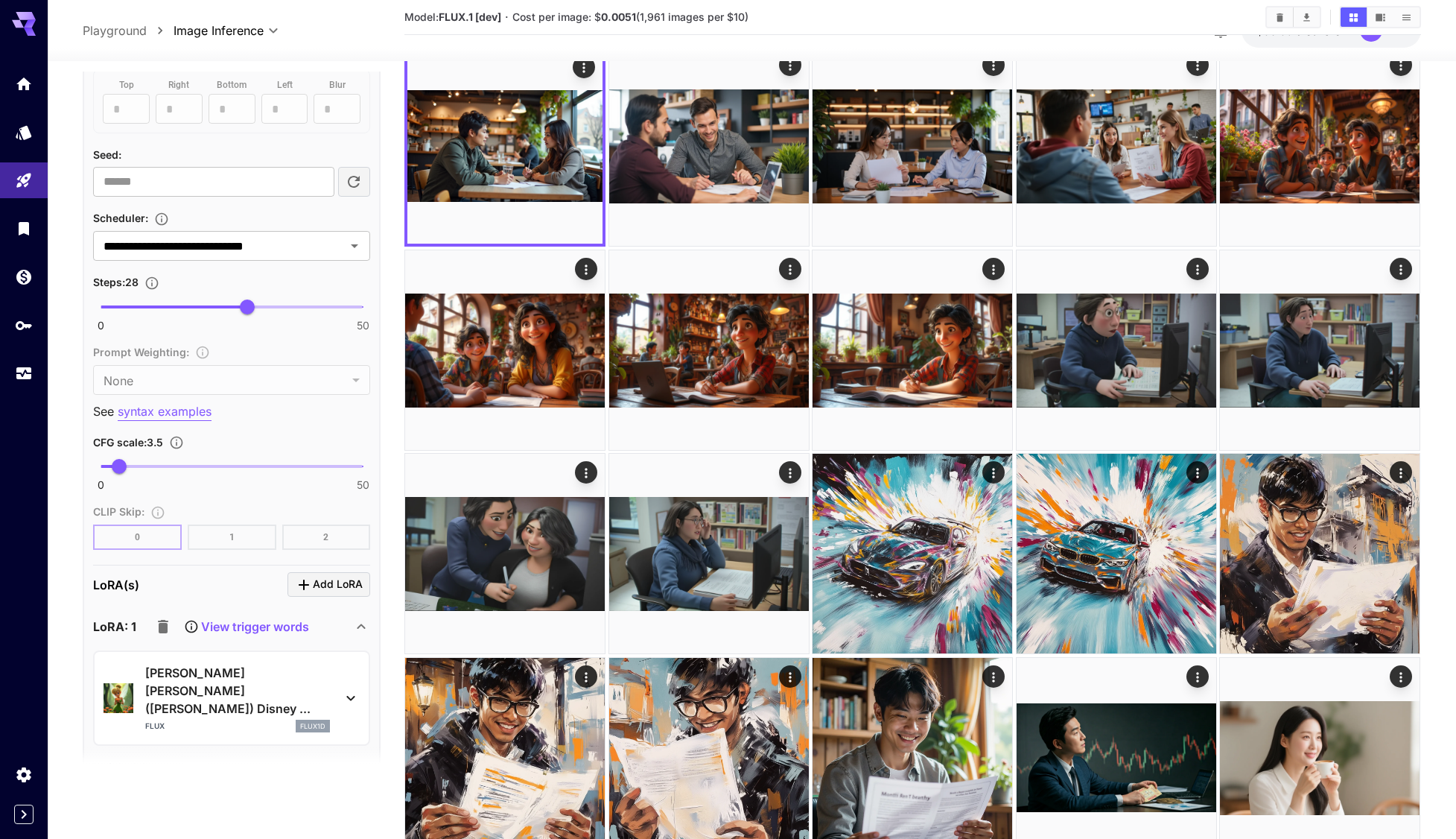
scroll to position [1014, 0]
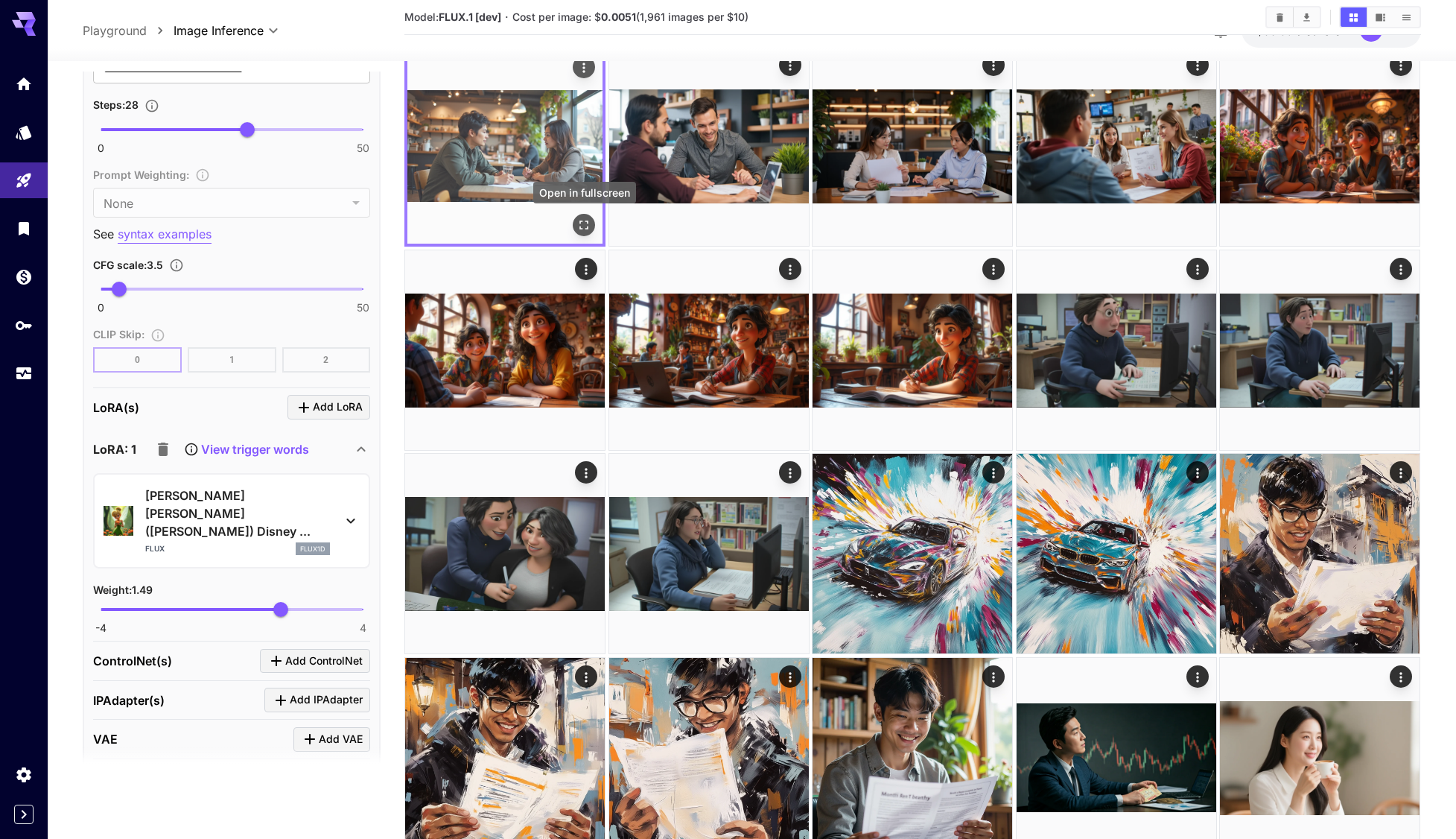
click at [589, 219] on icon "Open in fullscreen" at bounding box center [584, 225] width 15 height 15
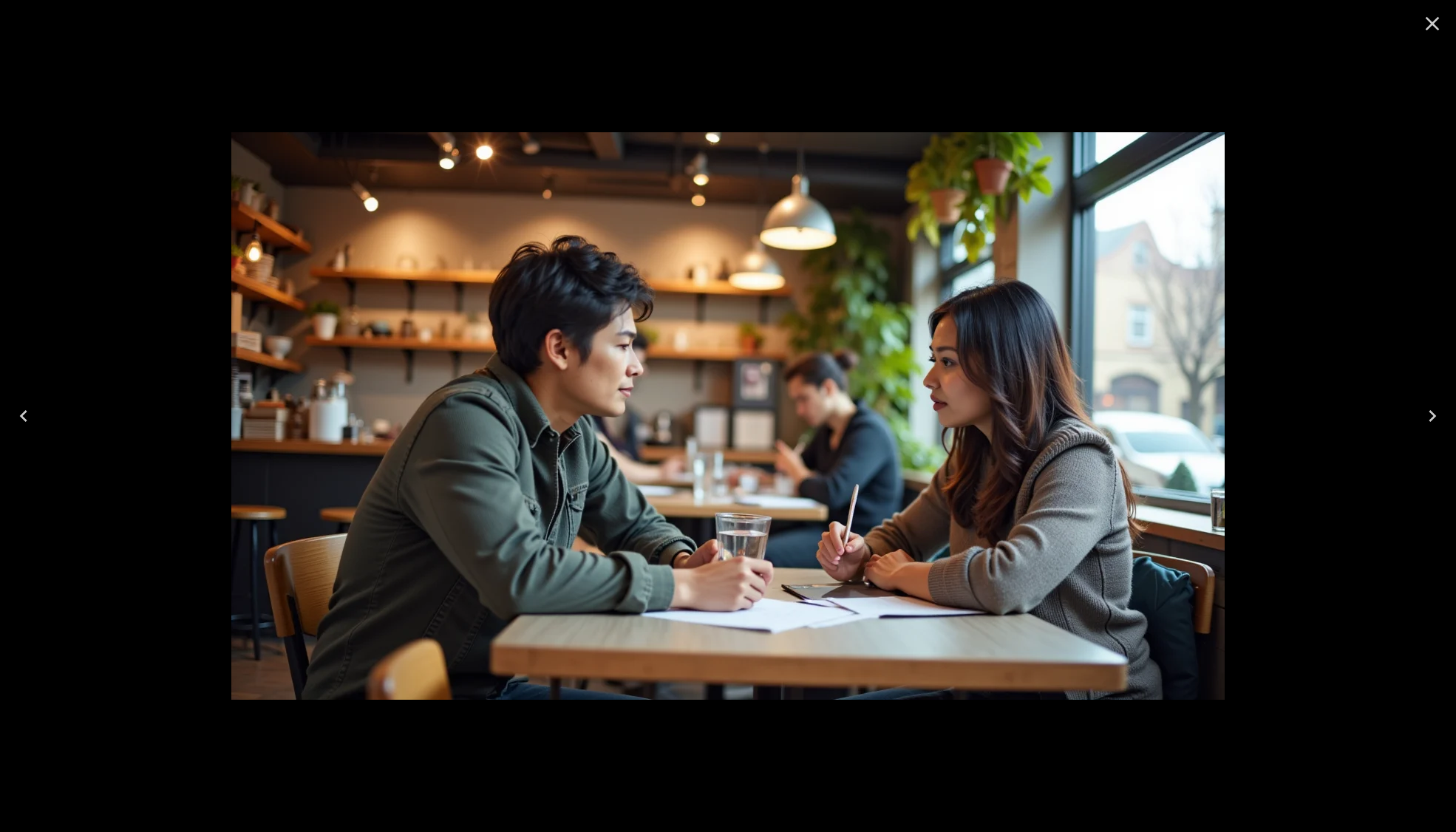
click at [1429, 27] on icon "Close" at bounding box center [1433, 24] width 14 height 14
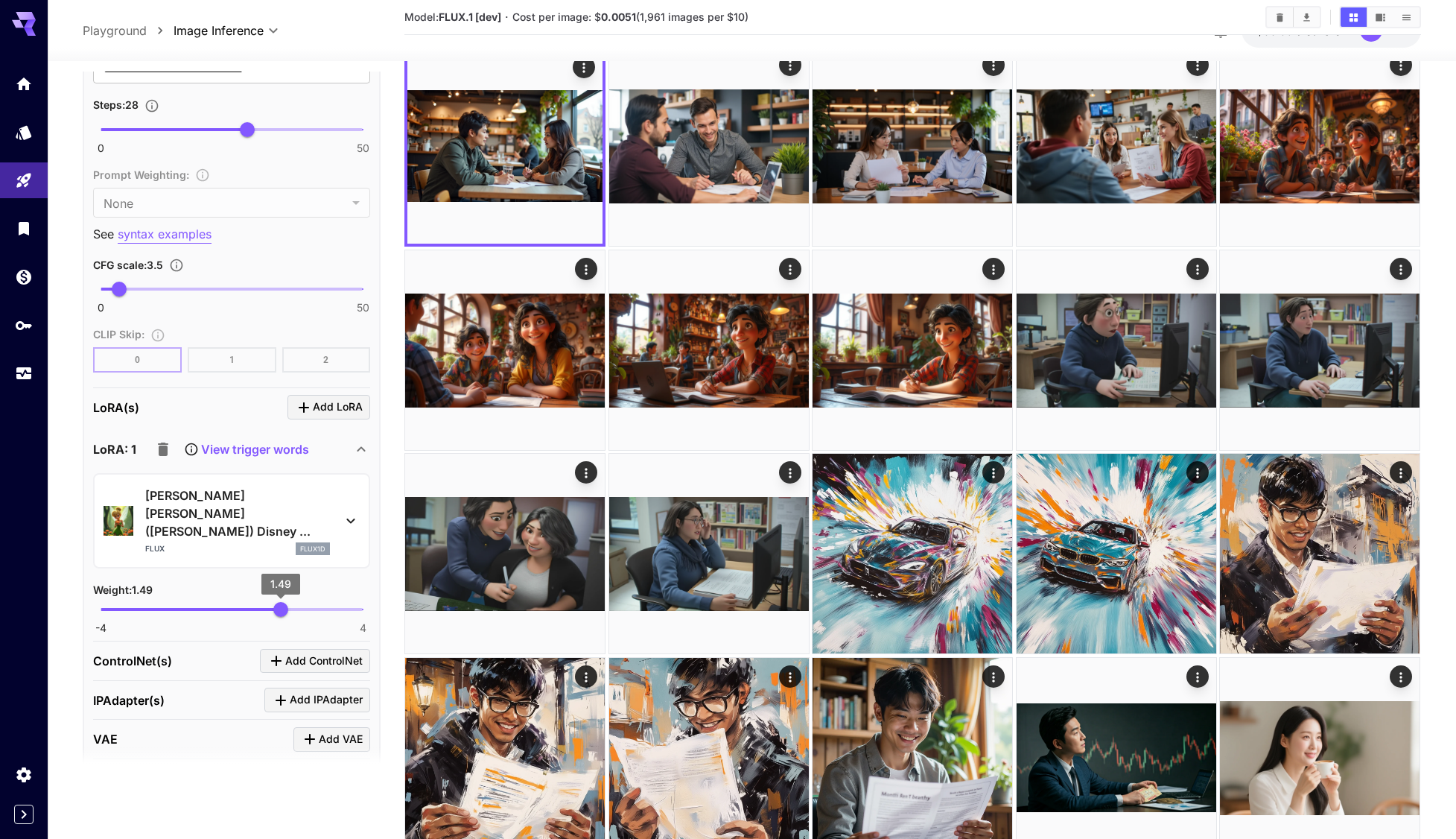
type input "****"
click at [296, 602] on span "1.95" at bounding box center [295, 609] width 15 height 15
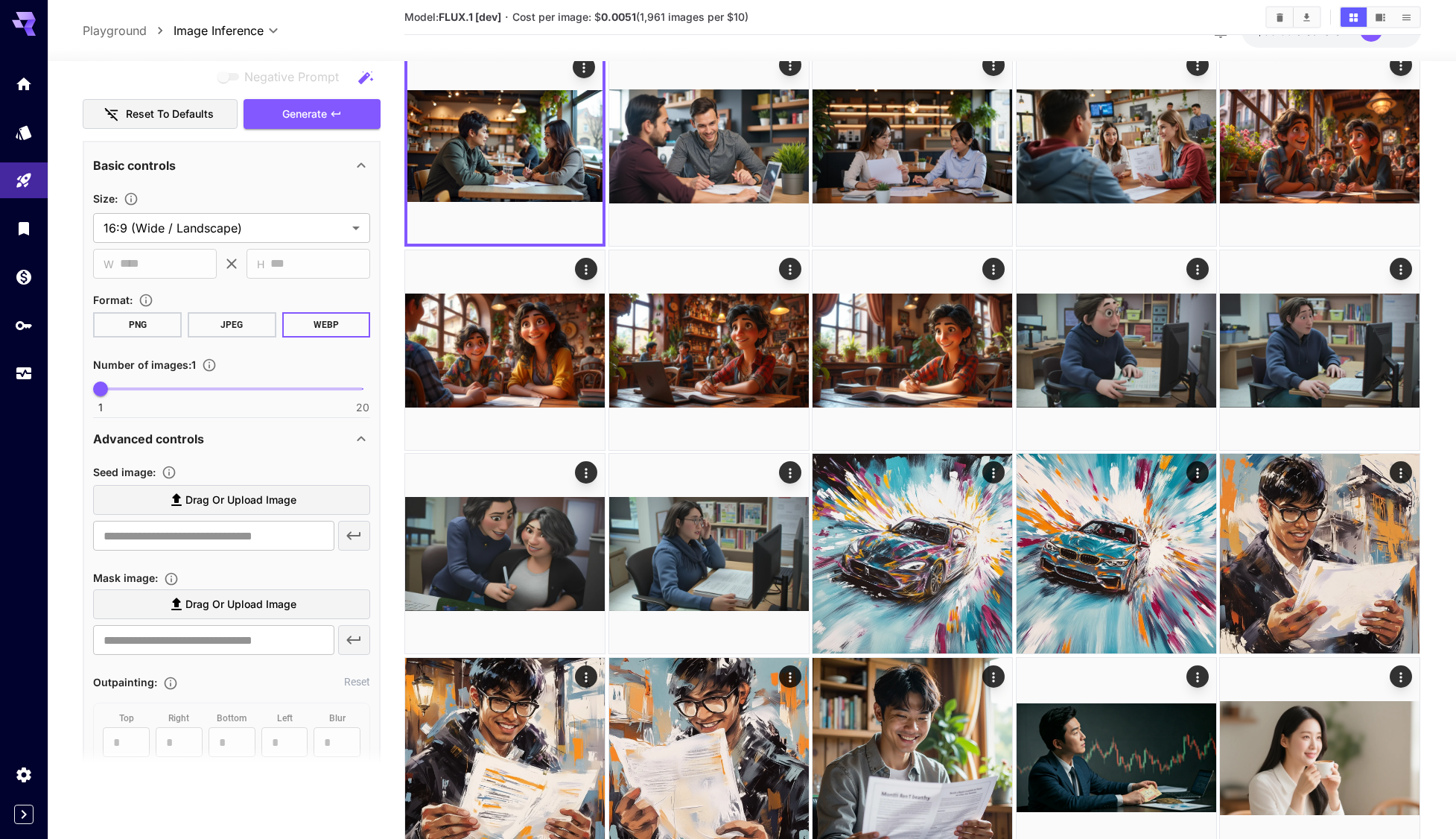
scroll to position [0, 0]
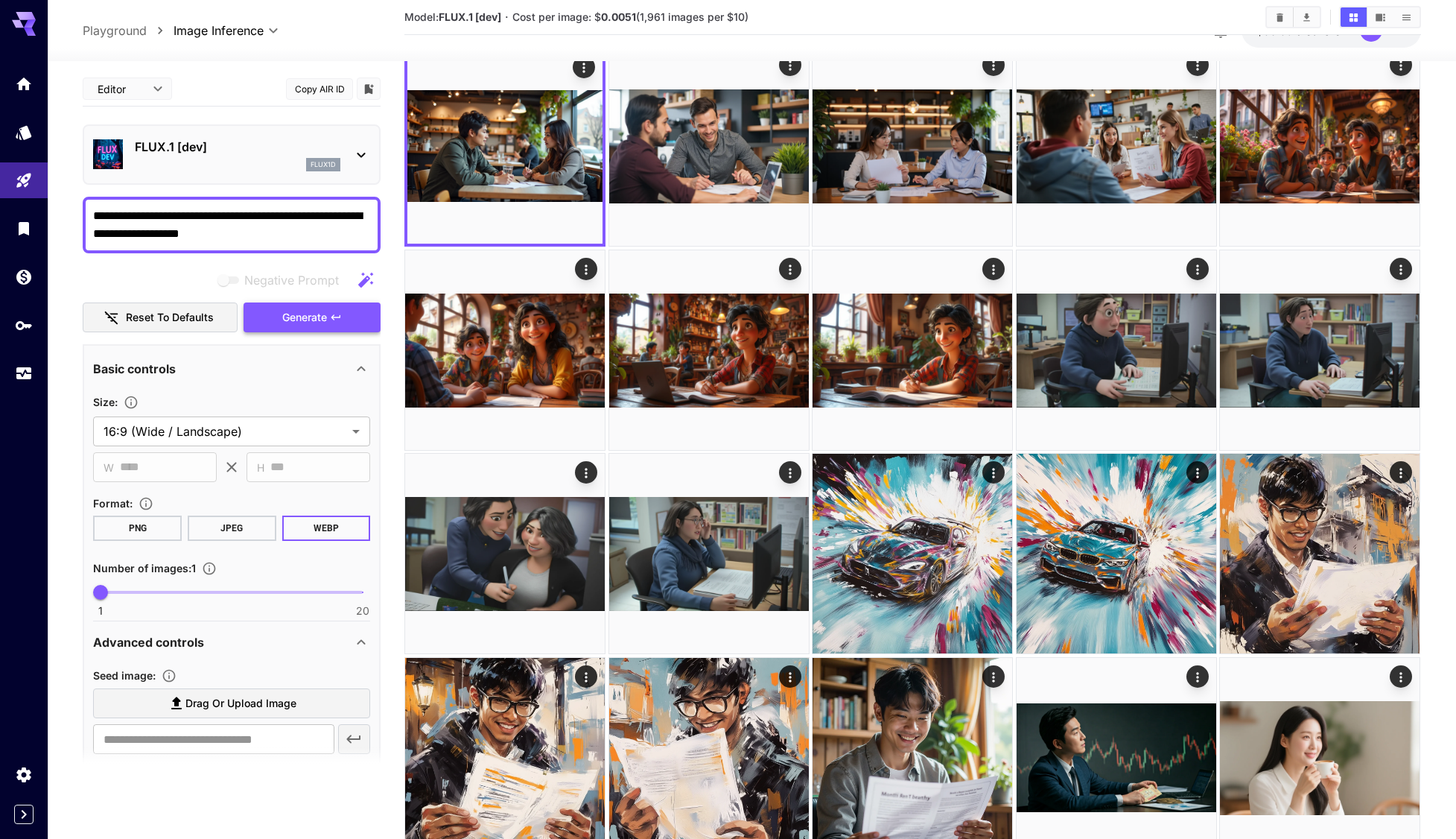
click at [318, 317] on span "Generate" at bounding box center [304, 317] width 44 height 18
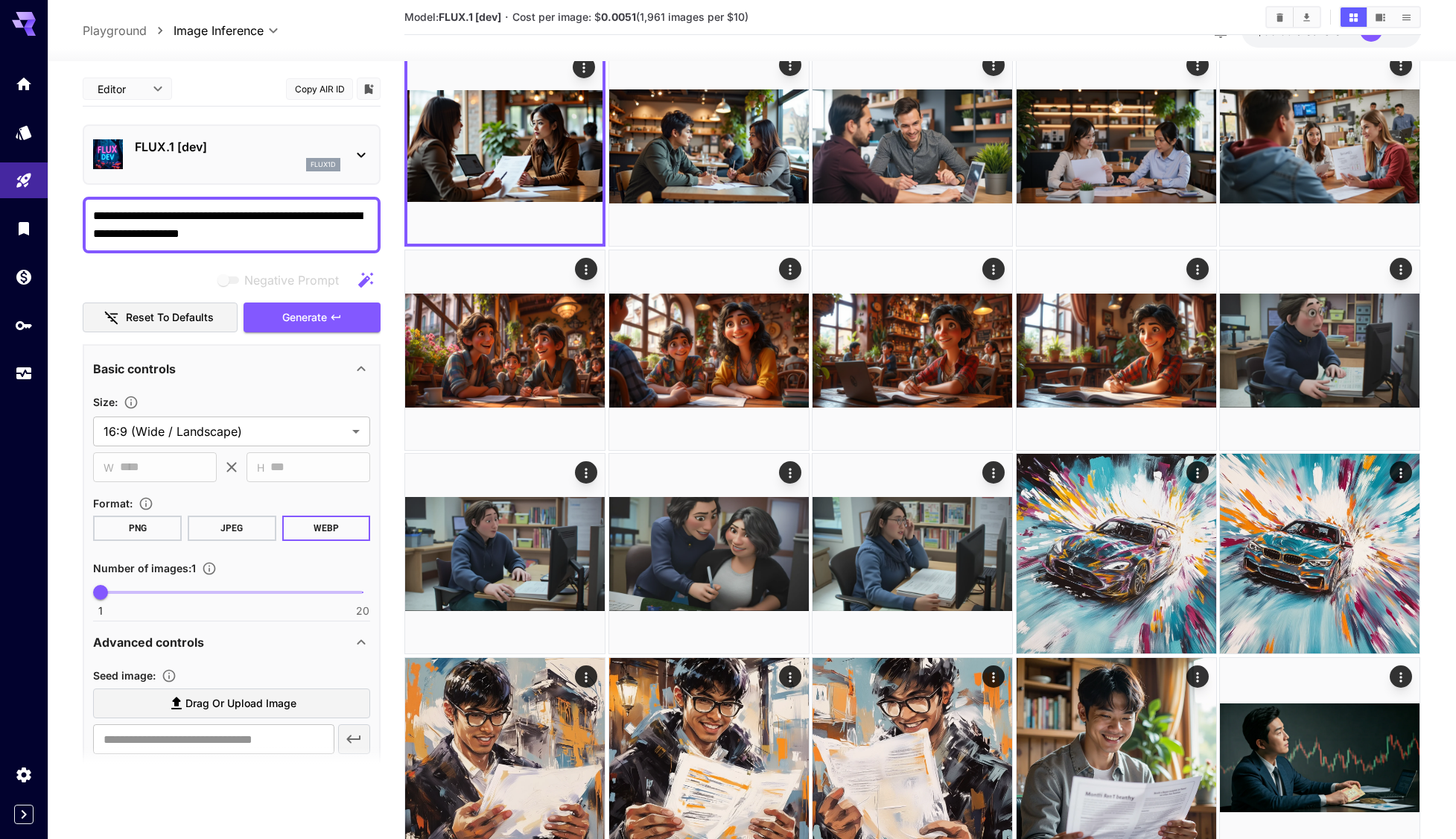
click at [275, 33] on body "**********" at bounding box center [728, 822] width 1456 height 1793
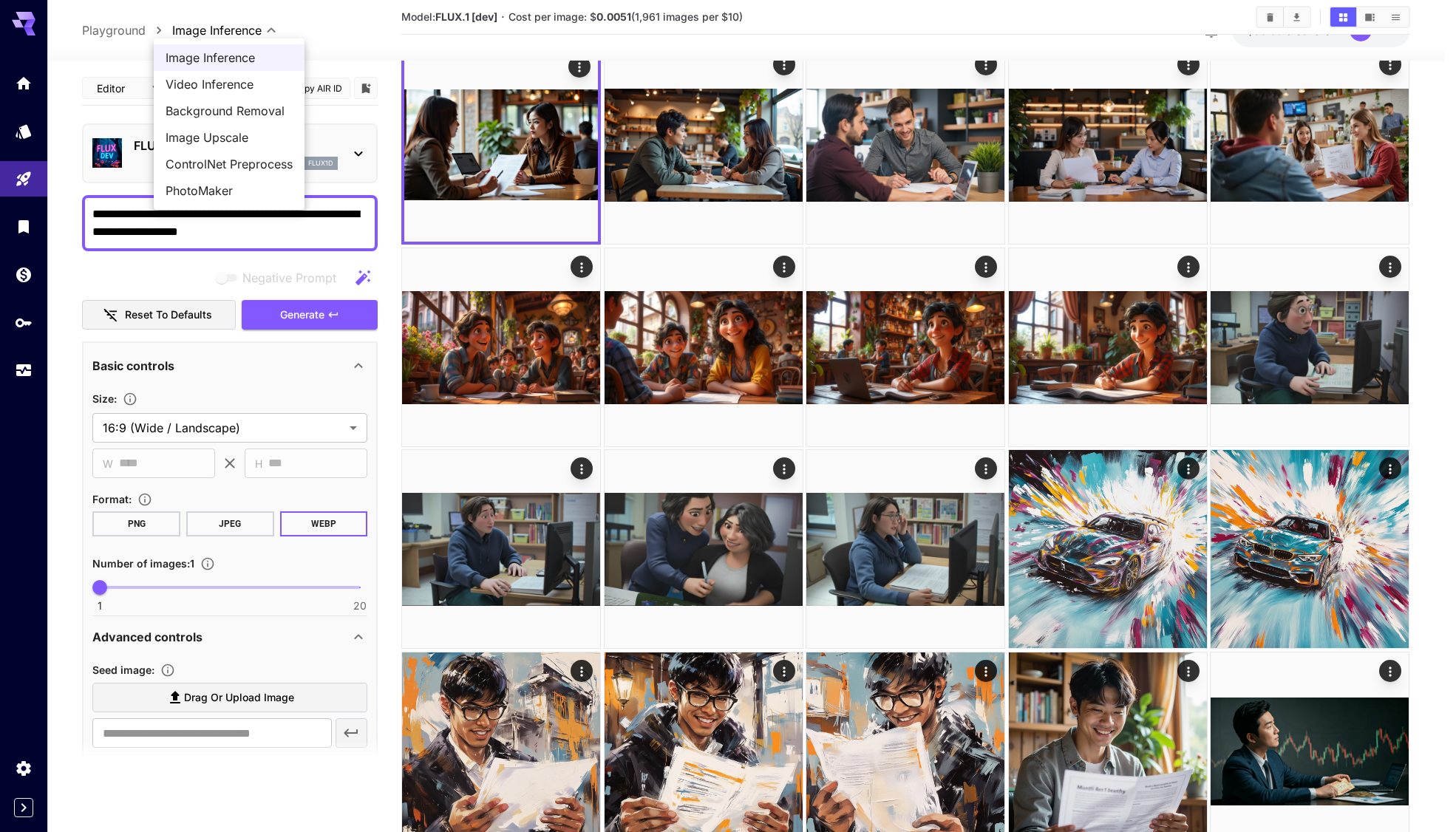
click at [343, 35] on div at bounding box center [728, 416] width 1456 height 832
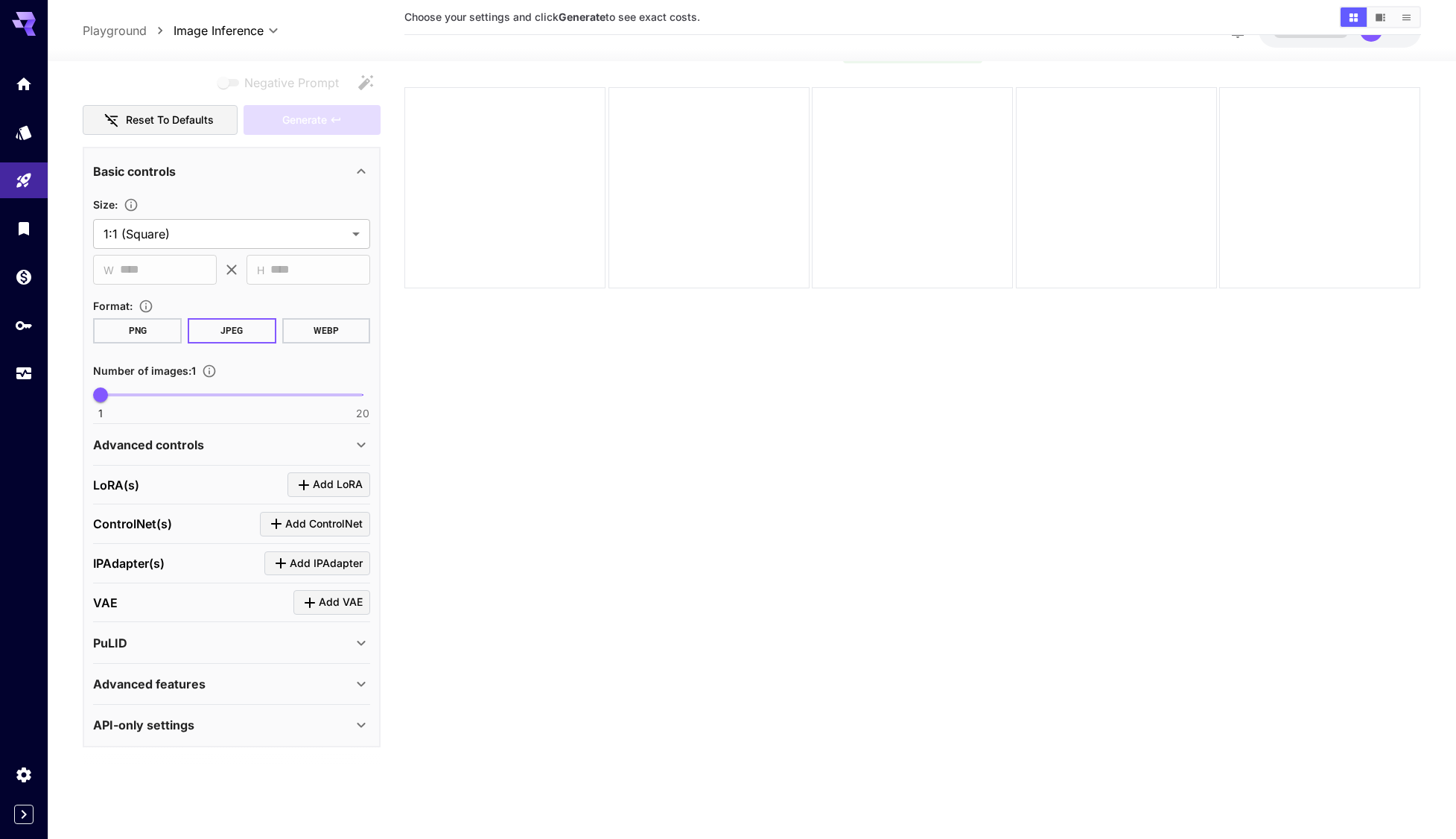
scroll to position [118, 0]
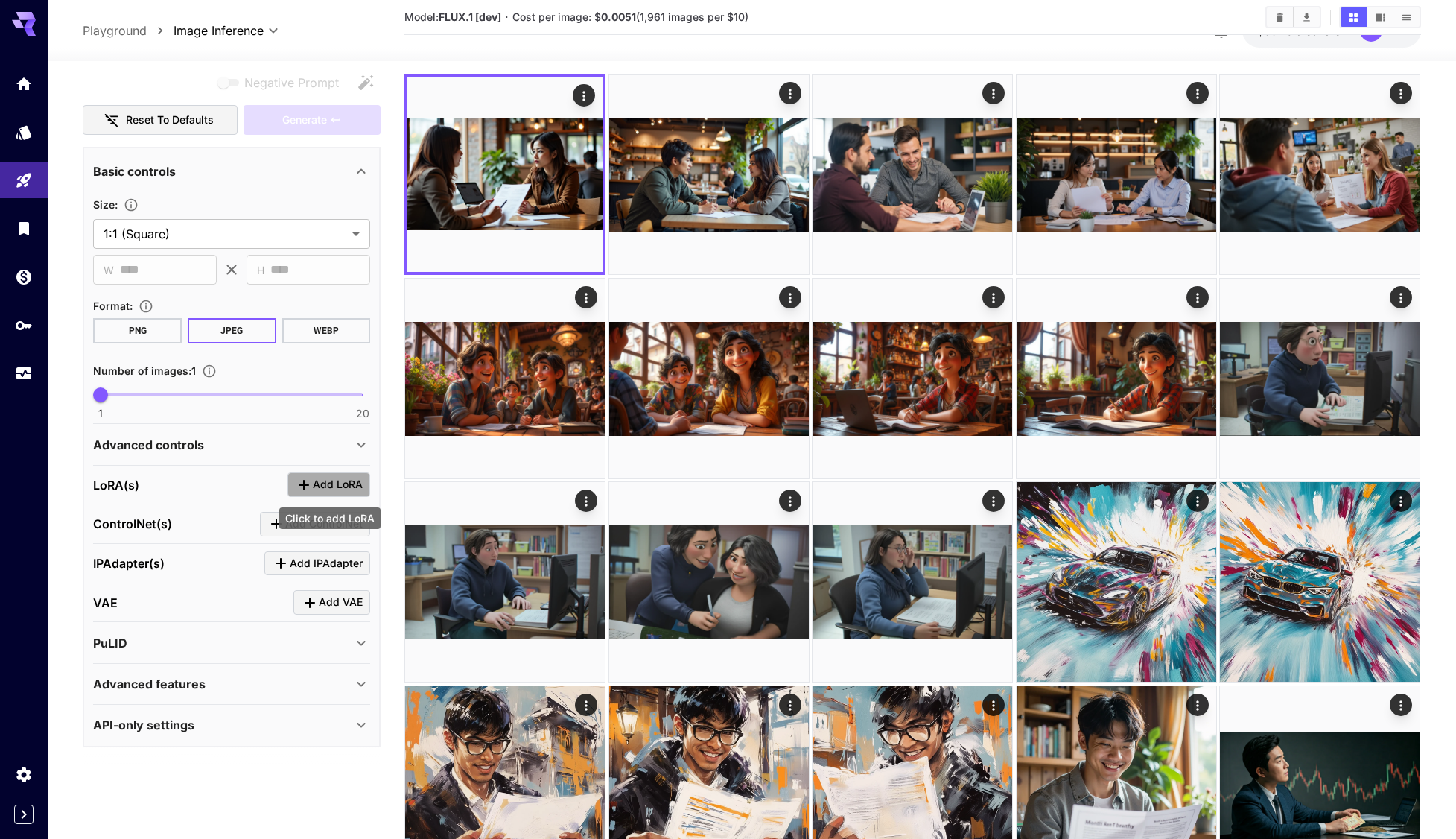
click at [326, 482] on span "Add LoRA" at bounding box center [337, 484] width 50 height 18
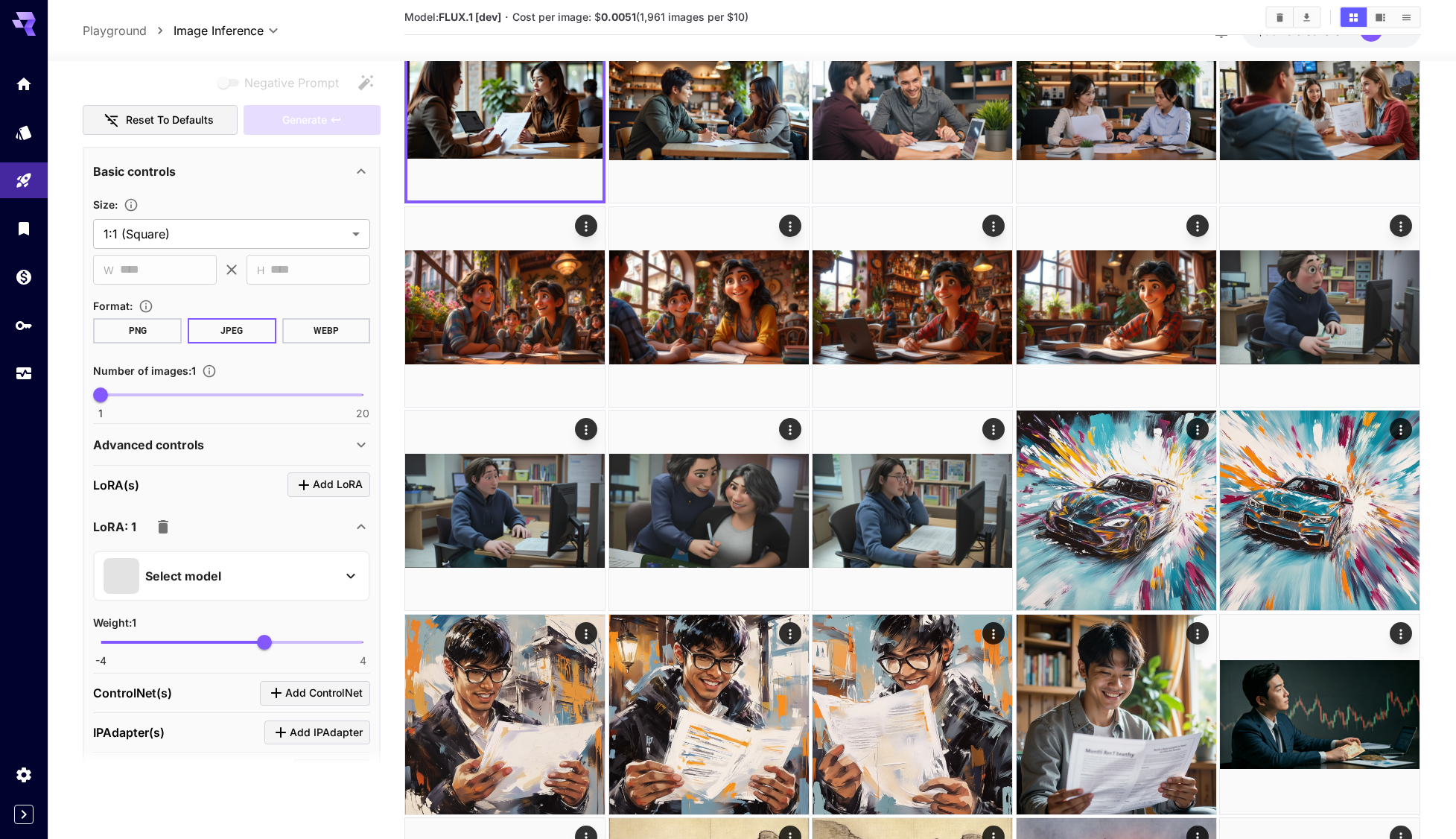
click at [232, 579] on div "Select model" at bounding box center [219, 576] width 233 height 36
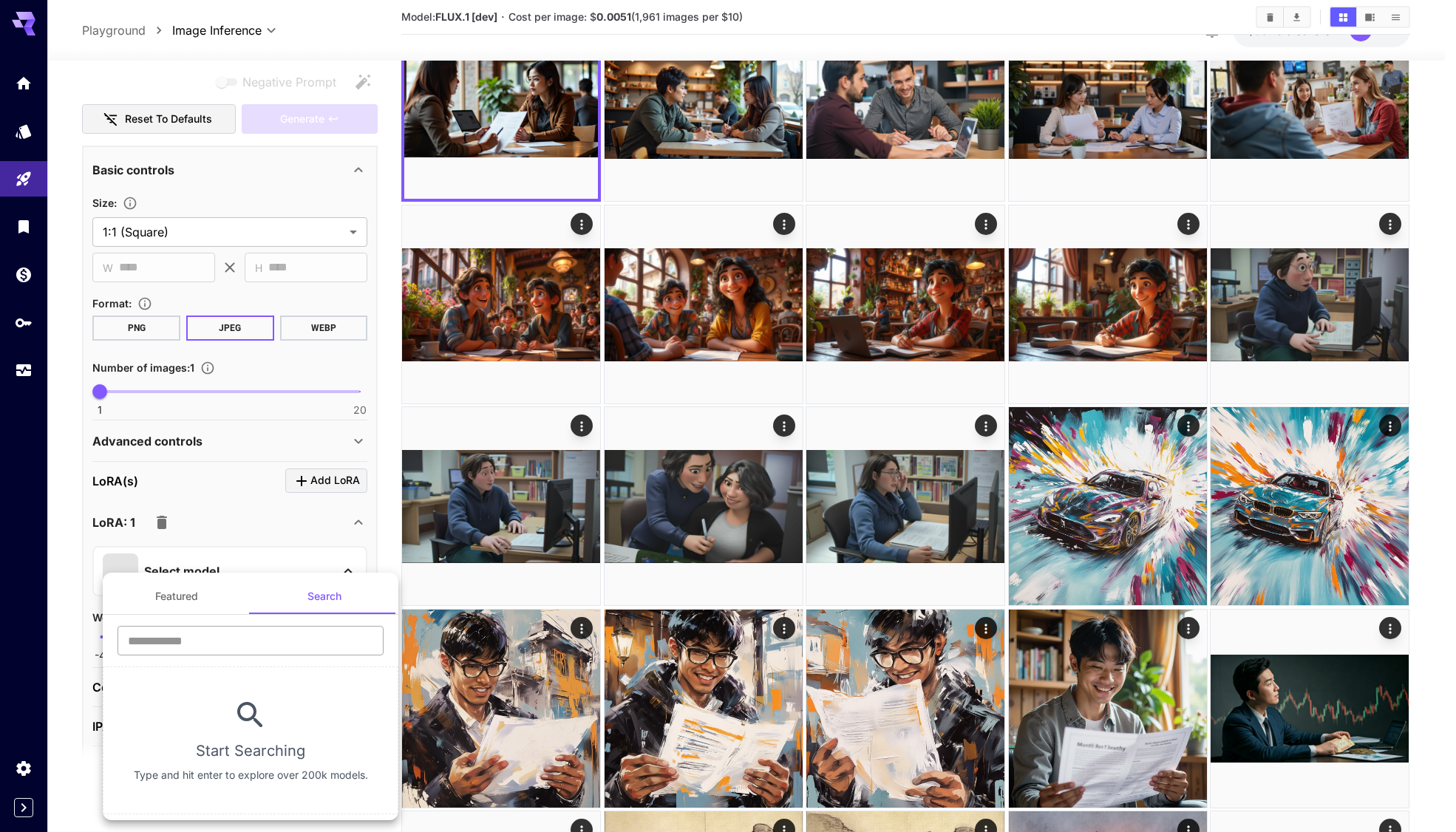
click at [263, 643] on input "text" at bounding box center [251, 640] width 266 height 29
paste input "**********"
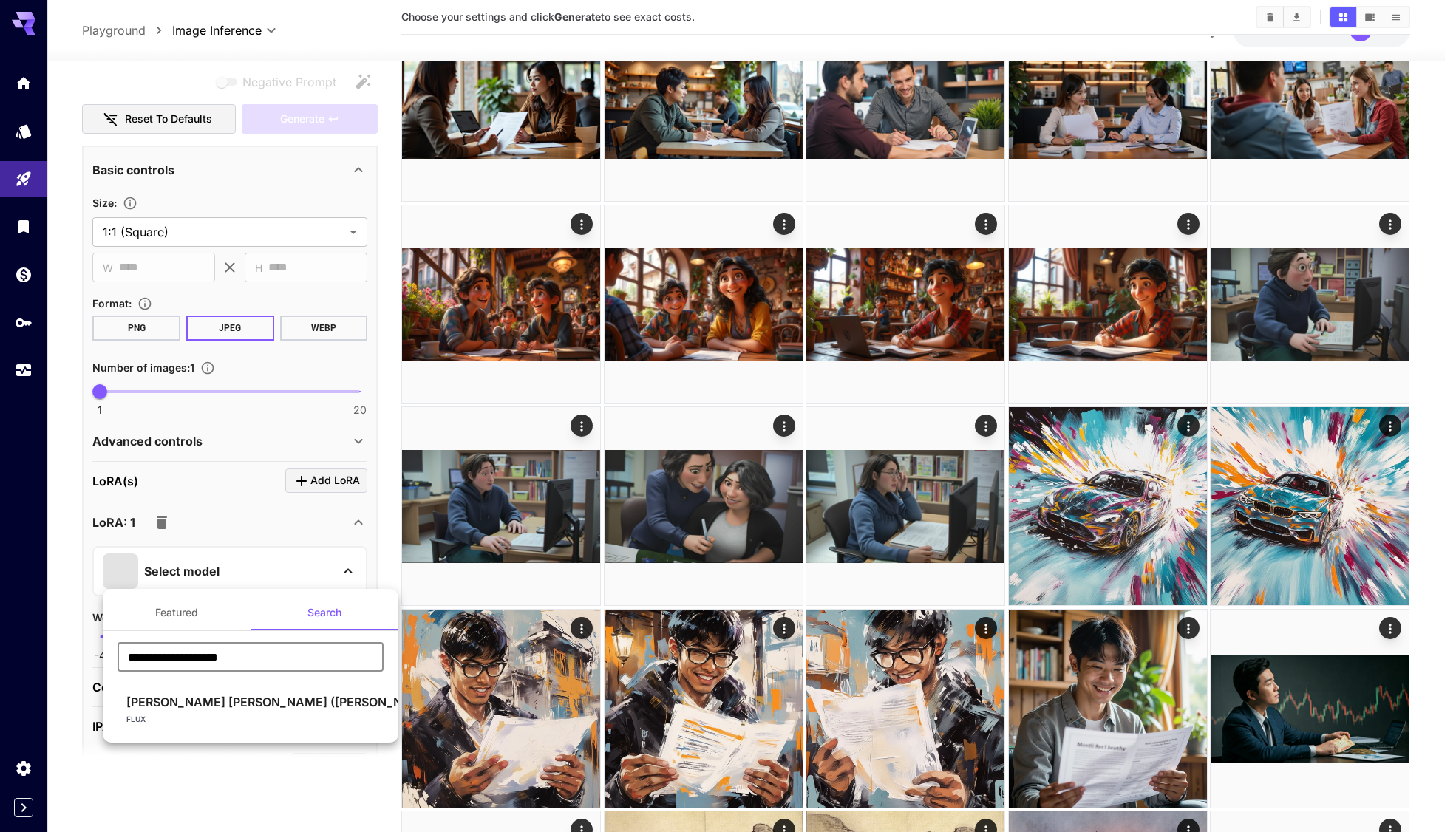
type input "**********"
click at [238, 702] on p "[PERSON_NAME] [PERSON_NAME] ([PERSON_NAME]) Disney ..." at bounding box center [310, 702] width 368 height 18
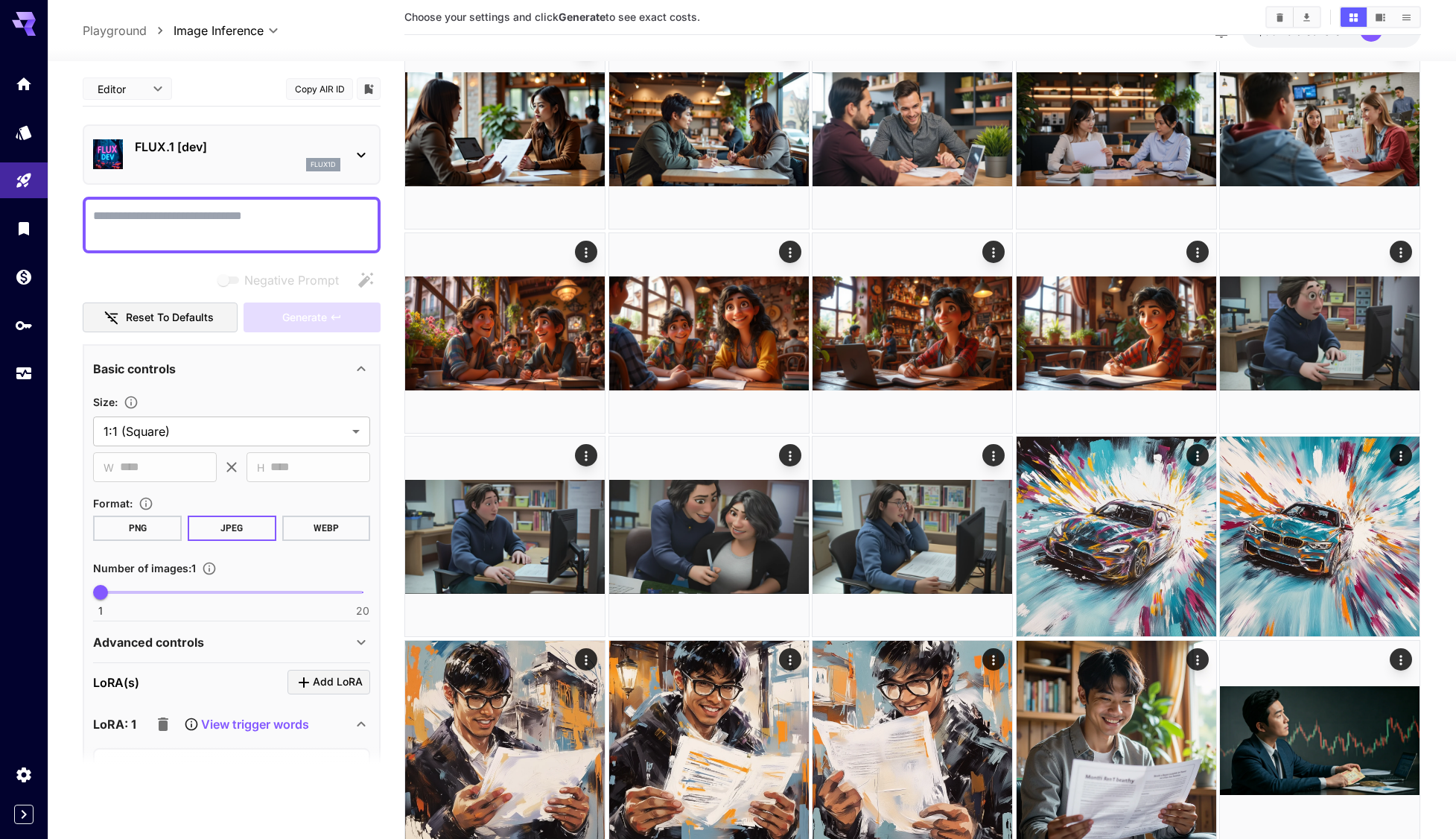
scroll to position [0, 0]
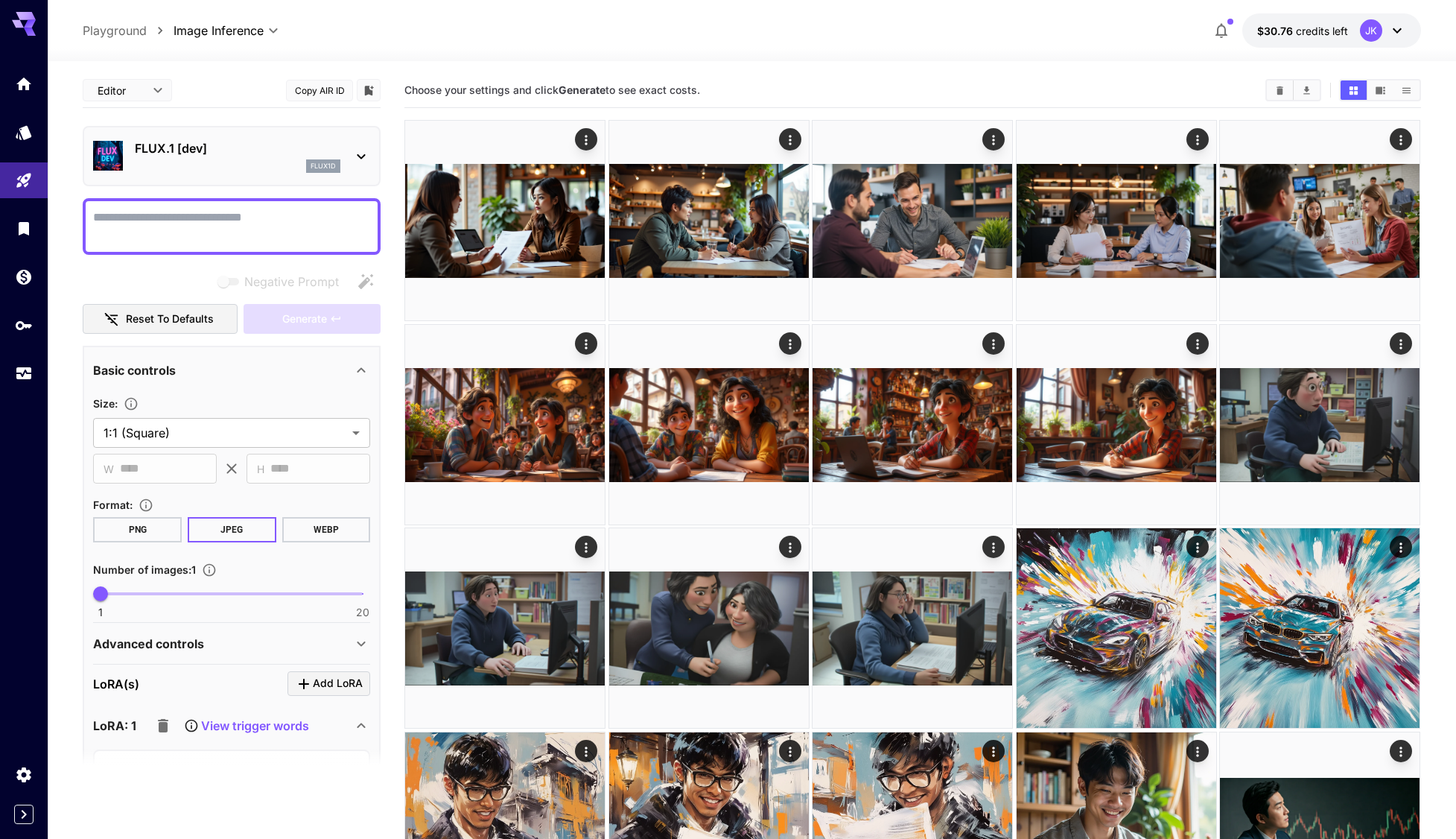
click at [216, 223] on textarea "Negative Prompt" at bounding box center [232, 226] width 277 height 36
paste textarea "**********"
type textarea "**********"
click at [179, 218] on textarea "Negative Prompt" at bounding box center [232, 226] width 277 height 36
paste textarea "**********"
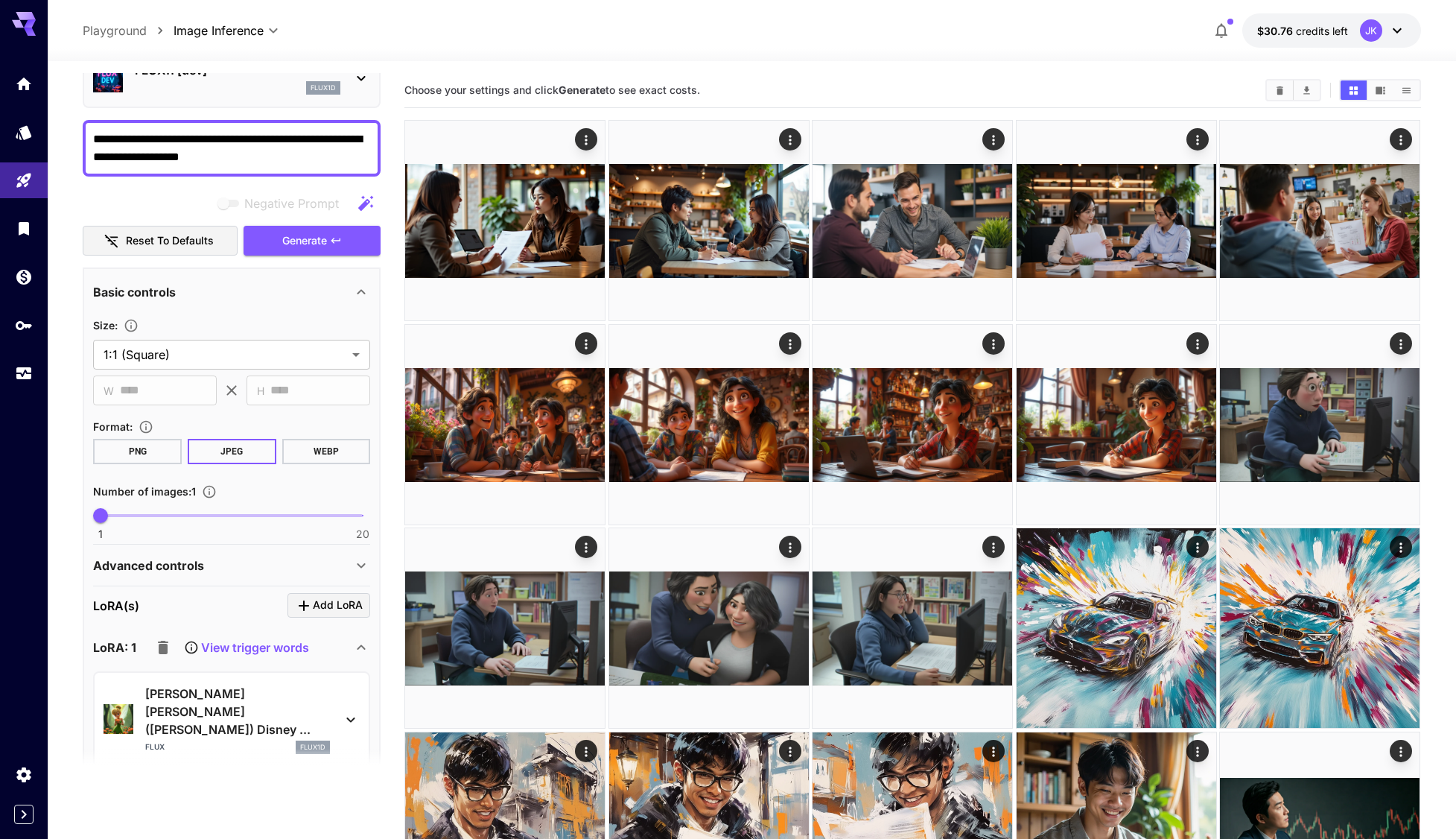
scroll to position [373, 0]
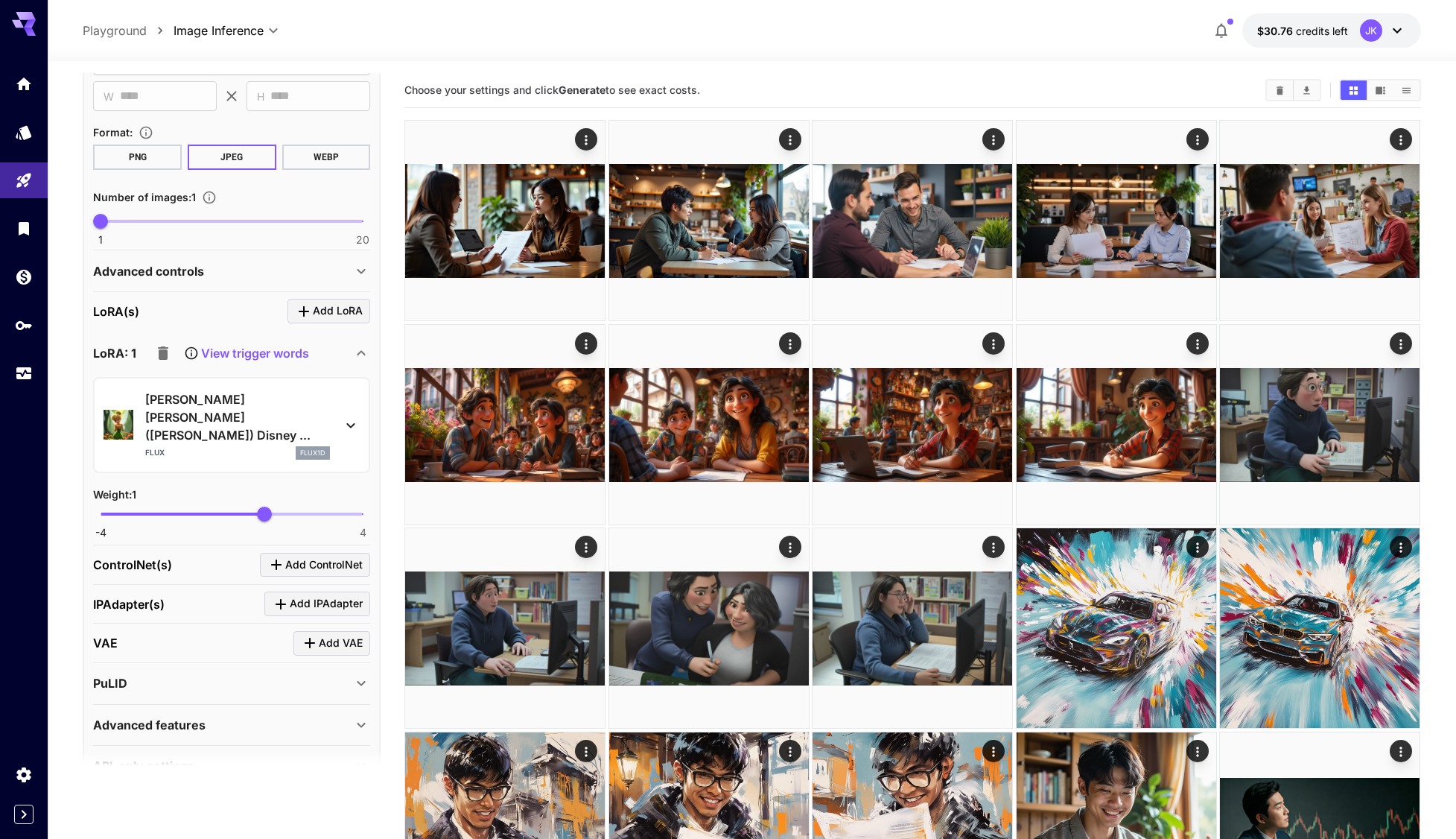
type textarea "**********"
click at [160, 353] on icon "button" at bounding box center [163, 353] width 10 height 13
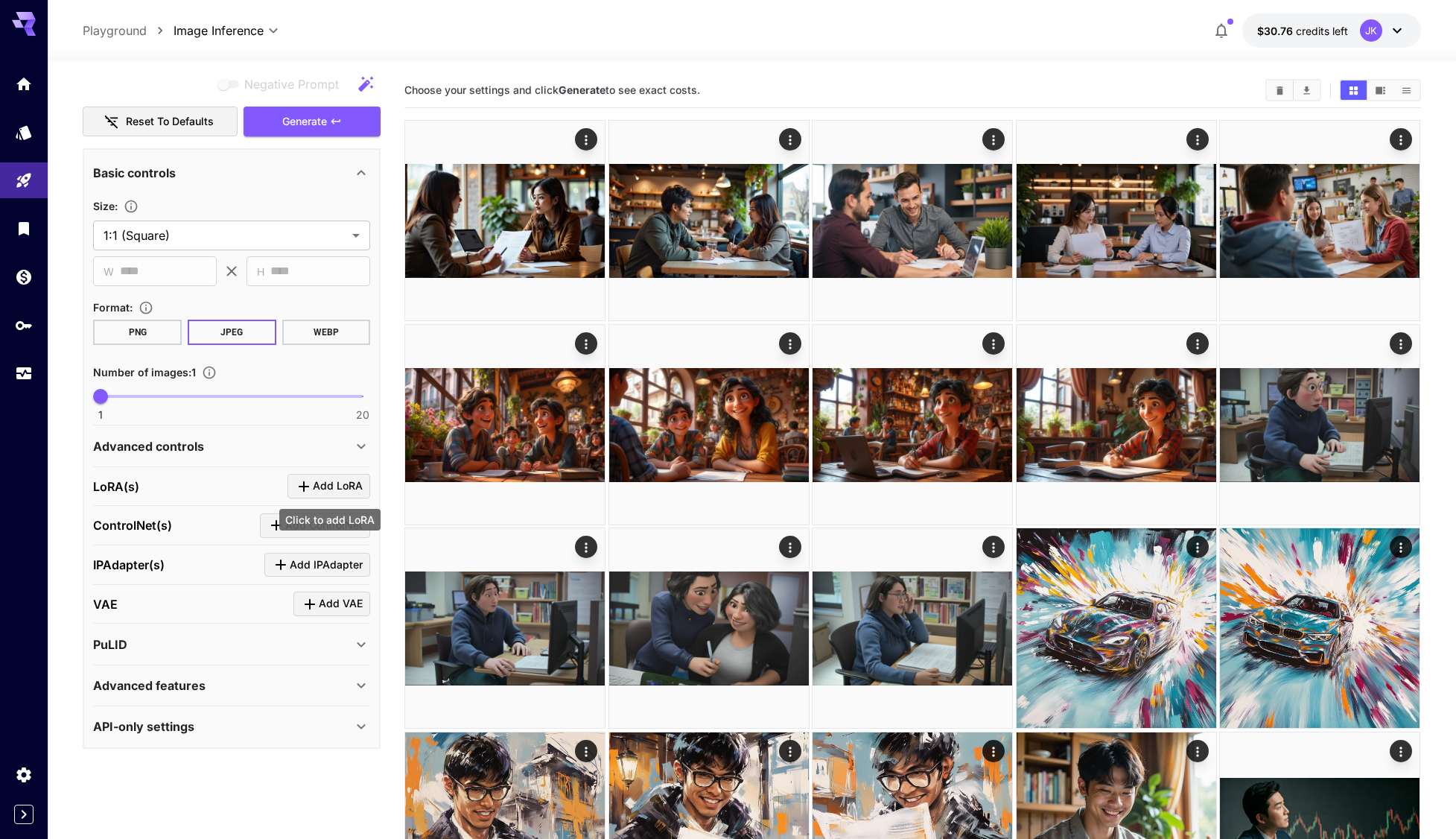
click at [321, 484] on span "Add LoRA" at bounding box center [337, 485] width 50 height 18
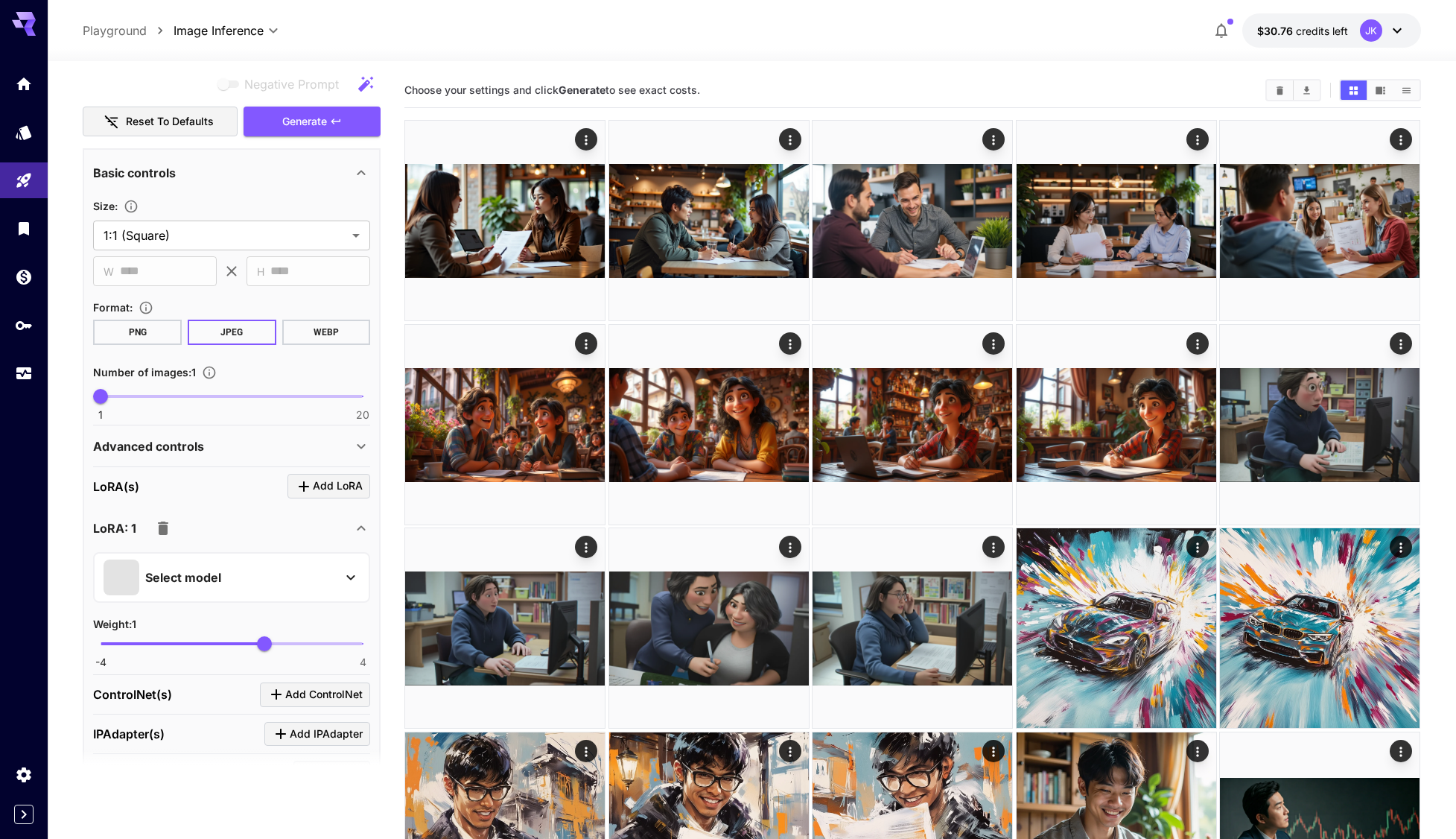
click at [279, 584] on div "Select model" at bounding box center [219, 577] width 233 height 36
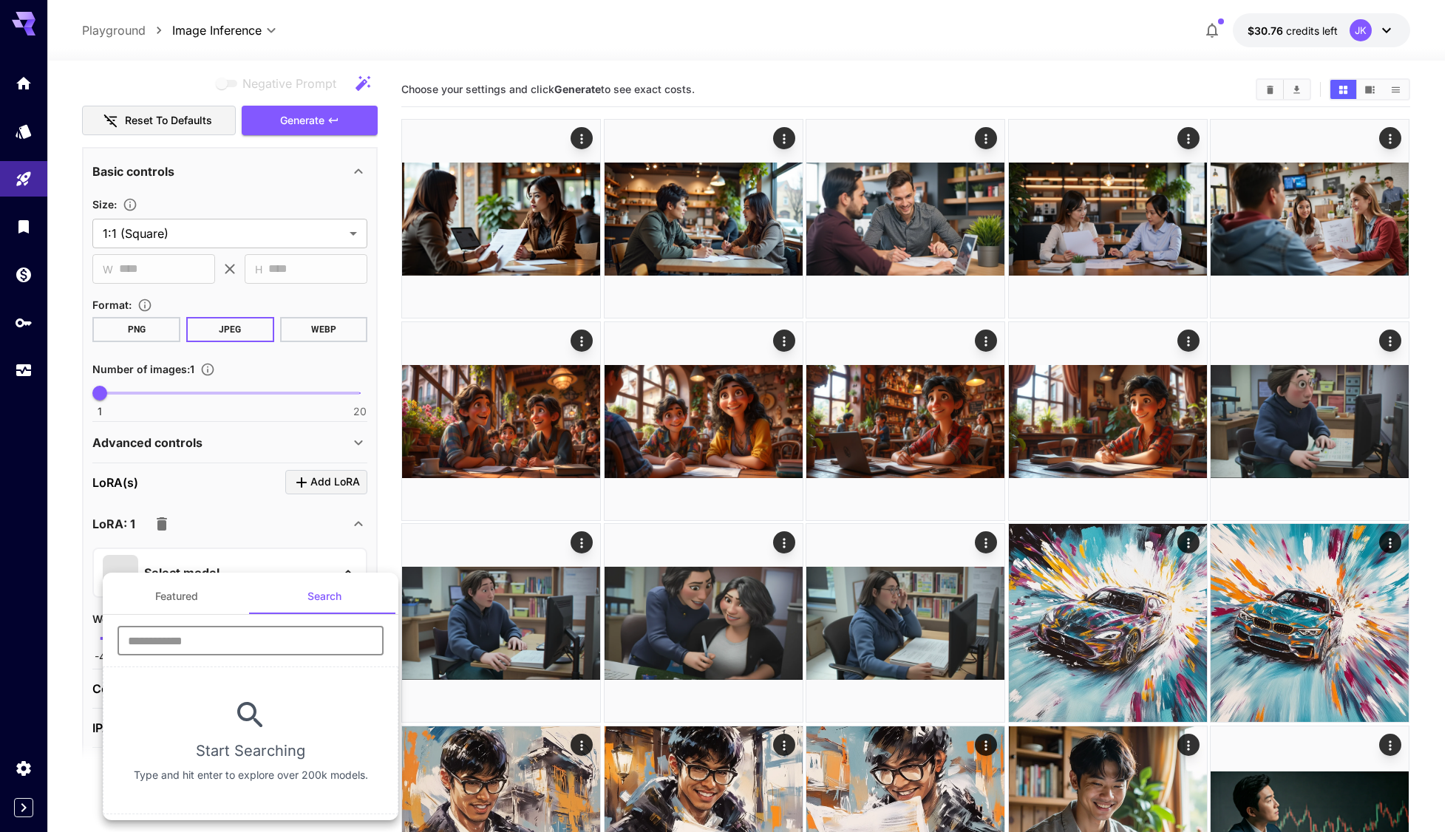
drag, startPoint x: 260, startPoint y: 636, endPoint x: 258, endPoint y: 645, distance: 9.2
click at [260, 634] on input "text" at bounding box center [251, 640] width 266 height 29
paste input "**********"
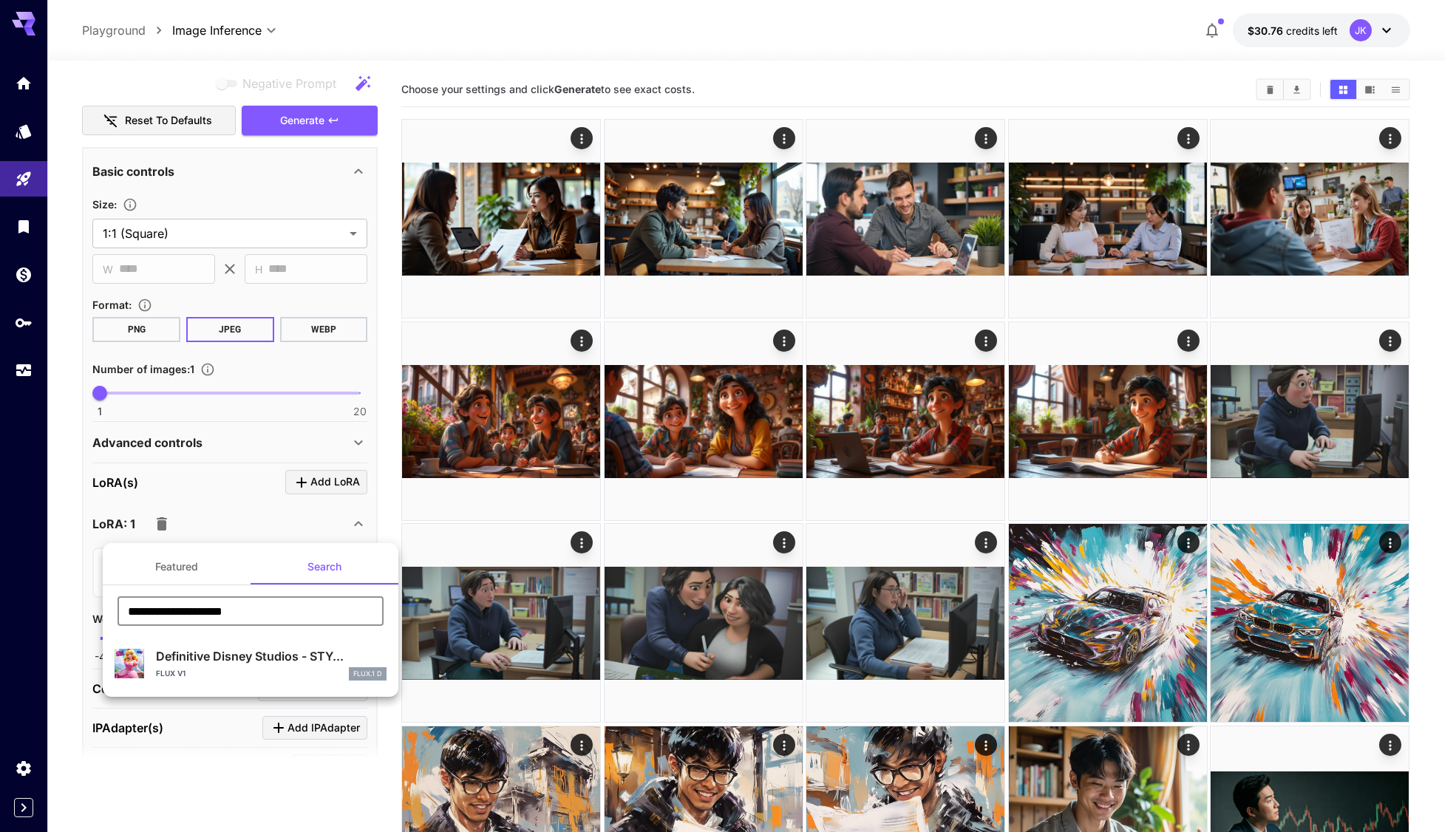
type input "**********"
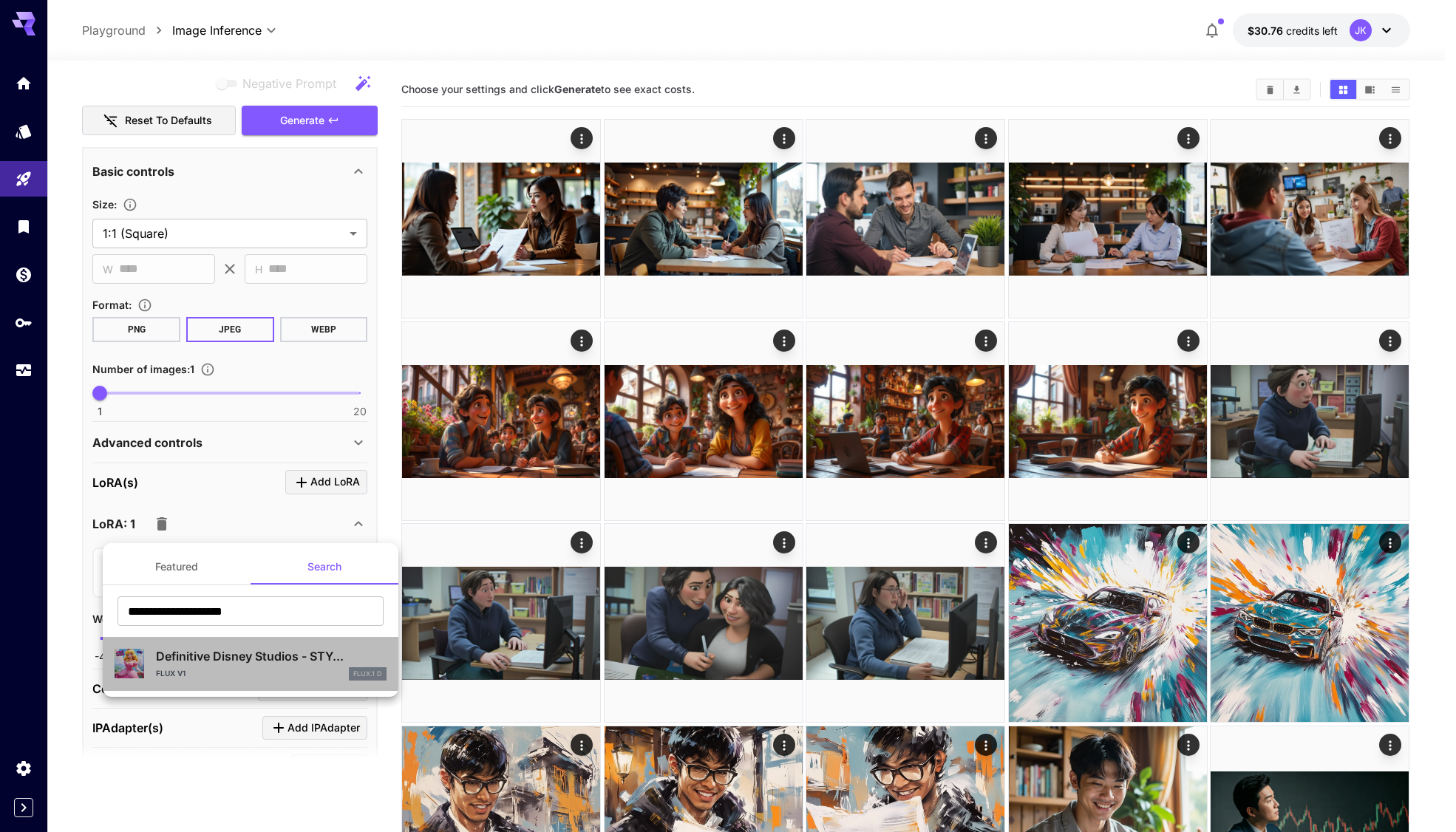
click at [212, 661] on p "Definitive Disney Studios - STY..." at bounding box center [270, 656] width 231 height 18
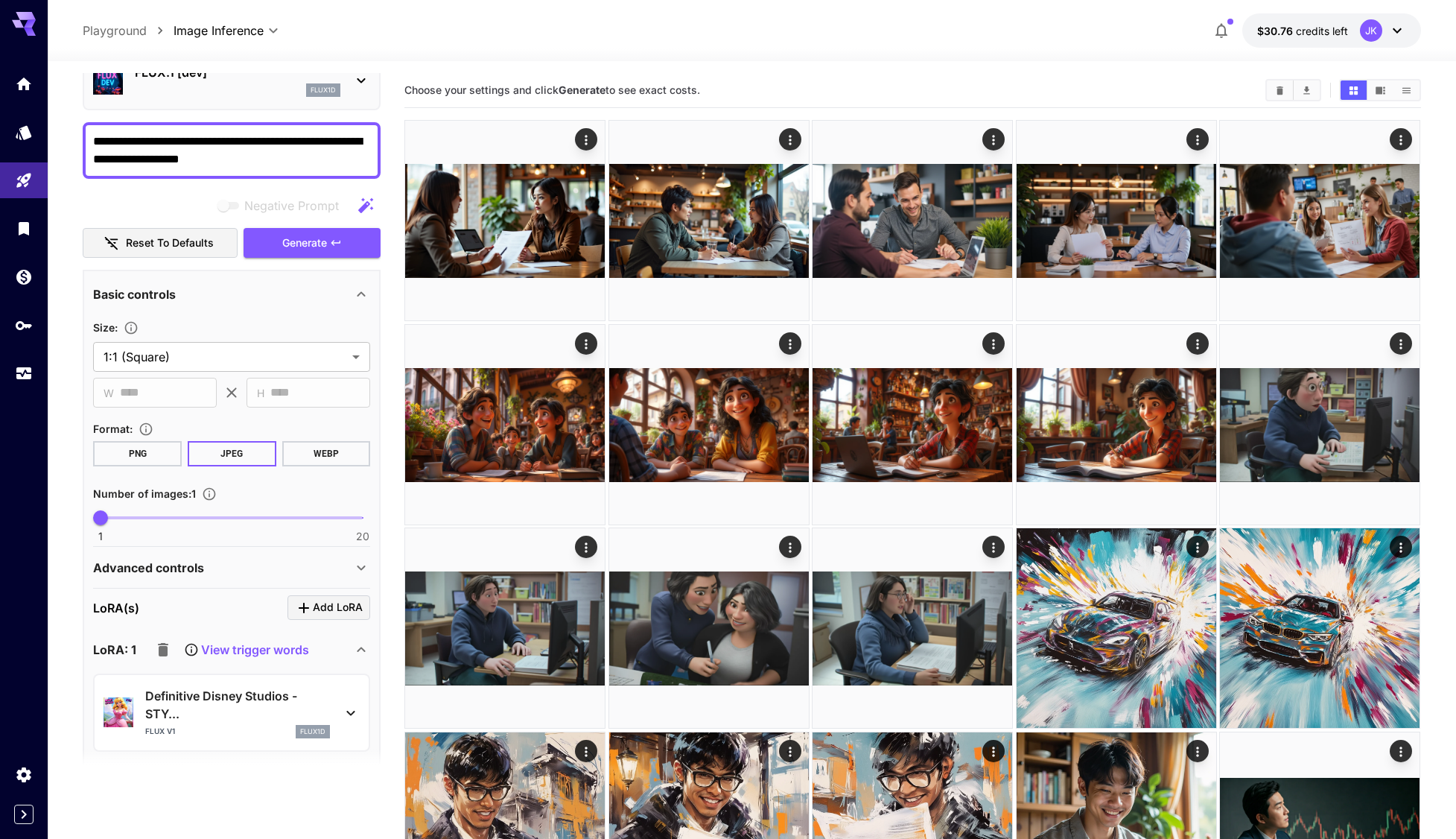
scroll to position [373, 0]
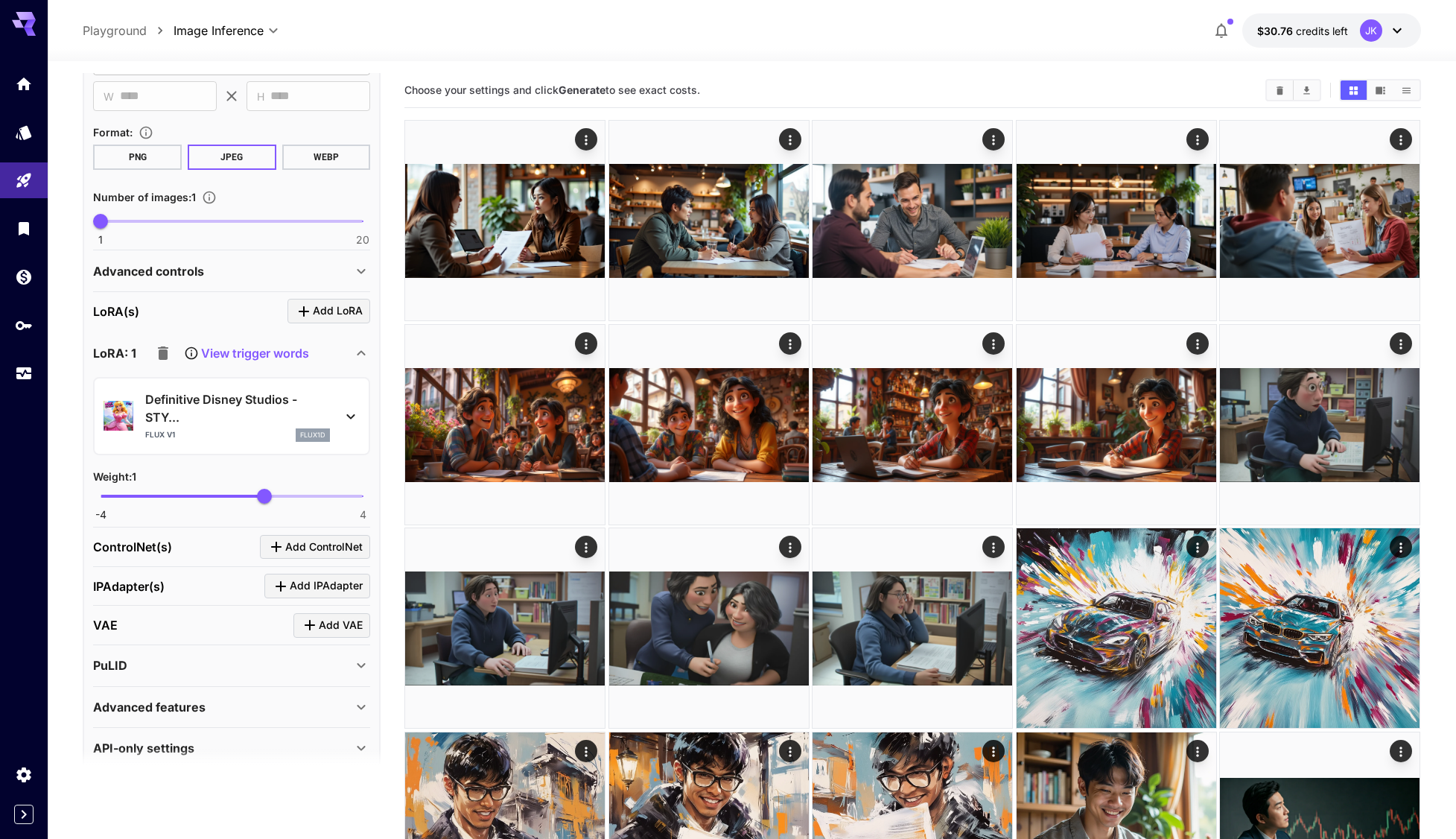
click at [193, 270] on p "Advanced controls" at bounding box center [148, 271] width 111 height 18
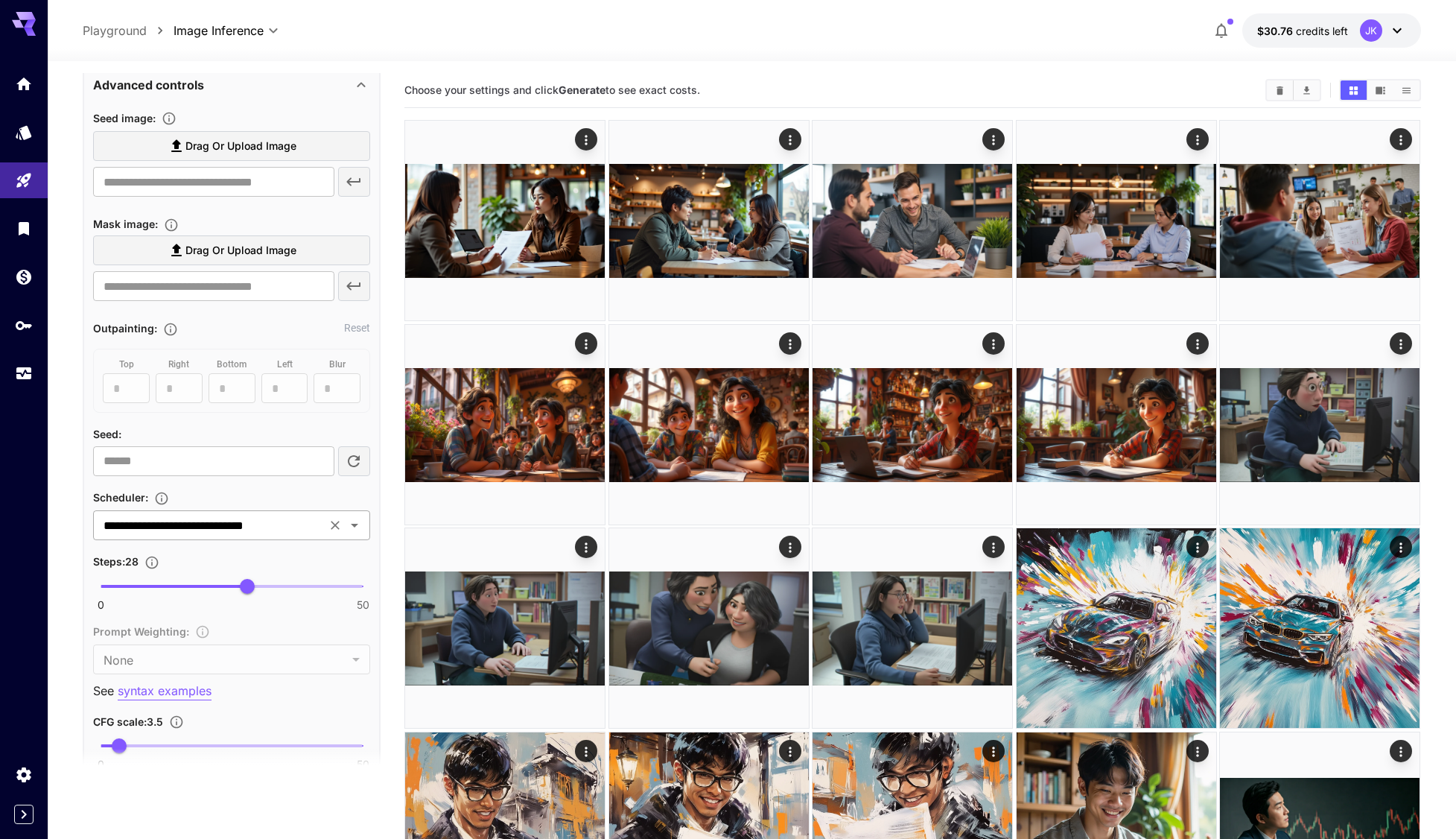
scroll to position [596, 0]
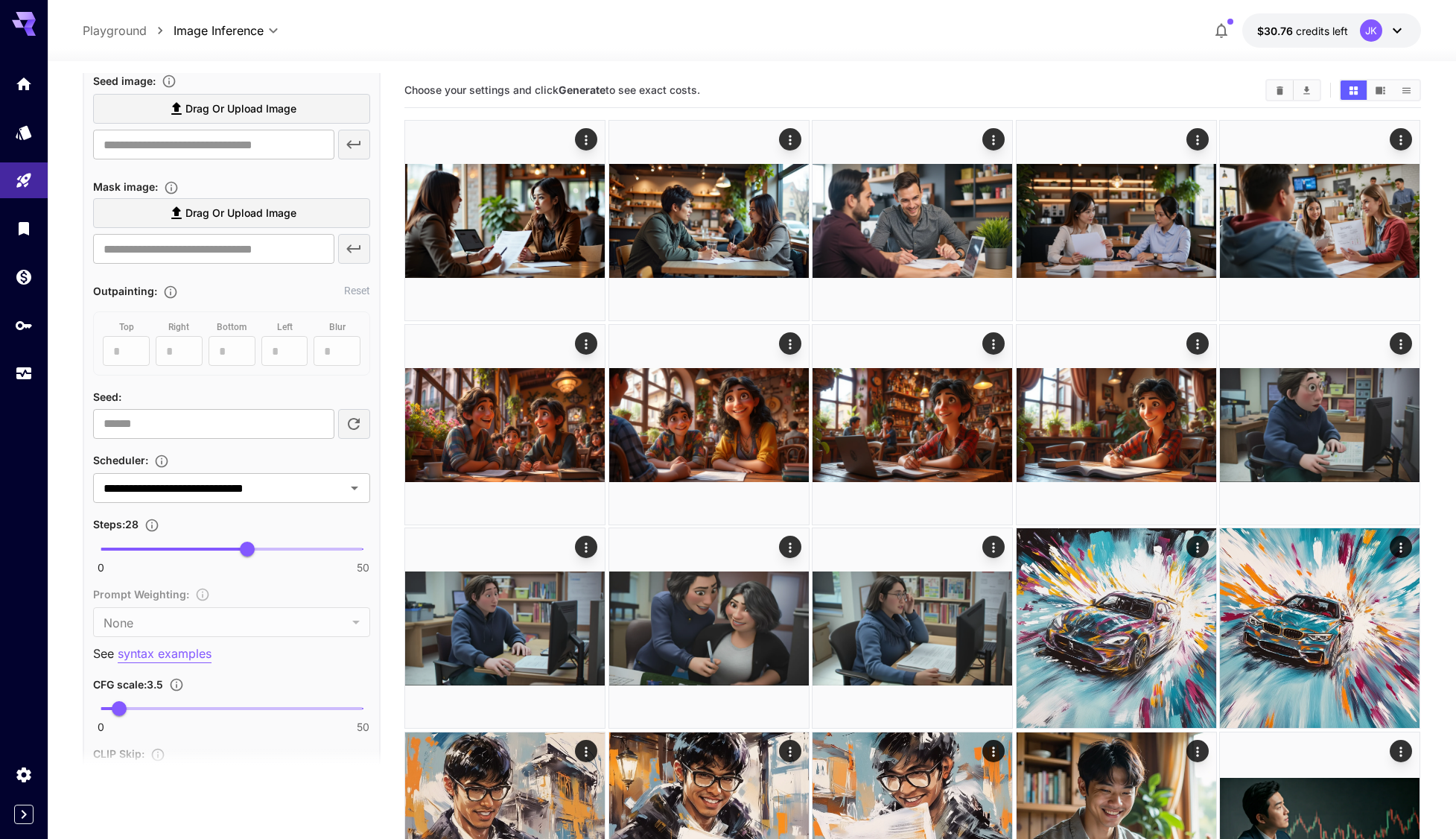
click at [182, 404] on div "Seed :" at bounding box center [232, 396] width 277 height 18
click at [183, 425] on input "number" at bounding box center [213, 424] width 240 height 30
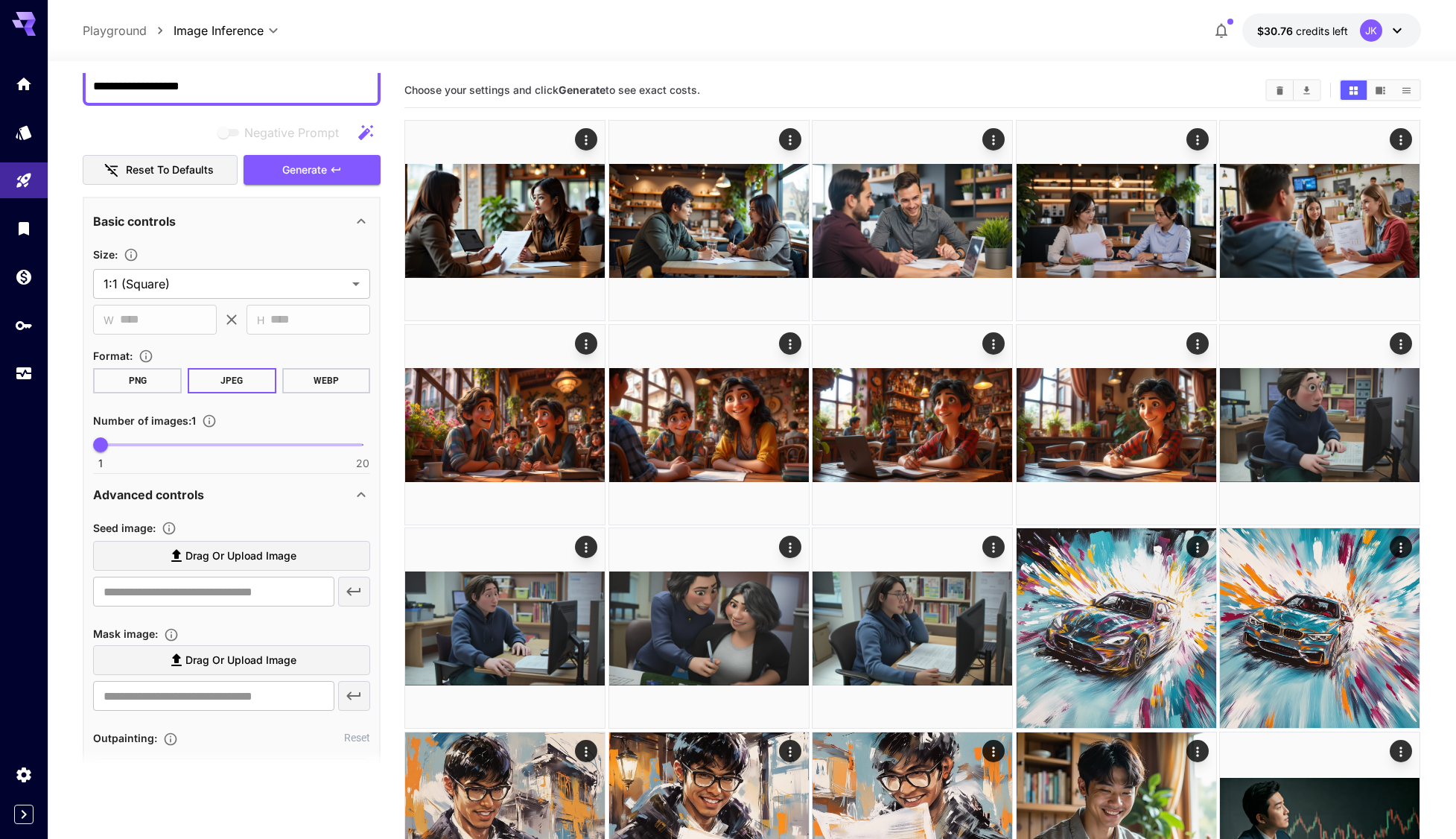
type input "****"
click at [337, 188] on div "**********" at bounding box center [232, 829] width 298 height 1809
click at [347, 167] on button "Generate" at bounding box center [312, 170] width 137 height 30
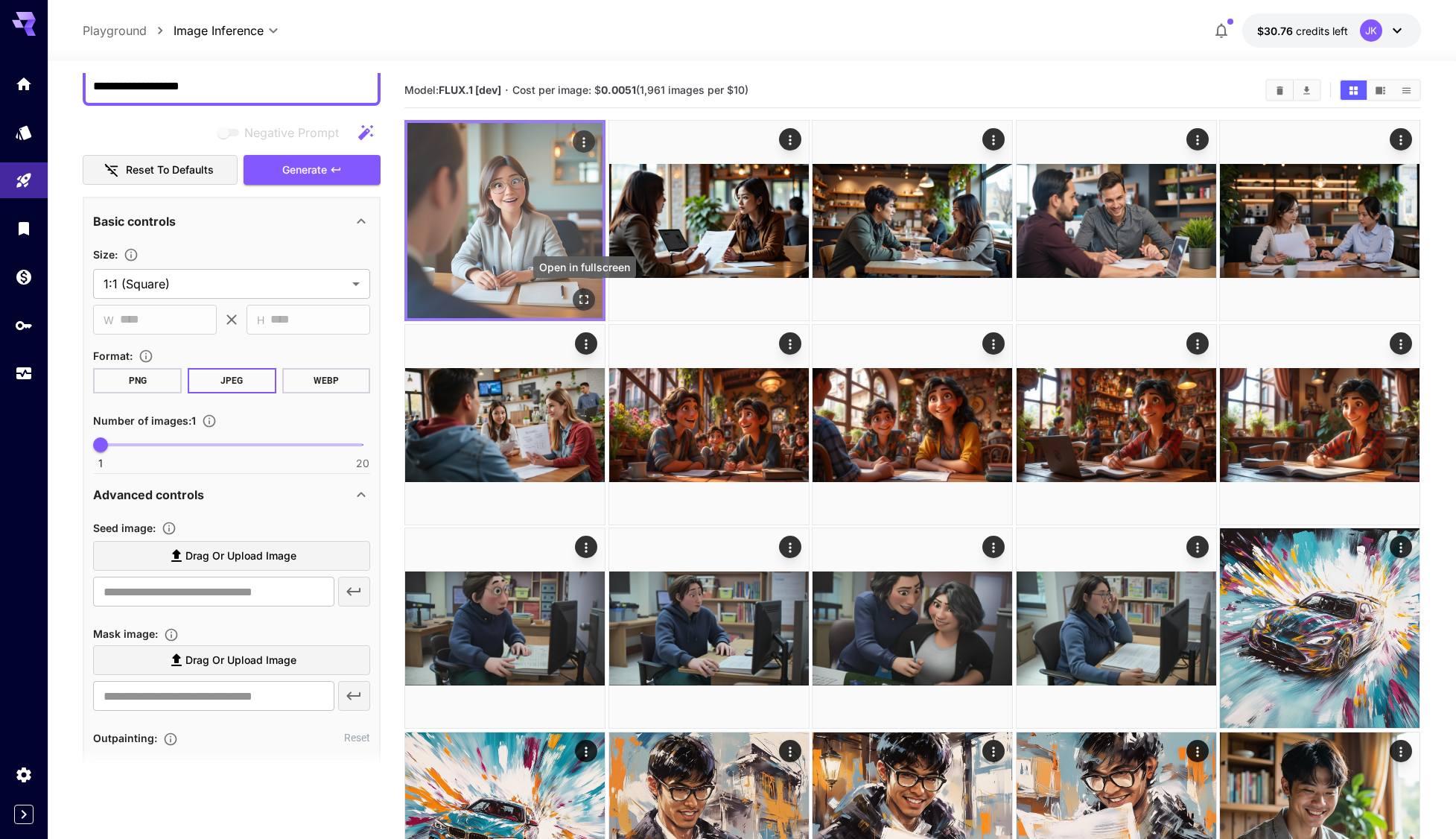
click at [587, 309] on button "Open in fullscreen" at bounding box center [585, 300] width 23 height 23
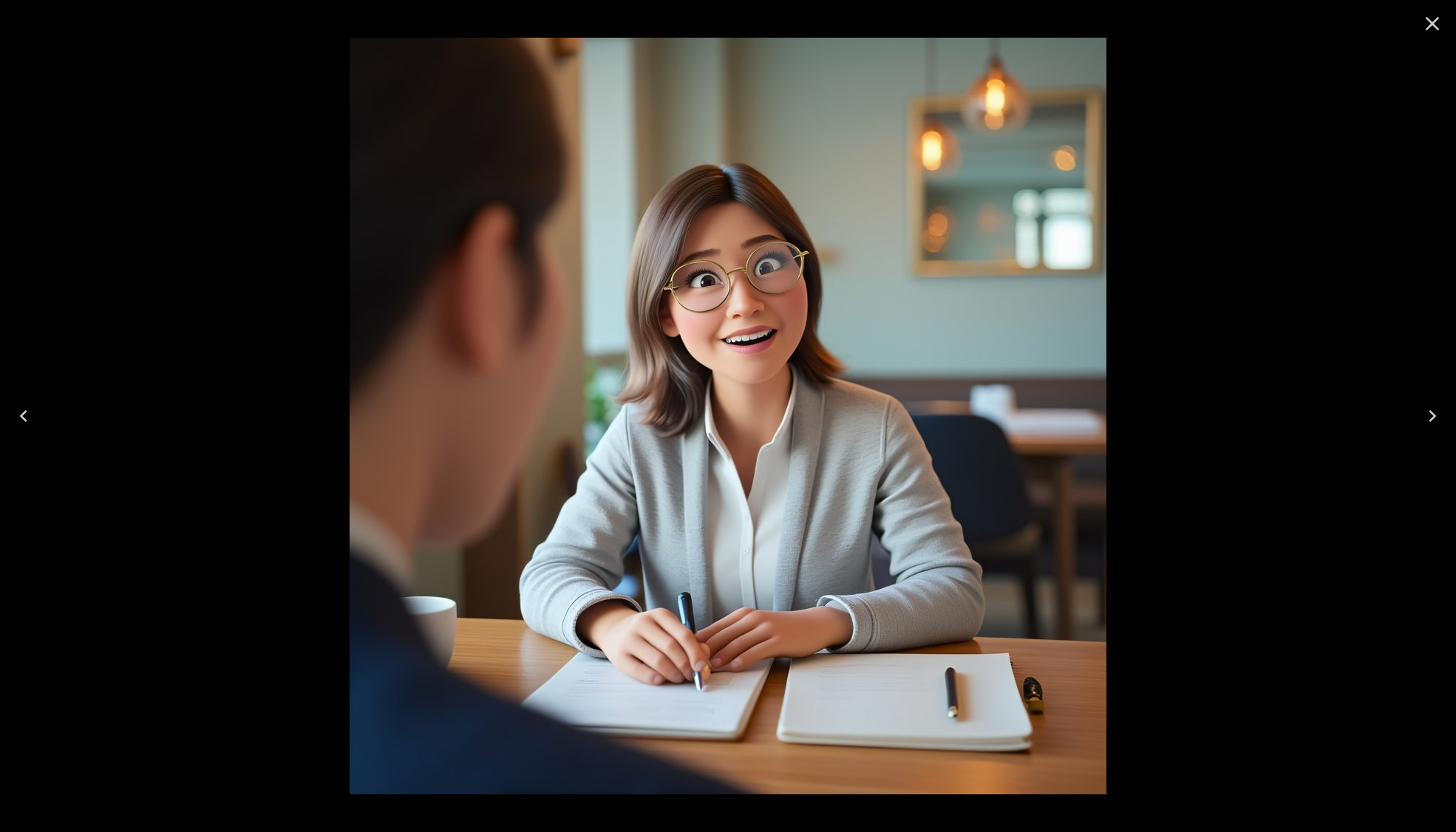
drag, startPoint x: 1440, startPoint y: 22, endPoint x: 1352, endPoint y: 59, distance: 95.5
click at [1440, 22] on icon "Close" at bounding box center [1432, 23] width 23 height 23
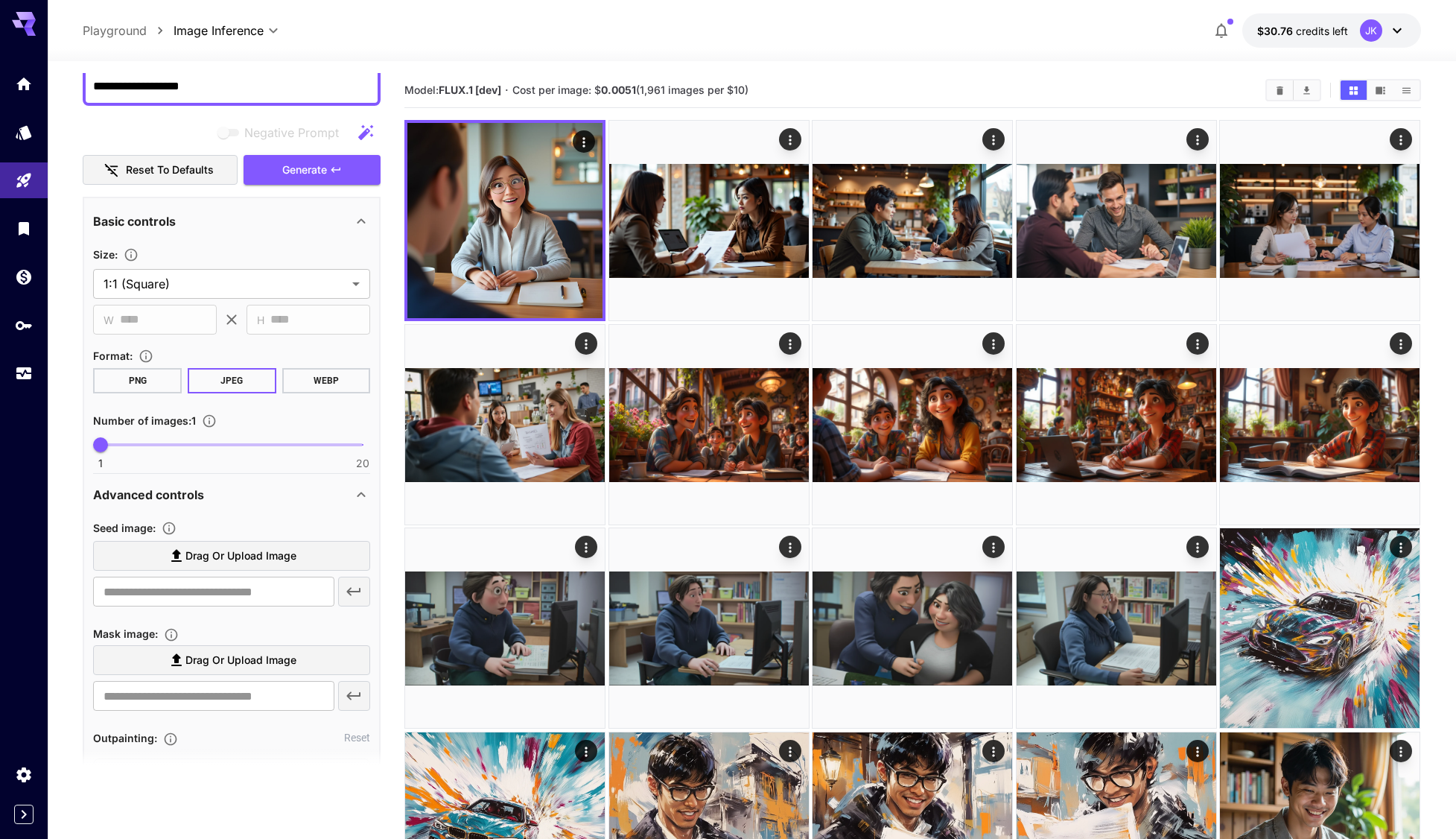
click at [332, 381] on button "WEBP" at bounding box center [327, 381] width 89 height 25
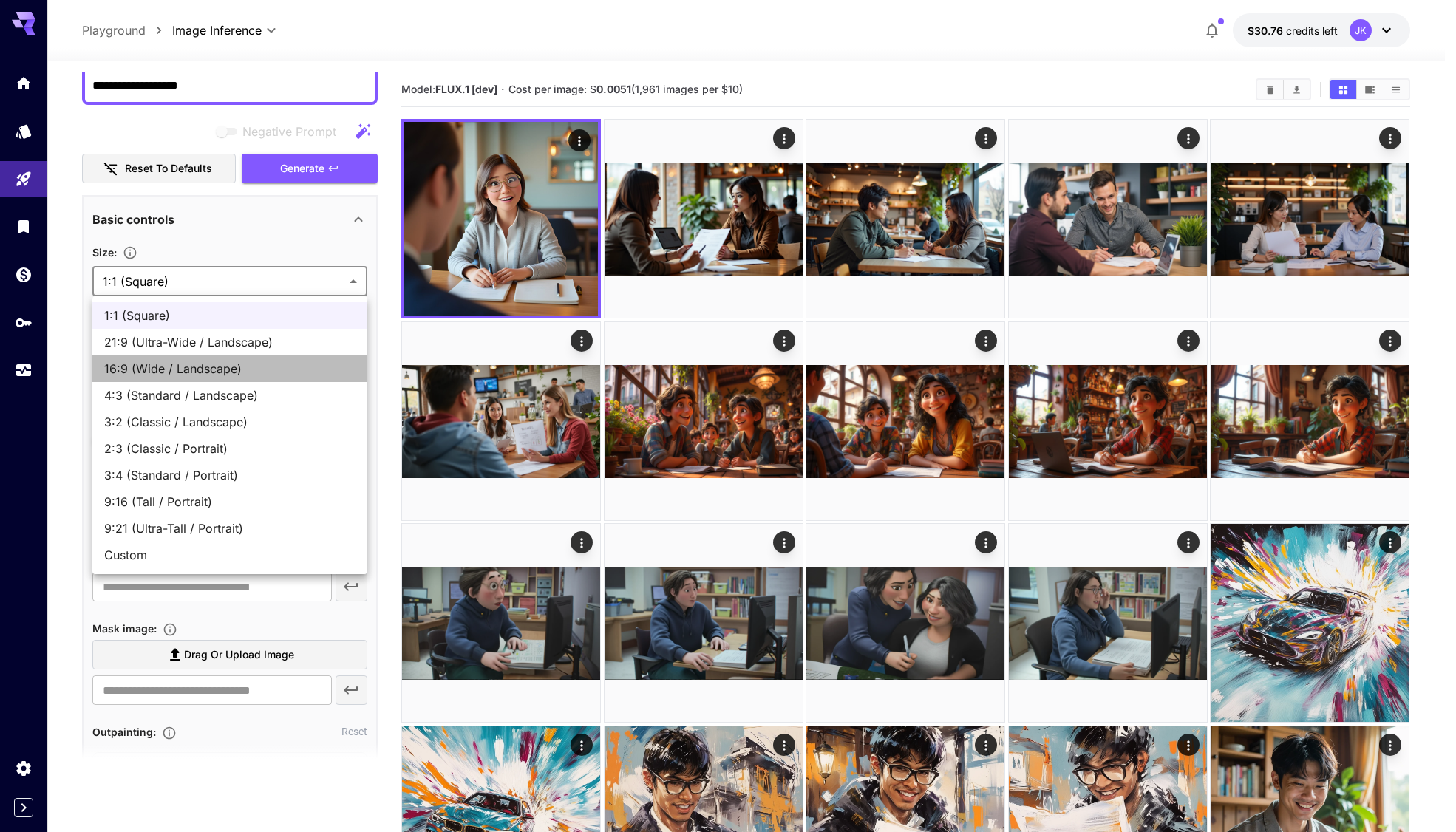
click at [214, 371] on span "16:9 (Wide / Landscape)" at bounding box center [230, 369] width 251 height 18
type input "**********"
type input "****"
type input "***"
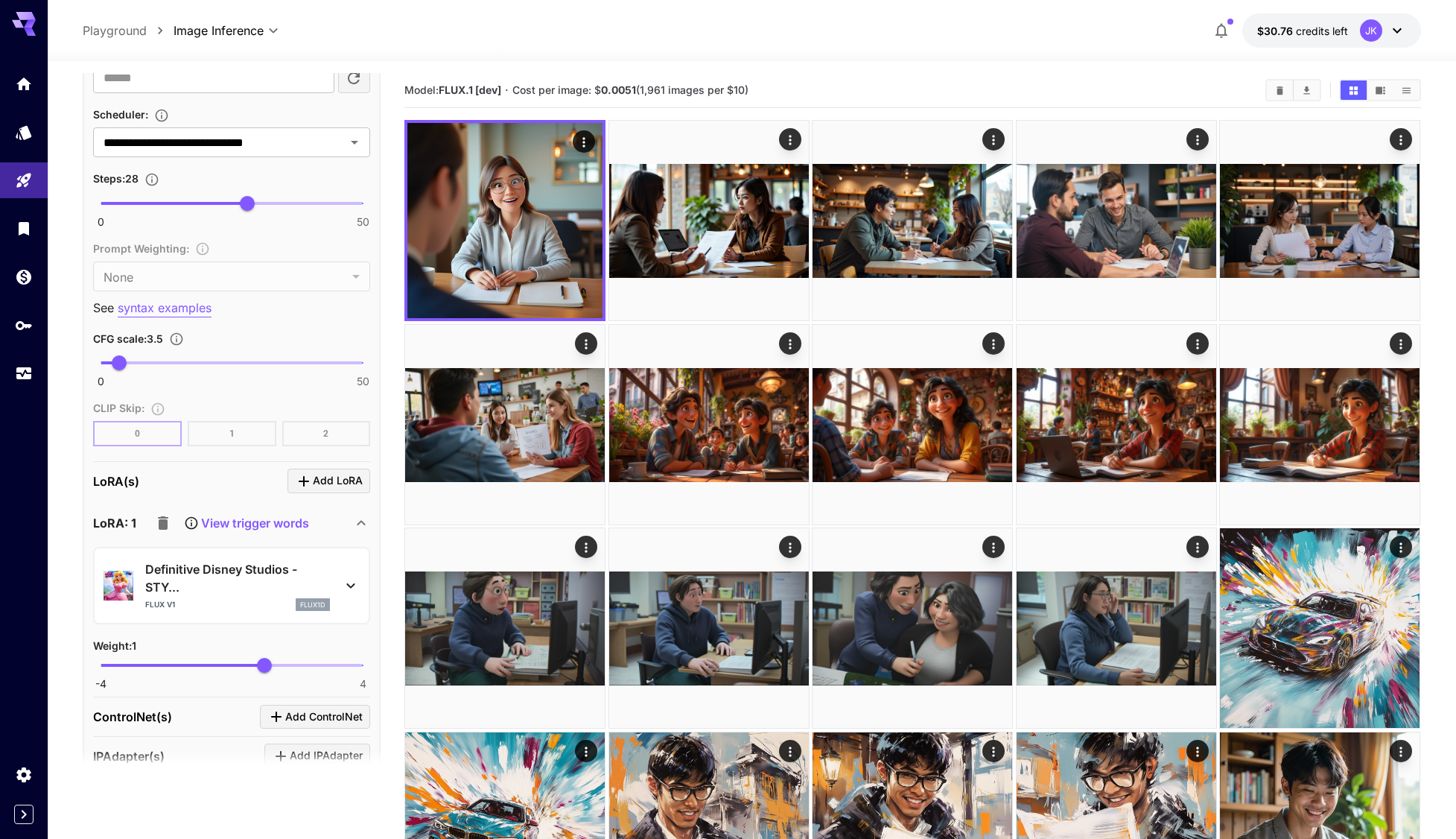
scroll to position [1043, 0]
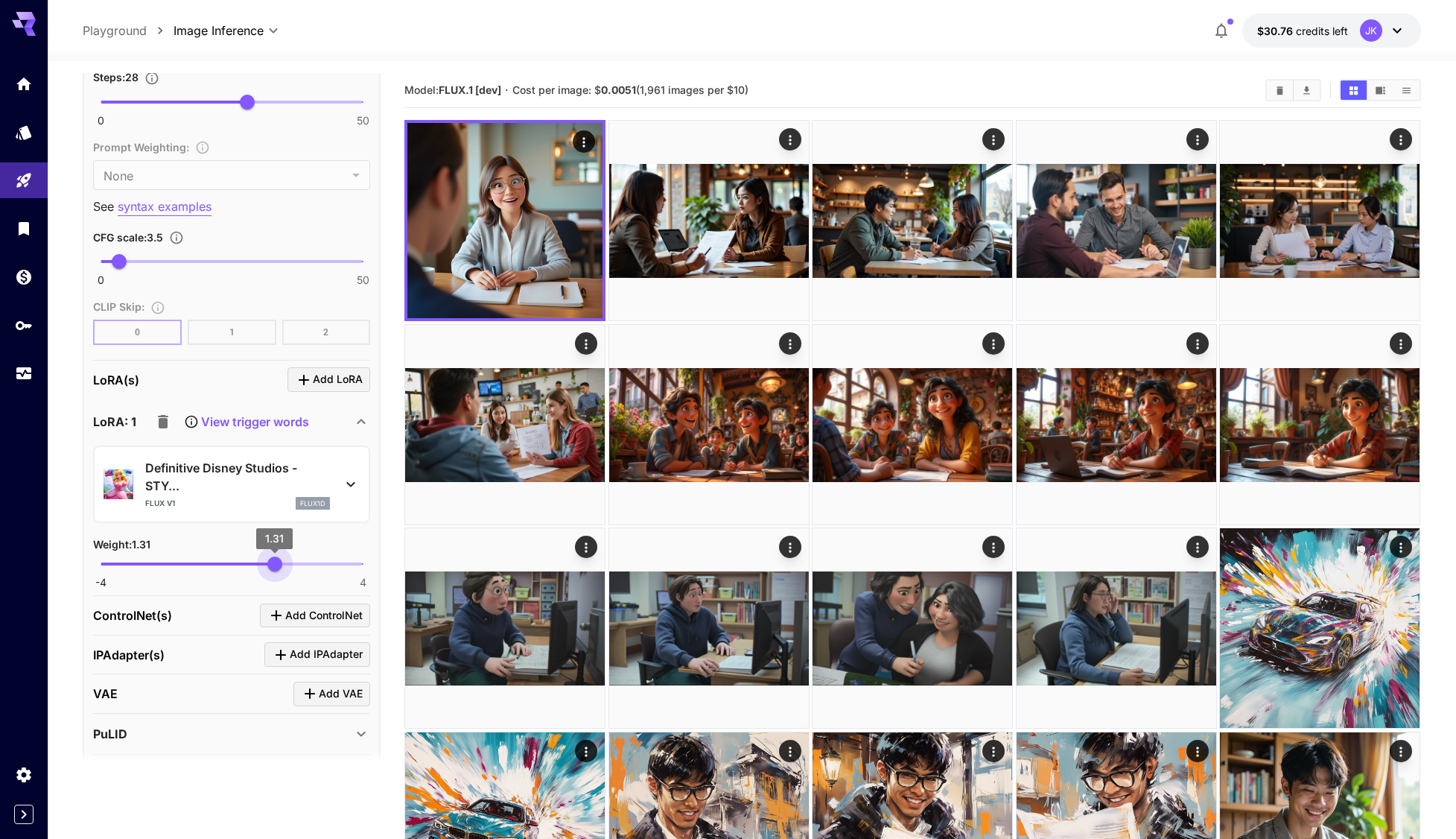
drag, startPoint x: 268, startPoint y: 558, endPoint x: 275, endPoint y: 569, distance: 13.0
click at [275, 569] on span "1.31" at bounding box center [274, 564] width 15 height 15
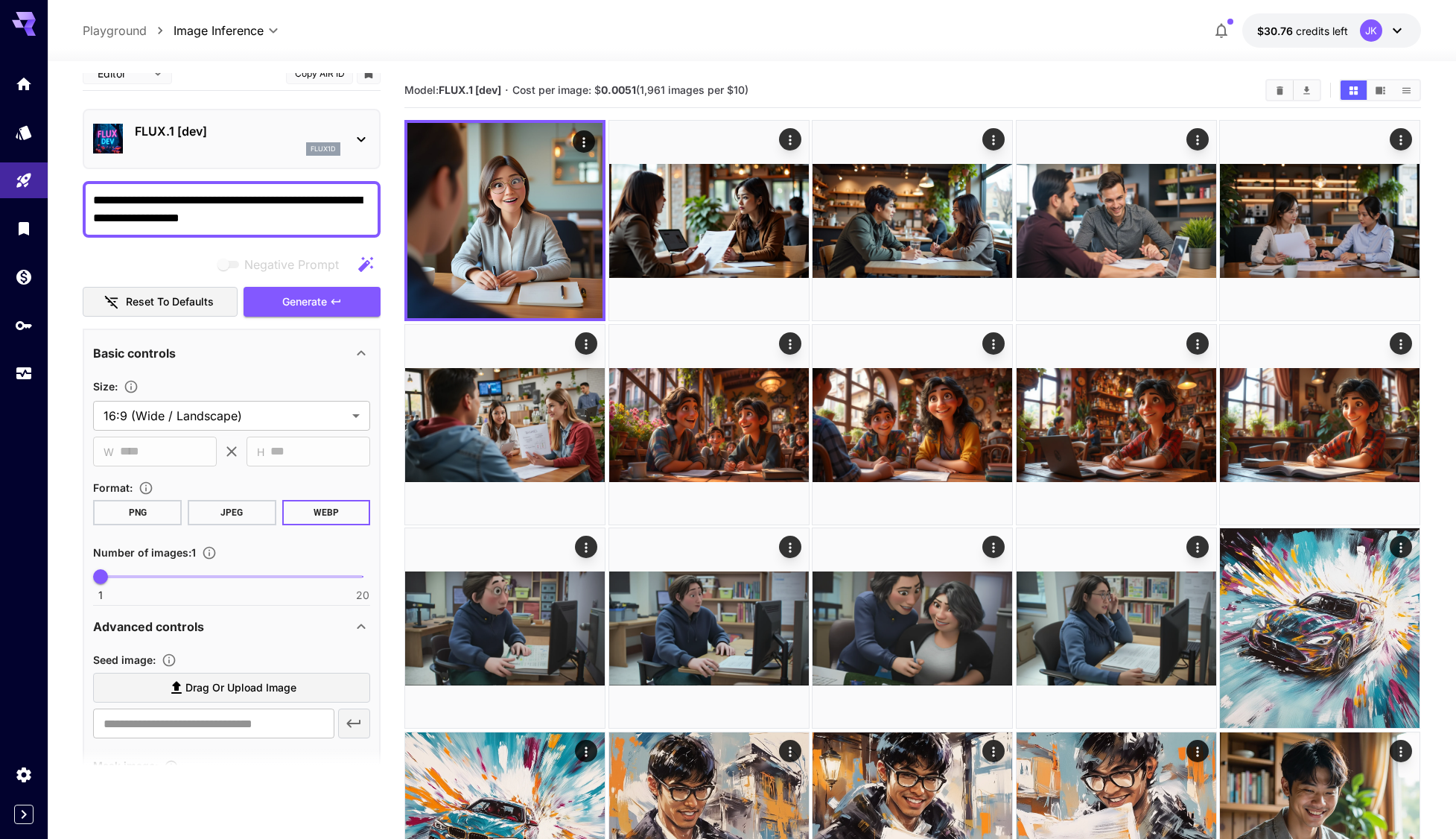
scroll to position [0, 0]
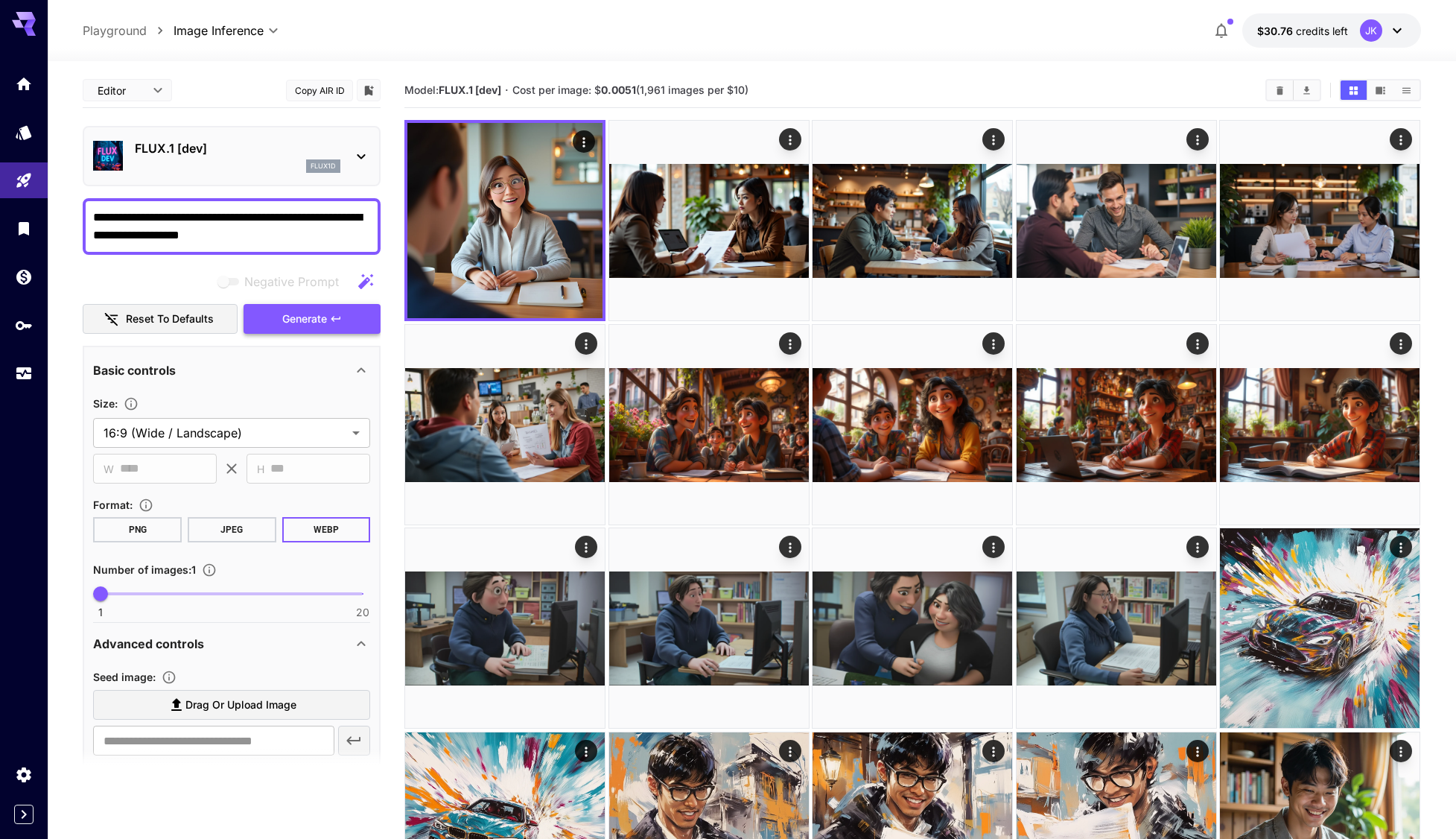
click at [323, 322] on span "Generate" at bounding box center [304, 319] width 44 height 18
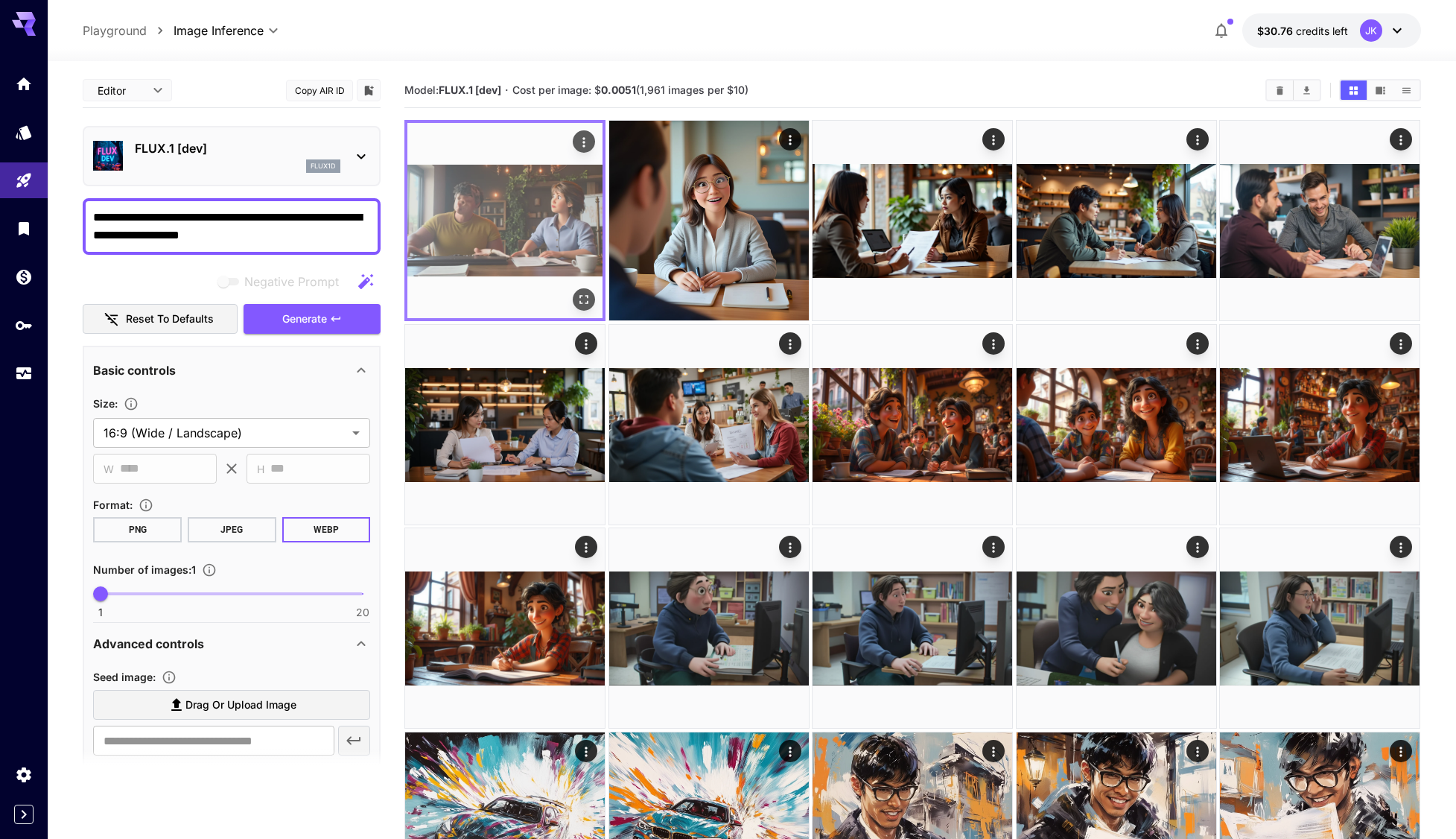
click at [586, 304] on icon "Open in fullscreen" at bounding box center [584, 300] width 9 height 9
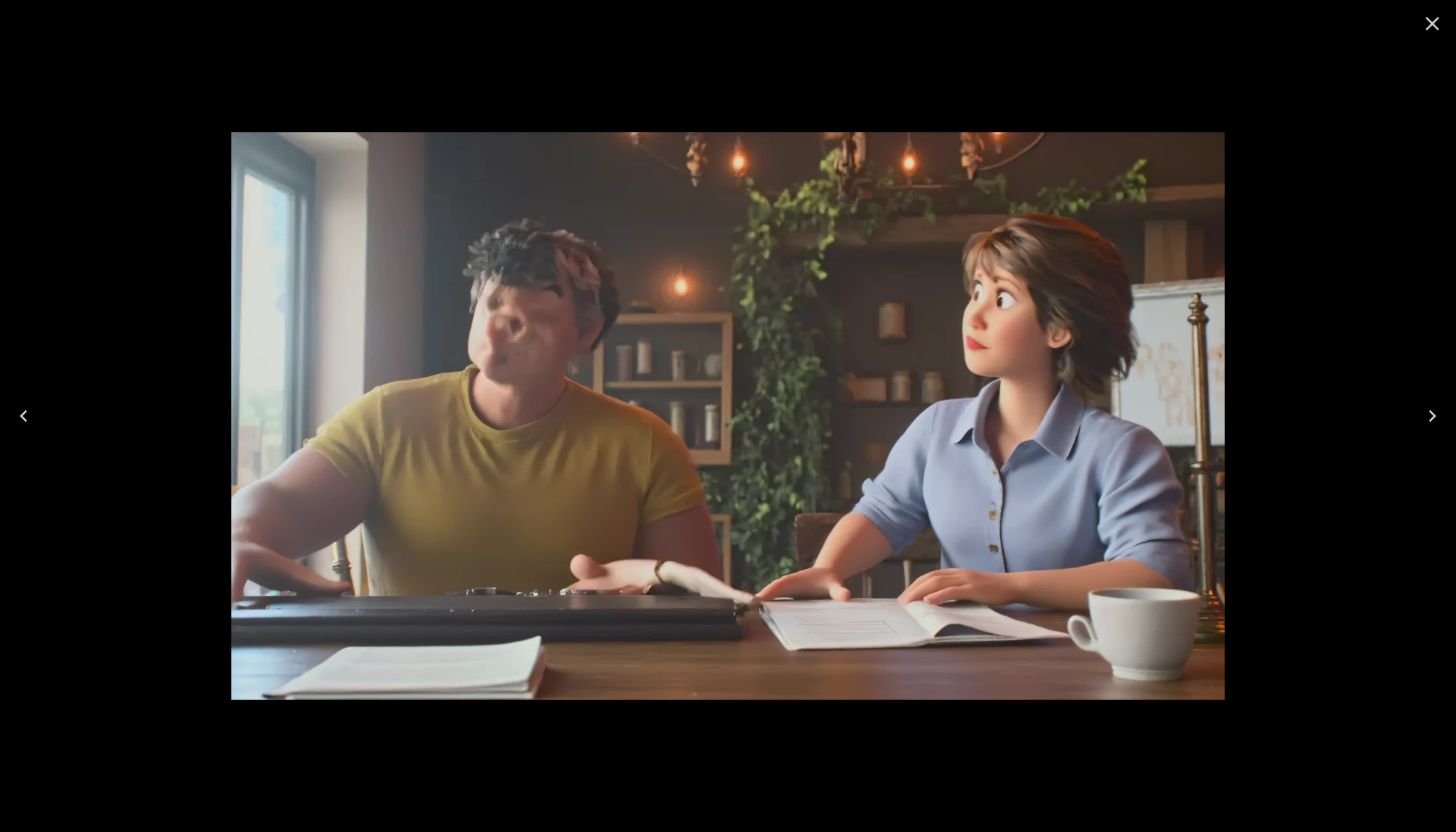
click at [1430, 25] on icon "Close" at bounding box center [1433, 24] width 14 height 14
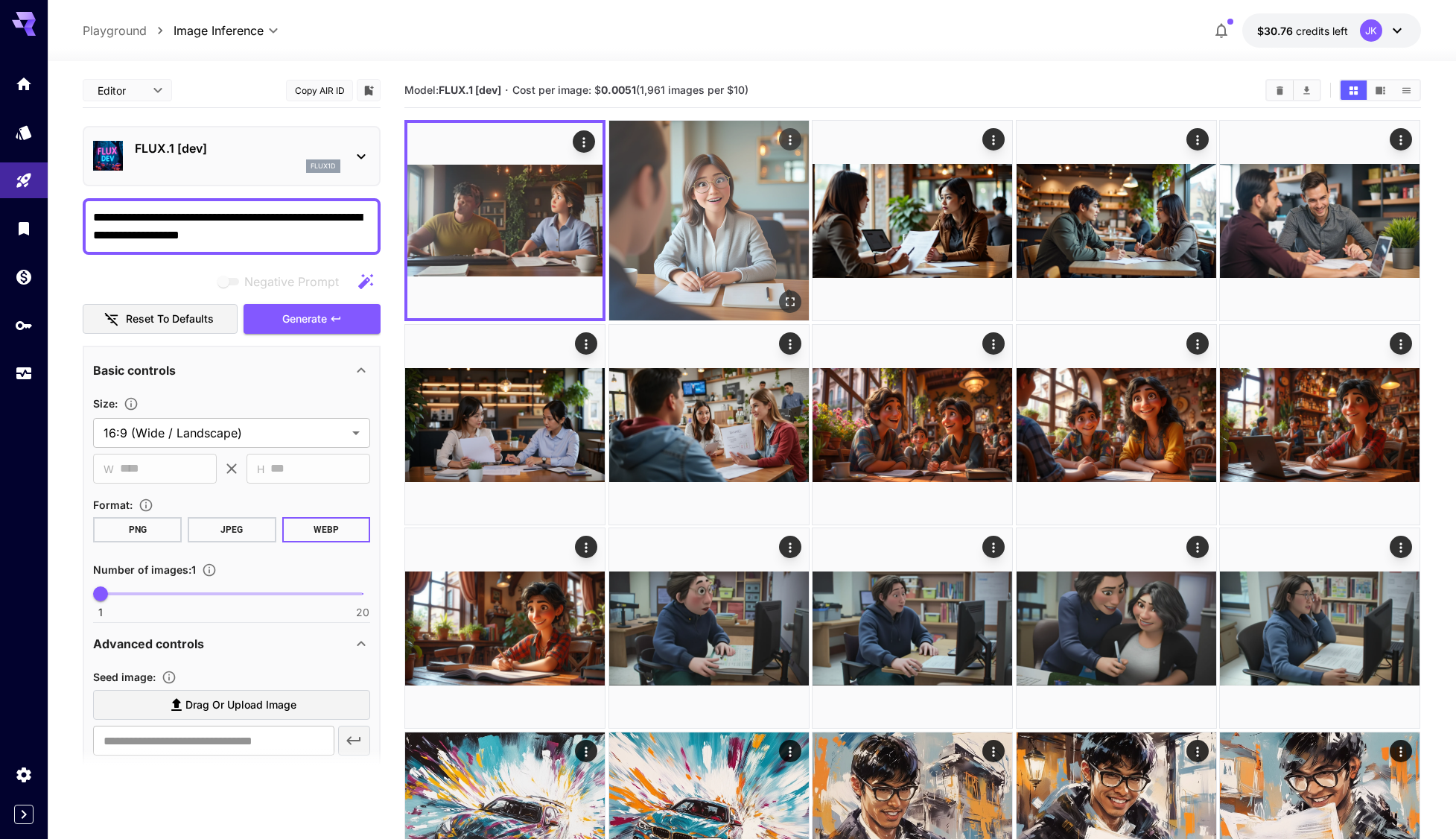
drag, startPoint x: 790, startPoint y: 299, endPoint x: 785, endPoint y: 313, distance: 14.9
click at [789, 299] on icon "Open in fullscreen" at bounding box center [790, 301] width 15 height 15
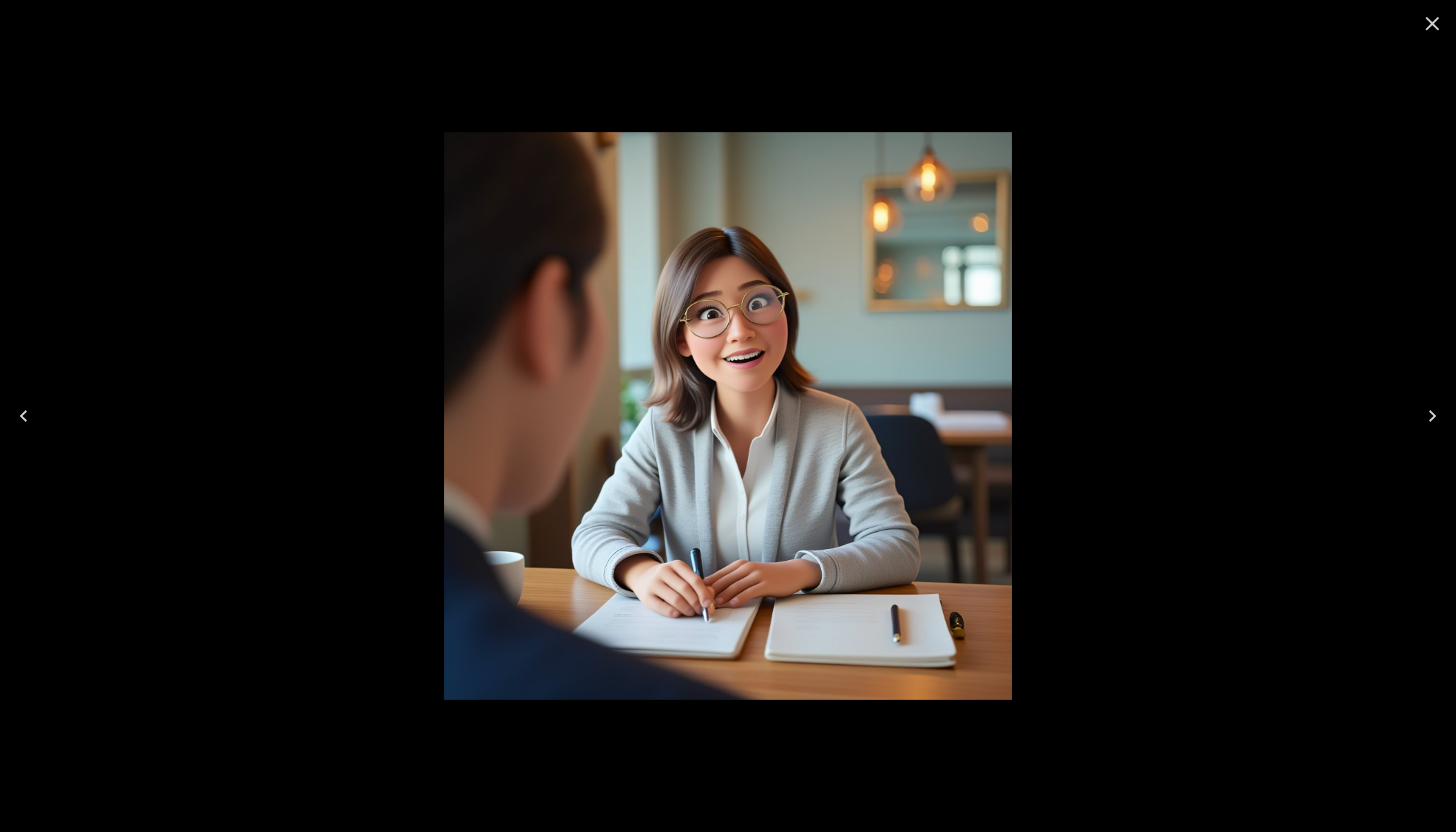
drag, startPoint x: 1429, startPoint y: 23, endPoint x: 894, endPoint y: 262, distance: 586.0
click at [1427, 23] on icon "Close" at bounding box center [1432, 23] width 23 height 23
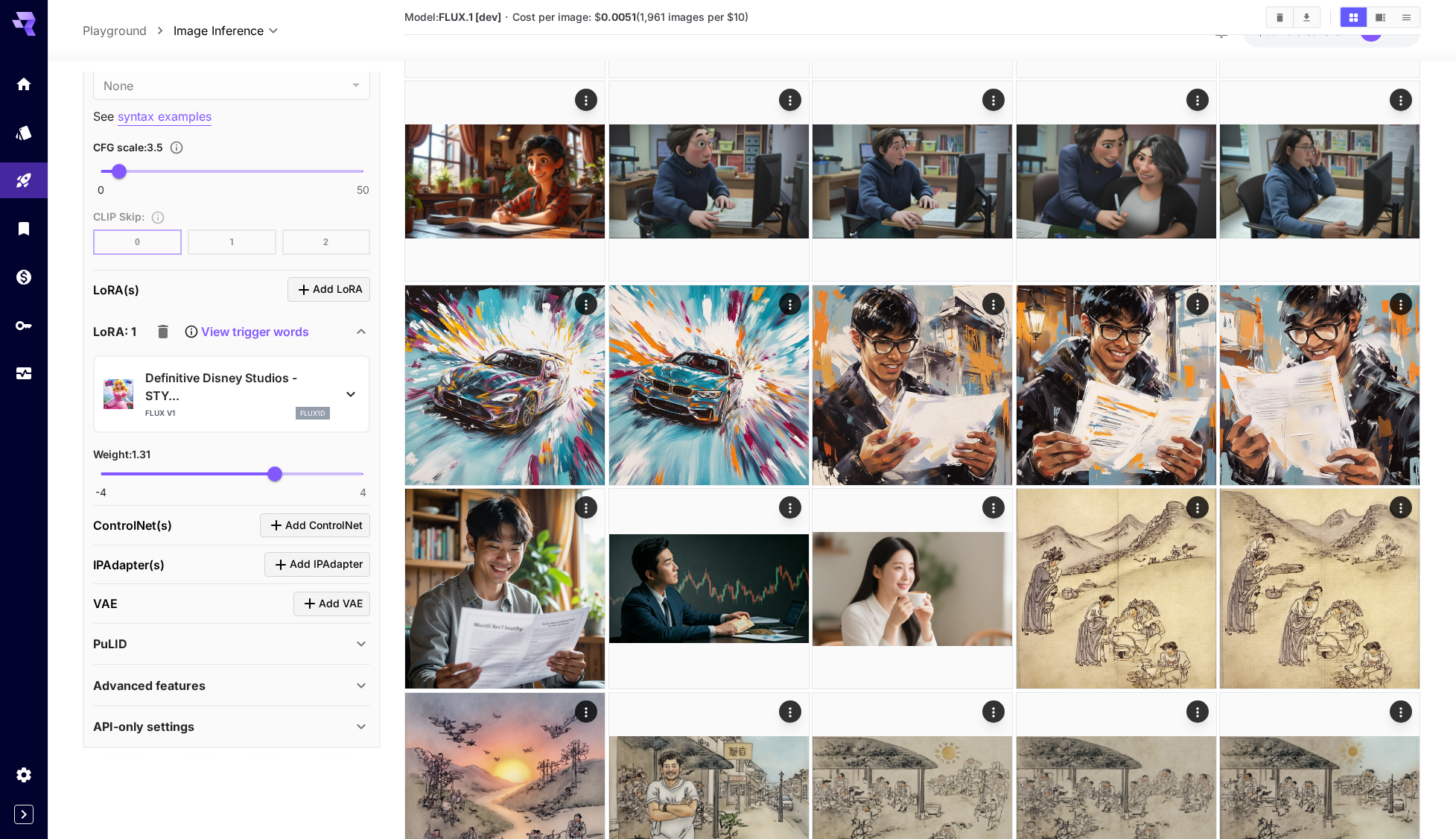
scroll to position [1133, 0]
click at [272, 477] on span "1.22" at bounding box center [272, 473] width 15 height 15
click at [271, 471] on span "1.2" at bounding box center [271, 473] width 15 height 15
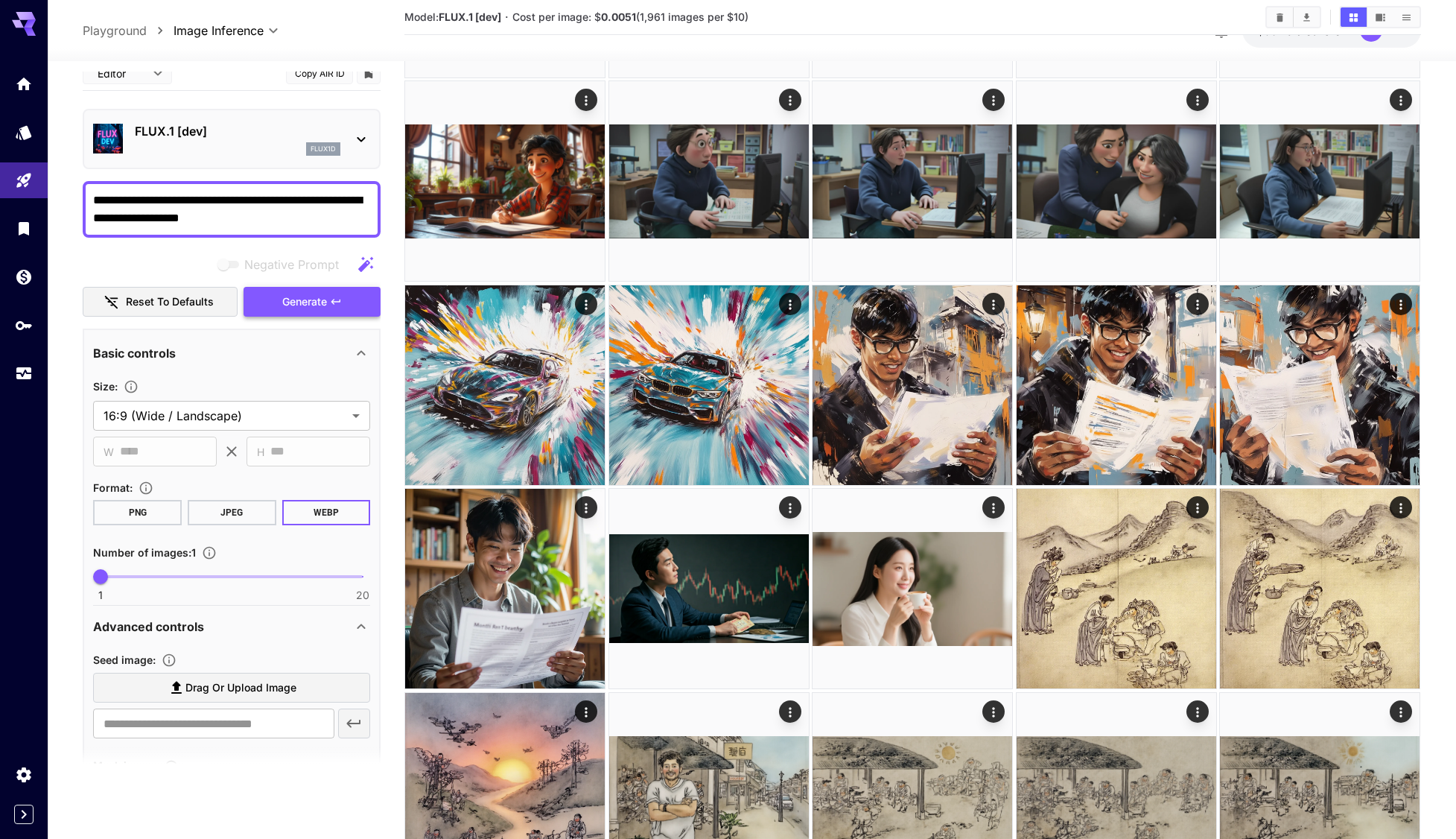
scroll to position [0, 0]
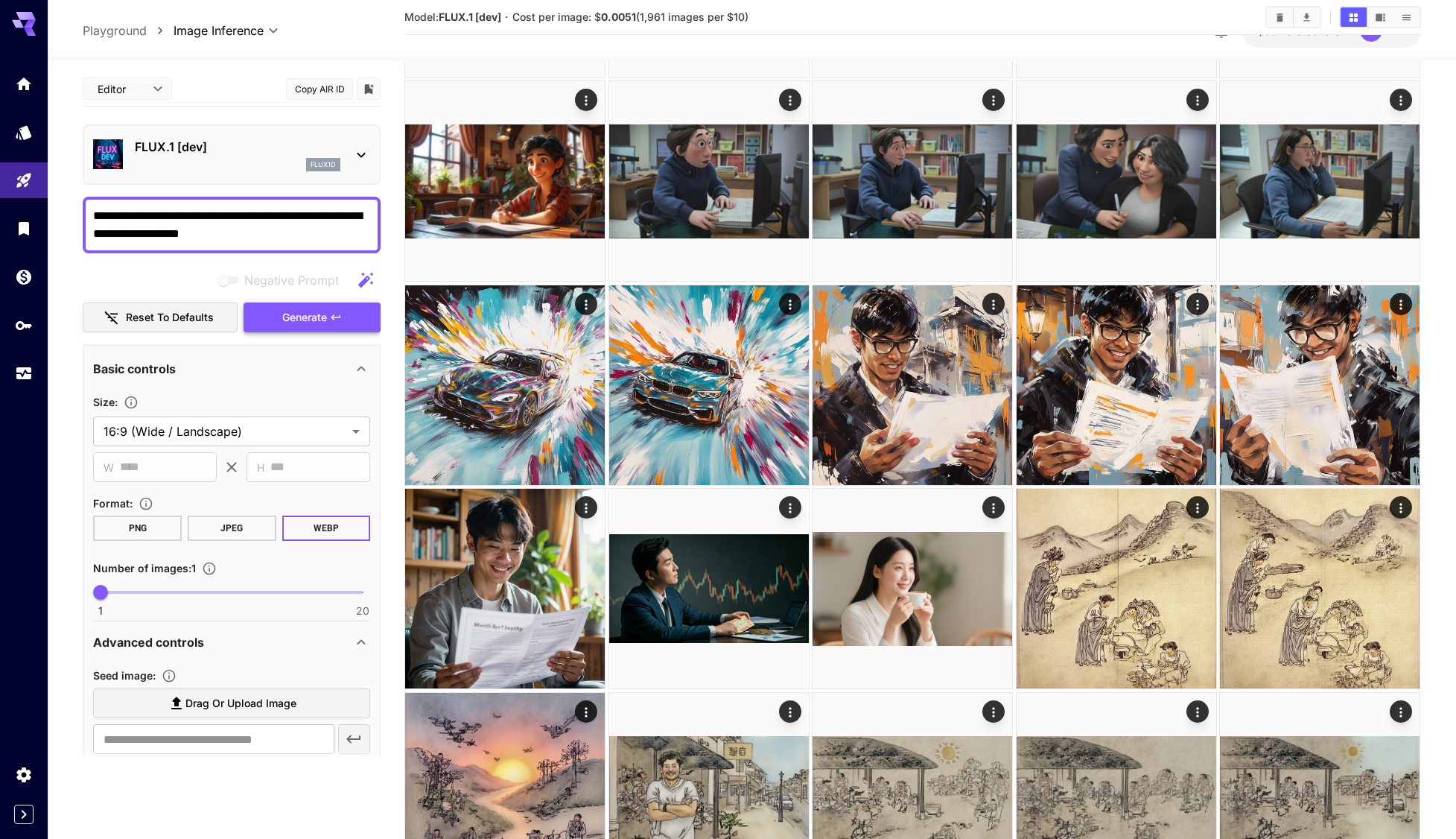
click at [316, 314] on span "Generate" at bounding box center [304, 317] width 44 height 18
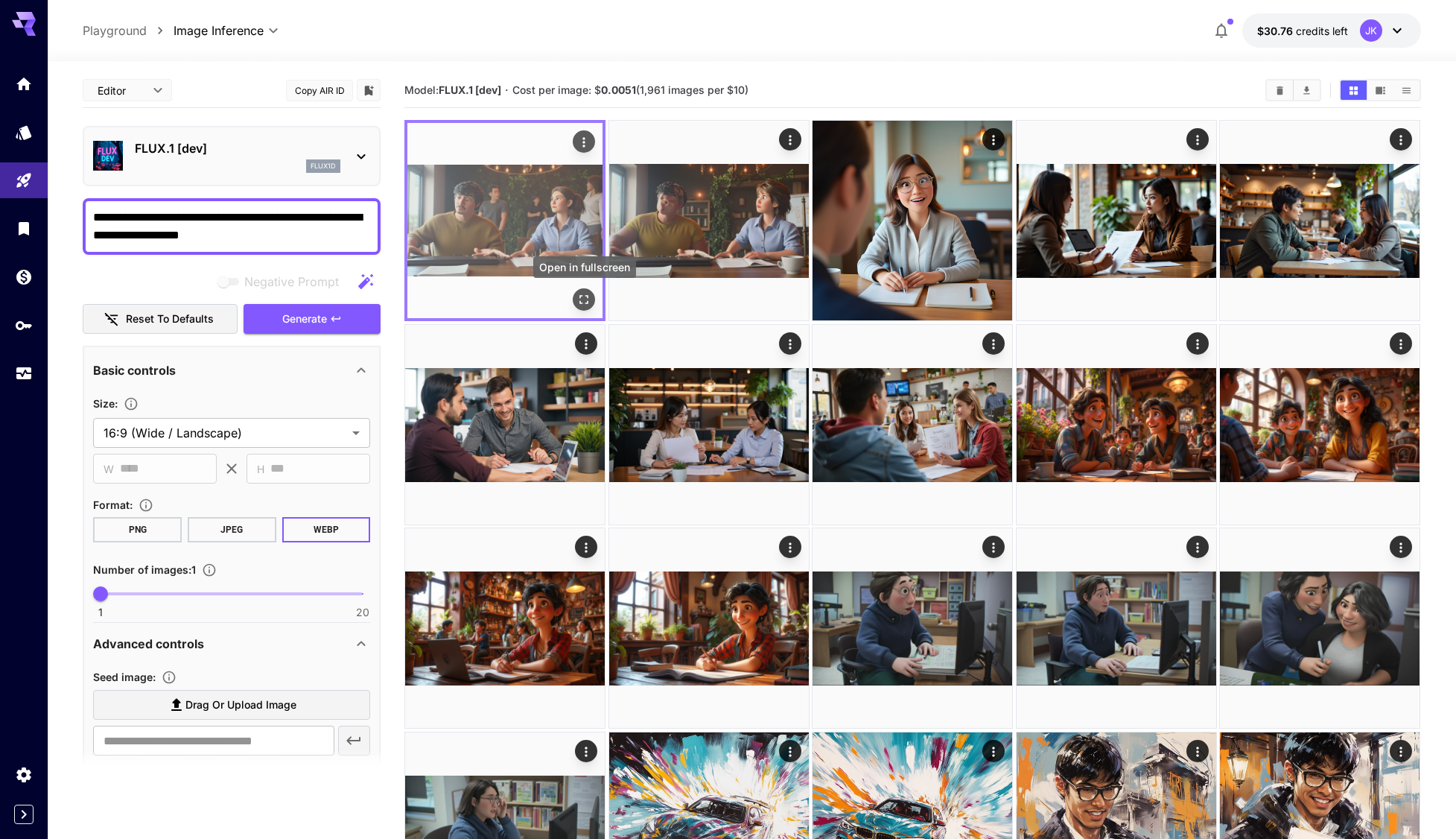
click at [584, 298] on icon "Open in fullscreen" at bounding box center [584, 299] width 15 height 15
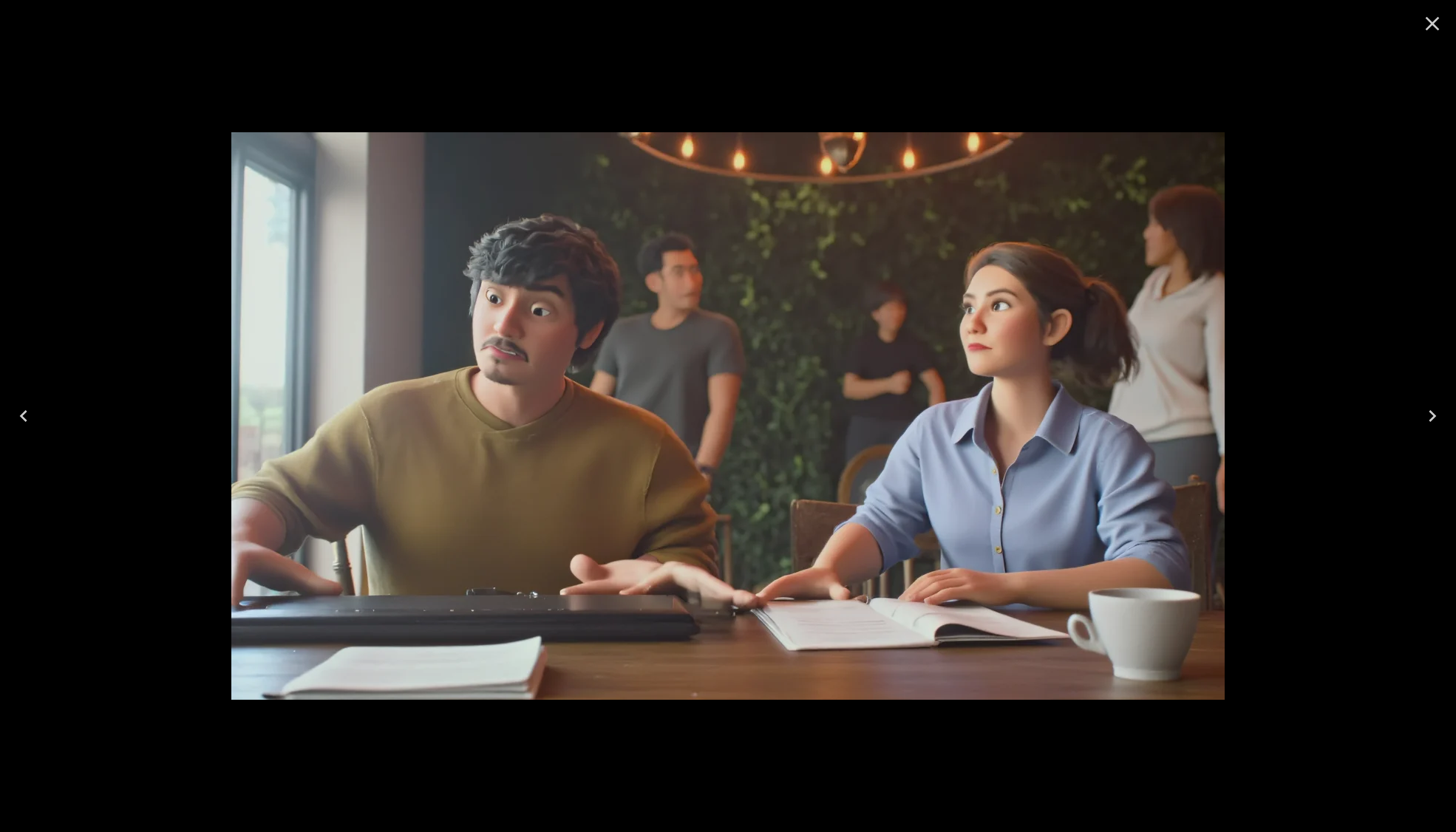
click at [1433, 23] on icon "Close" at bounding box center [1433, 24] width 14 height 14
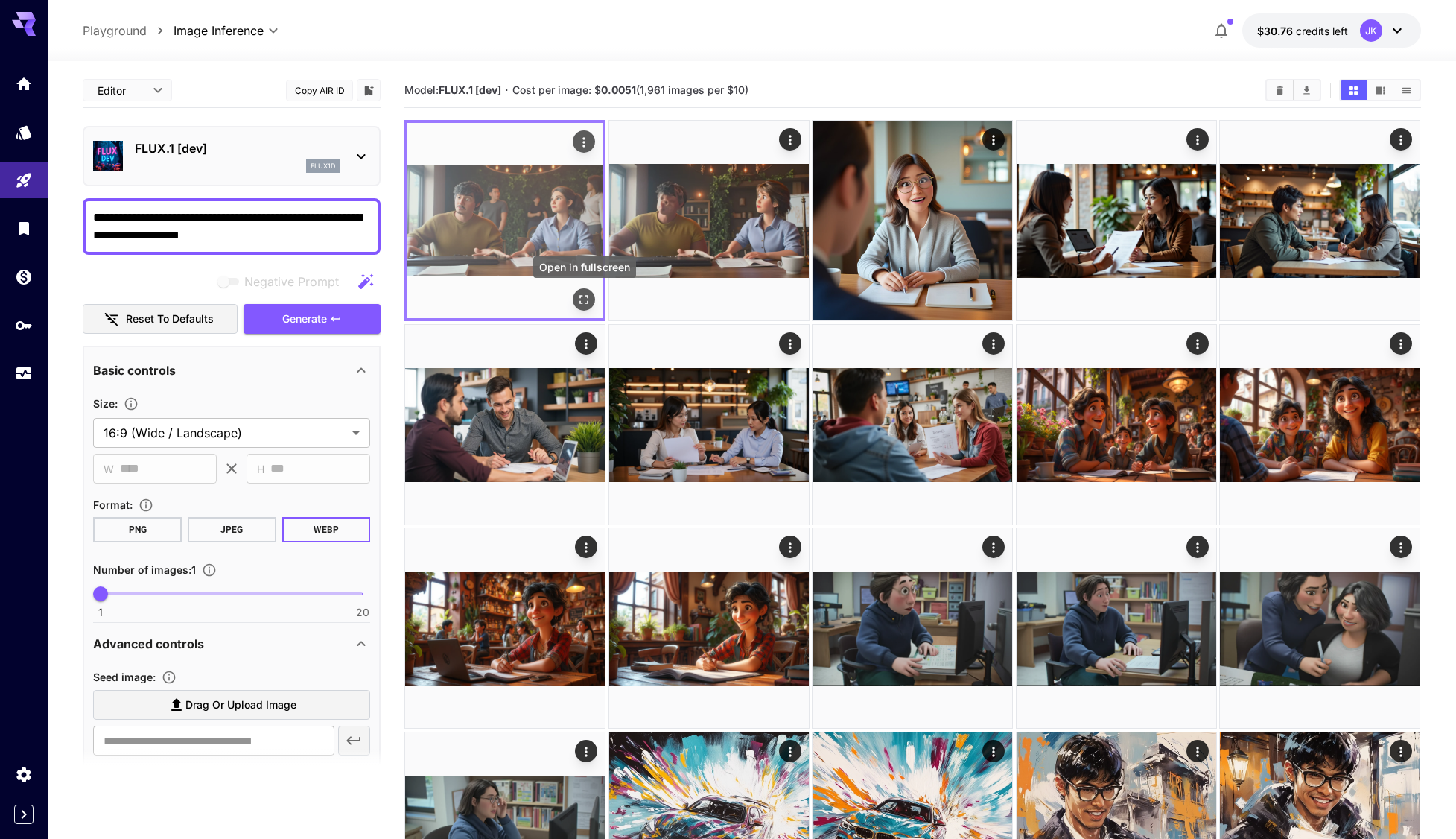
click at [583, 301] on icon "Open in fullscreen" at bounding box center [584, 299] width 15 height 15
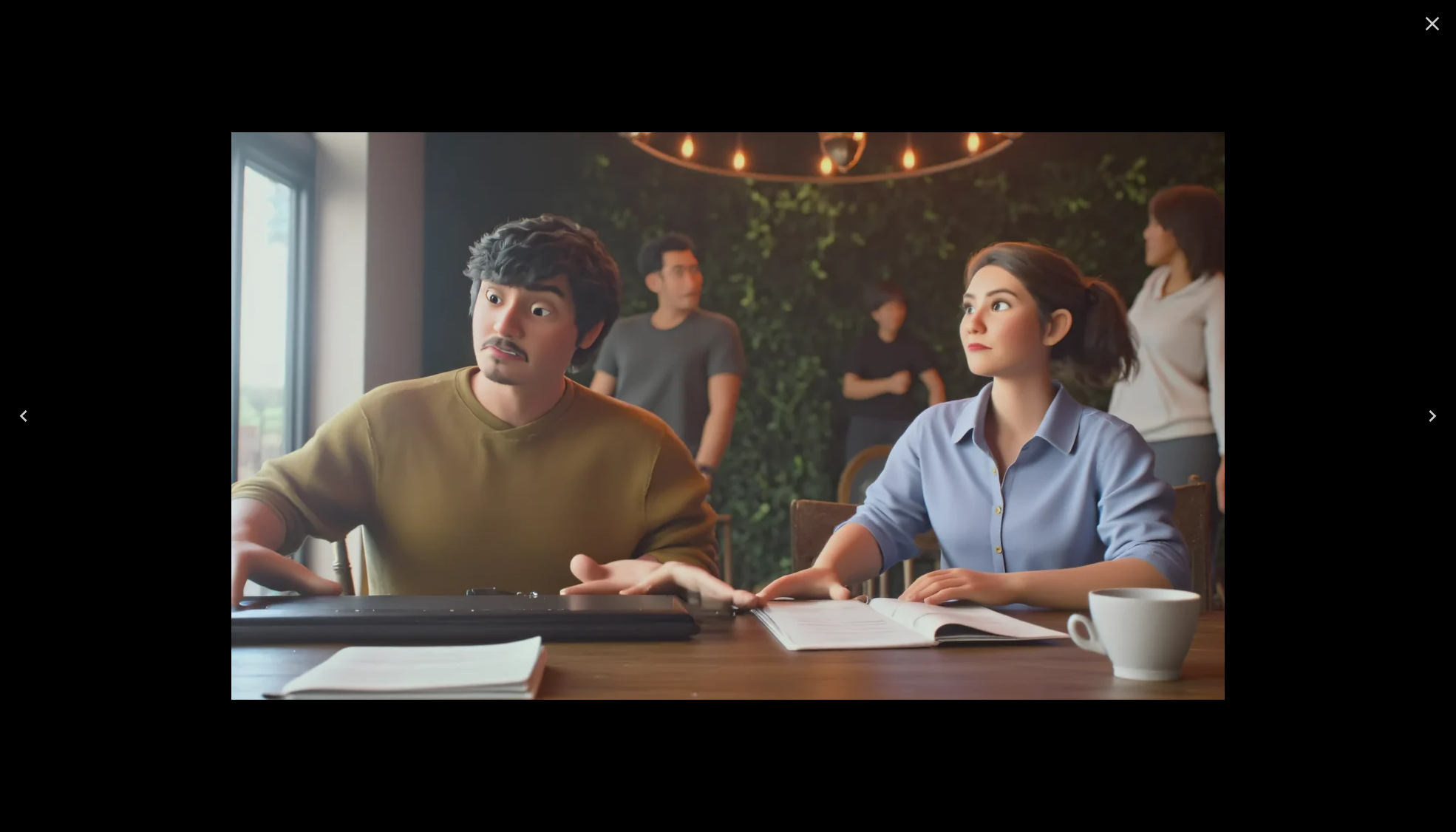
click at [1435, 22] on icon "Close" at bounding box center [1433, 24] width 14 height 14
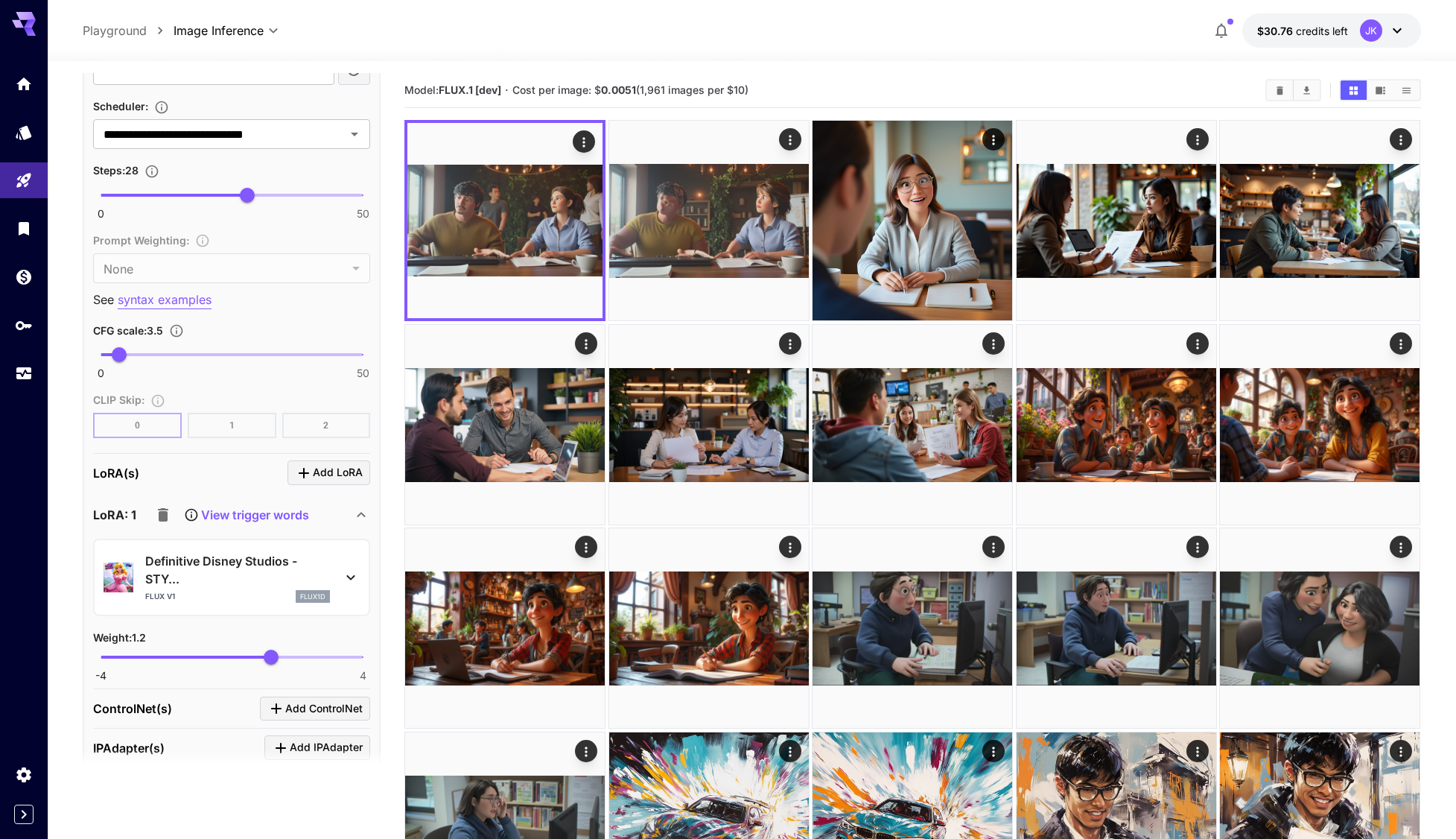
scroll to position [969, 0]
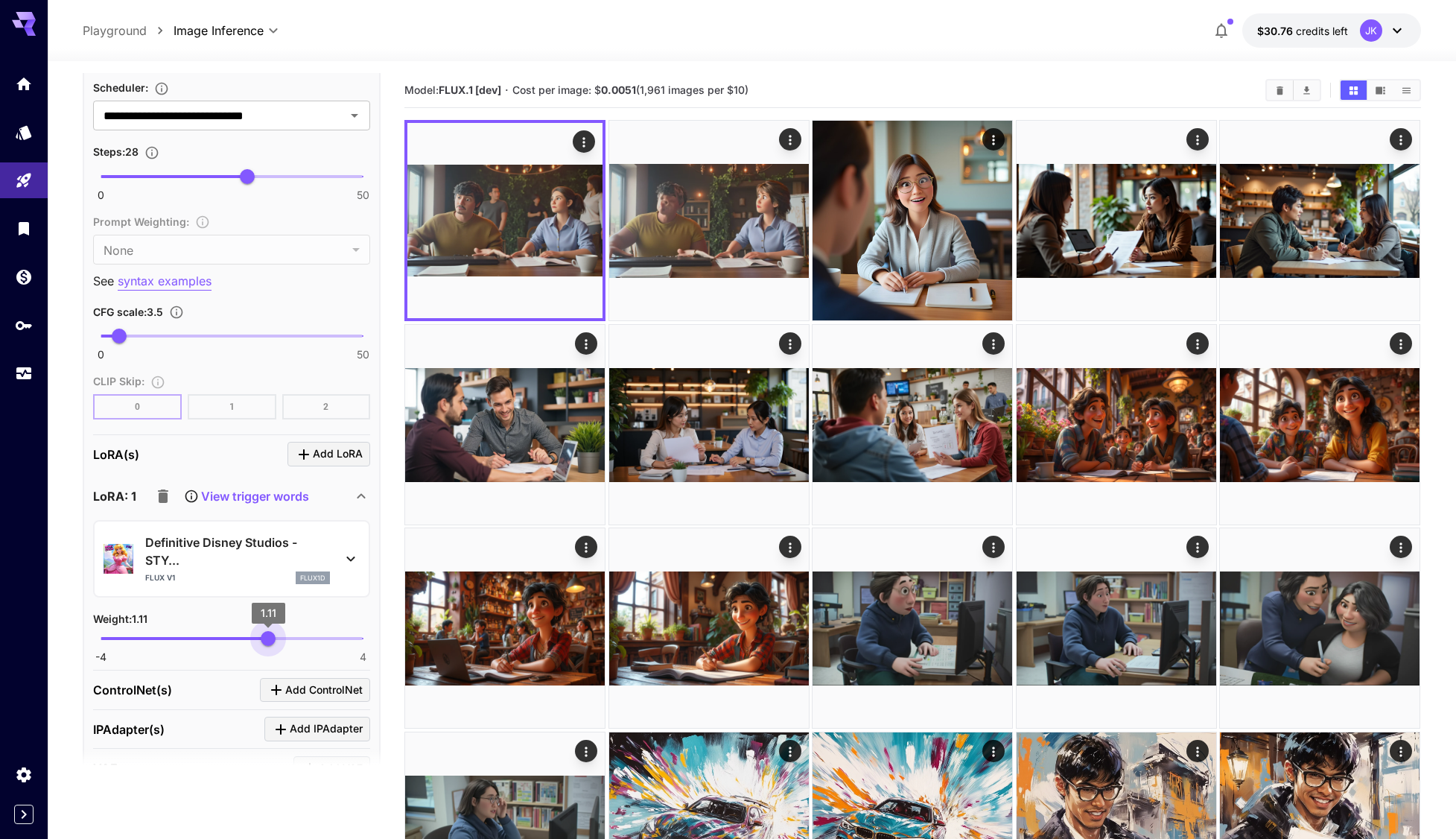
type input "****"
click at [270, 645] on span "1.15" at bounding box center [269, 638] width 15 height 15
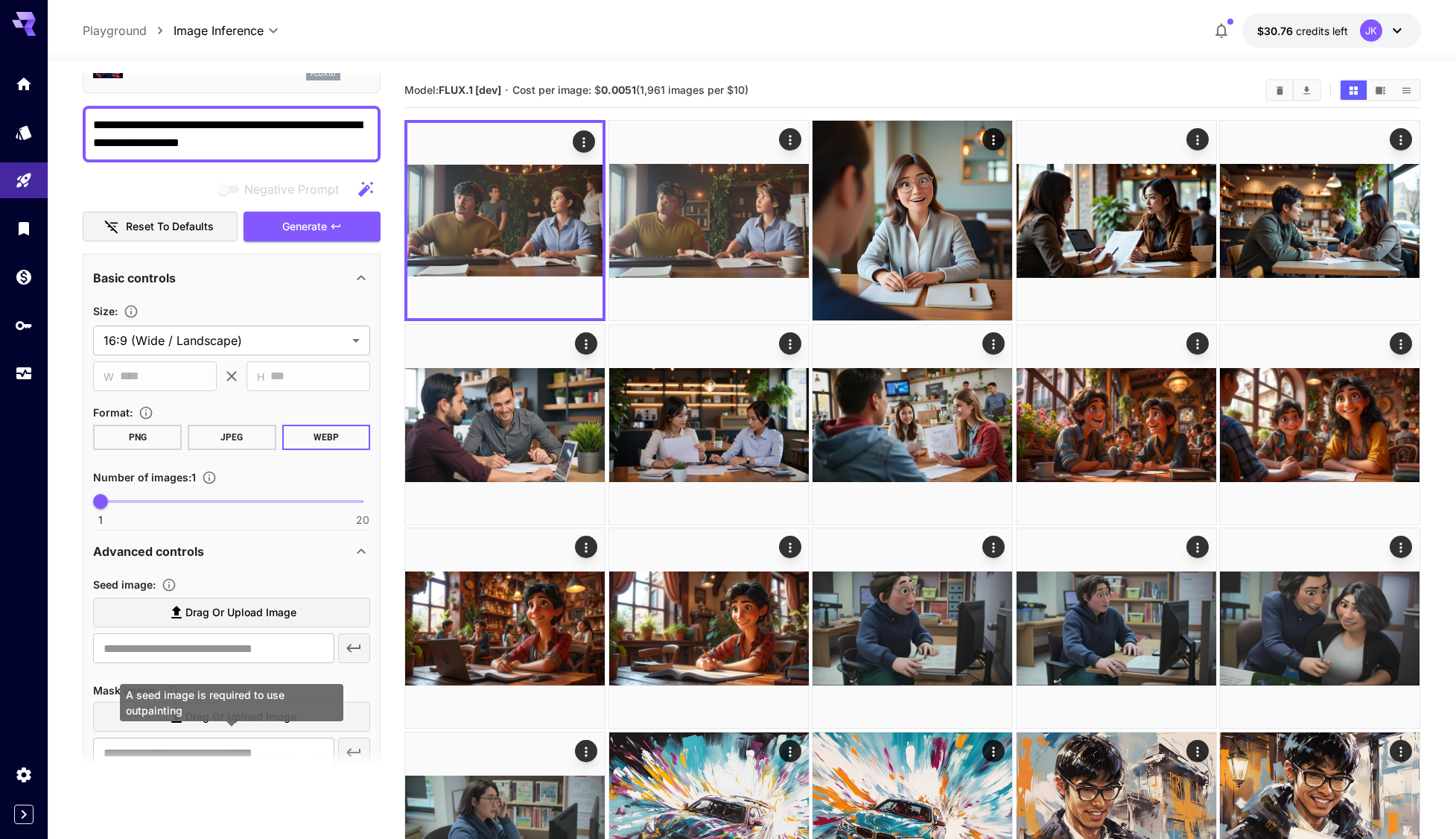
scroll to position [0, 0]
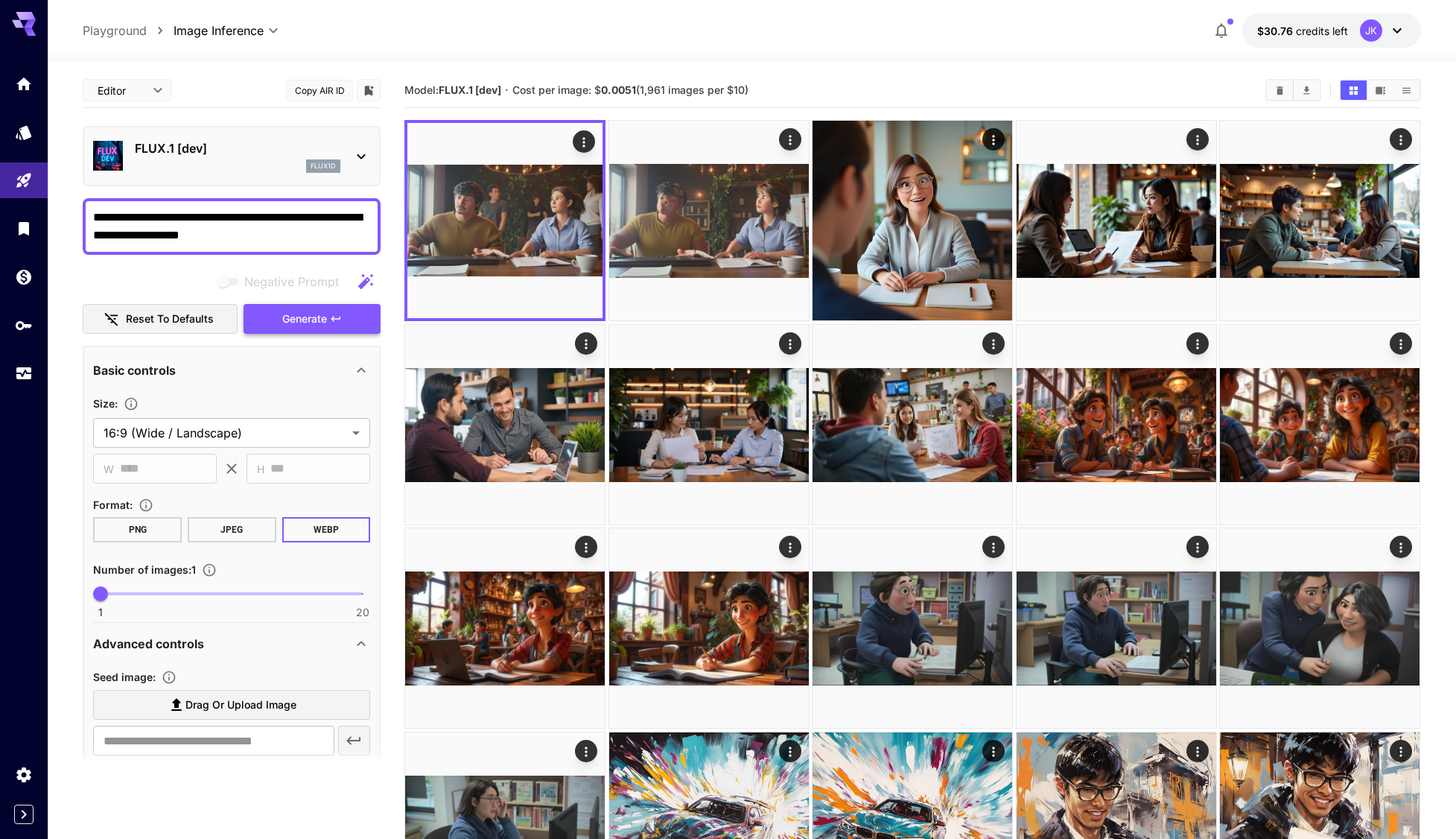
click at [324, 324] on span "Generate" at bounding box center [304, 319] width 44 height 18
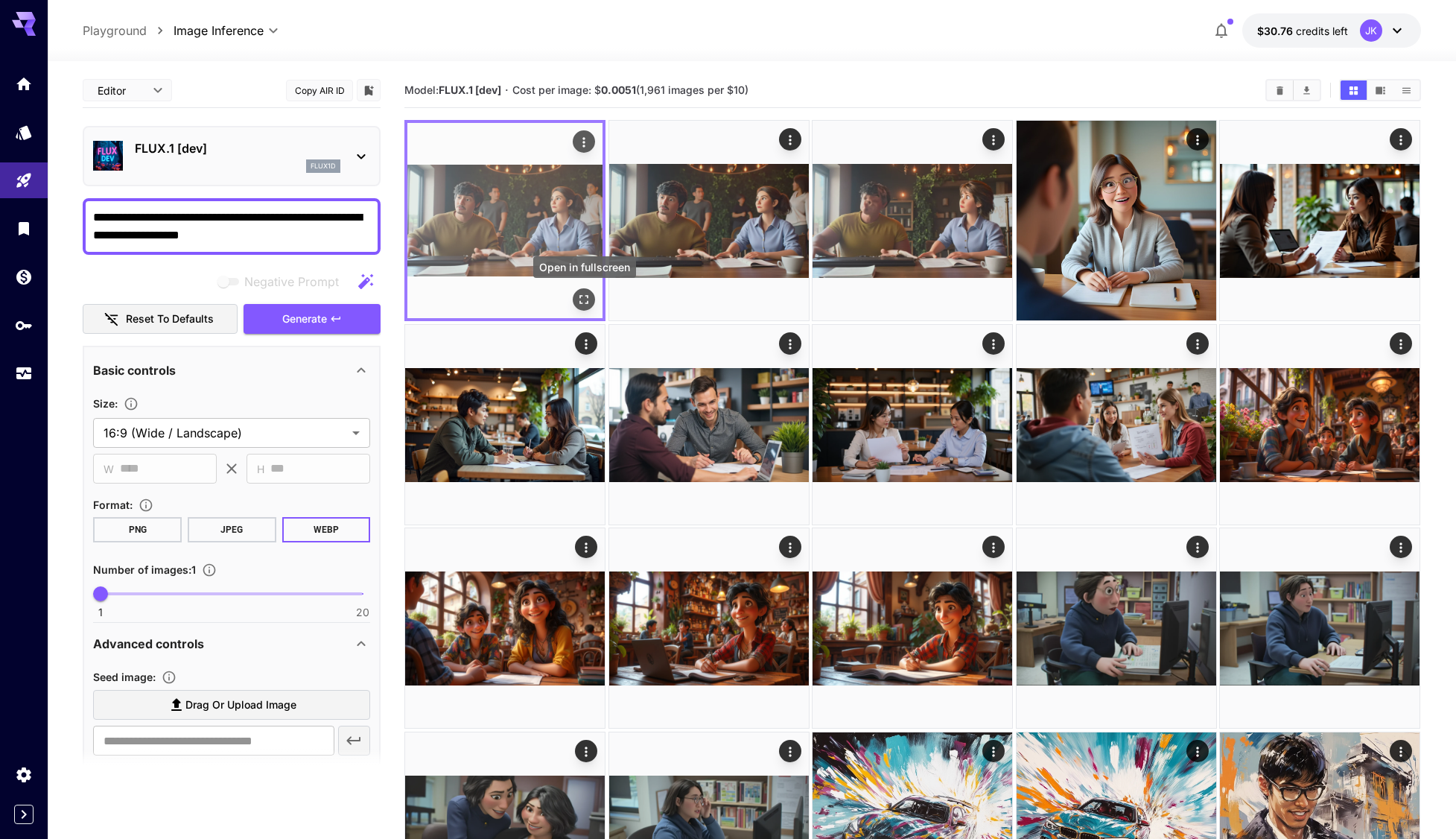
click at [583, 301] on icon "Open in fullscreen" at bounding box center [584, 299] width 15 height 15
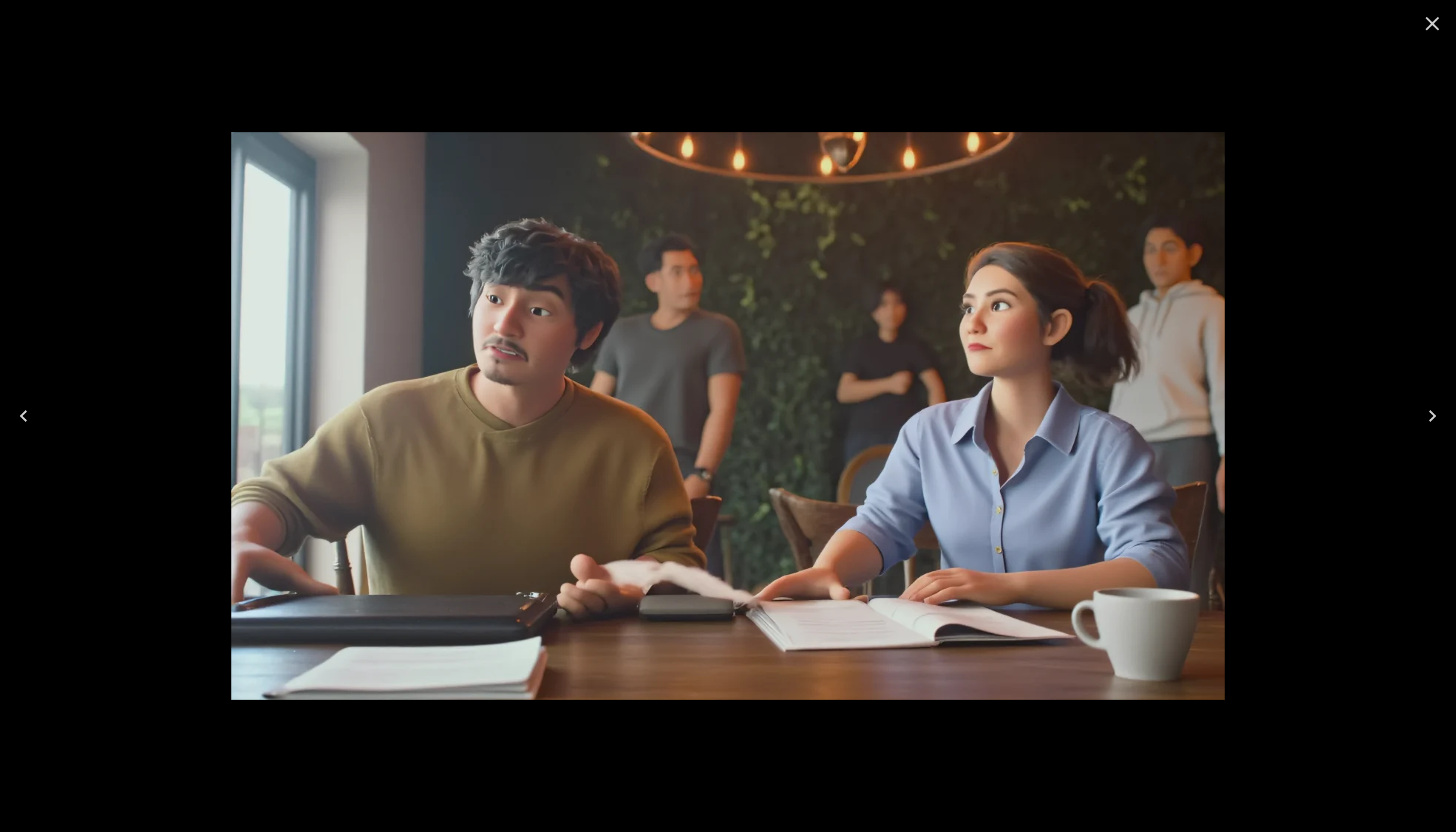
click at [1420, 23] on button "Close" at bounding box center [1432, 23] width 35 height 35
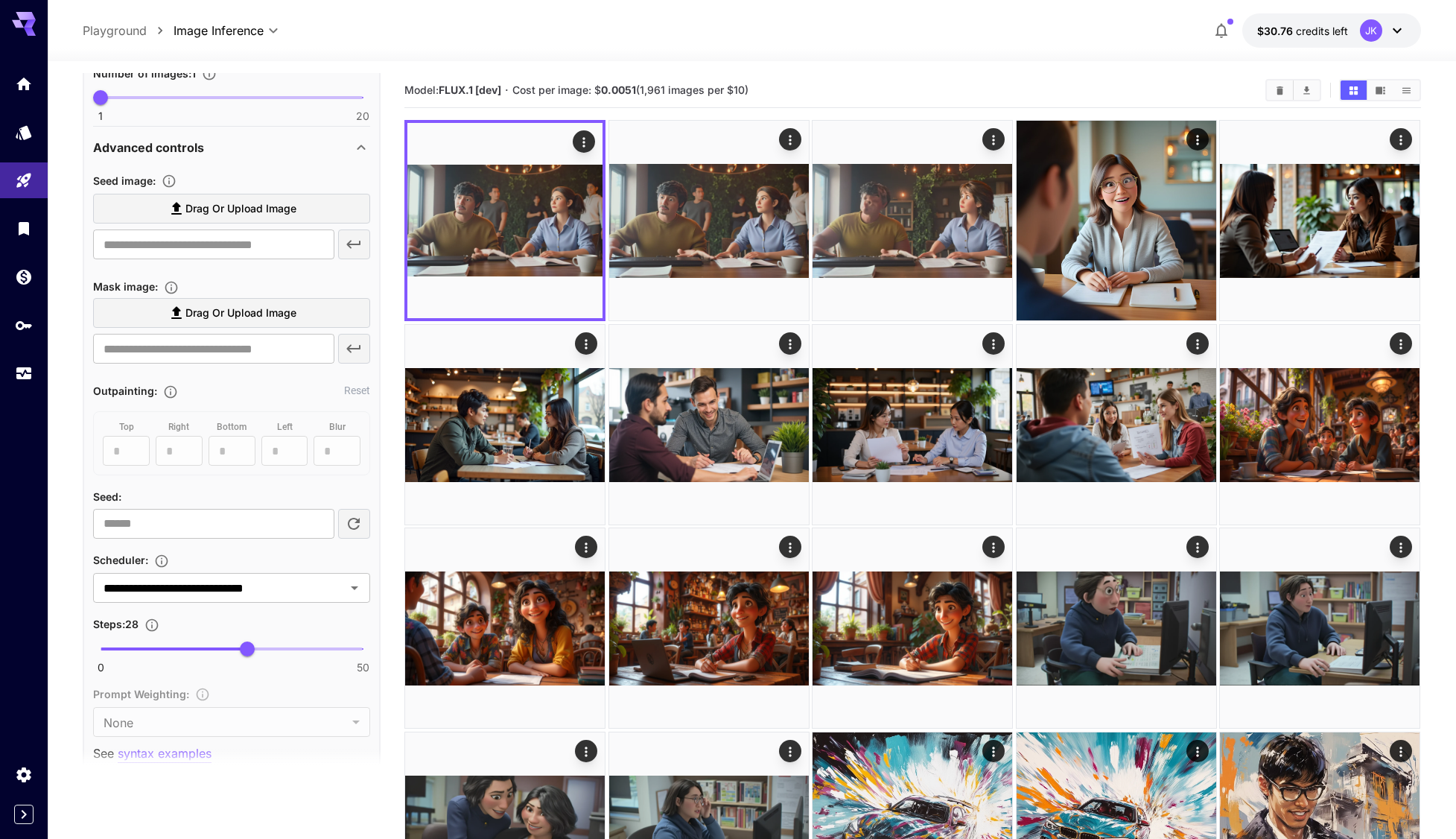
scroll to position [522, 0]
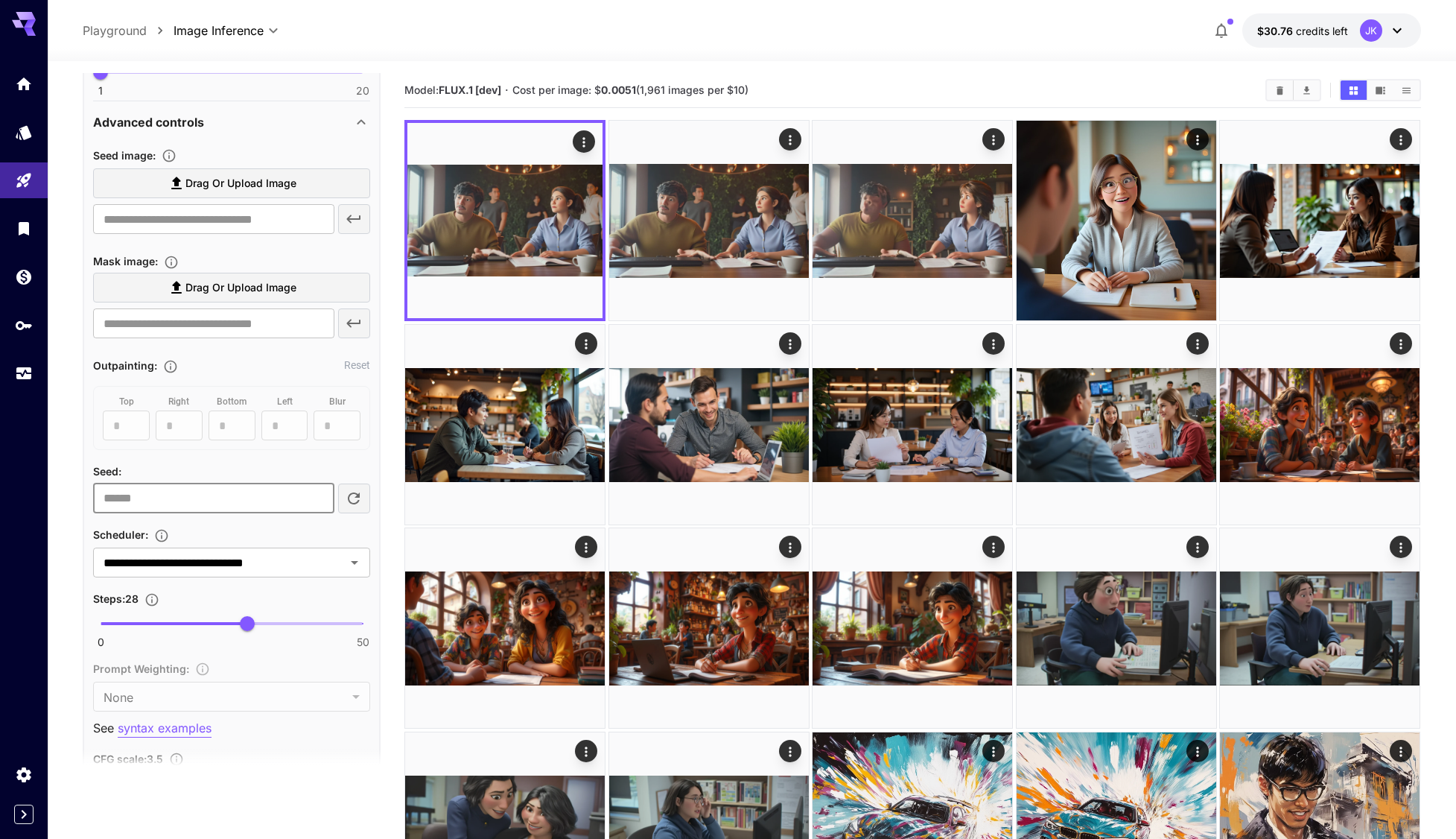
drag, startPoint x: 156, startPoint y: 502, endPoint x: -15, endPoint y: 502, distance: 171.0
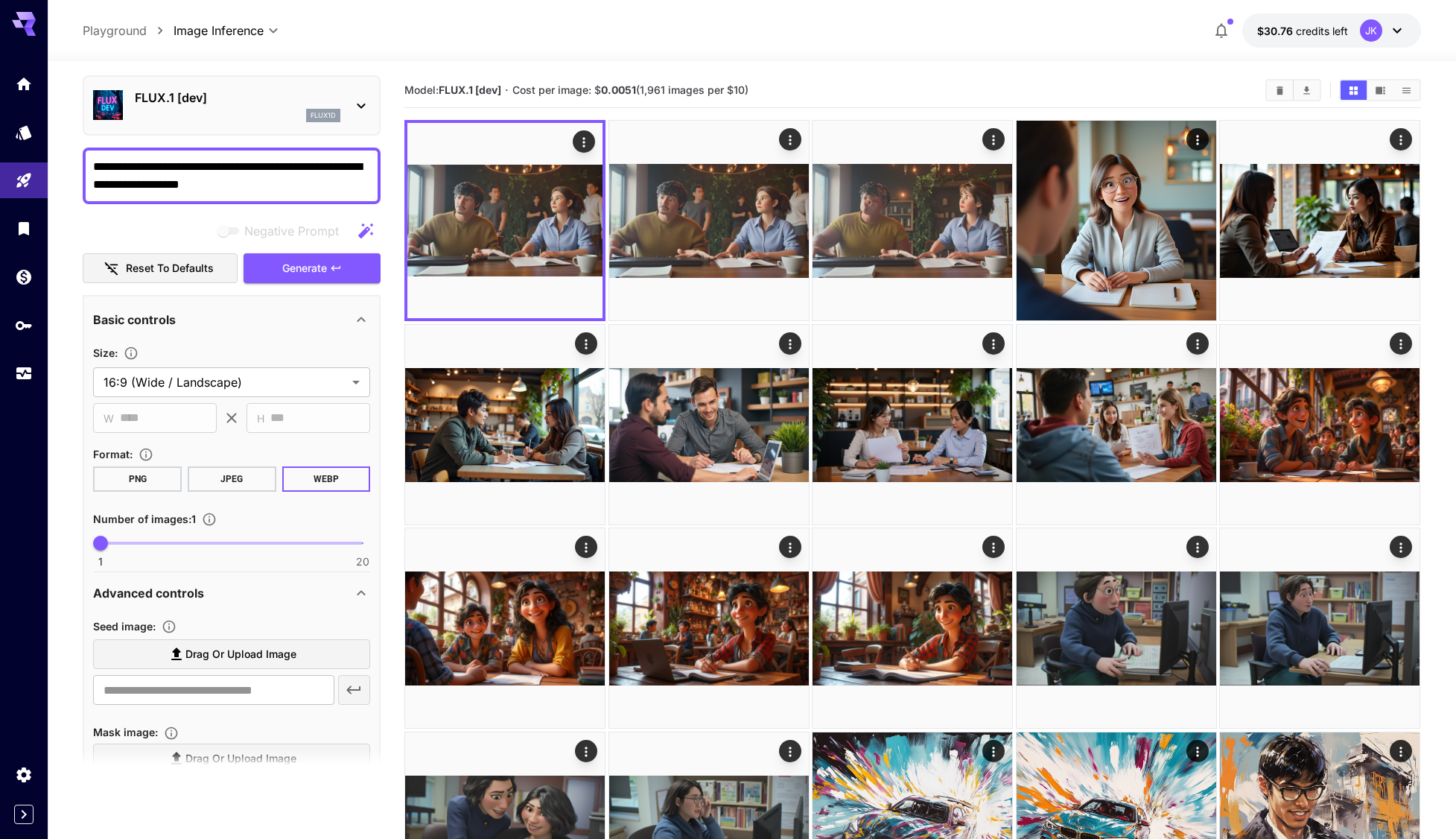
scroll to position [0, 0]
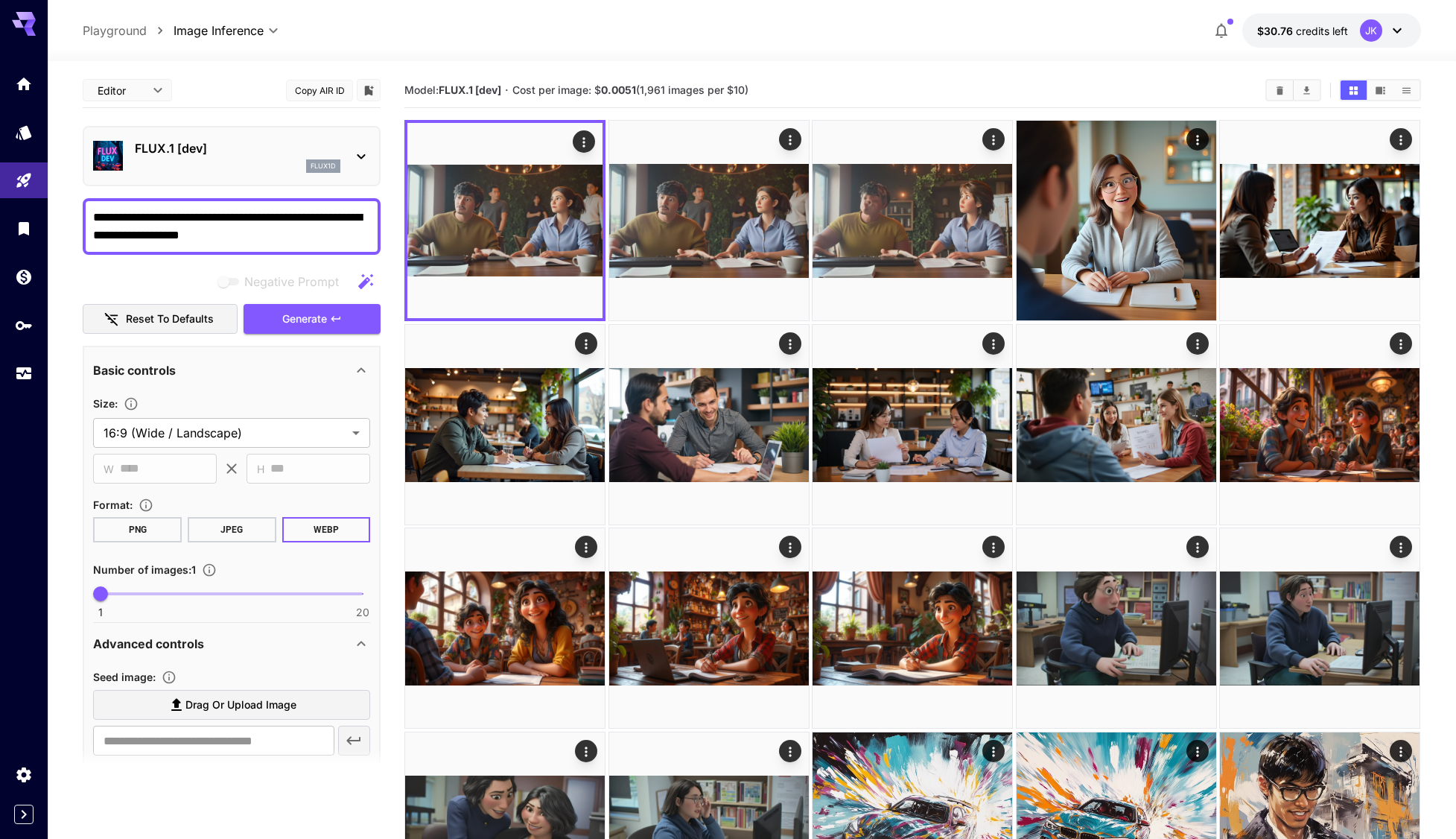
click at [260, 233] on textarea "**********" at bounding box center [232, 226] width 277 height 36
paste textarea "*"
click at [310, 326] on span "Generate" at bounding box center [304, 319] width 44 height 18
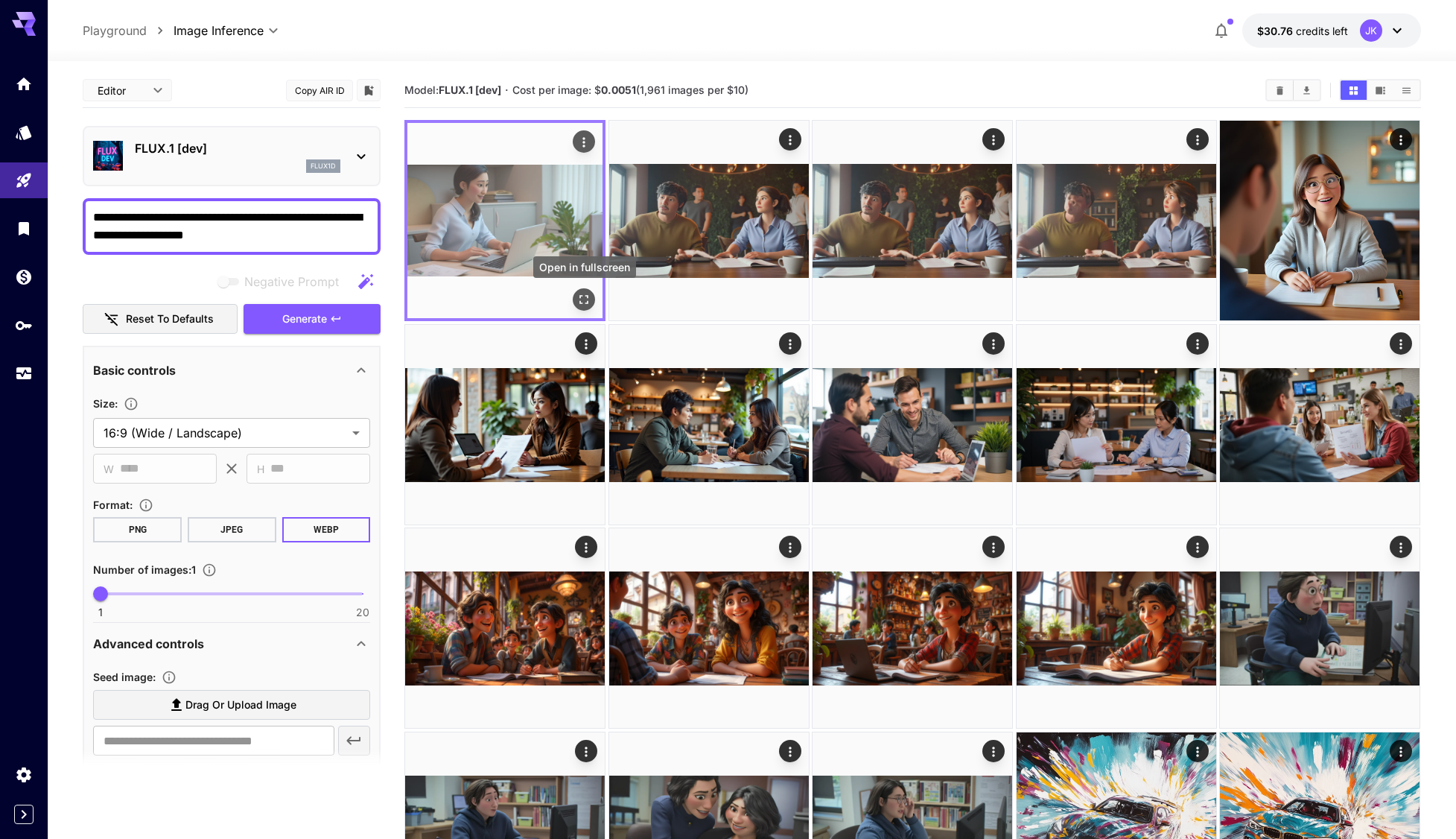
click at [593, 304] on button "Open in fullscreen" at bounding box center [585, 300] width 23 height 23
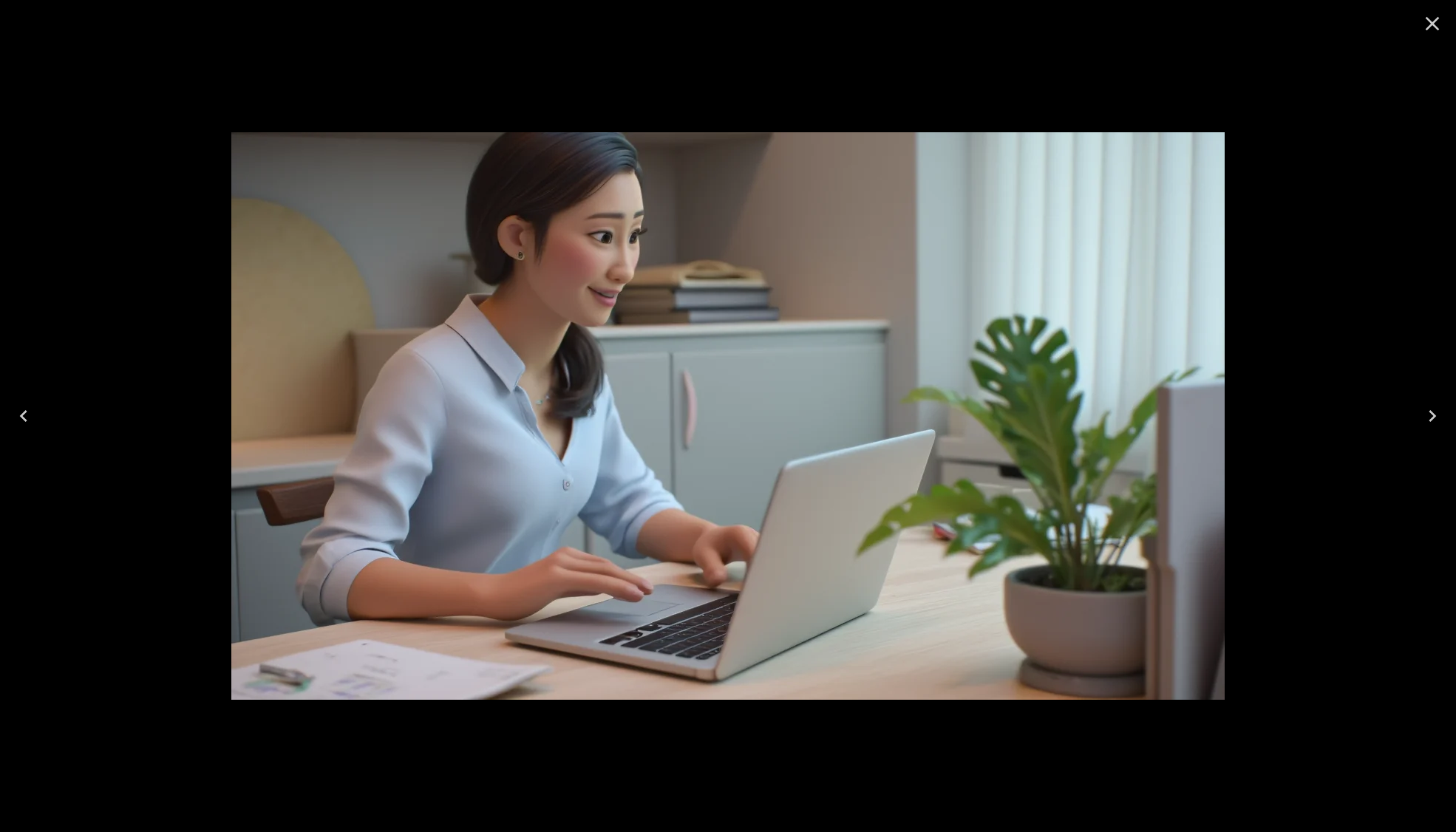
click at [1432, 29] on icon "Close" at bounding box center [1432, 23] width 23 height 23
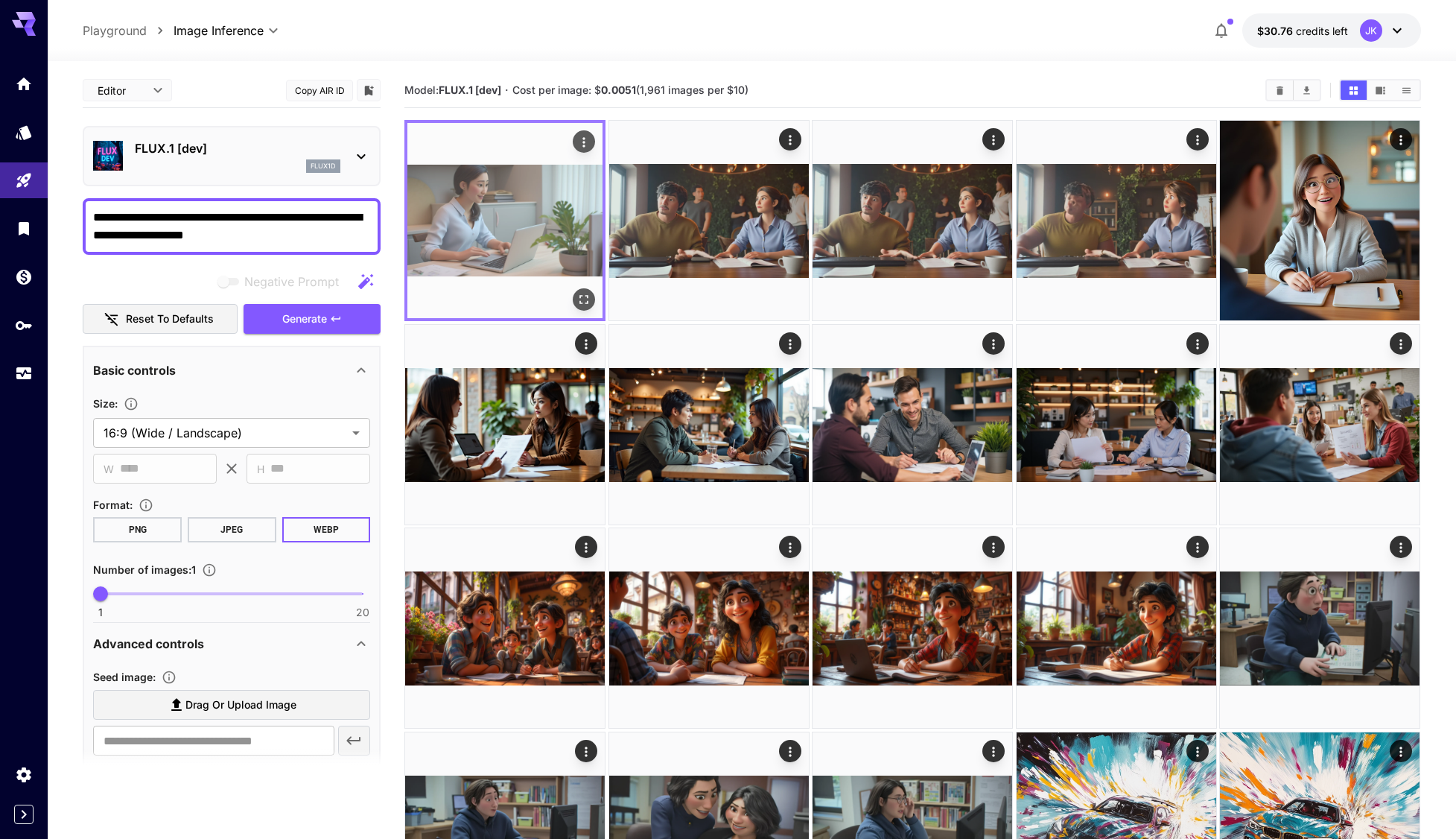
click at [588, 298] on icon "Open in fullscreen" at bounding box center [584, 300] width 9 height 9
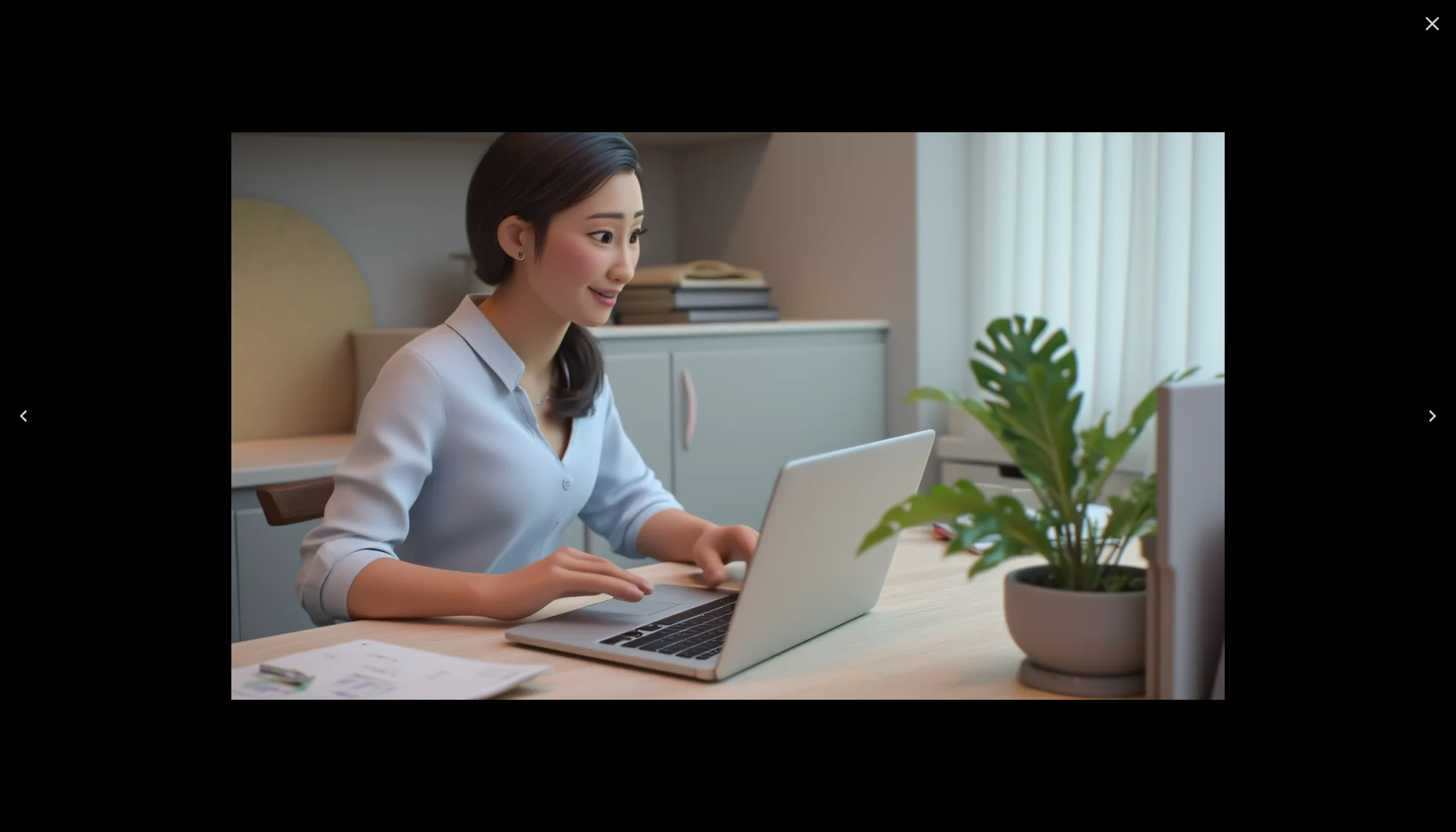
click at [1437, 18] on icon "Close" at bounding box center [1433, 24] width 14 height 14
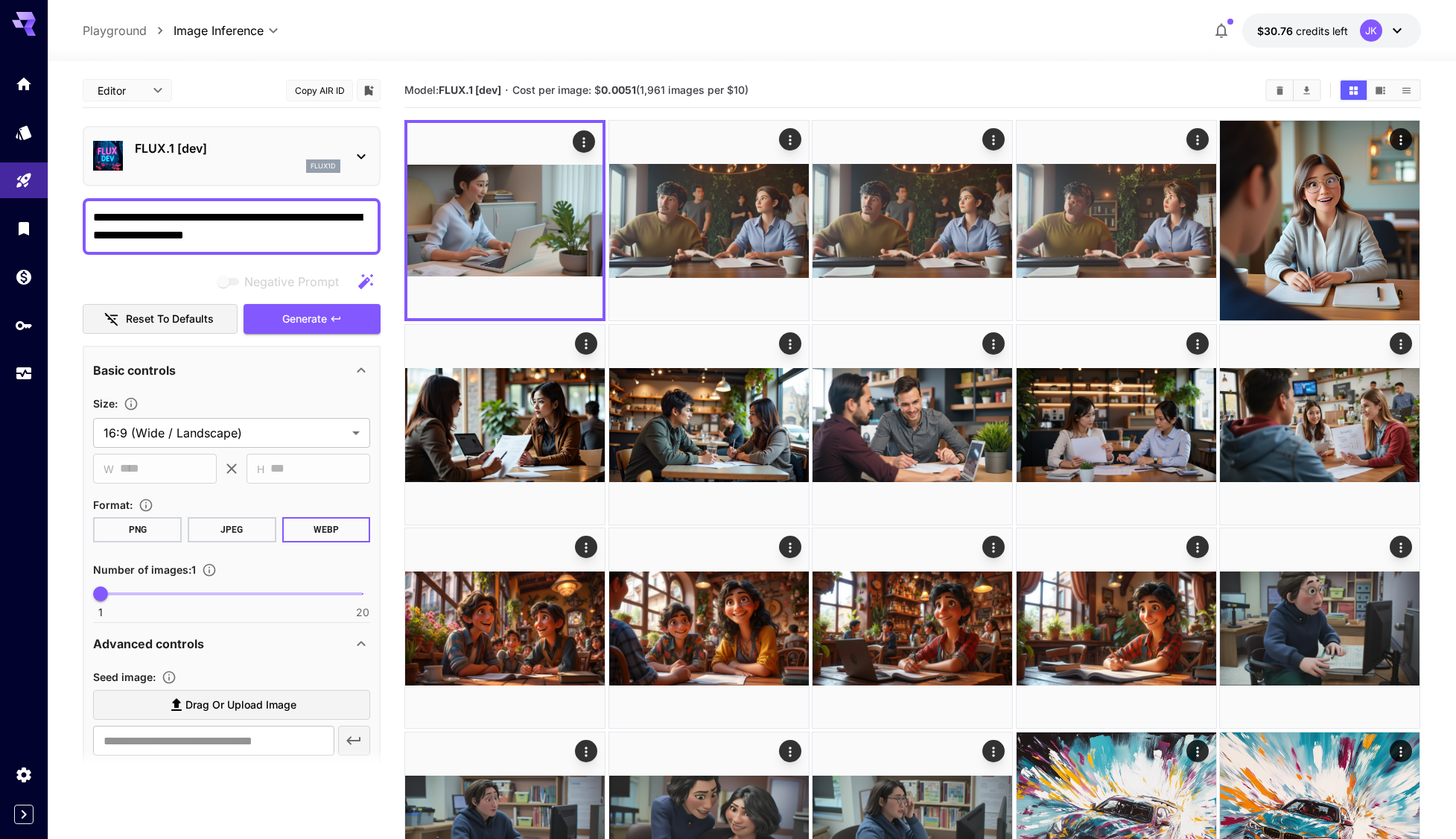
click at [254, 233] on textarea "**********" at bounding box center [232, 226] width 277 height 36
click at [254, 233] on textarea "**********" at bounding box center [232, 226] width 277 height 36
paste textarea "******"
click at [316, 329] on button "Generate" at bounding box center [312, 319] width 137 height 30
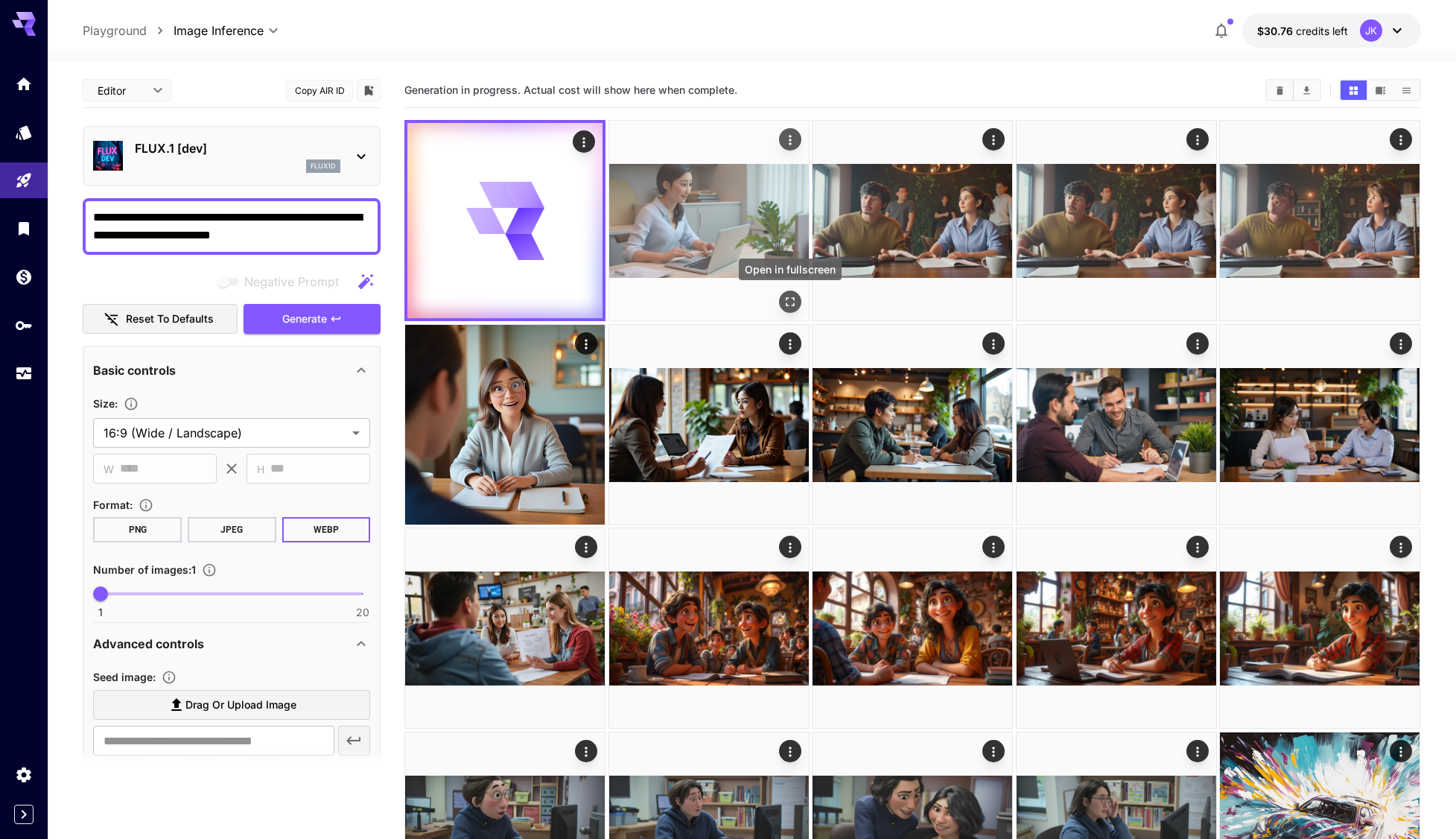
click at [798, 296] on icon "Open in fullscreen" at bounding box center [790, 301] width 15 height 15
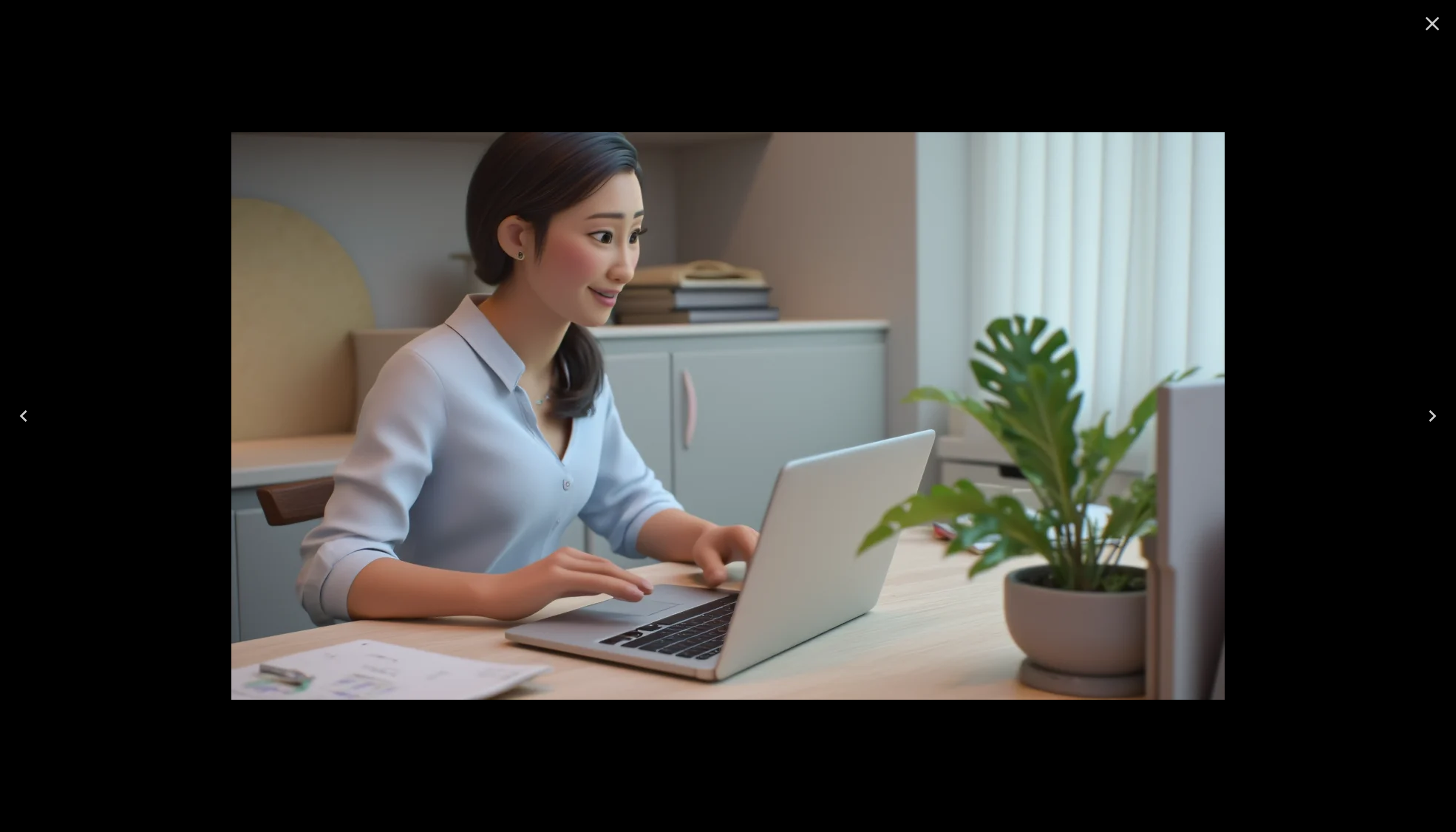
click at [1427, 20] on icon "Close" at bounding box center [1432, 23] width 23 height 23
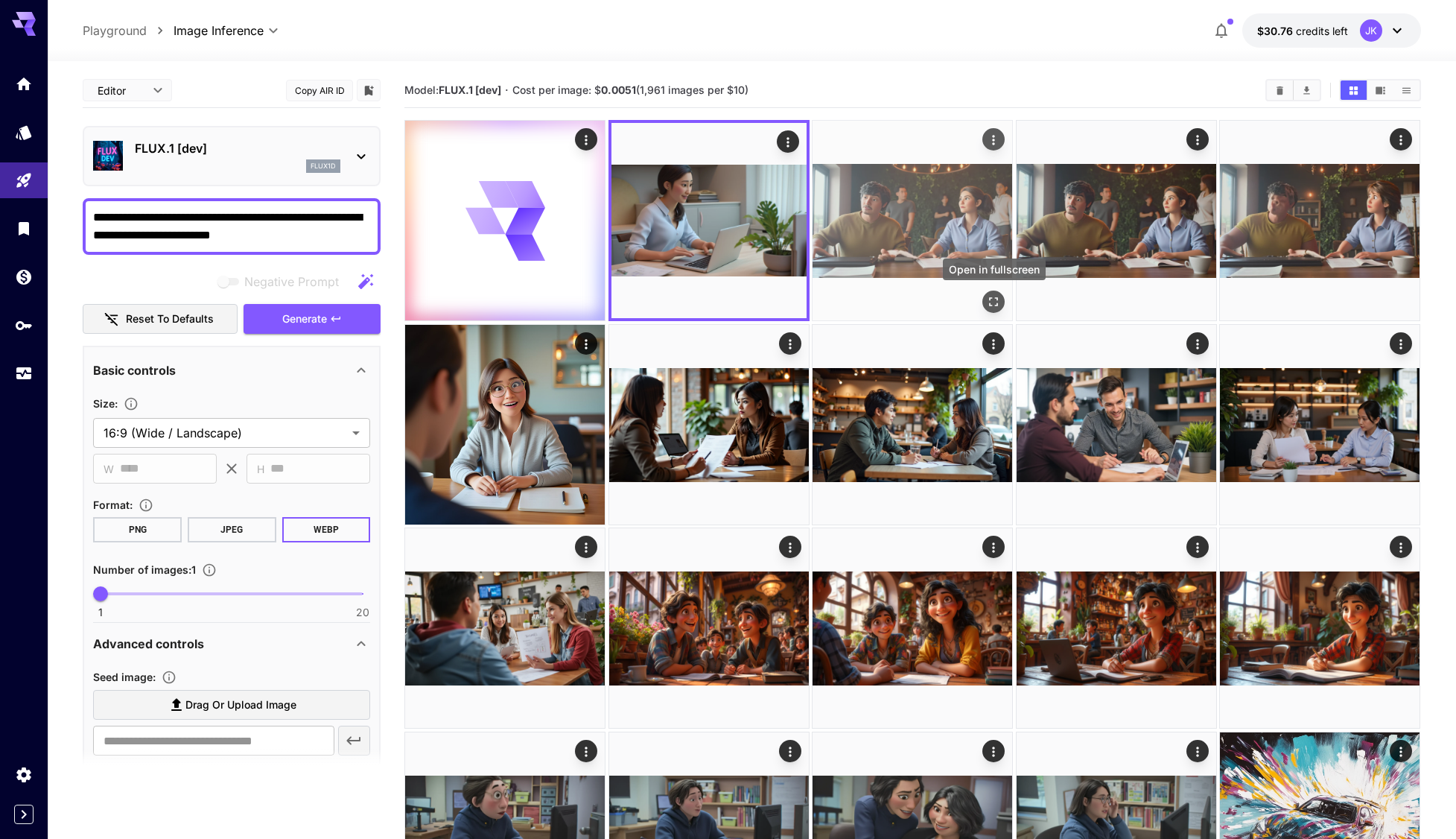
click at [1001, 300] on button "Open in fullscreen" at bounding box center [994, 302] width 23 height 23
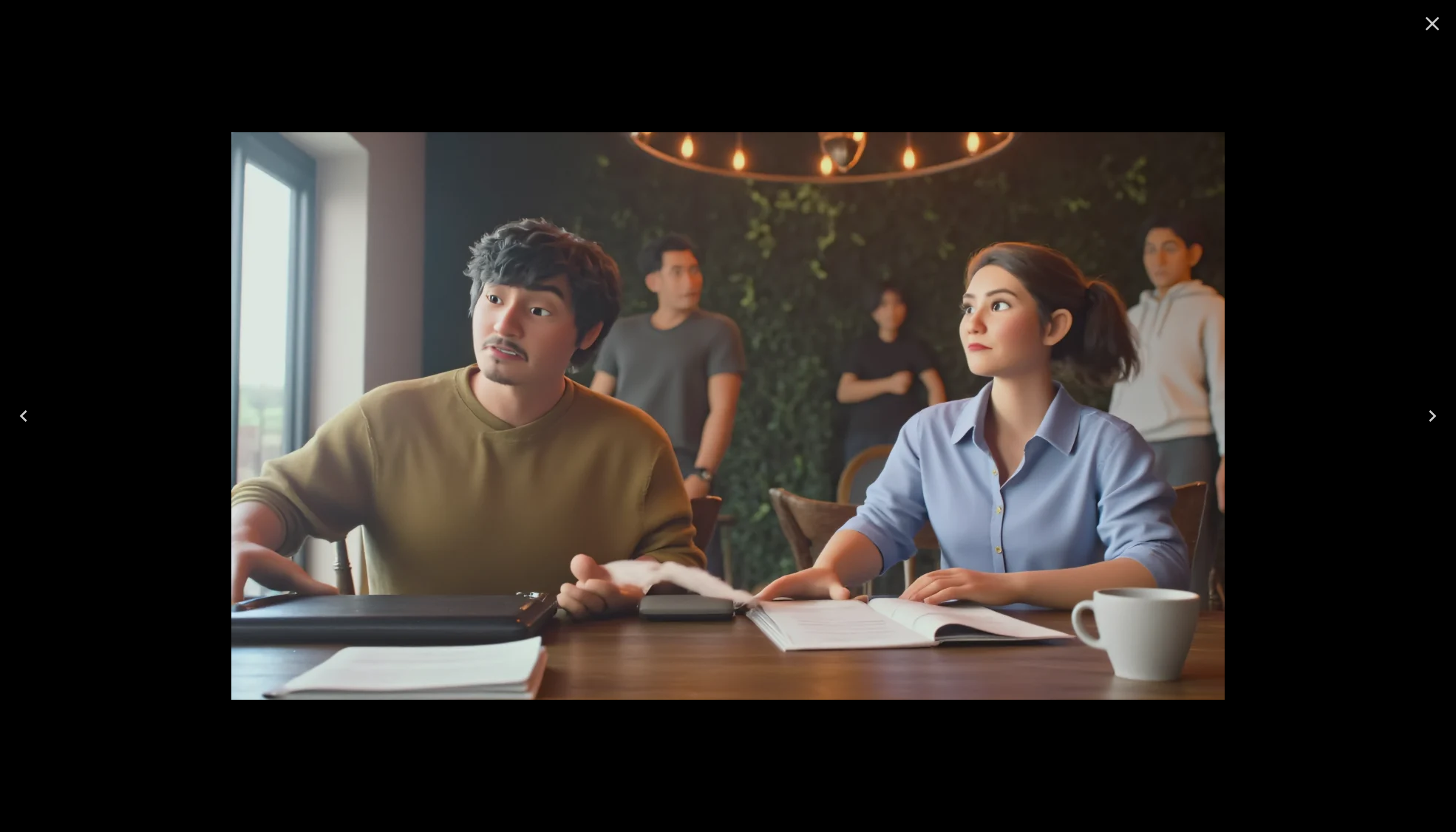
drag, startPoint x: 1439, startPoint y: 22, endPoint x: 1300, endPoint y: 115, distance: 167.2
click at [1437, 22] on icon "Close" at bounding box center [1432, 23] width 23 height 23
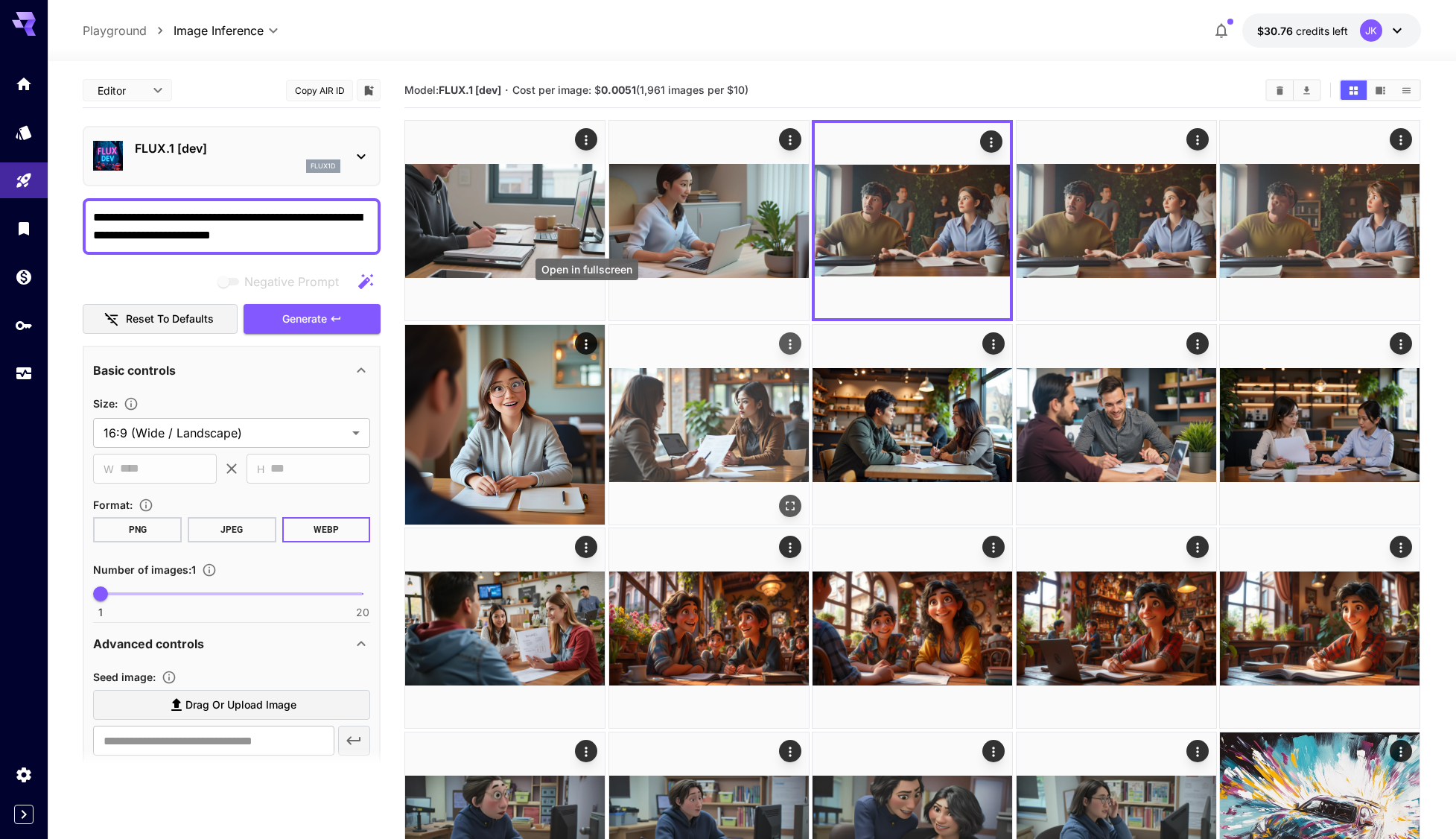
drag, startPoint x: 584, startPoint y: 302, endPoint x: 643, endPoint y: 327, distance: 64.1
click at [0, 0] on icon "Open in fullscreen" at bounding box center [0, 0] width 0 height 0
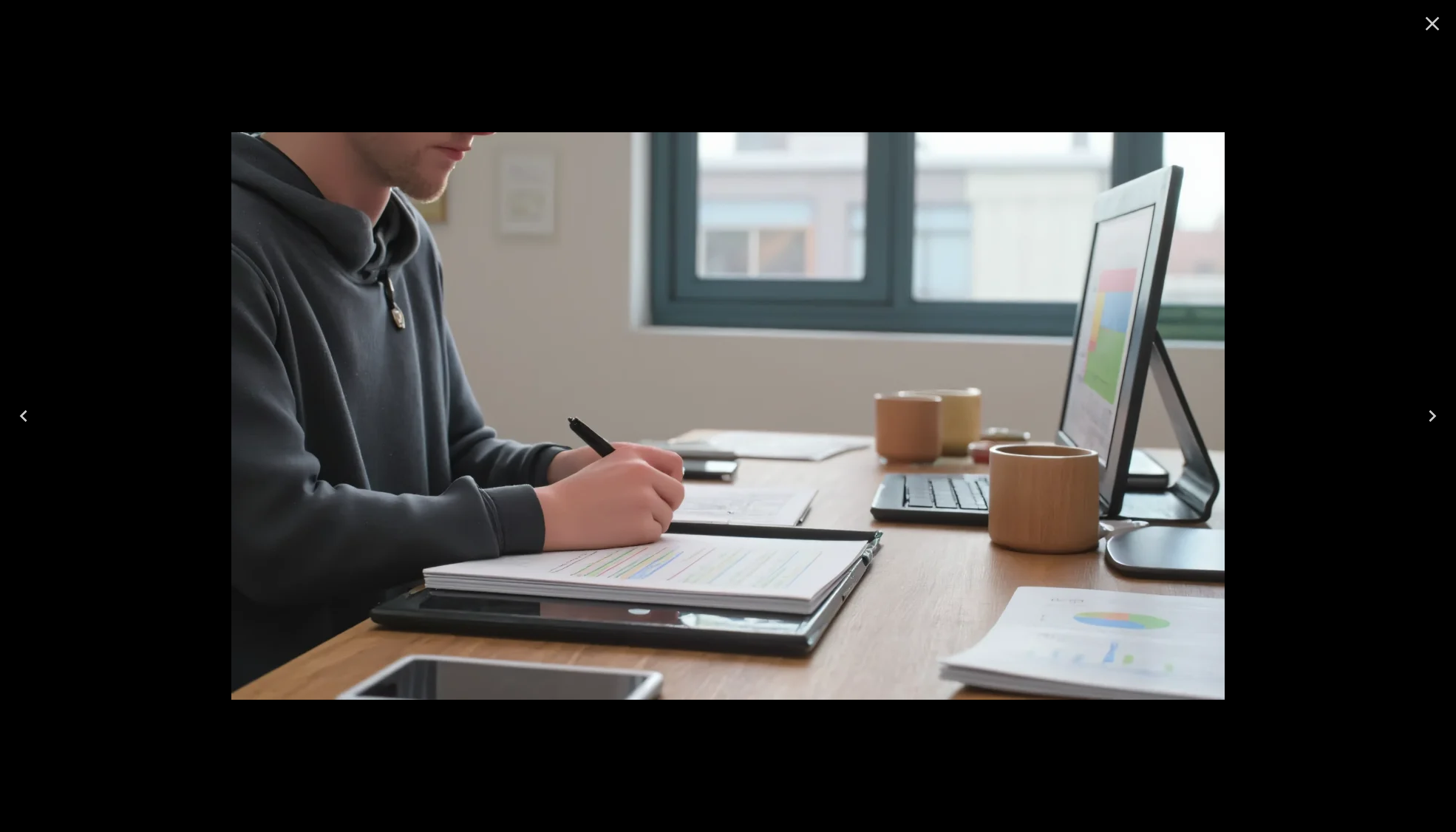
click at [1435, 22] on icon "Close" at bounding box center [1433, 24] width 14 height 14
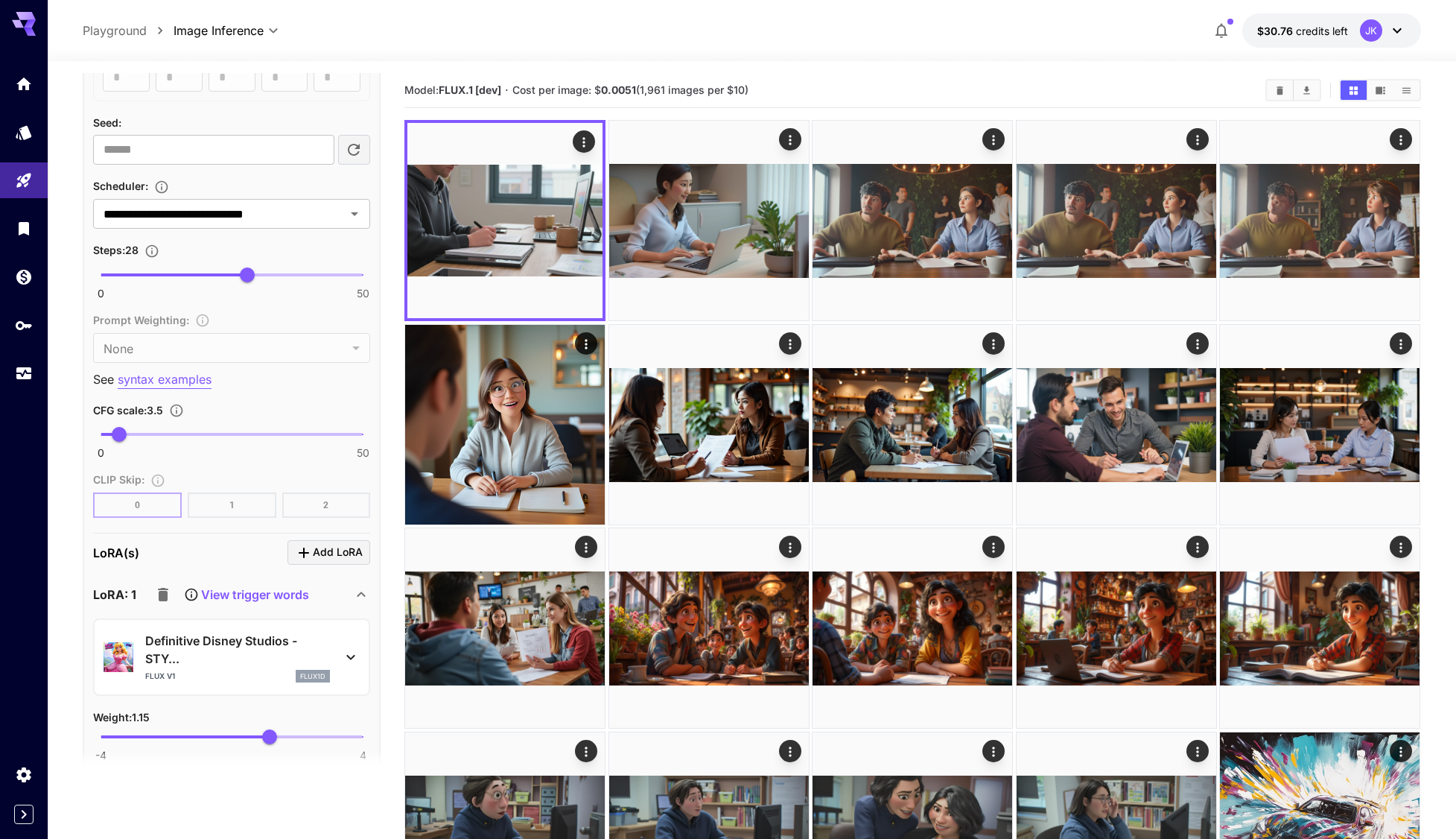
scroll to position [969, 0]
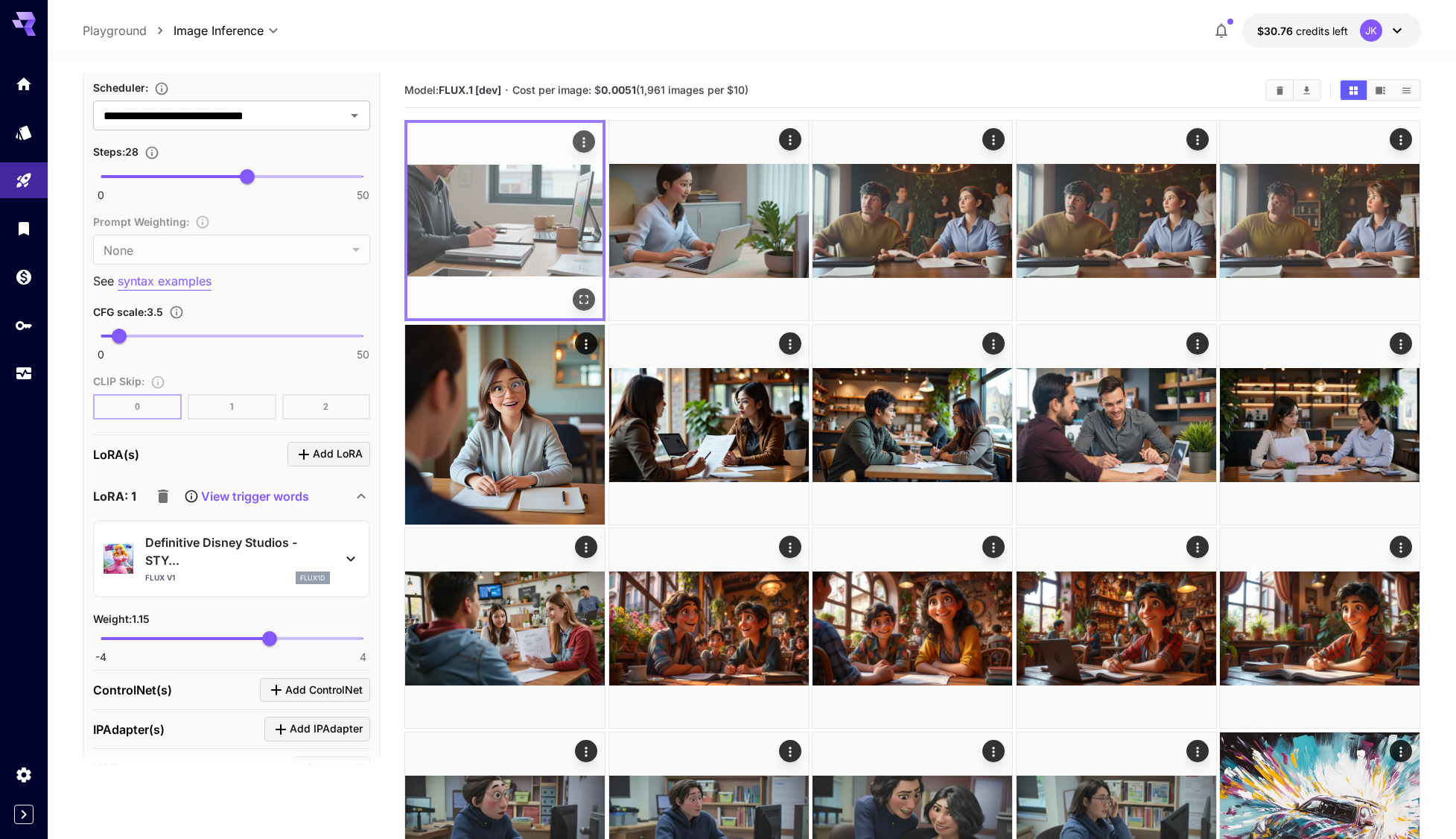
click at [591, 294] on icon "Open in fullscreen" at bounding box center [584, 299] width 15 height 15
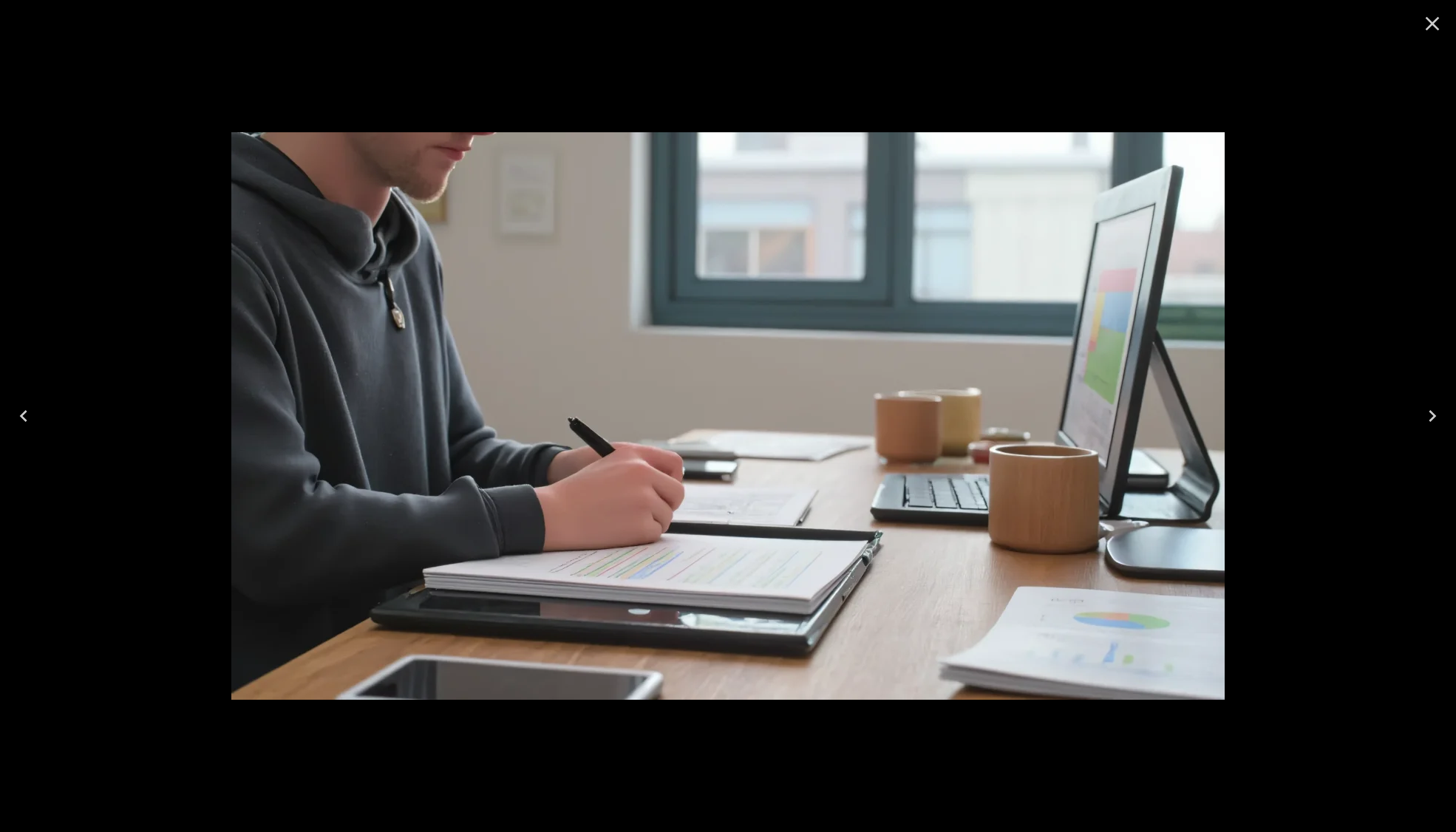
drag, startPoint x: 1433, startPoint y: 25, endPoint x: 684, endPoint y: 0, distance: 749.4
click at [1432, 25] on icon "Close" at bounding box center [1432, 23] width 23 height 23
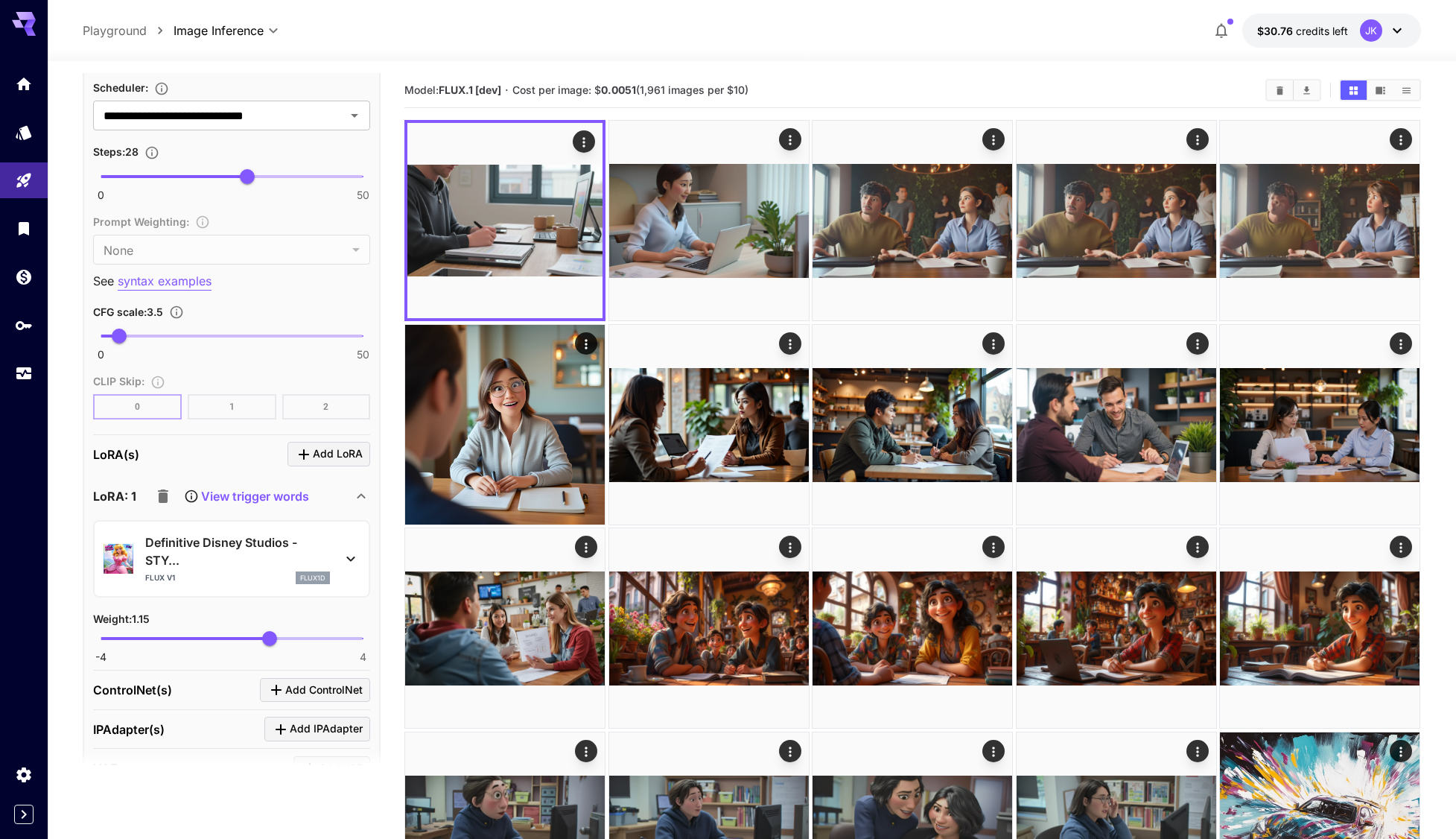
click at [160, 500] on icon "button" at bounding box center [163, 496] width 10 height 13
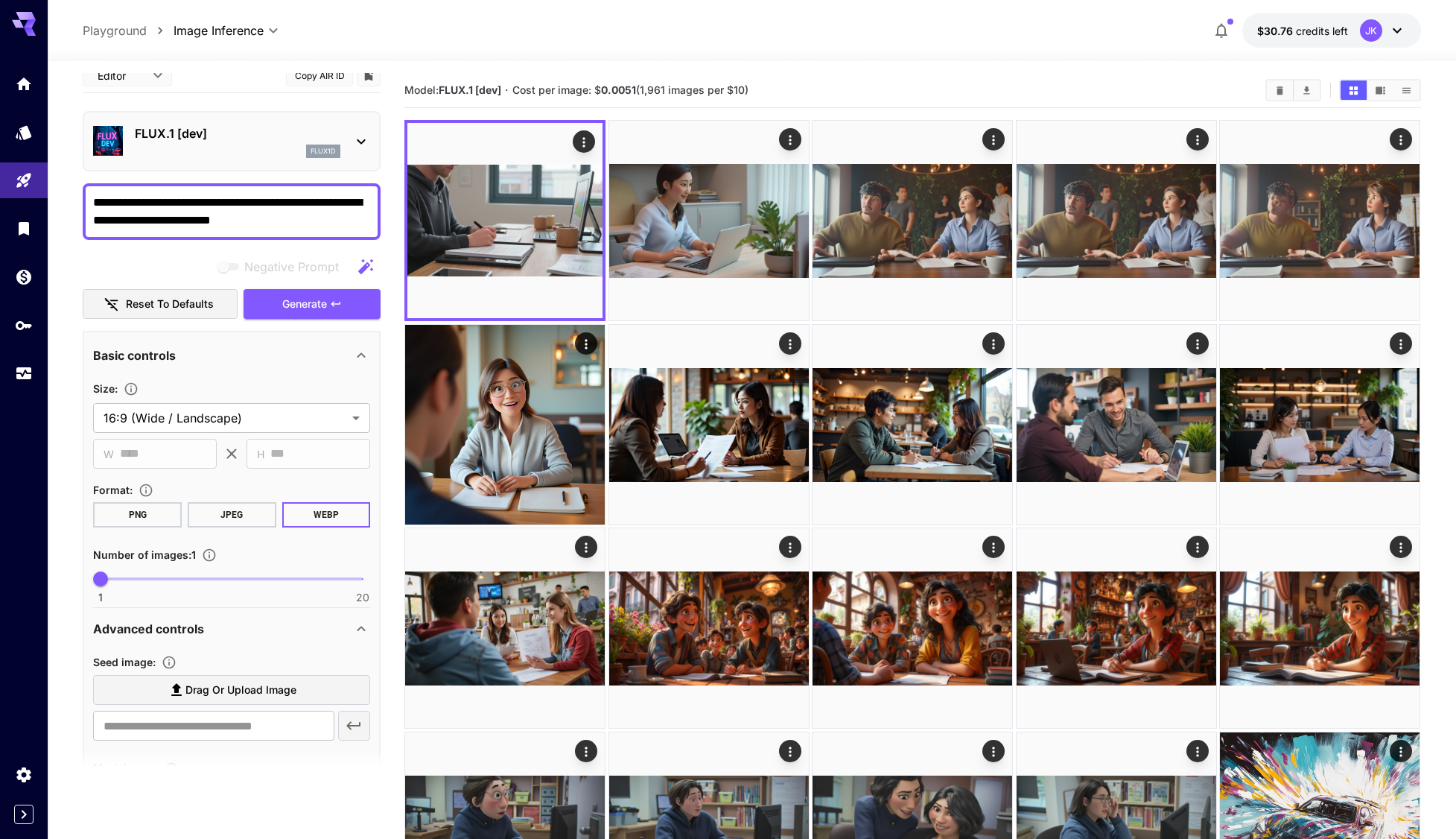
scroll to position [0, 0]
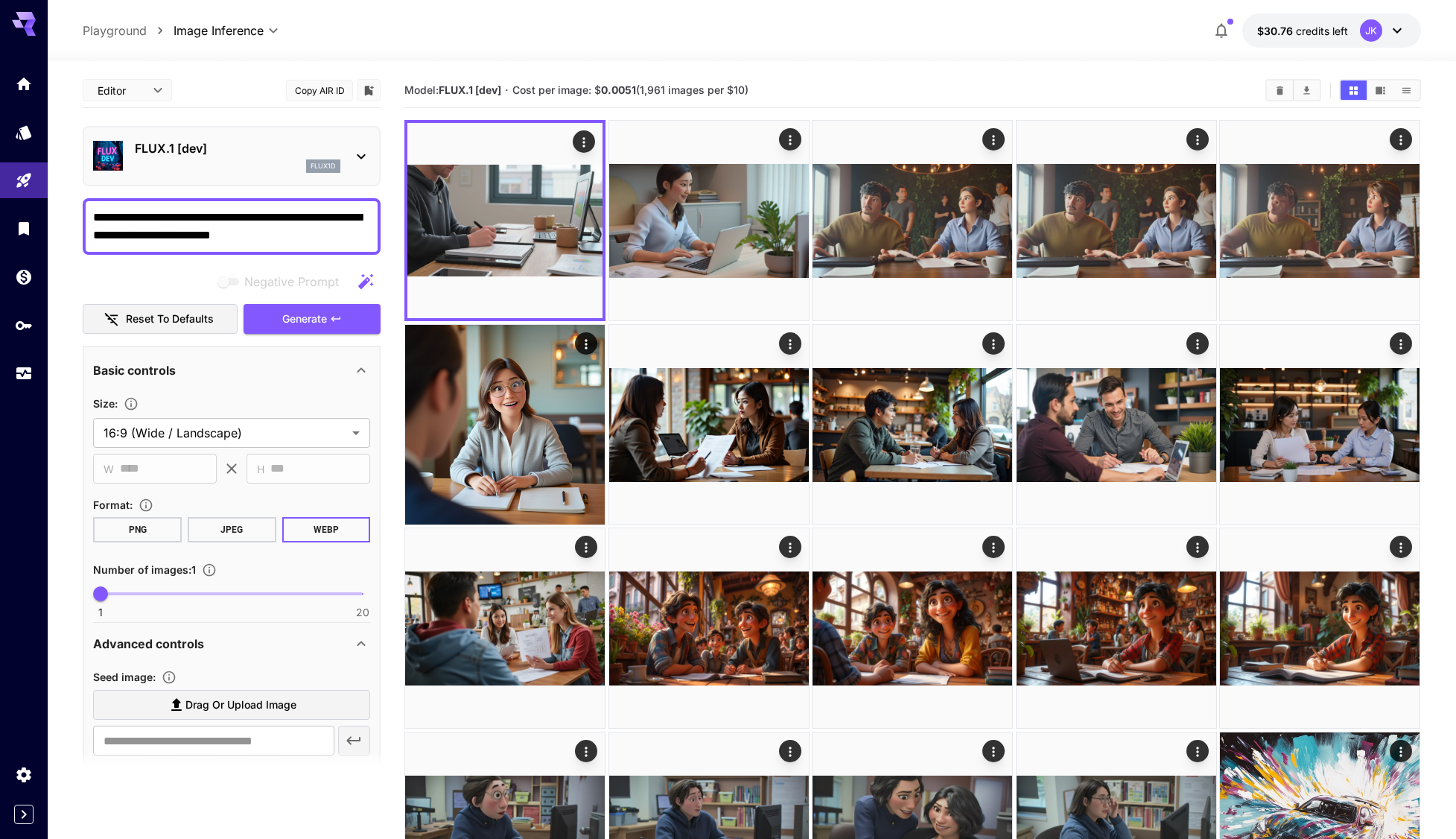
click at [208, 227] on textarea "**********" at bounding box center [232, 226] width 277 height 36
paste textarea "*********"
click at [297, 240] on textarea "**********" at bounding box center [232, 226] width 277 height 36
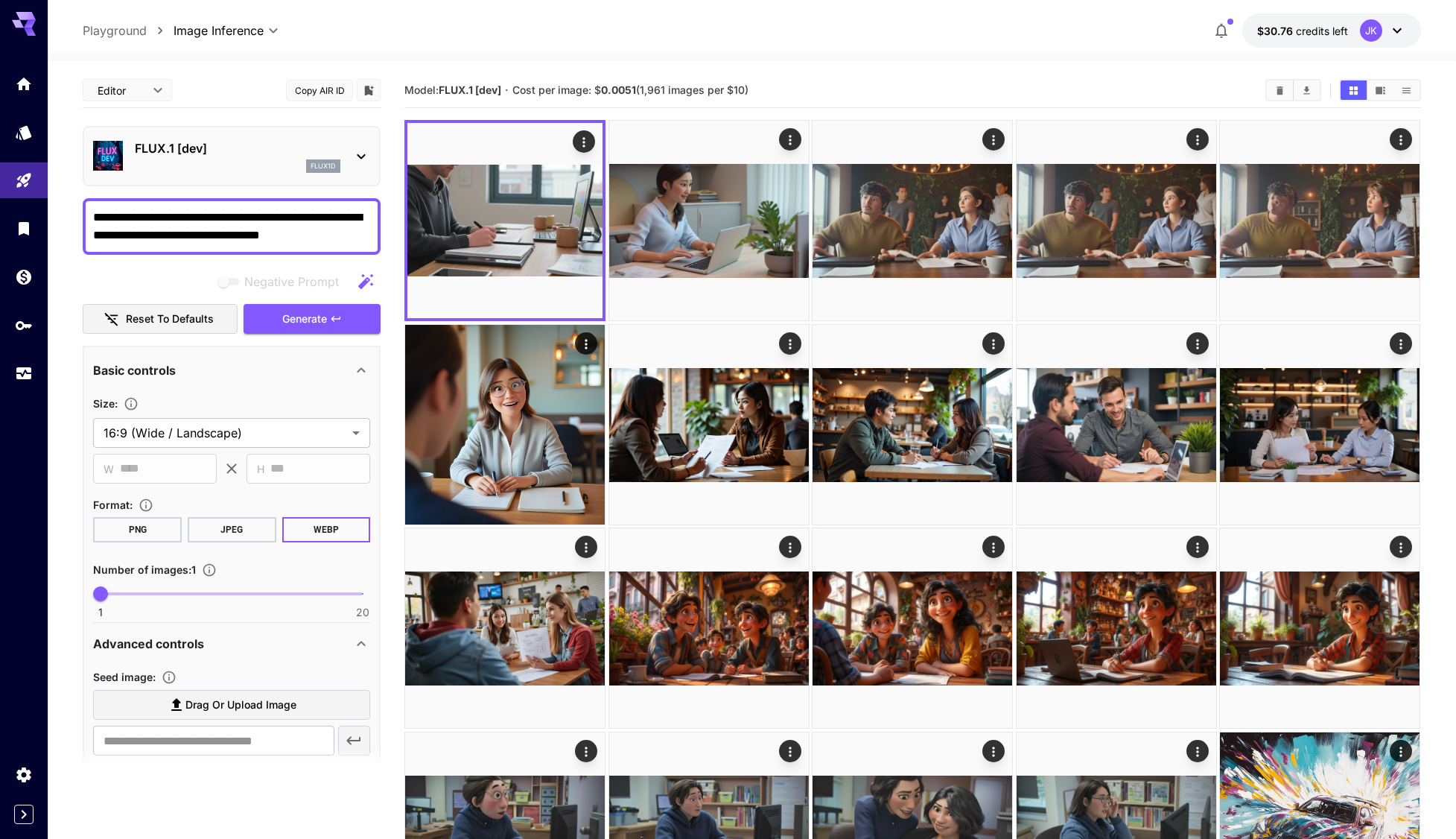
click at [297, 240] on textarea "**********" at bounding box center [232, 226] width 277 height 36
paste textarea "**********"
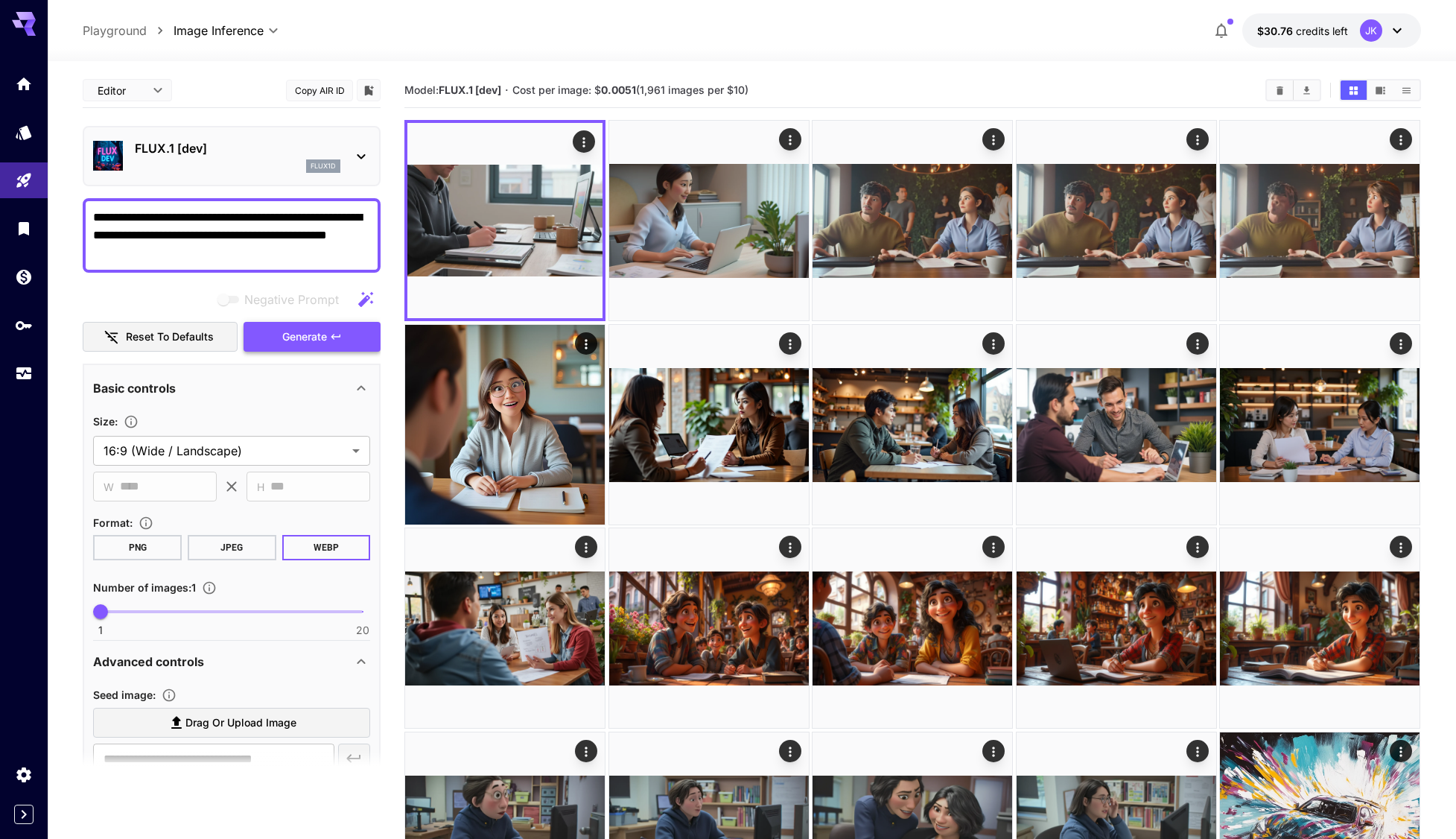
click at [327, 323] on button "Generate" at bounding box center [312, 336] width 137 height 30
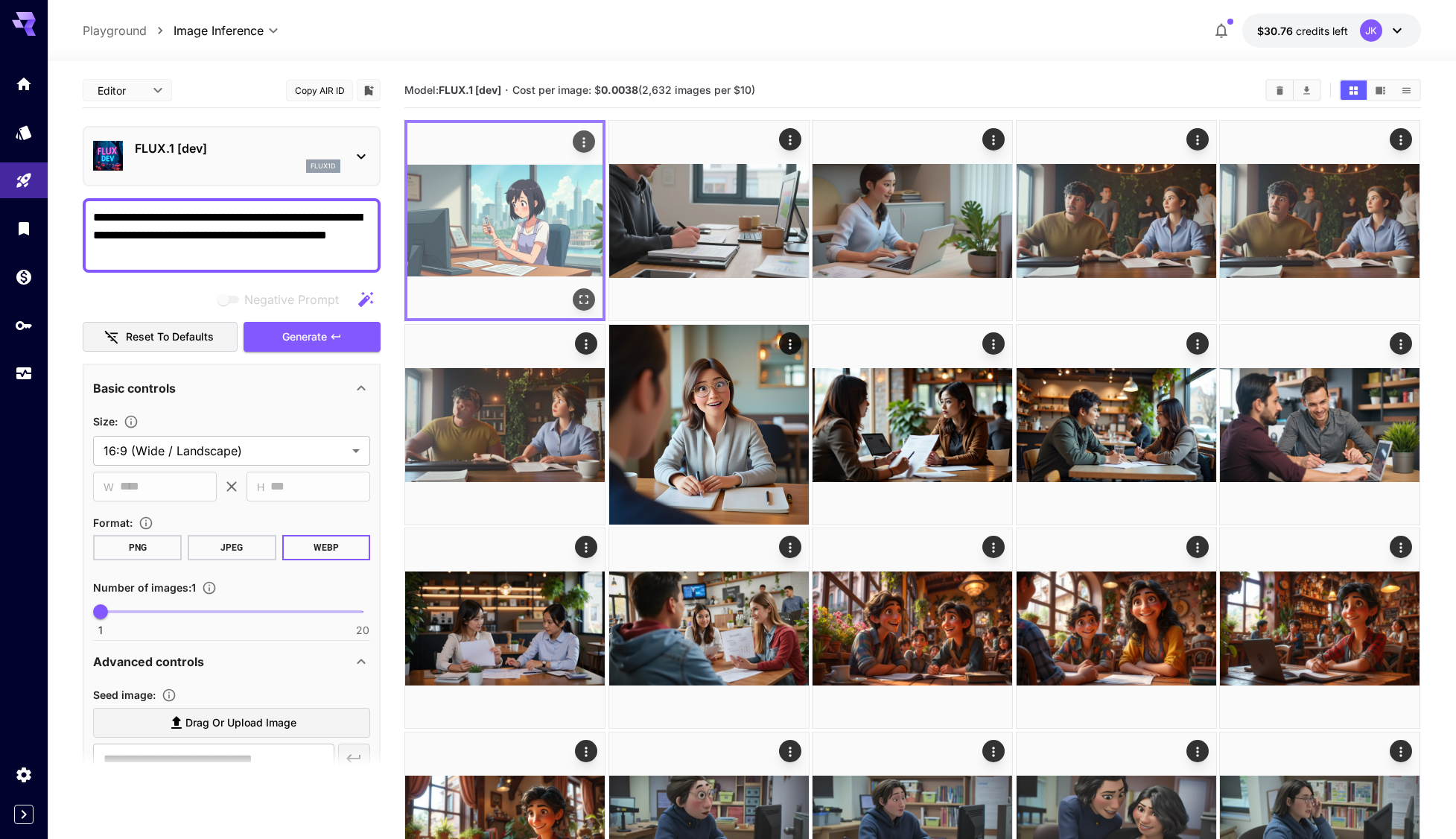
click at [583, 302] on icon "Open in fullscreen" at bounding box center [584, 299] width 15 height 15
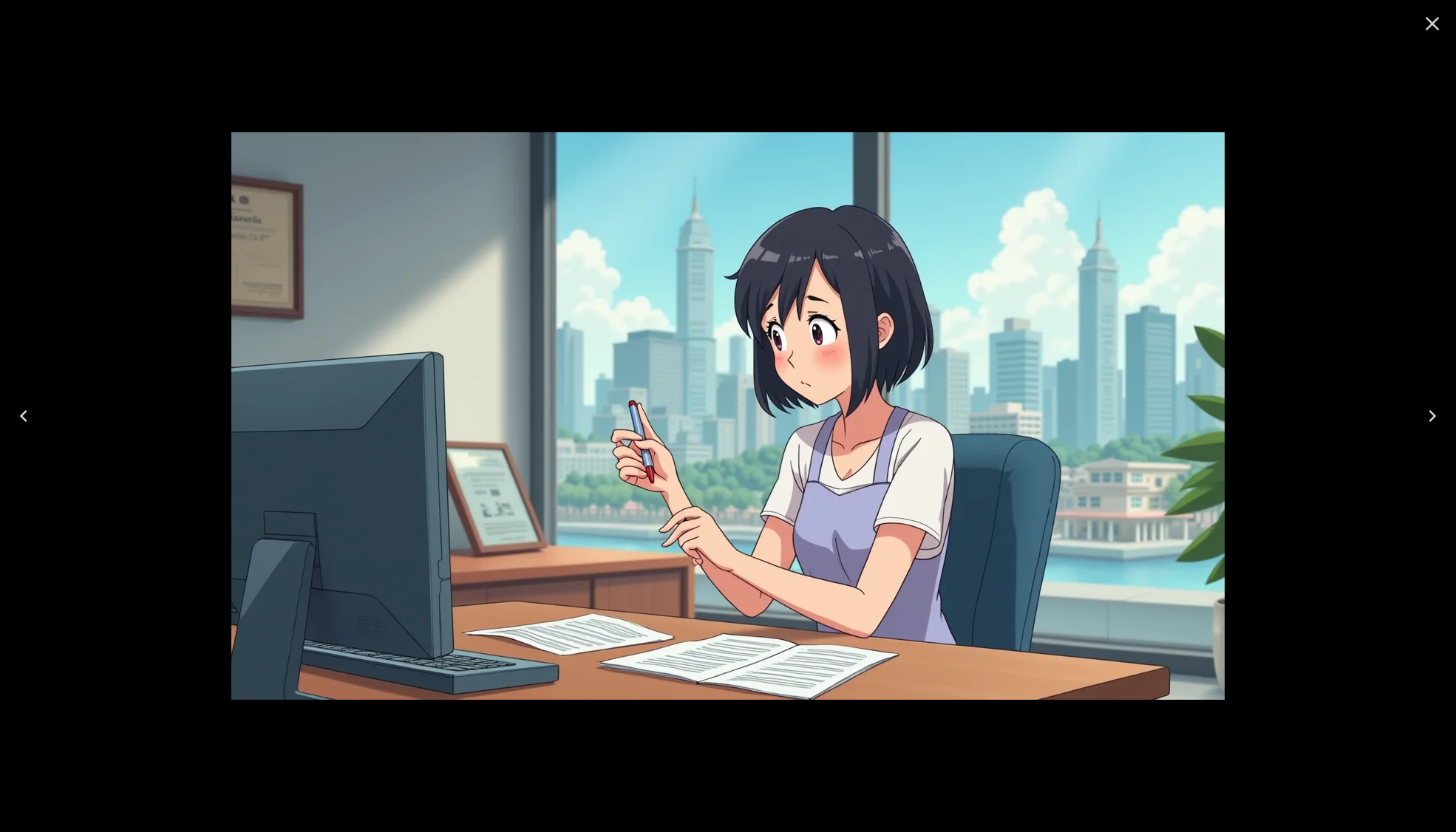
click at [1432, 24] on icon "Close" at bounding box center [1433, 24] width 14 height 14
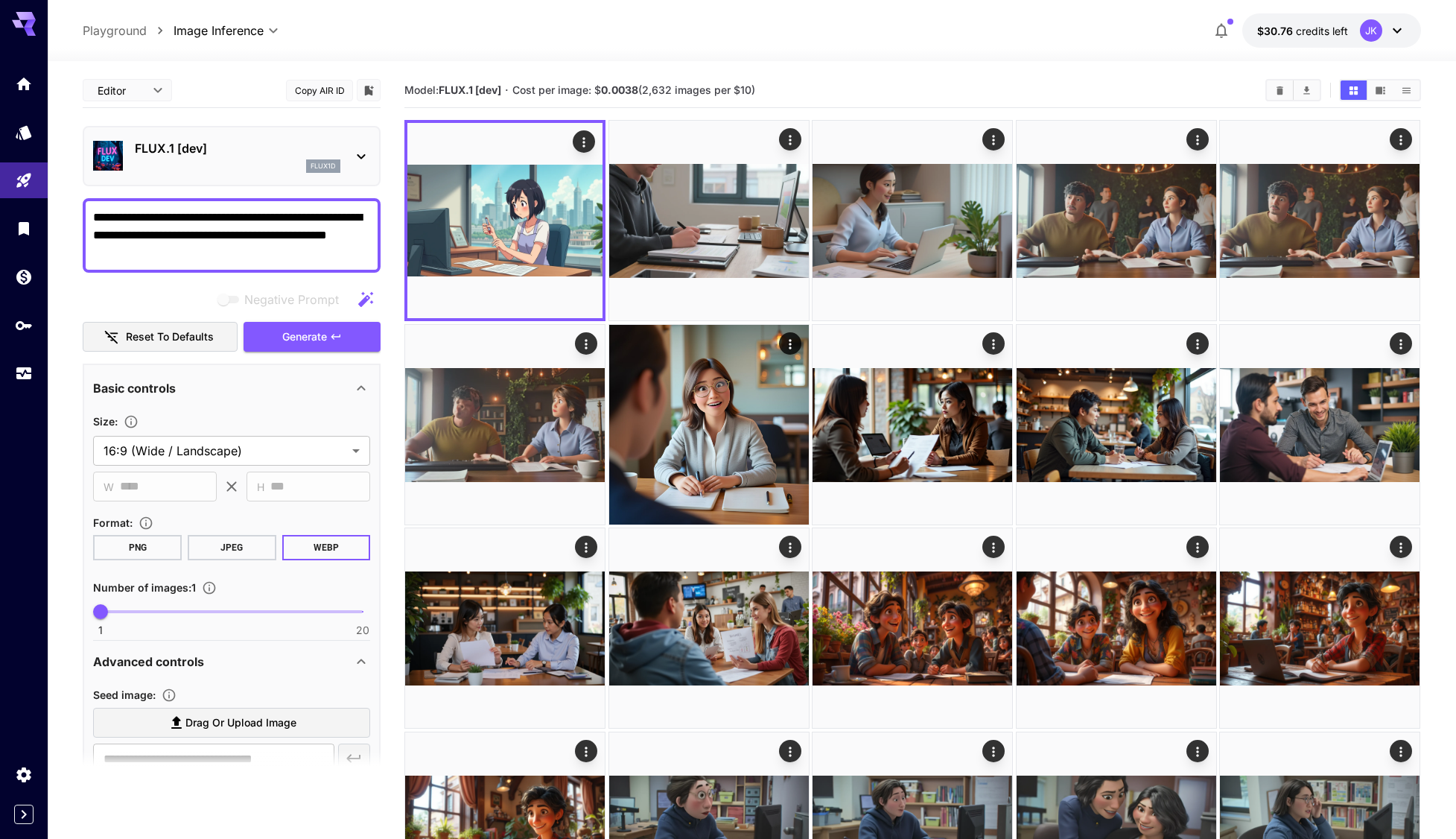
click at [90, 254] on div "**********" at bounding box center [232, 236] width 298 height 75
click at [98, 254] on textarea "**********" at bounding box center [232, 235] width 277 height 54
click at [94, 255] on textarea "**********" at bounding box center [232, 235] width 277 height 54
drag, startPoint x: 317, startPoint y: 341, endPoint x: 343, endPoint y: 374, distance: 42.0
click at [317, 341] on span "Generate" at bounding box center [304, 336] width 44 height 18
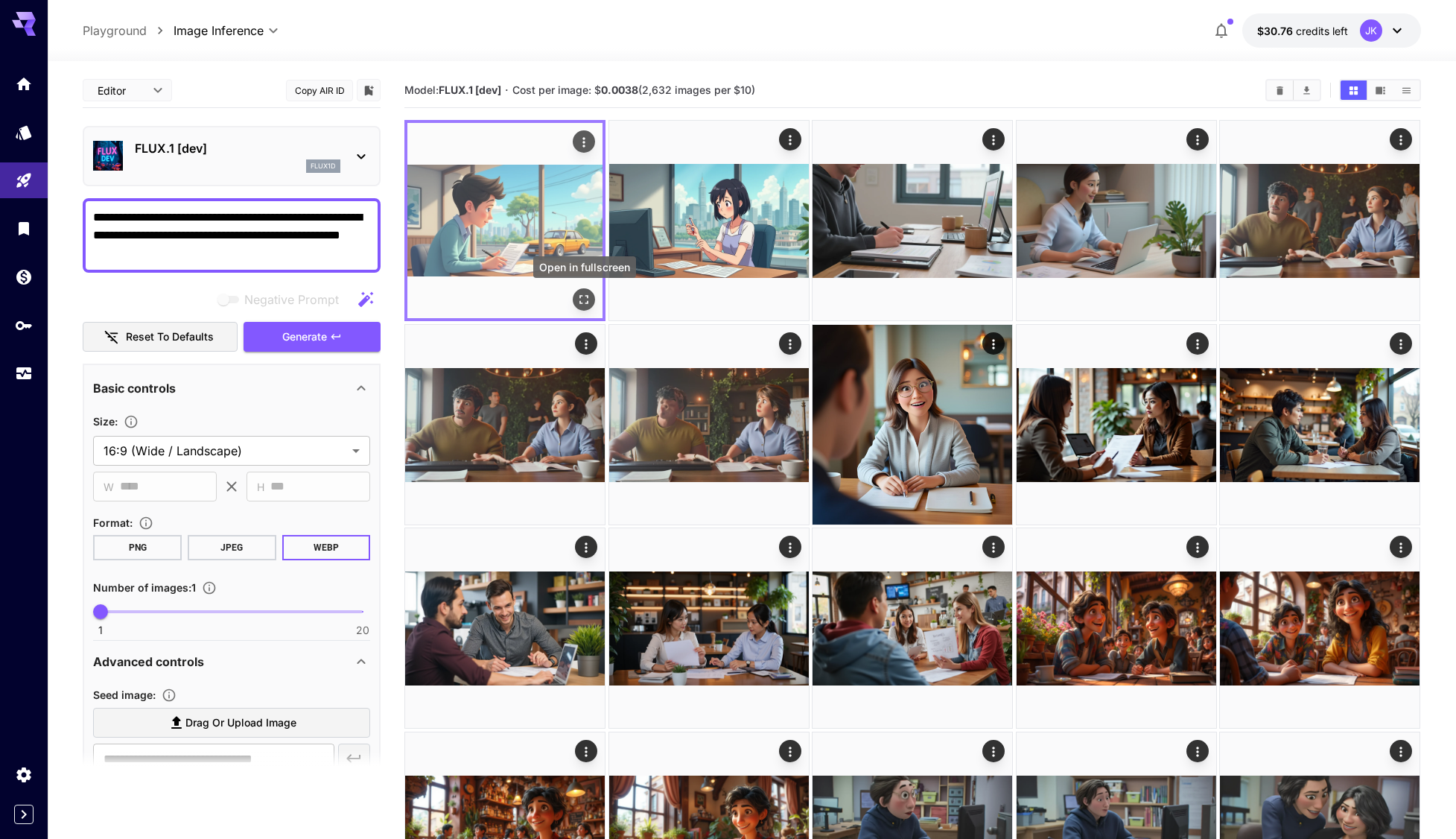
click at [590, 303] on icon "Open in fullscreen" at bounding box center [584, 299] width 15 height 15
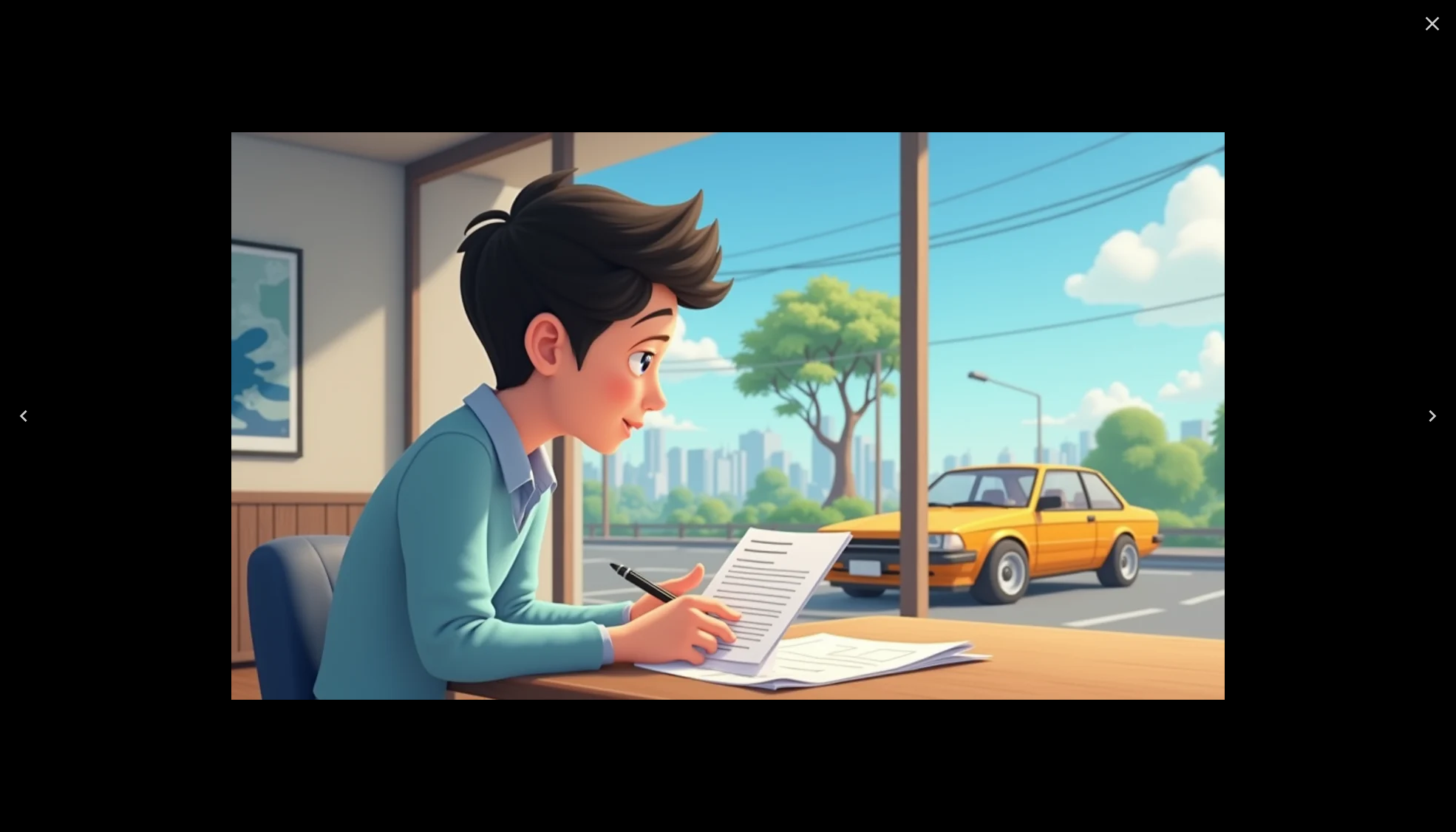
drag, startPoint x: 1437, startPoint y: 20, endPoint x: 1000, endPoint y: 89, distance: 442.4
click at [1436, 20] on icon "Close" at bounding box center [1433, 24] width 14 height 14
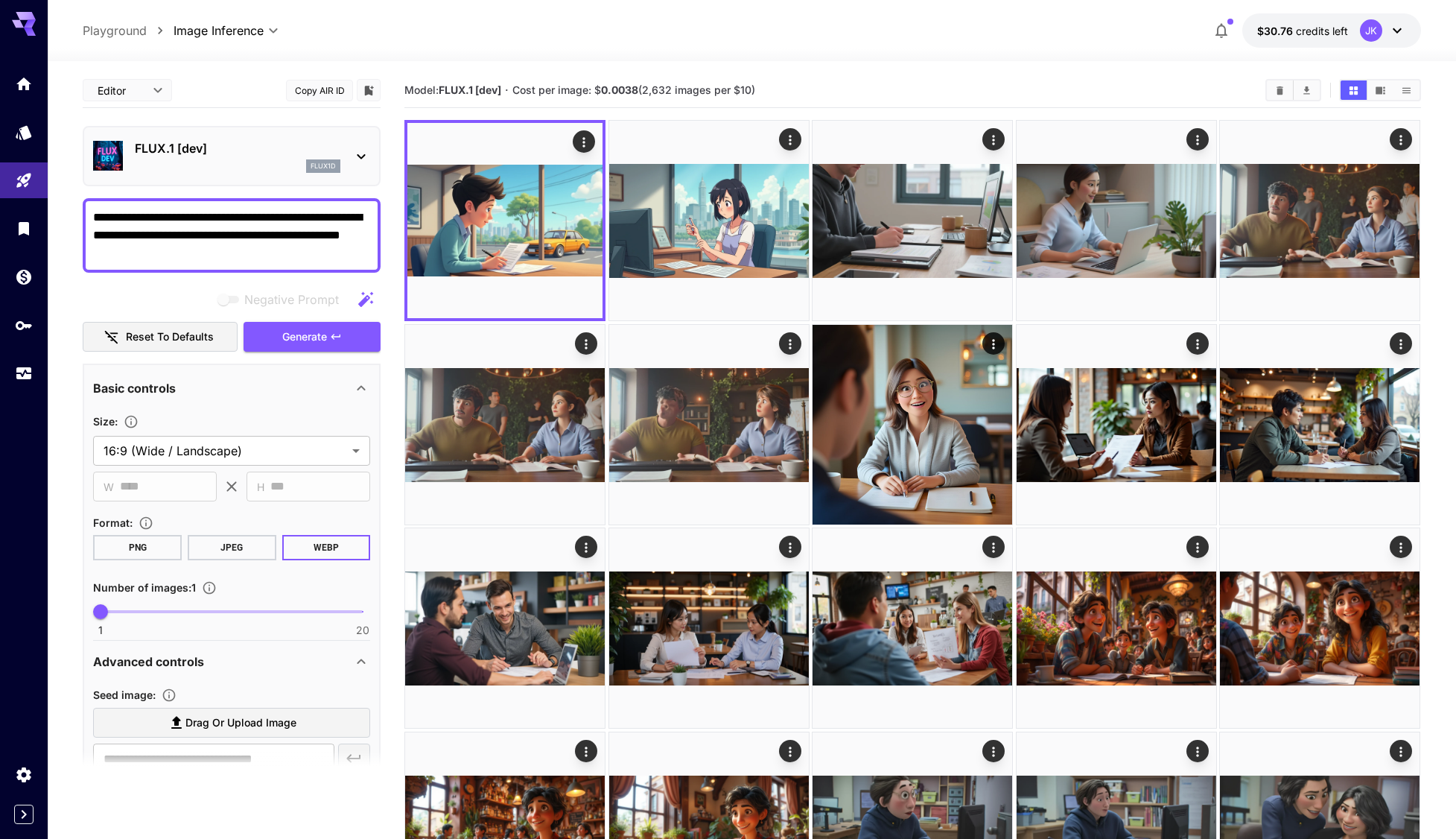
drag, startPoint x: 286, startPoint y: 237, endPoint x: 248, endPoint y: 255, distance: 42.0
click at [248, 255] on textarea "**********" at bounding box center [232, 235] width 277 height 54
click at [144, 255] on textarea "**********" at bounding box center [232, 235] width 277 height 54
paste textarea "****"
click at [293, 336] on span "Generate" at bounding box center [304, 336] width 44 height 18
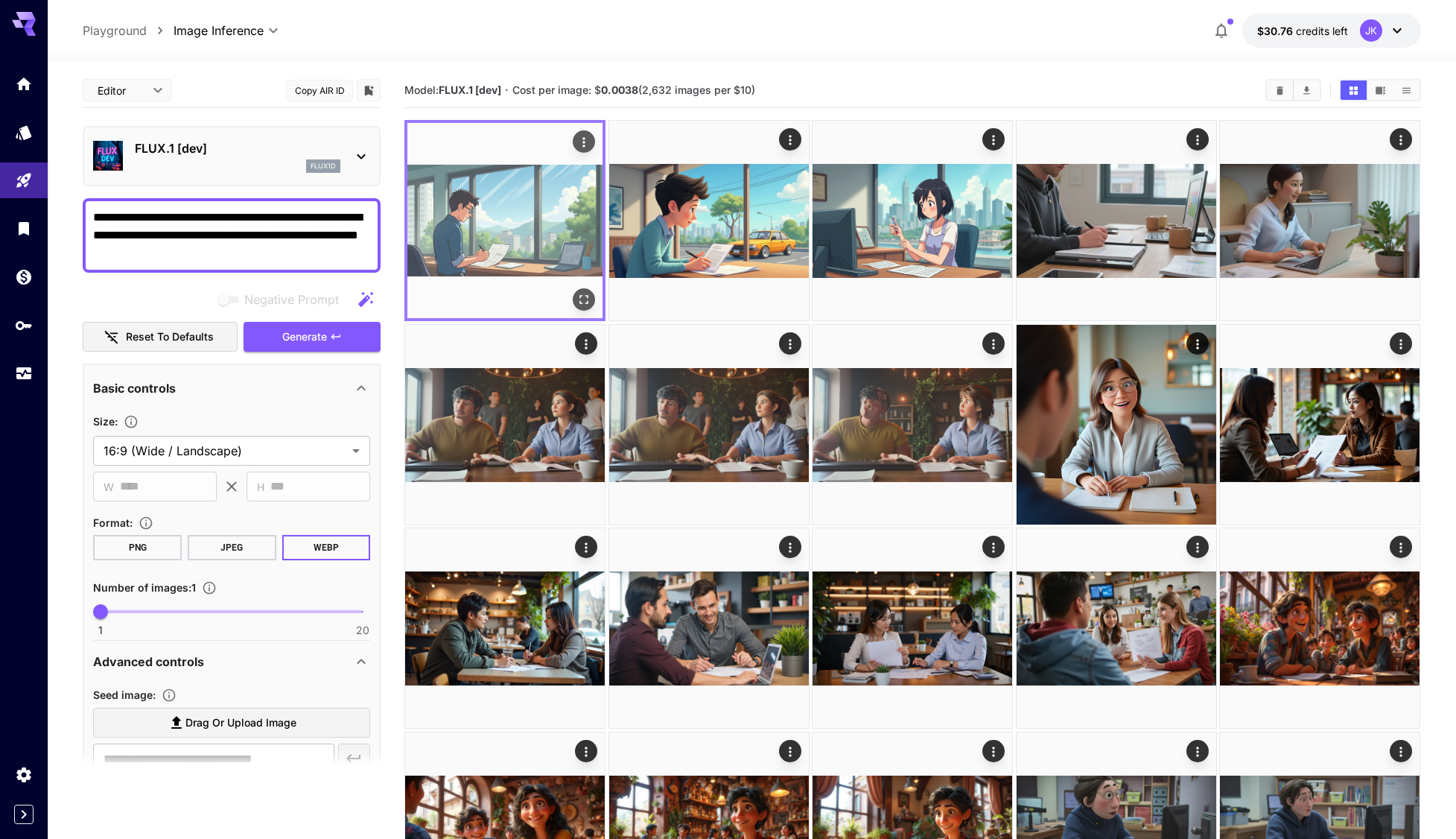
click at [590, 298] on icon "Open in fullscreen" at bounding box center [584, 299] width 15 height 15
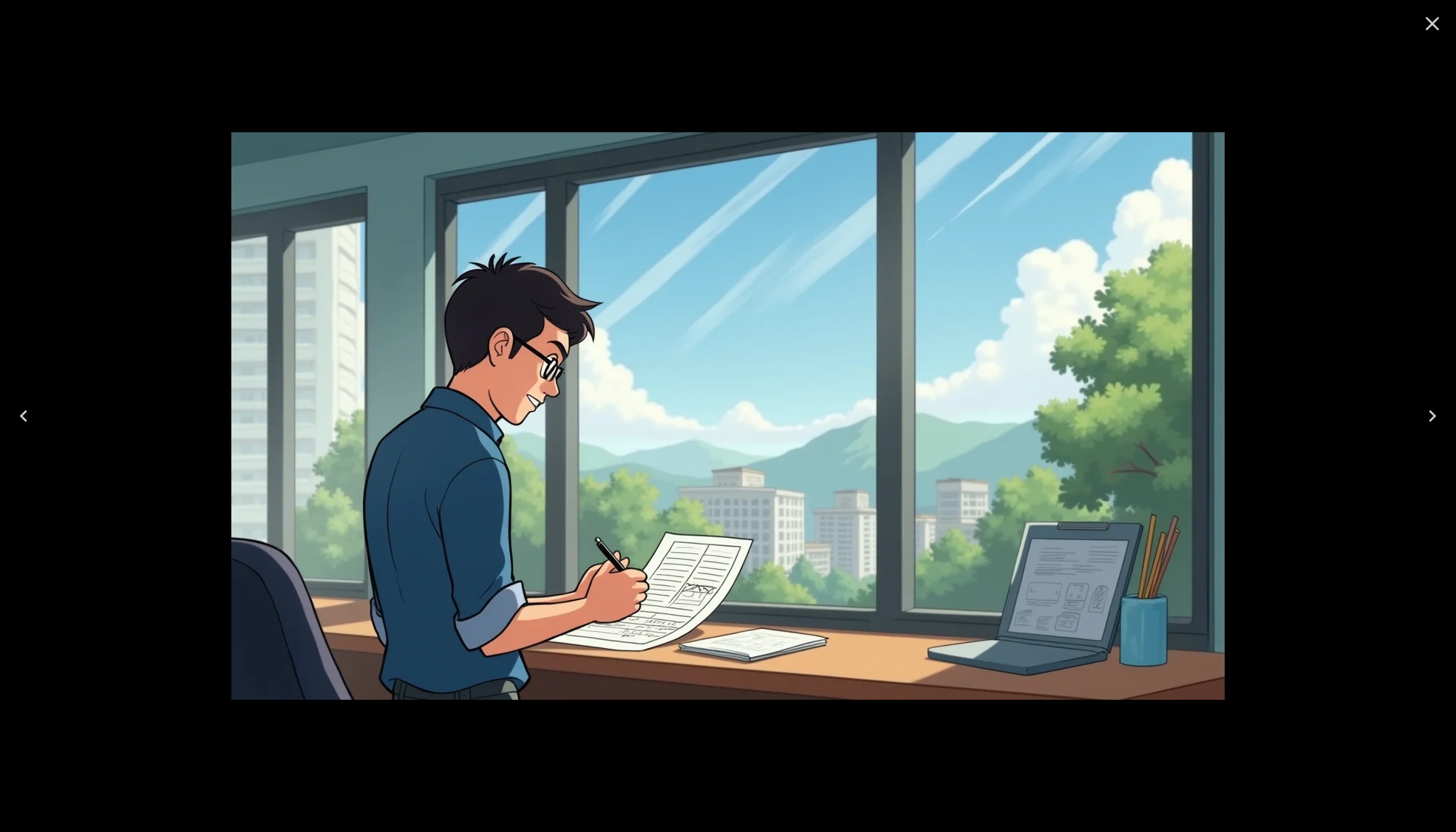
click at [1427, 25] on icon "Close" at bounding box center [1432, 23] width 23 height 23
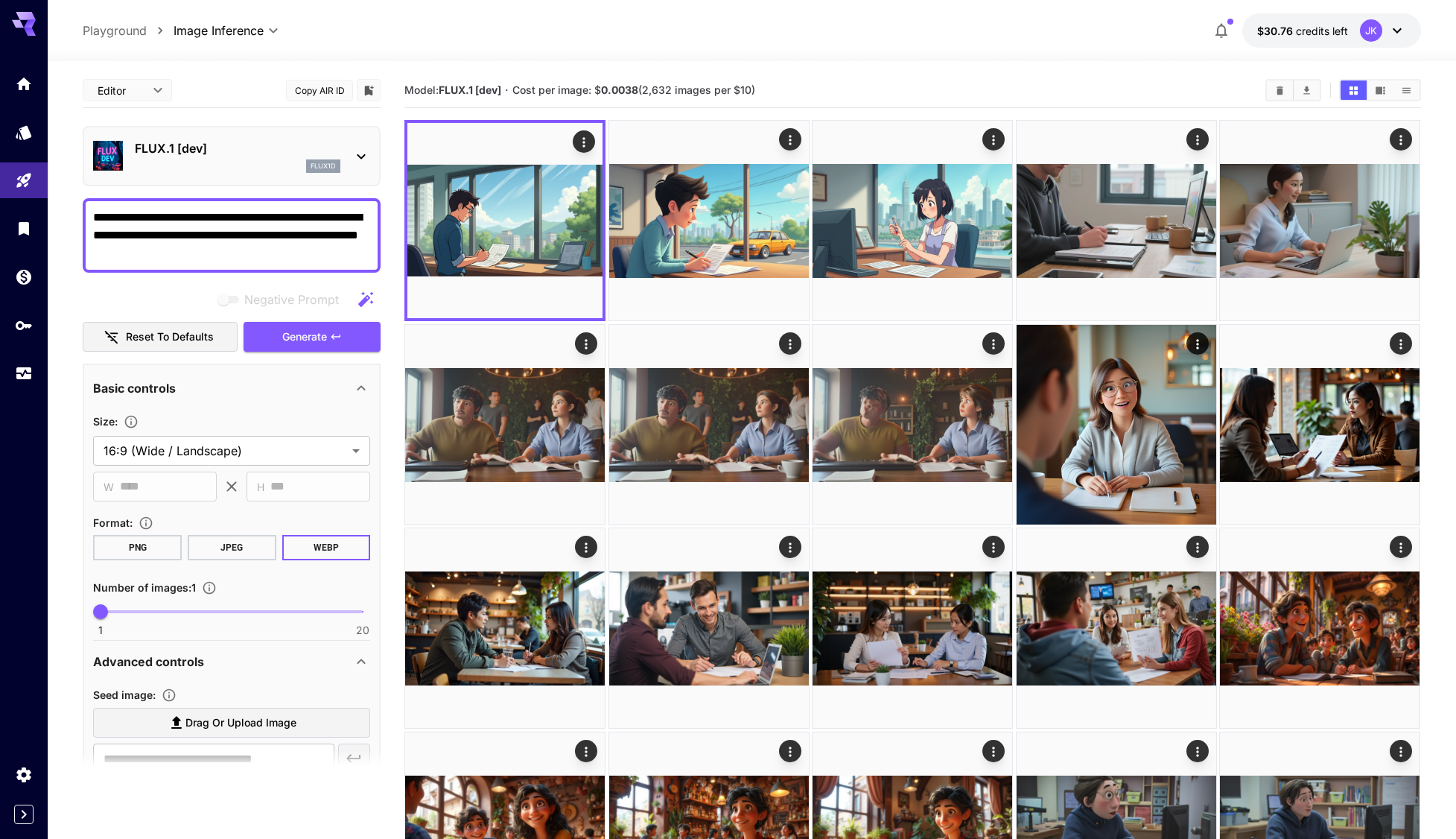
click at [97, 255] on textarea "**********" at bounding box center [232, 235] width 277 height 54
click at [312, 345] on span "Generate" at bounding box center [304, 336] width 44 height 18
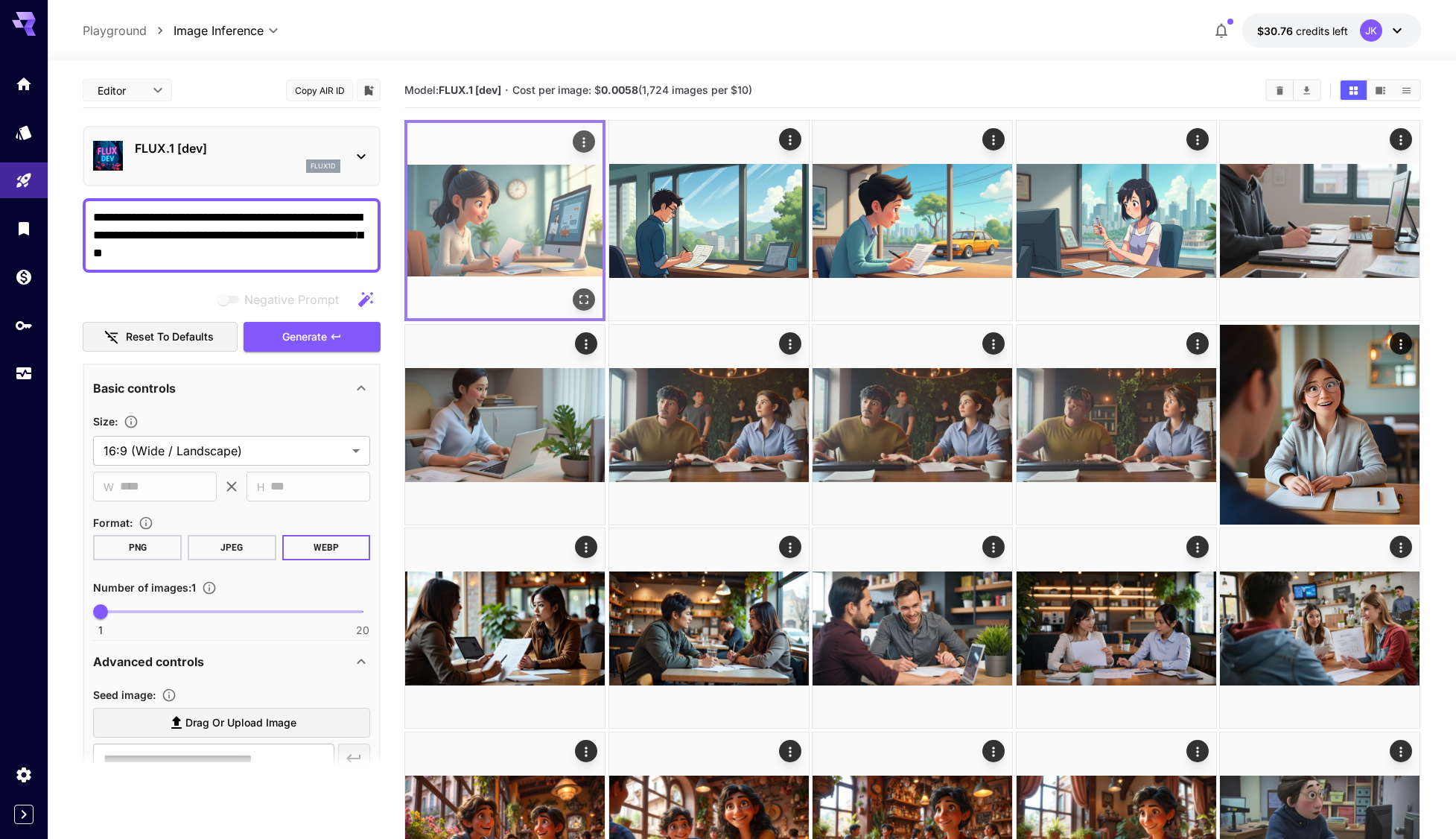
click at [596, 298] on img at bounding box center [505, 220] width 195 height 195
click at [583, 301] on icon "Open in fullscreen" at bounding box center [584, 299] width 15 height 15
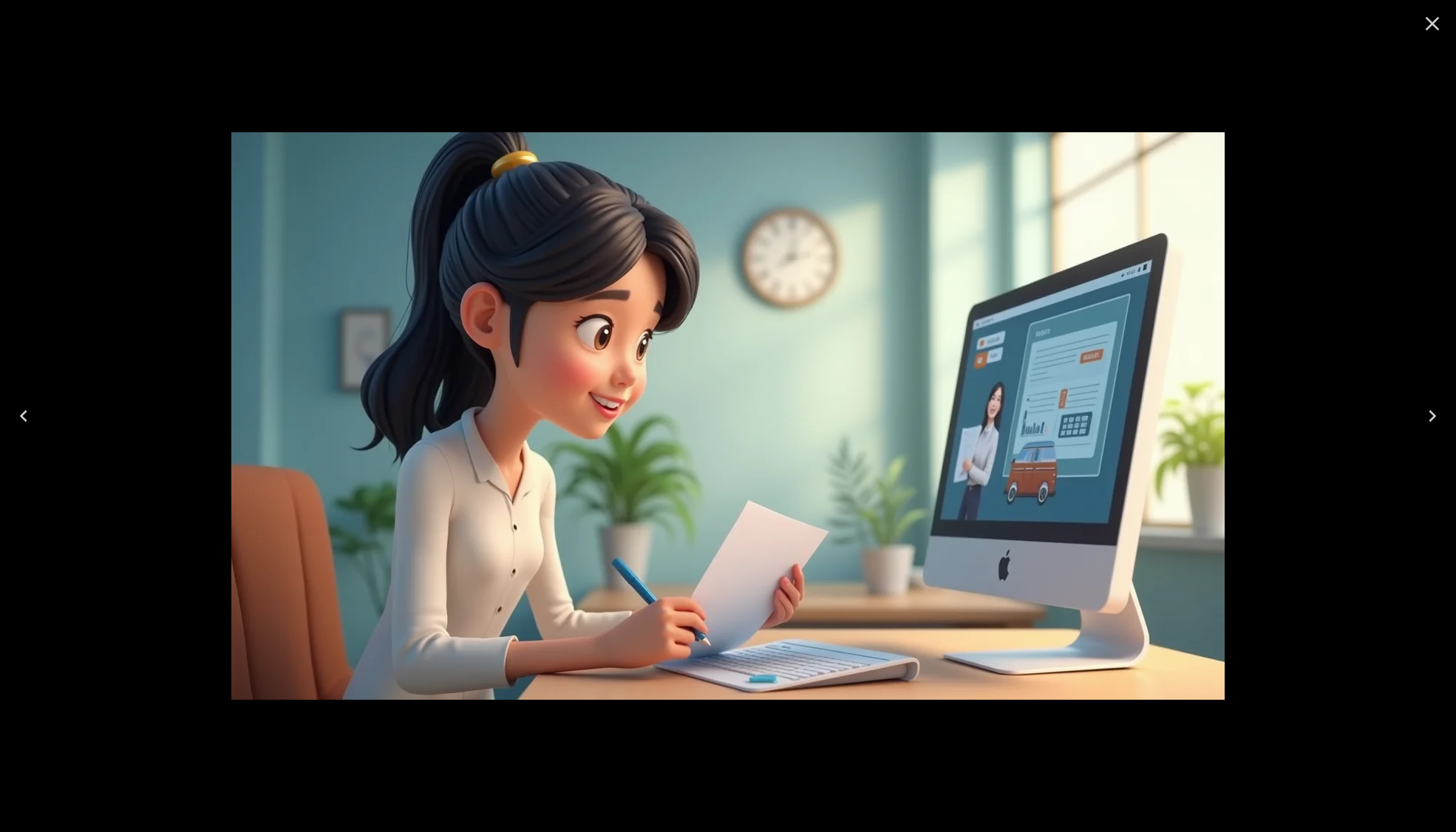
click at [1432, 26] on icon "Close" at bounding box center [1432, 23] width 23 height 23
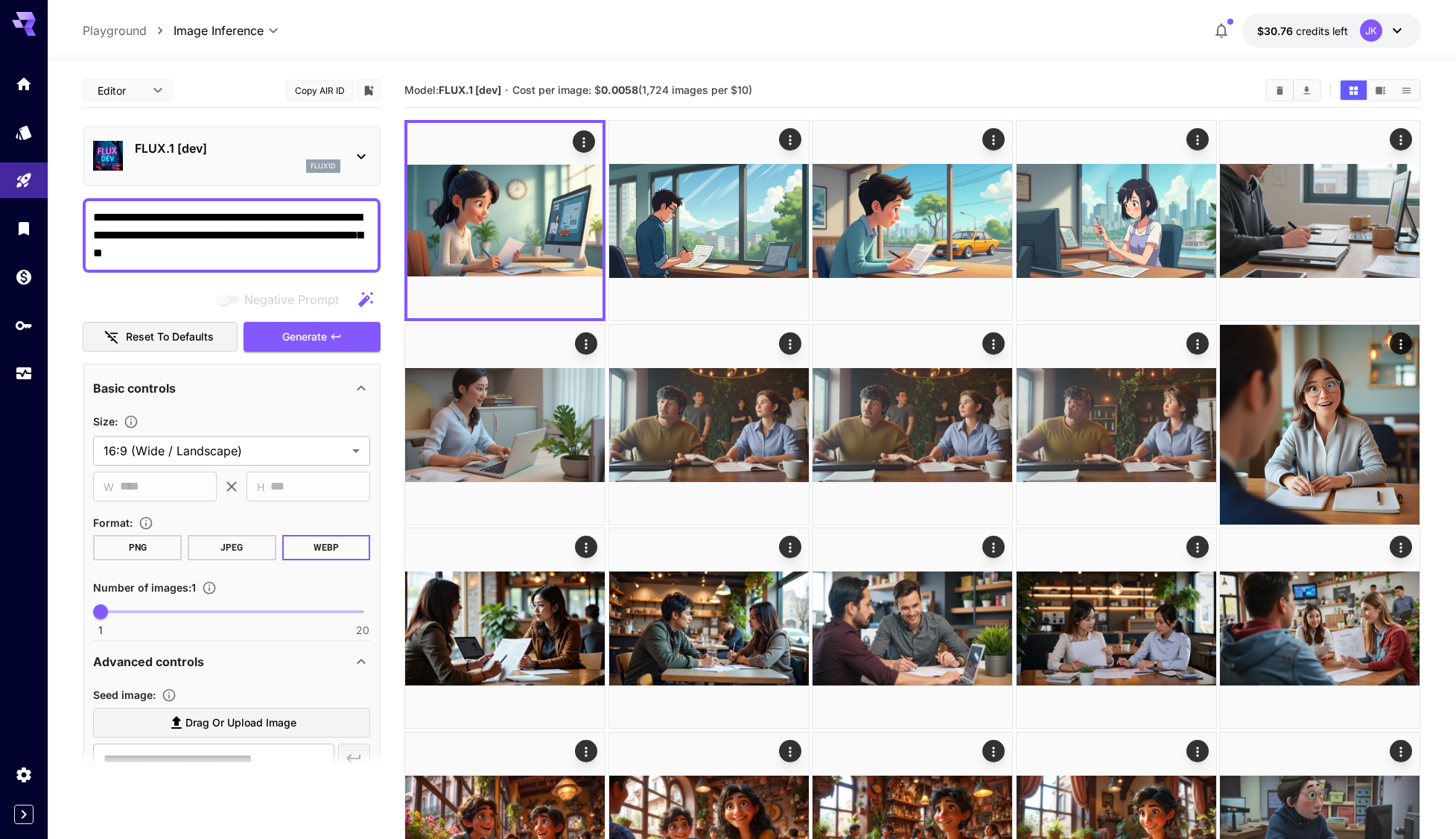
drag, startPoint x: 256, startPoint y: 254, endPoint x: 284, endPoint y: 240, distance: 31.3
click at [284, 240] on textarea "**********" at bounding box center [232, 235] width 277 height 54
click at [273, 248] on textarea "**********" at bounding box center [232, 235] width 277 height 54
drag, startPoint x: 280, startPoint y: 237, endPoint x: 82, endPoint y: 203, distance: 200.9
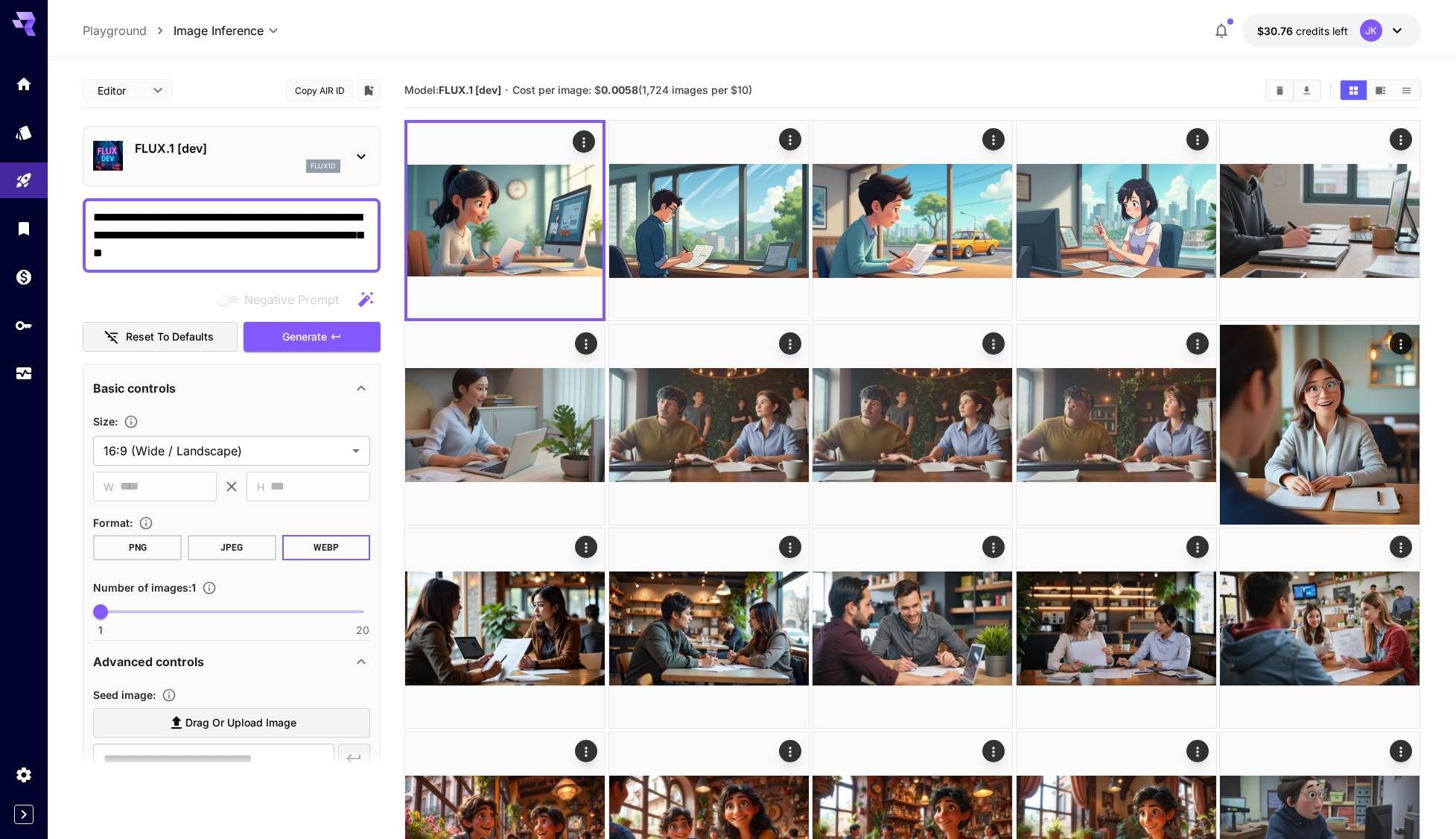
paste textarea
click at [296, 340] on span "Generate" at bounding box center [304, 336] width 44 height 18
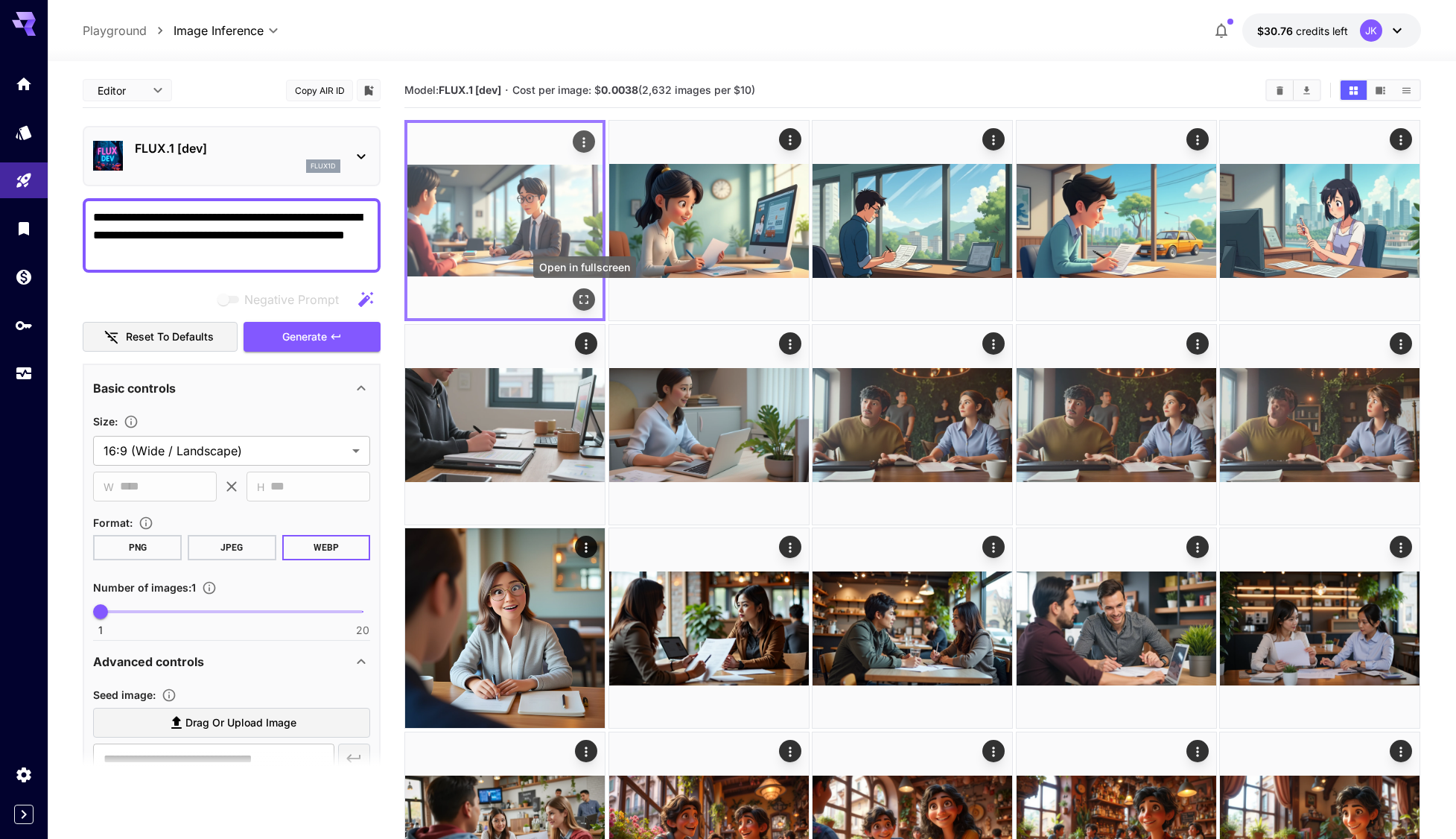
click at [581, 304] on icon "Open in fullscreen" at bounding box center [584, 300] width 9 height 9
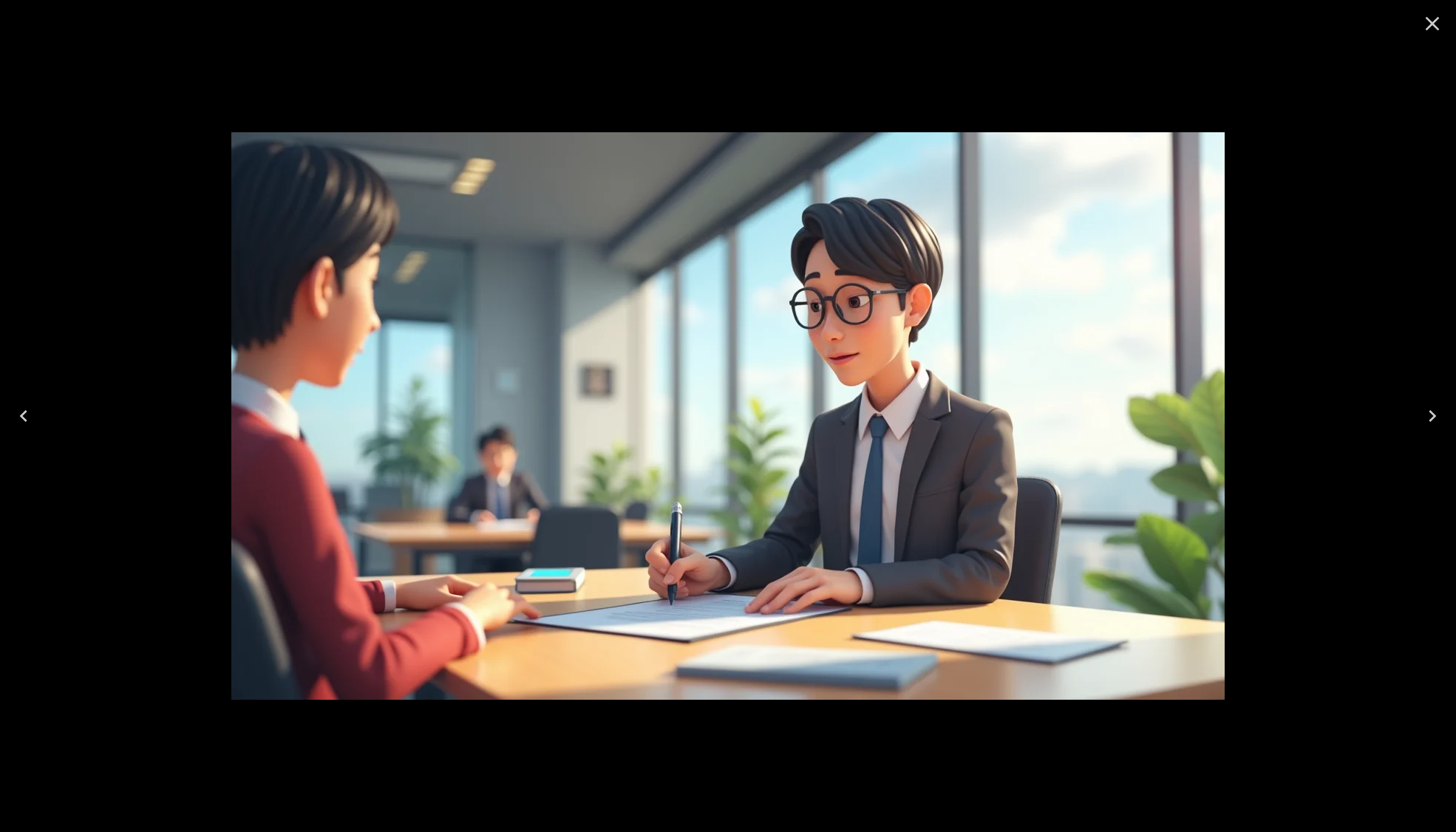
click at [1433, 26] on icon "Close" at bounding box center [1432, 23] width 23 height 23
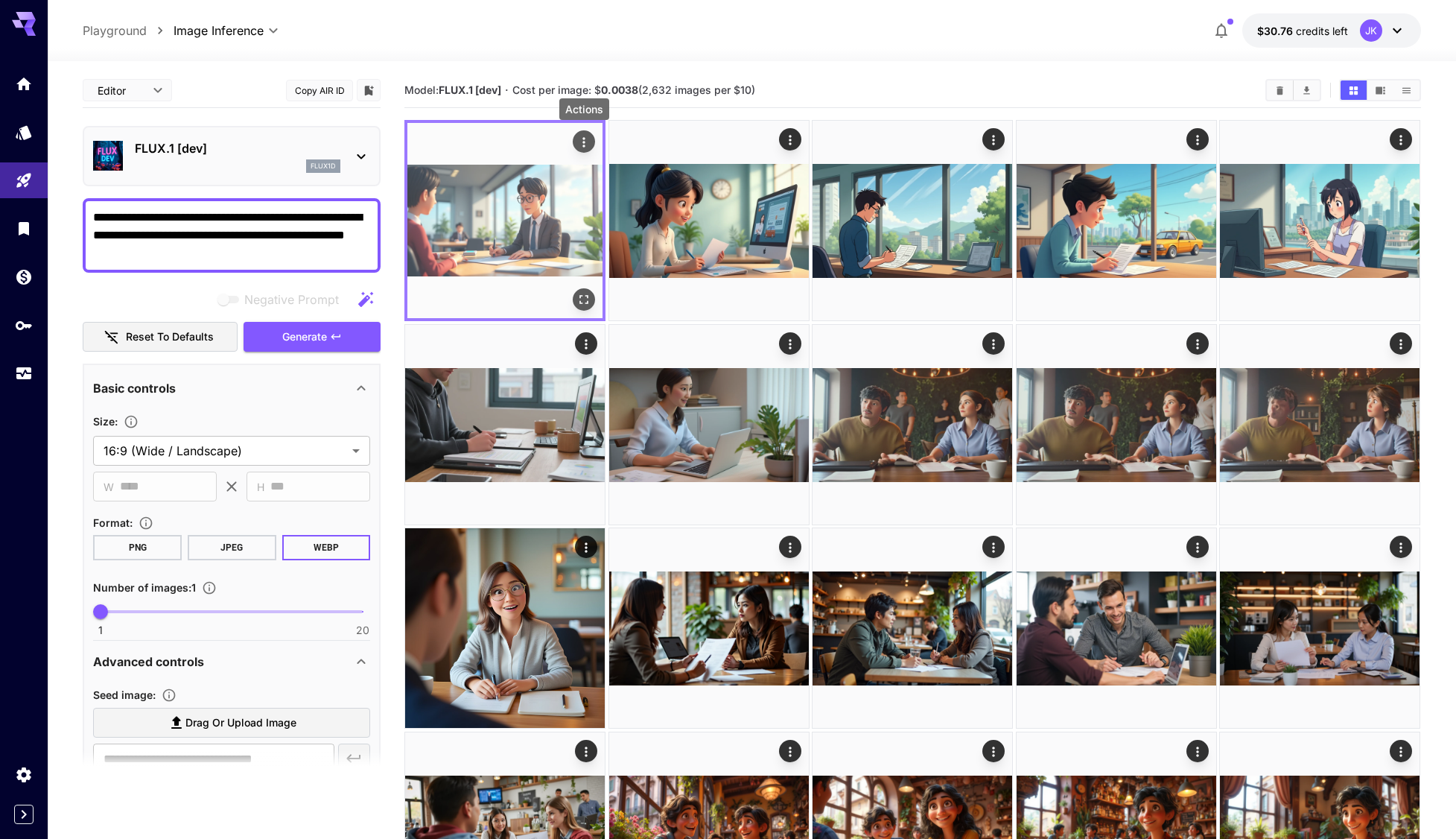
click at [586, 142] on icon "Actions" at bounding box center [584, 142] width 15 height 15
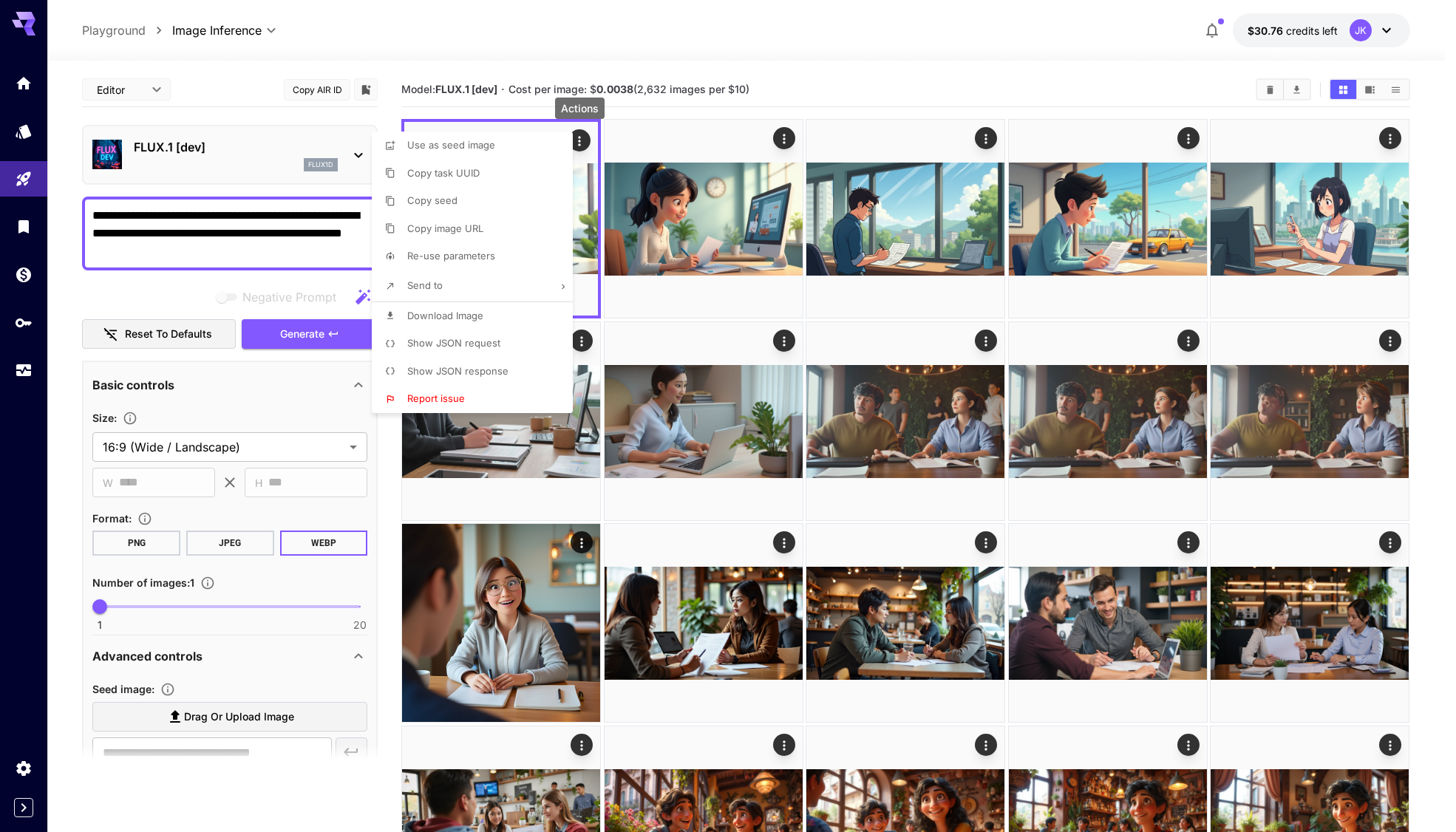
drag, startPoint x: 472, startPoint y: 319, endPoint x: 523, endPoint y: 304, distance: 53.2
click at [470, 319] on span "Download Image" at bounding box center [445, 315] width 76 height 12
click at [783, 141] on div at bounding box center [728, 416] width 1456 height 832
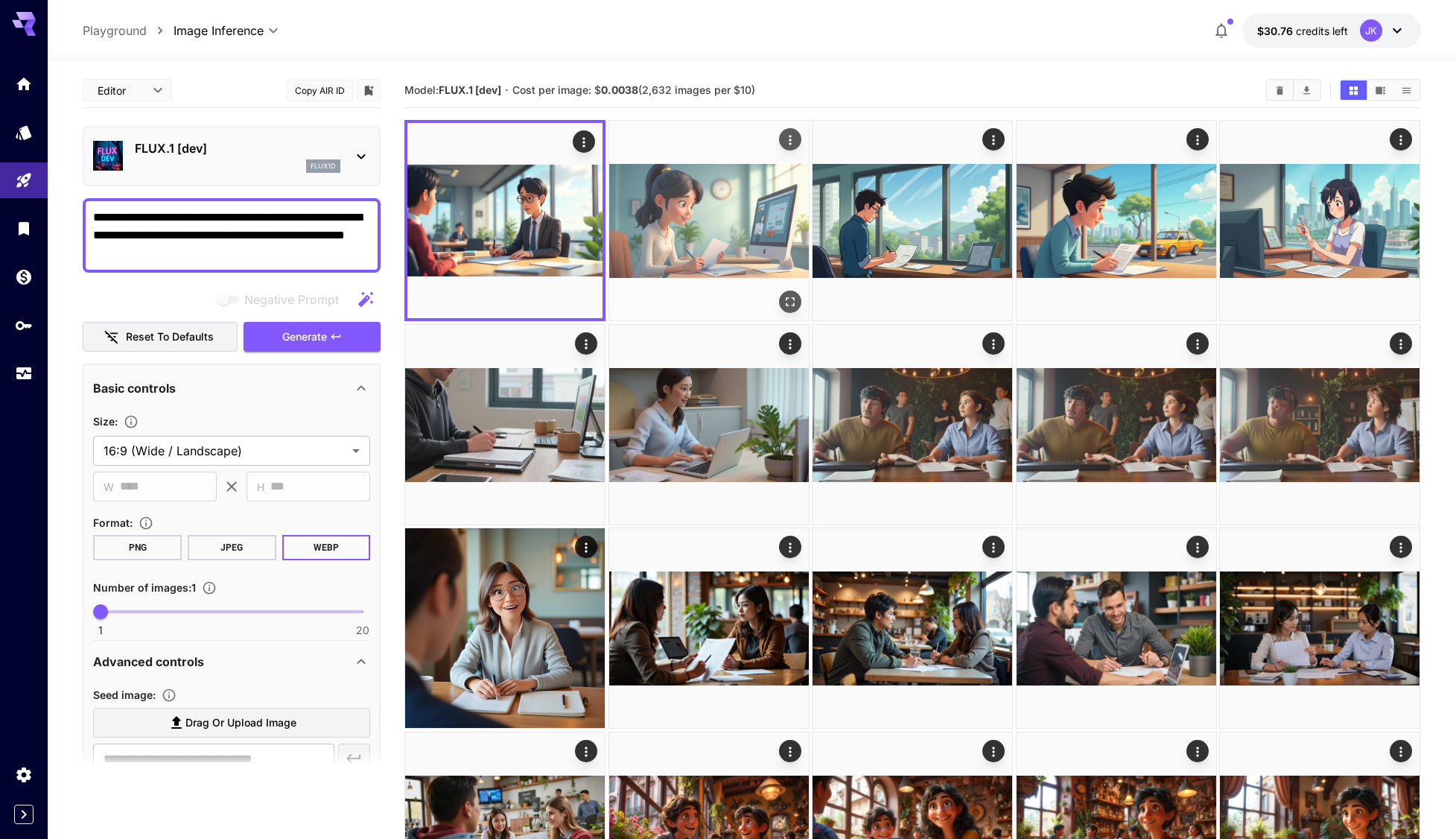
click at [790, 142] on icon "Actions" at bounding box center [790, 139] width 15 height 15
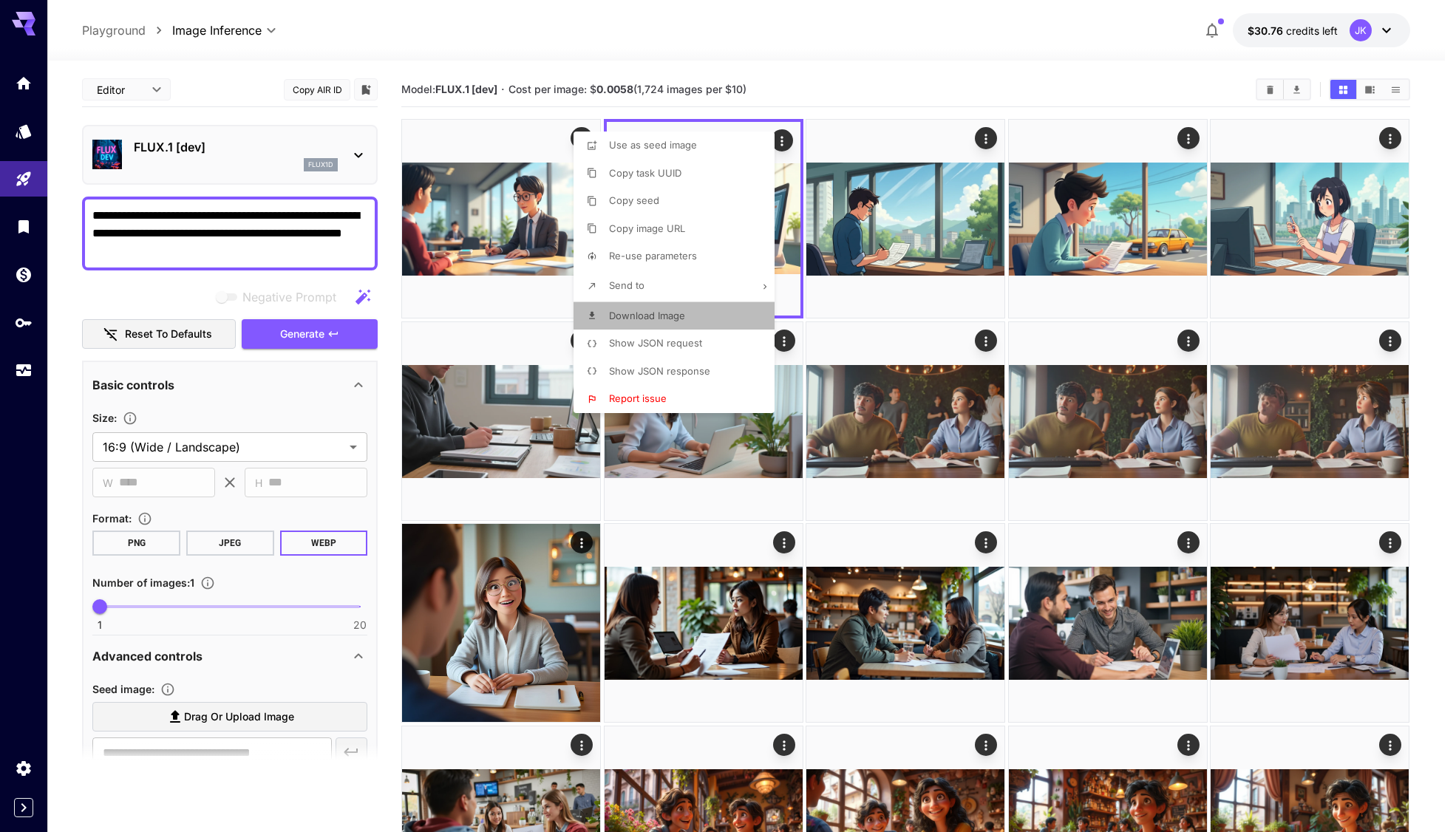
click at [692, 318] on li "Download Image" at bounding box center [678, 316] width 210 height 29
click at [213, 250] on div at bounding box center [728, 416] width 1456 height 832
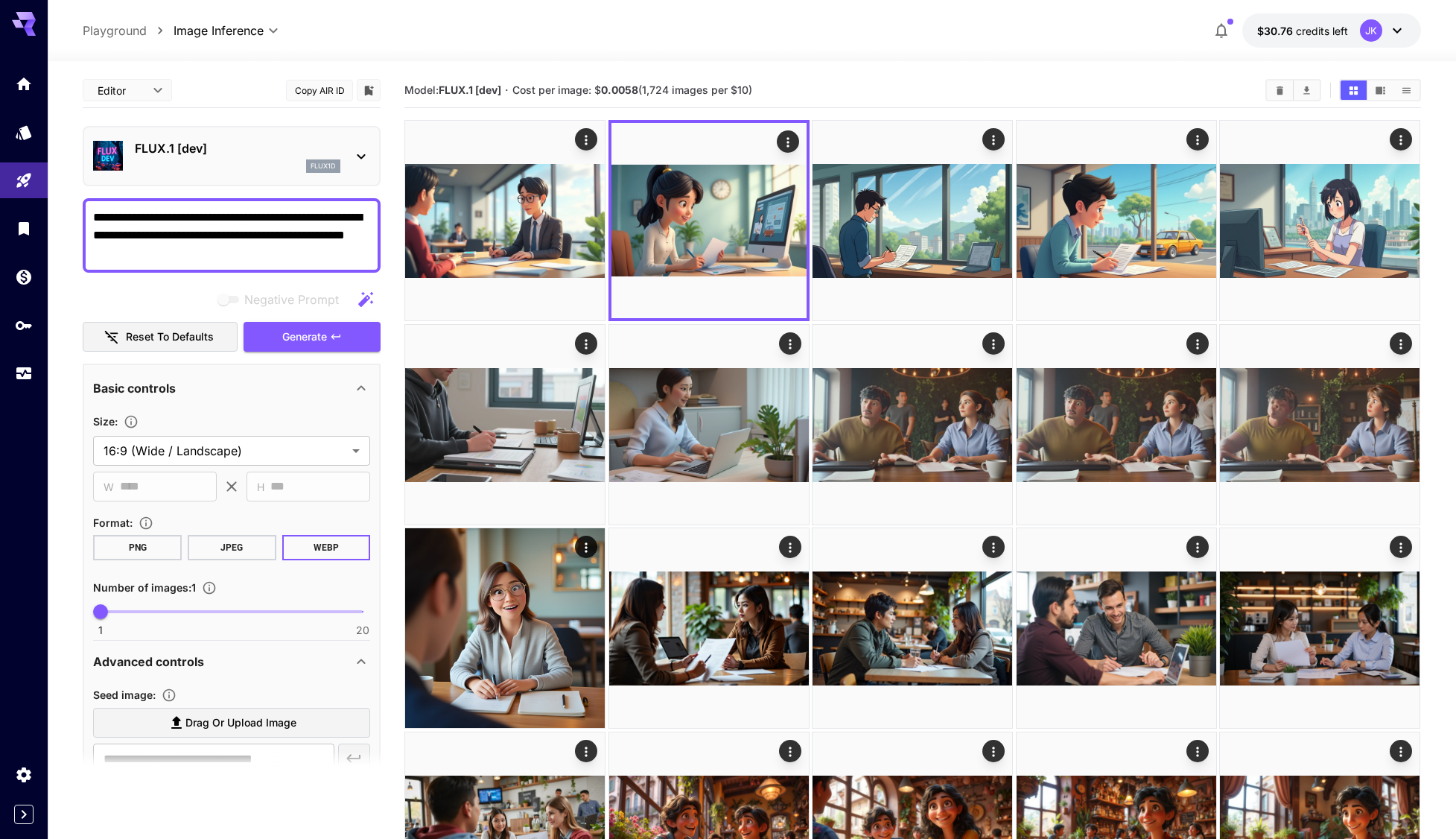
drag, startPoint x: 145, startPoint y: 254, endPoint x: 91, endPoint y: 257, distance: 54.1
click at [91, 257] on div "**********" at bounding box center [232, 236] width 298 height 75
paste textarea
drag, startPoint x: 307, startPoint y: 341, endPoint x: 327, endPoint y: 349, distance: 21.5
click at [307, 341] on span "Generate" at bounding box center [304, 336] width 44 height 18
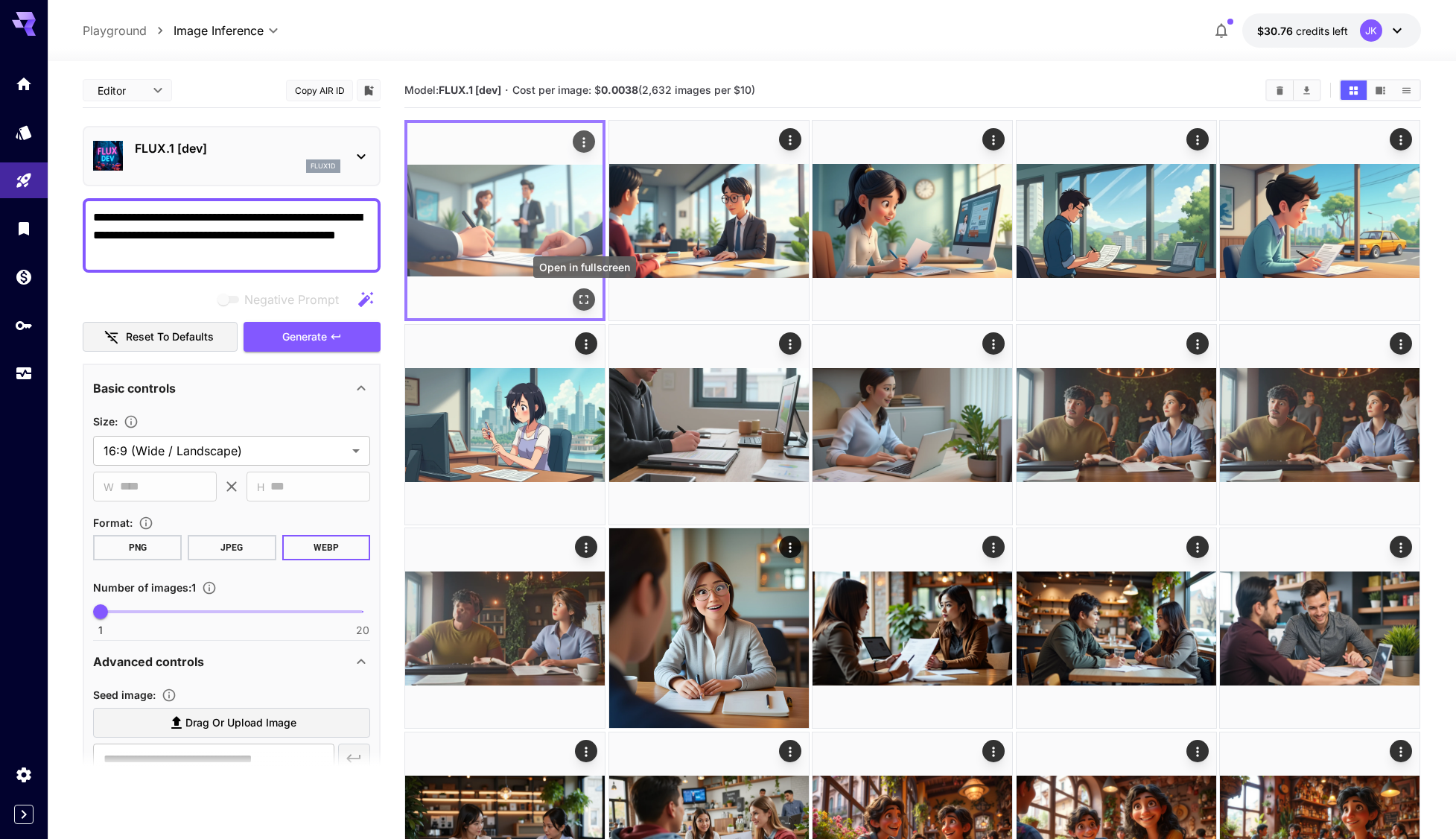
click at [582, 298] on icon "Open in fullscreen" at bounding box center [584, 299] width 15 height 15
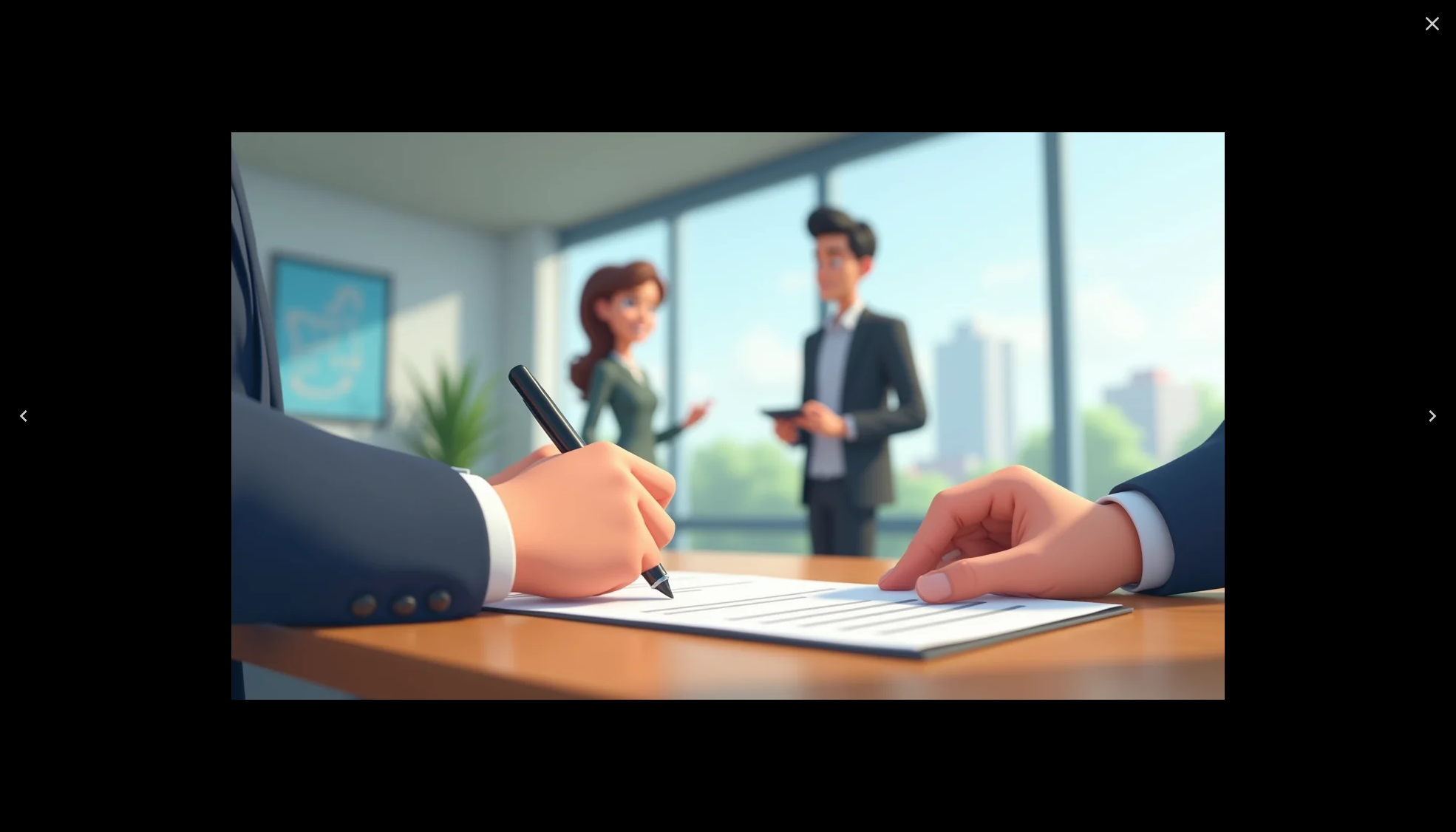
drag, startPoint x: 1434, startPoint y: 24, endPoint x: 1399, endPoint y: 31, distance: 35.7
click at [1431, 24] on icon "Close" at bounding box center [1432, 23] width 23 height 23
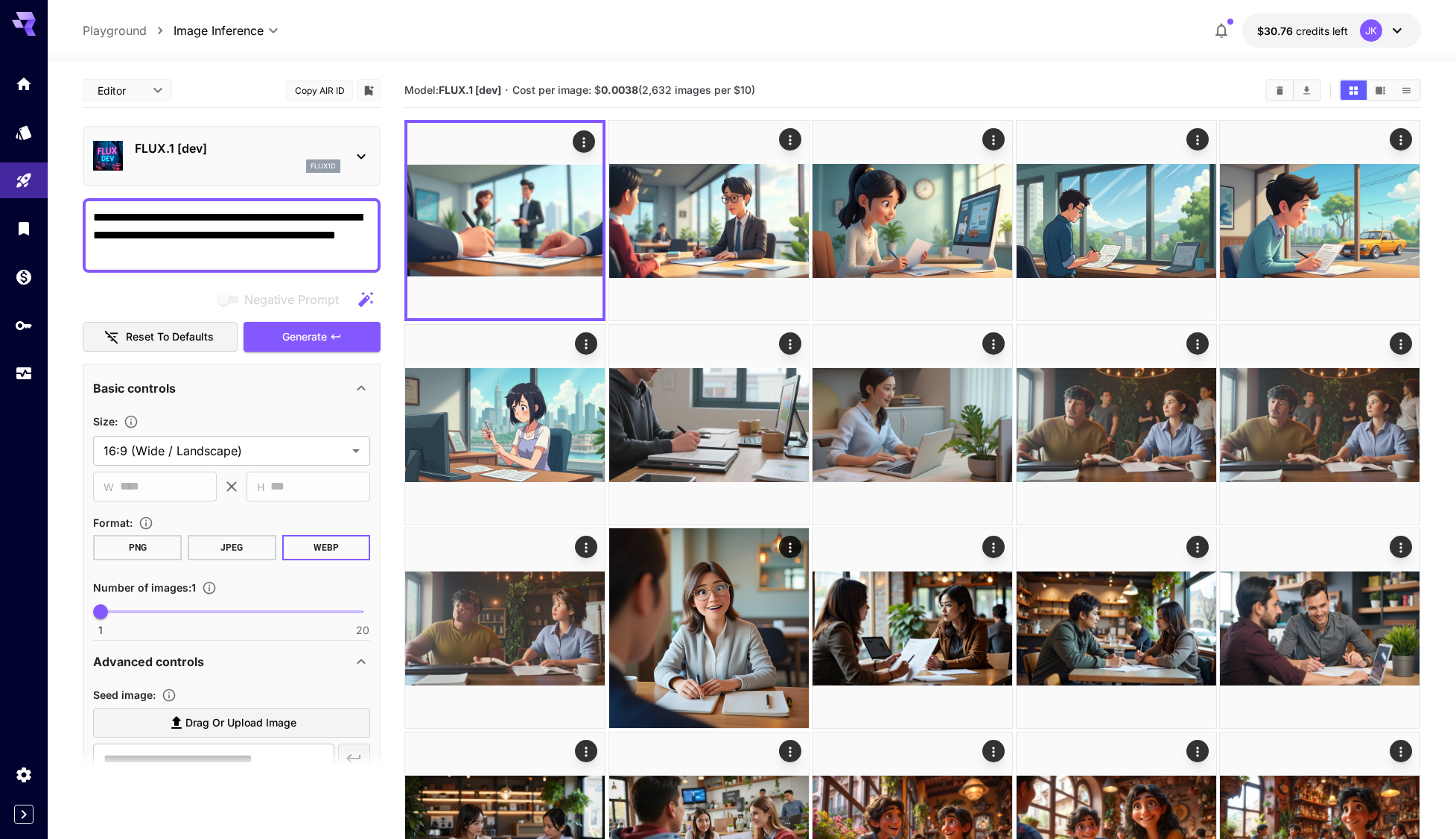
click at [138, 255] on textarea "**********" at bounding box center [232, 235] width 277 height 54
drag, startPoint x: 152, startPoint y: 253, endPoint x: 185, endPoint y: 255, distance: 33.1
click at [185, 255] on textarea "**********" at bounding box center [232, 235] width 277 height 54
click at [320, 235] on textarea "**********" at bounding box center [232, 235] width 277 height 54
paste textarea "******"
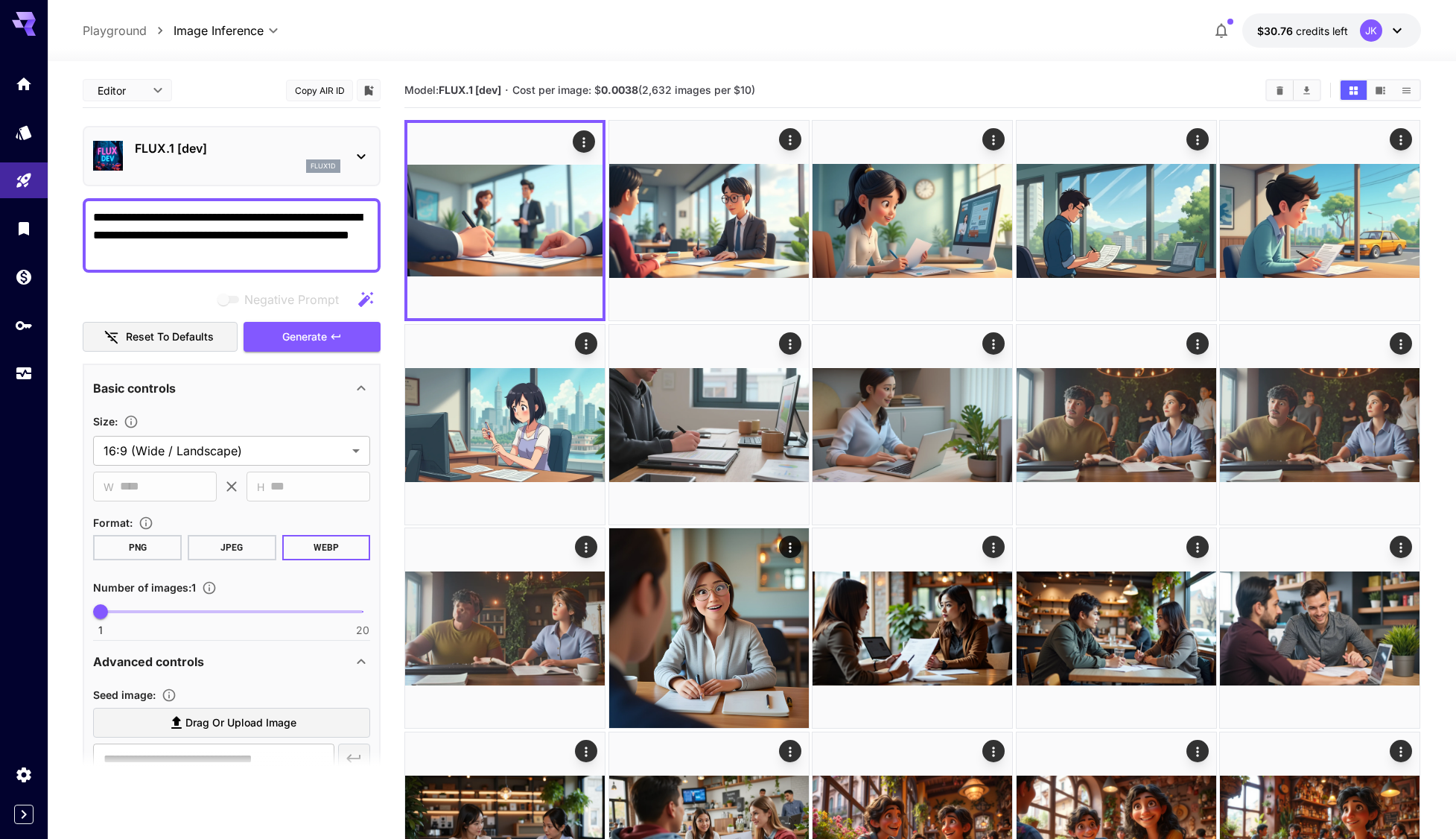
click at [152, 251] on textarea "**********" at bounding box center [232, 235] width 277 height 54
drag, startPoint x: 146, startPoint y: 254, endPoint x: 74, endPoint y: 260, distance: 72.2
paste textarea
click at [142, 255] on textarea "**********" at bounding box center [232, 235] width 277 height 54
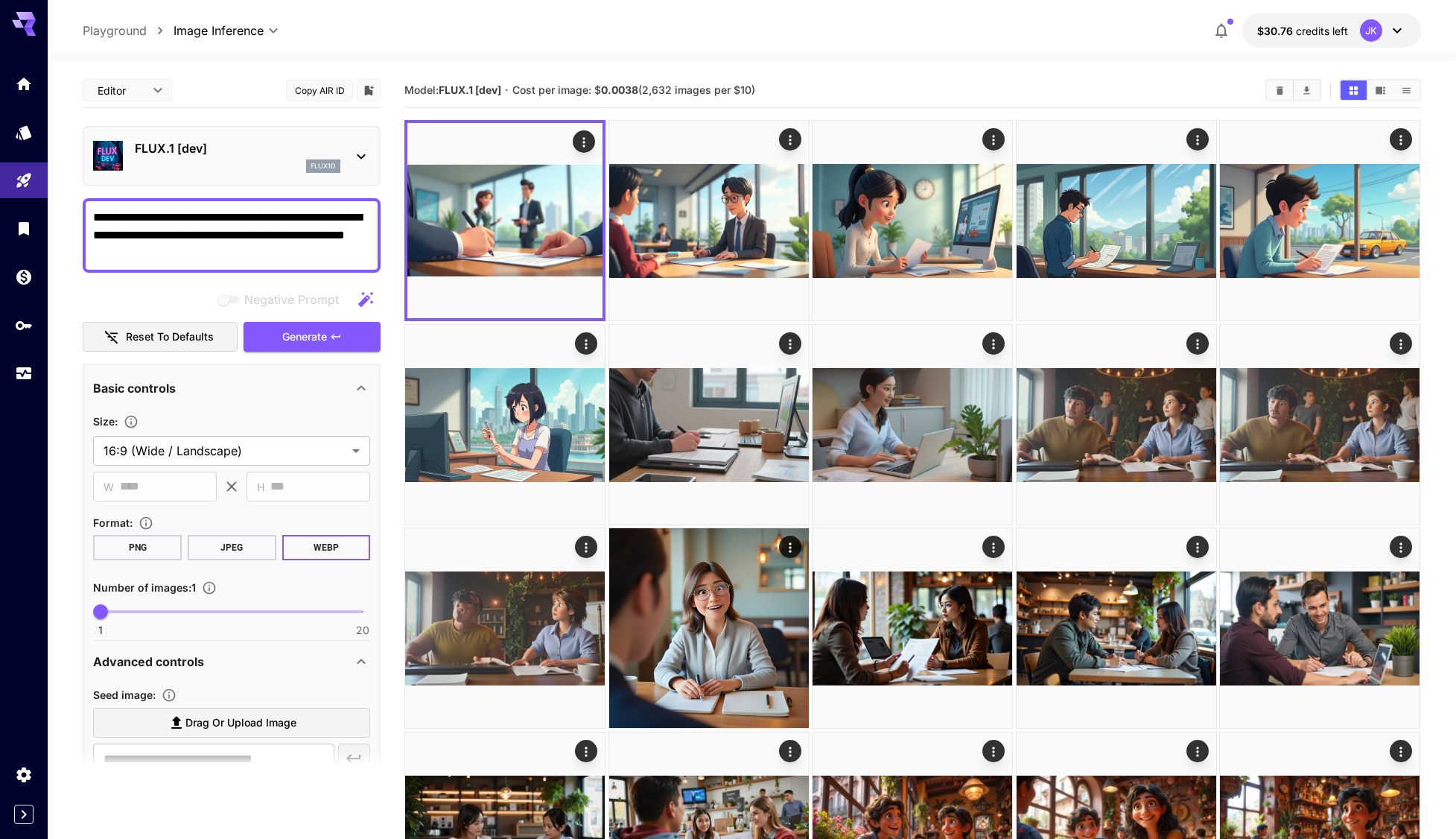
click at [148, 255] on textarea "**********" at bounding box center [232, 235] width 277 height 54
drag, startPoint x: 146, startPoint y: 255, endPoint x: 93, endPoint y: 258, distance: 53.1
click at [93, 258] on textarea "**********" at bounding box center [232, 235] width 277 height 54
paste textarea
type textarea "**********"
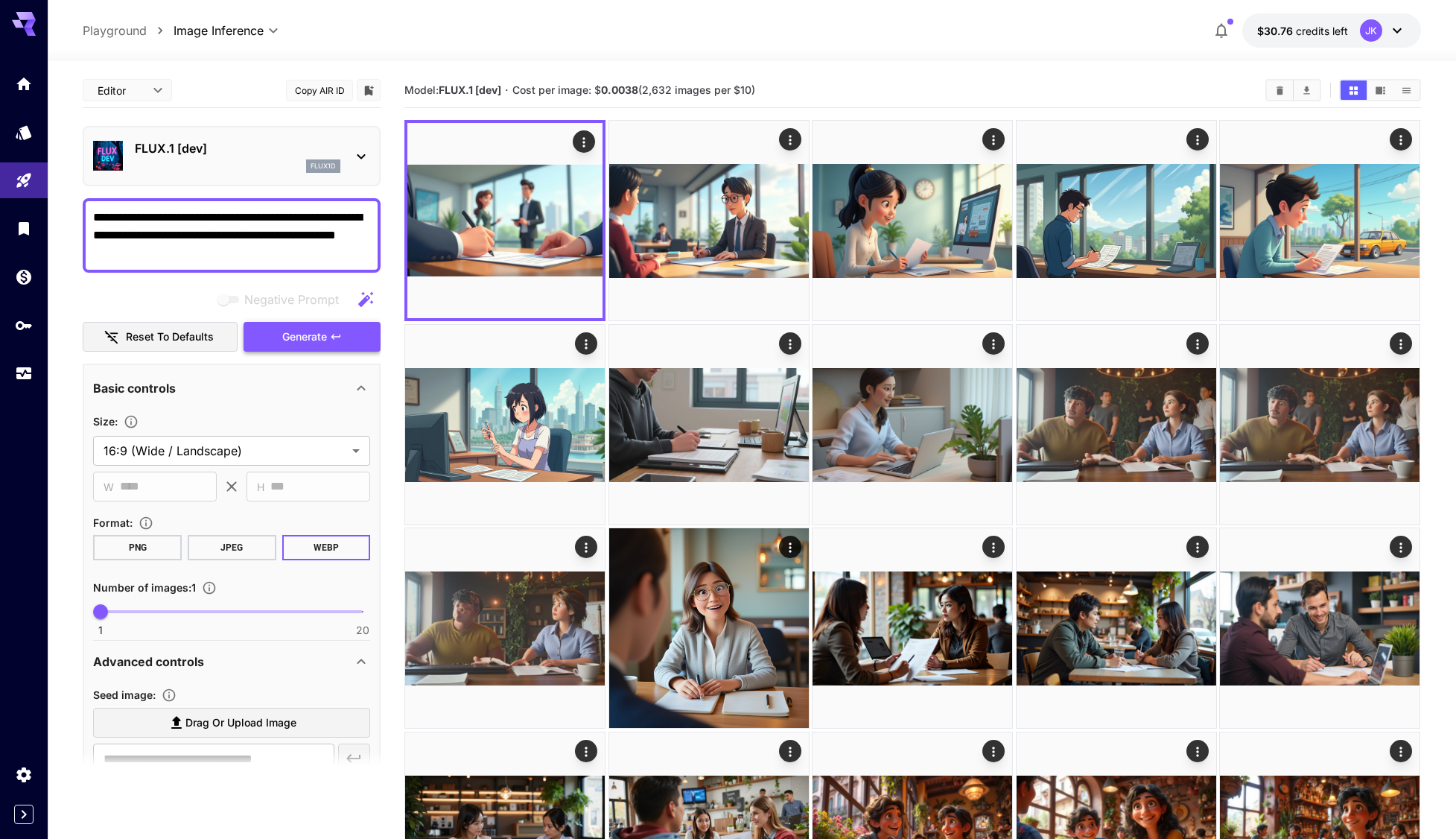
click at [319, 341] on span "Generate" at bounding box center [304, 336] width 44 height 18
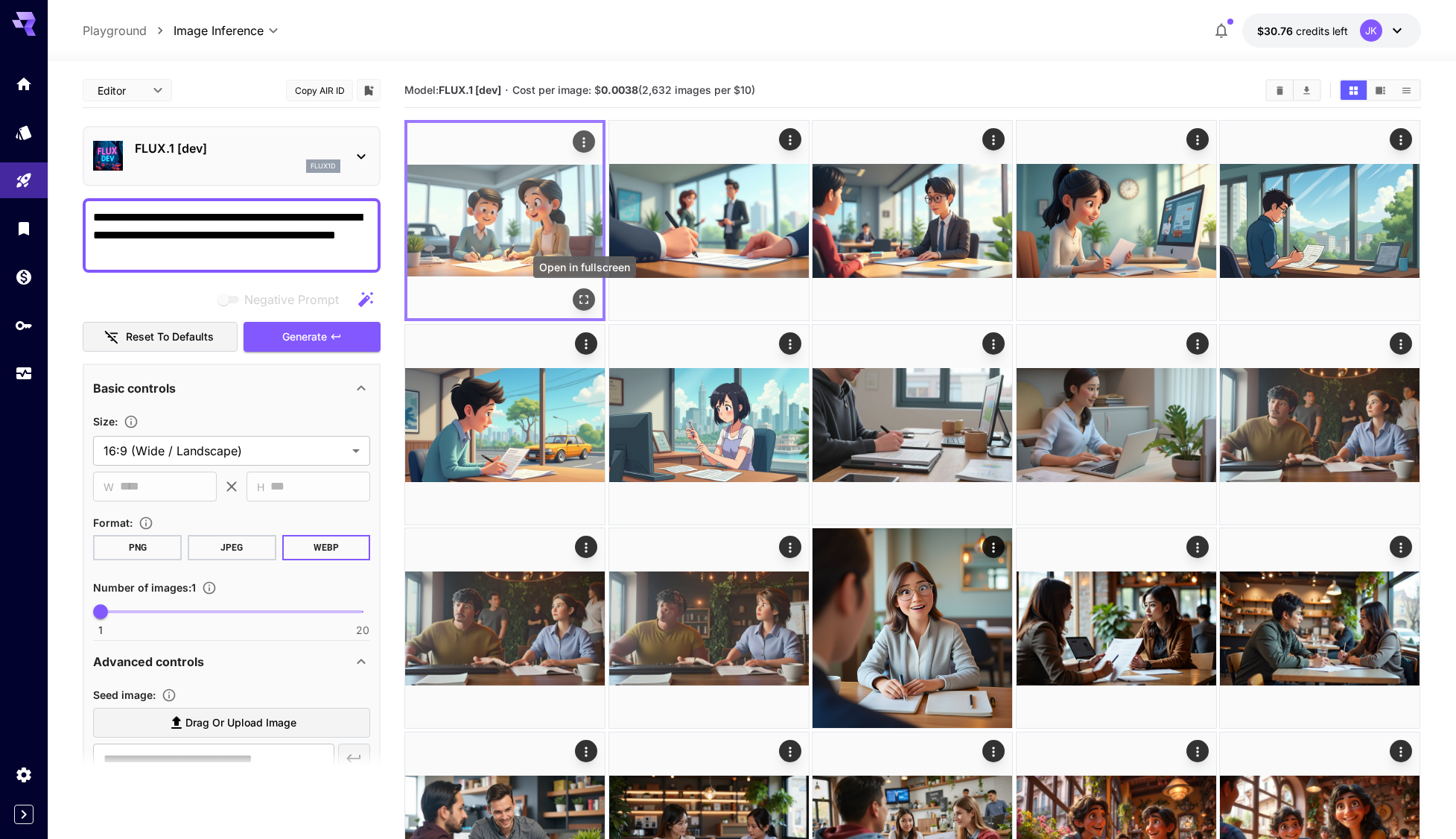
click at [589, 301] on icon "Open in fullscreen" at bounding box center [584, 300] width 9 height 9
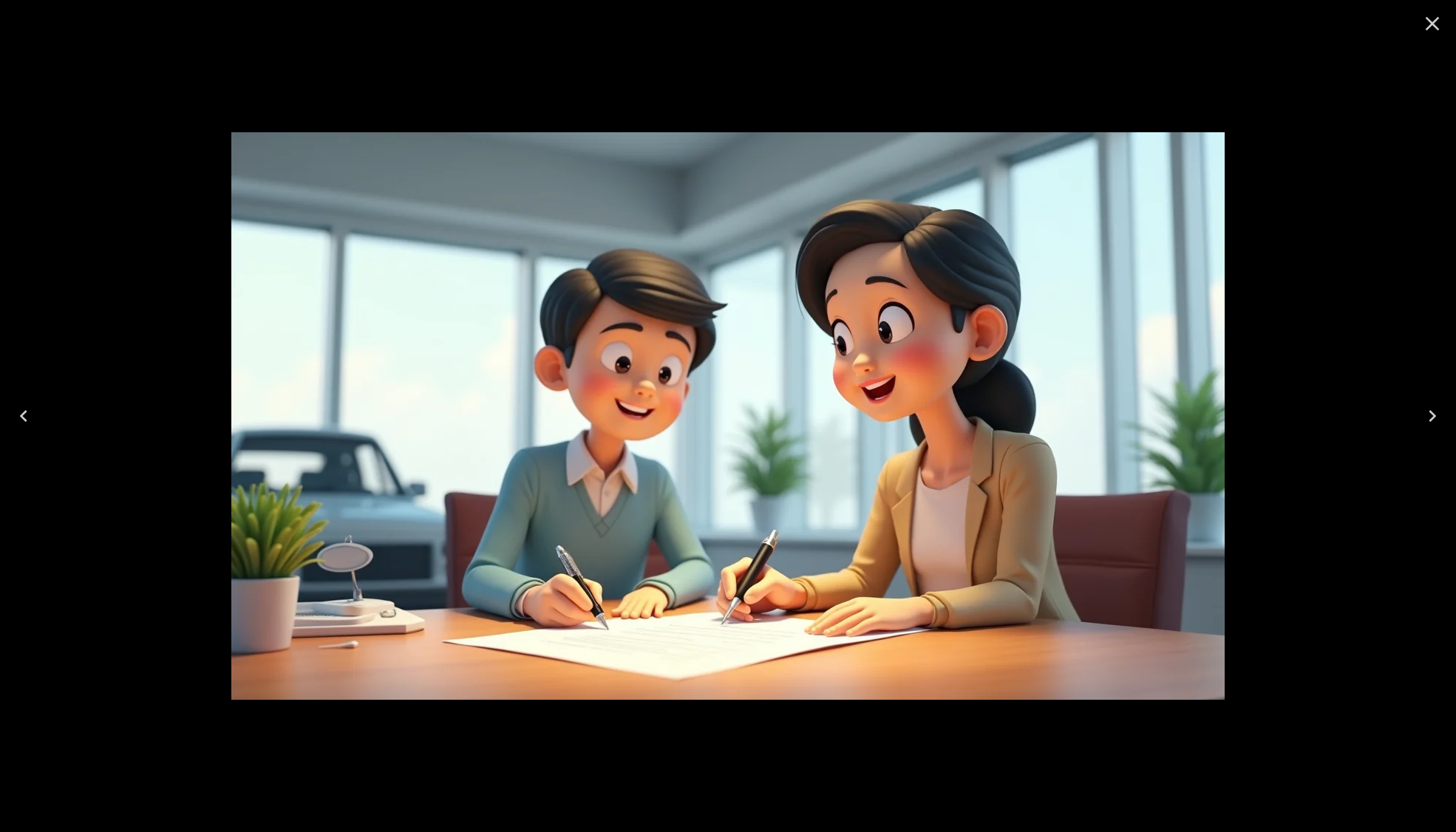
drag, startPoint x: 1433, startPoint y: 17, endPoint x: 1055, endPoint y: 201, distance: 420.4
click at [1433, 17] on icon "Close" at bounding box center [1432, 23] width 23 height 23
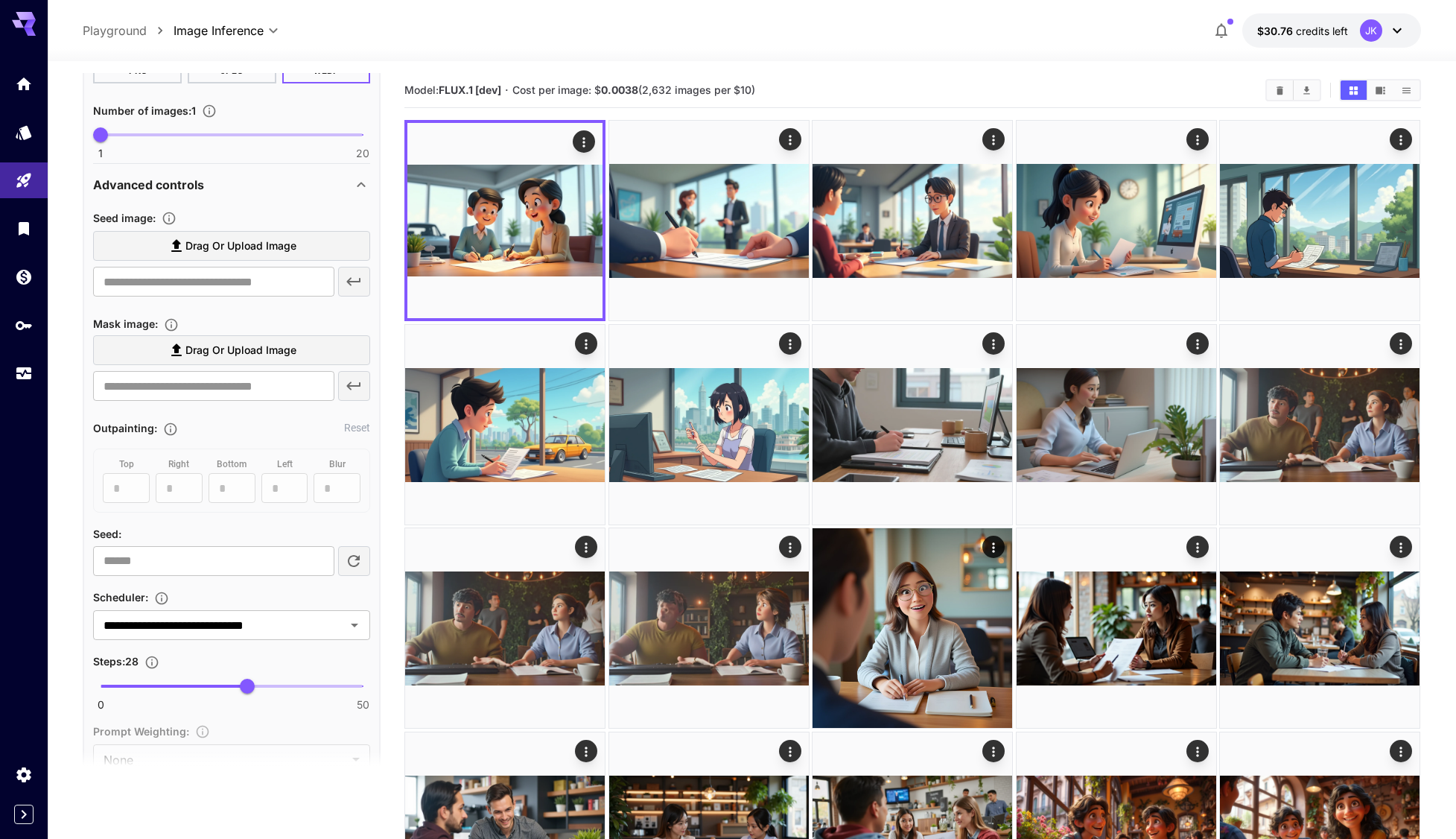
scroll to position [522, 0]
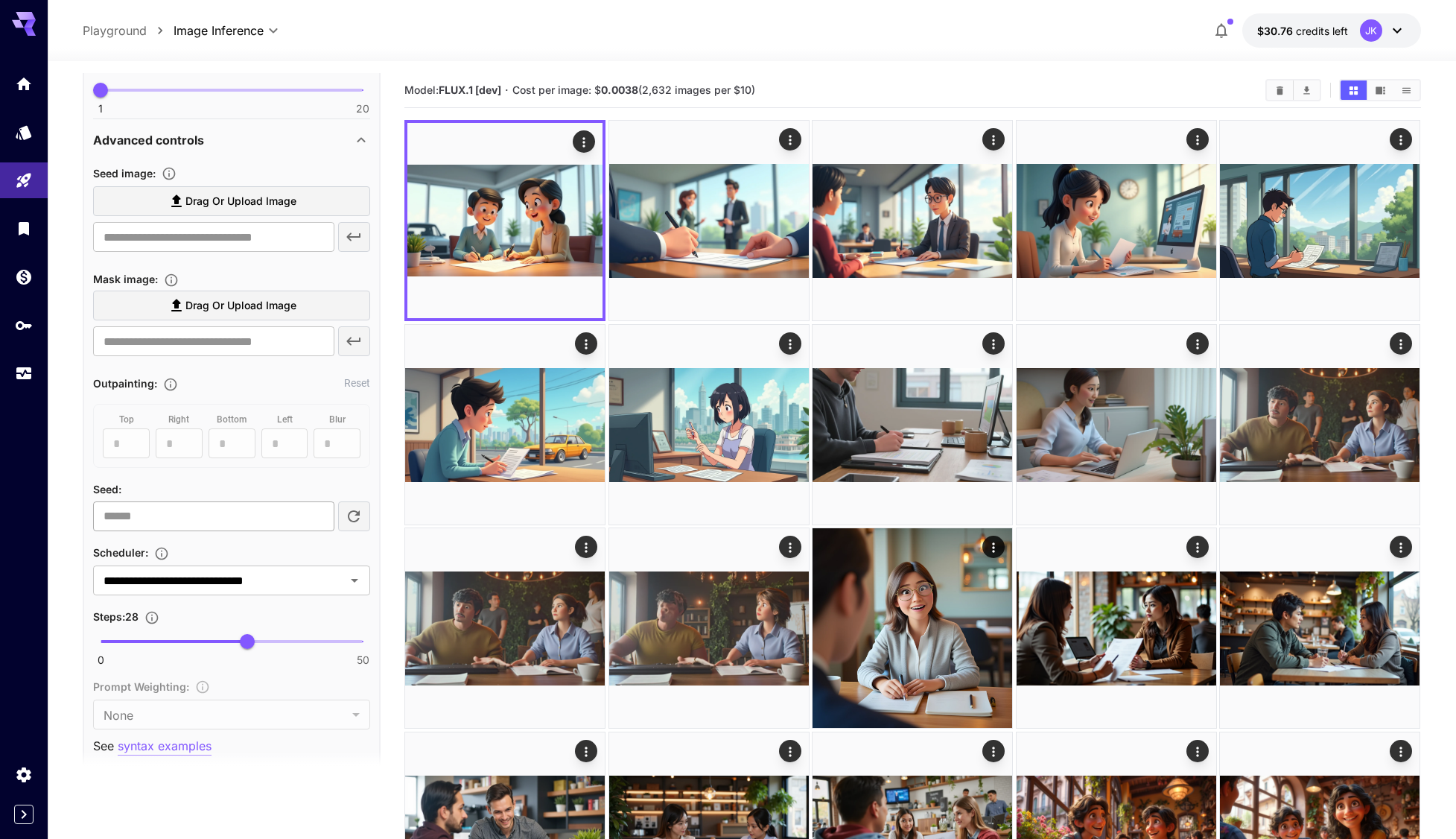
click at [195, 522] on input "number" at bounding box center [213, 517] width 240 height 30
type input "****"
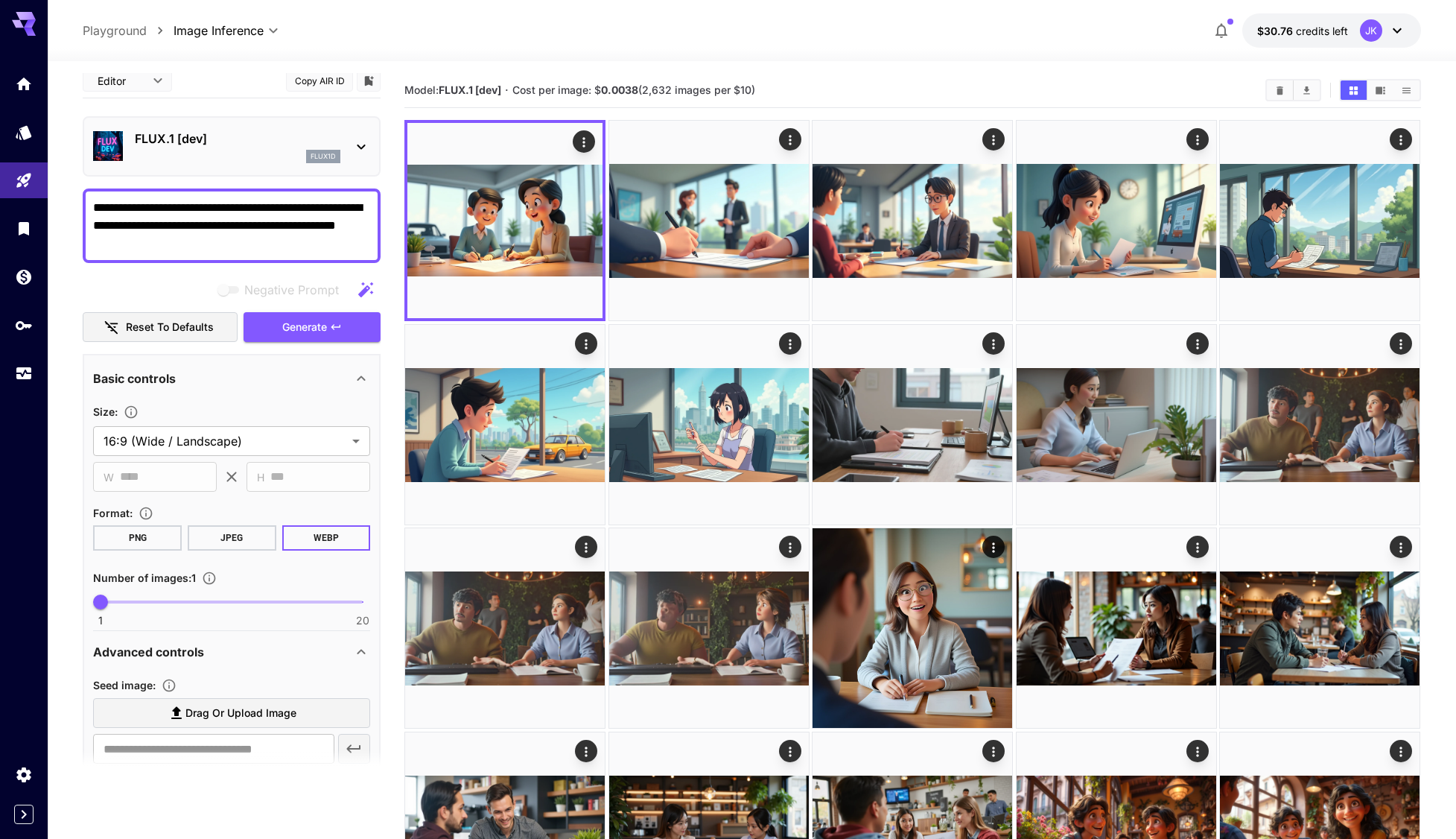
scroll to position [0, 0]
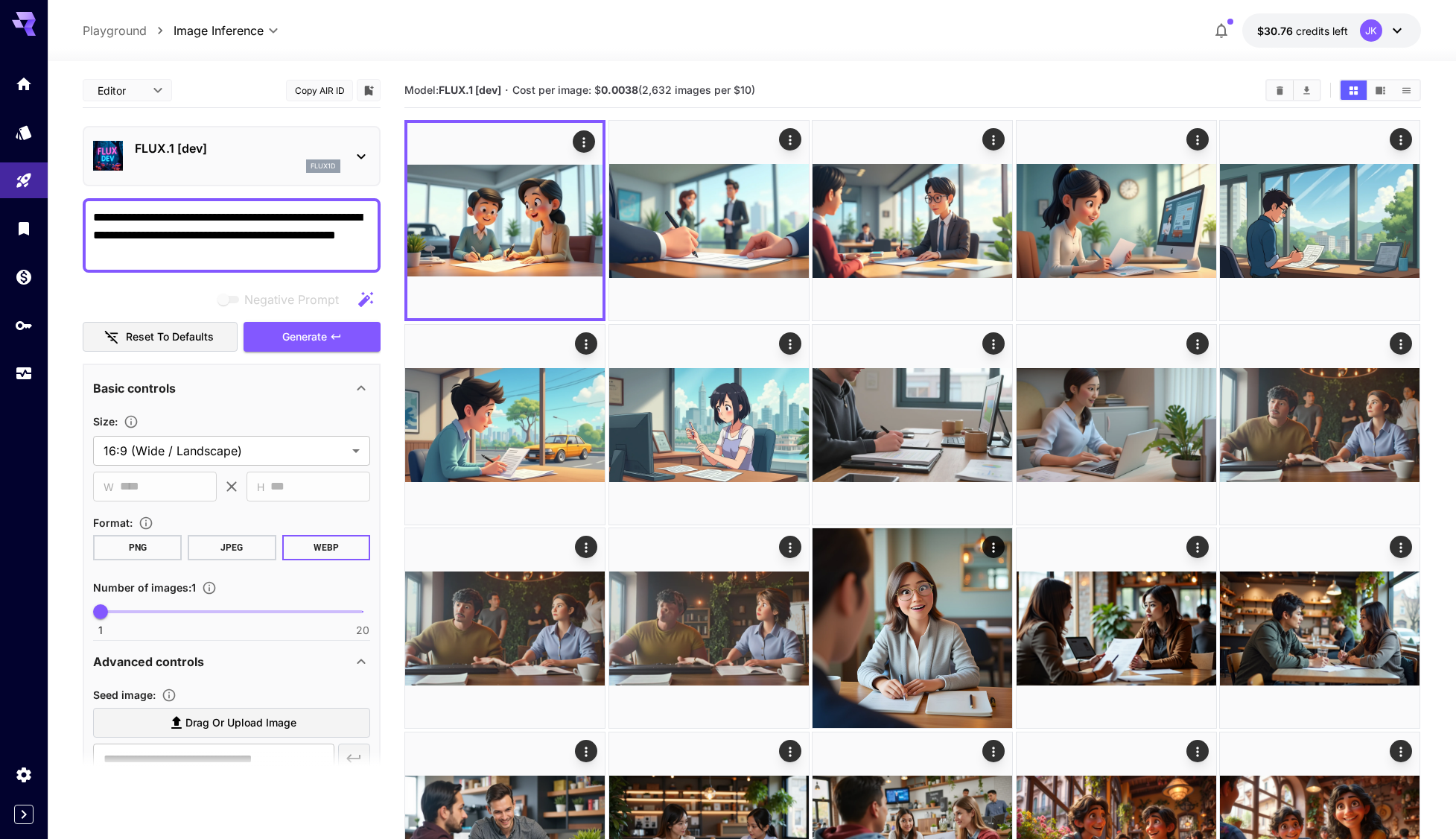
drag, startPoint x: 132, startPoint y: 254, endPoint x: 91, endPoint y: 254, distance: 41.0
click at [91, 254] on div "**********" at bounding box center [232, 236] width 298 height 75
click at [213, 258] on textarea "**********" at bounding box center [232, 235] width 277 height 54
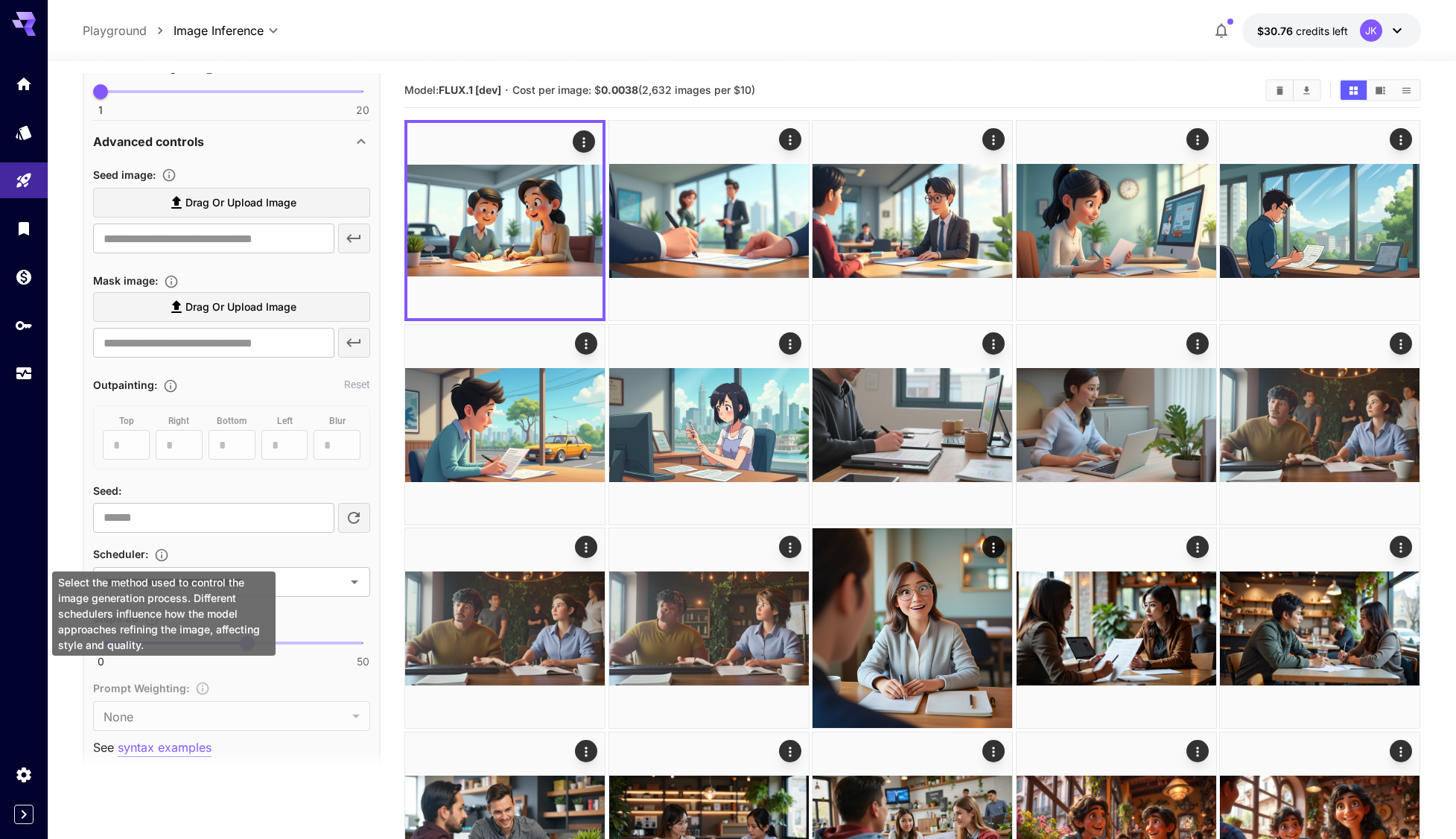
scroll to position [522, 0]
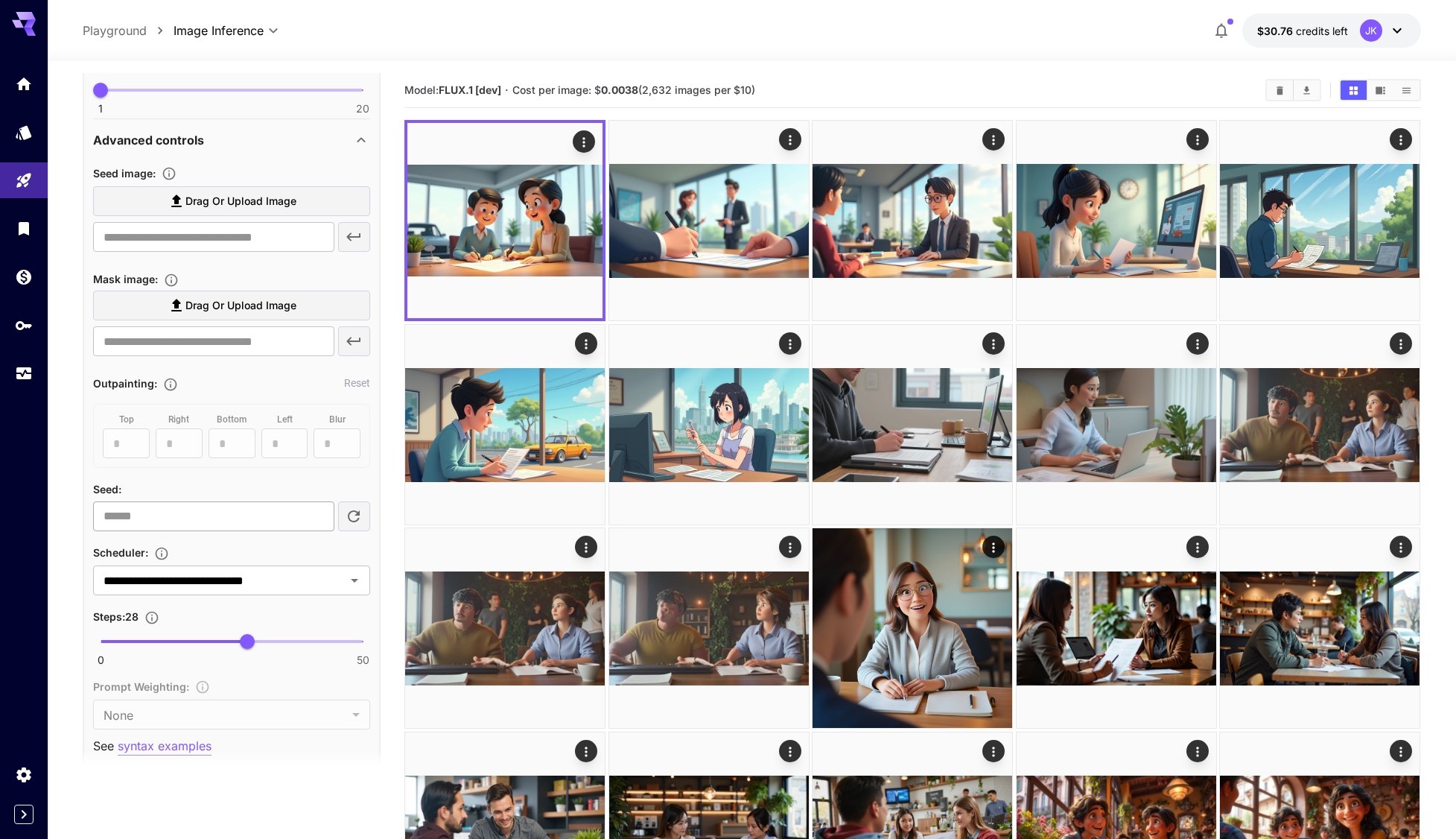
type textarea "**********"
click at [153, 518] on input "number" at bounding box center [213, 517] width 240 height 30
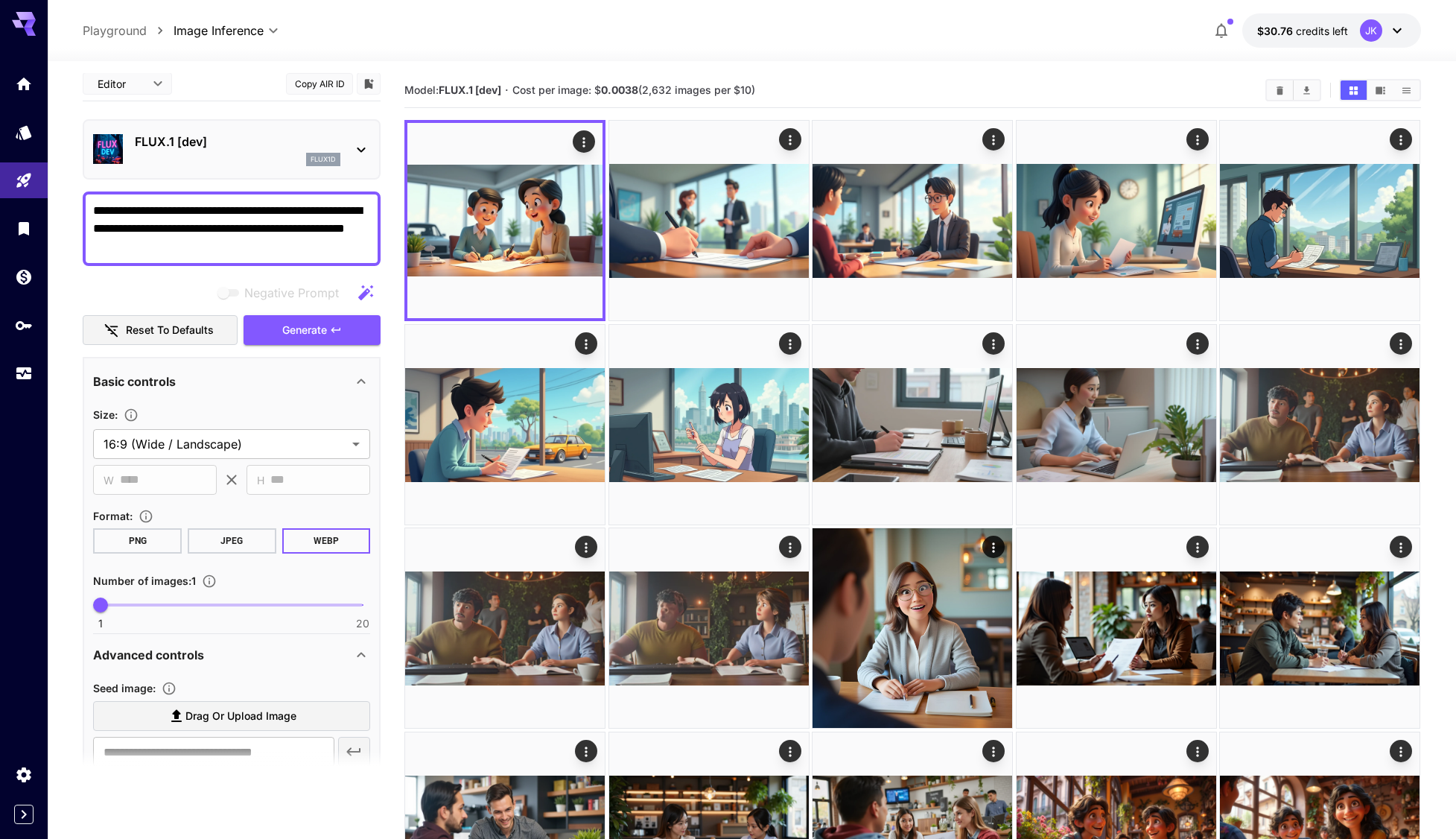
scroll to position [0, 0]
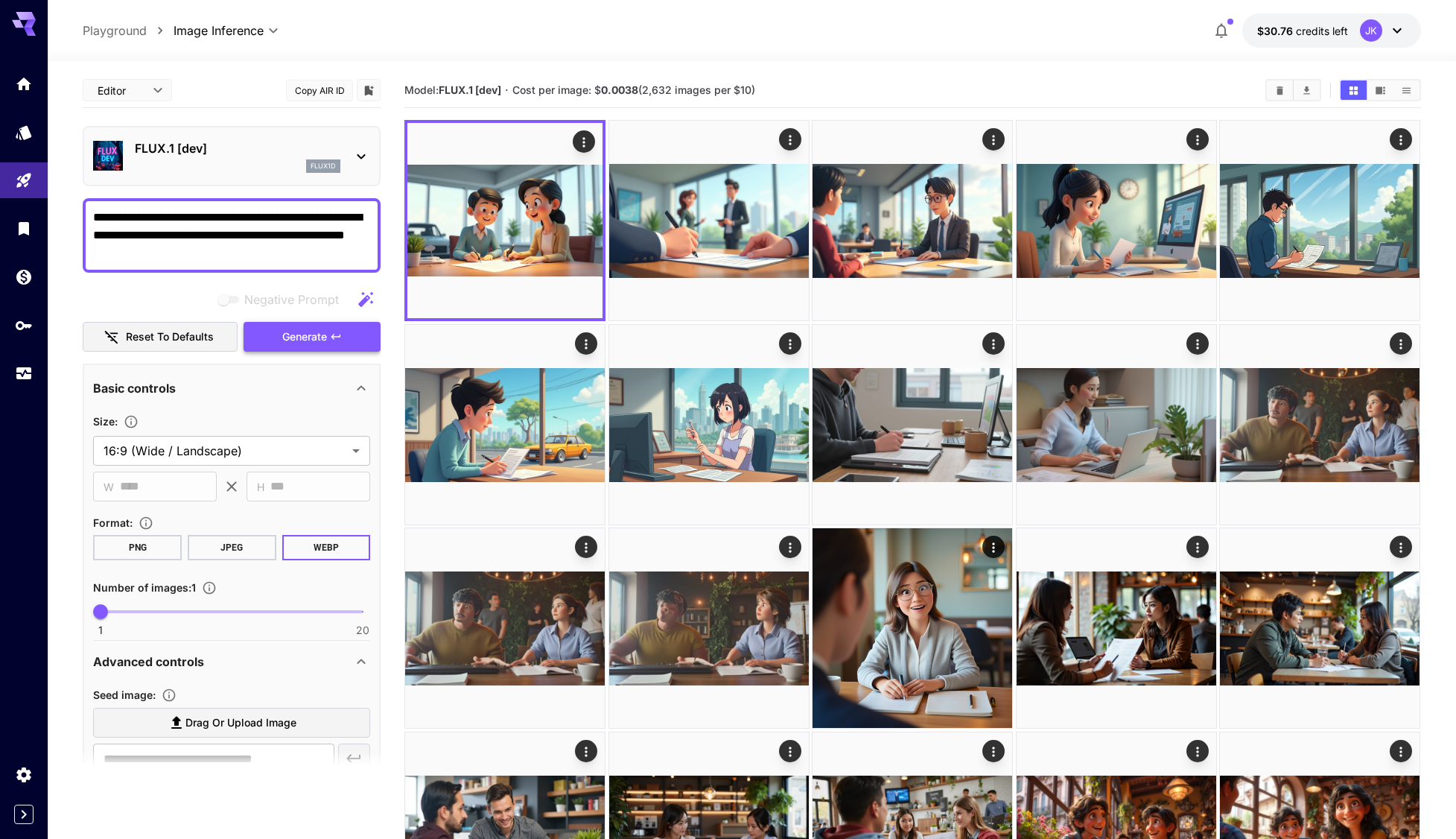
type input "****"
click at [317, 327] on button "Generate" at bounding box center [312, 336] width 137 height 30
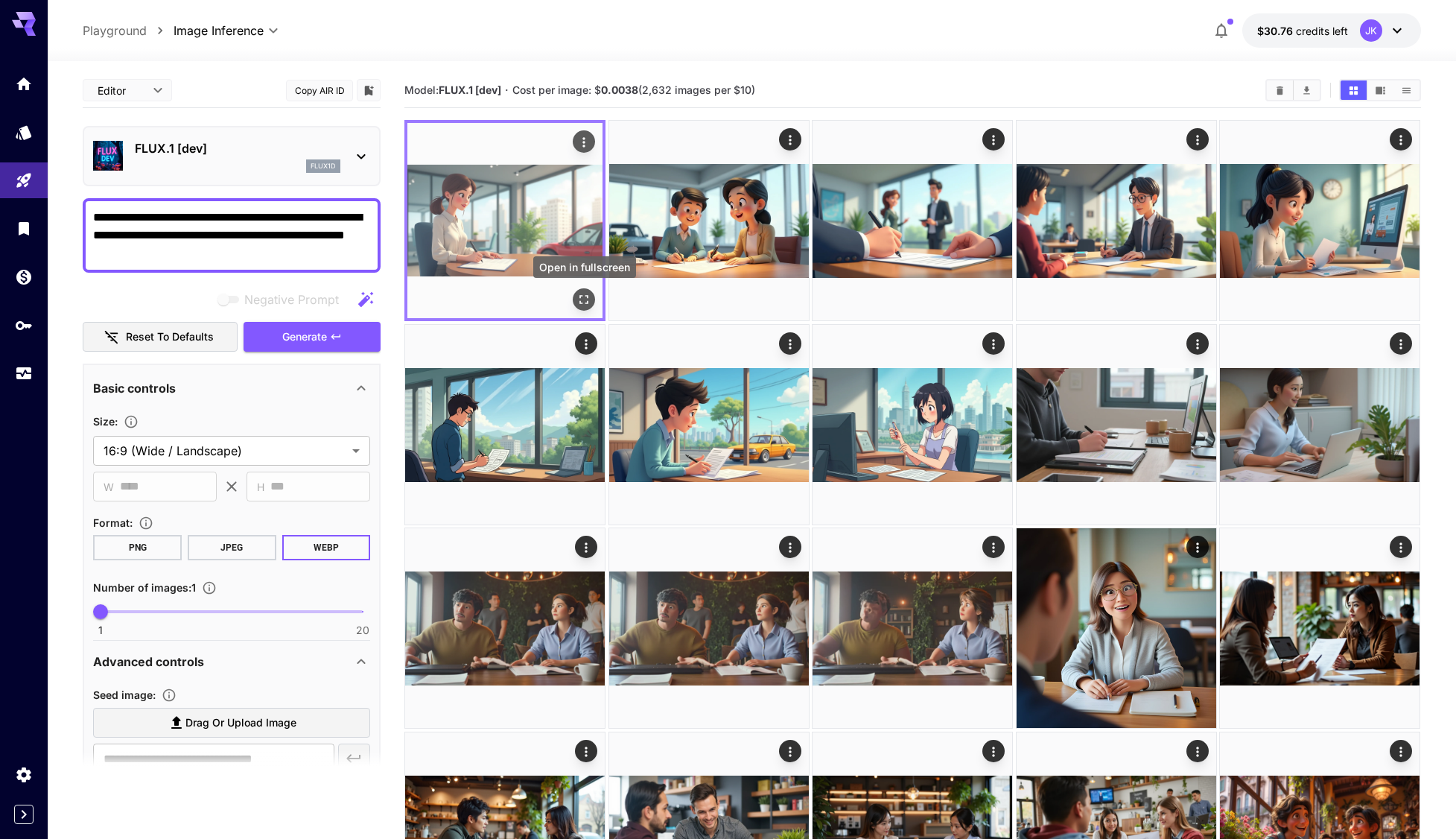
click at [577, 301] on icon "Open in fullscreen" at bounding box center [584, 299] width 15 height 15
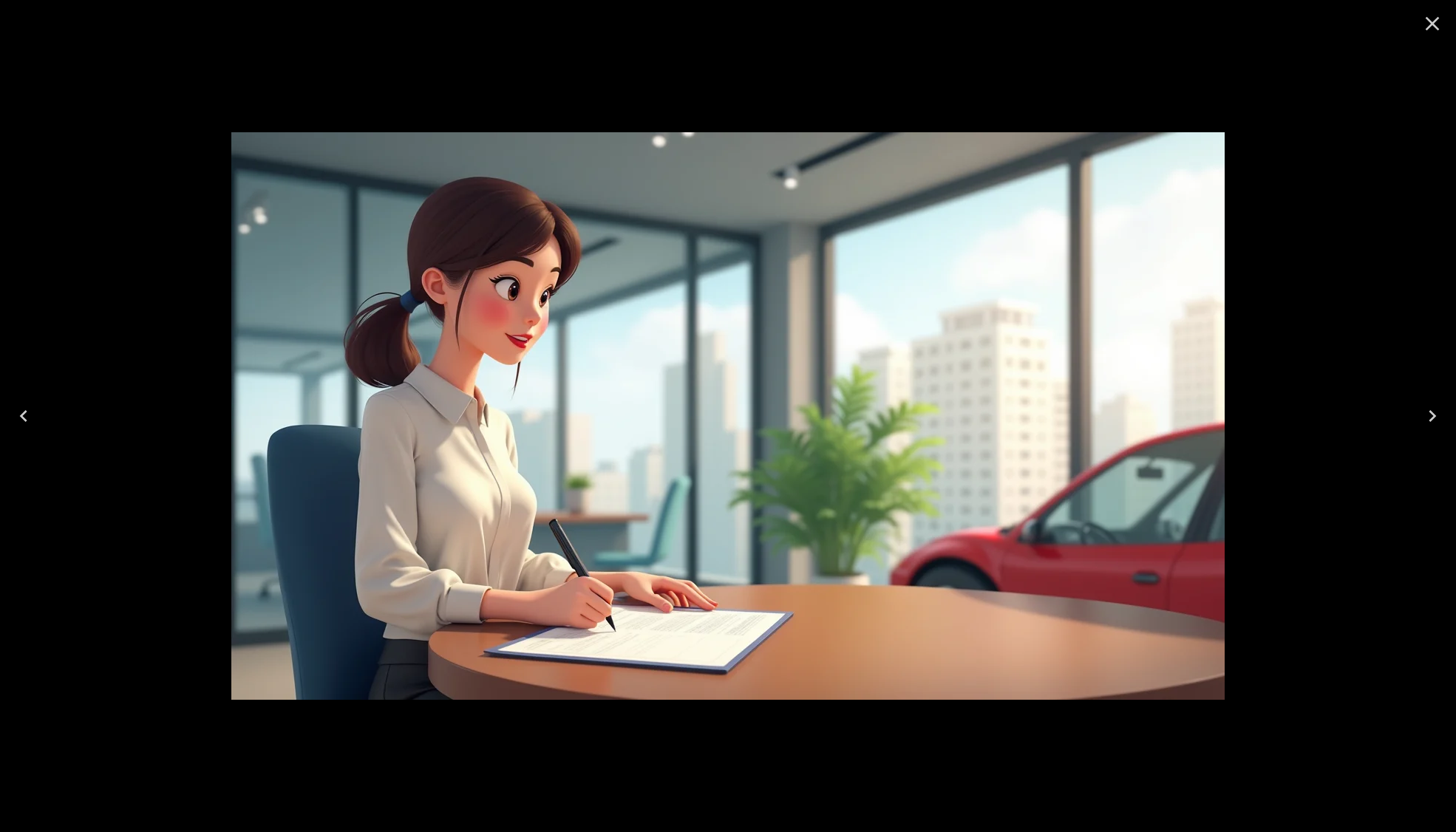
drag, startPoint x: 1433, startPoint y: 25, endPoint x: 1048, endPoint y: 119, distance: 396.3
click at [1429, 23] on icon "Close" at bounding box center [1432, 23] width 23 height 23
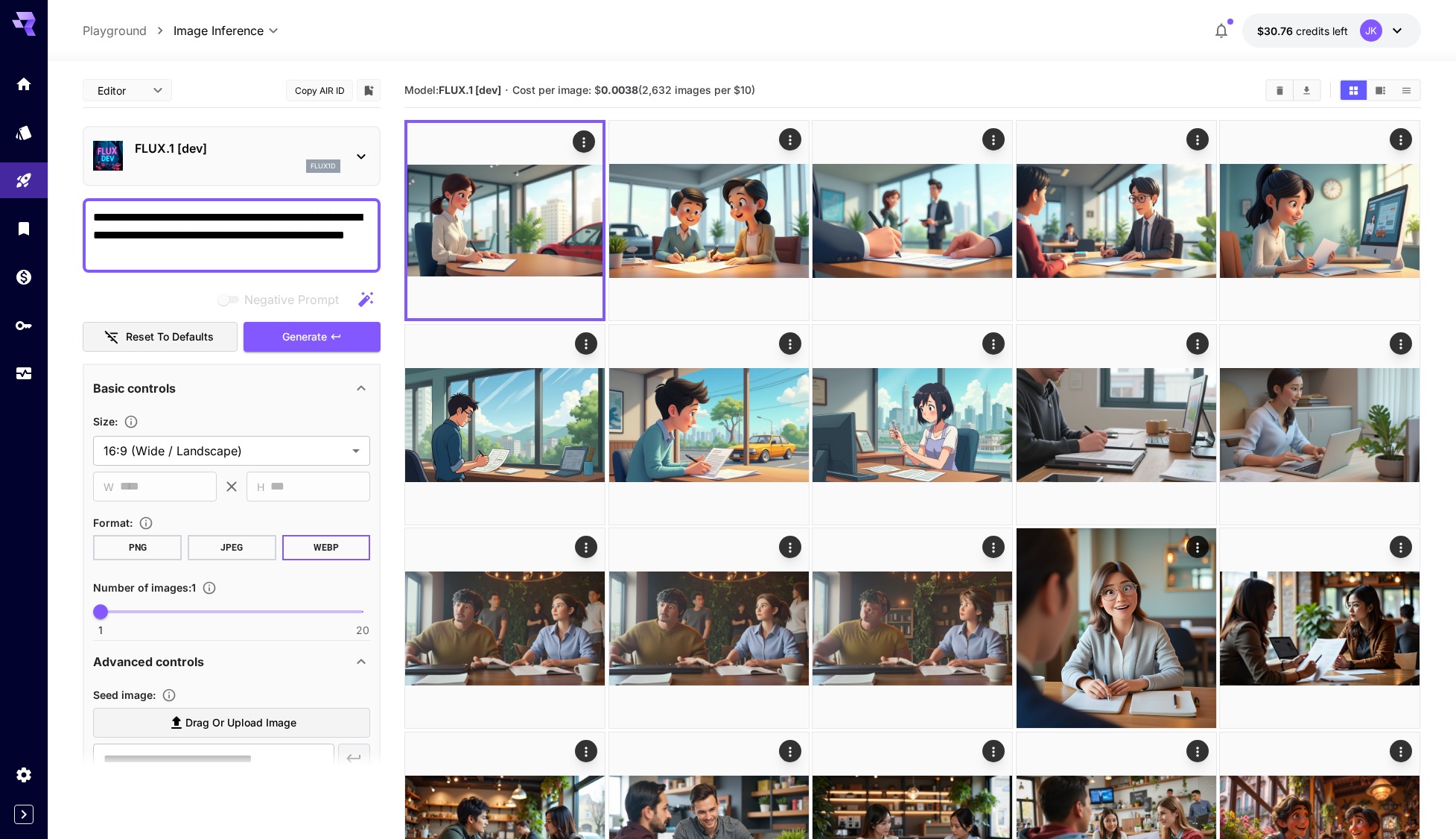
click at [152, 251] on textarea "**********" at bounding box center [232, 235] width 277 height 54
drag, startPoint x: 146, startPoint y: 251, endPoint x: 87, endPoint y: 258, distance: 59.4
click at [87, 258] on div "**********" at bounding box center [232, 236] width 298 height 75
paste textarea
click at [327, 337] on button "Generate" at bounding box center [312, 336] width 137 height 30
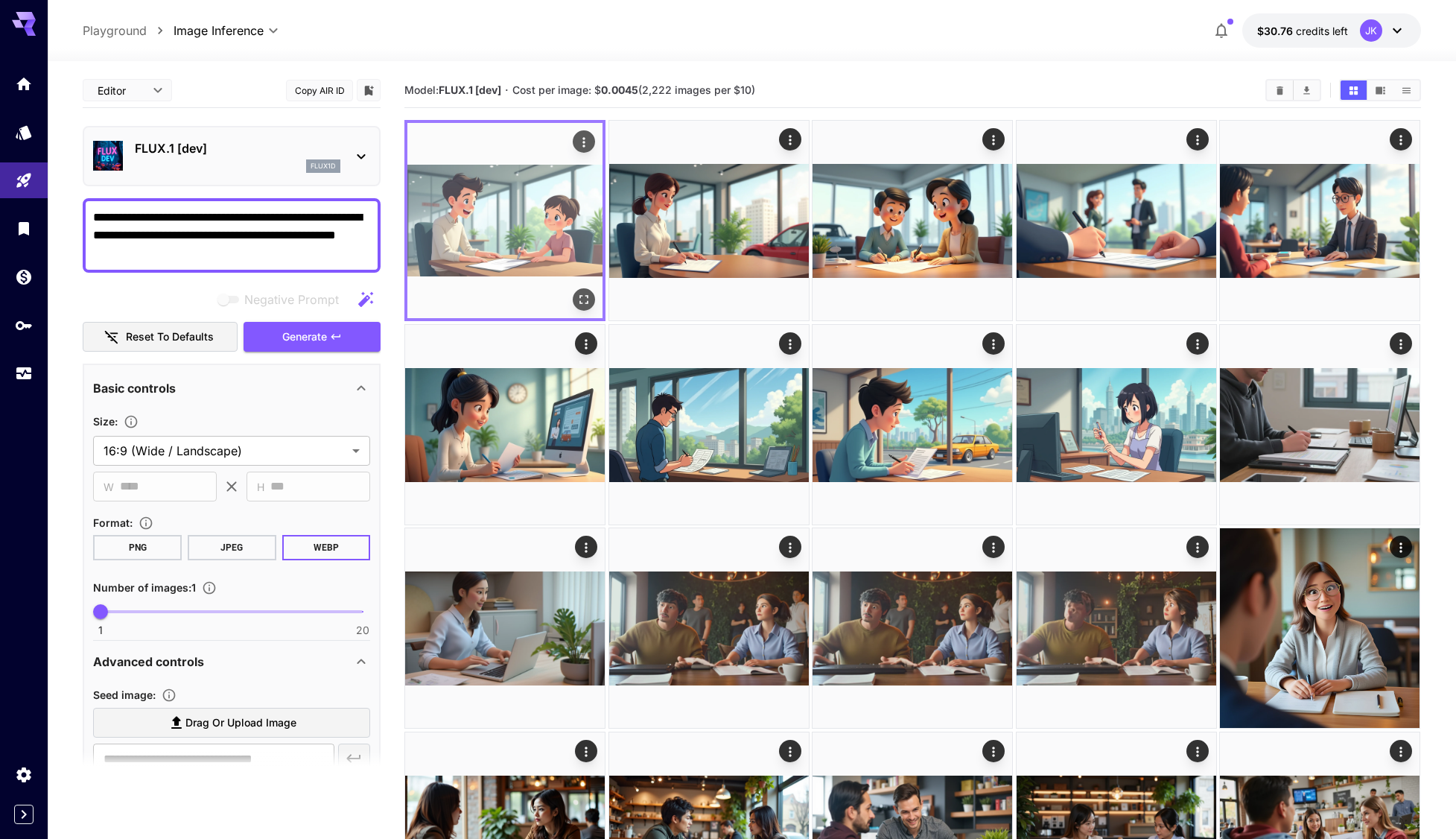
click at [590, 301] on icon "Open in fullscreen" at bounding box center [584, 299] width 15 height 15
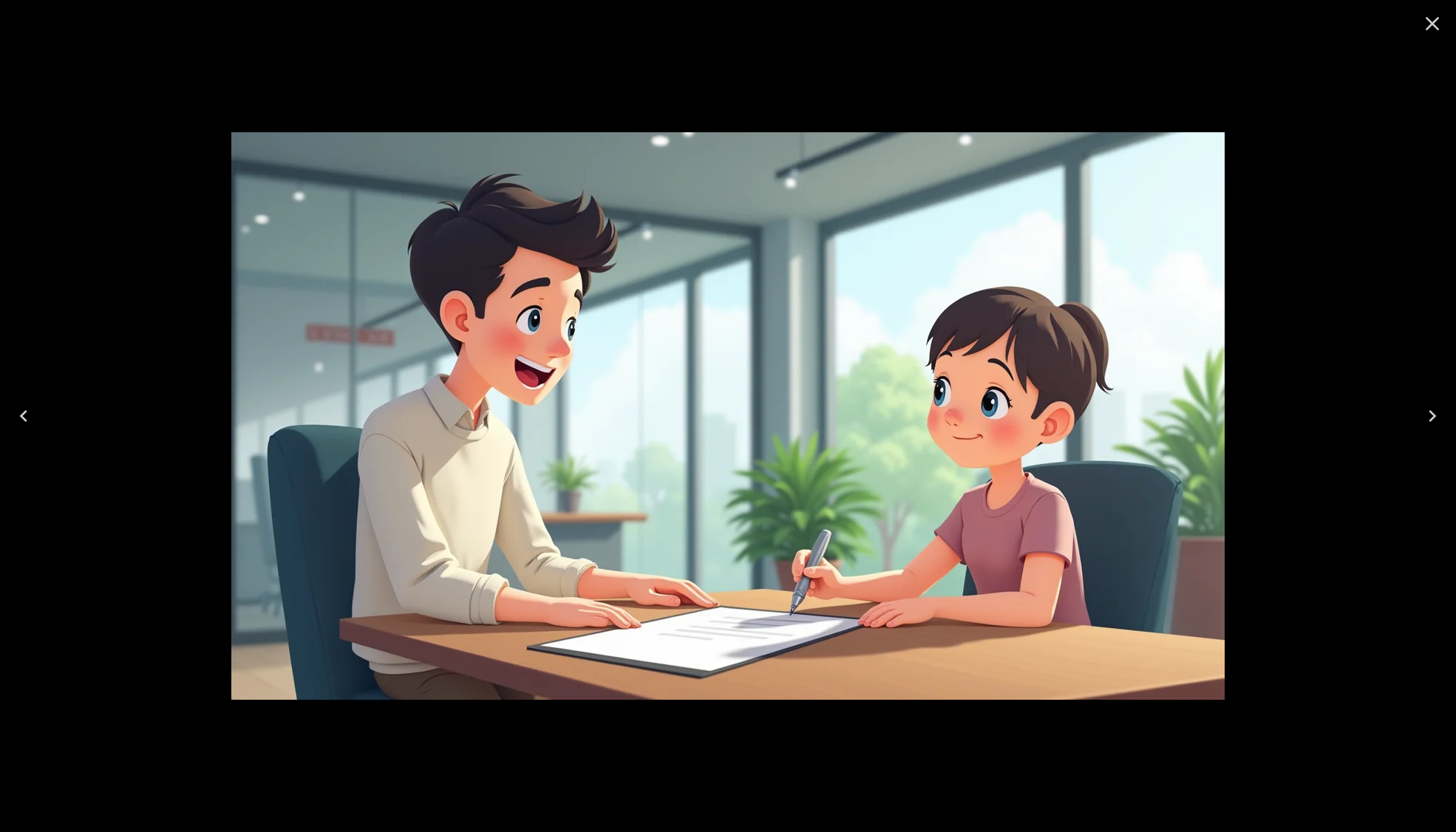
click at [1429, 29] on icon "Close" at bounding box center [1432, 23] width 23 height 23
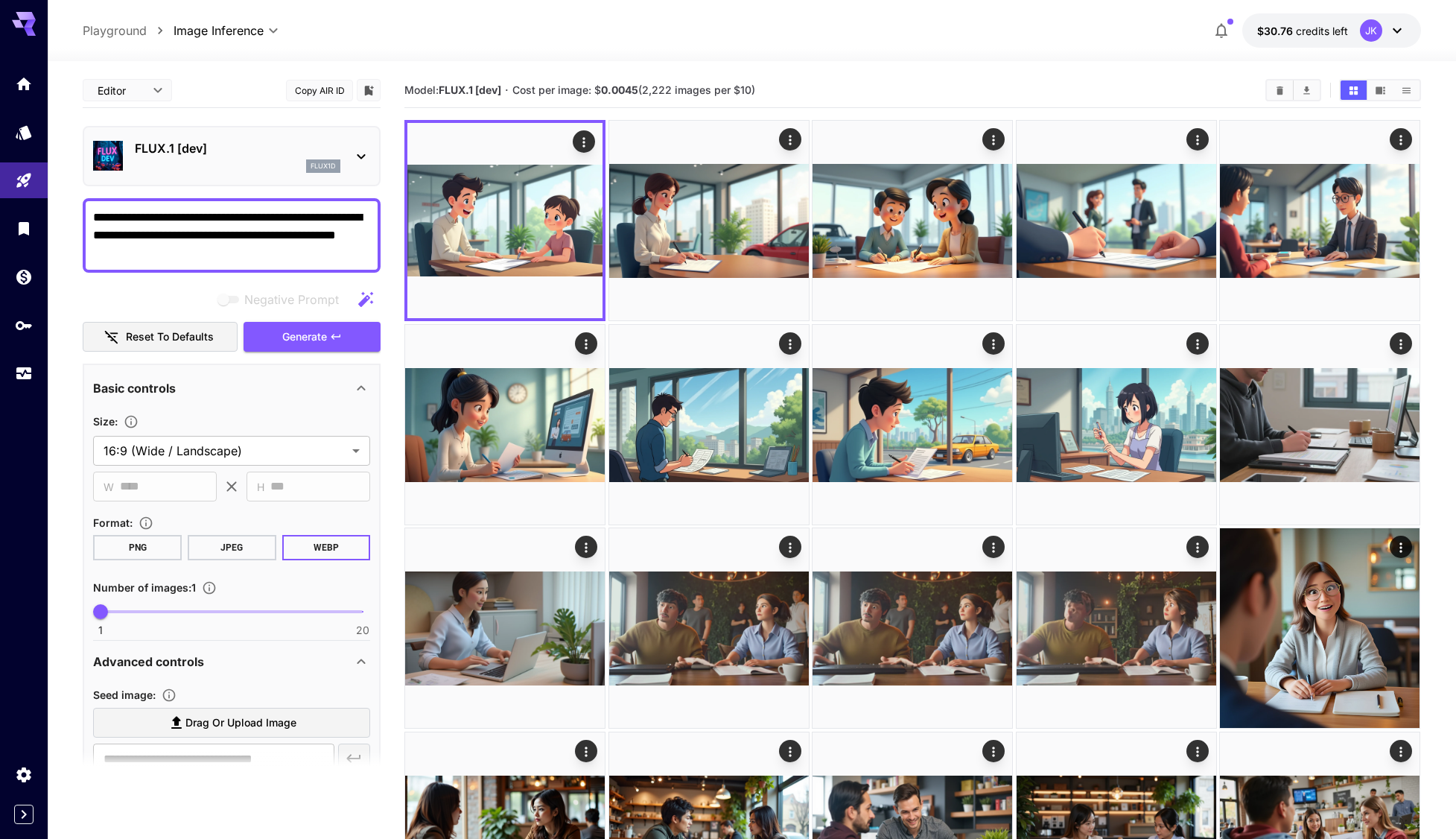
click at [155, 265] on div "**********" at bounding box center [232, 236] width 298 height 75
click at [127, 254] on textarea "**********" at bounding box center [232, 235] width 277 height 54
click at [209, 250] on textarea "**********" at bounding box center [232, 235] width 277 height 54
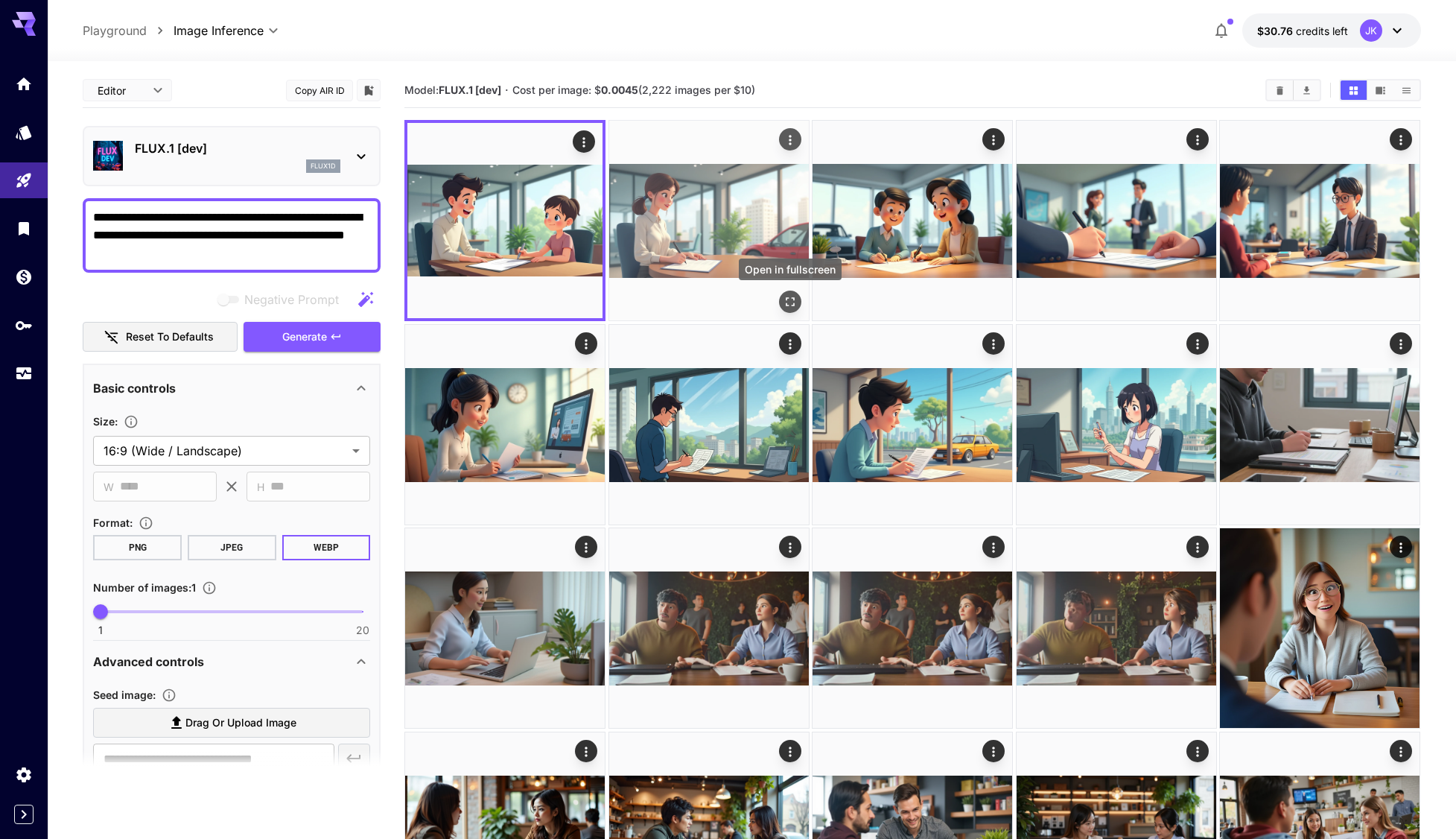
click at [795, 301] on icon "Open in fullscreen" at bounding box center [790, 301] width 15 height 15
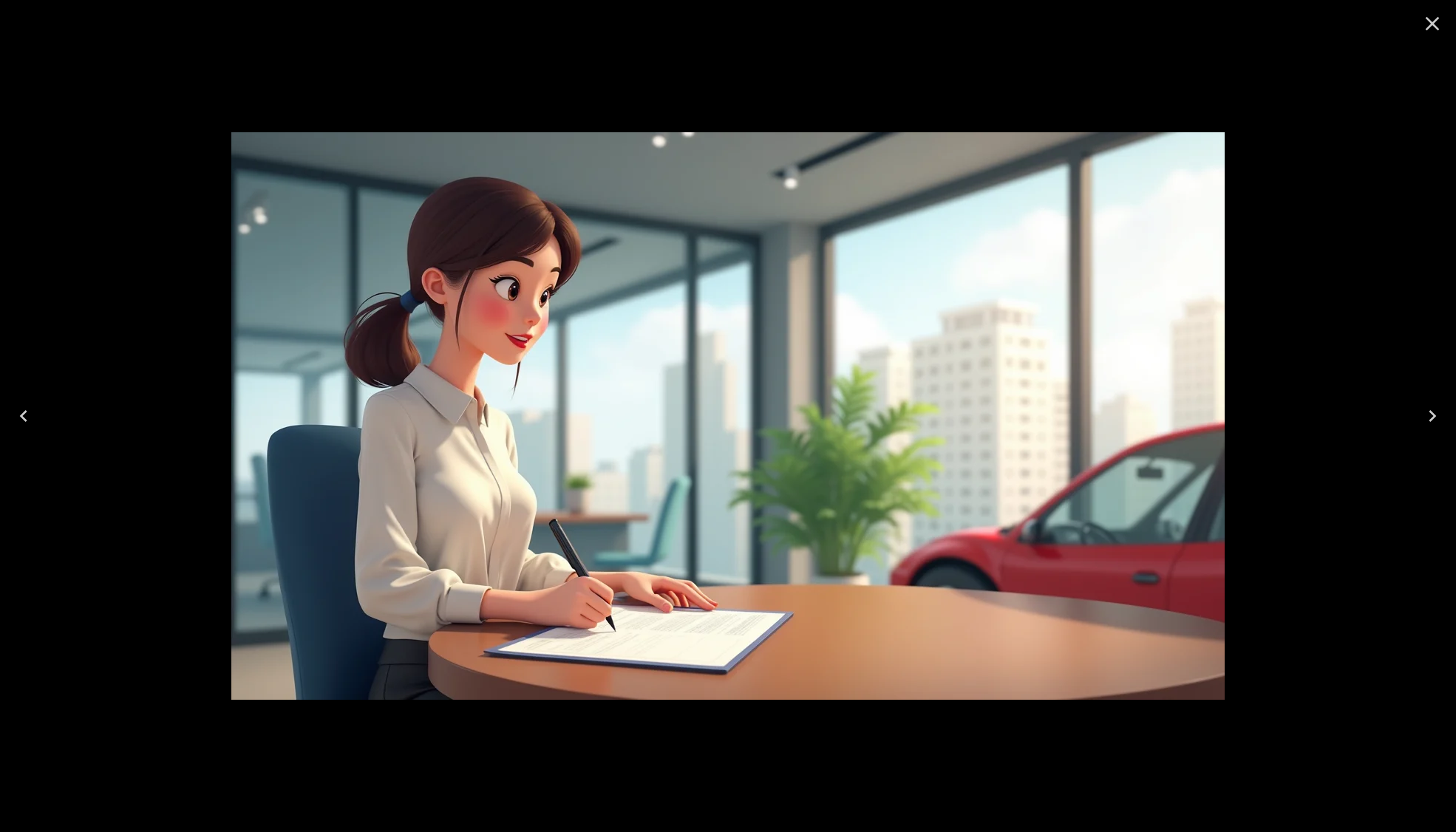
click at [1433, 25] on icon "Close" at bounding box center [1433, 24] width 14 height 14
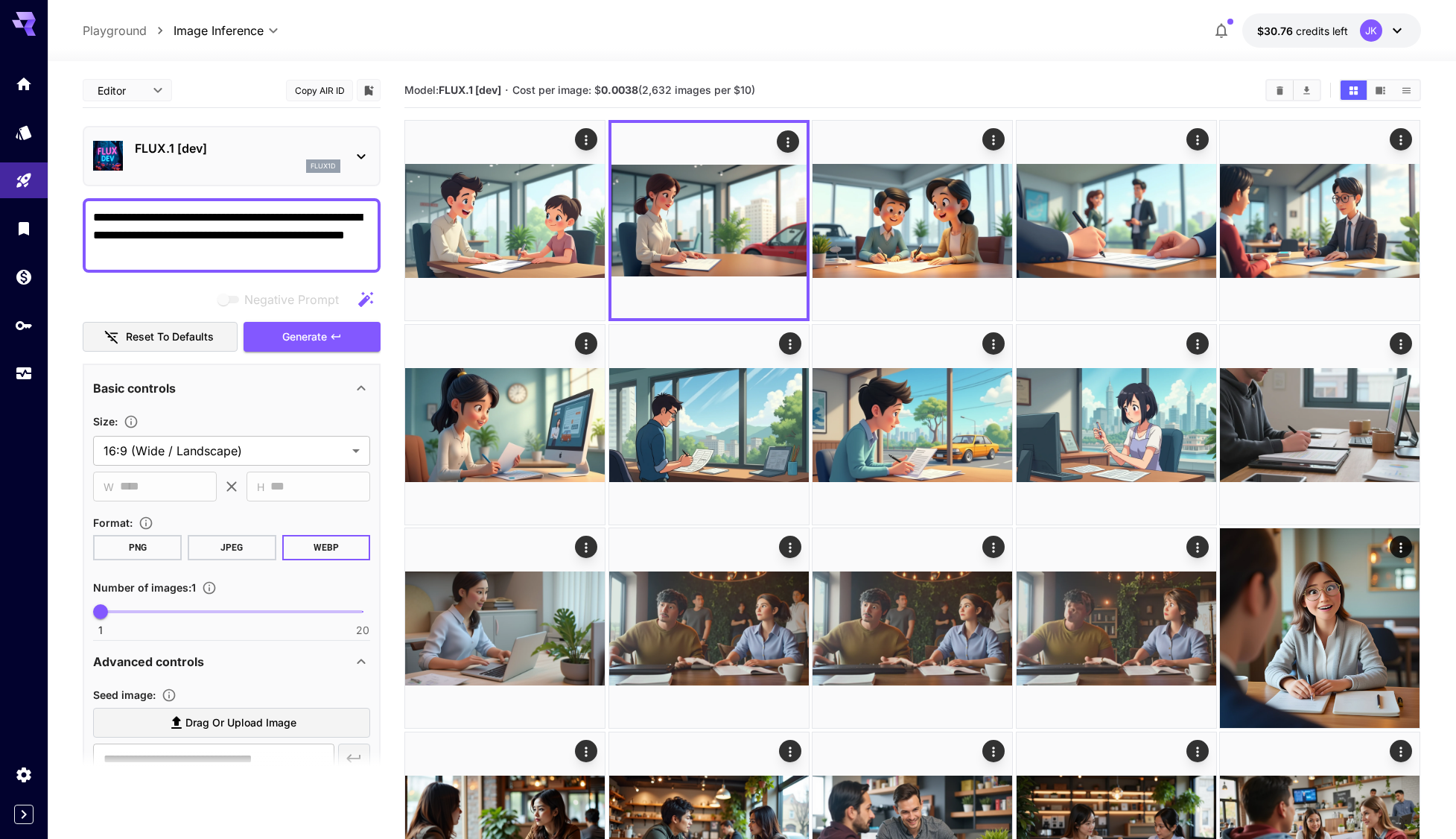
click at [255, 260] on textarea "**********" at bounding box center [232, 235] width 277 height 54
drag, startPoint x: 277, startPoint y: 234, endPoint x: 321, endPoint y: 252, distance: 47.5
click at [324, 253] on textarea "**********" at bounding box center [232, 235] width 277 height 54
click at [146, 223] on textarea "**********" at bounding box center [232, 235] width 277 height 54
drag, startPoint x: 272, startPoint y: 234, endPoint x: 51, endPoint y: 212, distance: 222.1
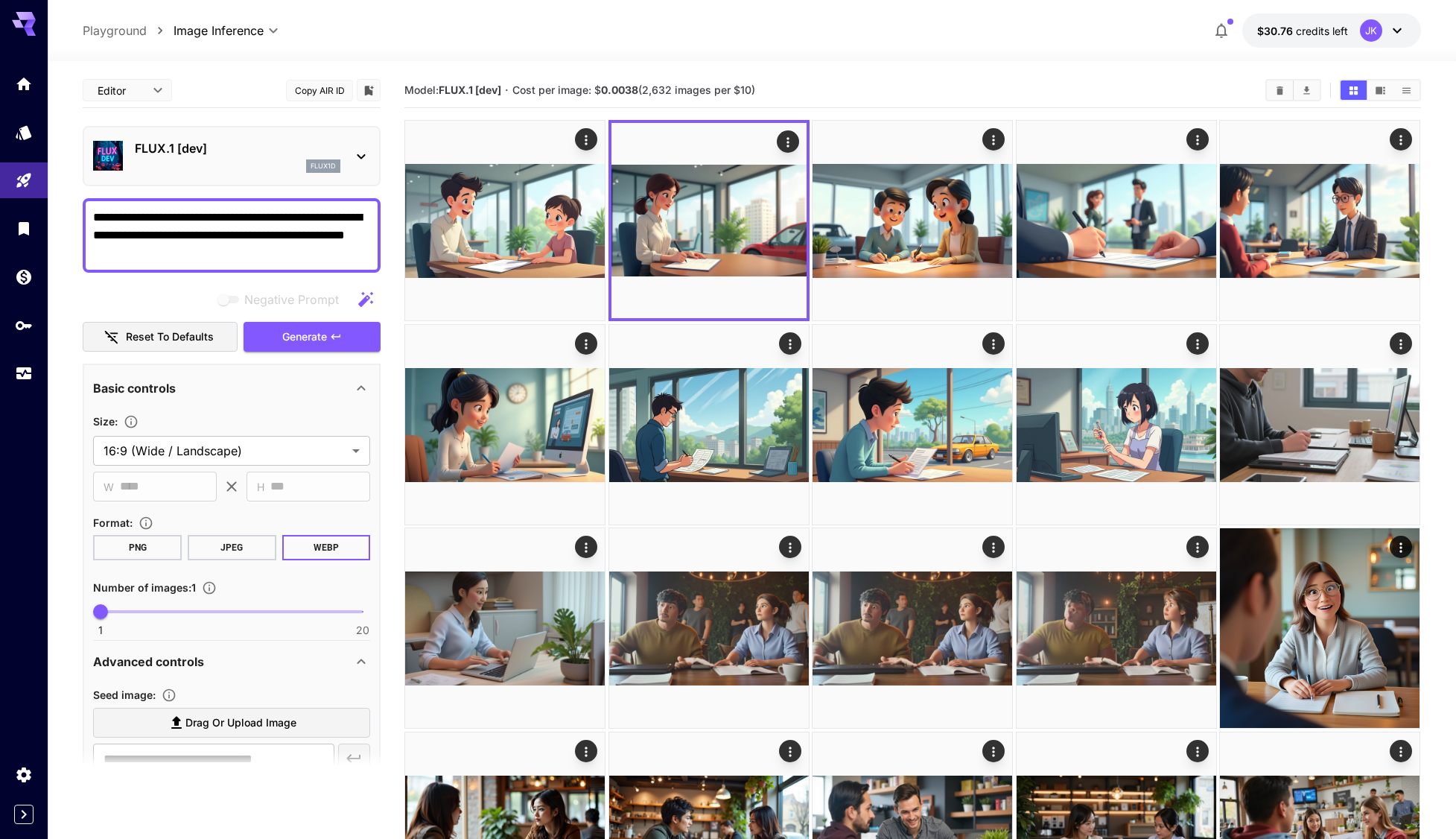
paste textarea "*********"
click at [307, 329] on span "Generate" at bounding box center [304, 336] width 44 height 18
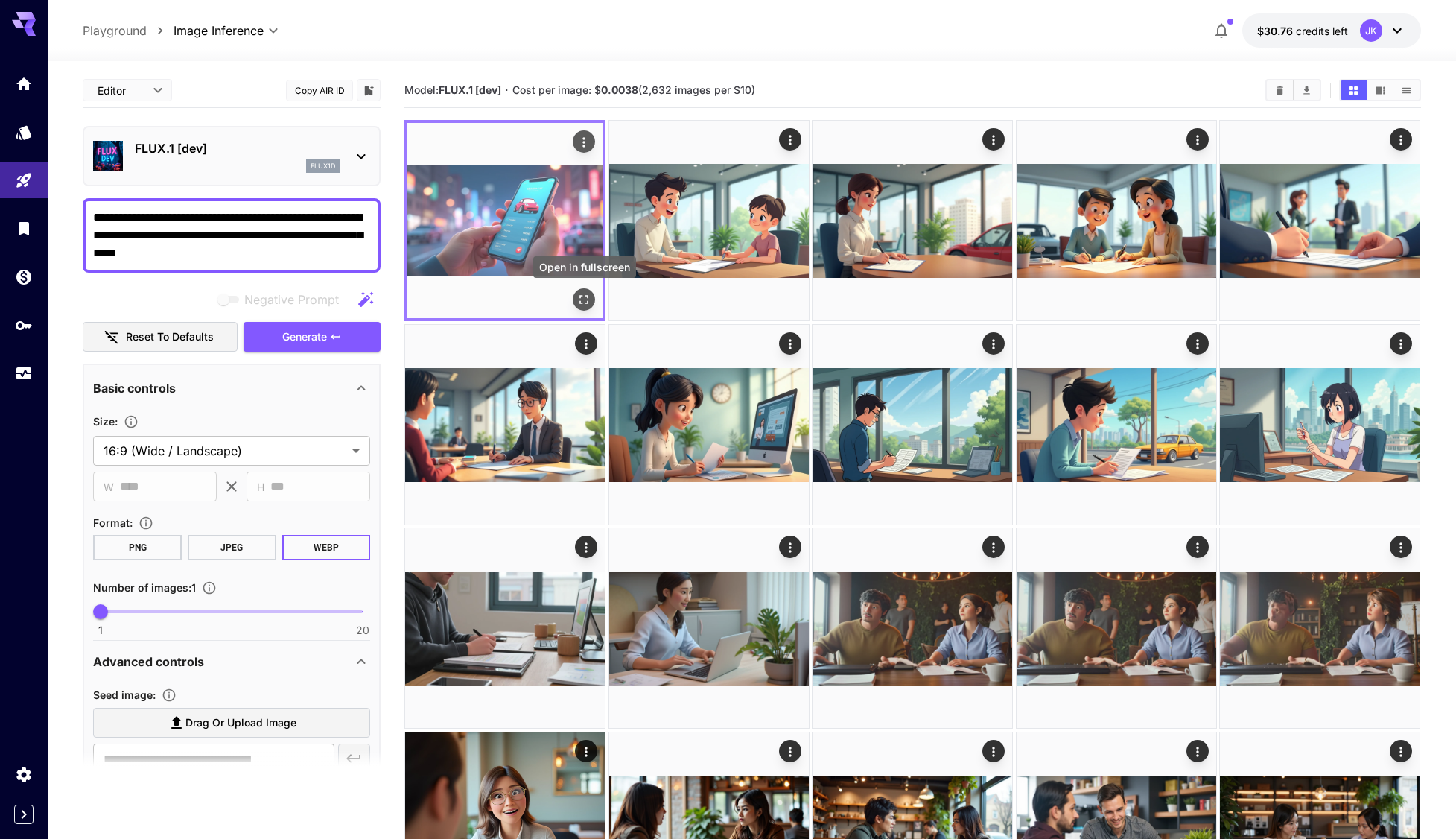
click at [585, 299] on icon "Open in fullscreen" at bounding box center [584, 299] width 15 height 15
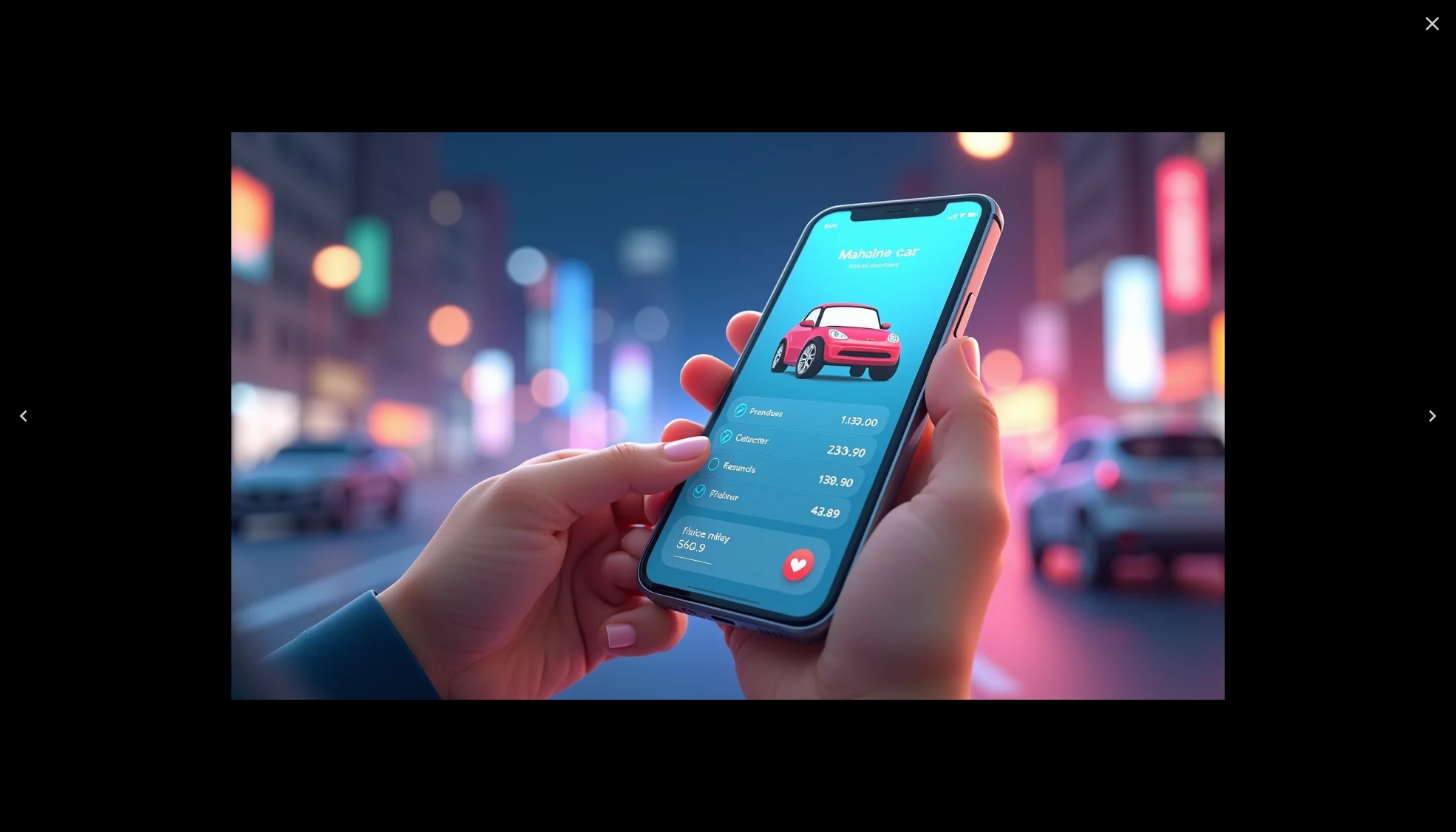
drag, startPoint x: 1431, startPoint y: 25, endPoint x: 1317, endPoint y: 42, distance: 115.3
click at [1429, 25] on icon "Close" at bounding box center [1432, 23] width 23 height 23
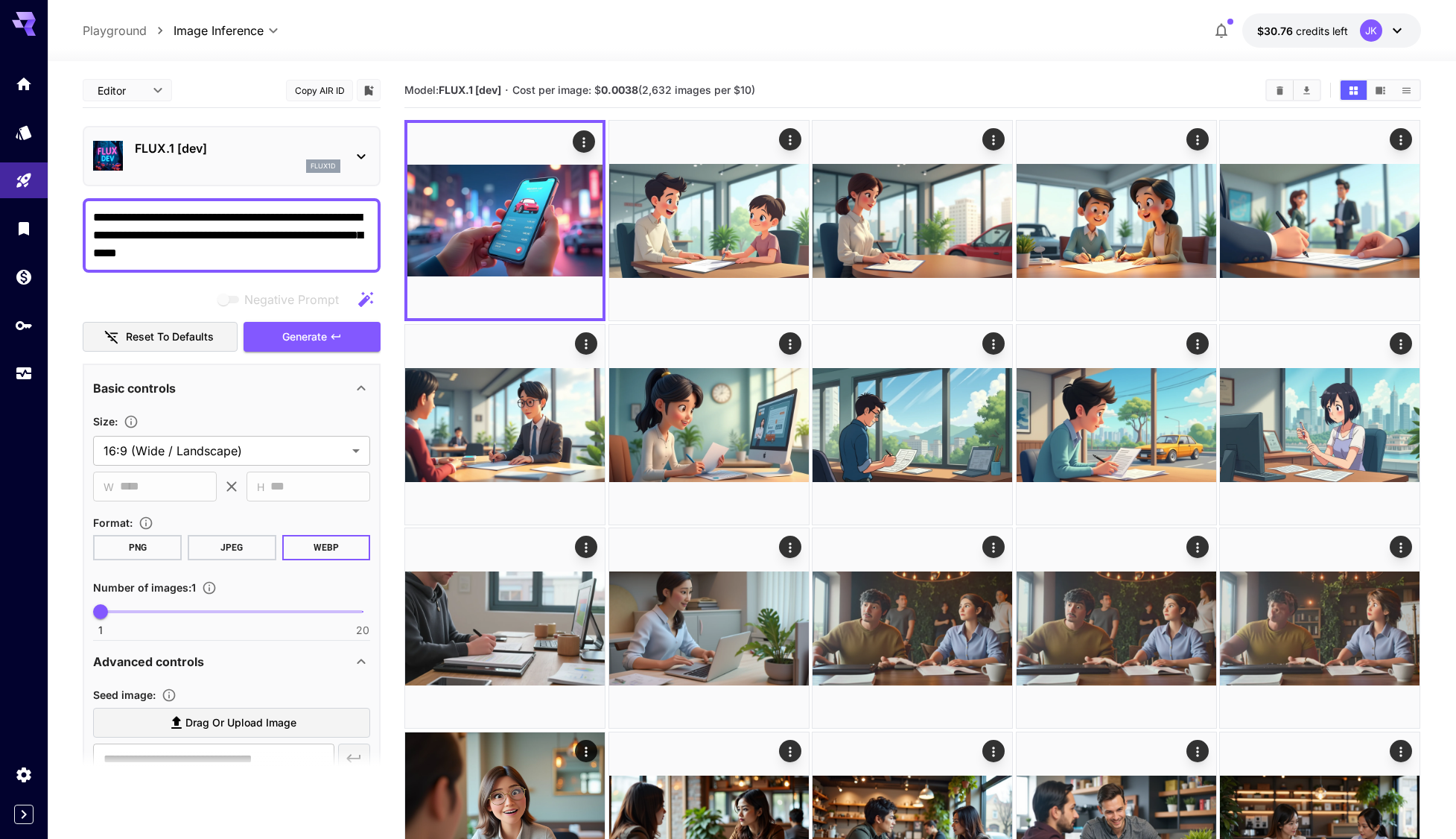
drag, startPoint x: 127, startPoint y: 252, endPoint x: 70, endPoint y: 204, distance: 74.5
paste textarea
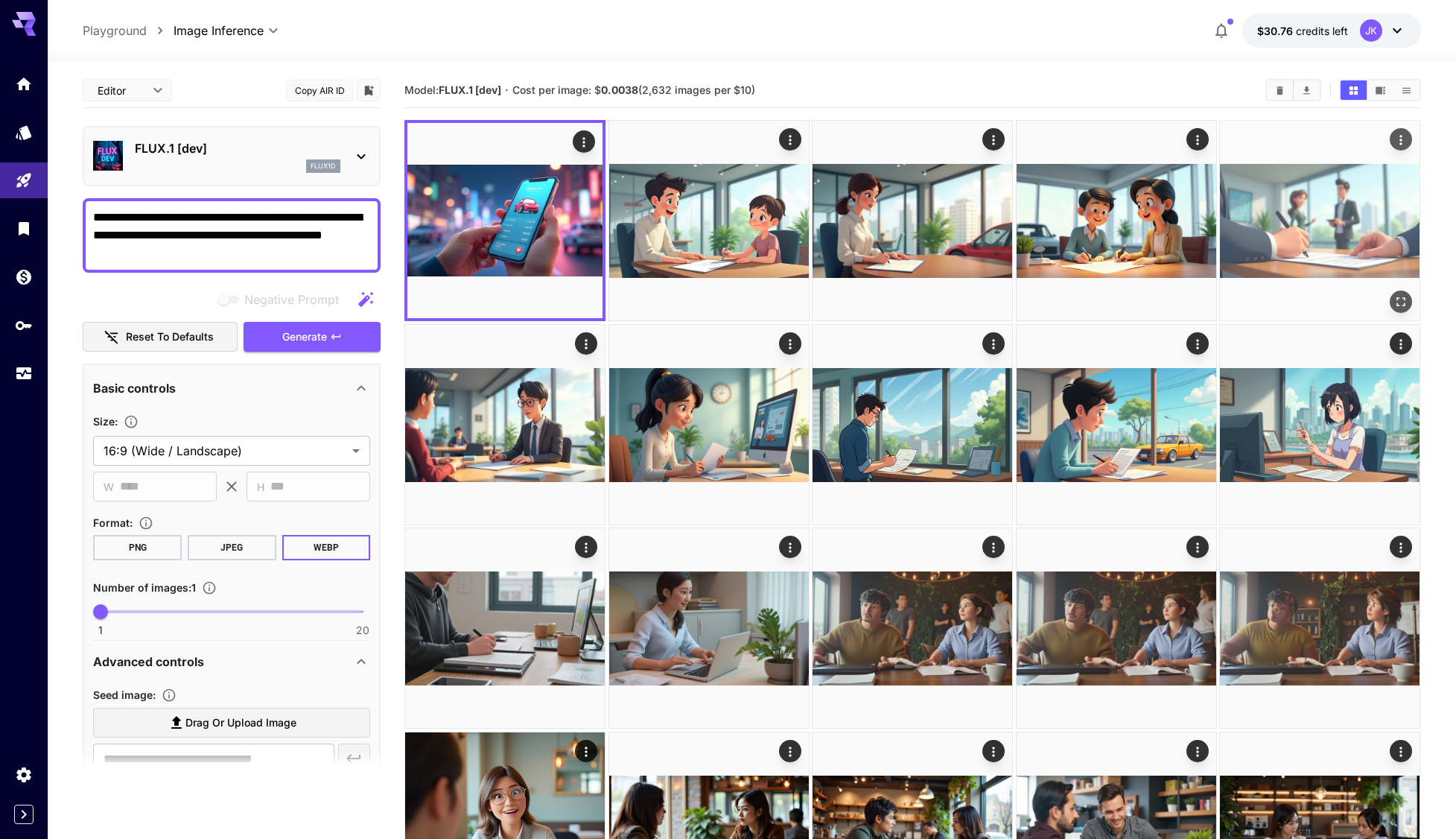
type textarea "**********"
click at [306, 339] on span "Generate" at bounding box center [304, 336] width 44 height 18
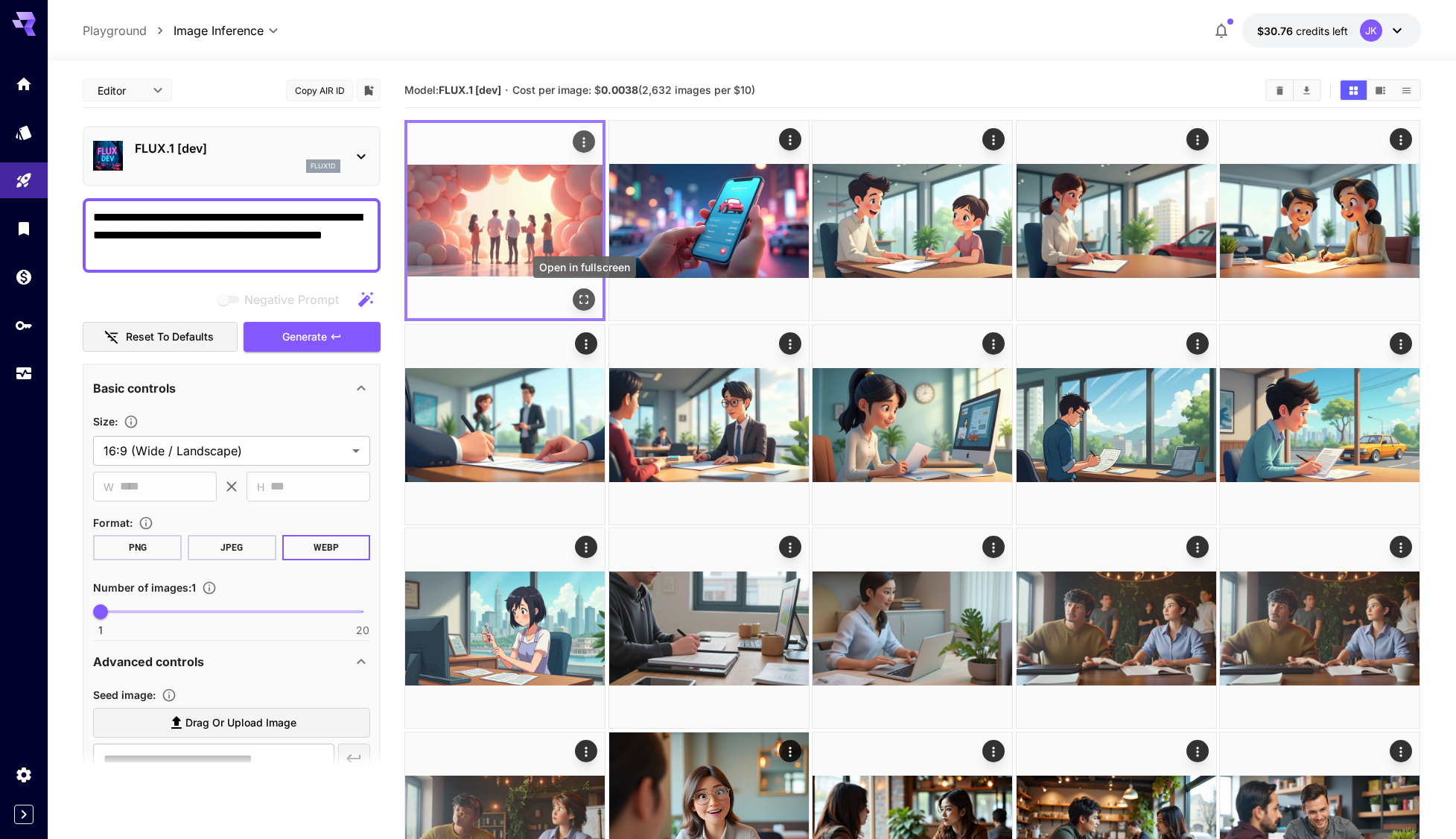
click at [583, 301] on icon "Open in fullscreen" at bounding box center [584, 299] width 15 height 15
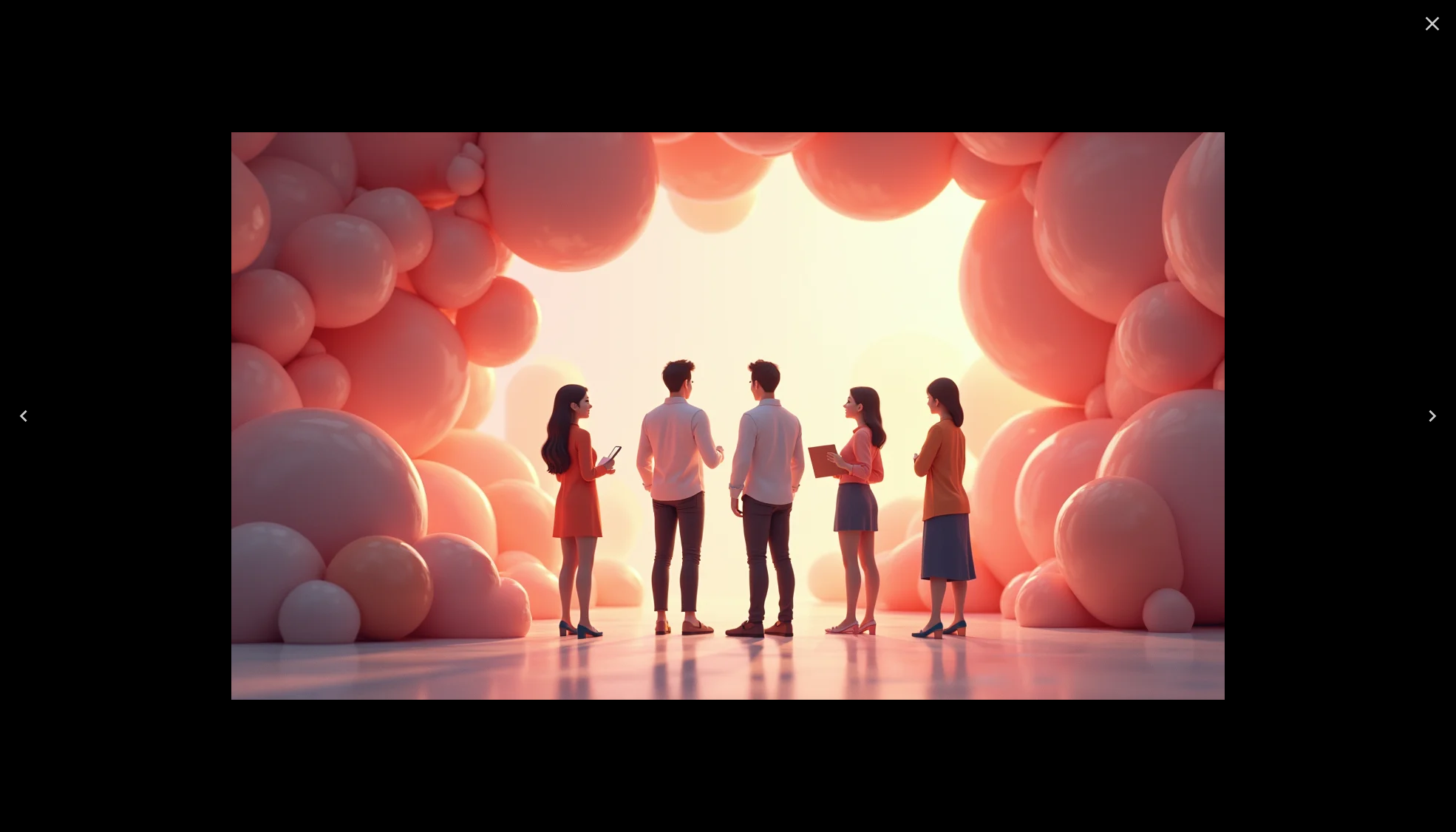
click at [1395, 340] on div at bounding box center [728, 416] width 1456 height 832
click at [1427, 16] on icon "Close" at bounding box center [1432, 23] width 23 height 23
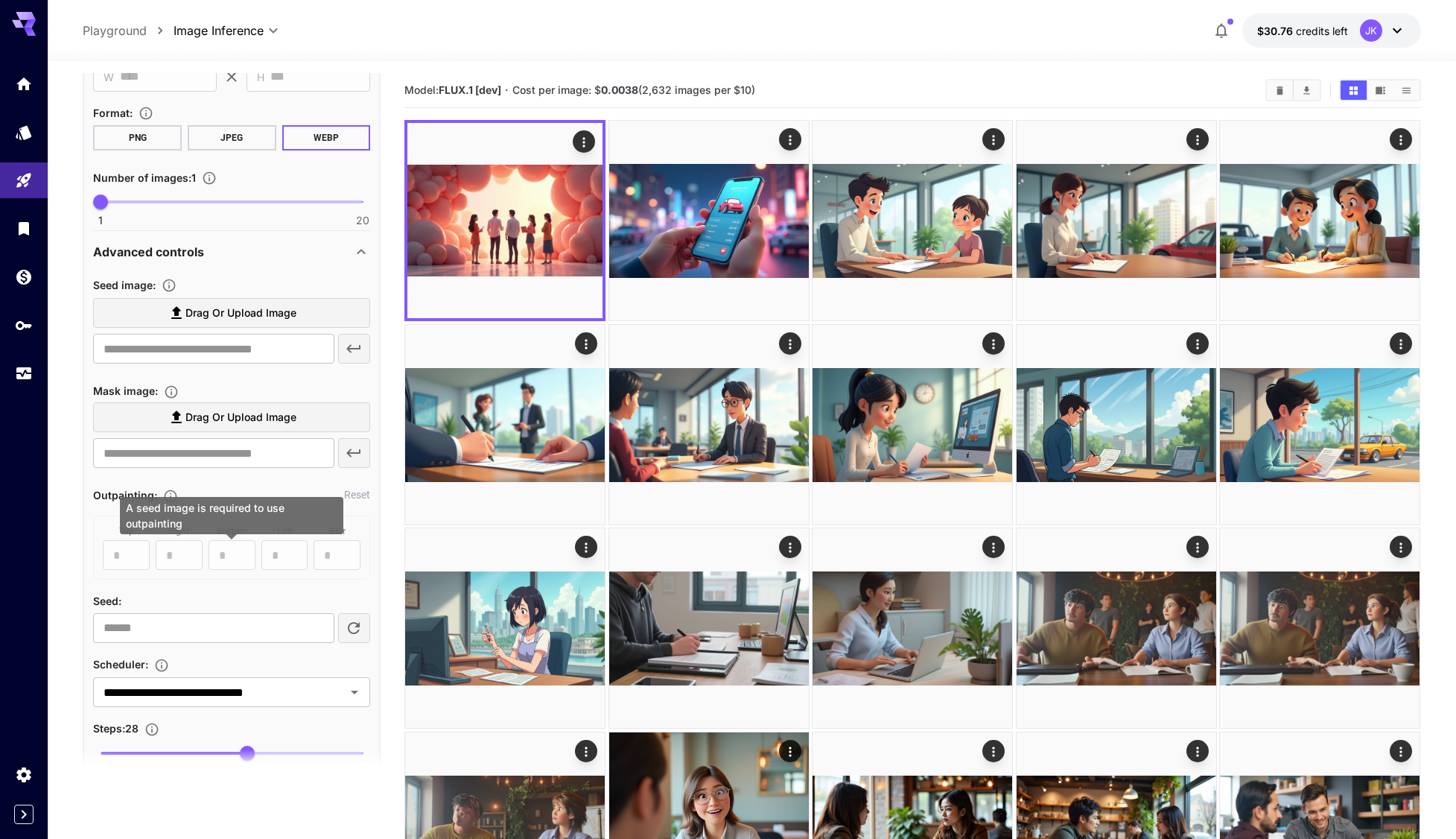
scroll to position [522, 0]
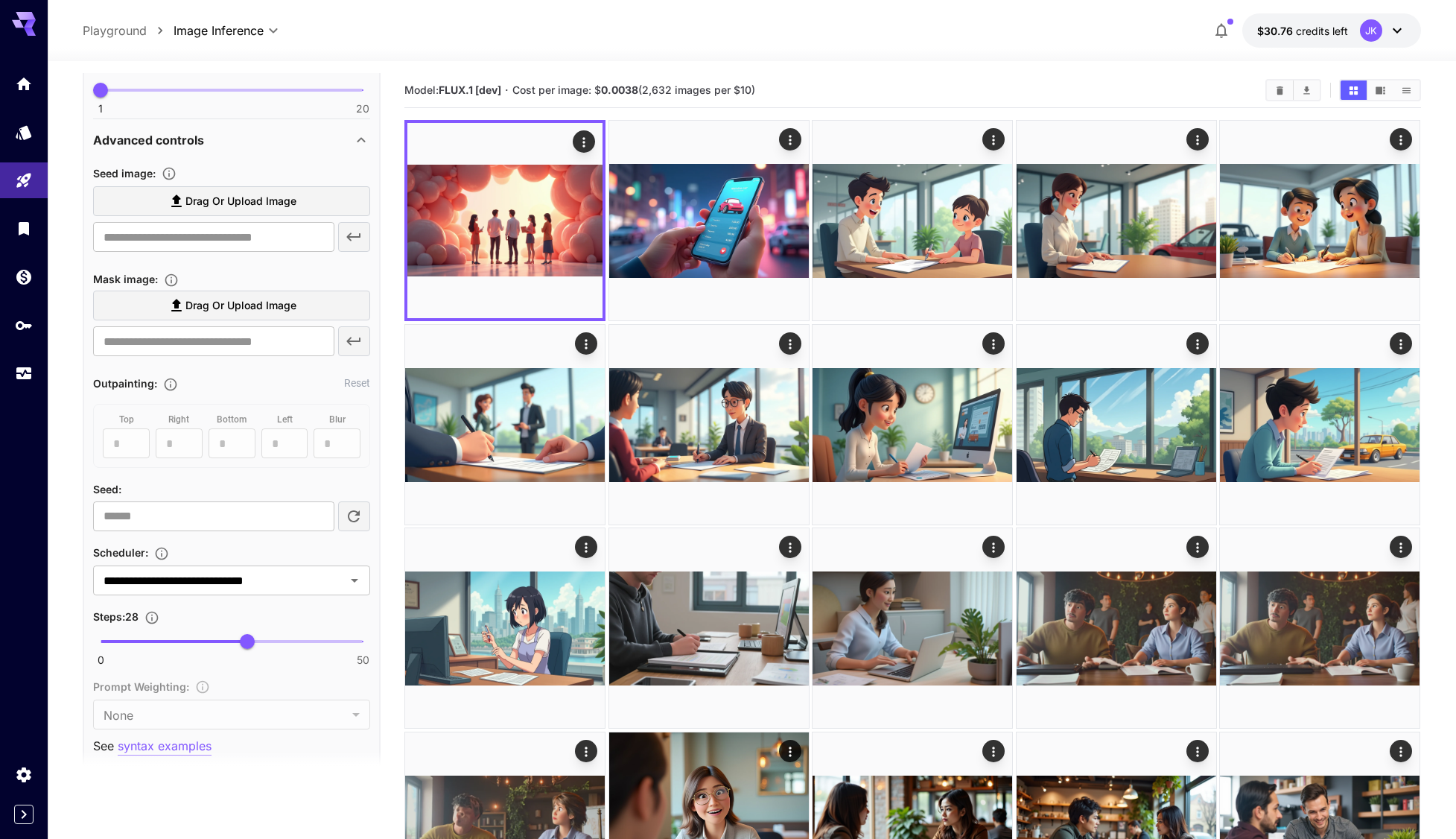
drag, startPoint x: 160, startPoint y: 523, endPoint x: 3, endPoint y: 522, distance: 157.0
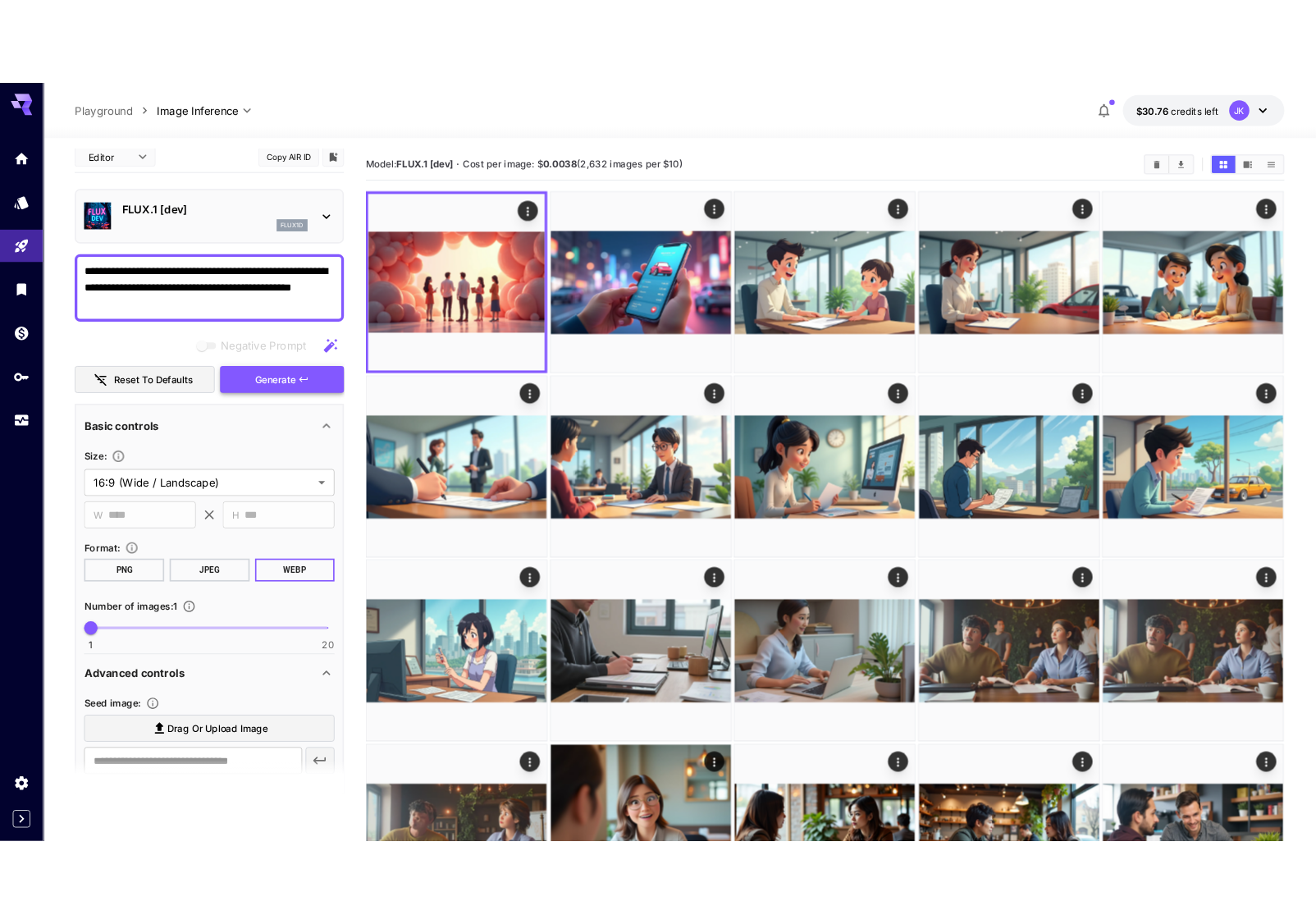
scroll to position [0, 0]
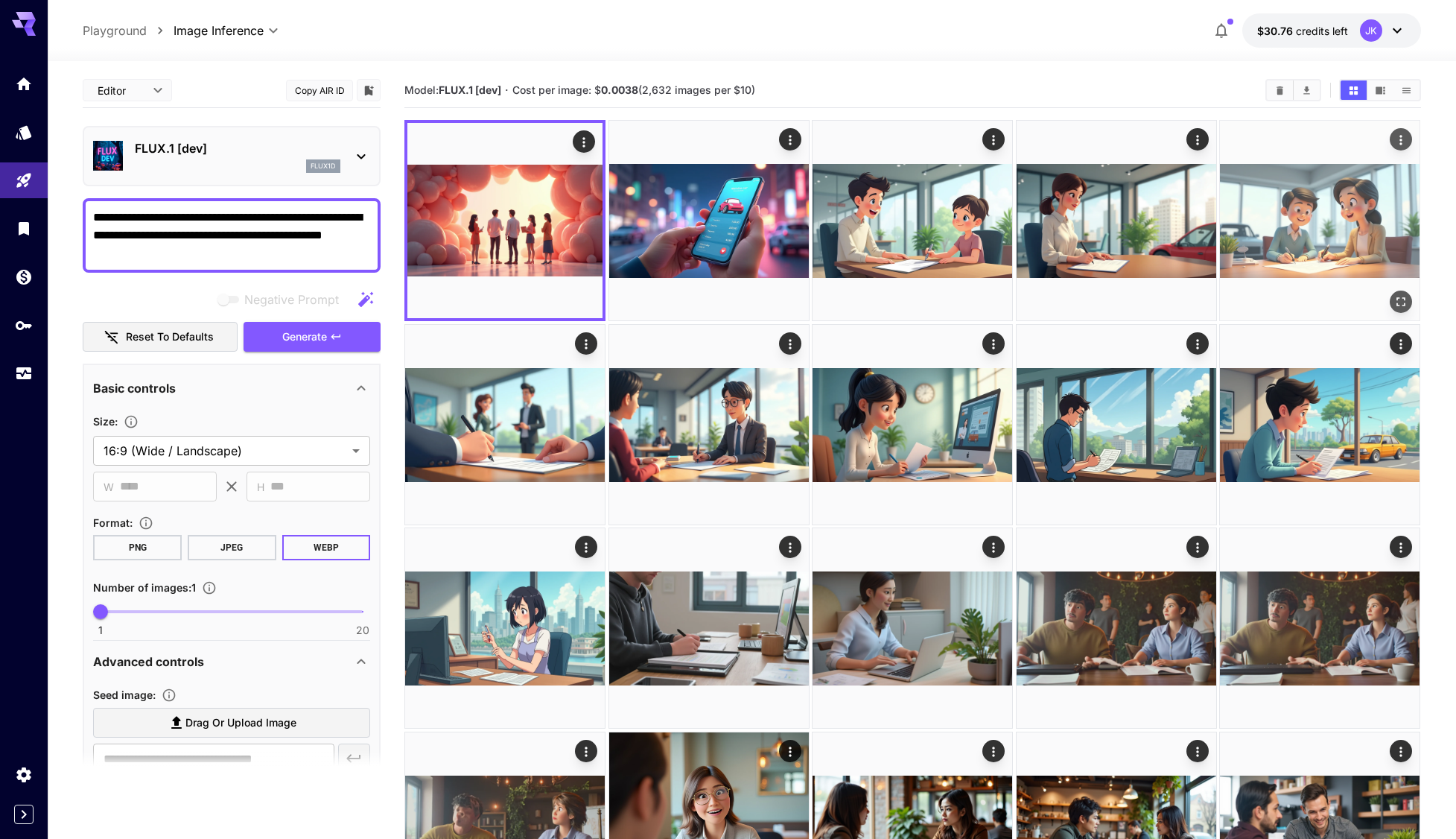
click at [331, 337] on icon "button" at bounding box center [336, 337] width 12 height 12
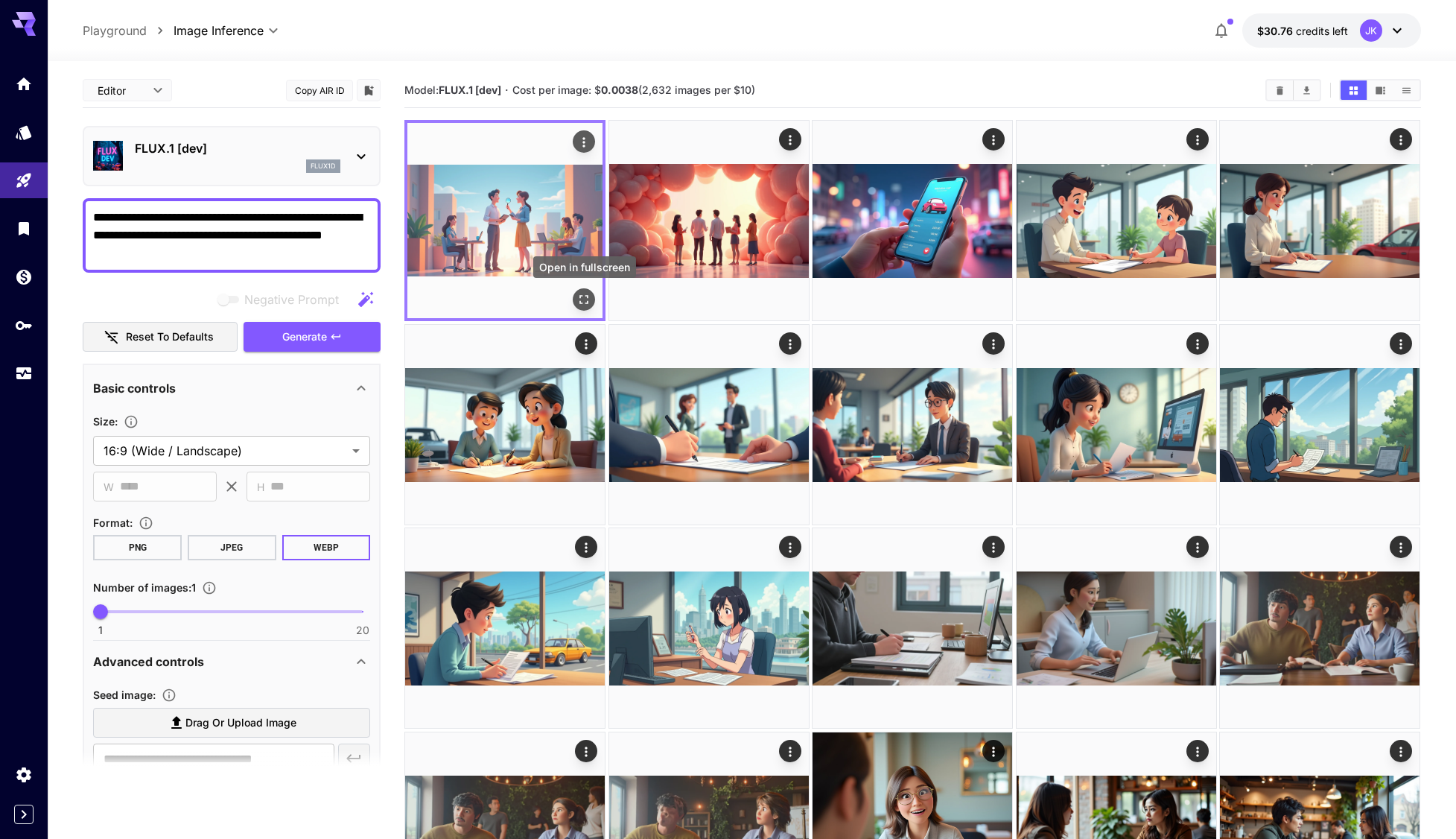
click at [583, 292] on button "Open in fullscreen" at bounding box center [585, 300] width 23 height 23
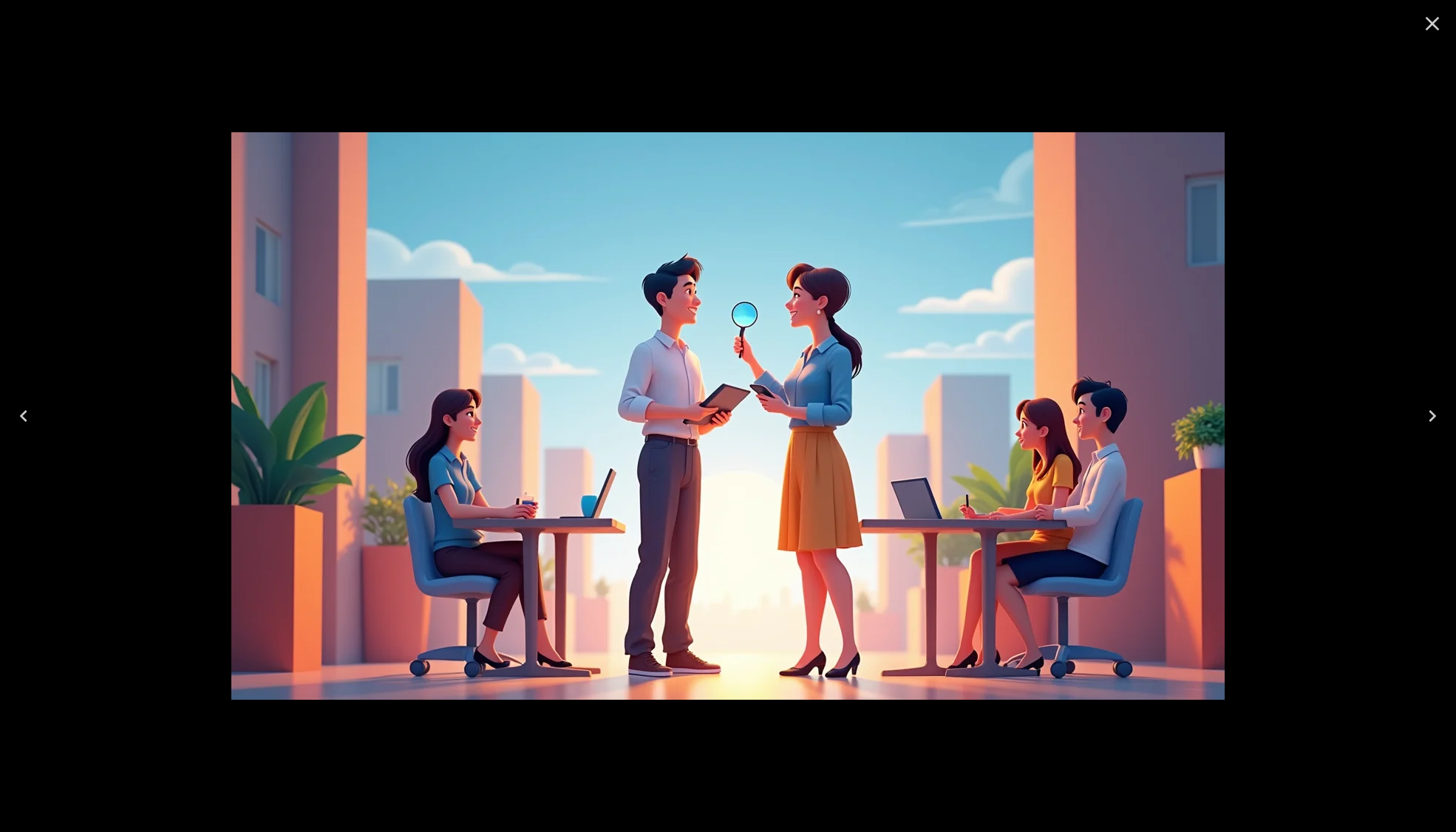
drag, startPoint x: 1433, startPoint y: 19, endPoint x: 1346, endPoint y: 29, distance: 87.6
click at [1433, 19] on icon "Close" at bounding box center [1432, 23] width 23 height 23
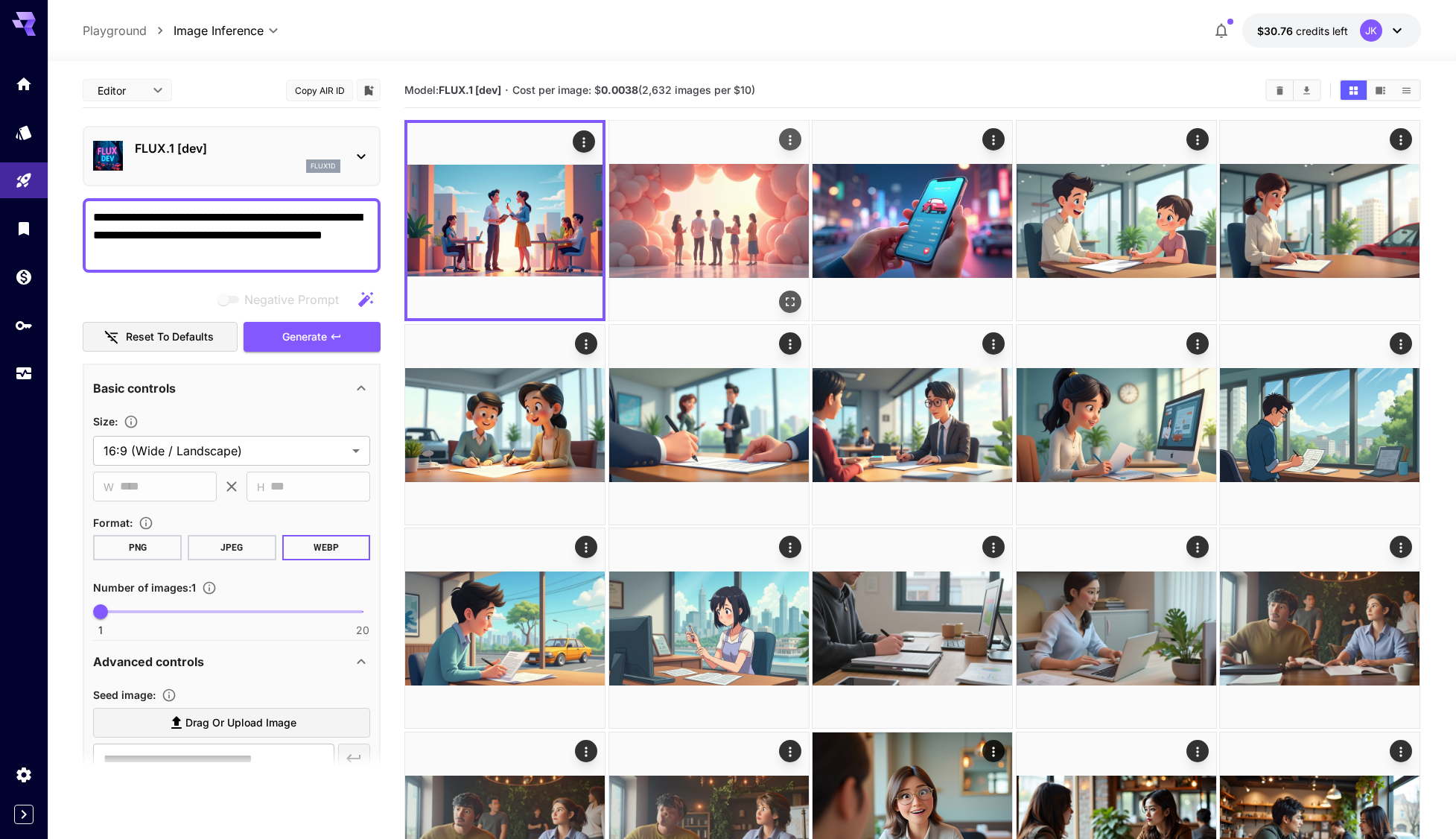
click at [679, 224] on img at bounding box center [709, 220] width 199 height 200
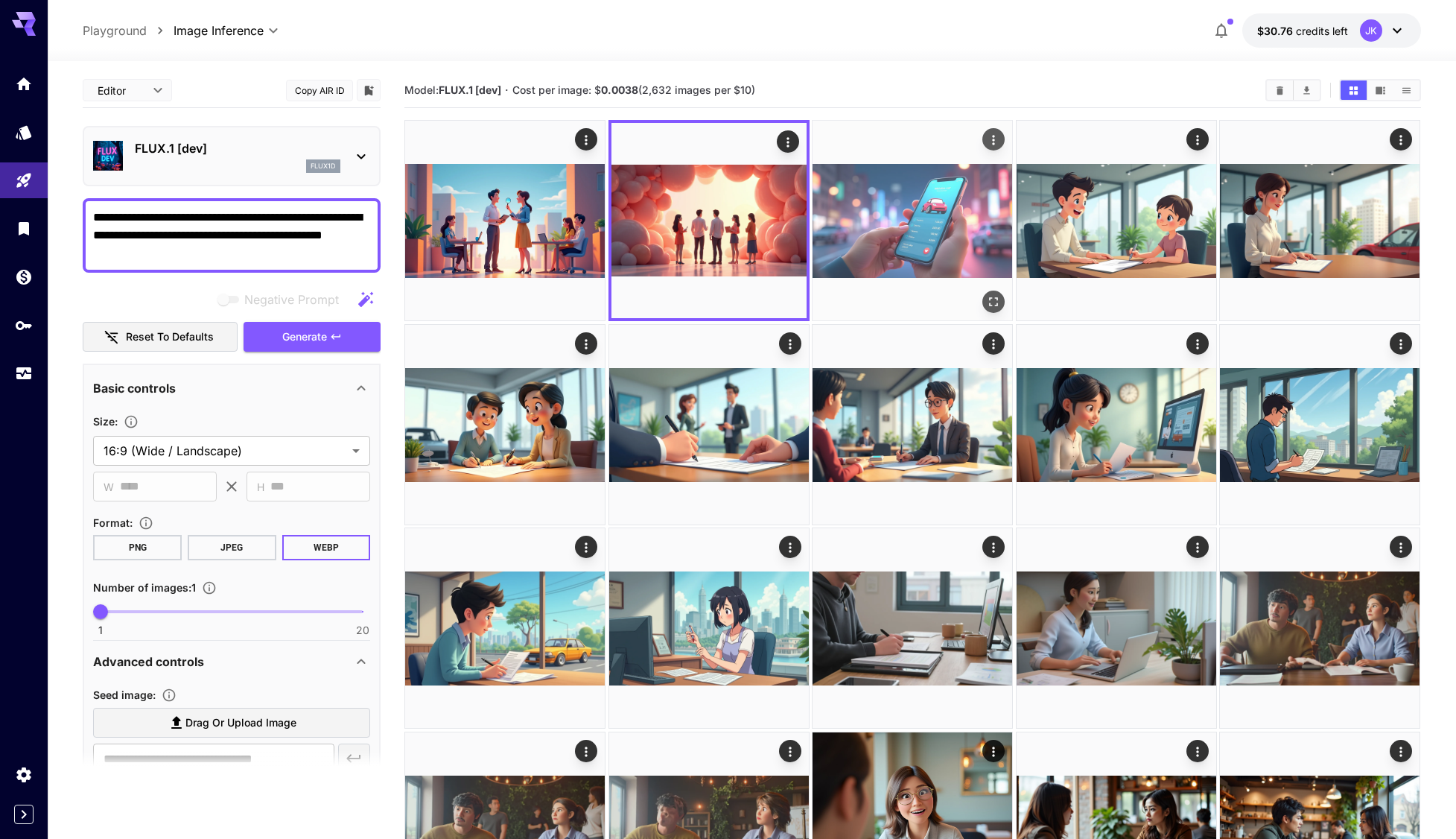
click at [889, 232] on img at bounding box center [912, 220] width 199 height 200
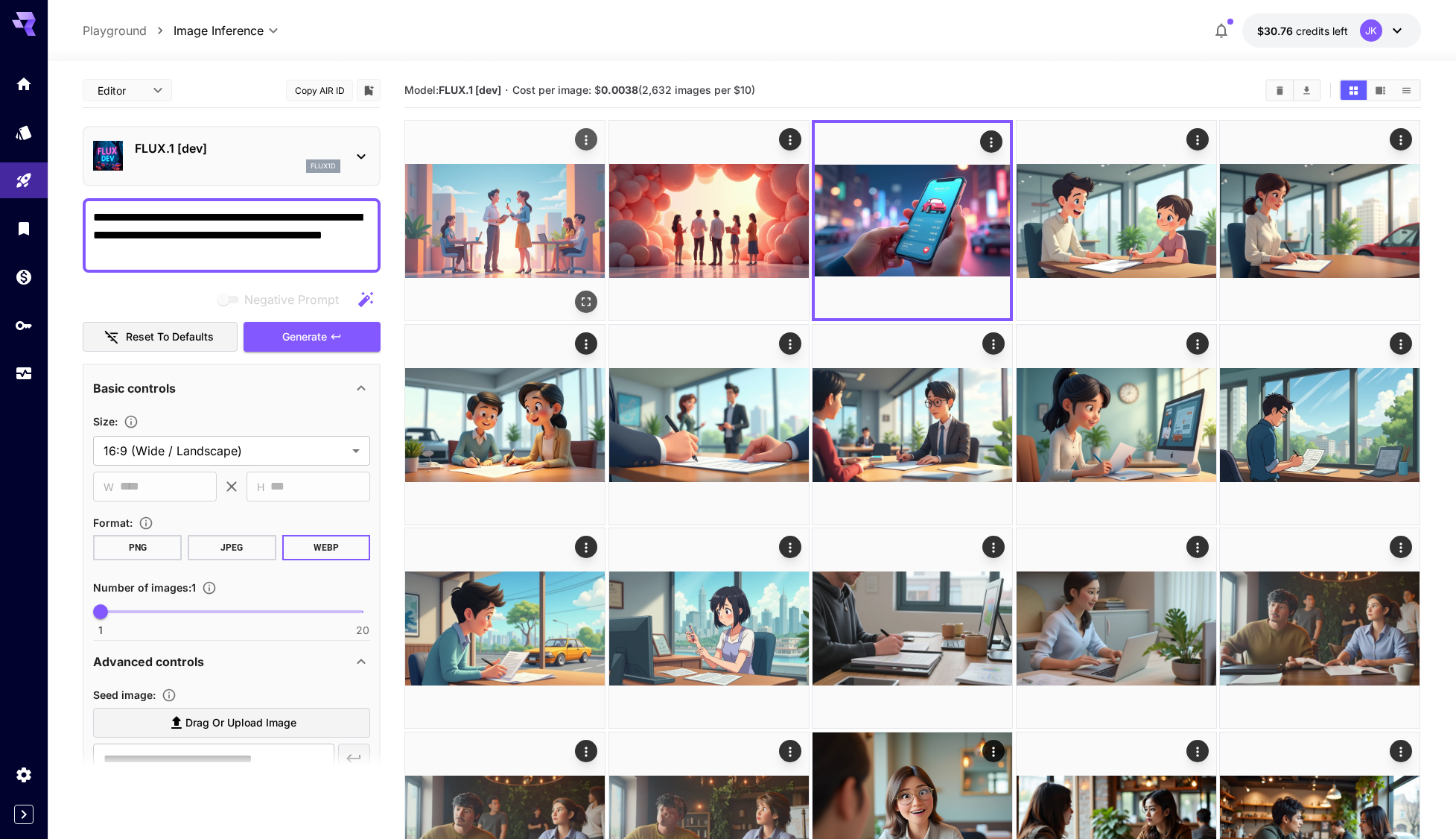
click at [516, 234] on img at bounding box center [504, 220] width 199 height 200
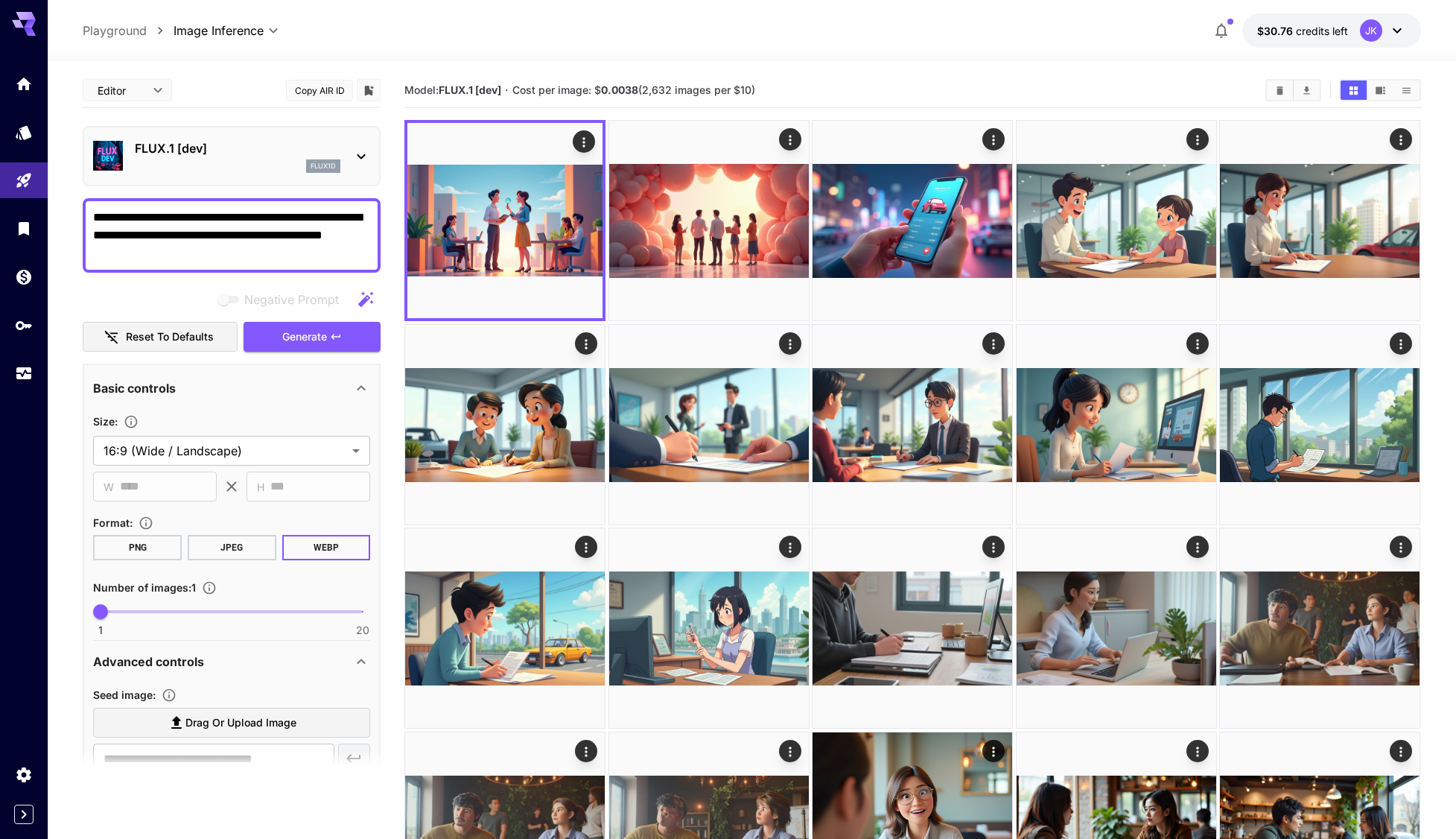
drag, startPoint x: 266, startPoint y: 258, endPoint x: 275, endPoint y: 248, distance: 13.5
click at [275, 248] on textarea "**********" at bounding box center [232, 235] width 277 height 54
drag, startPoint x: 260, startPoint y: 236, endPoint x: 85, endPoint y: 206, distance: 177.6
paste textarea
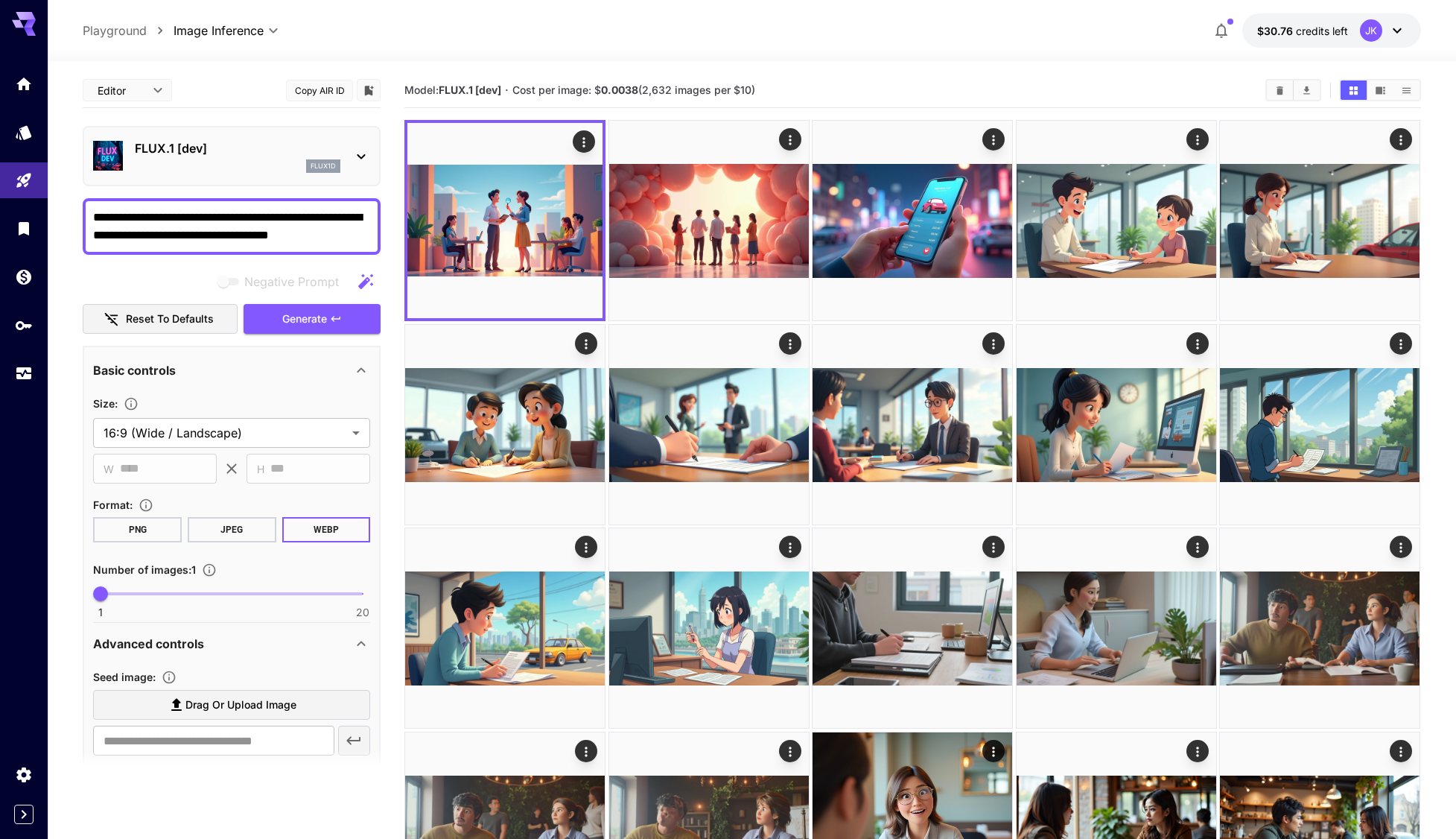
type textarea "**********"
click at [327, 321] on span "Generate" at bounding box center [304, 319] width 44 height 18
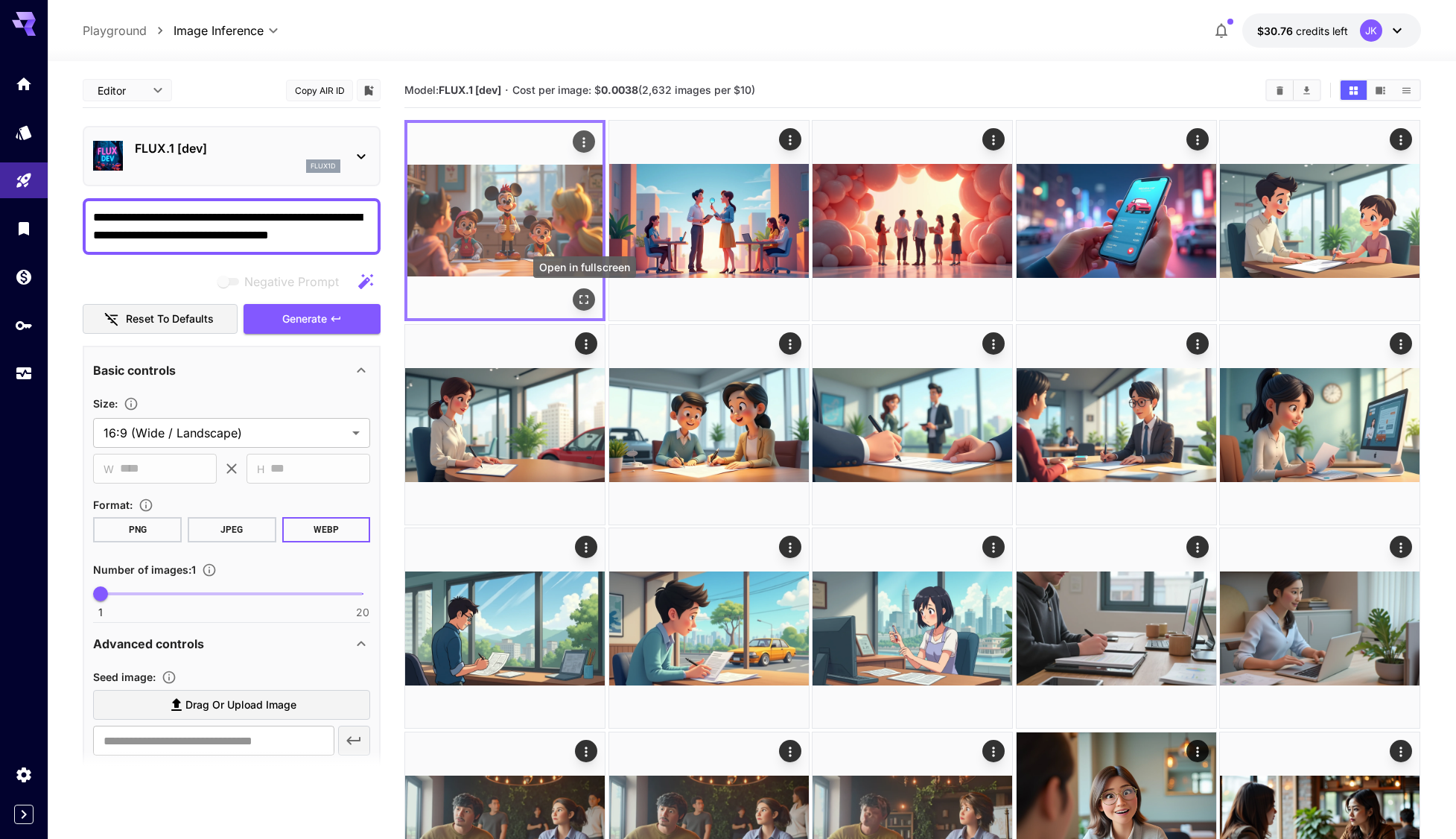
click at [579, 302] on icon "Open in fullscreen" at bounding box center [584, 299] width 15 height 15
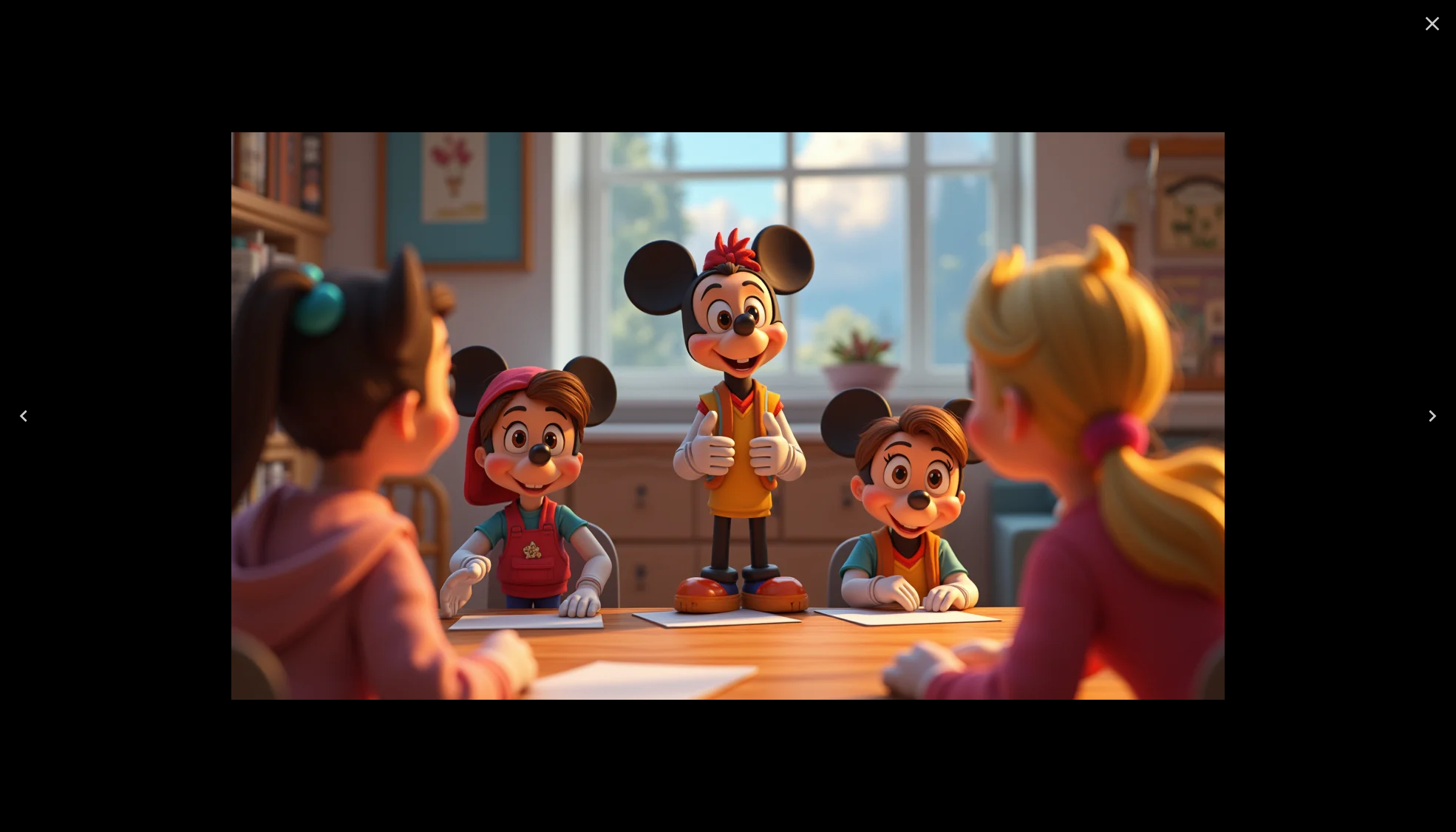
drag, startPoint x: 1426, startPoint y: 25, endPoint x: 1332, endPoint y: 58, distance: 99.6
click at [1423, 25] on icon "Close" at bounding box center [1432, 23] width 23 height 23
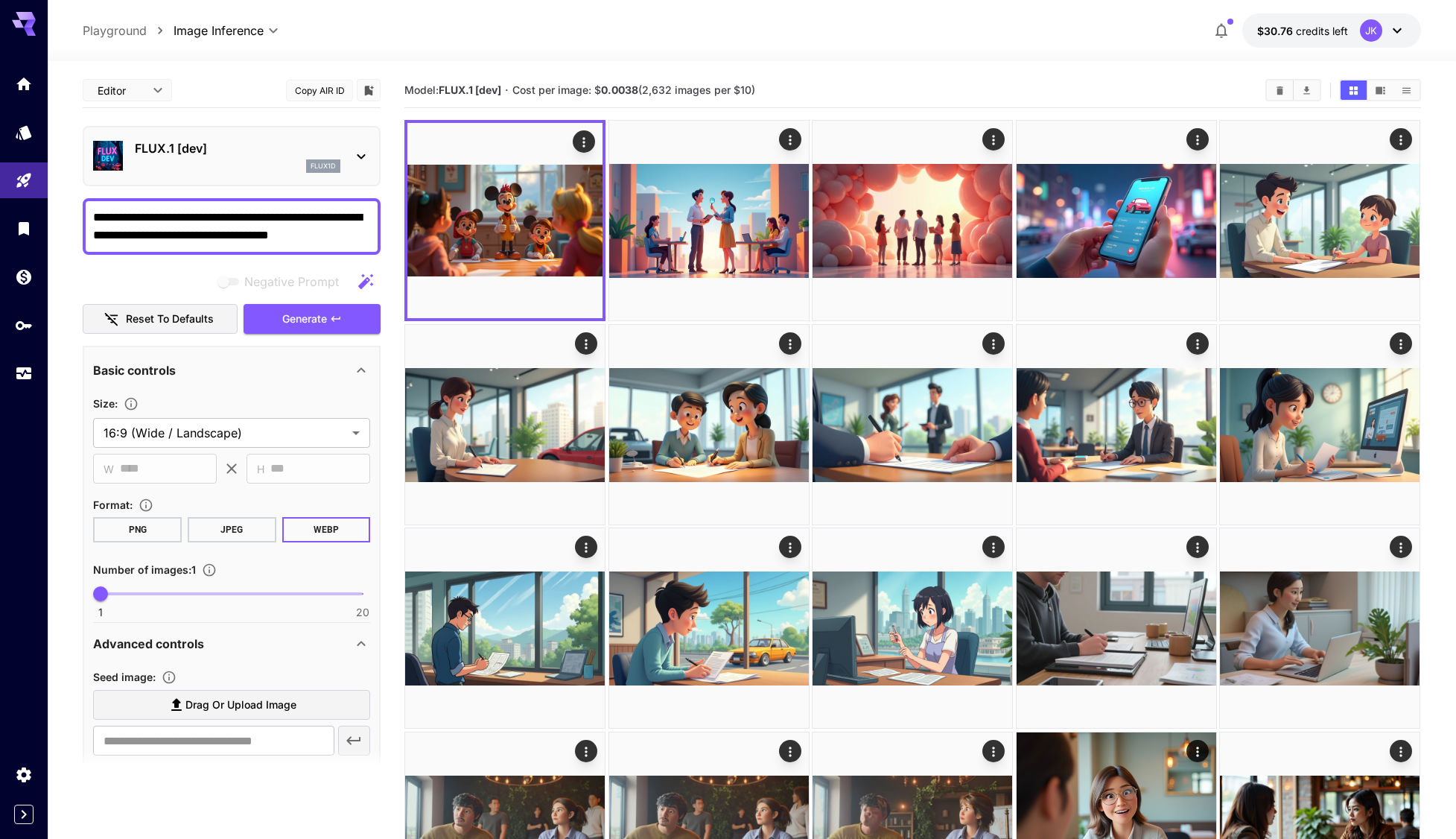
click at [236, 233] on textarea "**********" at bounding box center [232, 226] width 277 height 36
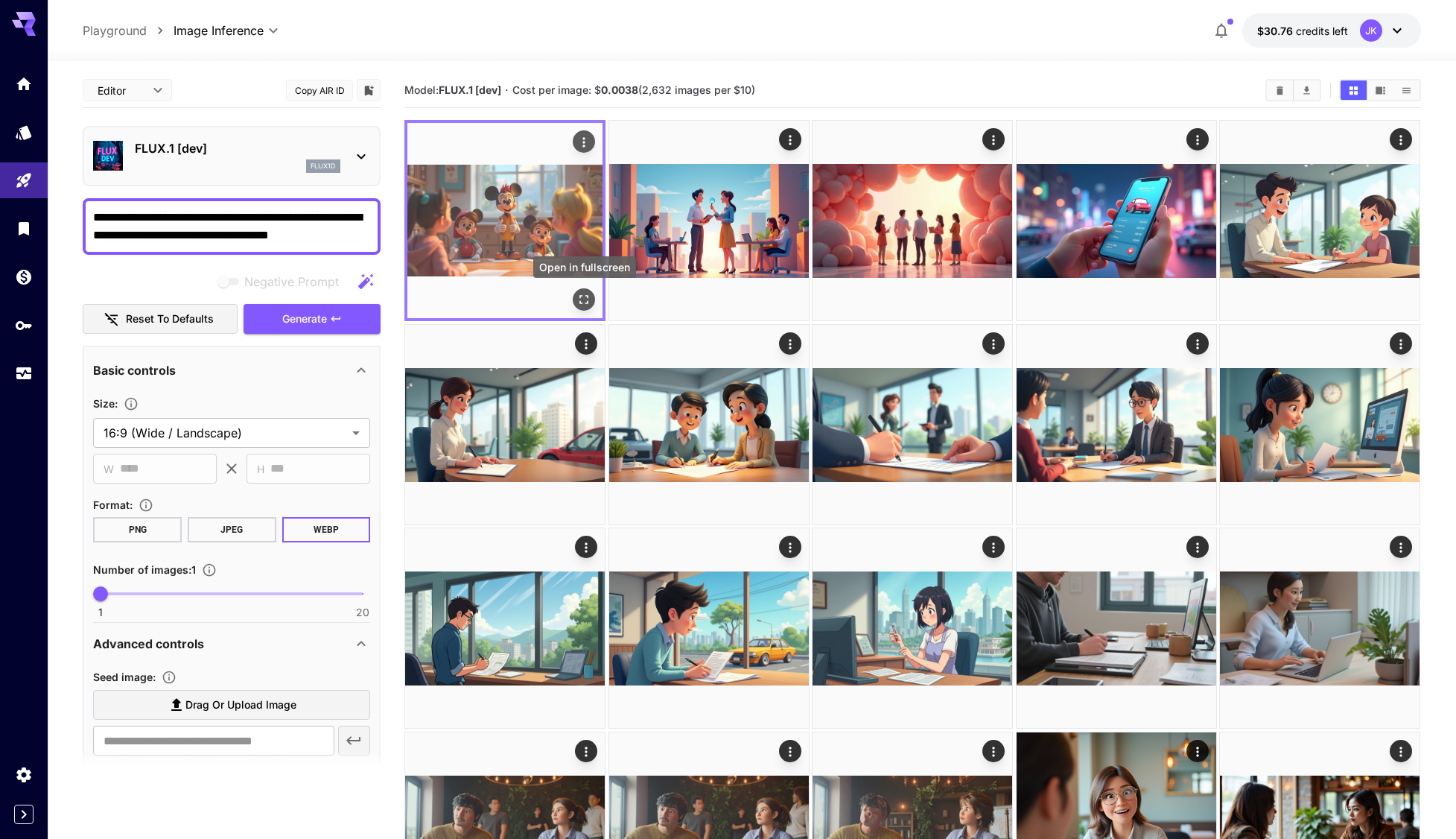
click at [584, 302] on icon "Open in fullscreen" at bounding box center [584, 299] width 15 height 15
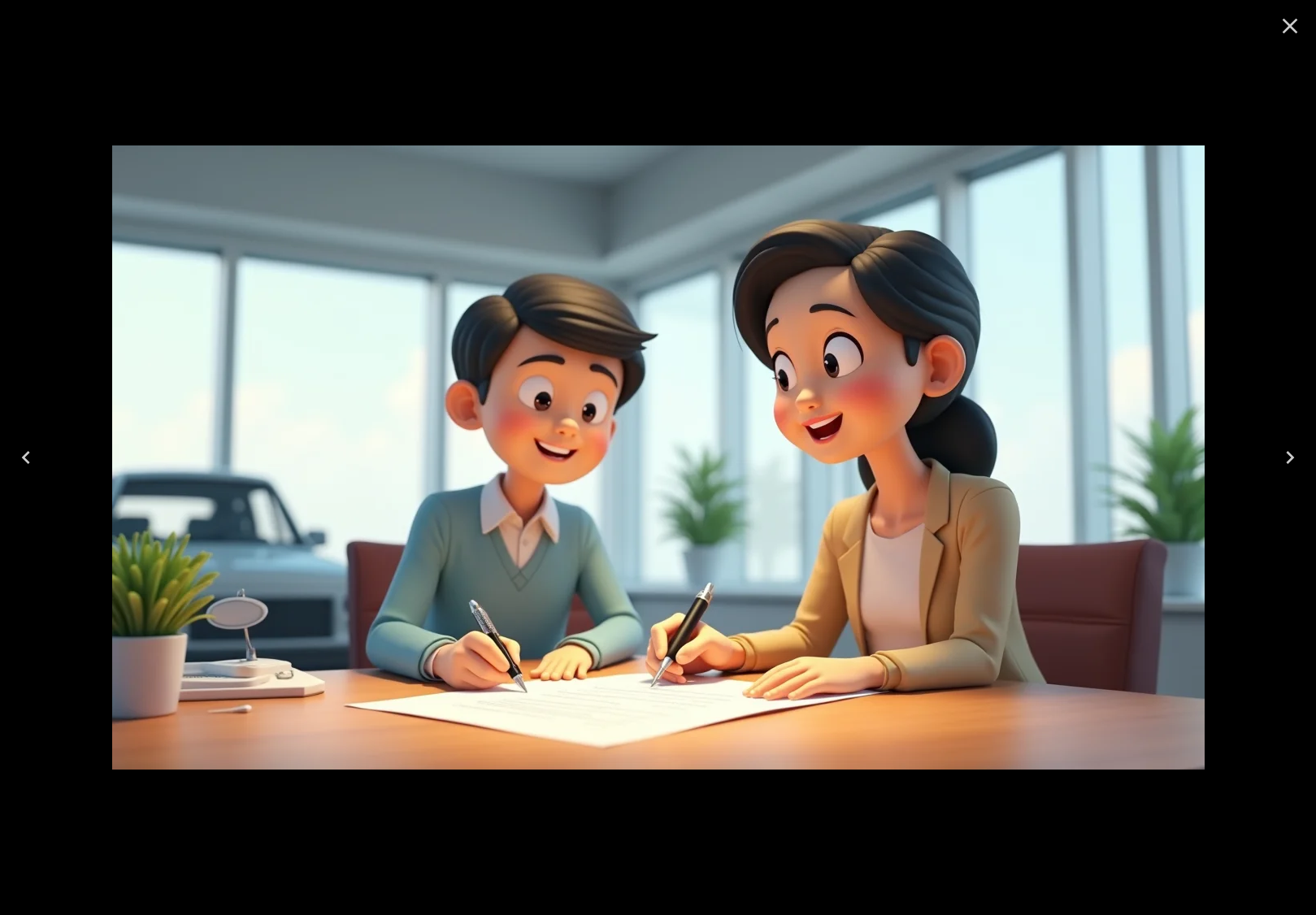
drag, startPoint x: 1295, startPoint y: 20, endPoint x: 1213, endPoint y: 59, distance: 90.8
click at [1295, 20] on icon "Close" at bounding box center [1290, 27] width 15 height 15
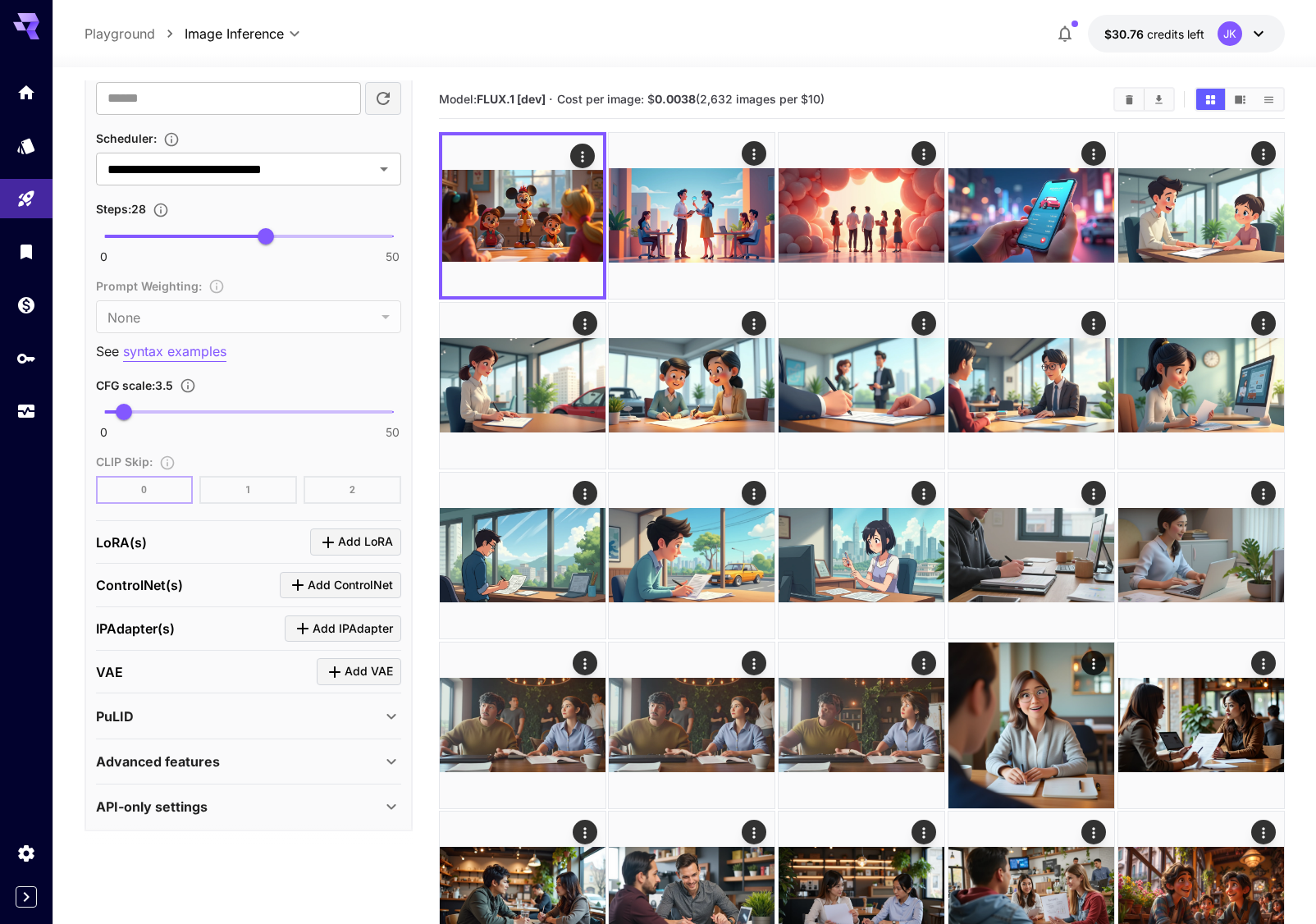
scroll to position [1031, 0]
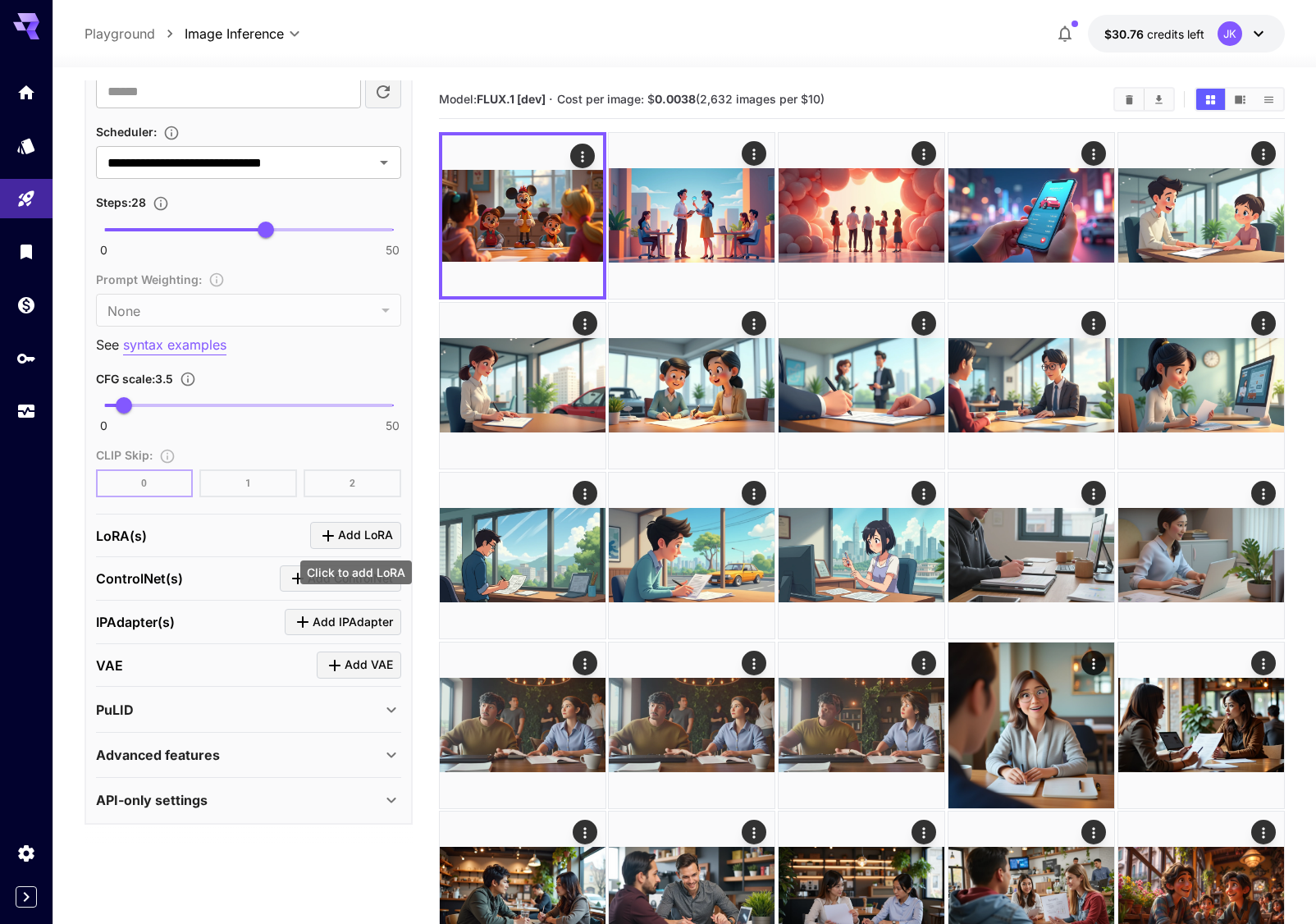
click at [349, 525] on button "Add LoRA" at bounding box center [355, 535] width 91 height 27
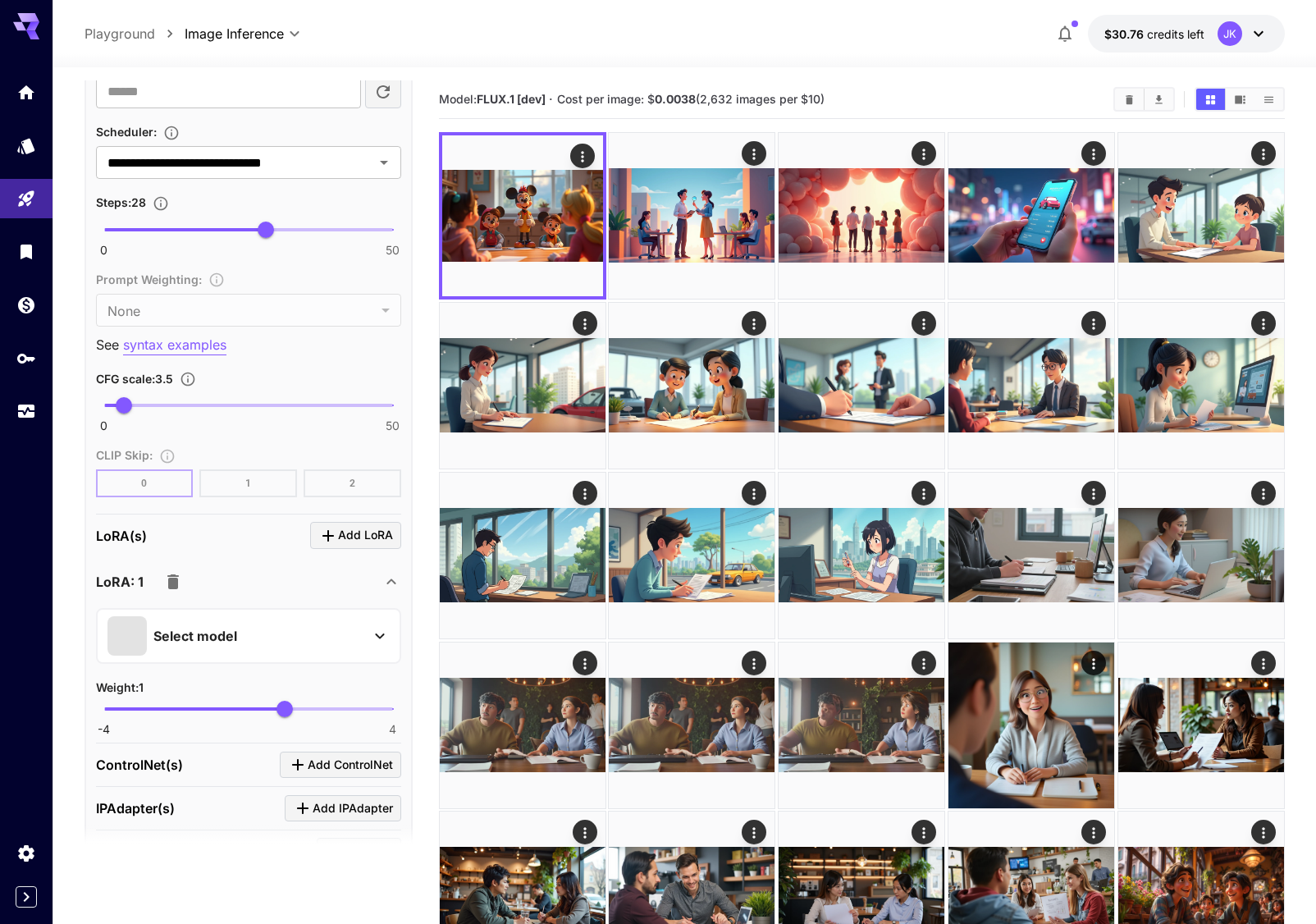
click at [265, 628] on div "Select model" at bounding box center [235, 635] width 256 height 39
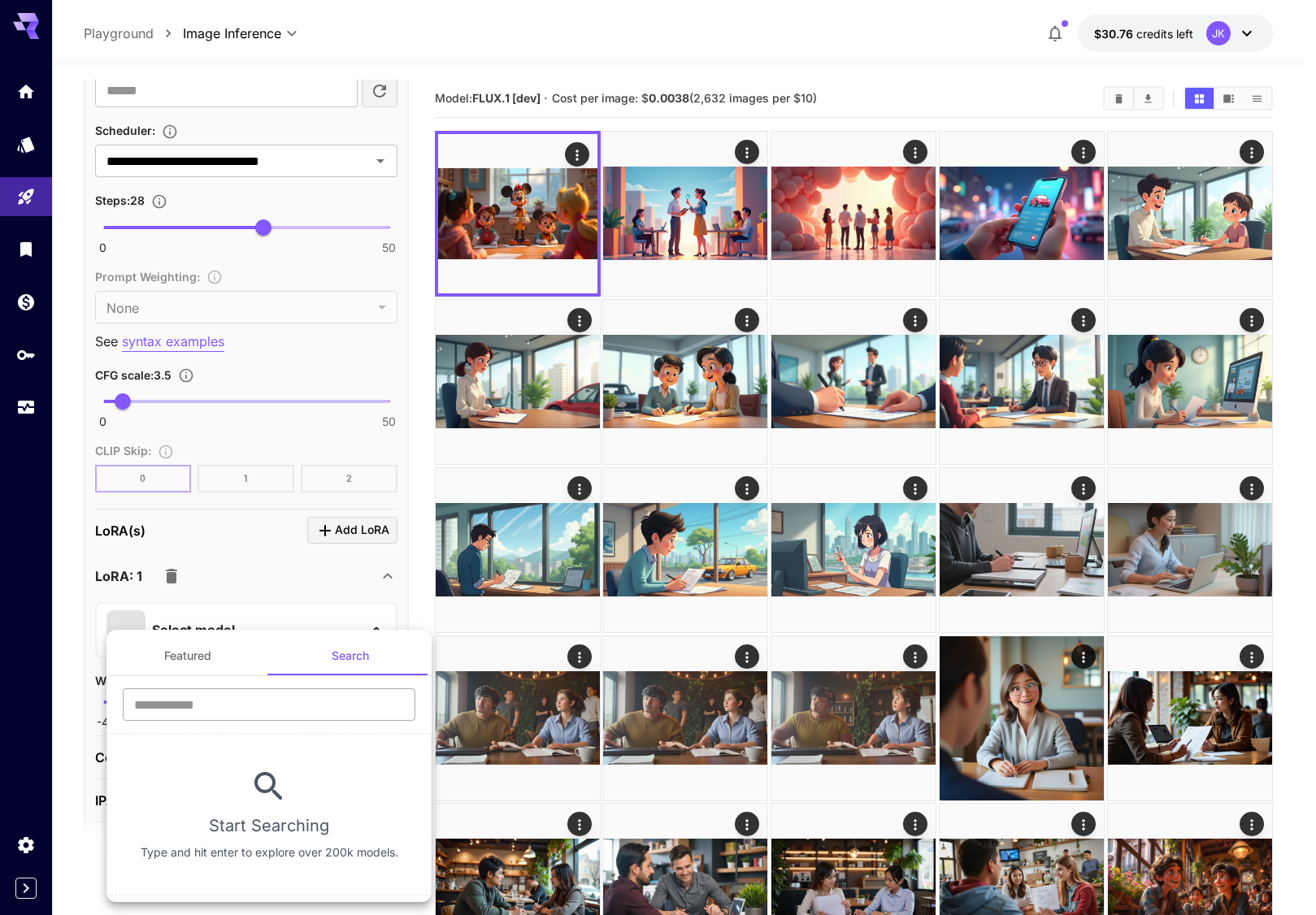
drag, startPoint x: 250, startPoint y: 707, endPoint x: 256, endPoint y: 719, distance: 13.4
click at [250, 708] on input "text" at bounding box center [269, 704] width 293 height 32
paste input "**********"
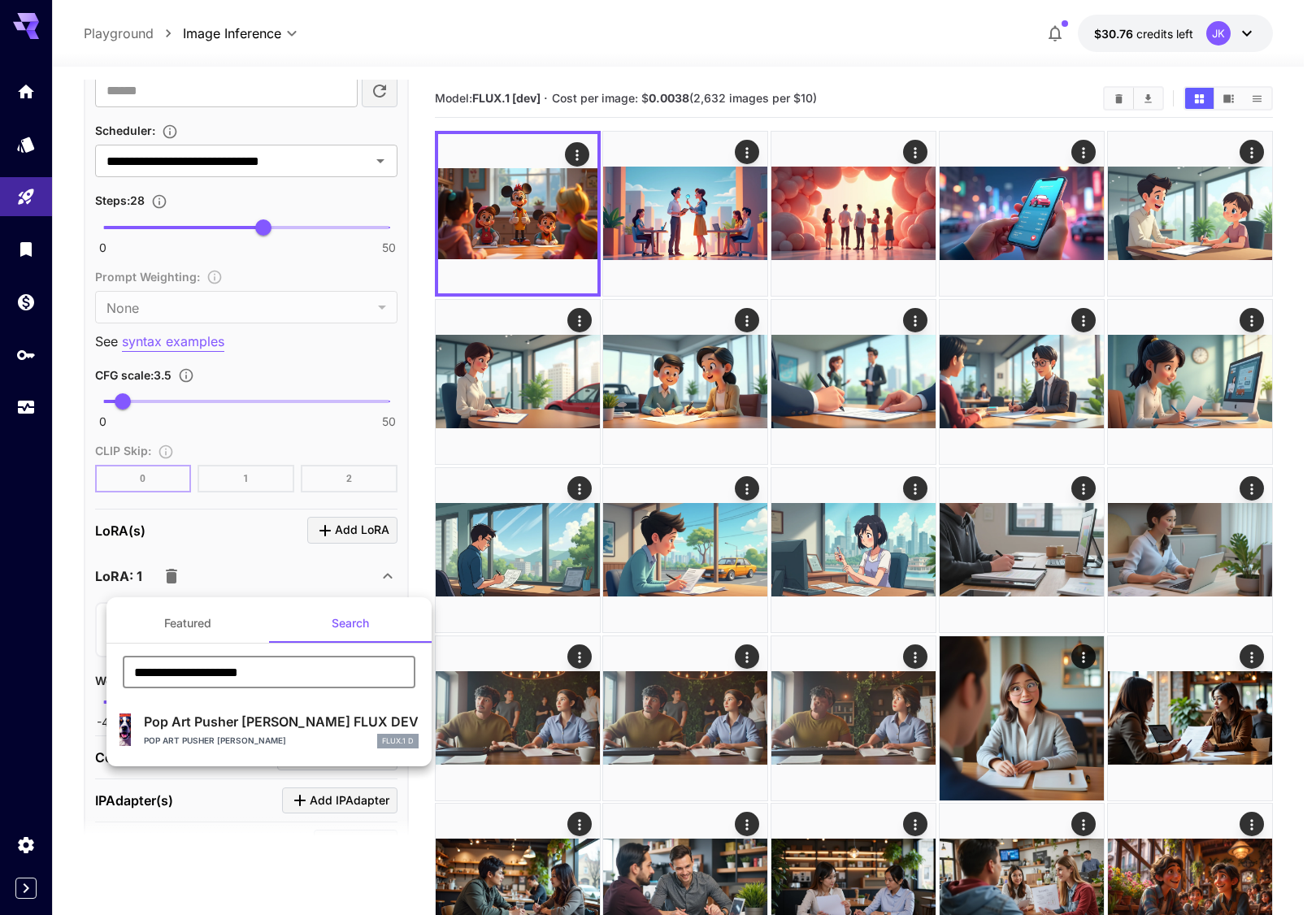
type input "**********"
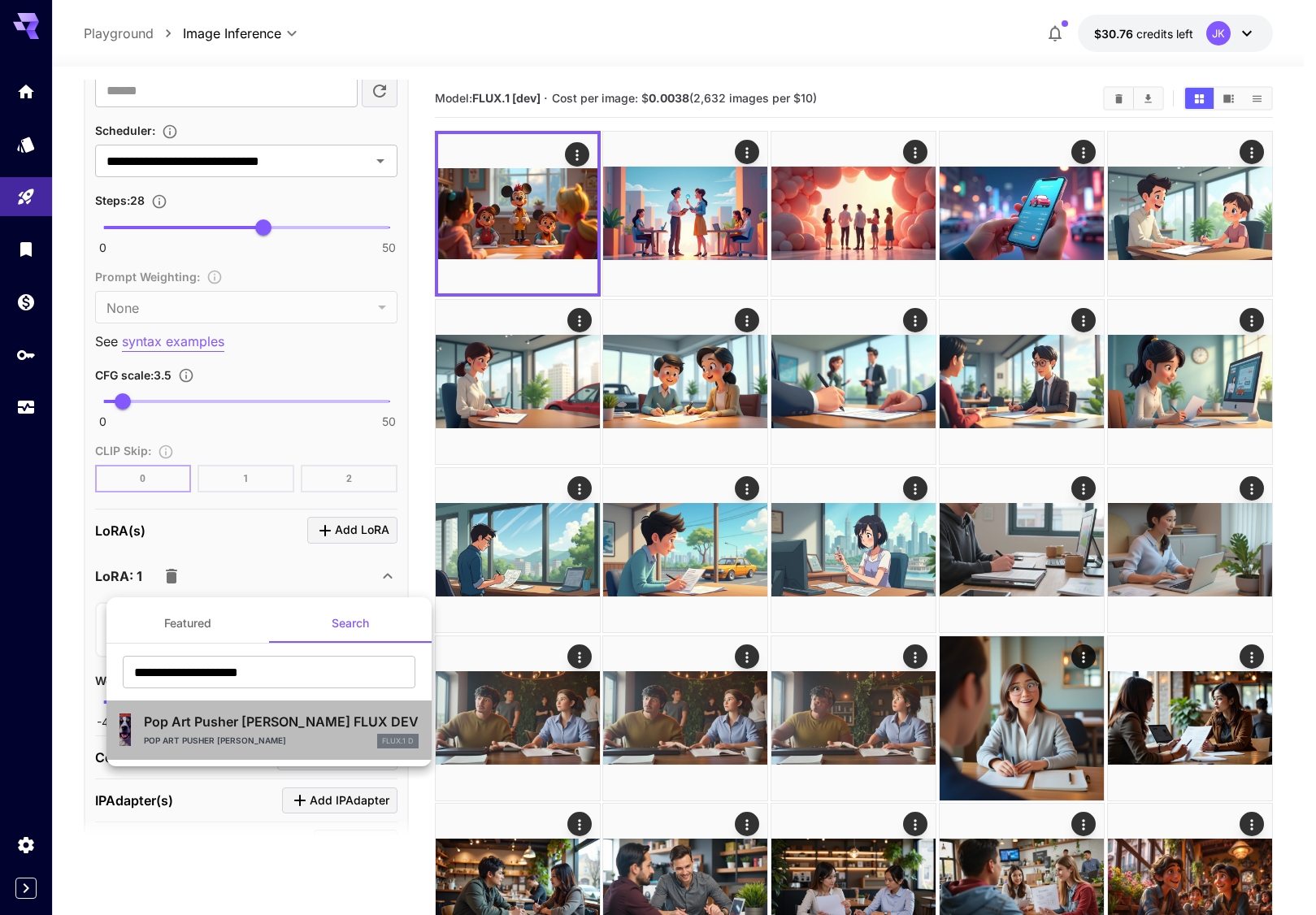
click at [255, 736] on p "Pop Art Pusher [PERSON_NAME]" at bounding box center [215, 740] width 143 height 12
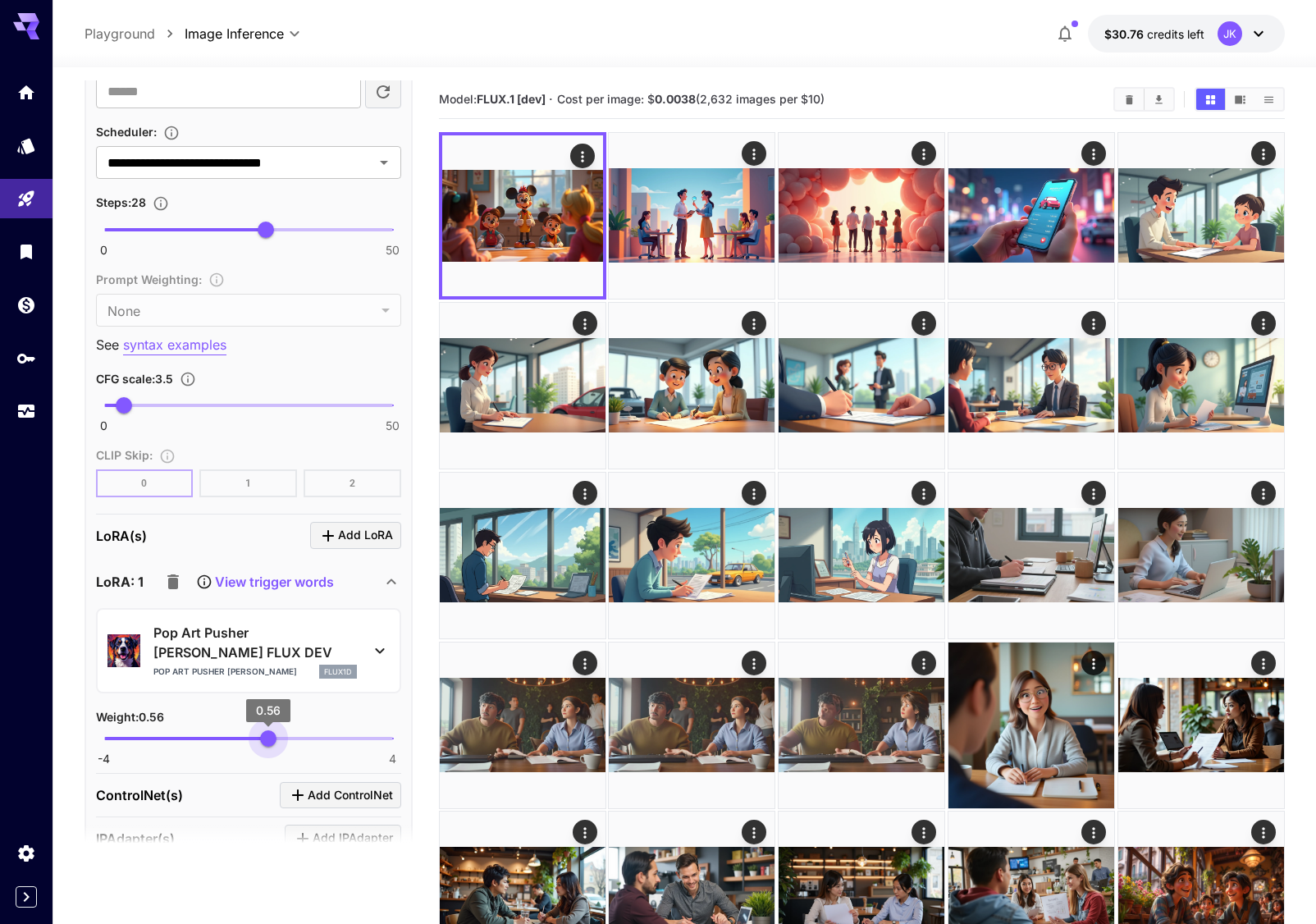
type input "****"
drag, startPoint x: 287, startPoint y: 718, endPoint x: 267, endPoint y: 723, distance: 20.6
click at [267, 730] on span "0.51" at bounding box center [266, 738] width 16 height 16
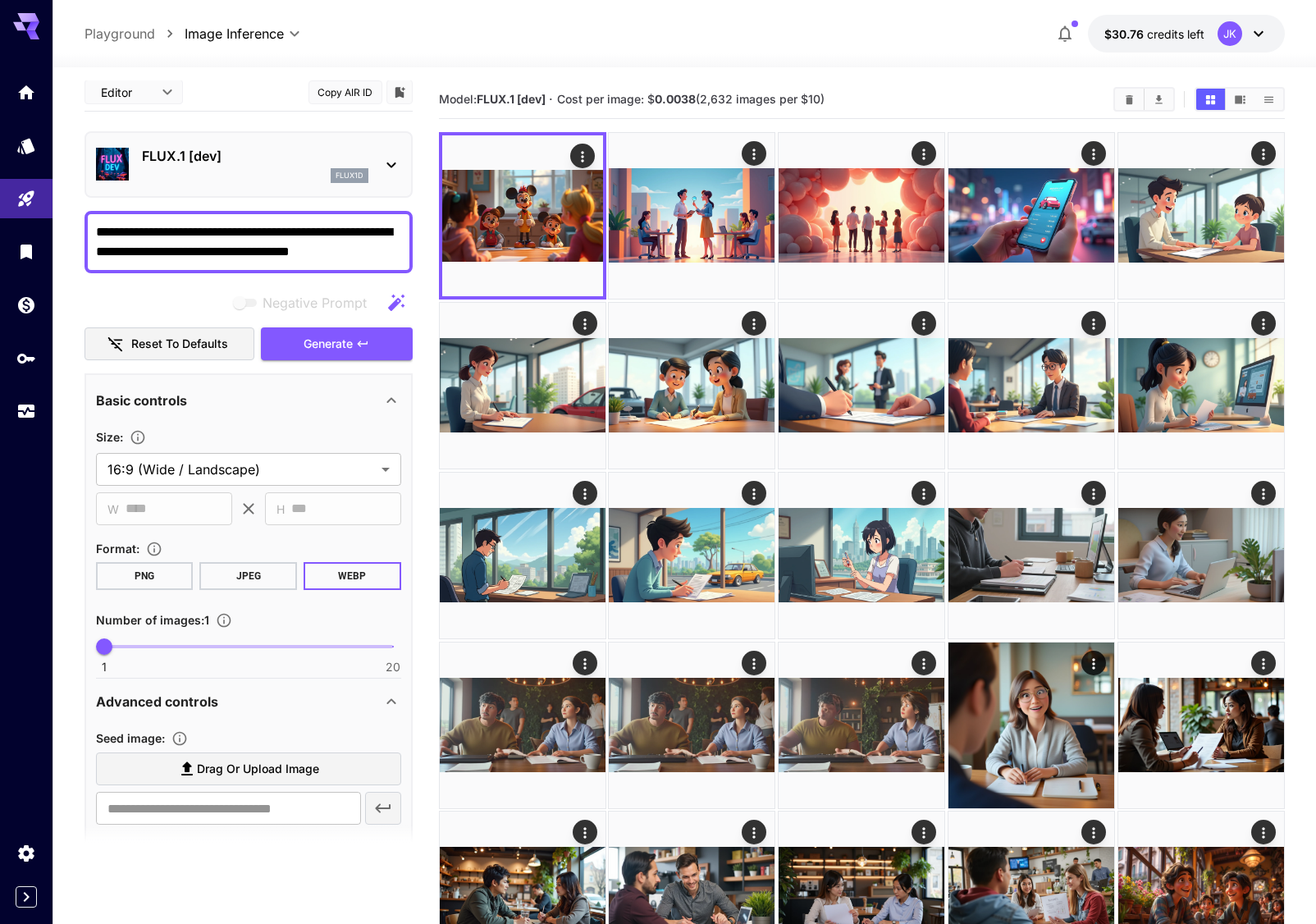
scroll to position [0, 0]
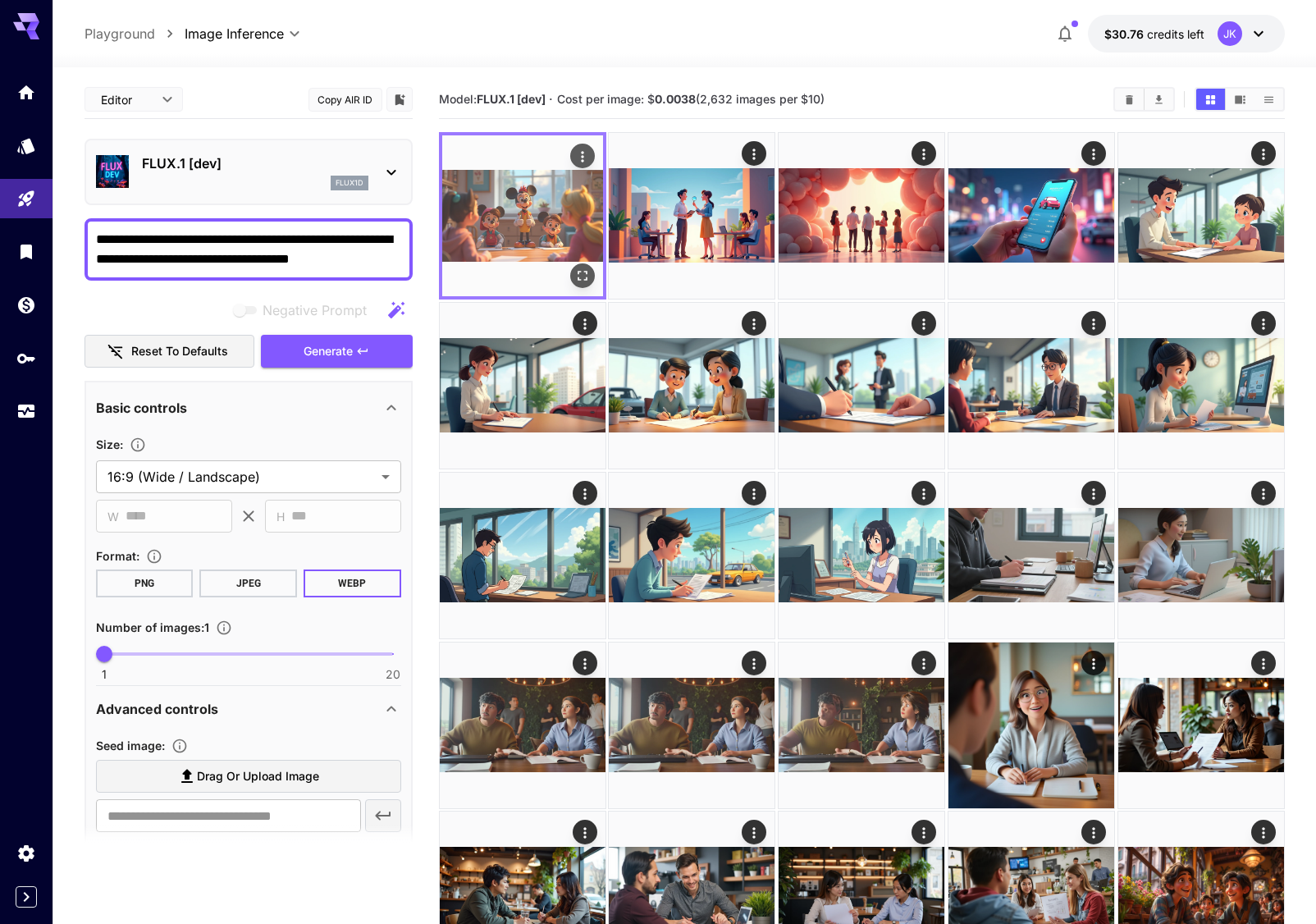
drag, startPoint x: 205, startPoint y: 261, endPoint x: 494, endPoint y: 289, distance: 290.4
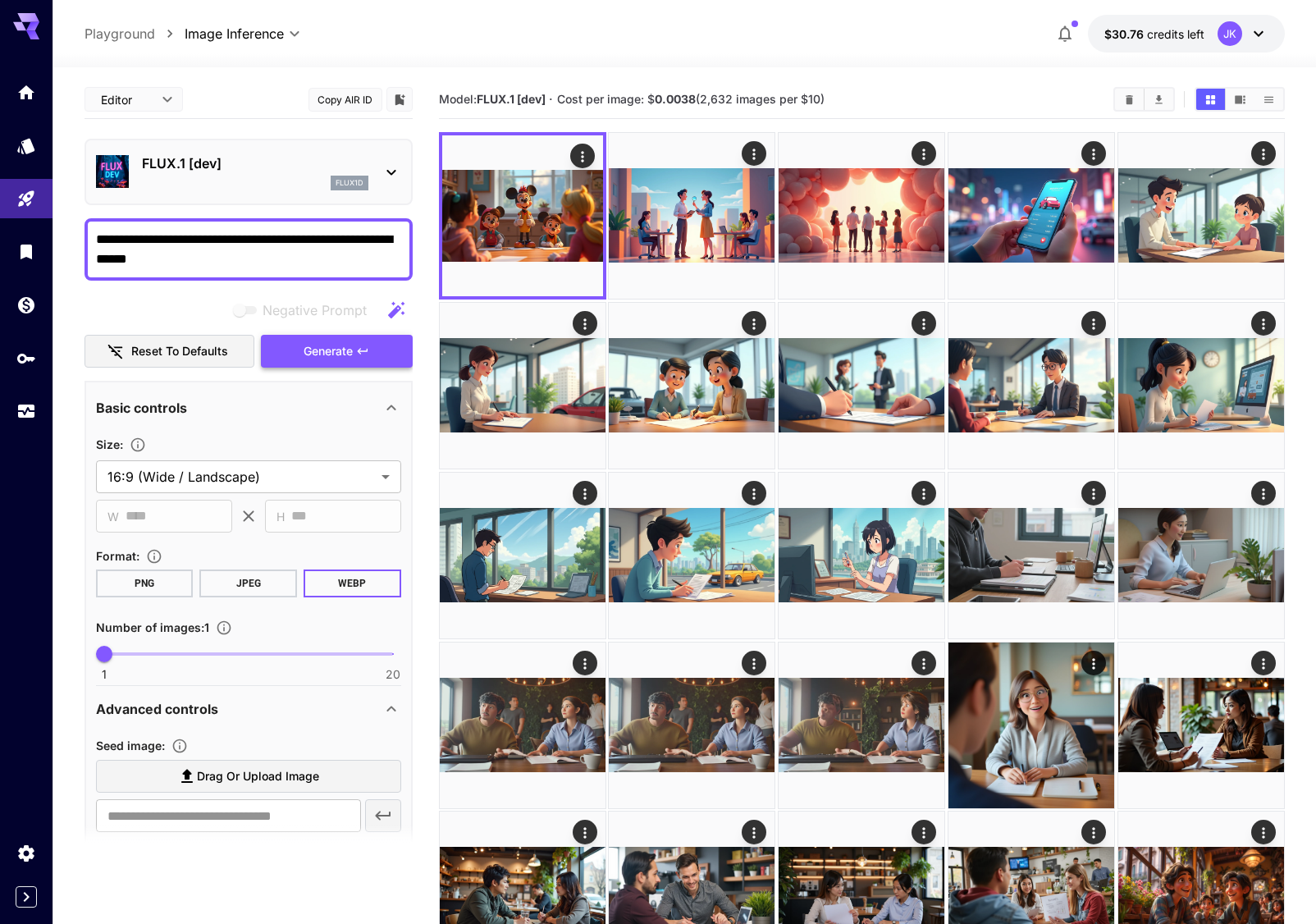
click at [344, 340] on button "Generate" at bounding box center [336, 351] width 151 height 34
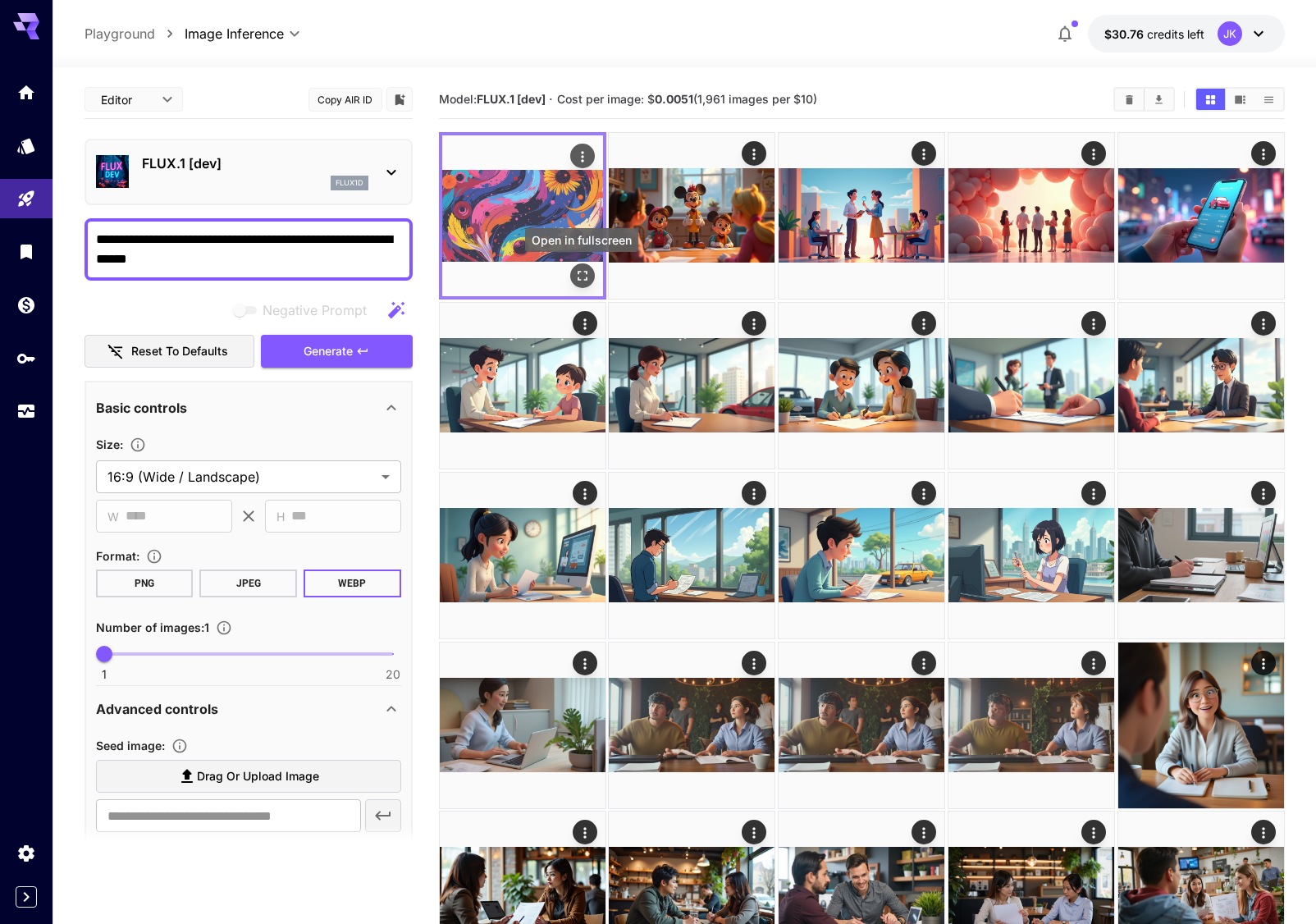
click at [581, 278] on icon "Open in fullscreen" at bounding box center [581, 275] width 16 height 16
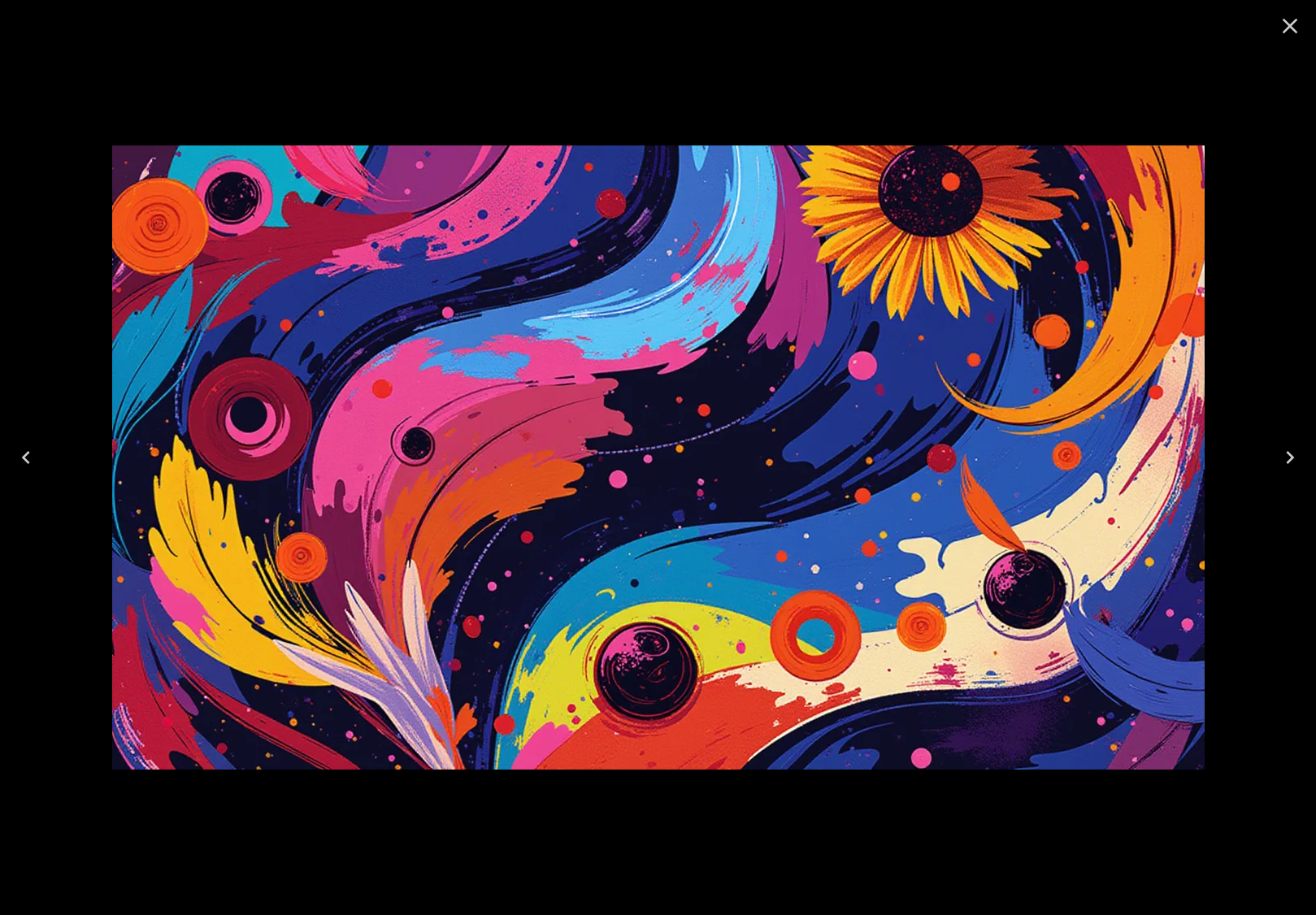
click at [1289, 23] on icon "Close" at bounding box center [1289, 26] width 26 height 26
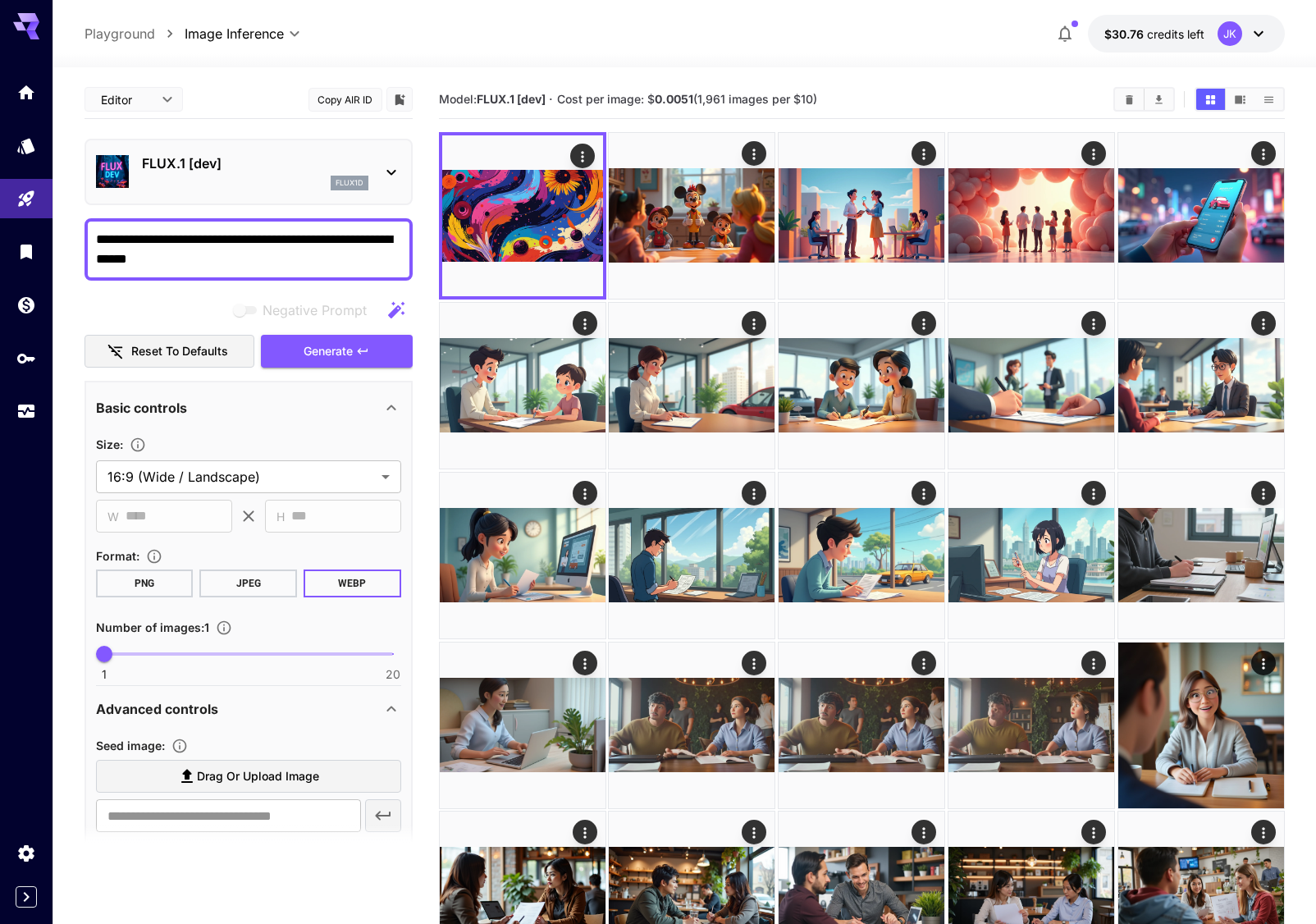
drag, startPoint x: 262, startPoint y: 260, endPoint x: 91, endPoint y: 223, distance: 175.0
click at [91, 223] on div "**********" at bounding box center [248, 249] width 328 height 62
paste textarea "*********"
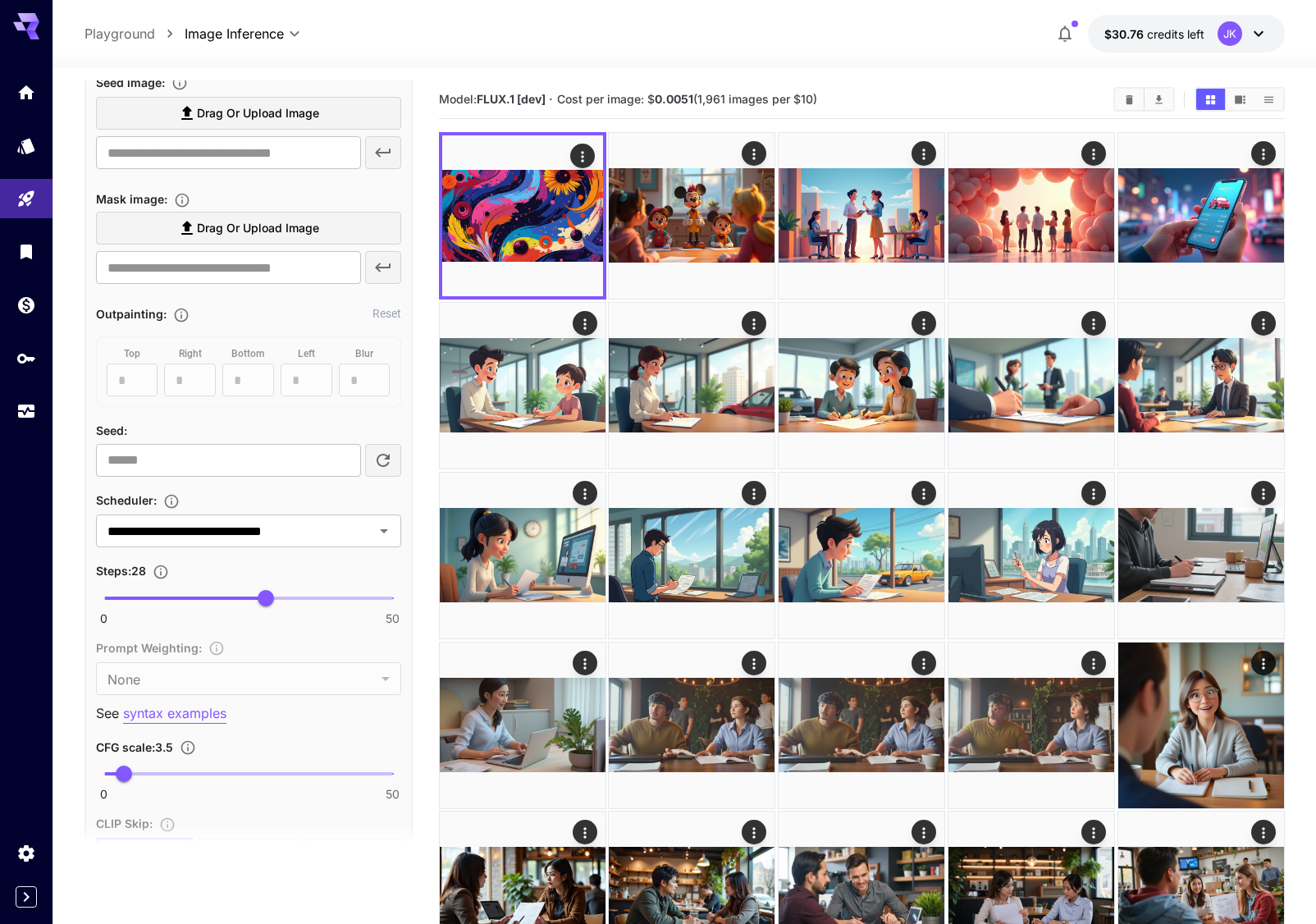
scroll to position [656, 0]
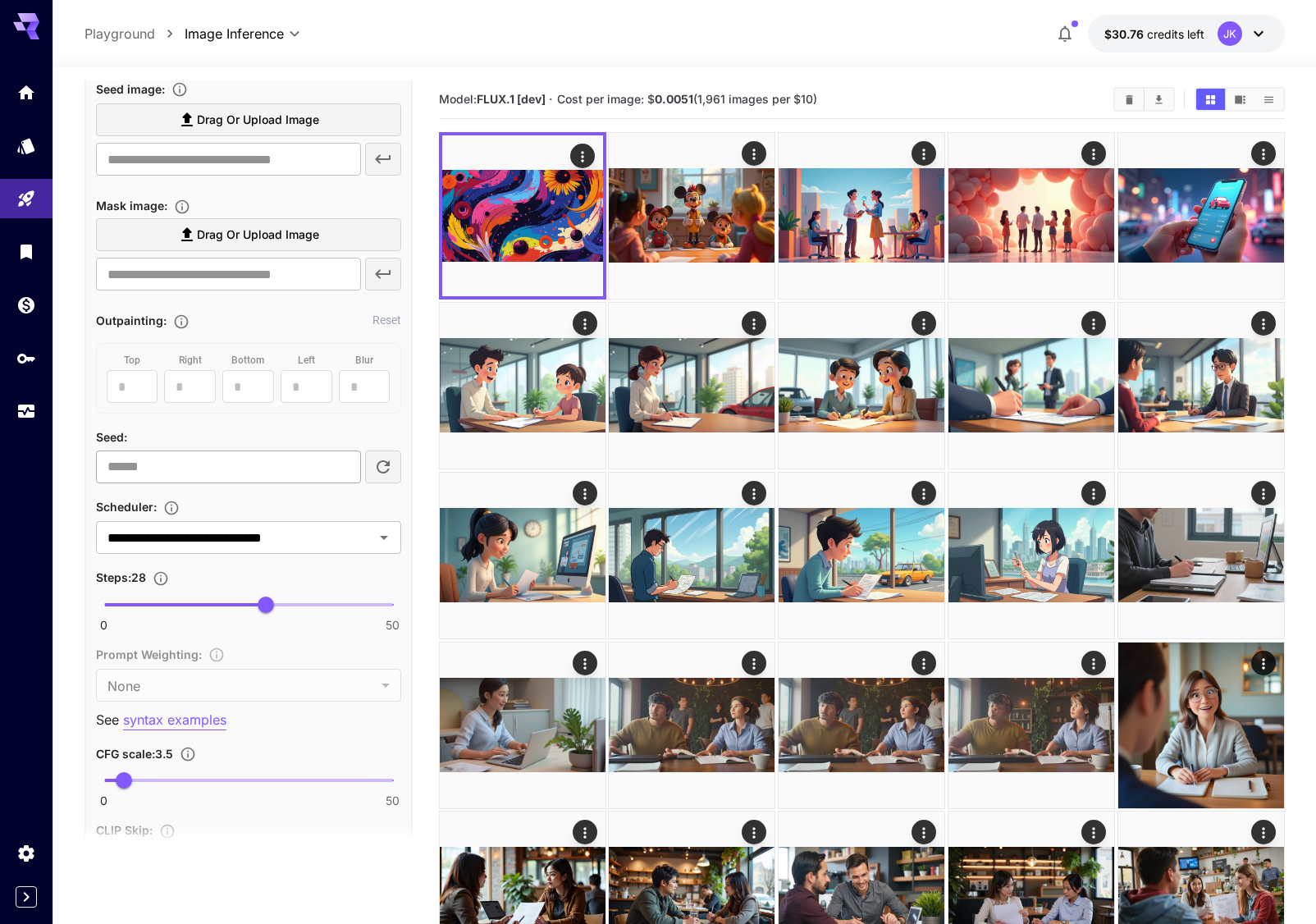
type textarea "**********"
drag, startPoint x: 184, startPoint y: 463, endPoint x: 189, endPoint y: 472, distance: 10.3
click at [186, 468] on input "number" at bounding box center [228, 467] width 265 height 33
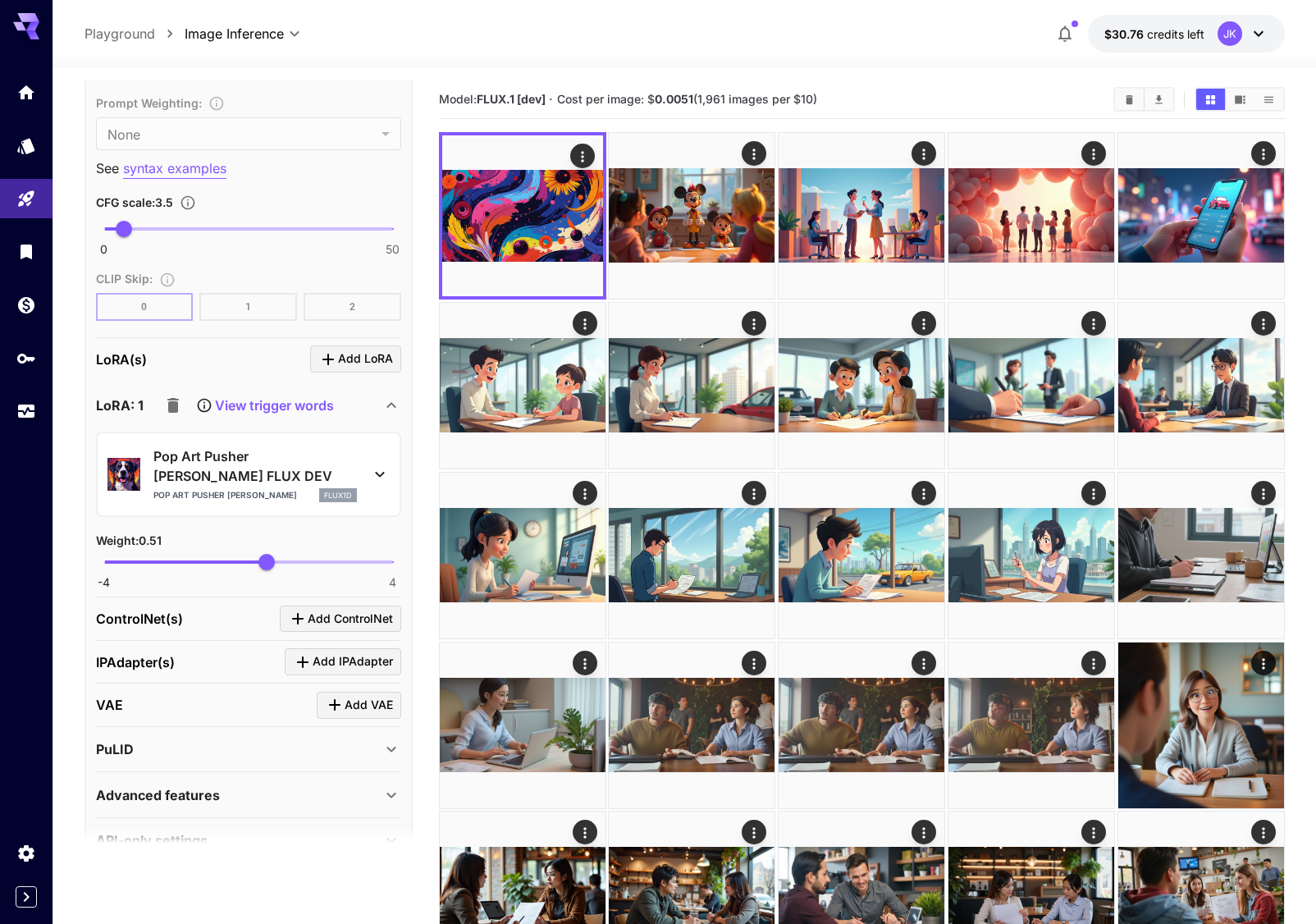
scroll to position [1228, 0]
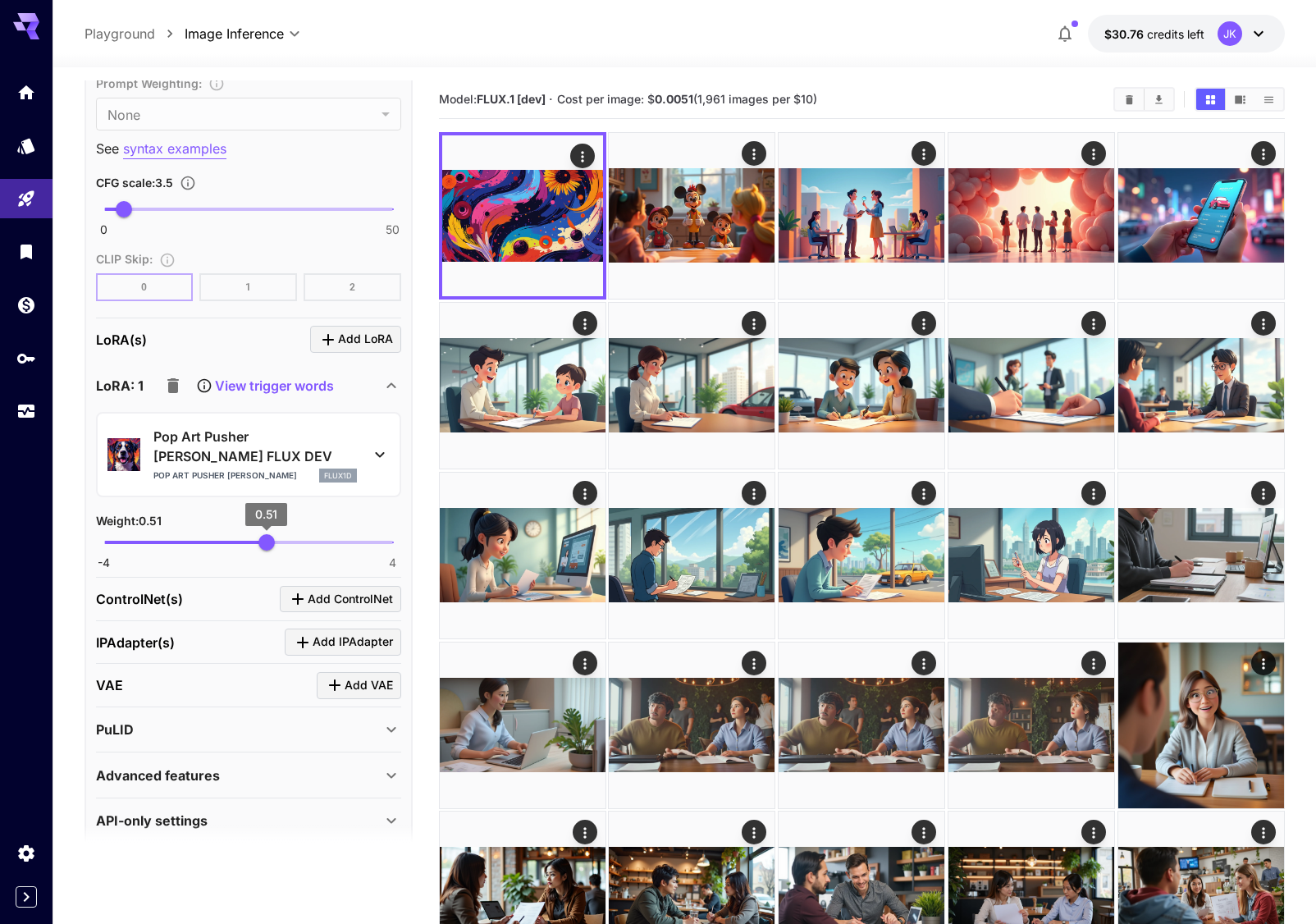
type input "****"
click at [259, 534] on span "0.31" at bounding box center [259, 542] width 16 height 16
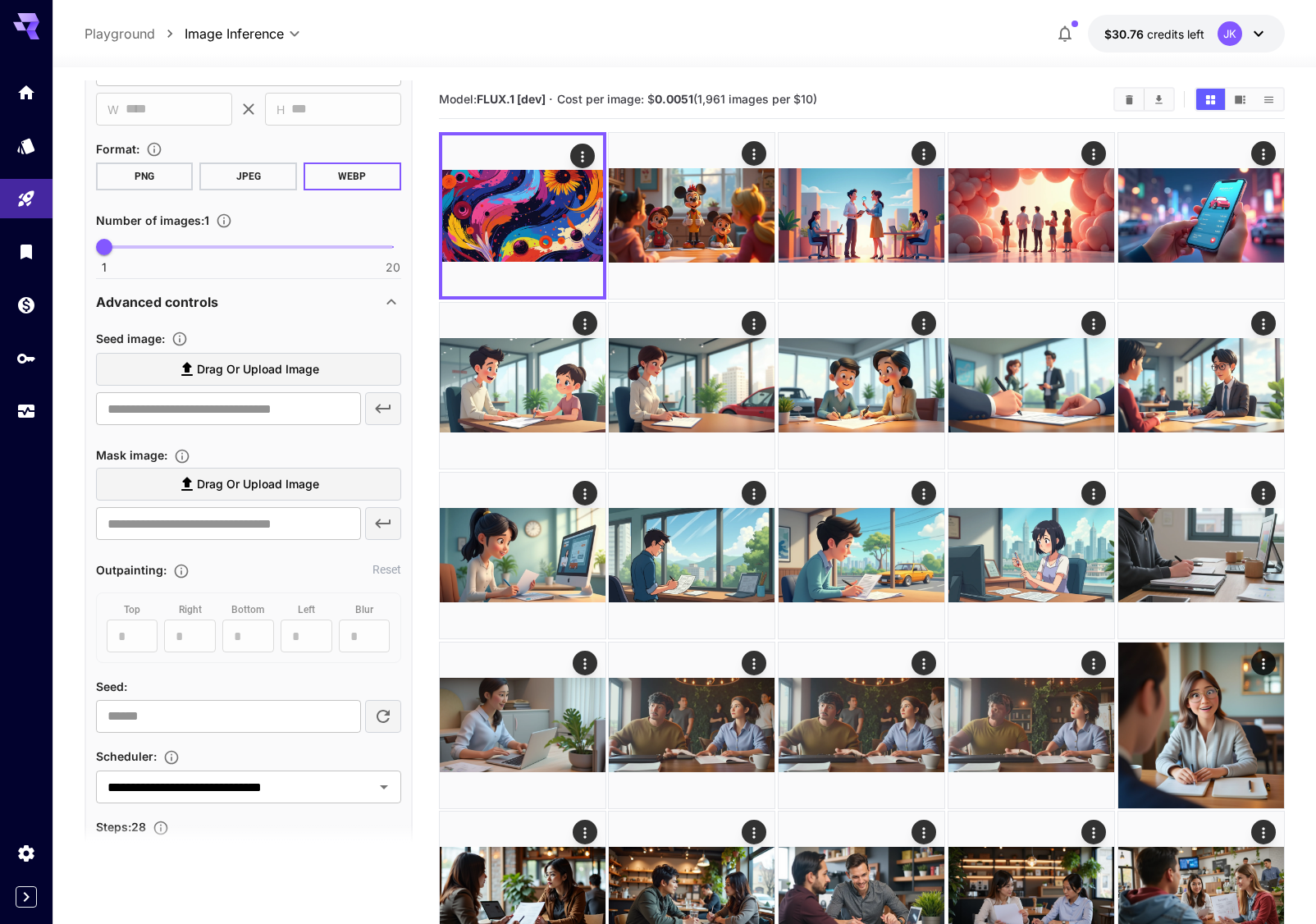
scroll to position [0, 0]
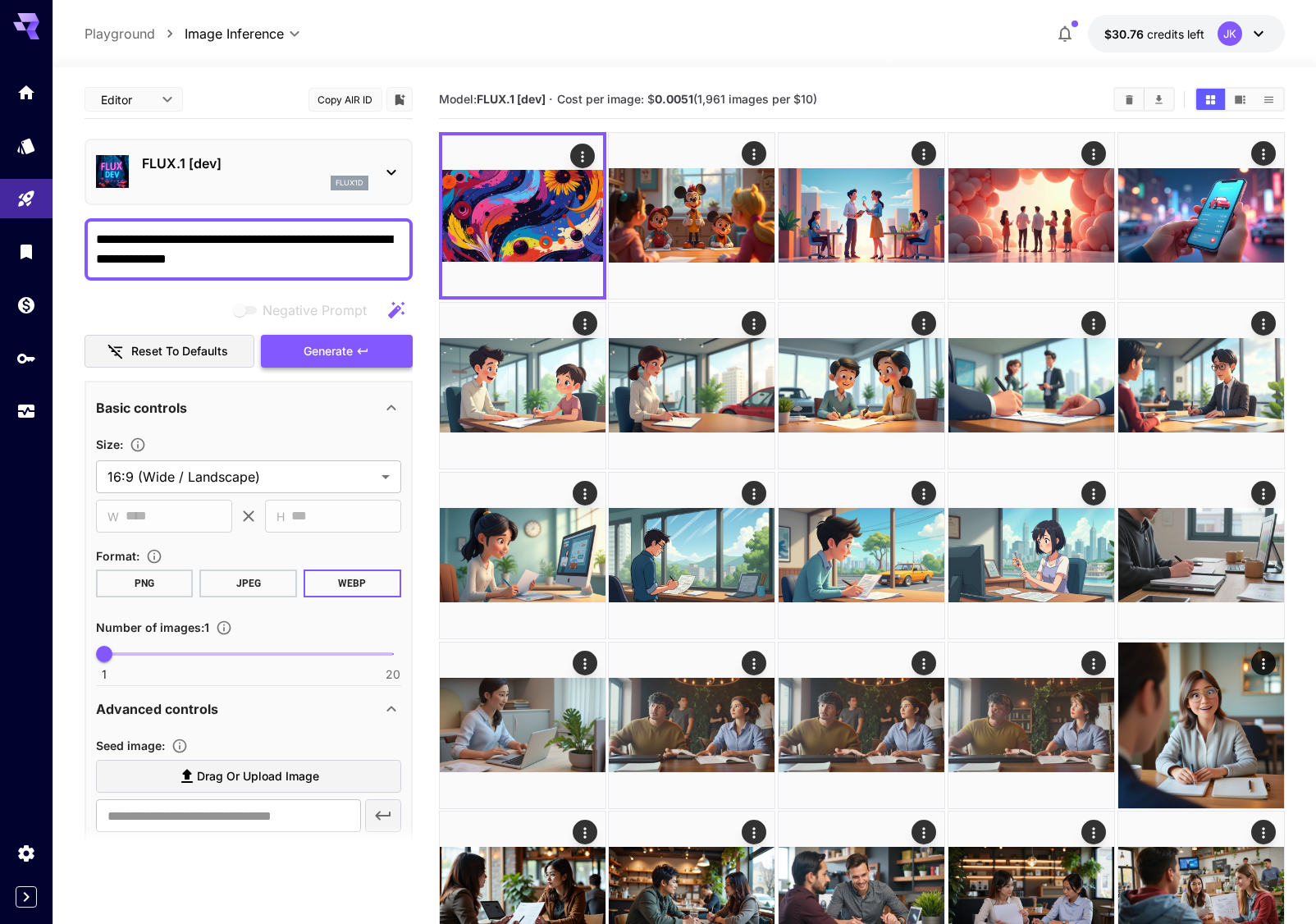
click at [327, 351] on span "Generate" at bounding box center [327, 351] width 49 height 20
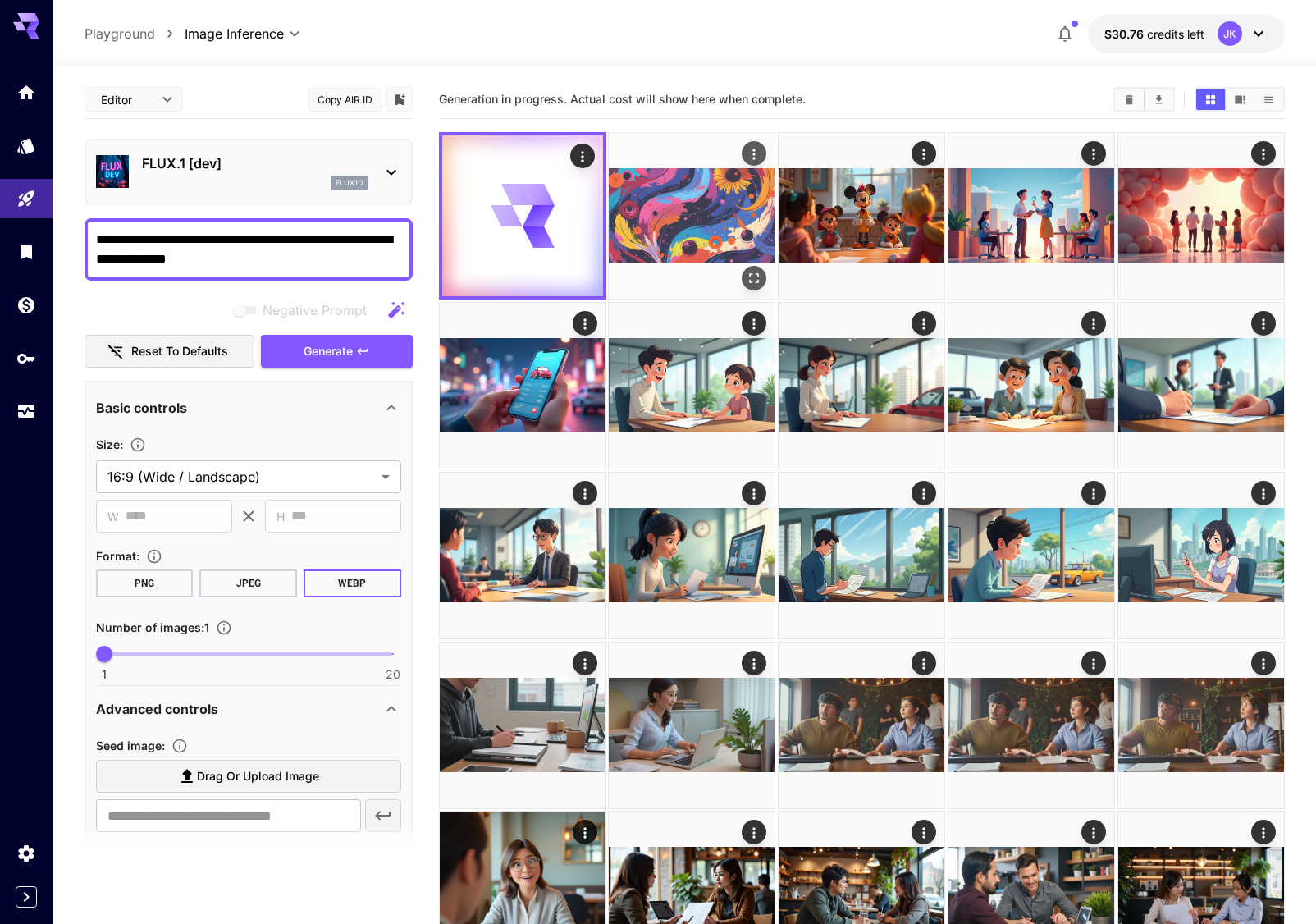
click at [676, 207] on img at bounding box center [692, 216] width 166 height 166
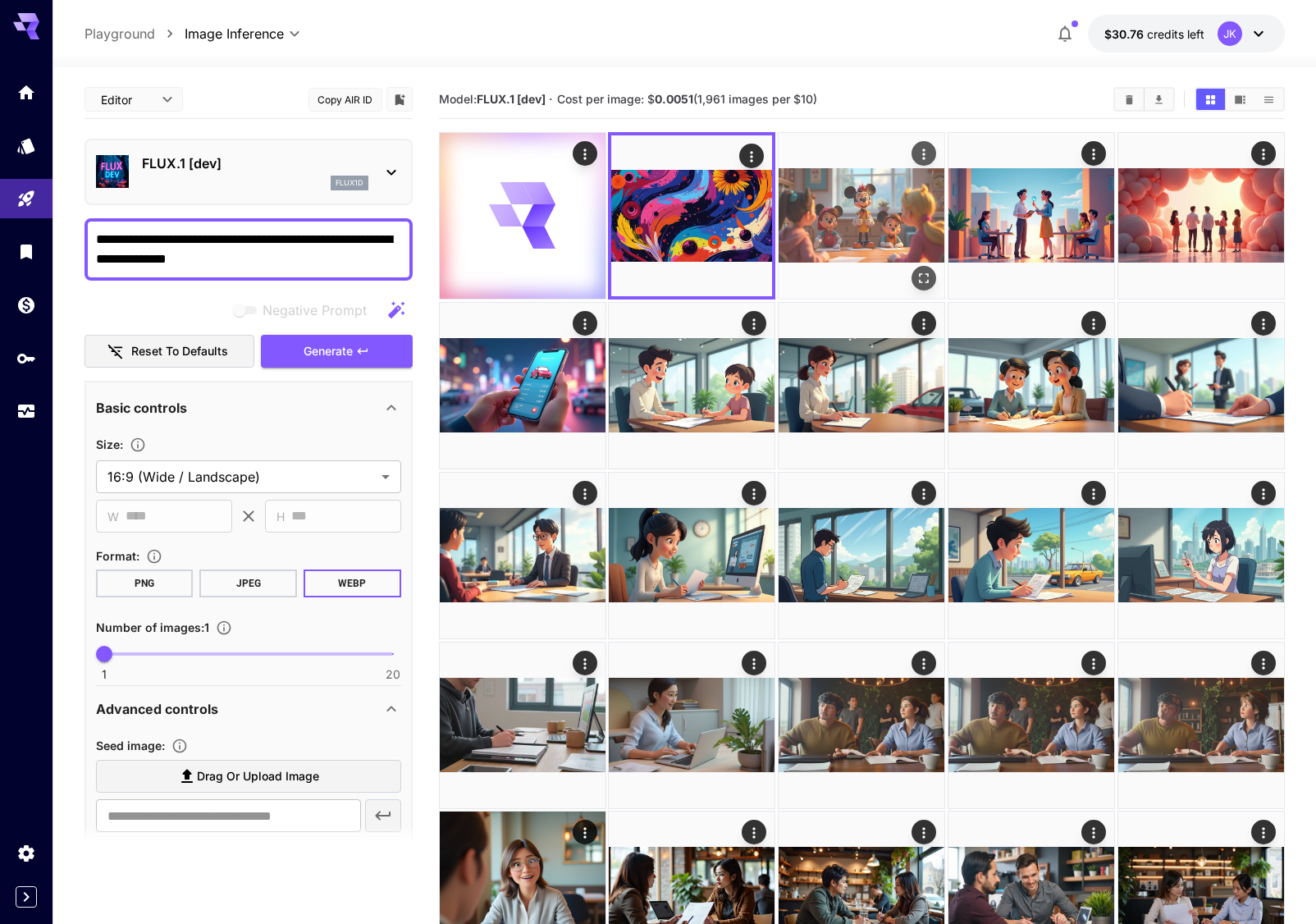
click at [861, 243] on img at bounding box center [861, 216] width 166 height 166
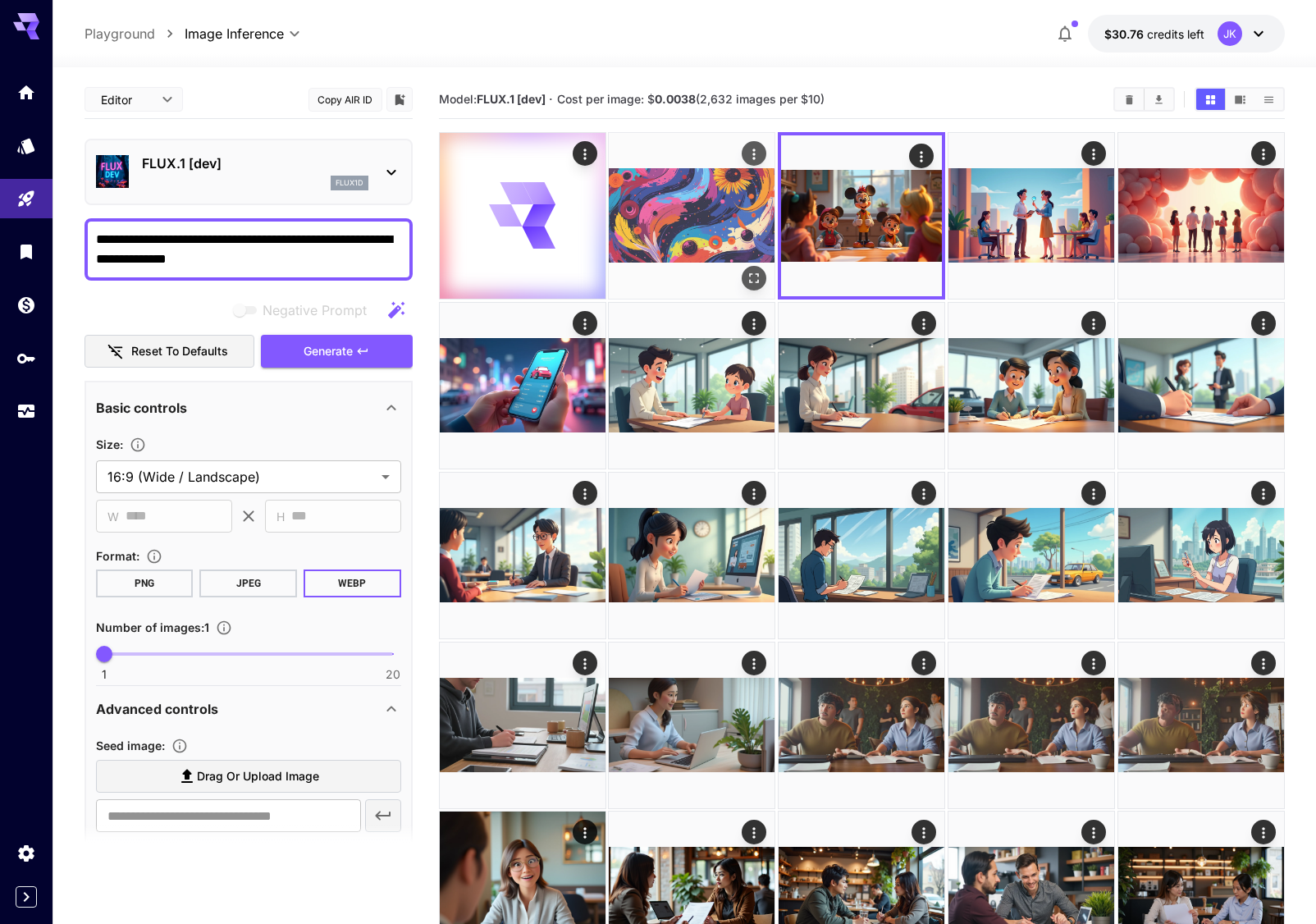
click at [675, 209] on img at bounding box center [692, 216] width 166 height 166
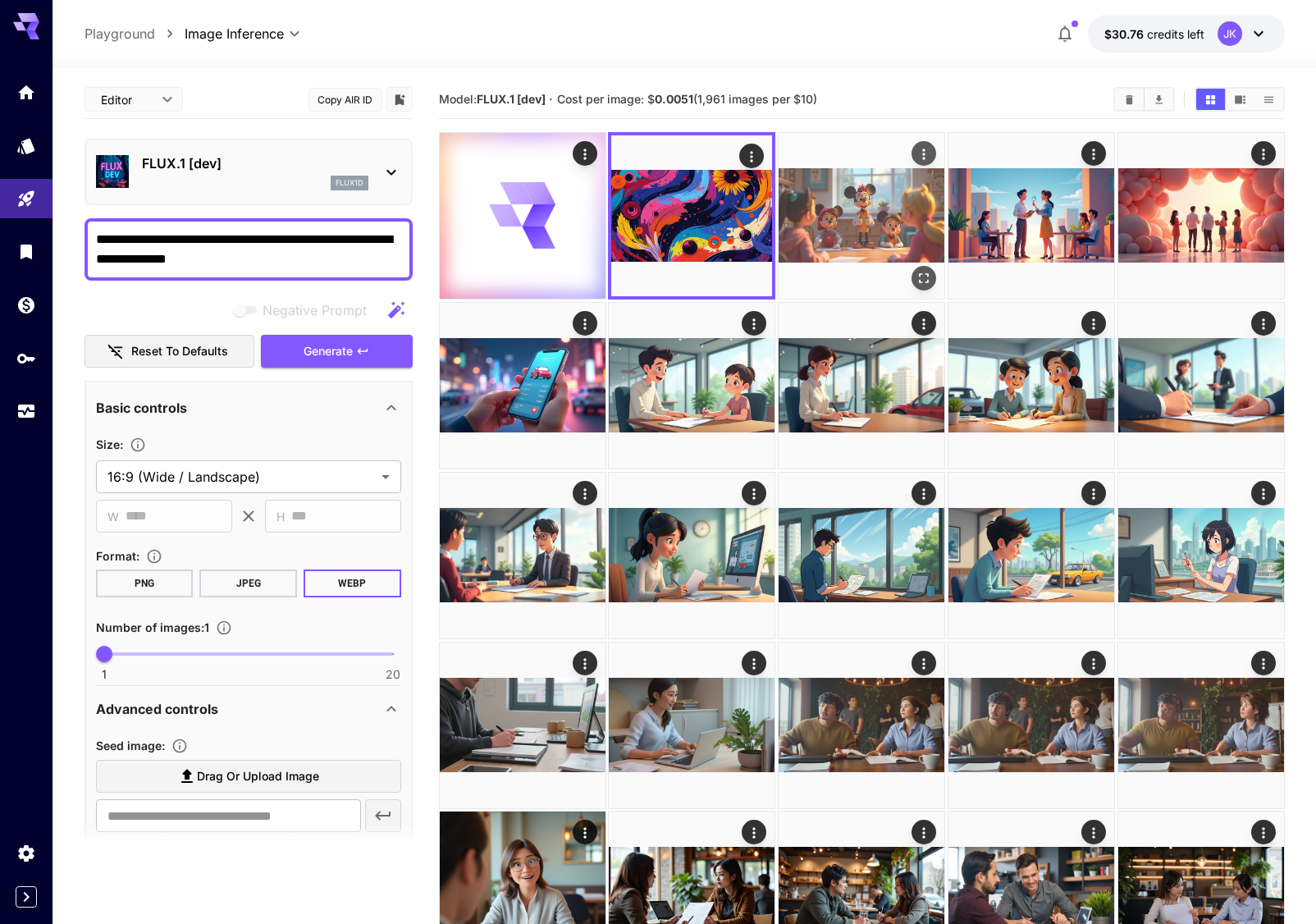
drag, startPoint x: 898, startPoint y: 225, endPoint x: 874, endPoint y: 229, distance: 24.3
click at [897, 225] on img at bounding box center [861, 216] width 166 height 166
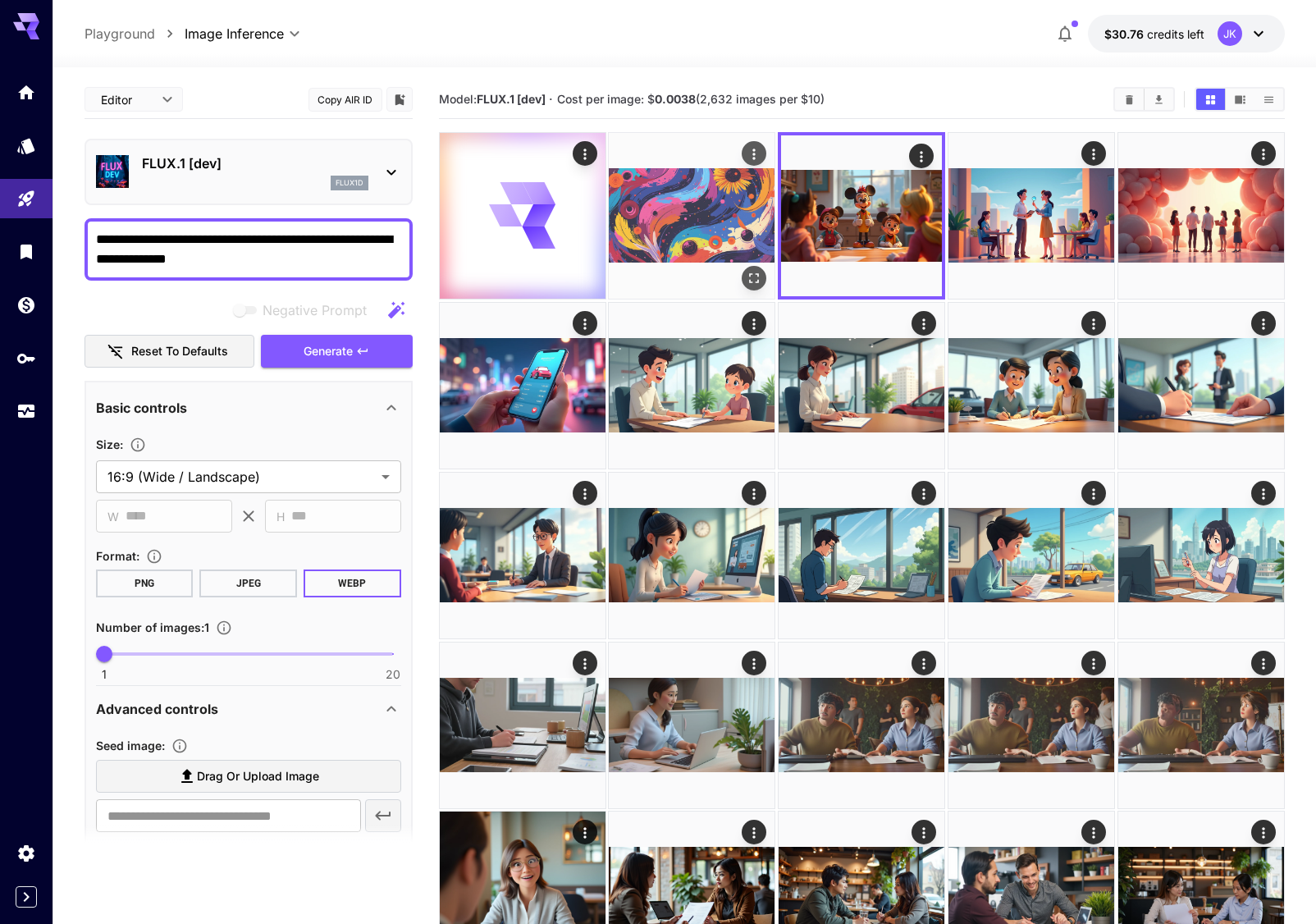
click at [694, 236] on img at bounding box center [692, 216] width 166 height 166
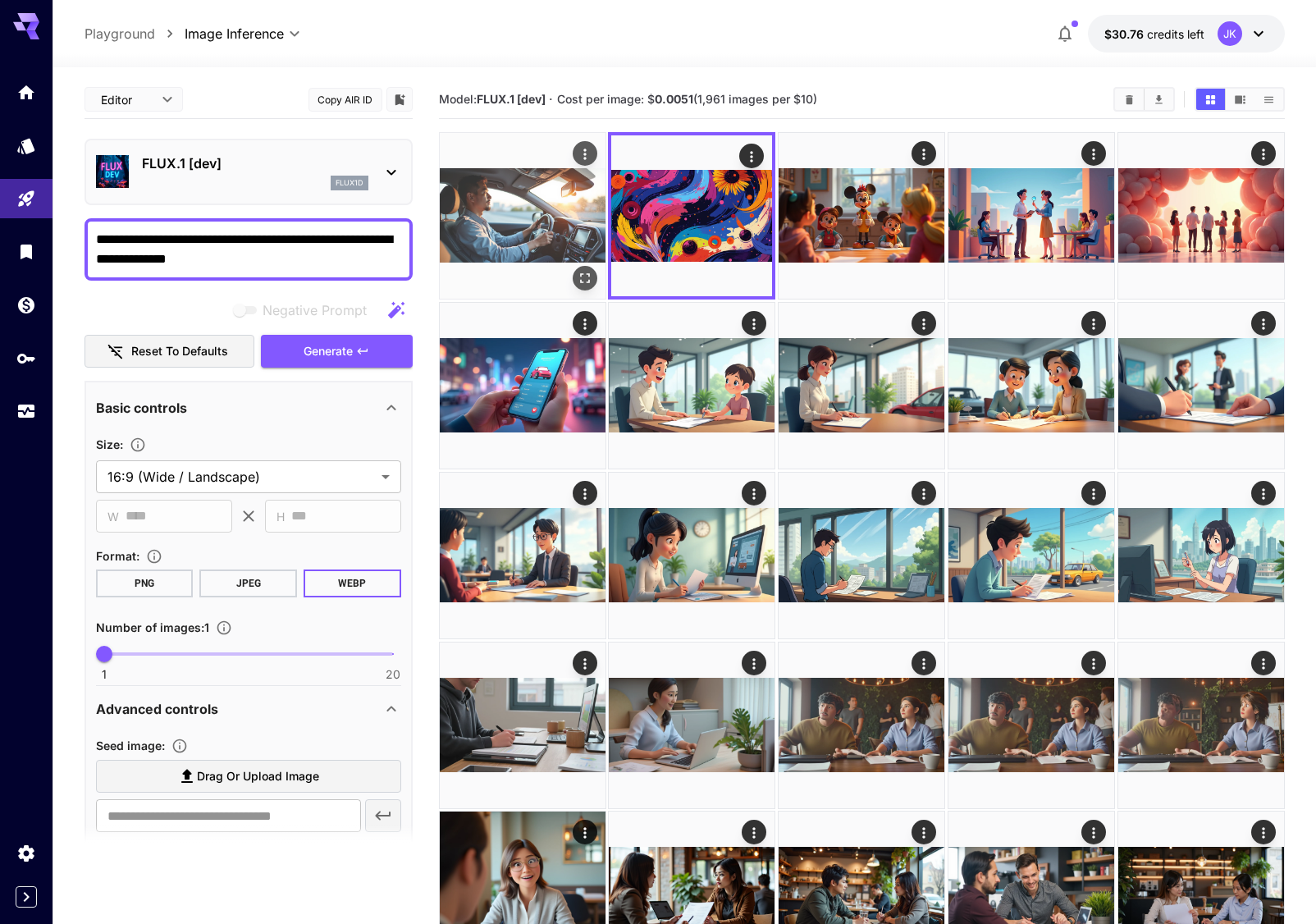
click at [584, 278] on icon "Open in fullscreen" at bounding box center [583, 277] width 16 height 16
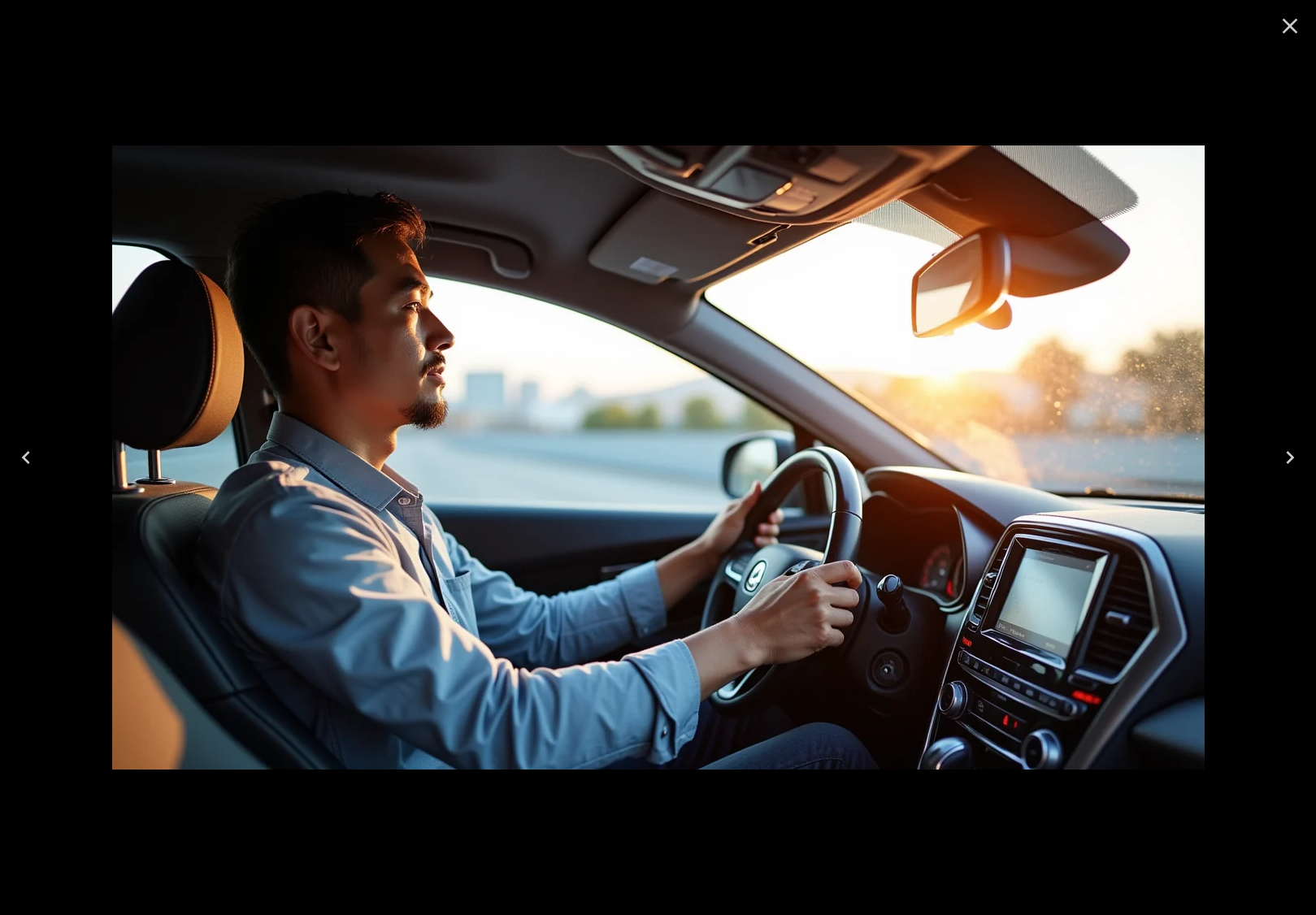
click at [1272, 27] on button "Close" at bounding box center [1289, 26] width 39 height 39
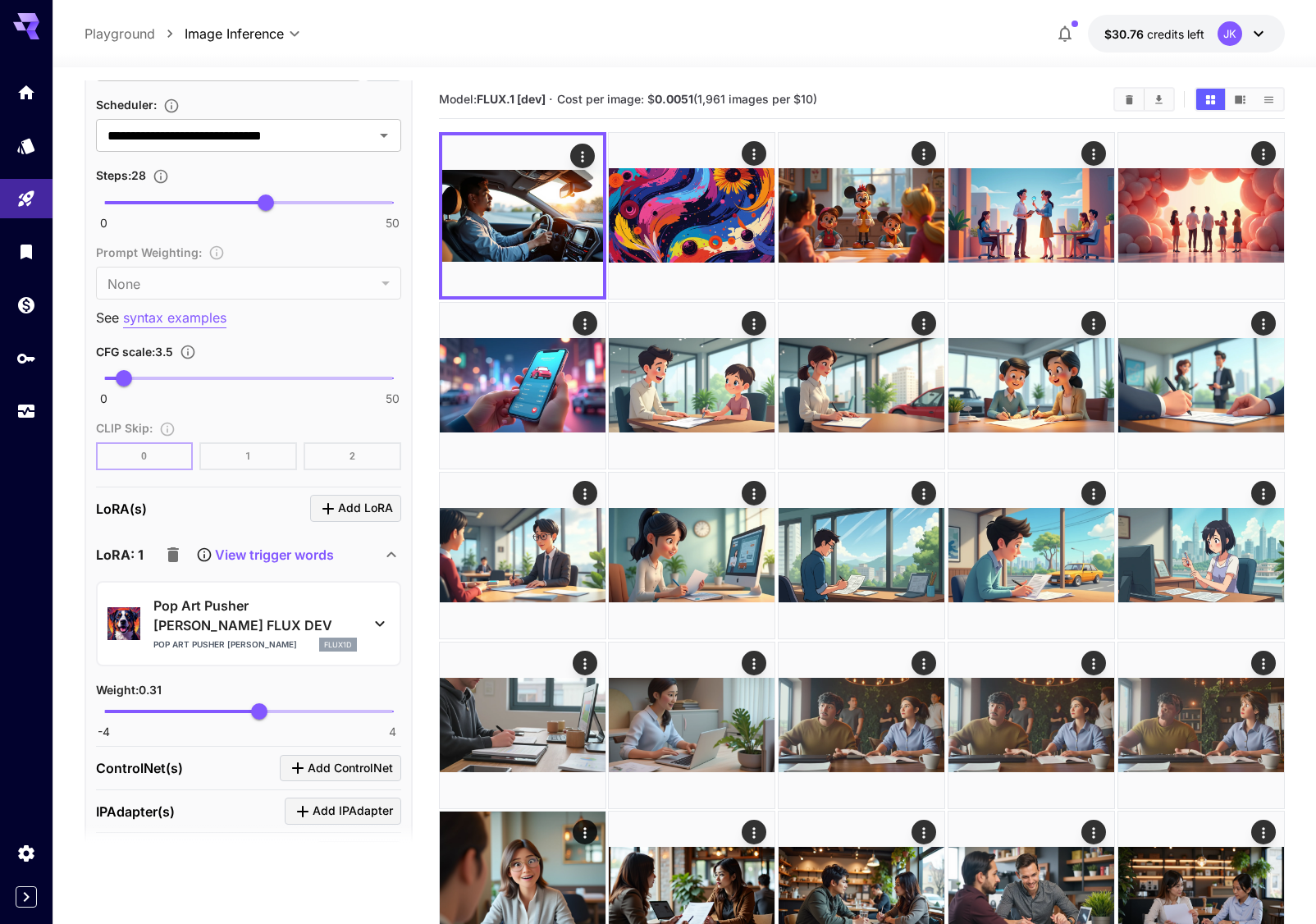
scroll to position [1067, 0]
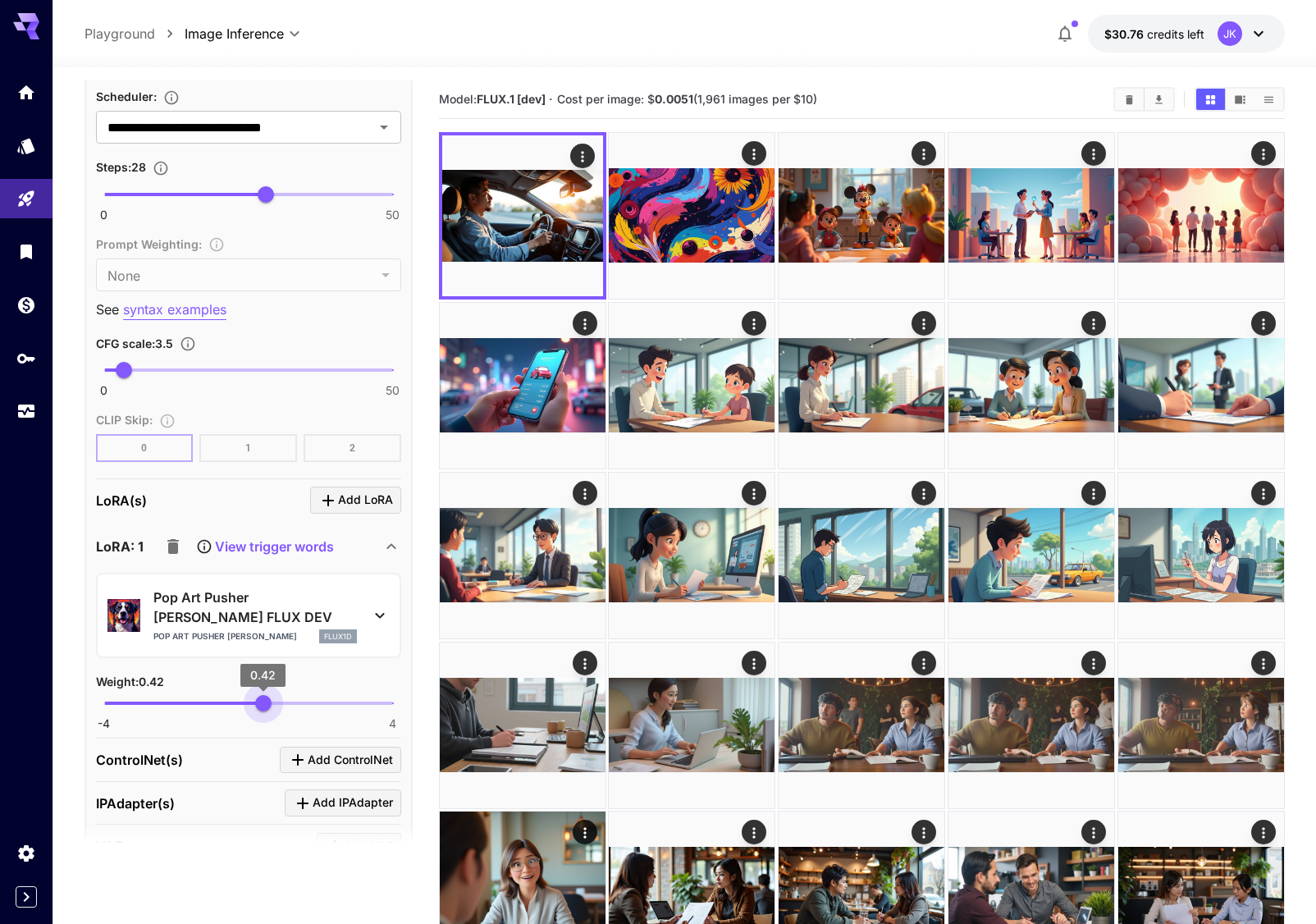
click at [264, 695] on span "0.42" at bounding box center [263, 702] width 16 height 16
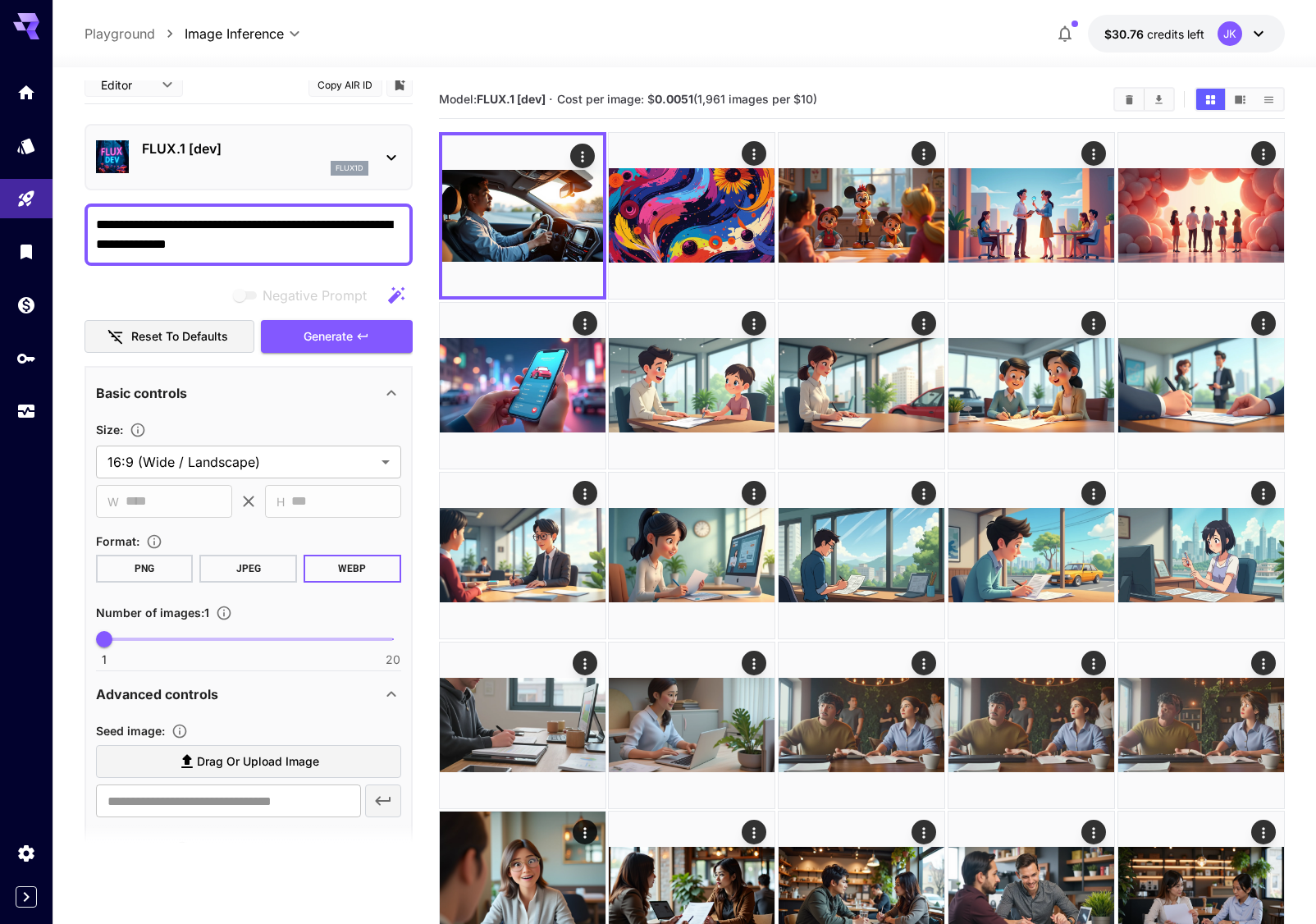
scroll to position [0, 0]
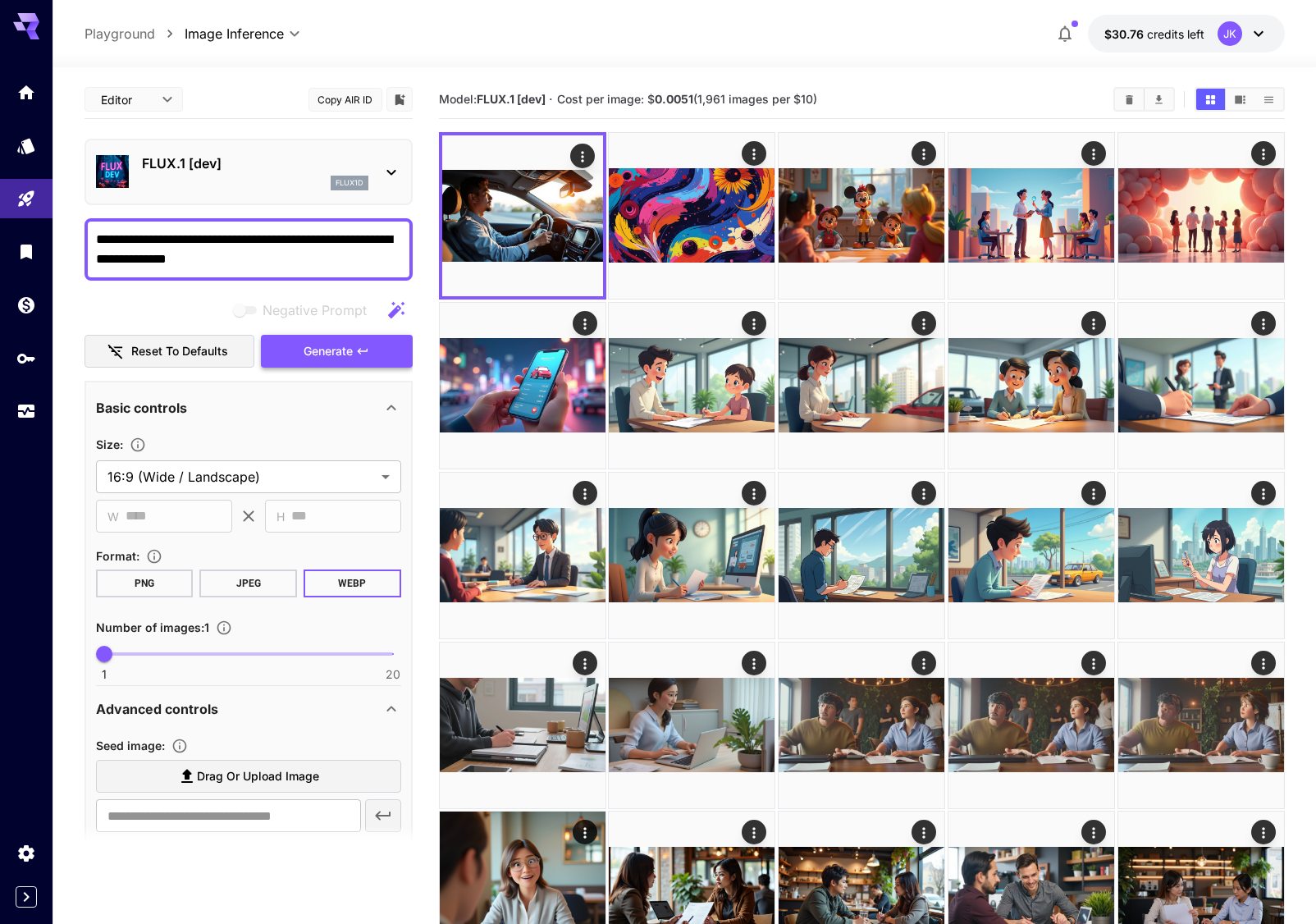
click at [343, 359] on span "Generate" at bounding box center [327, 351] width 49 height 20
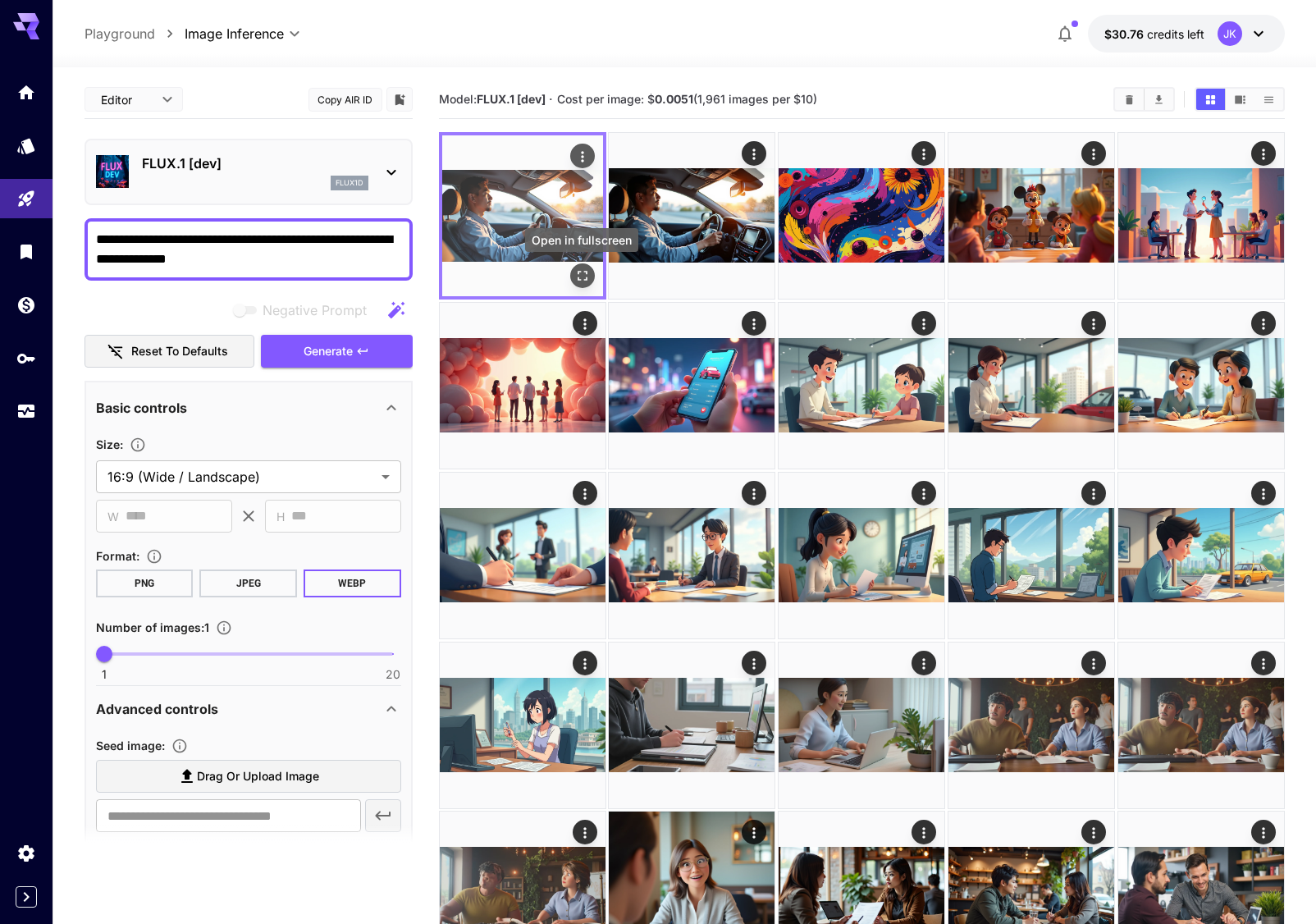
click at [579, 274] on icon "Open in fullscreen" at bounding box center [581, 275] width 16 height 16
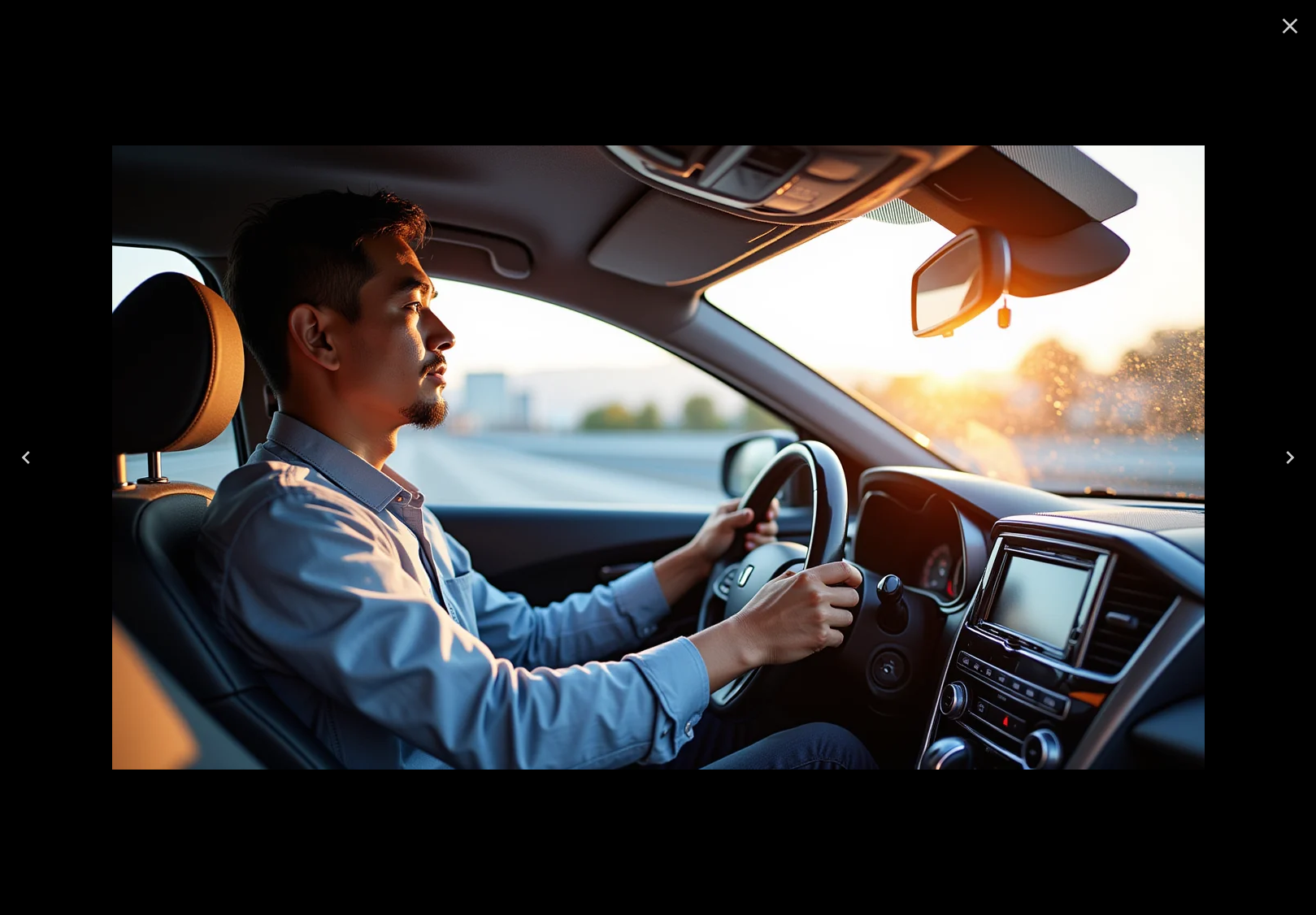
click at [1294, 24] on icon "Close" at bounding box center [1289, 26] width 26 height 26
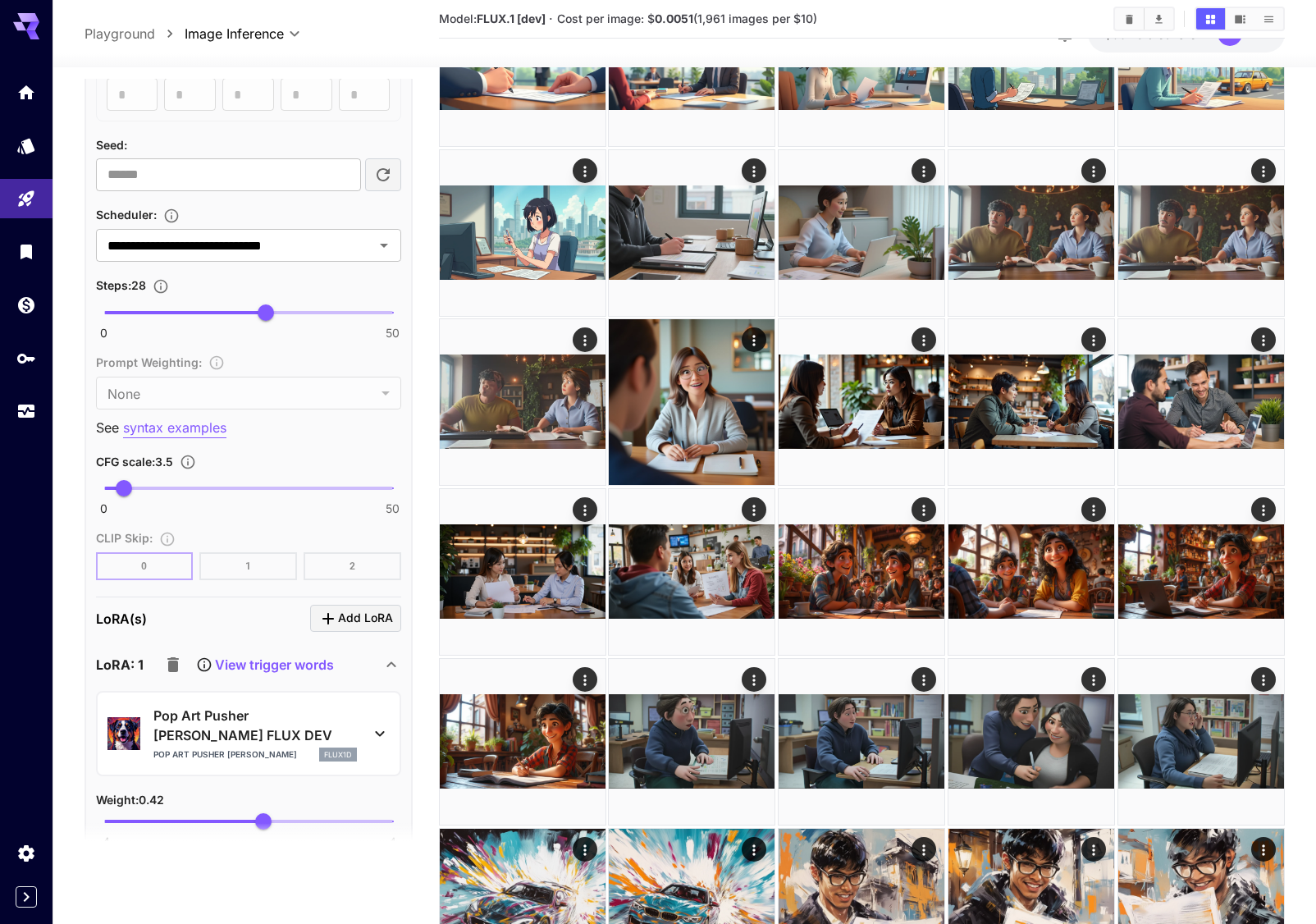
scroll to position [1067, 0]
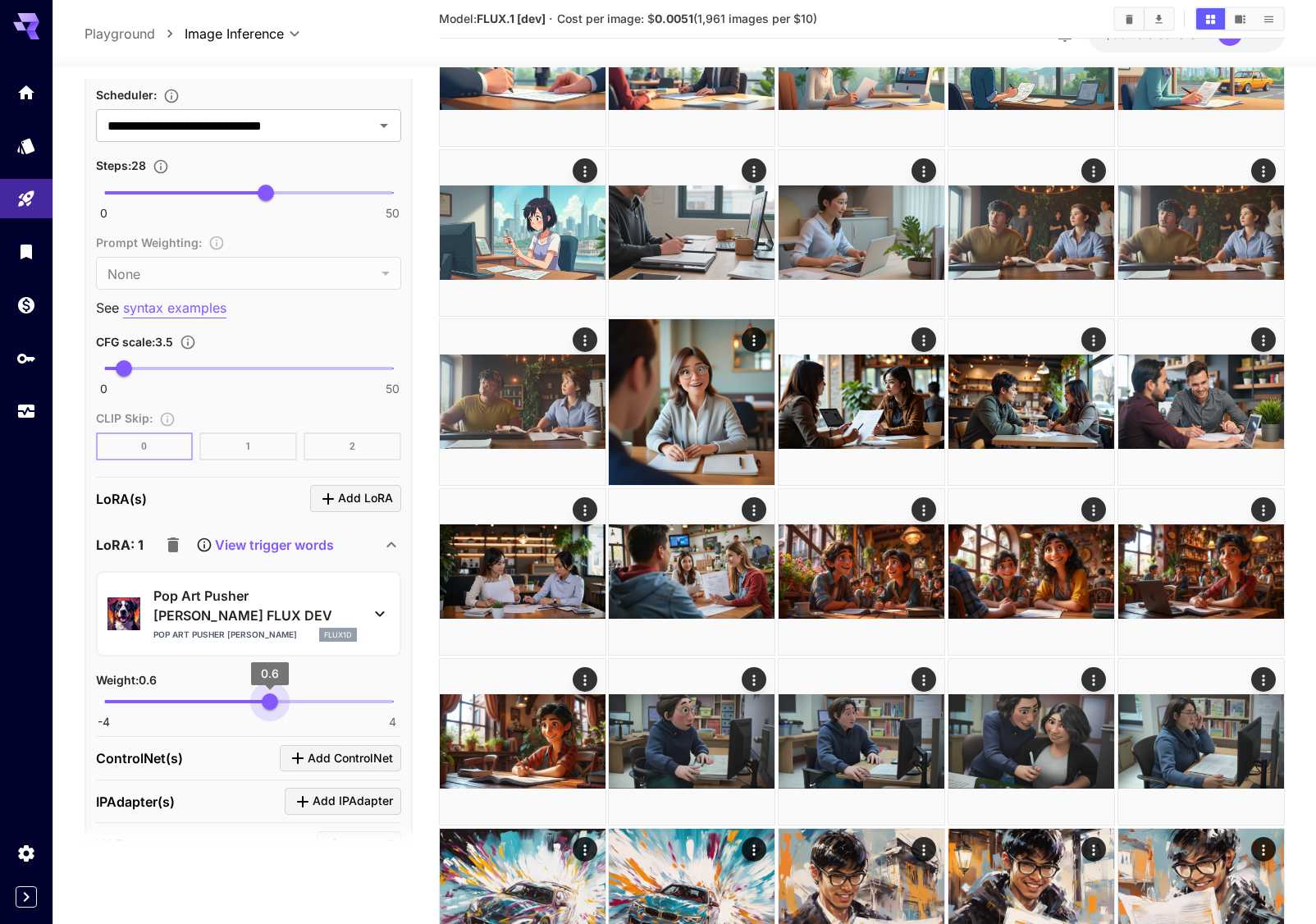
click at [270, 694] on span "0.6" at bounding box center [270, 701] width 16 height 16
type input "***"
click at [270, 694] on span "0.6" at bounding box center [270, 701] width 16 height 16
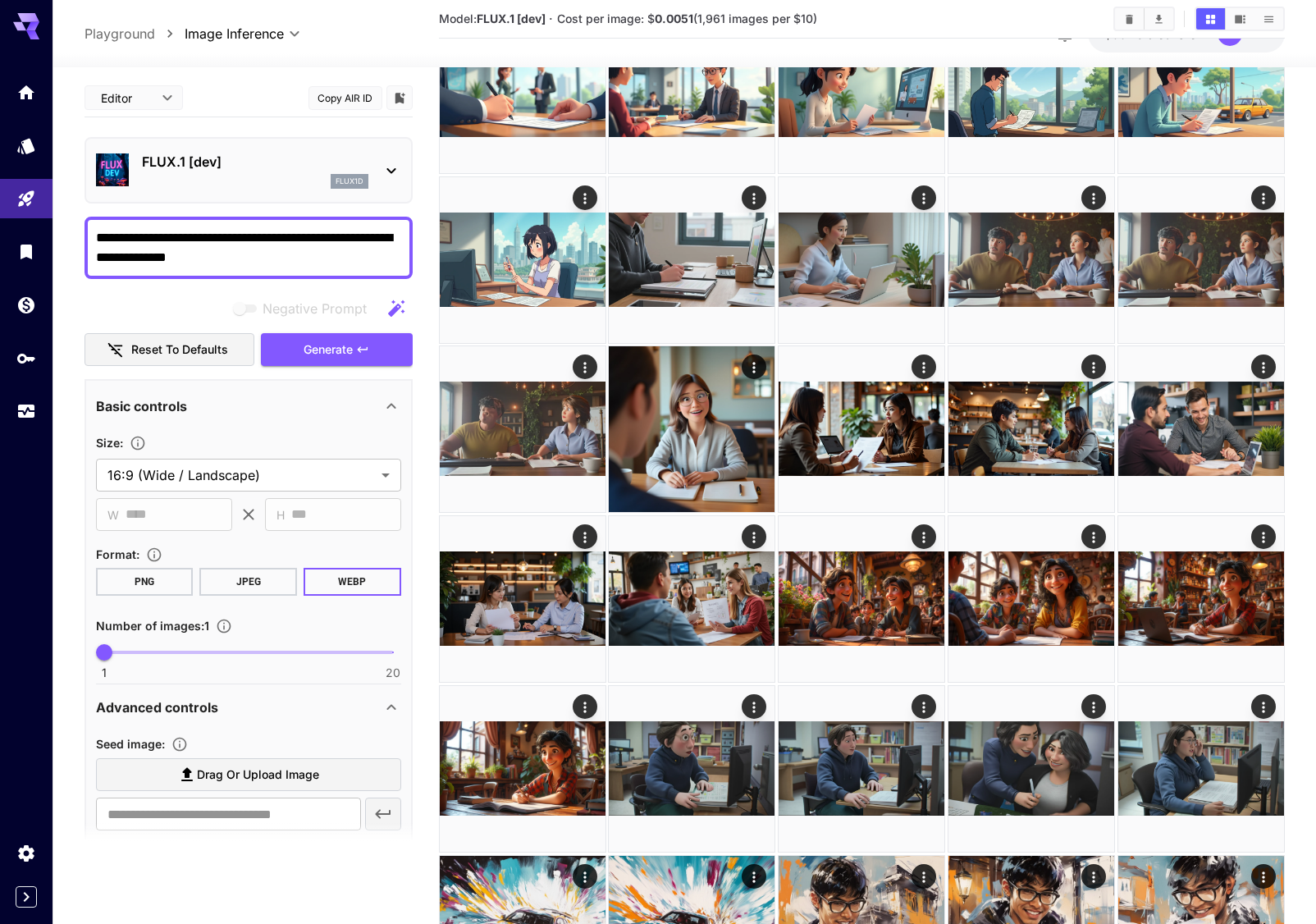
scroll to position [411, 0]
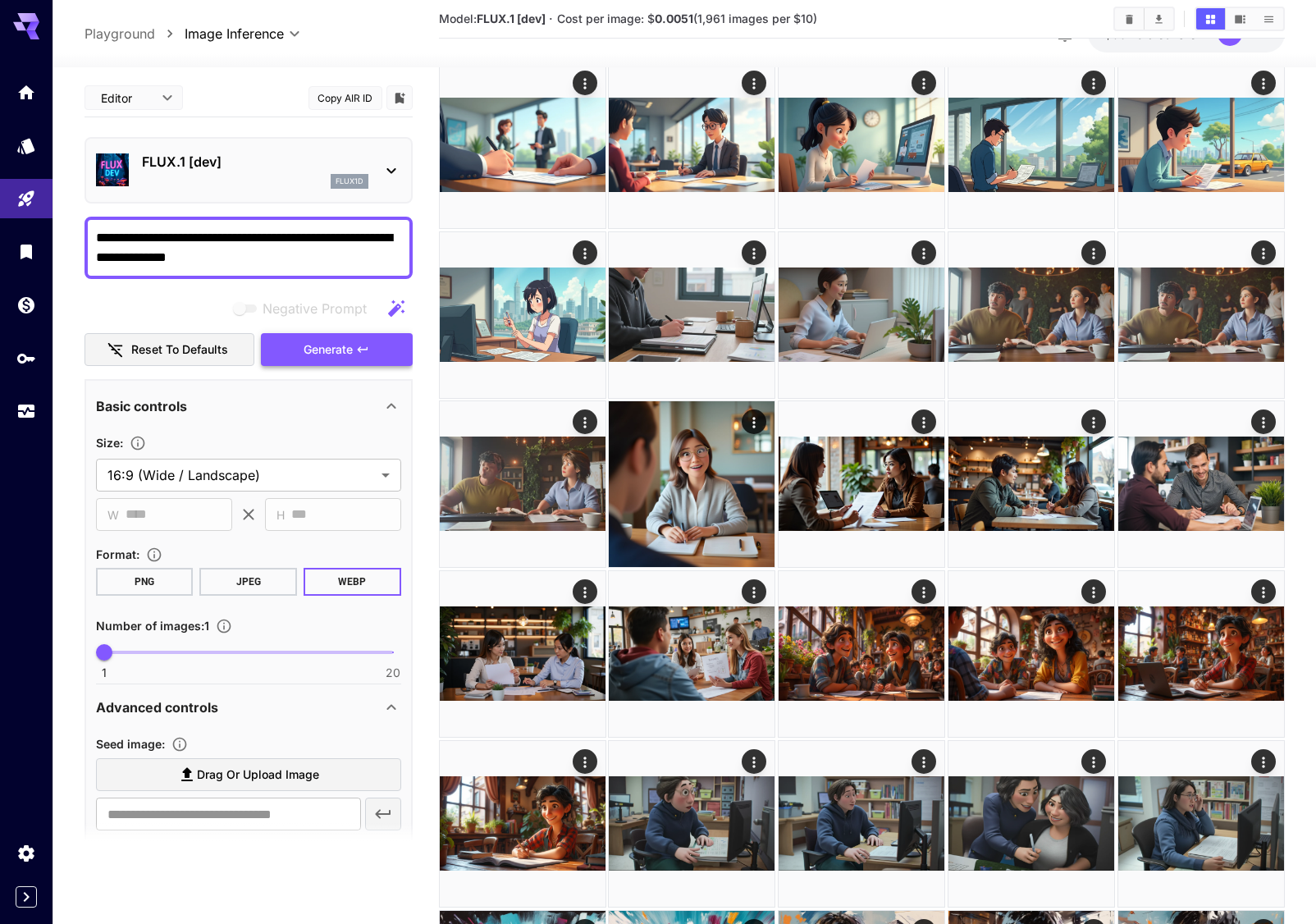
click at [326, 349] on span "Generate" at bounding box center [327, 349] width 49 height 20
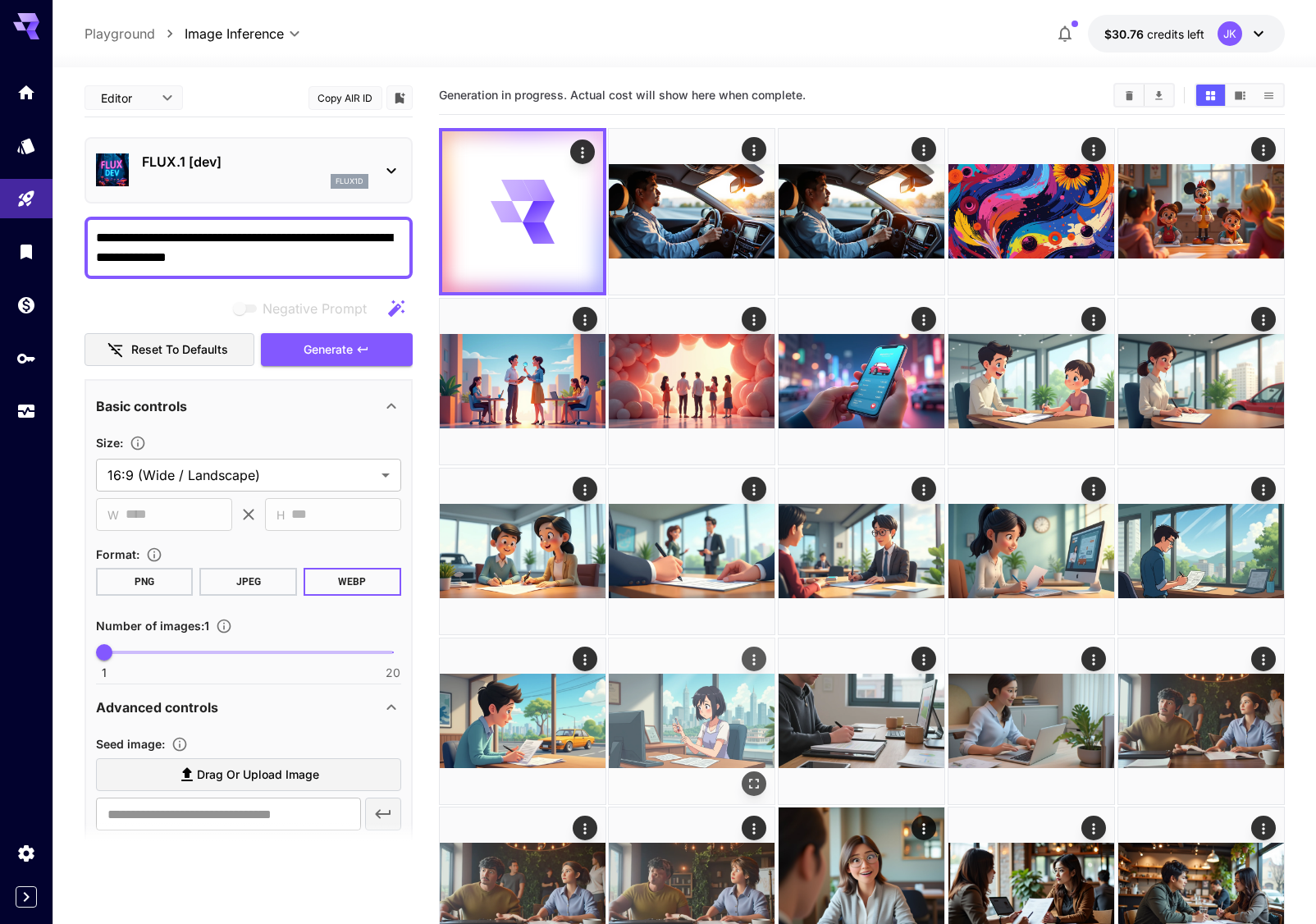
scroll to position [0, 0]
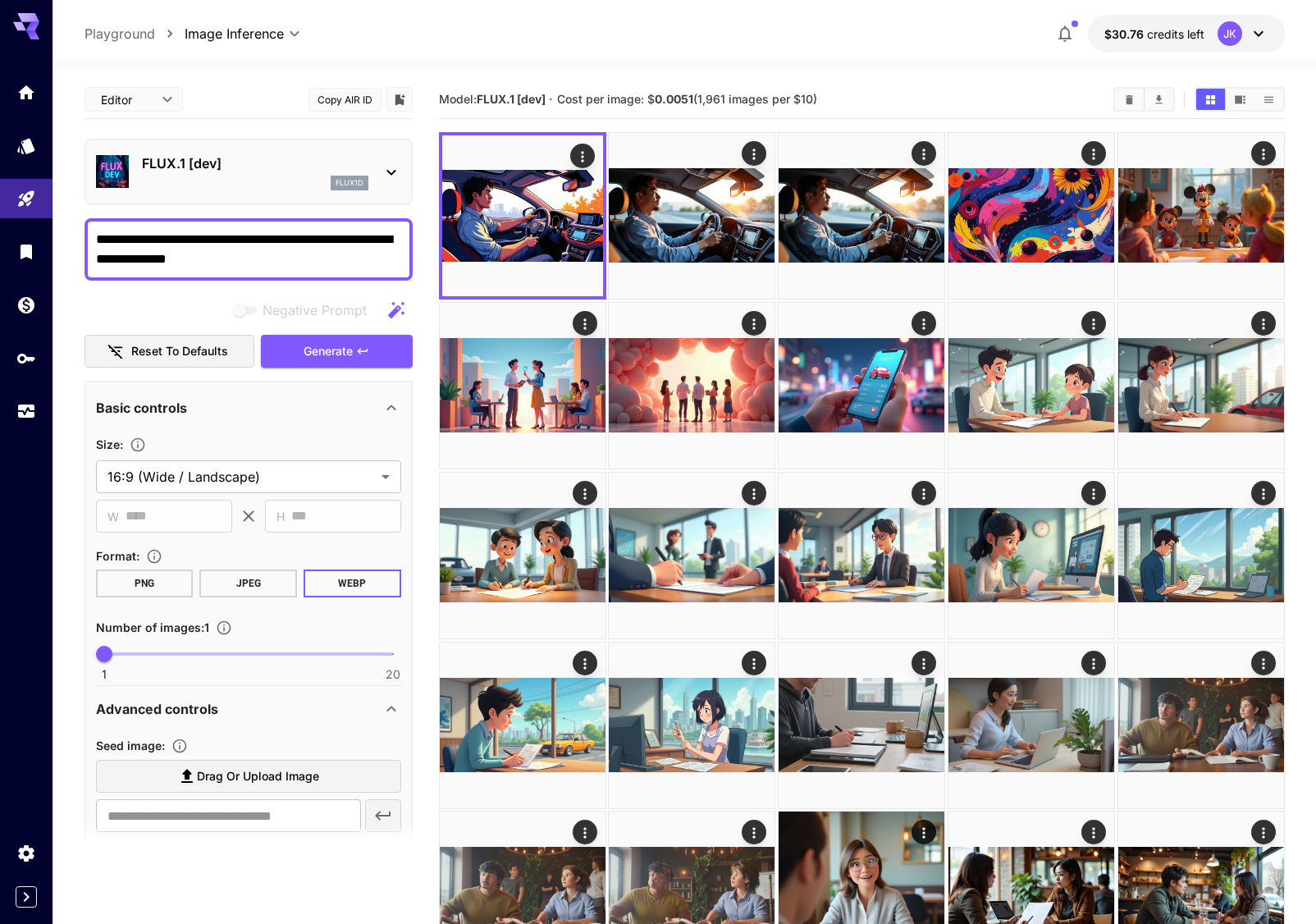
drag, startPoint x: 865, startPoint y: 32, endPoint x: 857, endPoint y: 45, distance: 15.3
click at [865, 31] on div "**********" at bounding box center [684, 33] width 1200 height 37
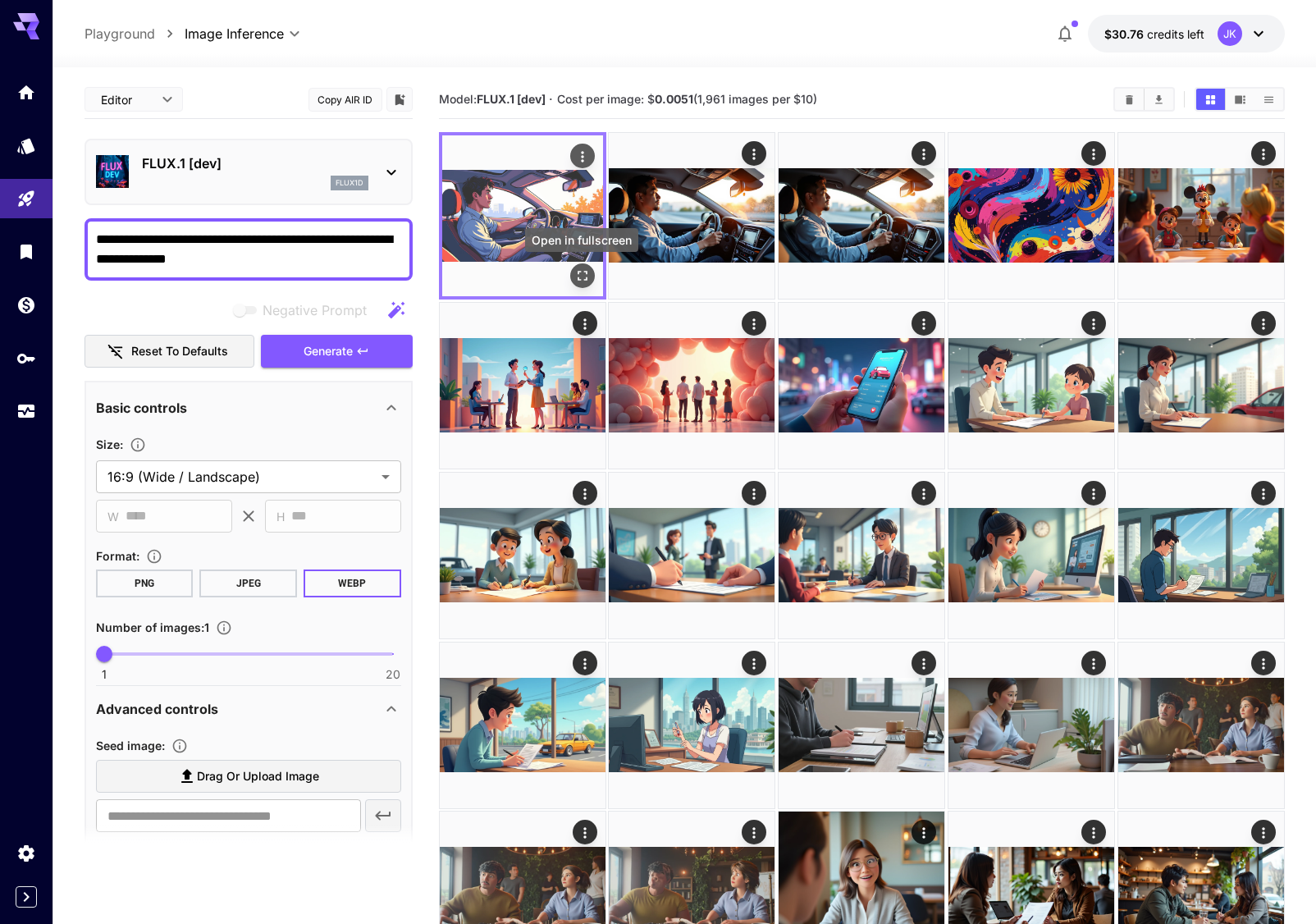
click at [582, 272] on icon "Open in fullscreen" at bounding box center [581, 275] width 16 height 16
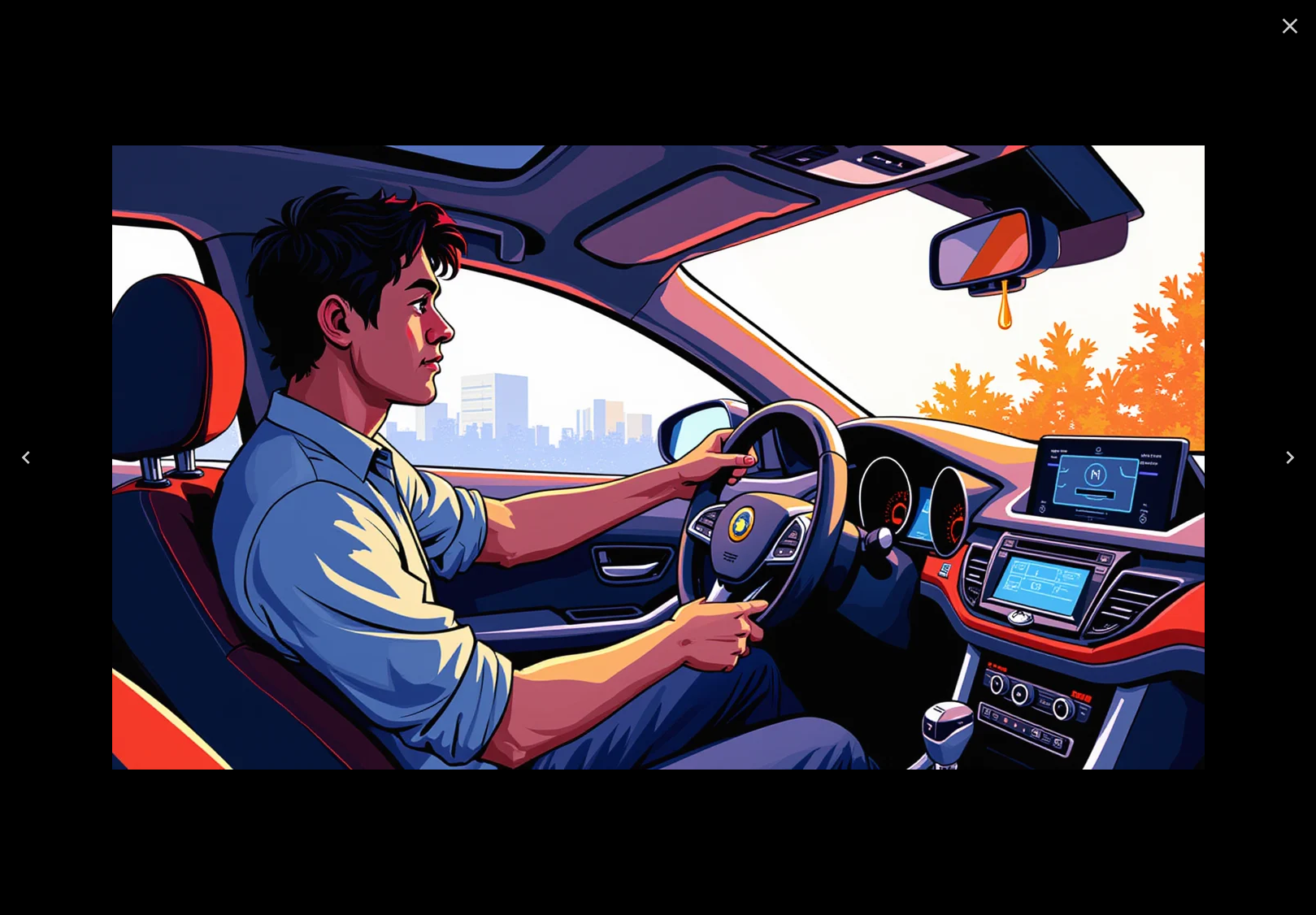
drag, startPoint x: 1288, startPoint y: 26, endPoint x: 1186, endPoint y: 100, distance: 126.0
click at [1288, 26] on icon "Close" at bounding box center [1289, 26] width 26 height 26
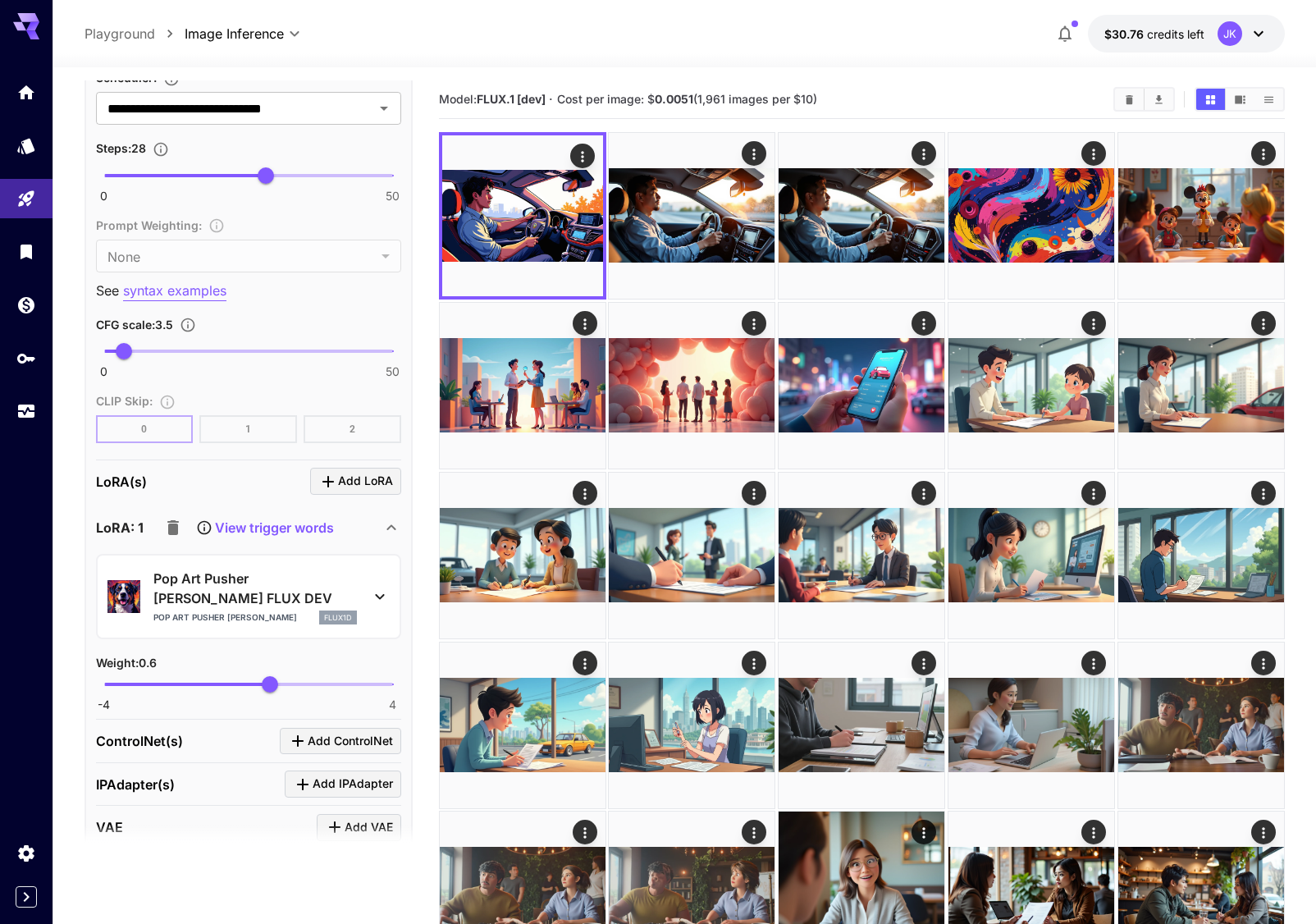
scroll to position [1149, 0]
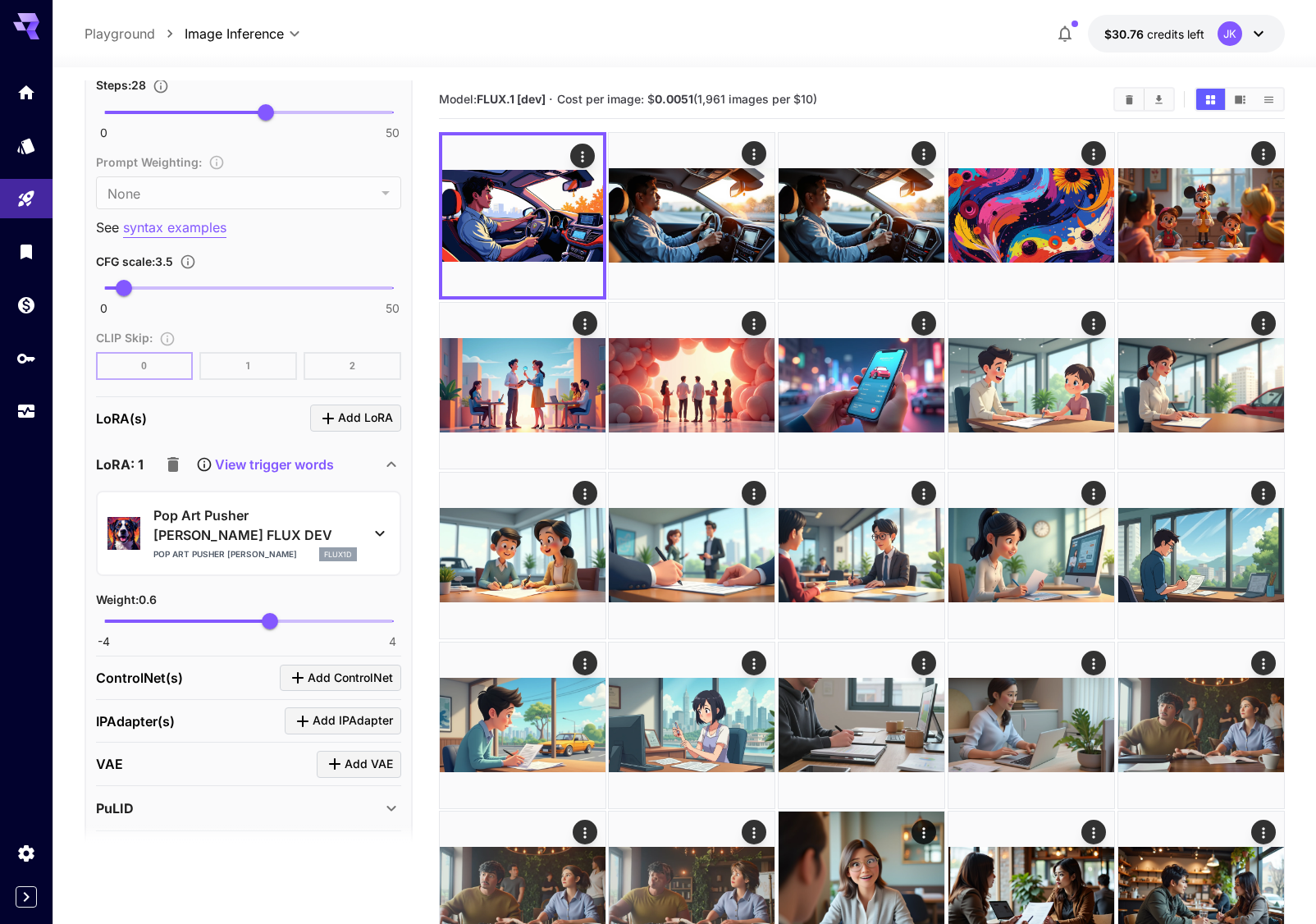
click at [173, 462] on icon "button" at bounding box center [173, 463] width 12 height 14
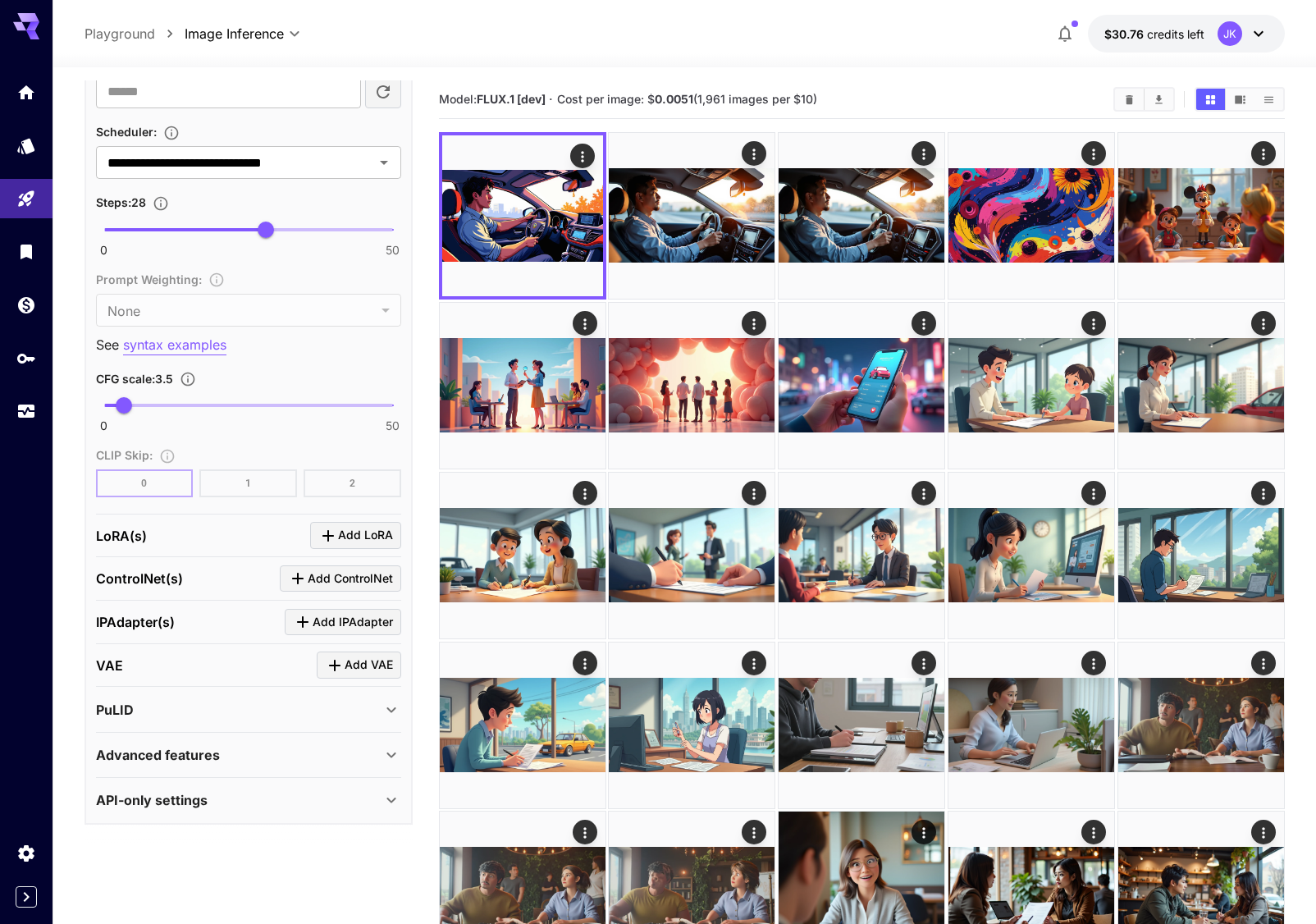
scroll to position [1031, 0]
click at [349, 535] on span "Add LoRA" at bounding box center [364, 534] width 55 height 20
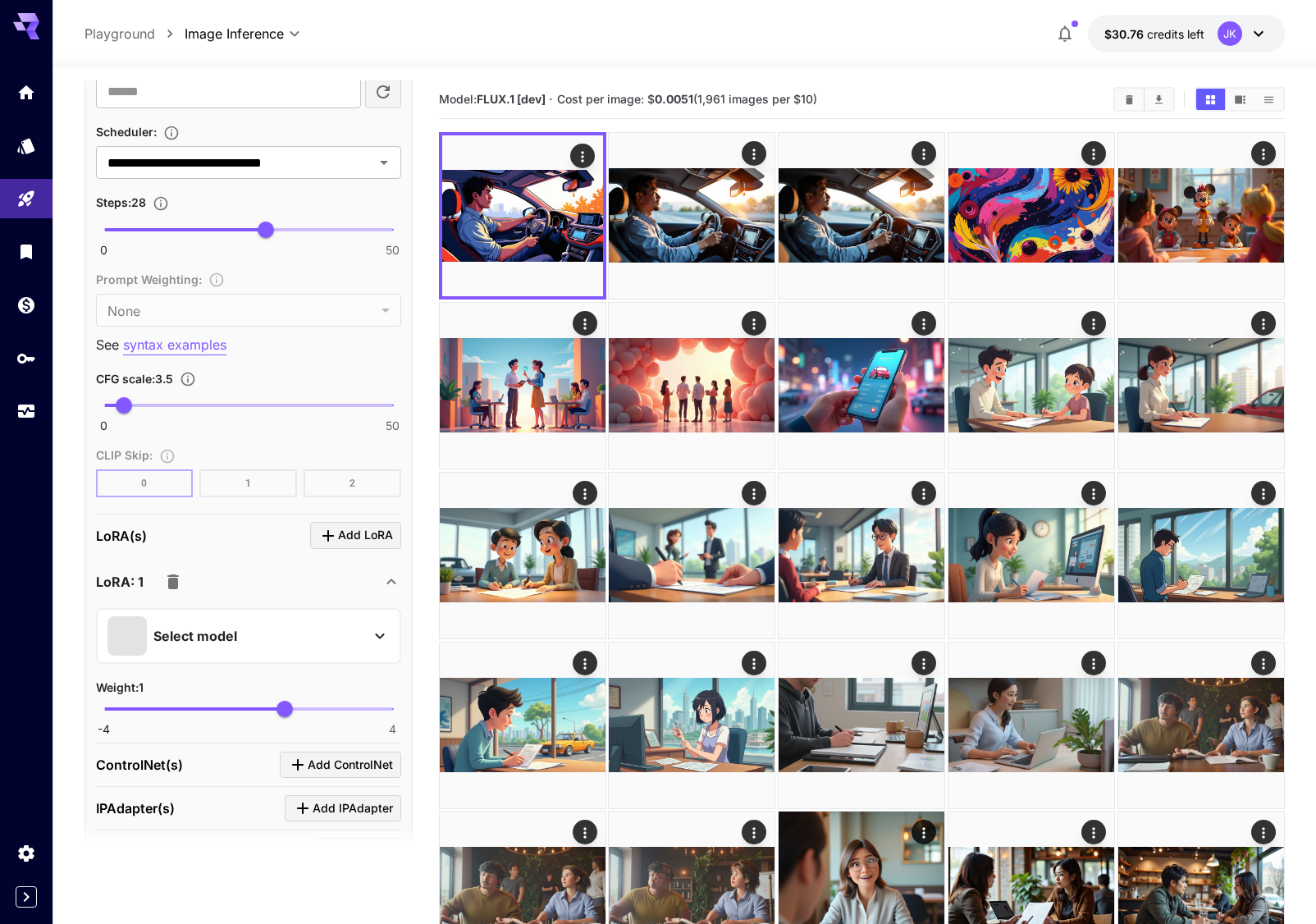
click at [242, 632] on div "Select model" at bounding box center [235, 635] width 256 height 39
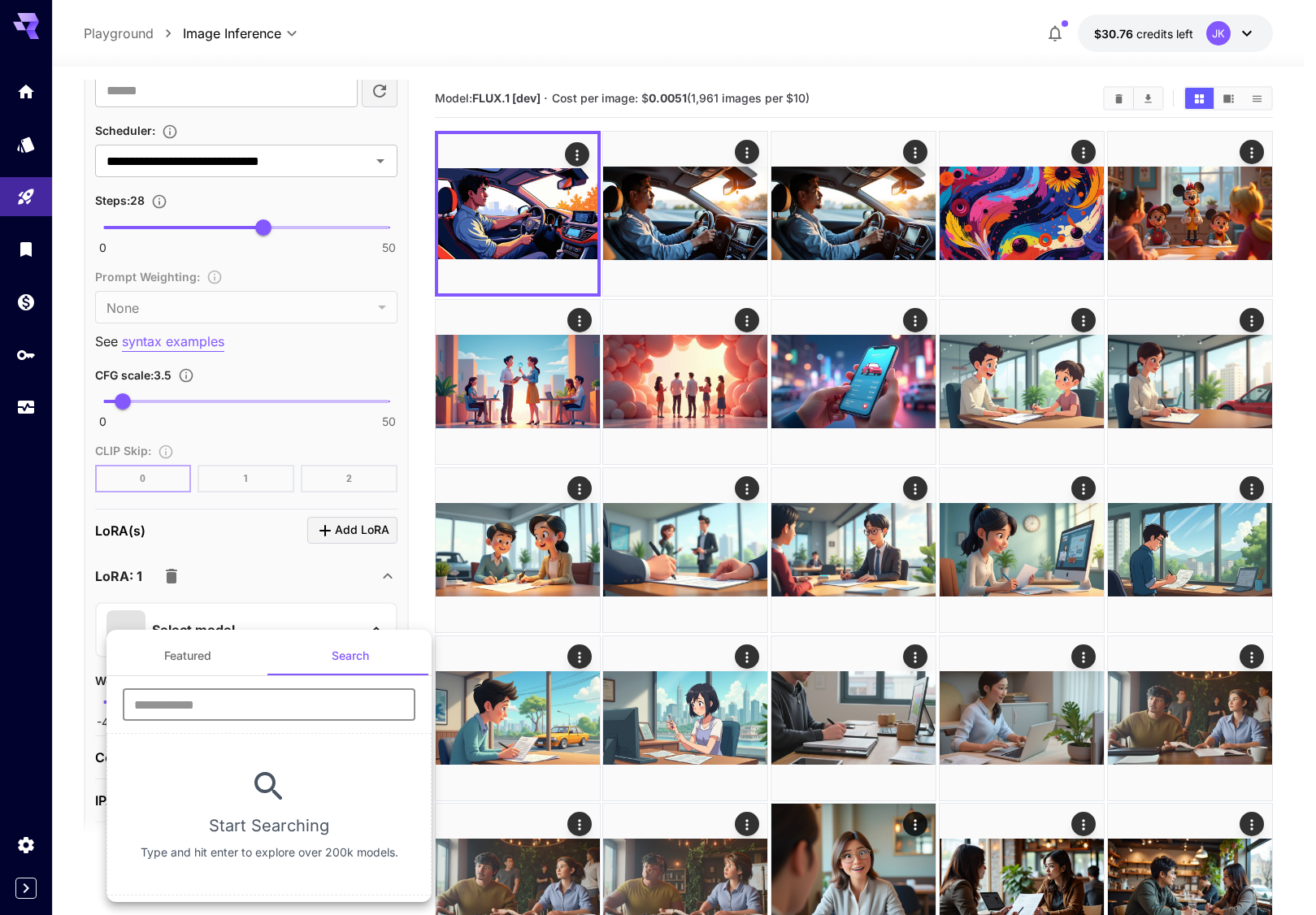
click at [264, 708] on input "text" at bounding box center [269, 704] width 293 height 32
paste input "**********"
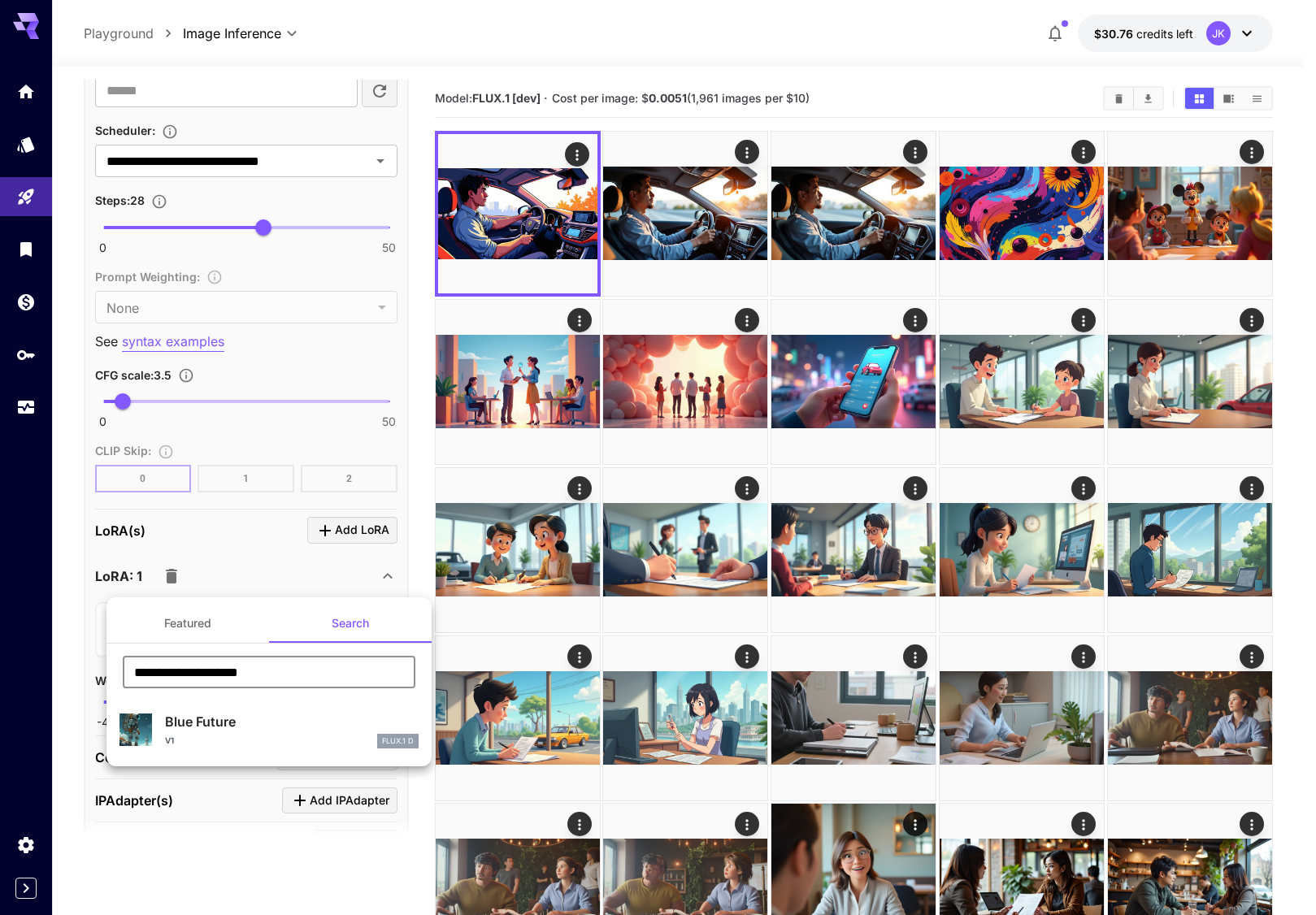
type input "**********"
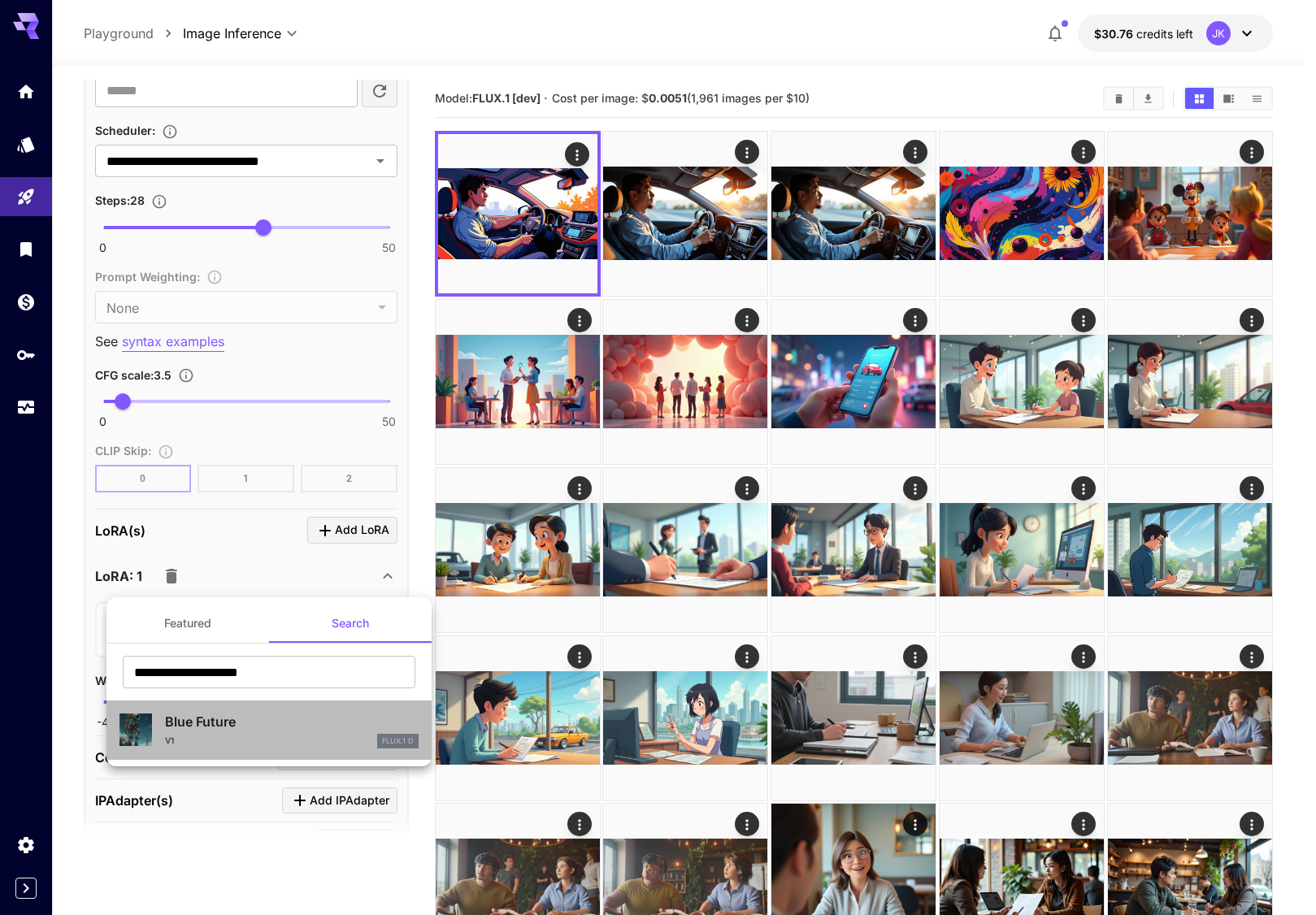
click at [235, 731] on p "Blue Future" at bounding box center [292, 721] width 254 height 20
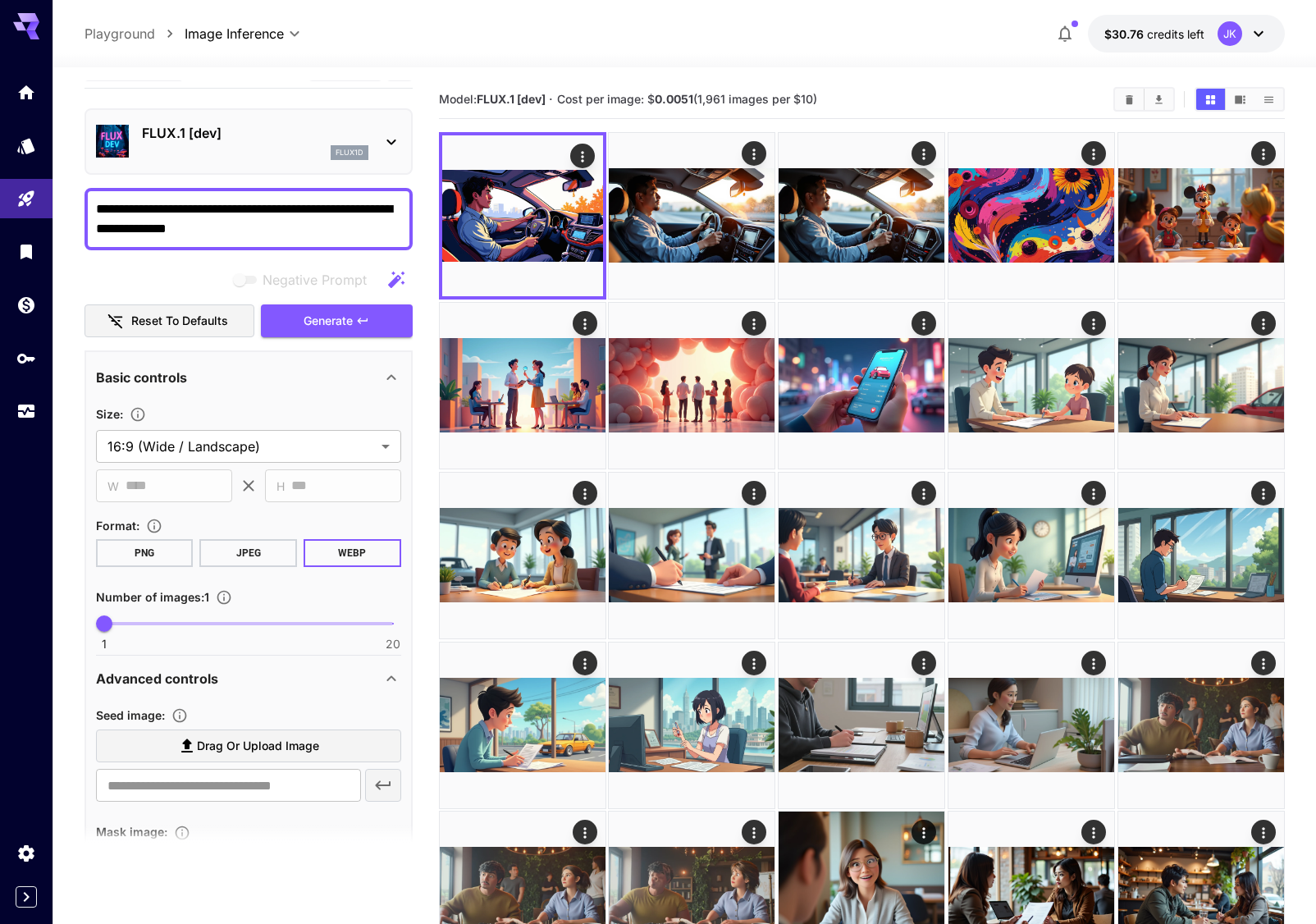
scroll to position [0, 0]
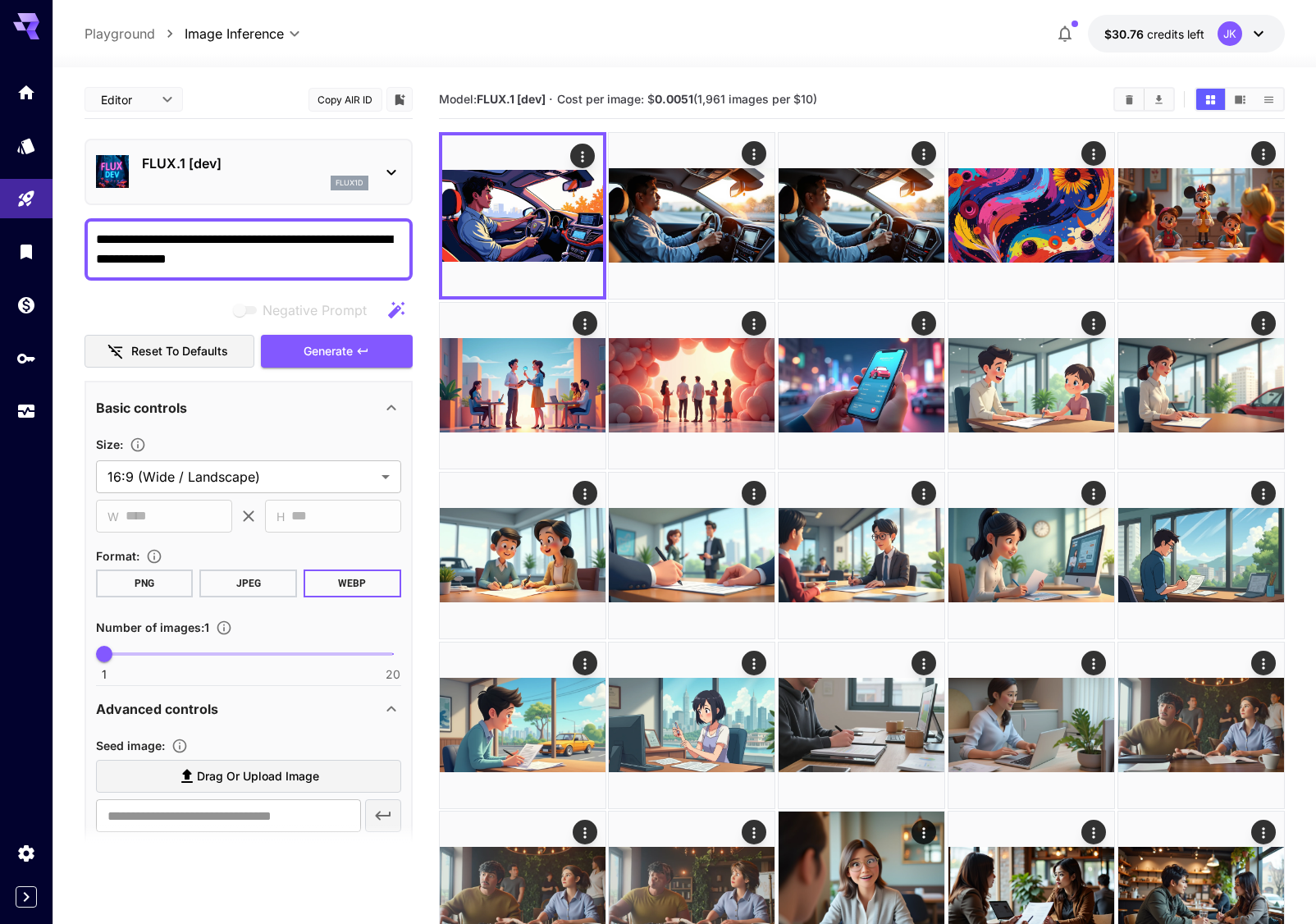
click at [342, 342] on span "Generate" at bounding box center [327, 351] width 49 height 20
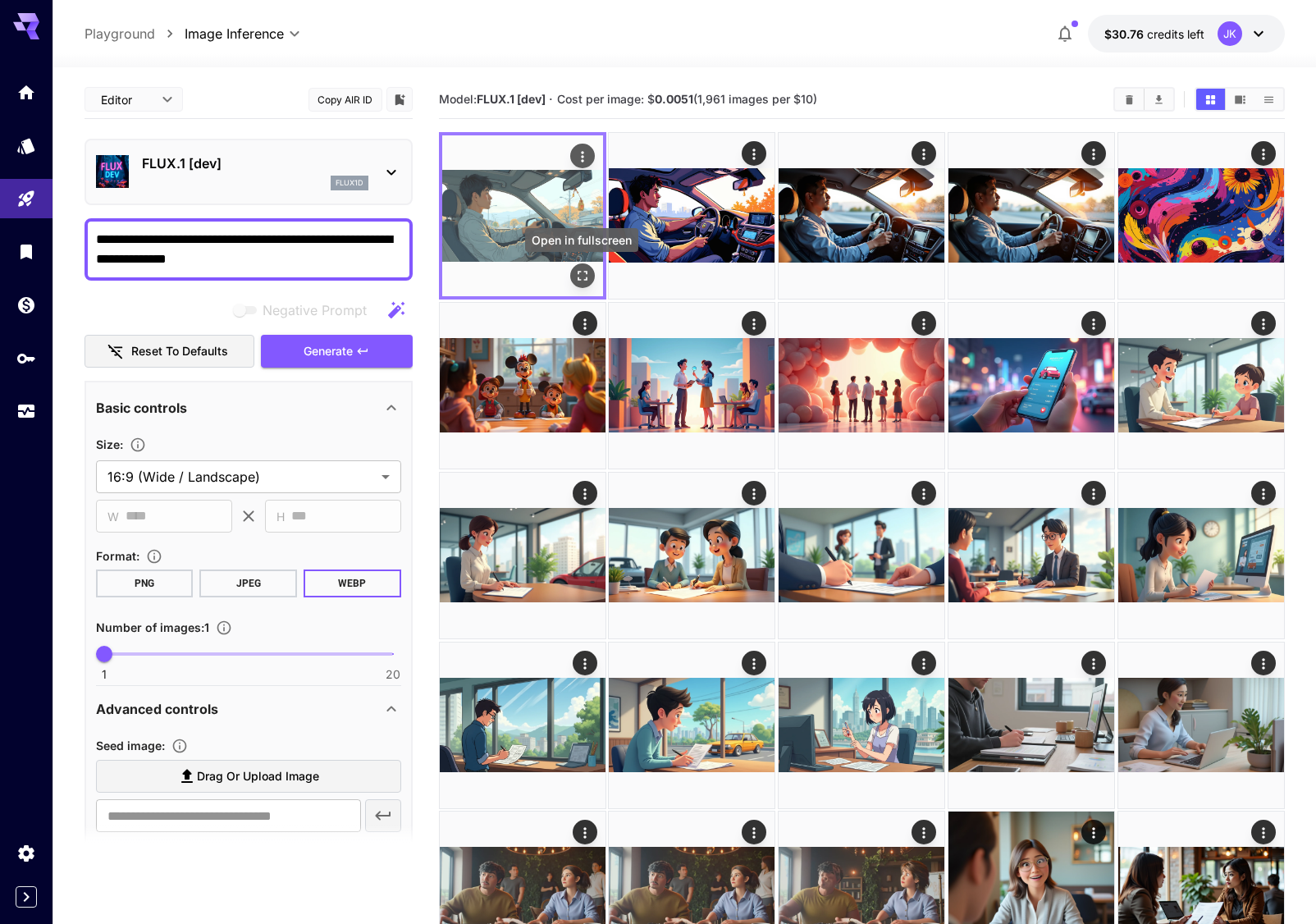
click at [590, 279] on icon "Open in fullscreen" at bounding box center [581, 275] width 16 height 16
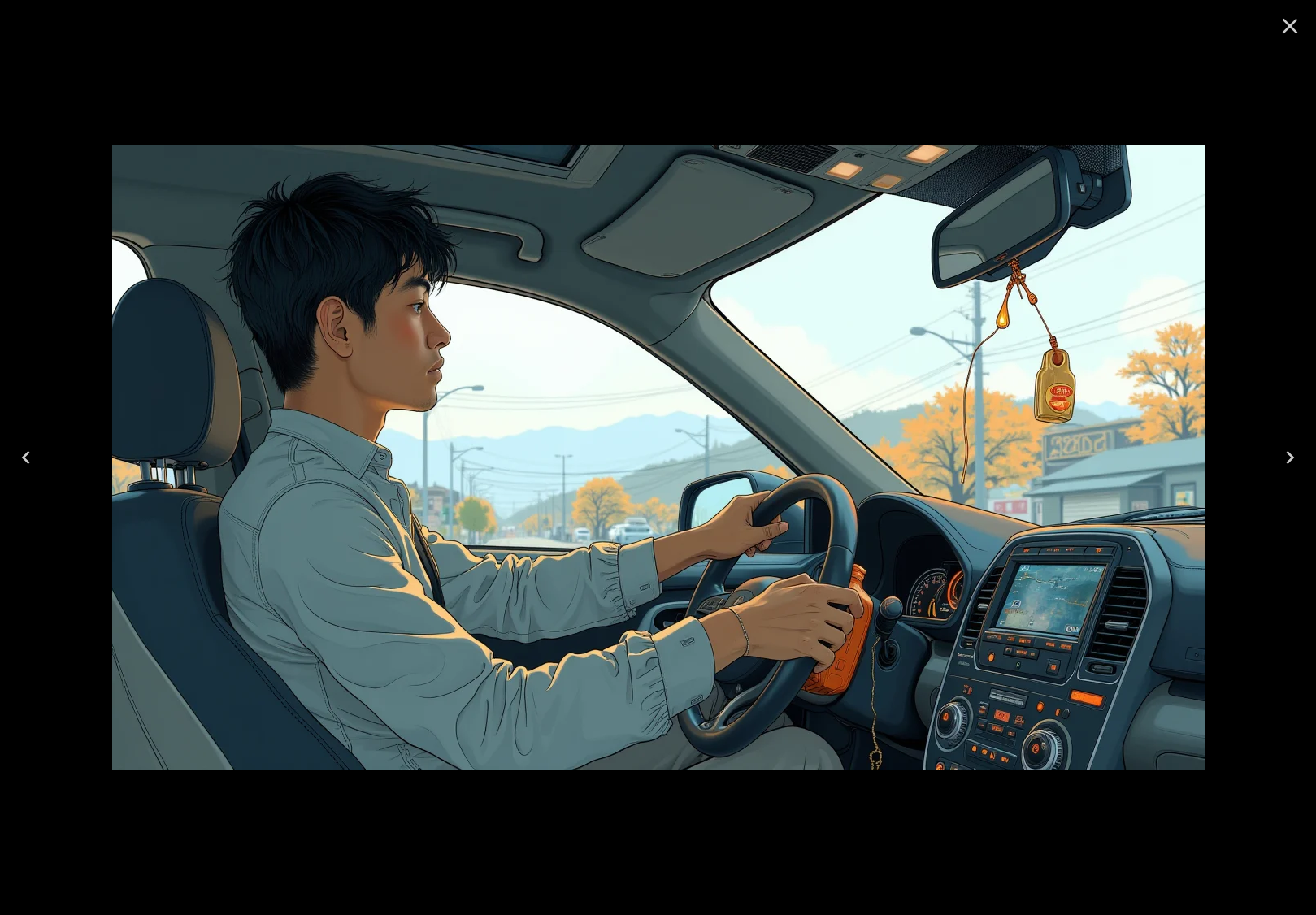
drag, startPoint x: 1287, startPoint y: 21, endPoint x: 1148, endPoint y: 147, distance: 187.6
click at [1287, 21] on icon "Close" at bounding box center [1289, 26] width 26 height 26
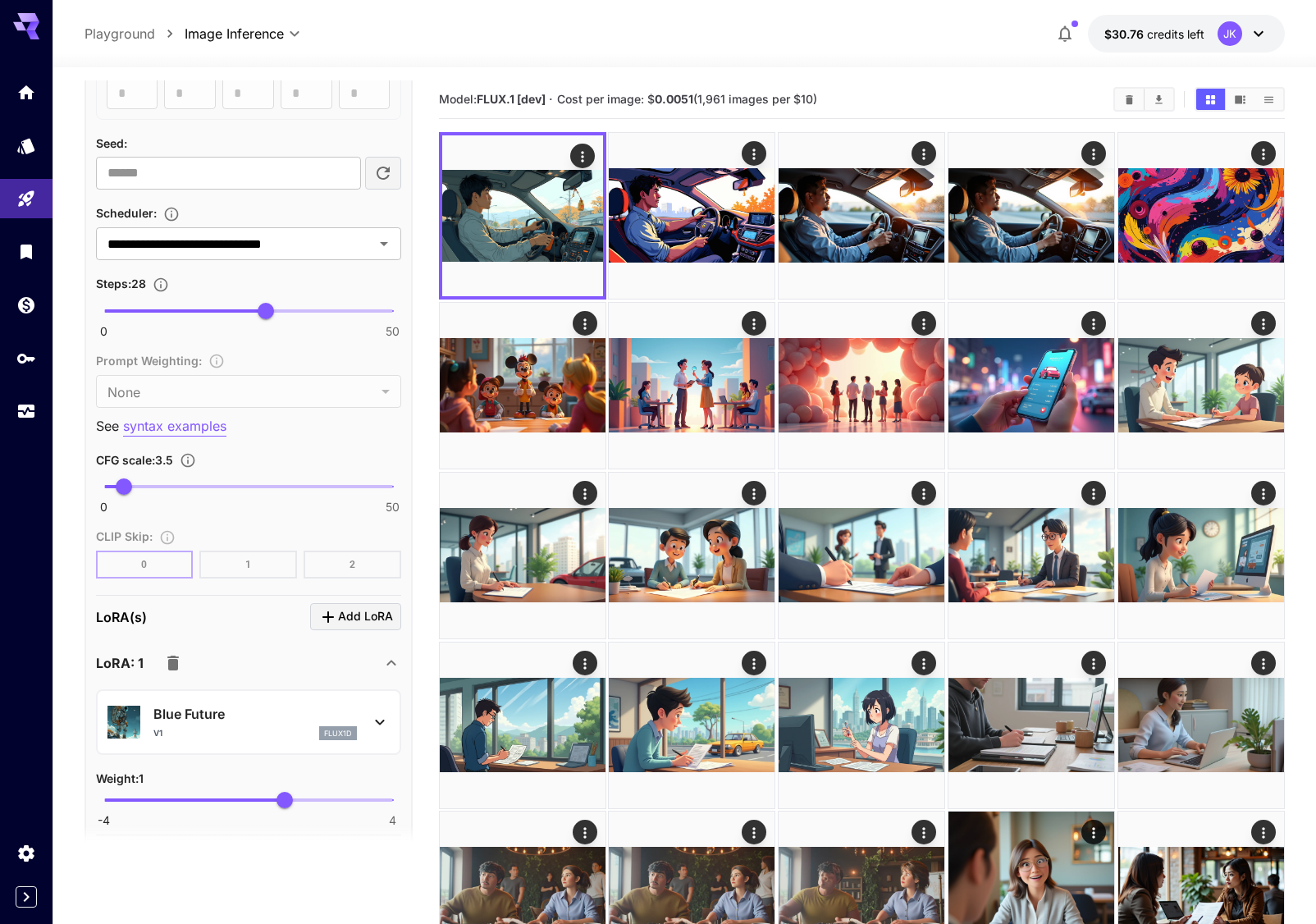
scroll to position [984, 0]
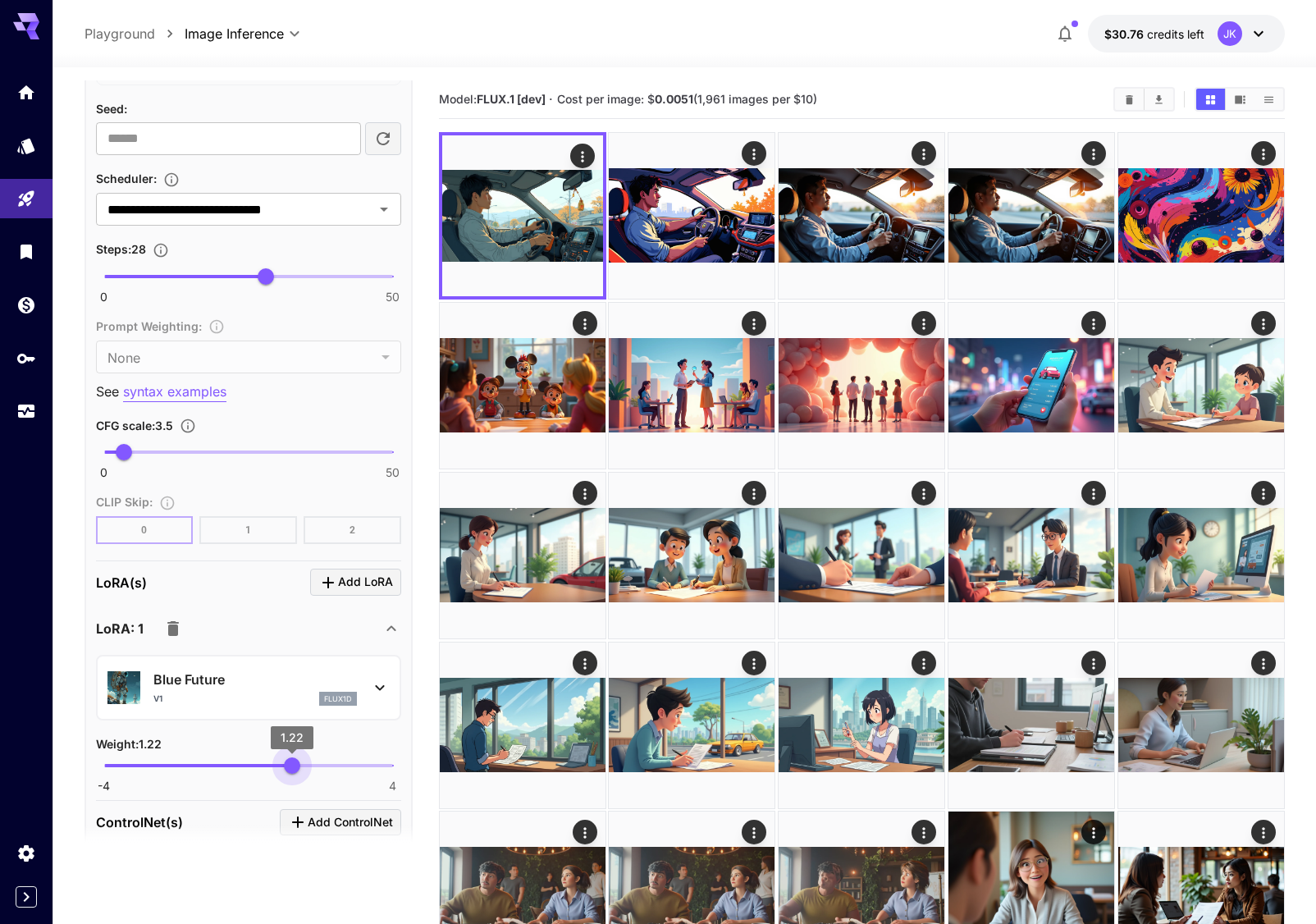
drag, startPoint x: 281, startPoint y: 770, endPoint x: 292, endPoint y: 770, distance: 11.0
click at [292, 770] on span "1.22" at bounding box center [292, 765] width 16 height 16
click at [292, 766] on span "1.19" at bounding box center [291, 765] width 16 height 16
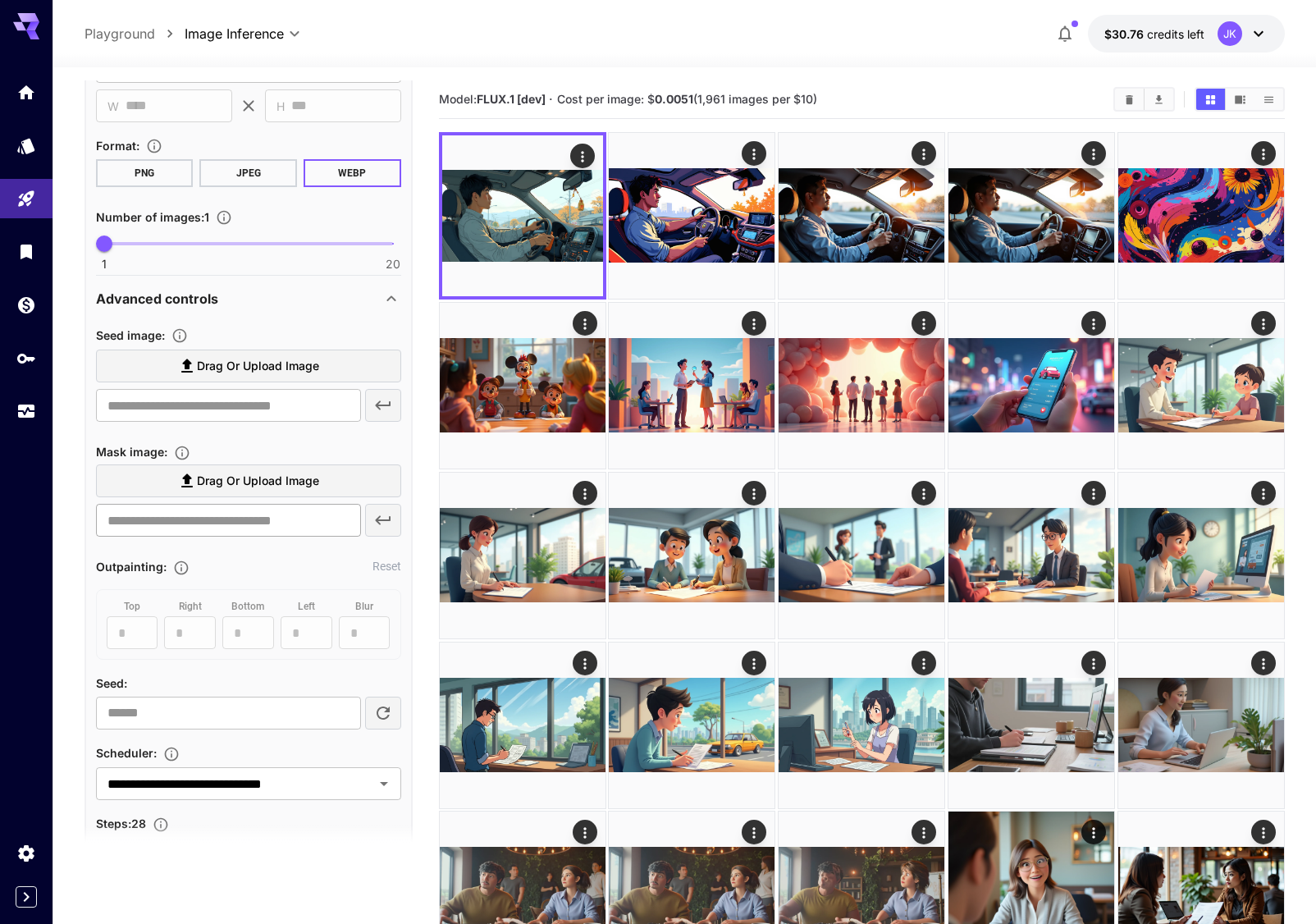
scroll to position [0, 0]
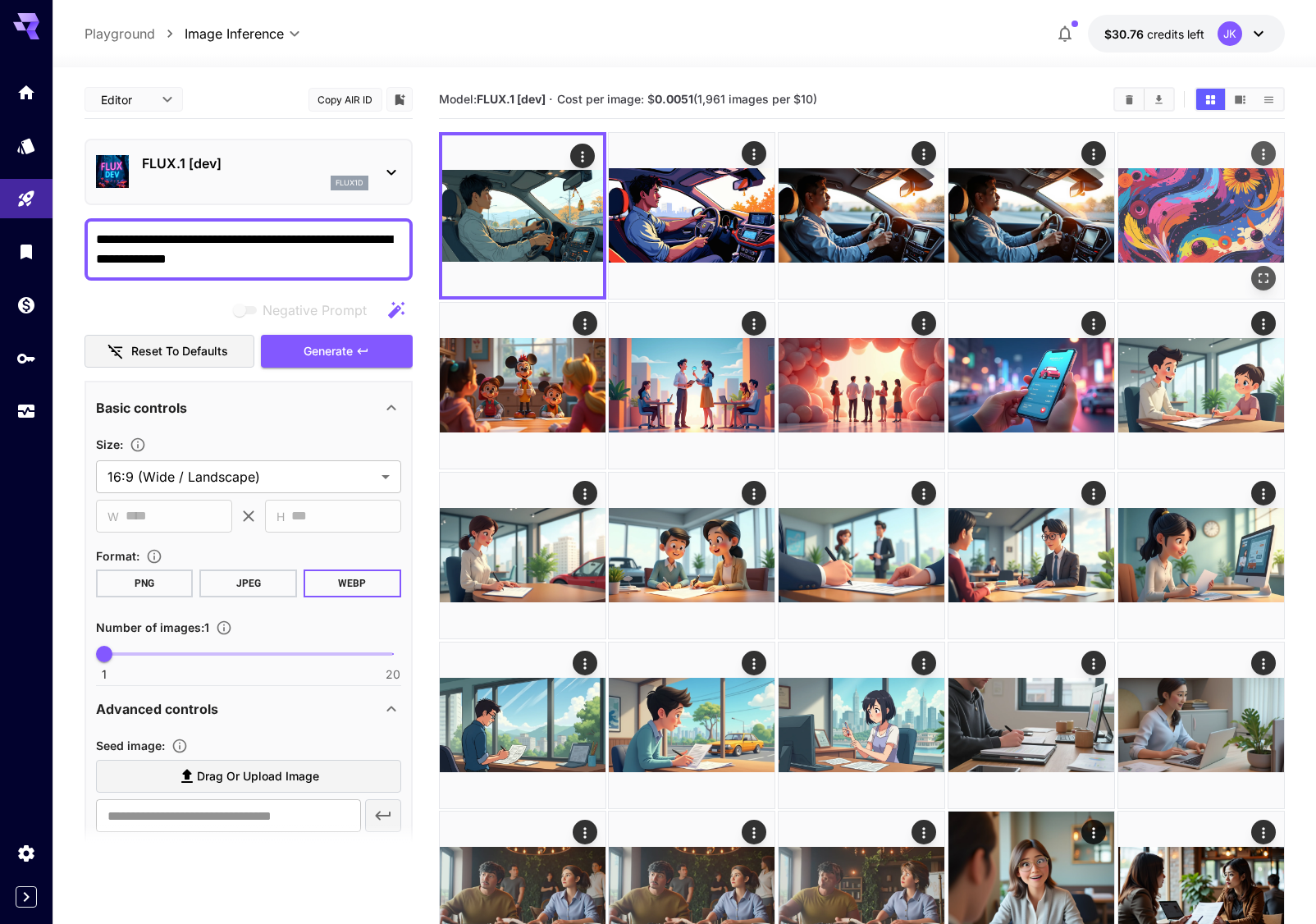
click at [353, 348] on span "Generate" at bounding box center [327, 351] width 49 height 20
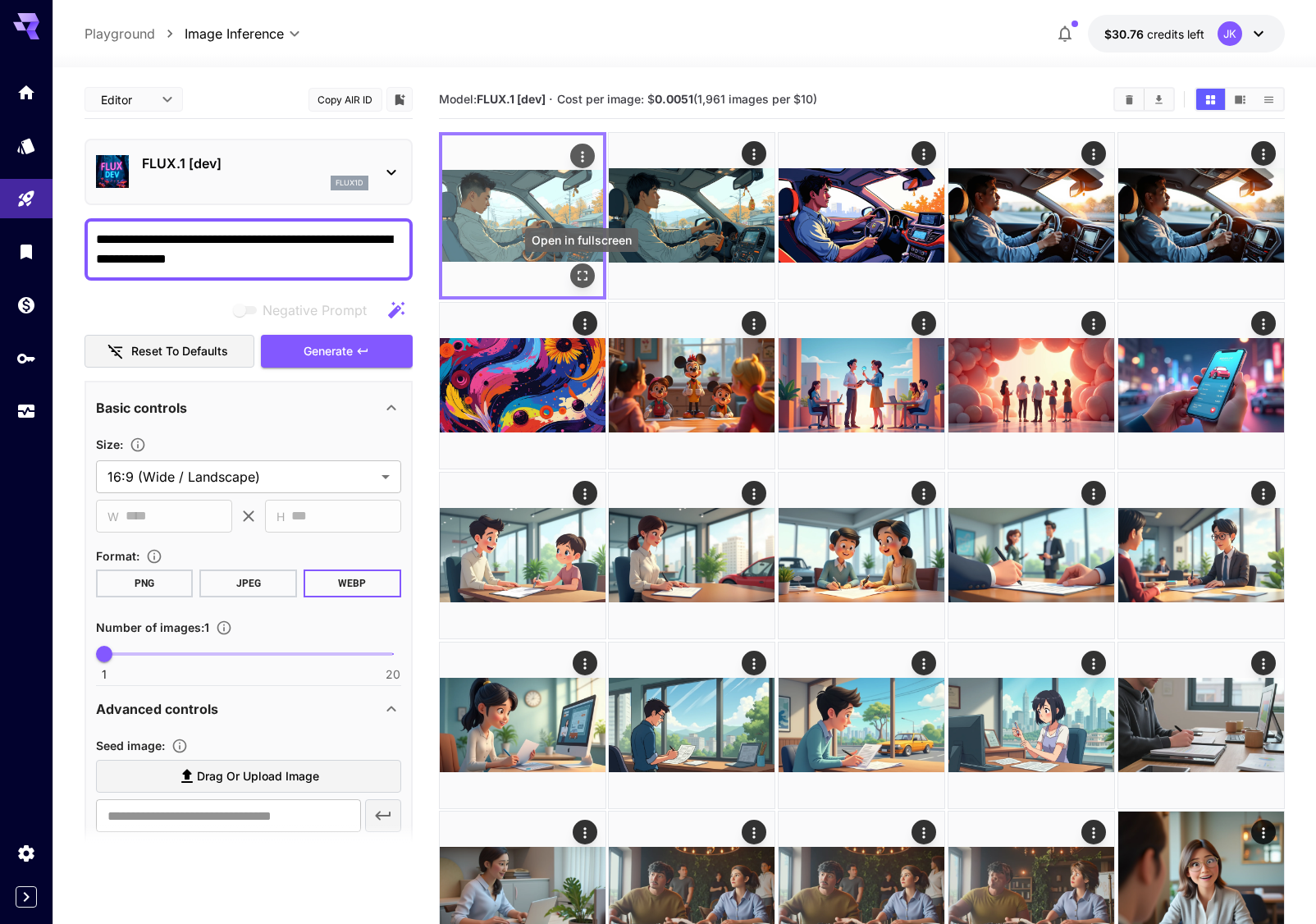
click at [573, 273] on button "Open in fullscreen" at bounding box center [582, 276] width 25 height 25
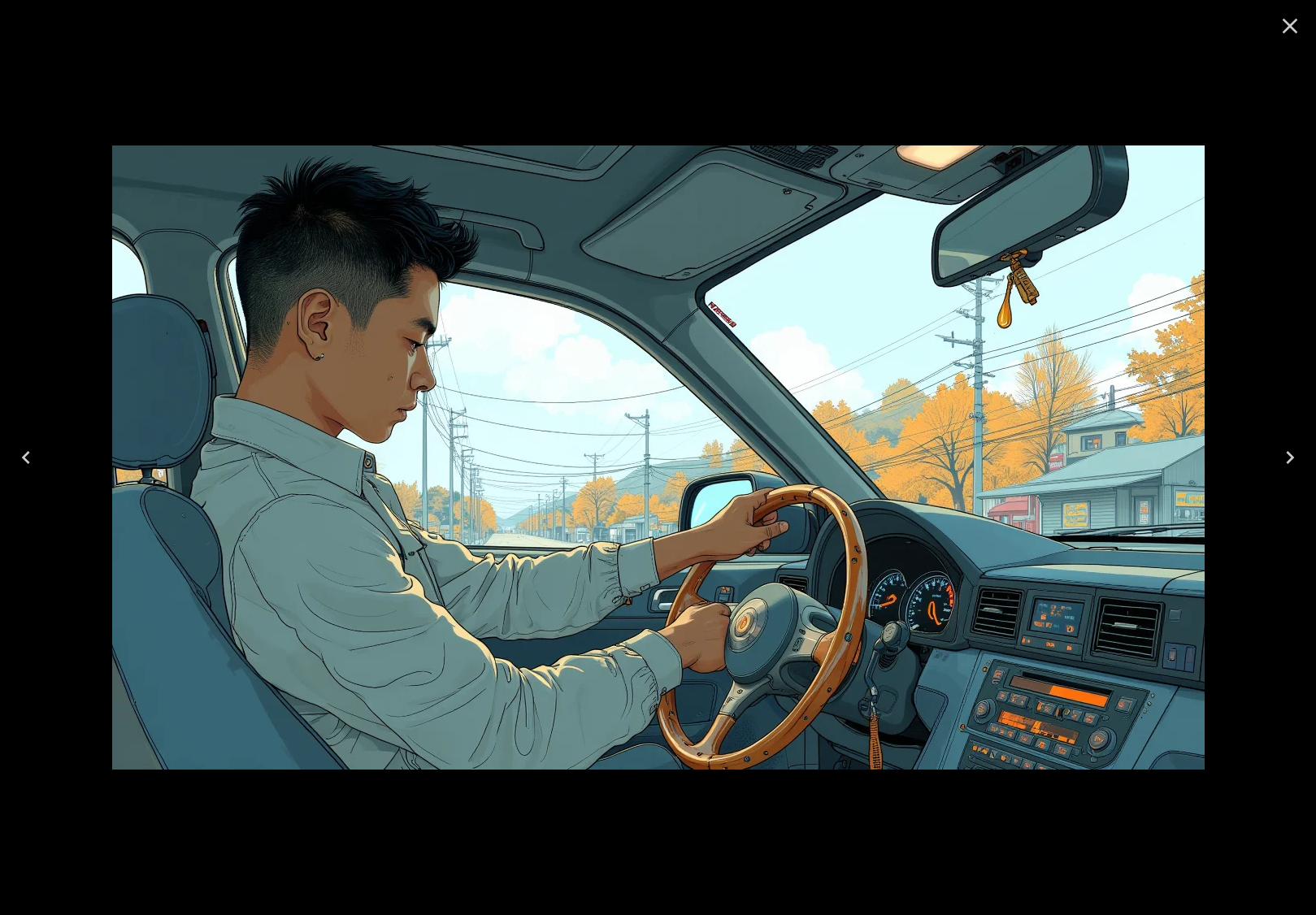
click at [1277, 26] on icon "Close" at bounding box center [1289, 26] width 26 height 26
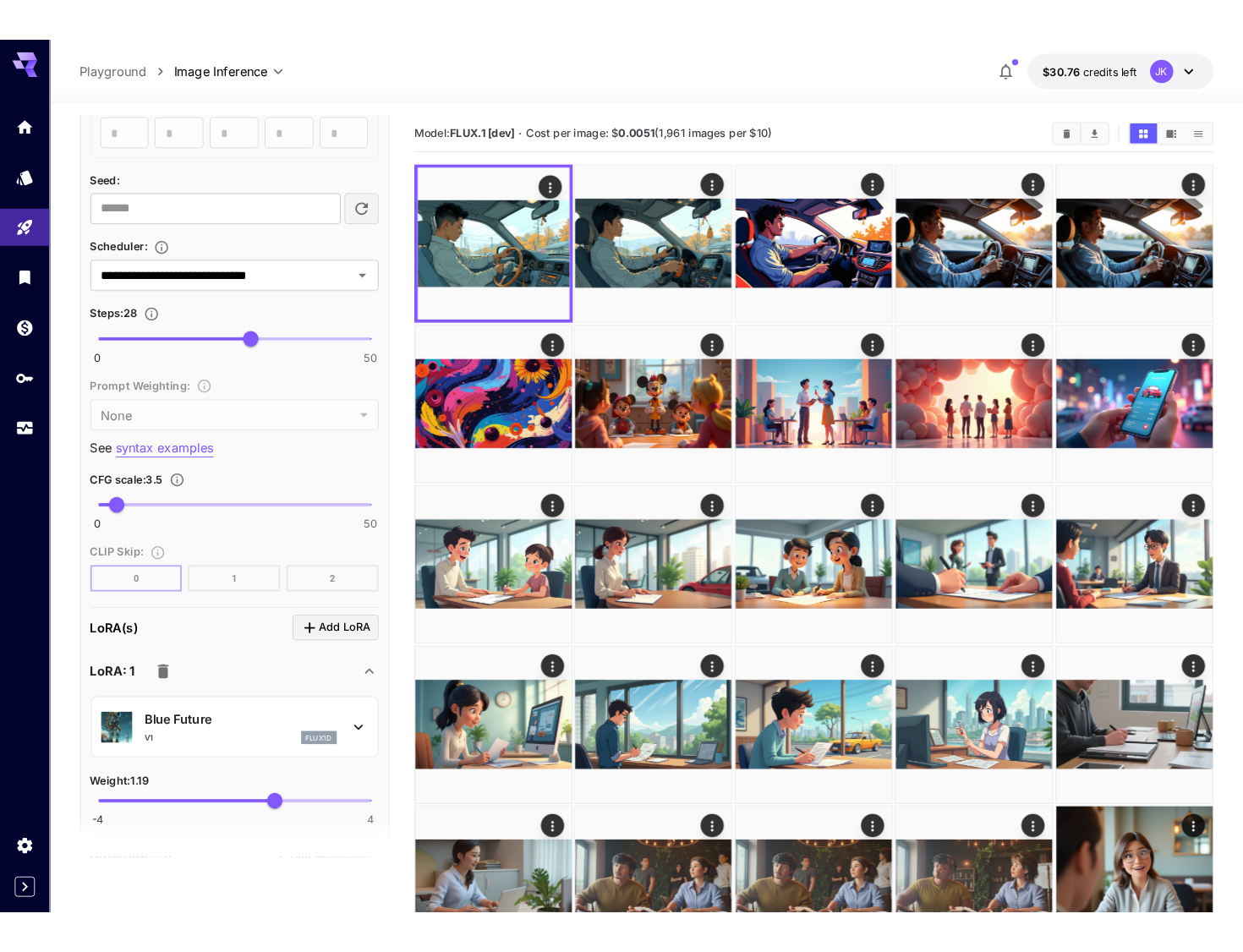
scroll to position [1014, 0]
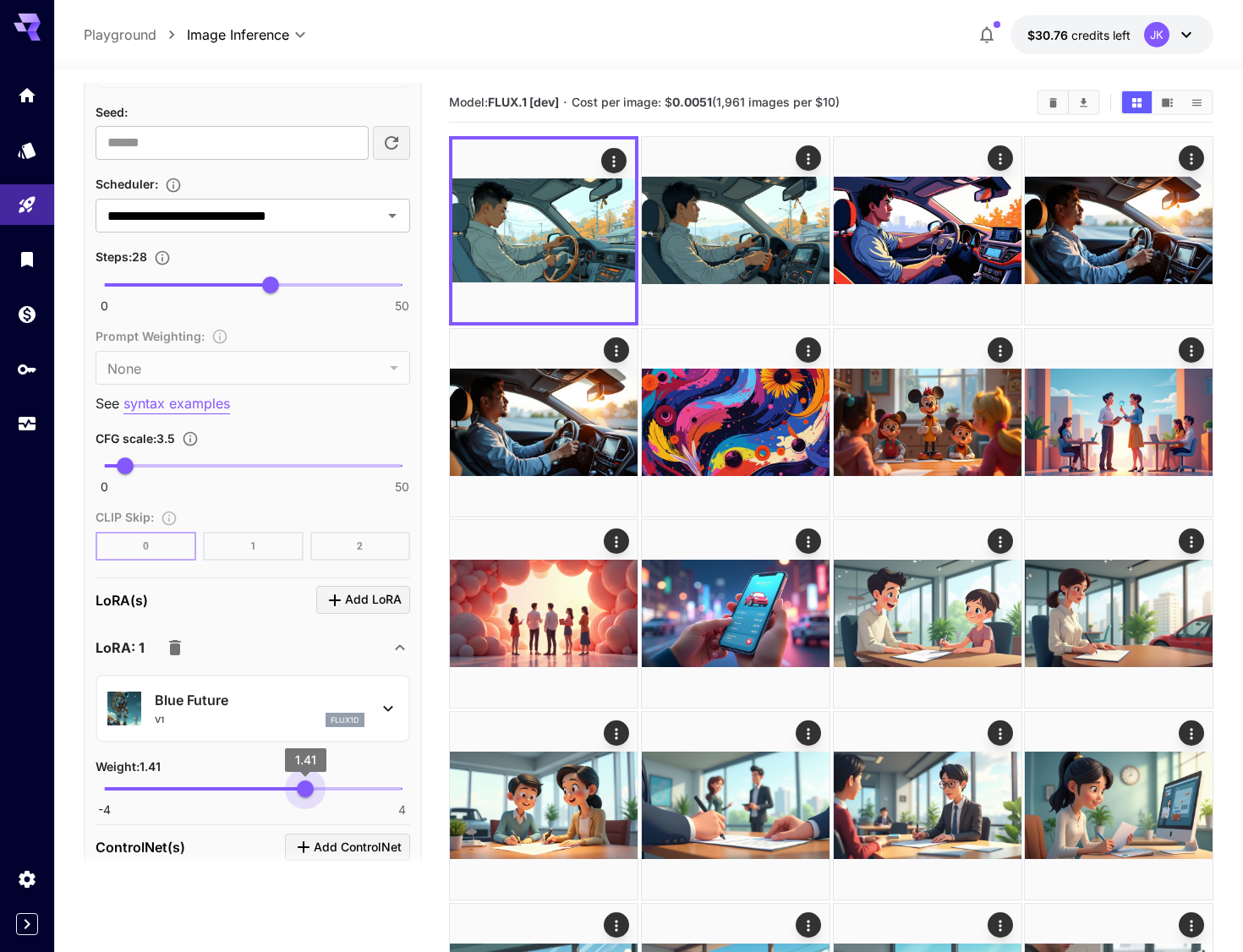
click at [306, 796] on span "1.41" at bounding box center [305, 788] width 17 height 17
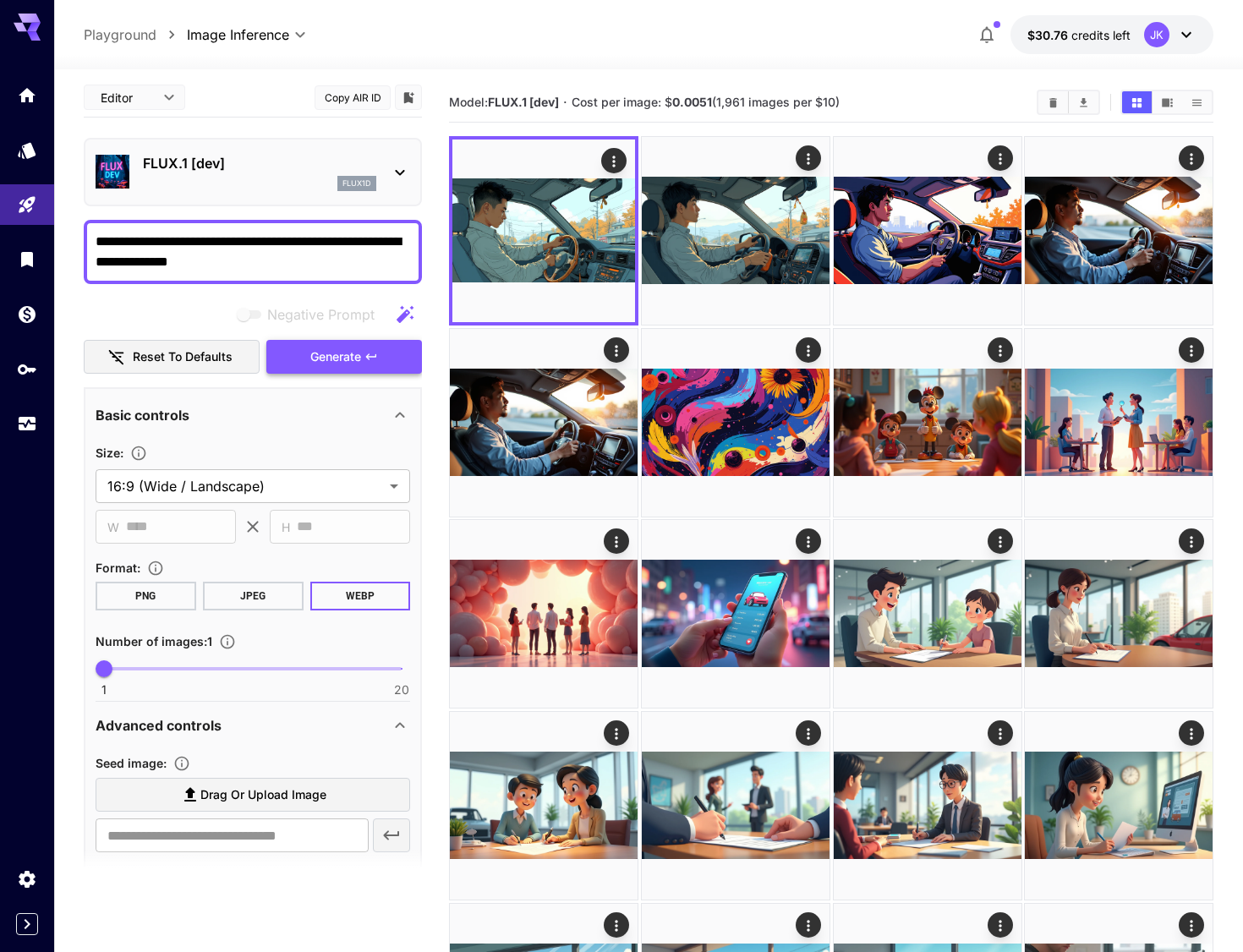
scroll to position [0, 0]
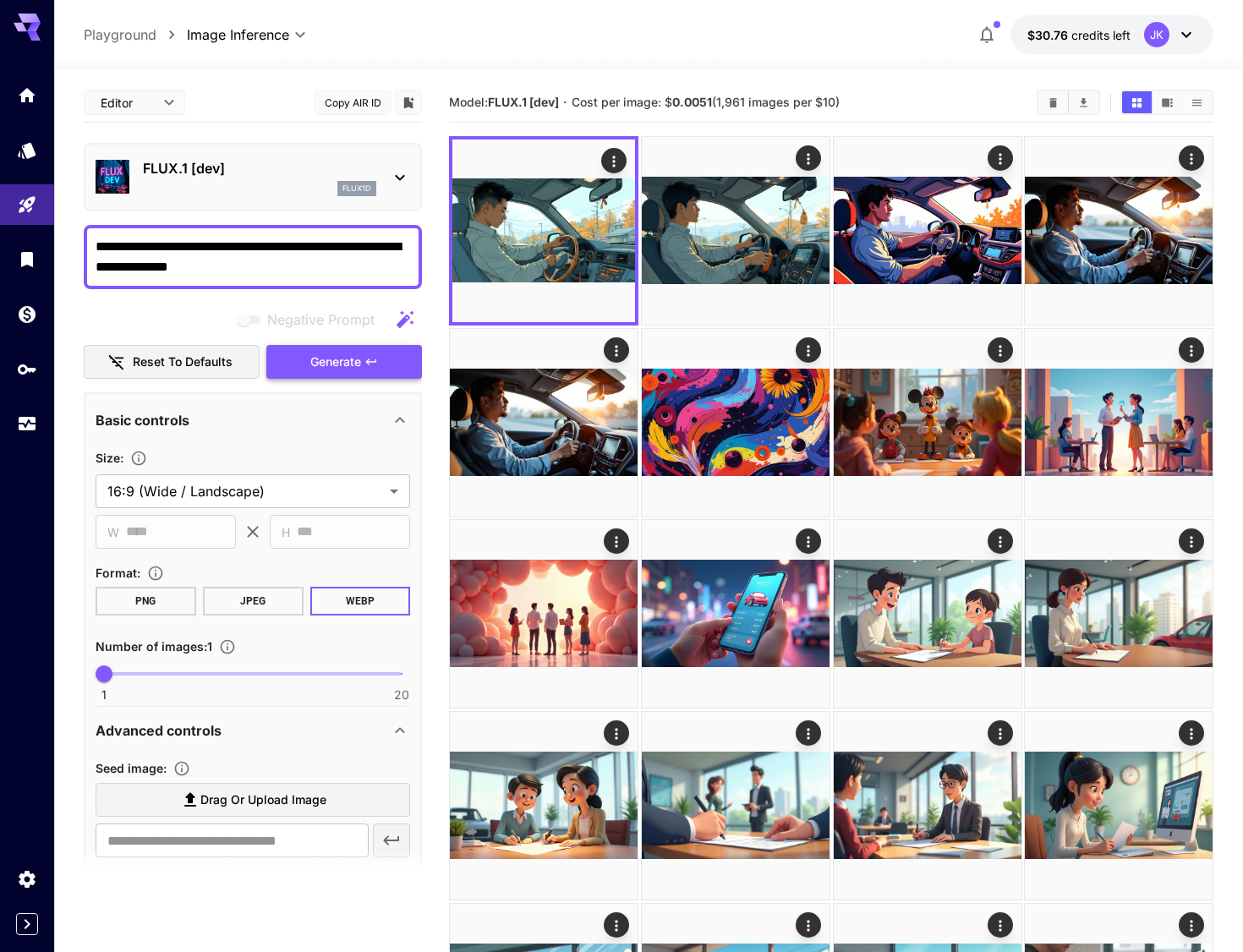
click at [343, 359] on span "Generate" at bounding box center [335, 362] width 50 height 21
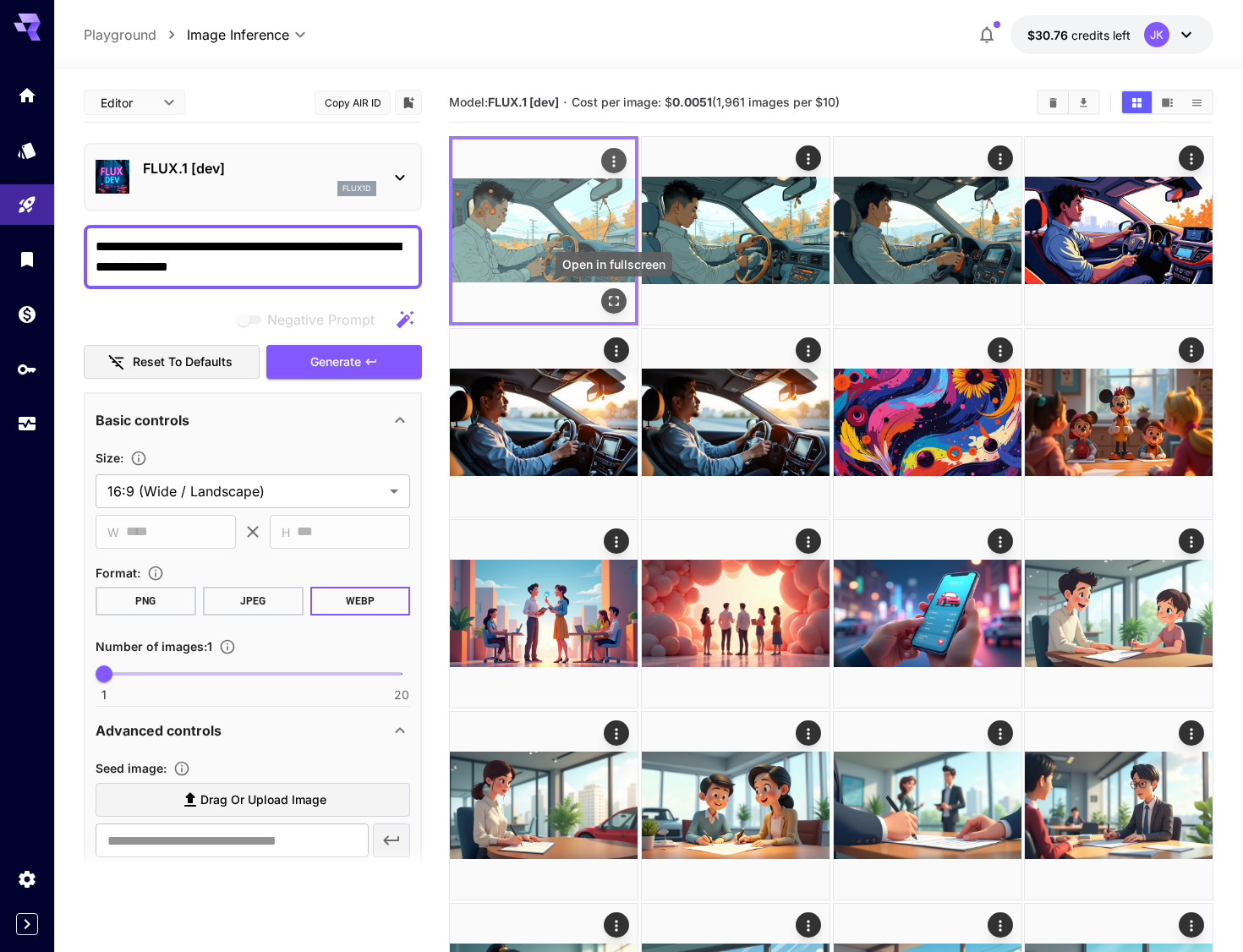
click at [611, 303] on icon "Open in fullscreen" at bounding box center [613, 301] width 17 height 17
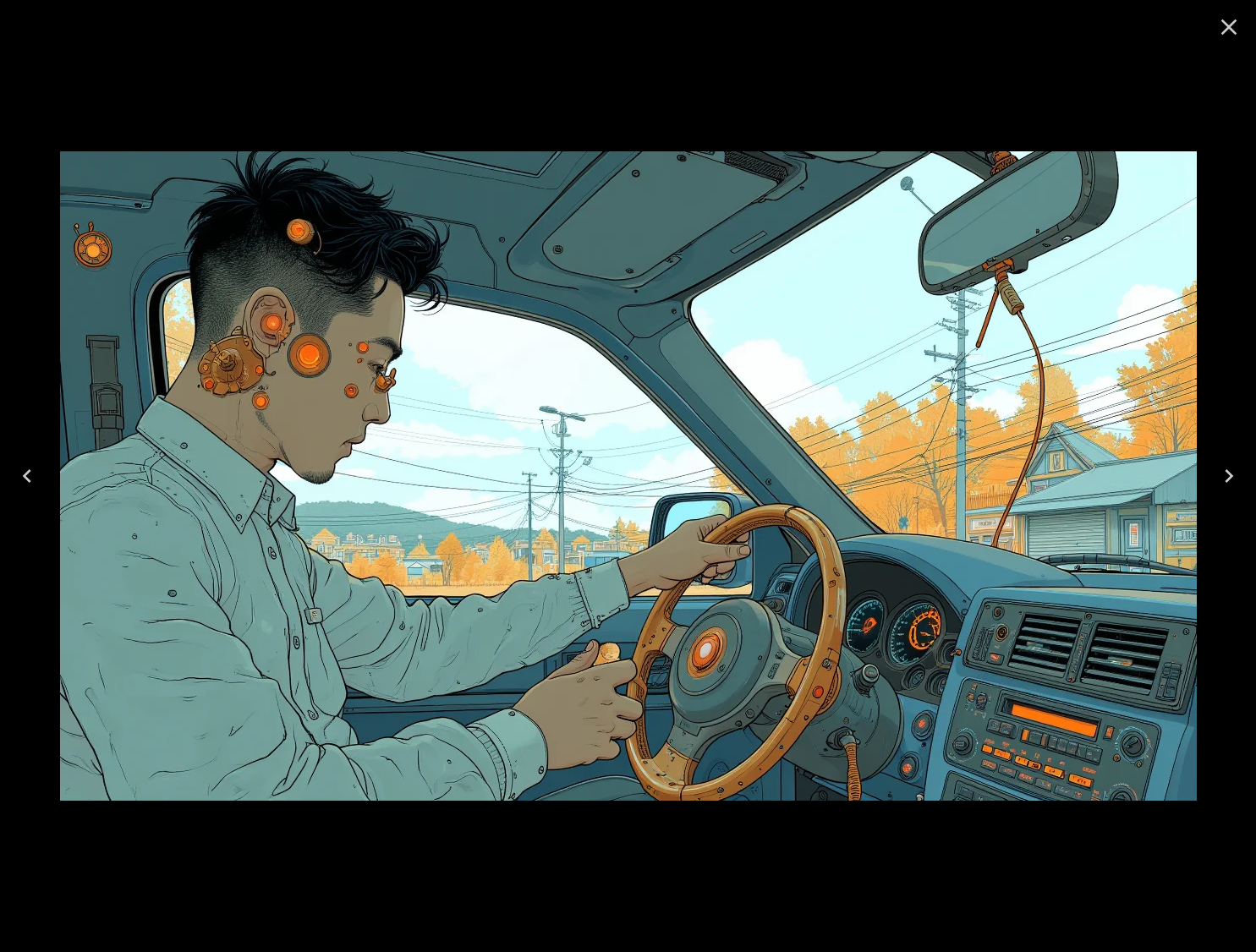
drag, startPoint x: 1227, startPoint y: 23, endPoint x: 1210, endPoint y: 49, distance: 31.1
click at [1227, 23] on icon "Close" at bounding box center [1228, 27] width 27 height 27
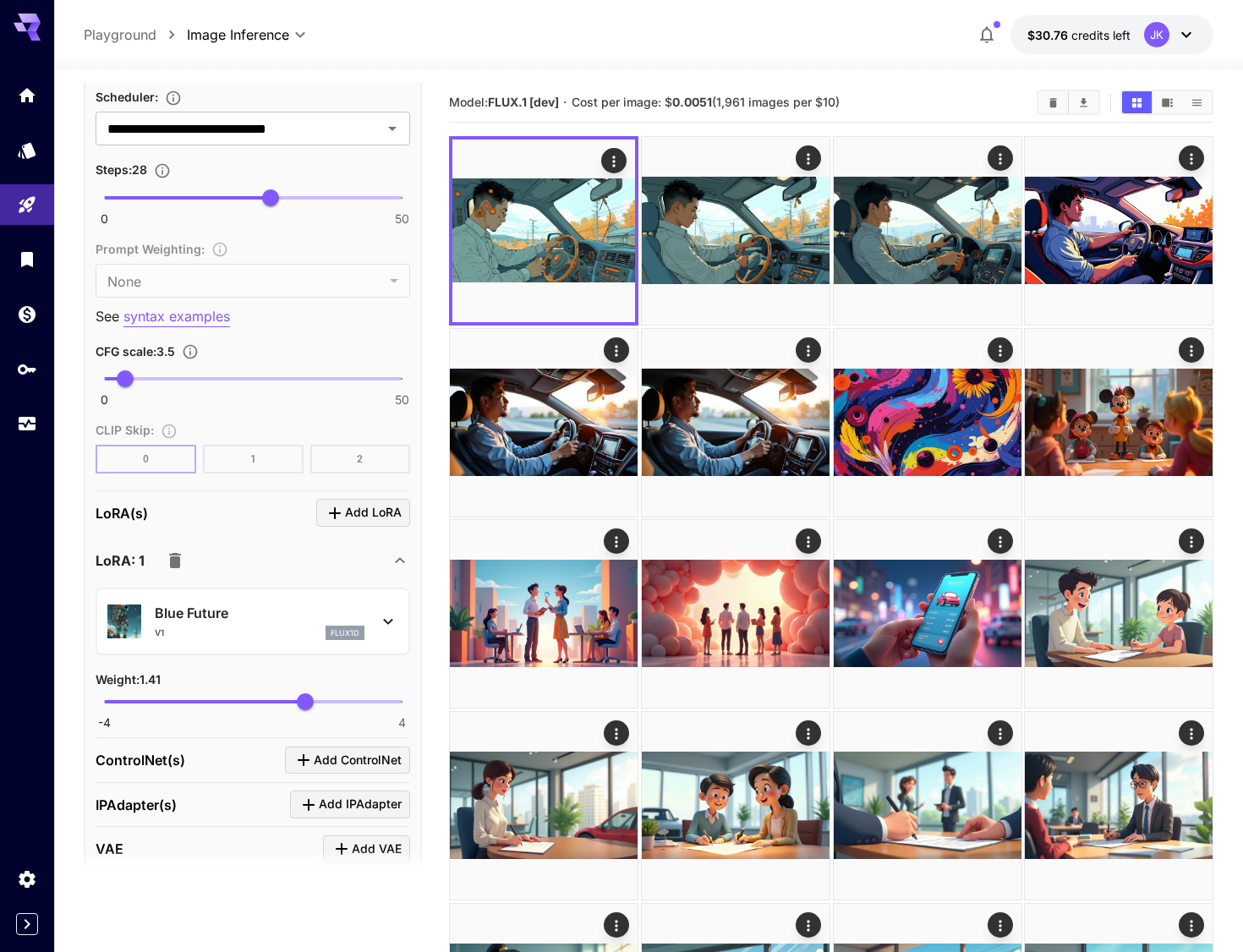
scroll to position [1183, 0]
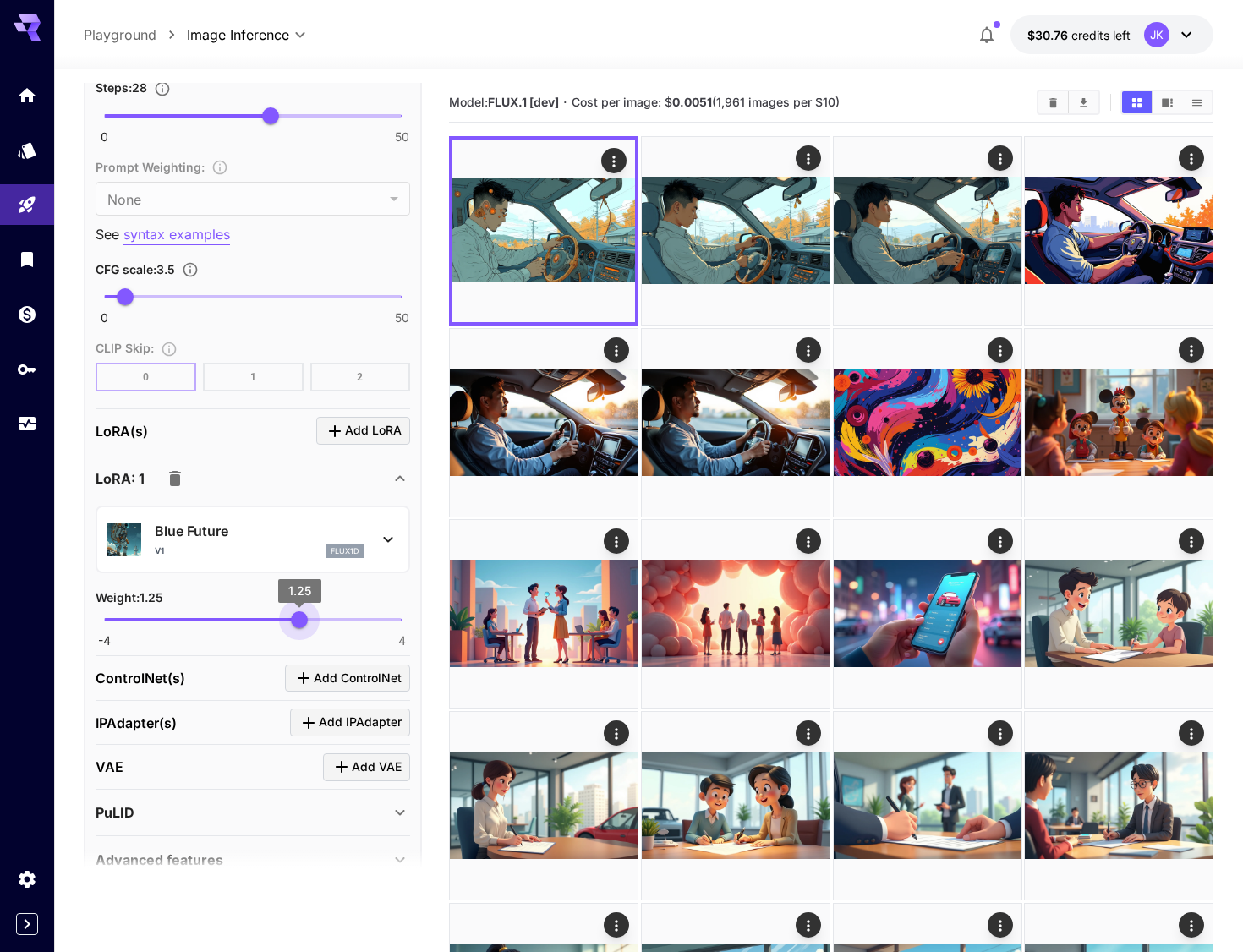
click at [300, 628] on span "1.25" at bounding box center [299, 619] width 17 height 17
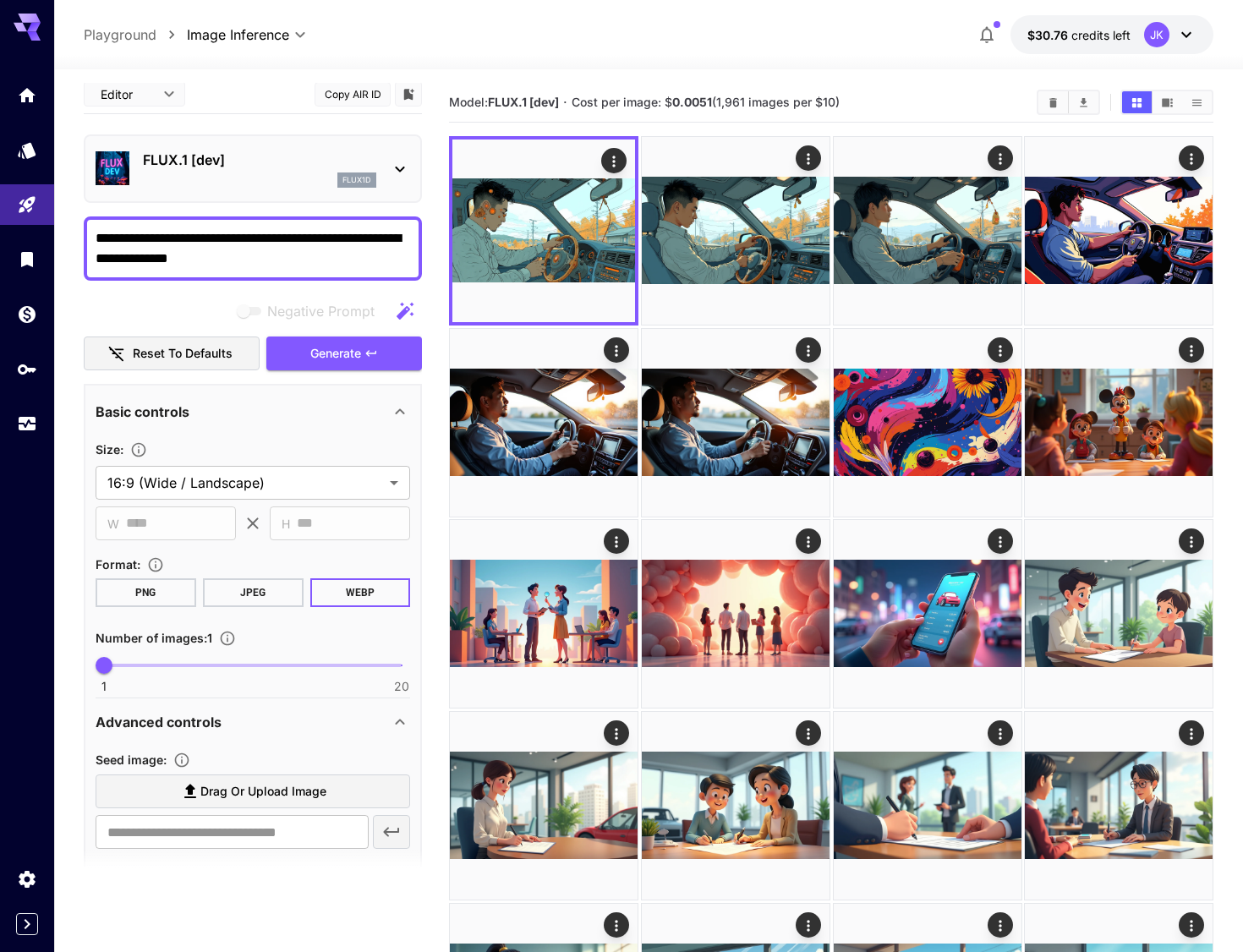
scroll to position [0, 0]
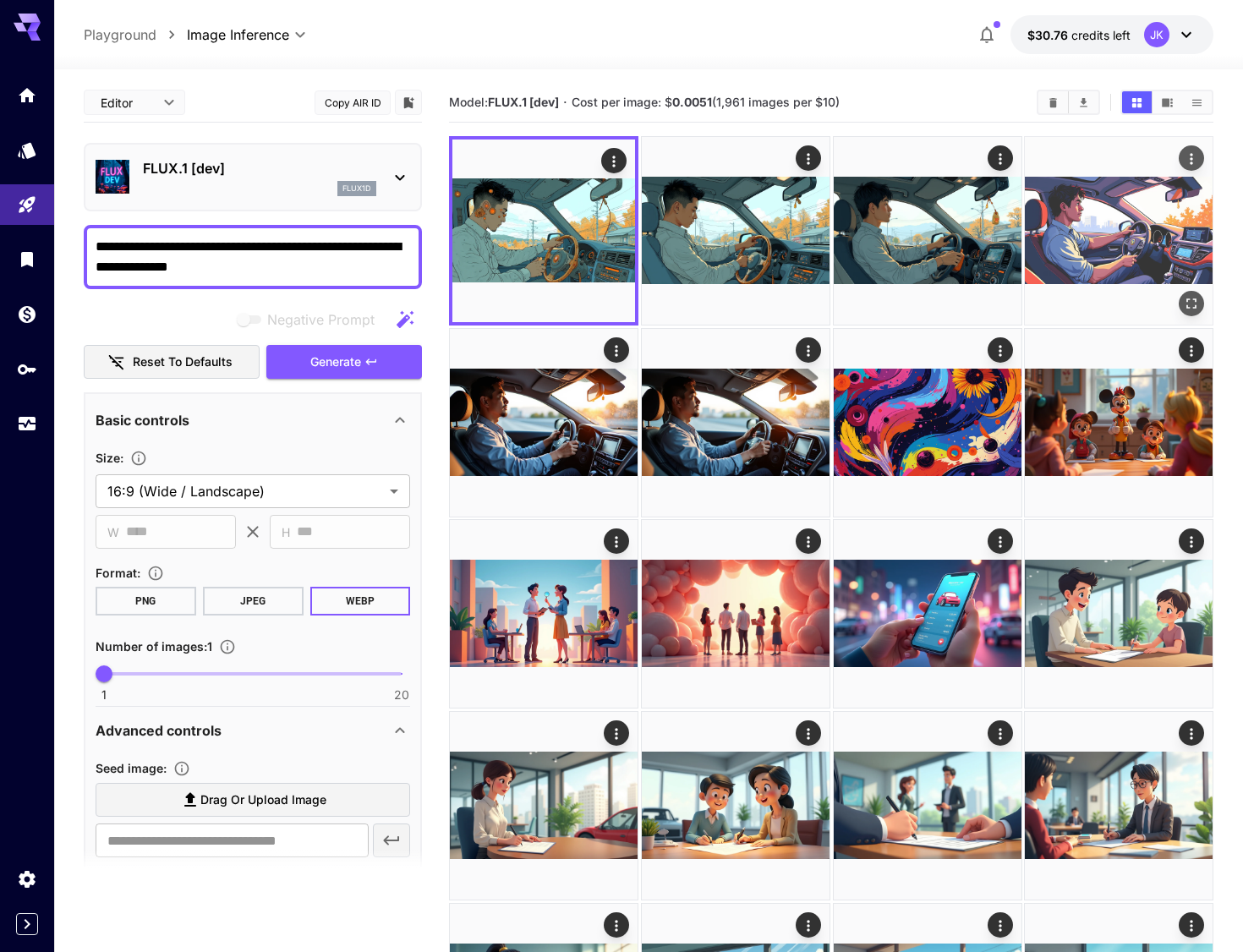
click at [357, 360] on span "Generate" at bounding box center [335, 362] width 50 height 21
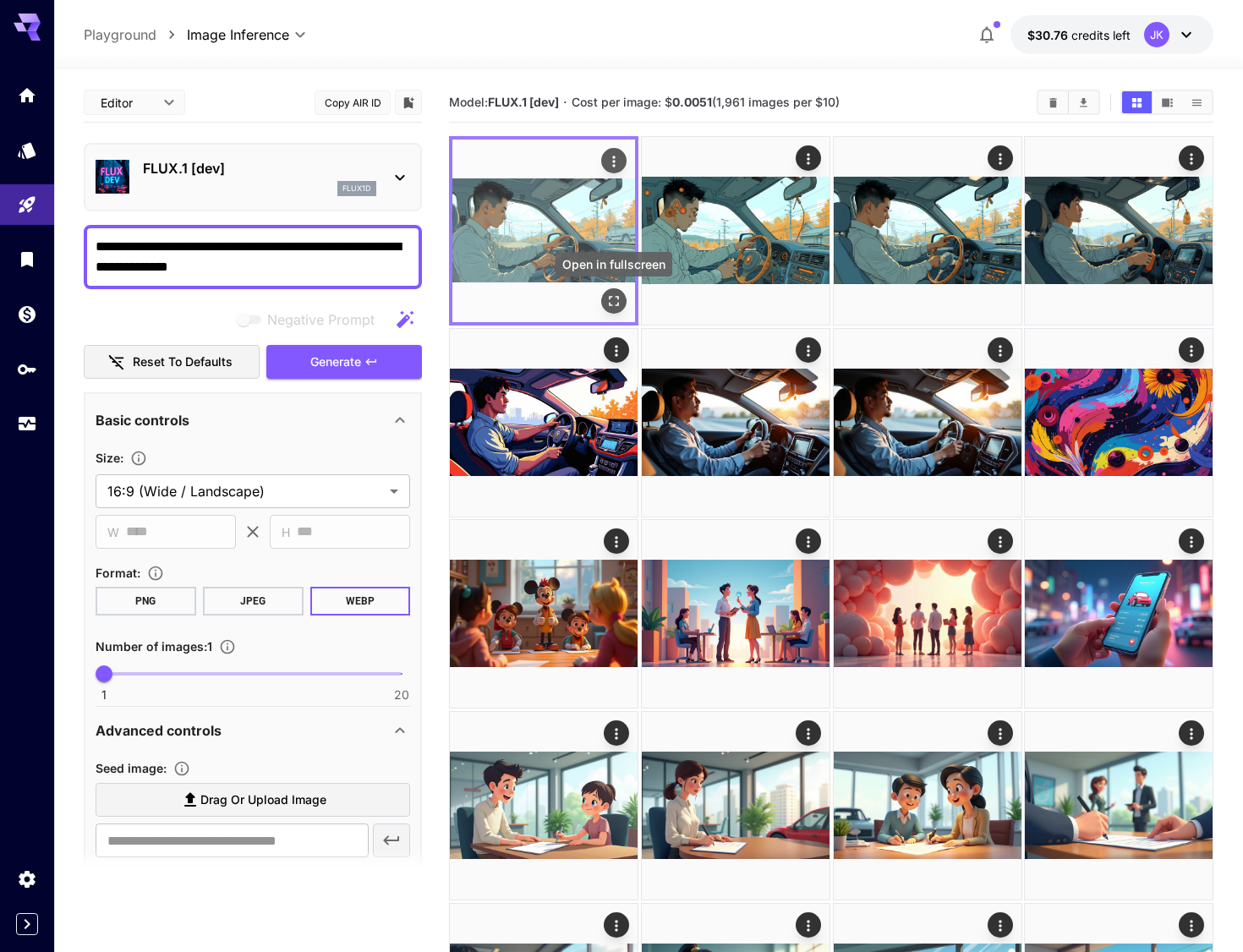
click at [613, 300] on icon "Open in fullscreen" at bounding box center [613, 301] width 17 height 17
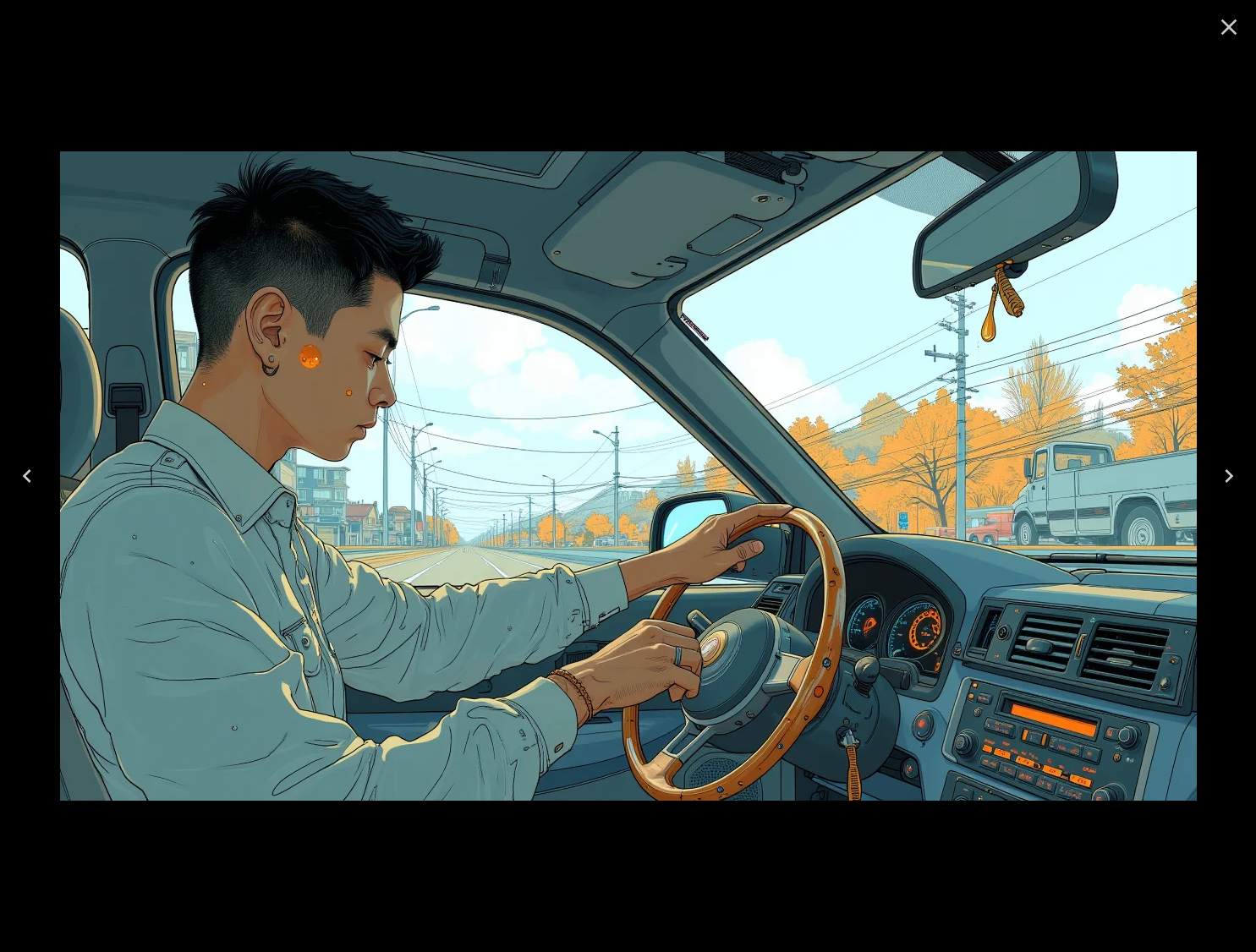
click at [1226, 27] on icon "Close" at bounding box center [1228, 27] width 27 height 27
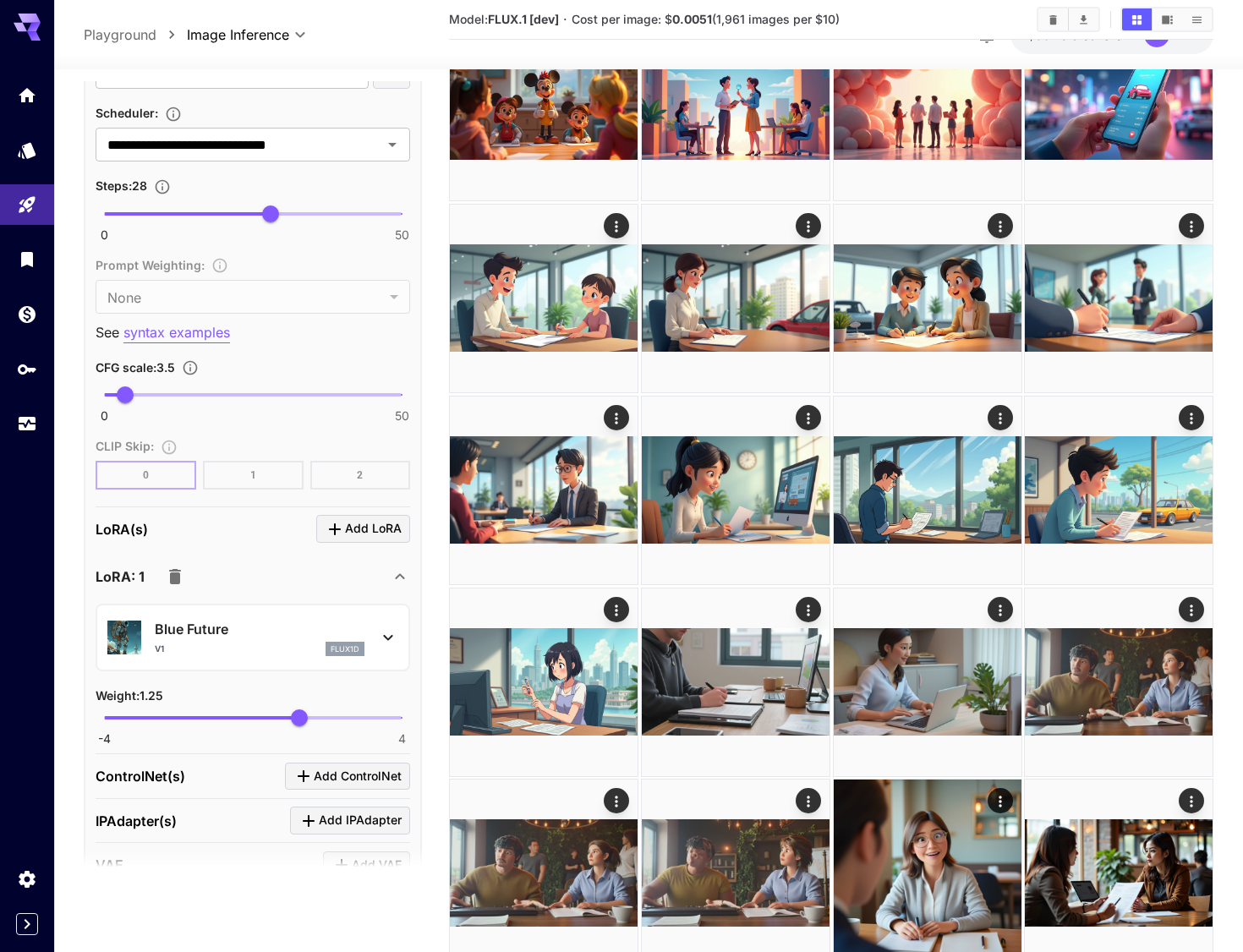
scroll to position [1099, 0]
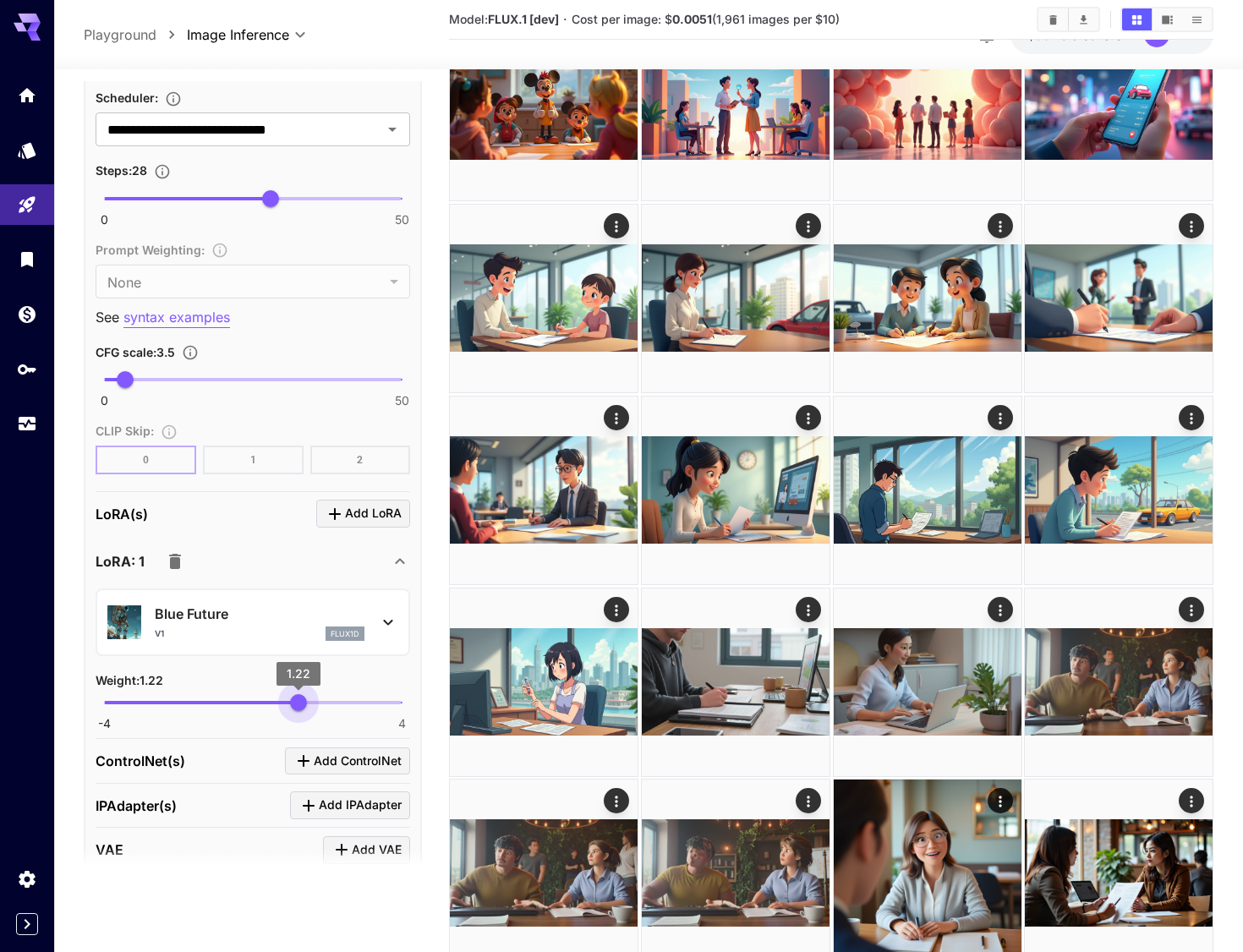
click at [299, 704] on span "1.22" at bounding box center [298, 702] width 17 height 17
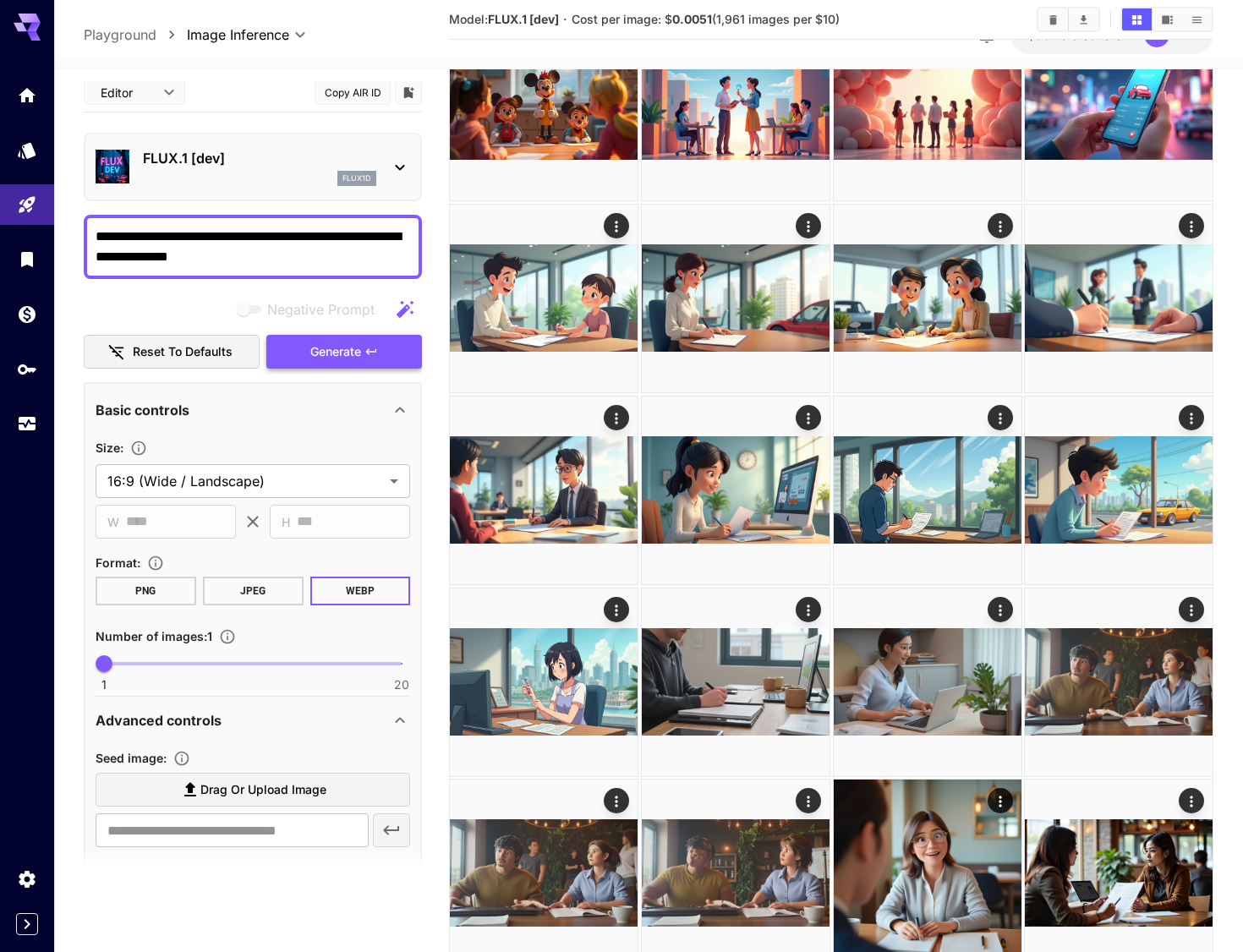
scroll to position [0, 0]
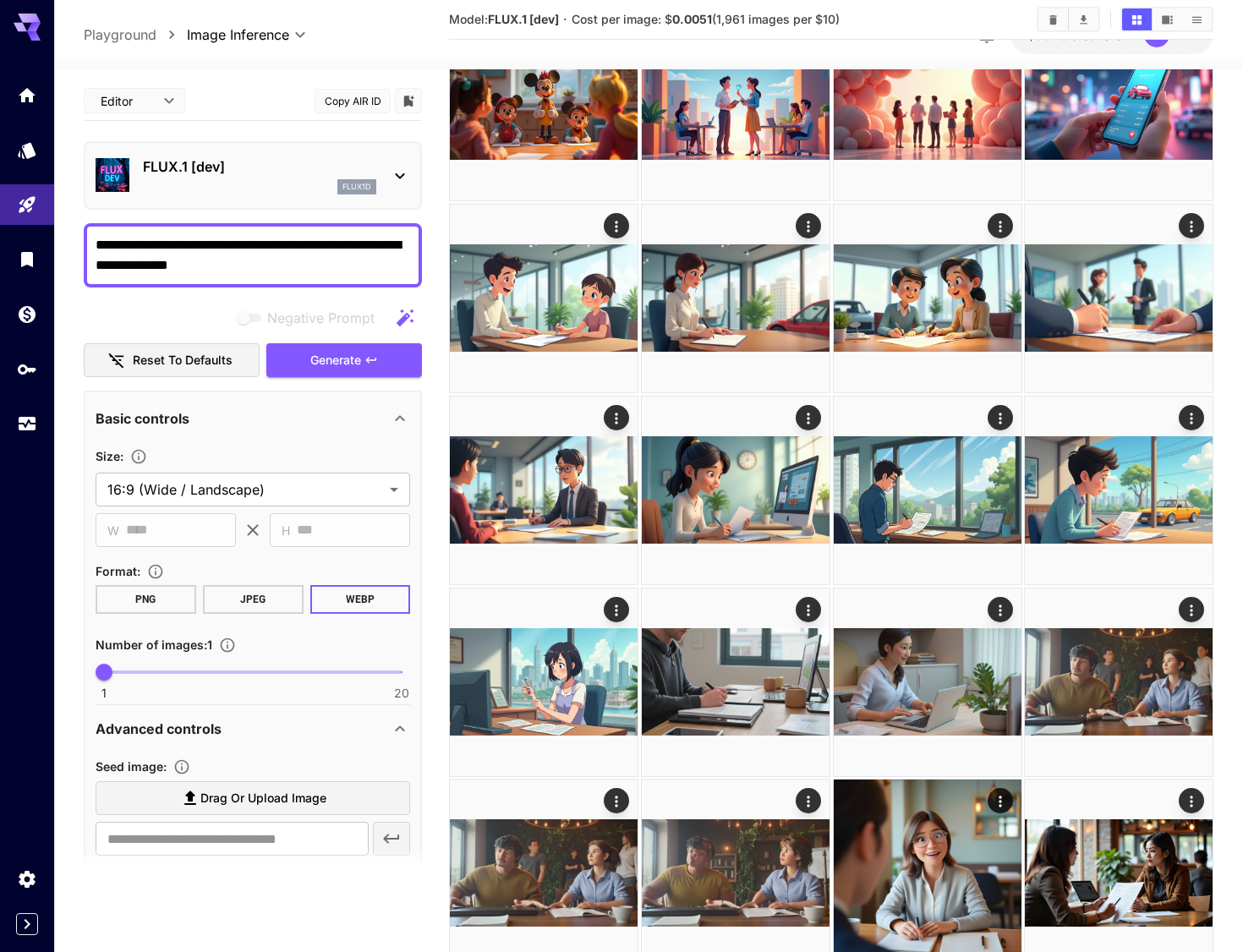
click at [356, 357] on span "Generate" at bounding box center [335, 360] width 50 height 21
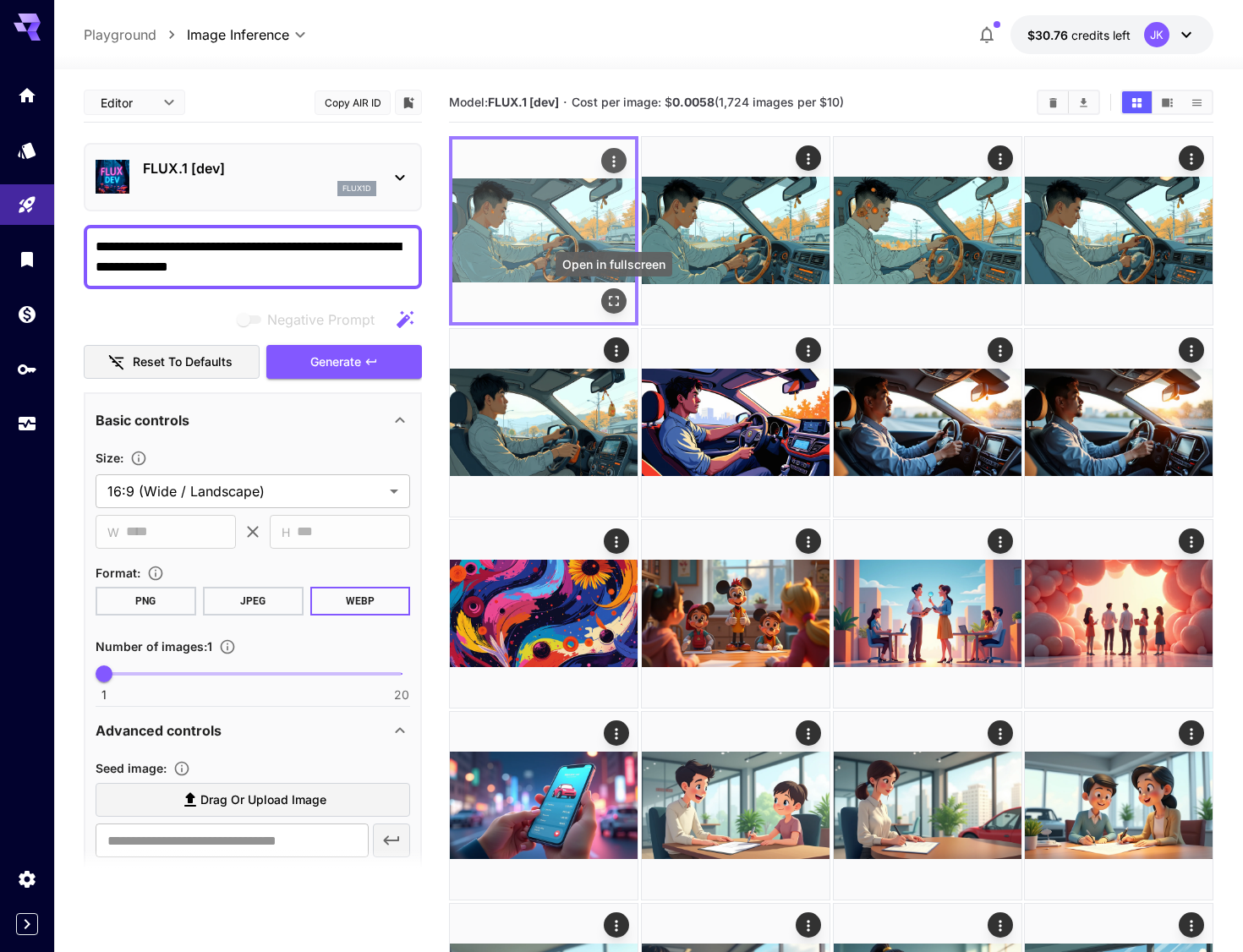
click at [618, 302] on icon "Open in fullscreen" at bounding box center [613, 301] width 17 height 17
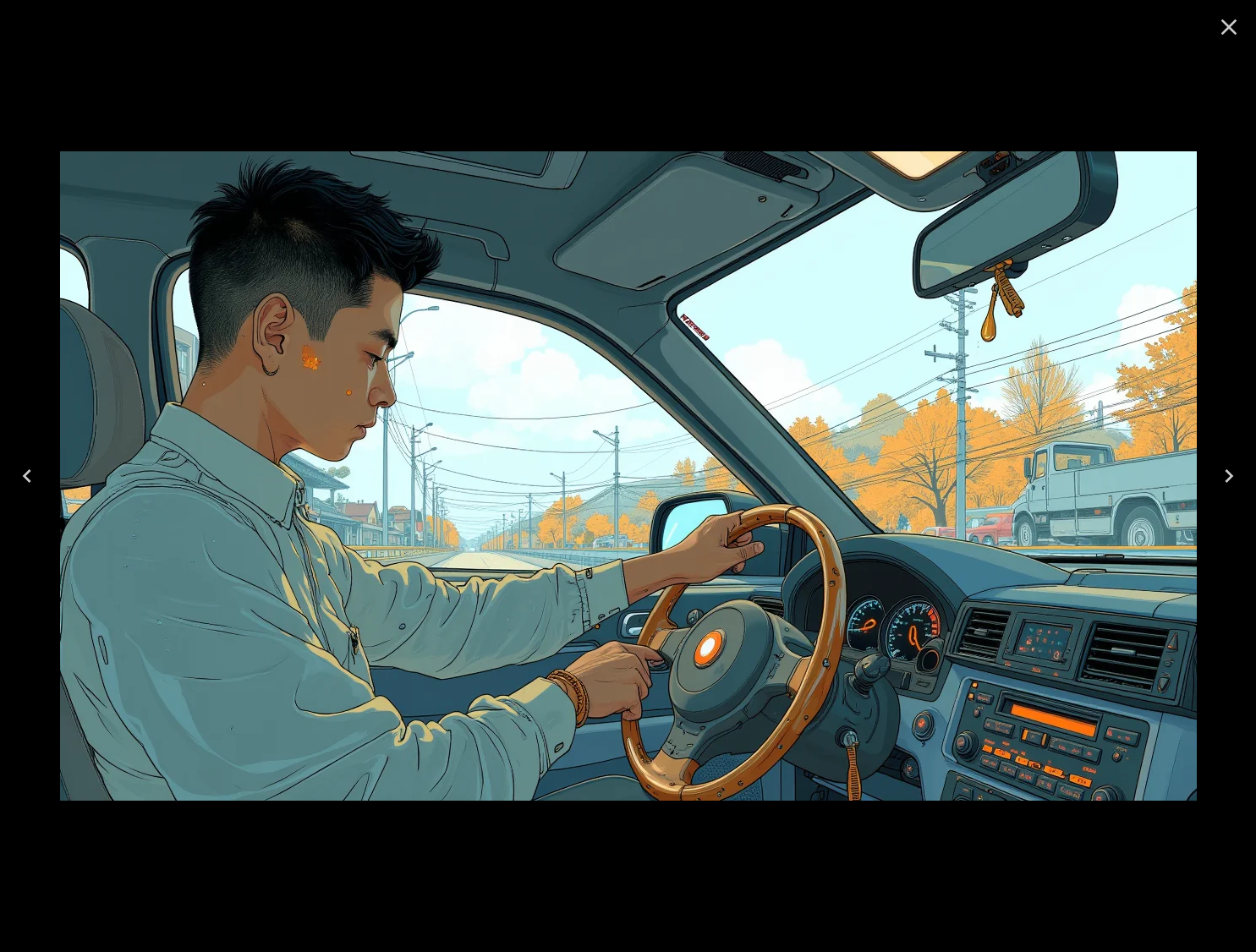
drag, startPoint x: 1225, startPoint y: 34, endPoint x: 987, endPoint y: 144, distance: 262.2
click at [1224, 33] on icon "Close" at bounding box center [1228, 27] width 27 height 27
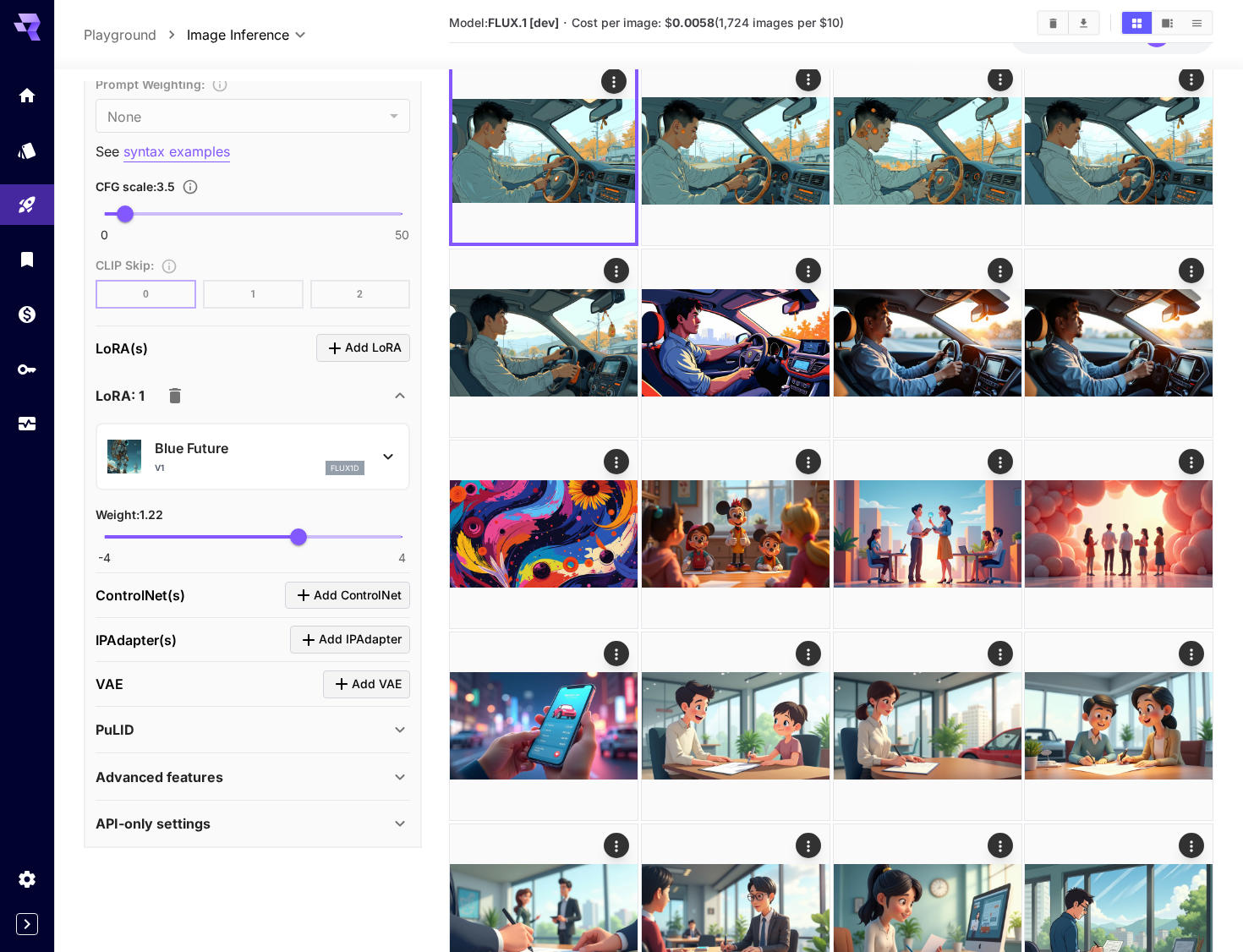
scroll to position [85, 0]
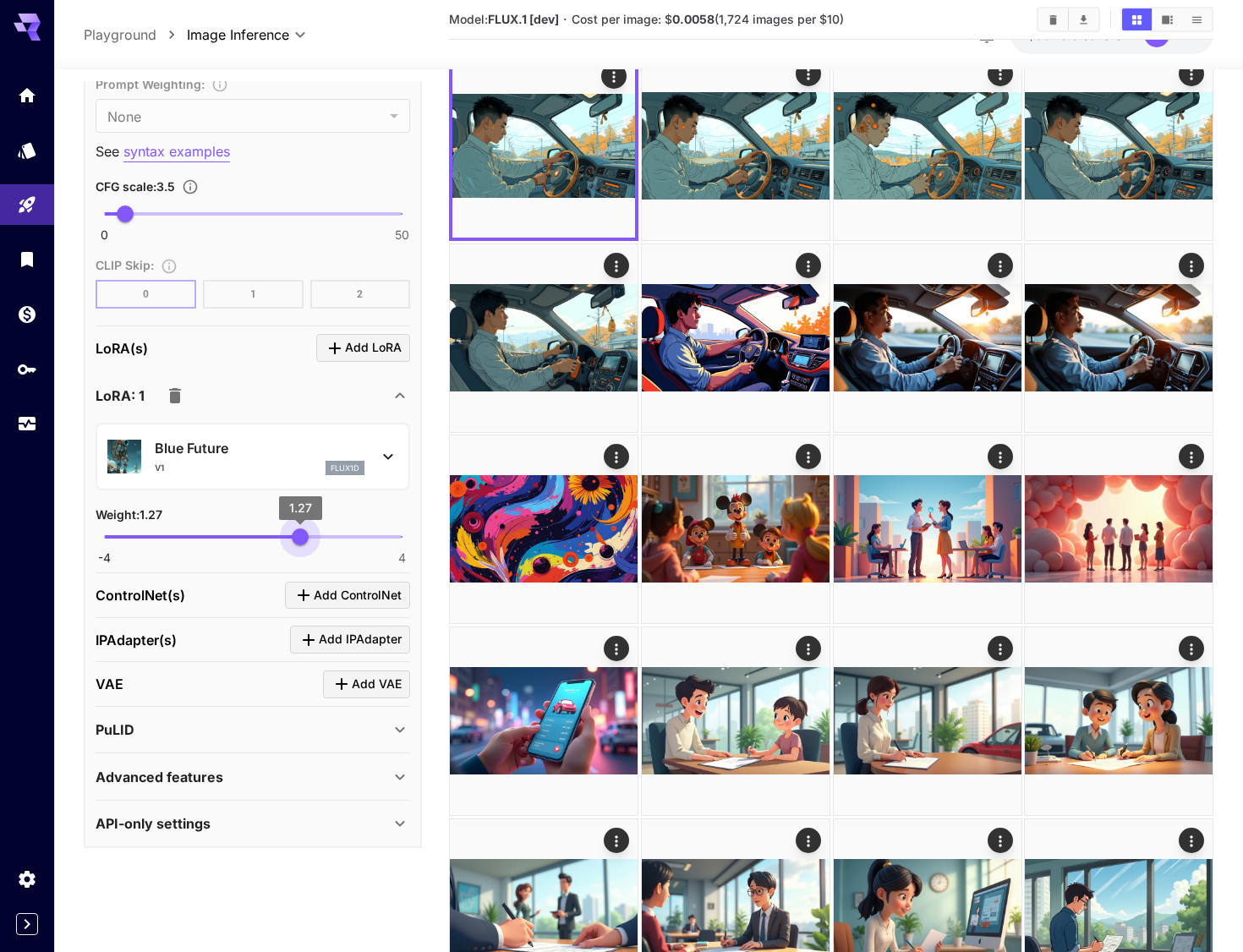
type input "****"
click at [302, 543] on span "1.31" at bounding box center [302, 537] width 17 height 17
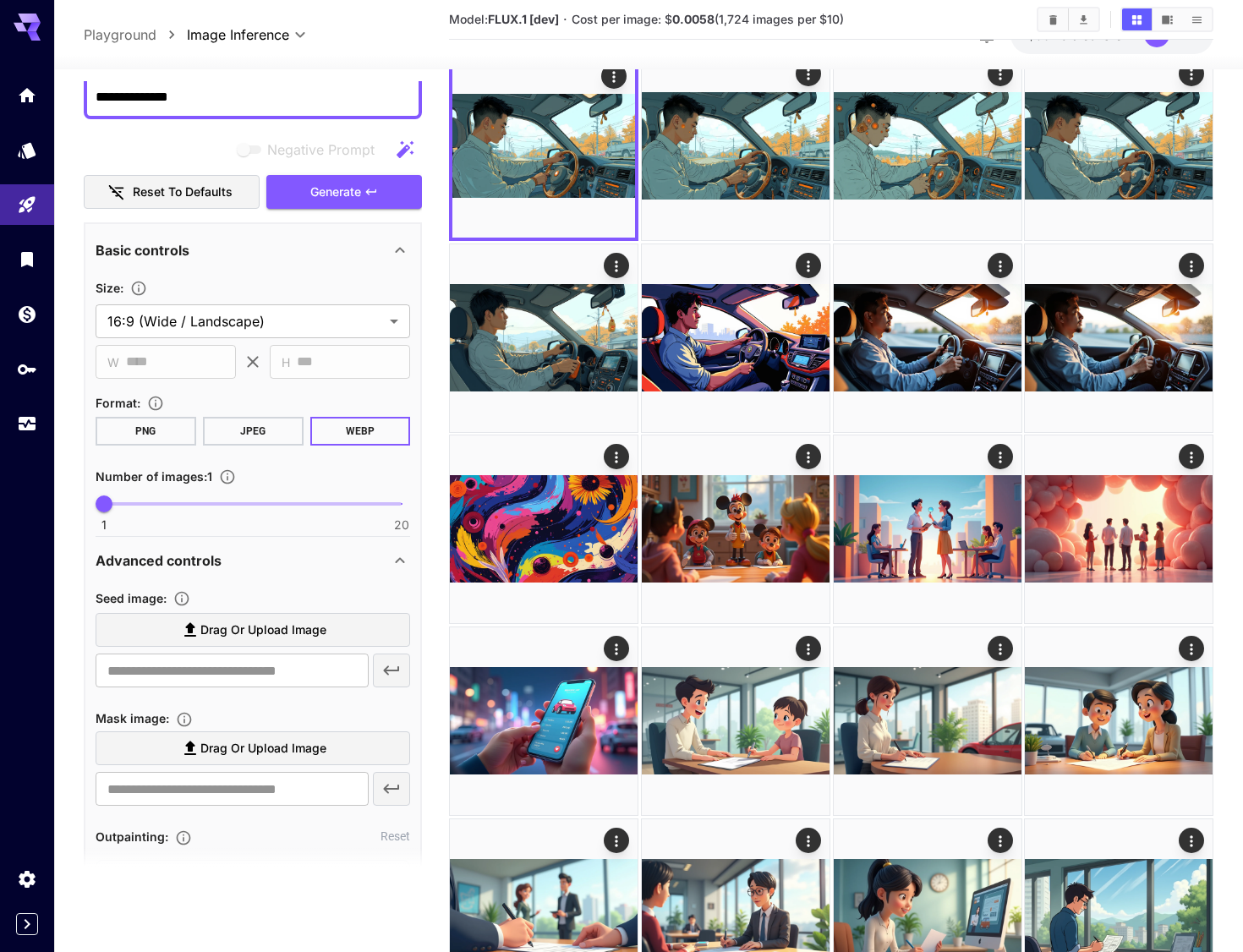
scroll to position [81, 0]
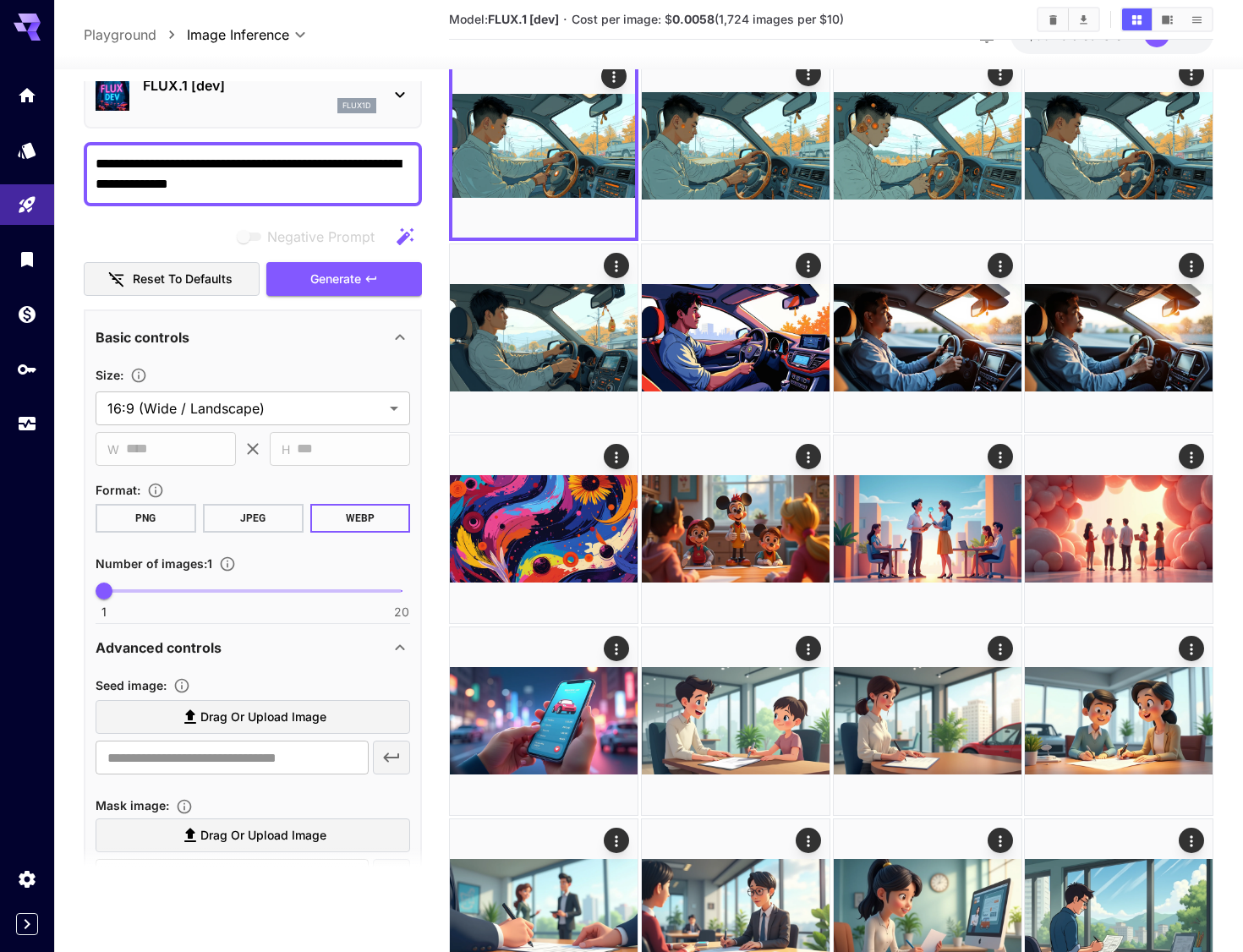
click at [319, 281] on span "Generate" at bounding box center [335, 279] width 50 height 21
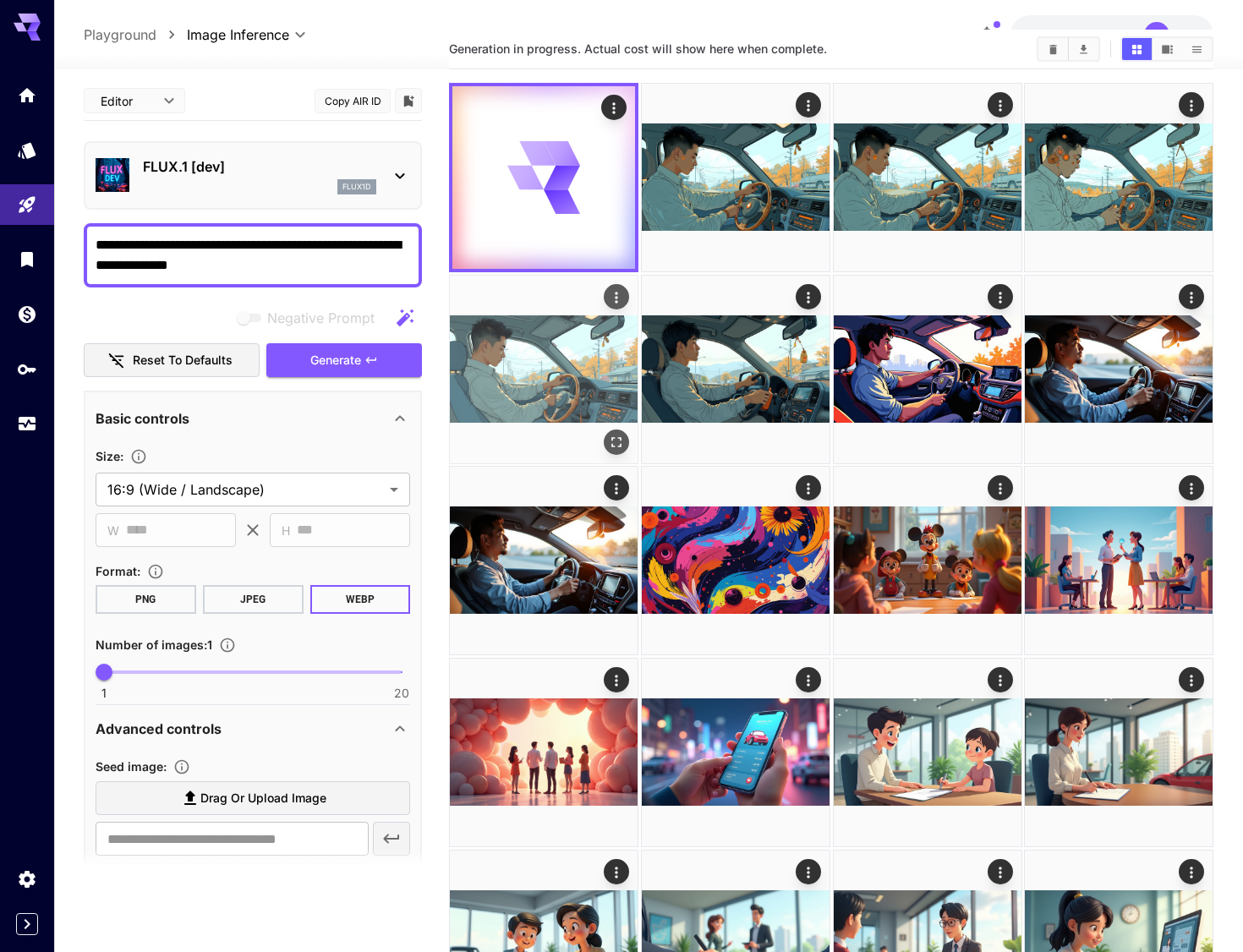
scroll to position [0, 0]
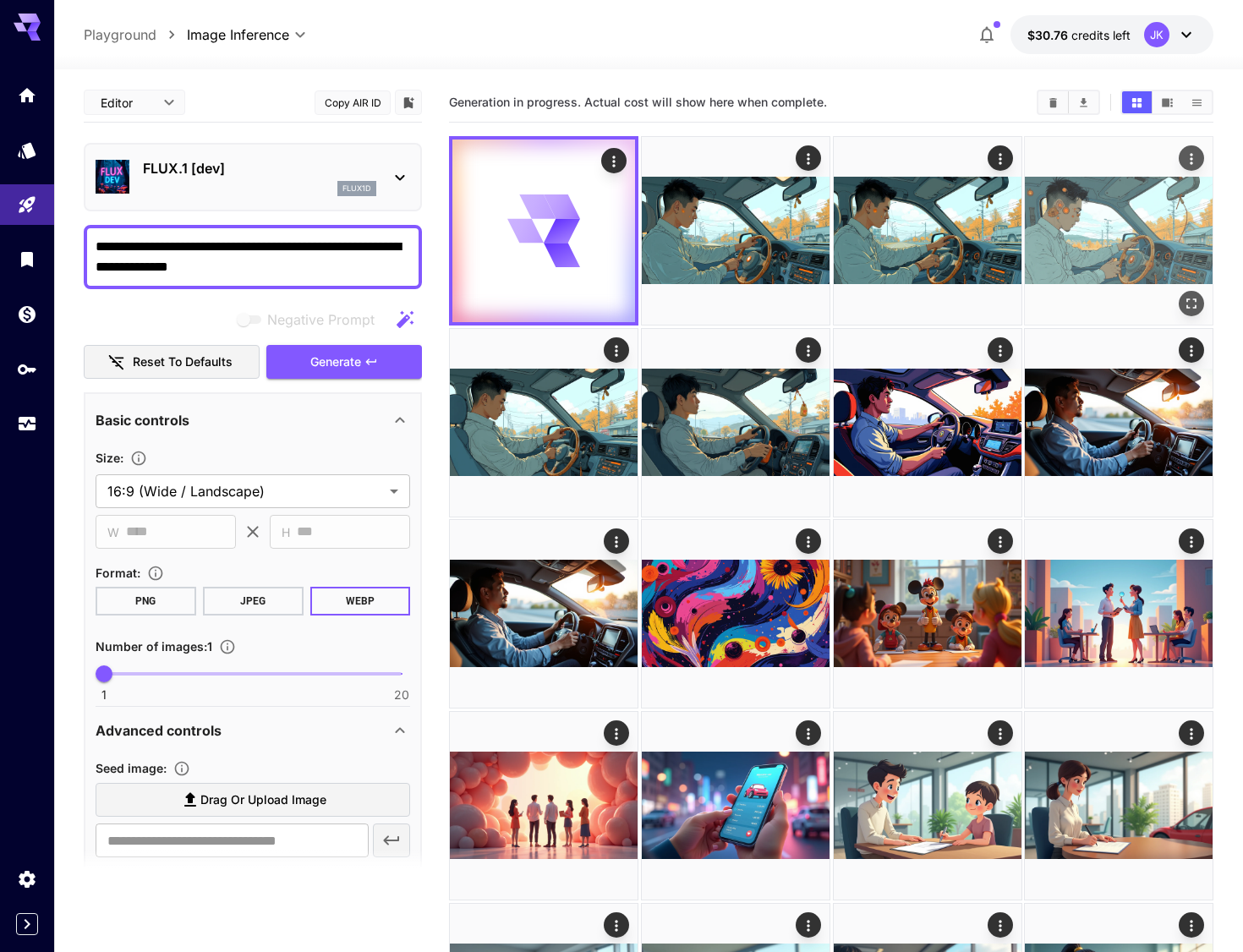
click at [1189, 306] on icon "Open in fullscreen" at bounding box center [1192, 303] width 10 height 10
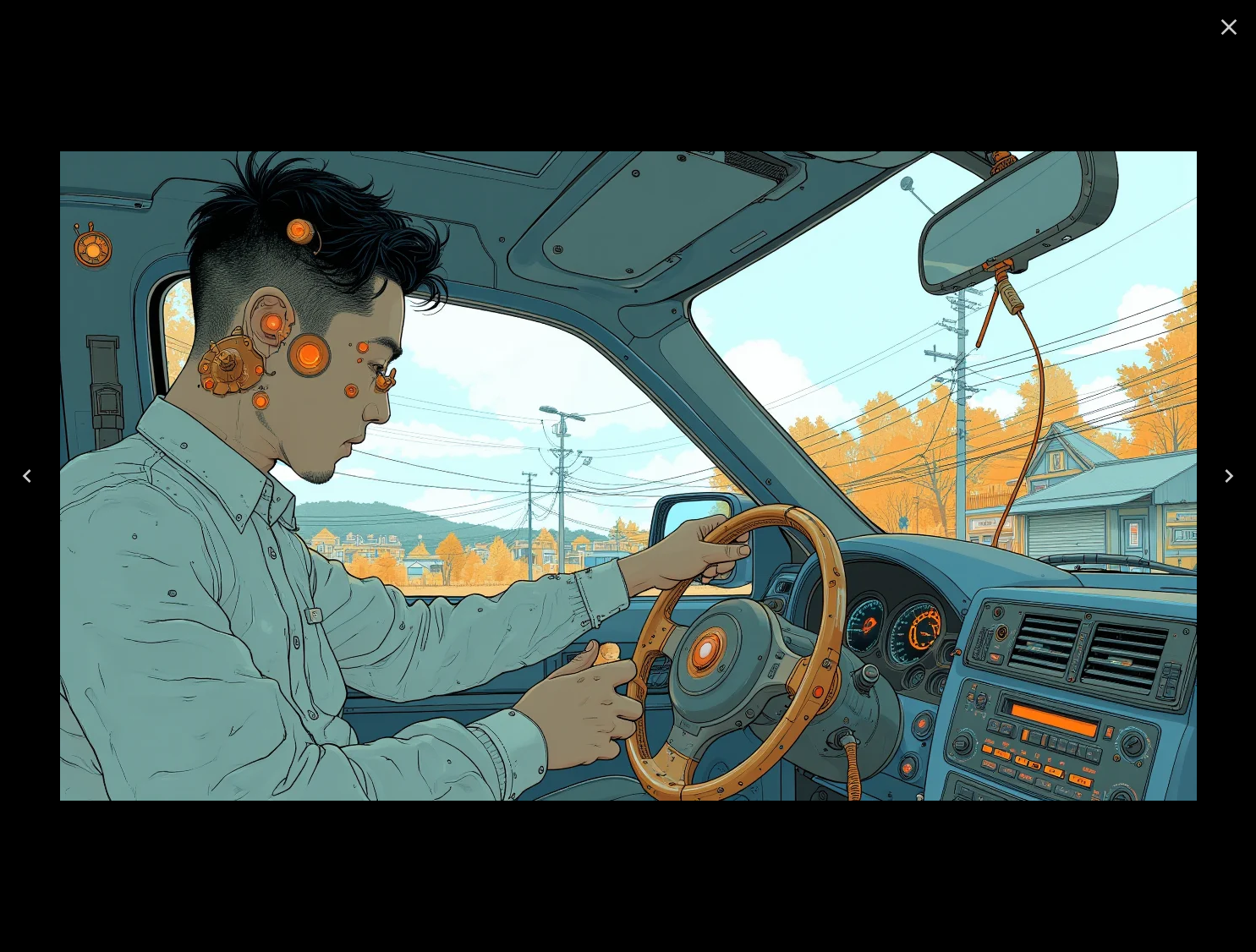
click at [1232, 27] on icon "Close" at bounding box center [1228, 27] width 27 height 27
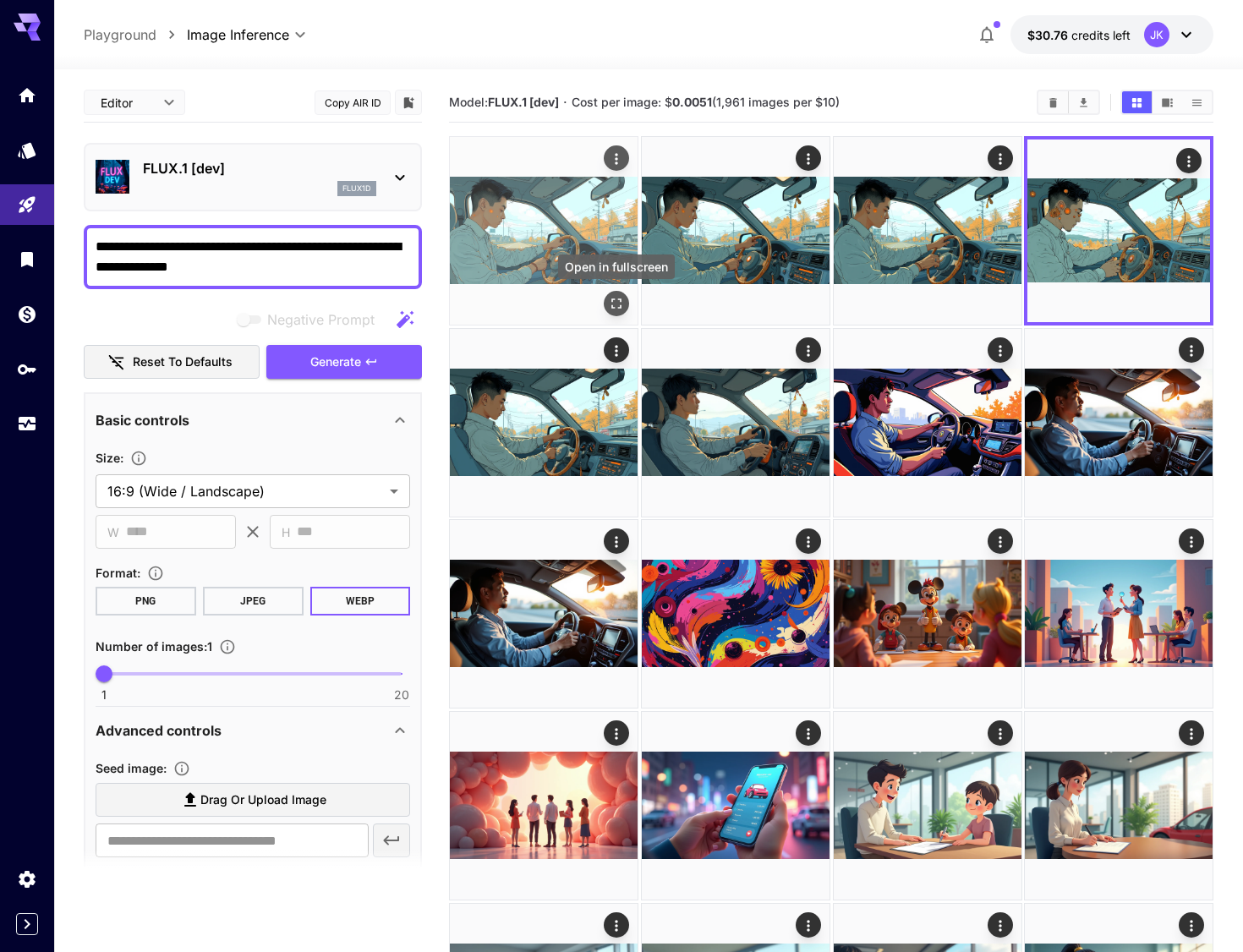
click at [612, 303] on icon "Open in fullscreen" at bounding box center [616, 303] width 17 height 17
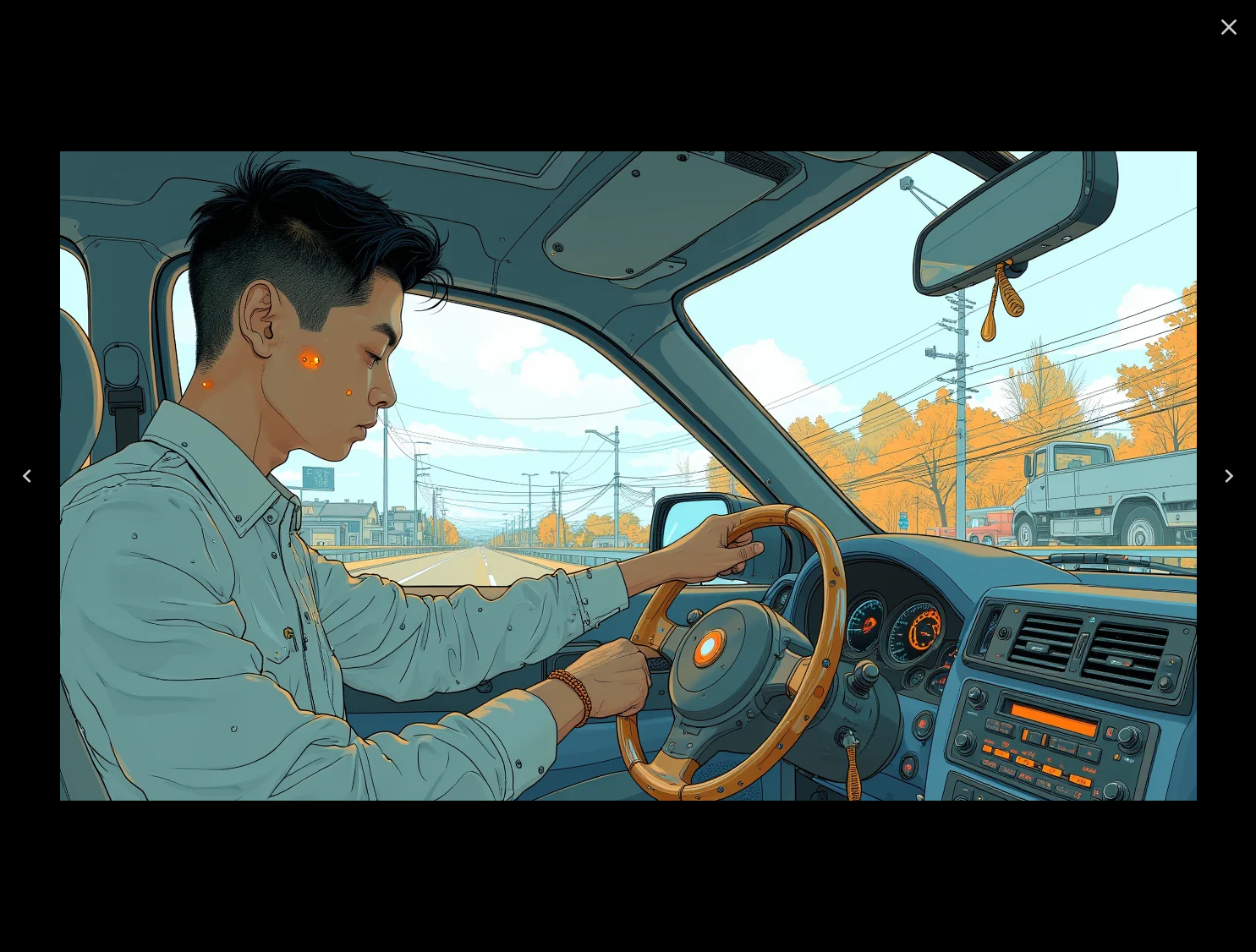
click at [1229, 27] on icon "Close" at bounding box center [1229, 28] width 16 height 16
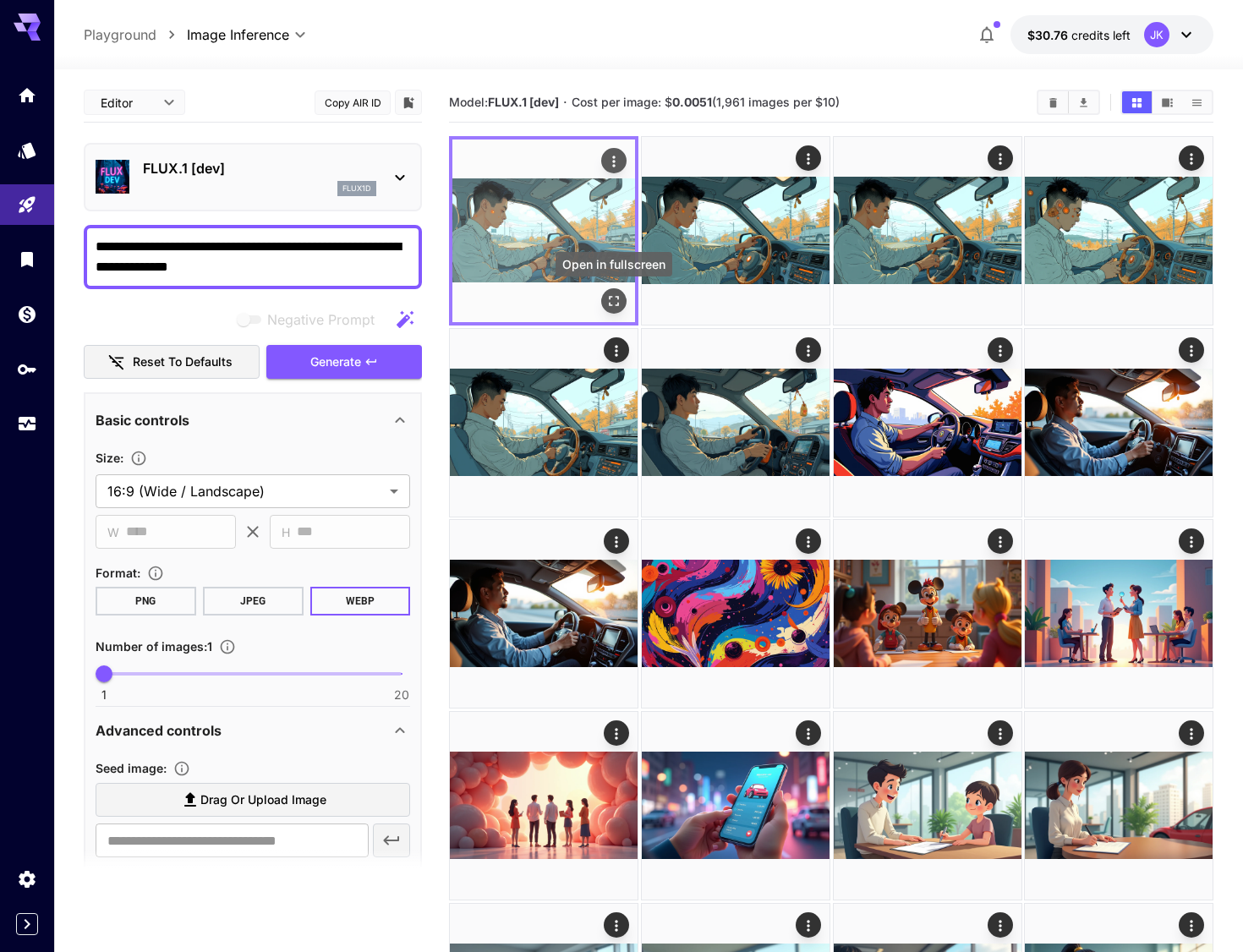
click at [615, 301] on icon "Open in fullscreen" at bounding box center [613, 301] width 17 height 17
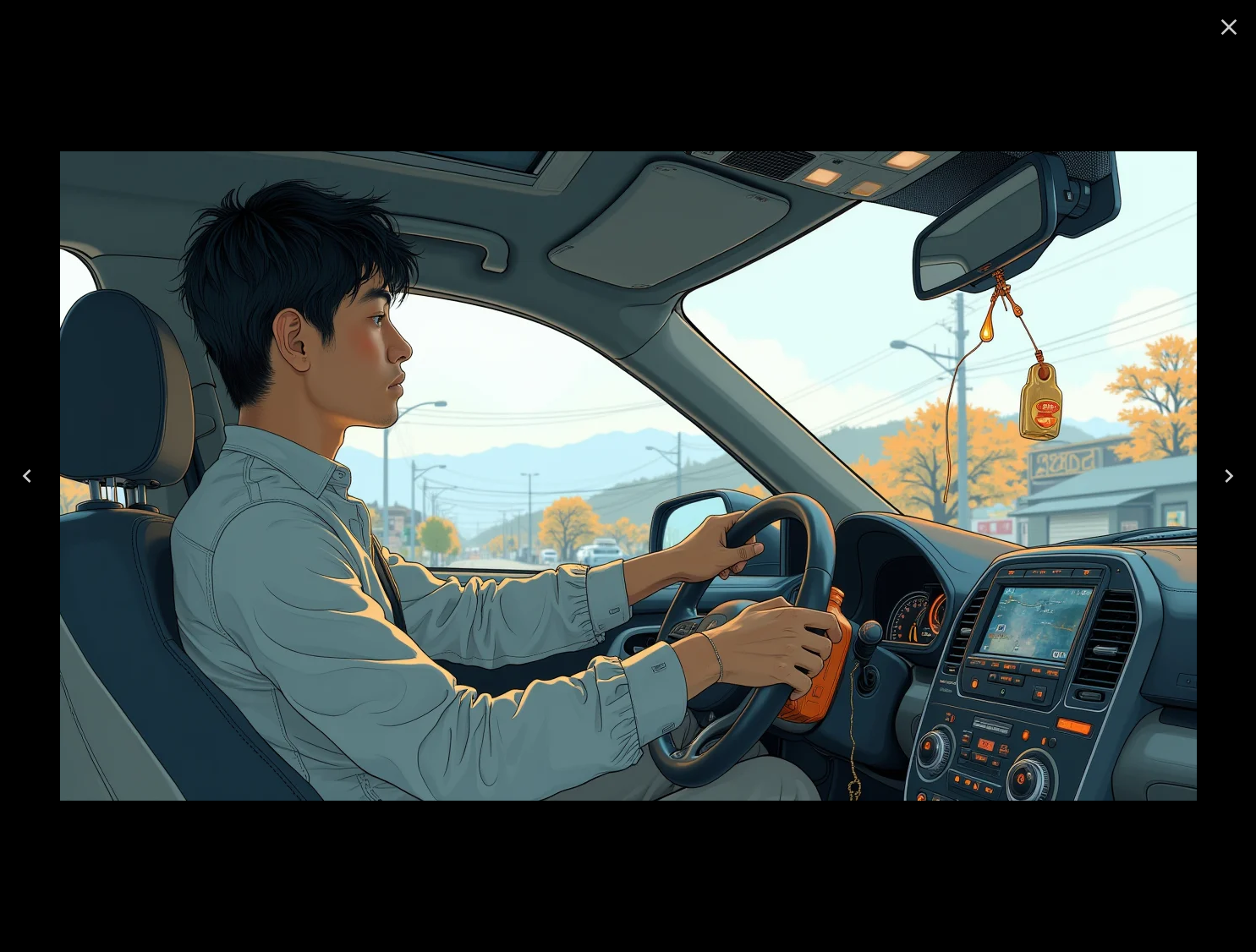
drag, startPoint x: 1230, startPoint y: 20, endPoint x: 921, endPoint y: 38, distance: 309.5
click at [1229, 20] on icon "Close" at bounding box center [1228, 27] width 27 height 27
